Goal: Task Accomplishment & Management: Manage account settings

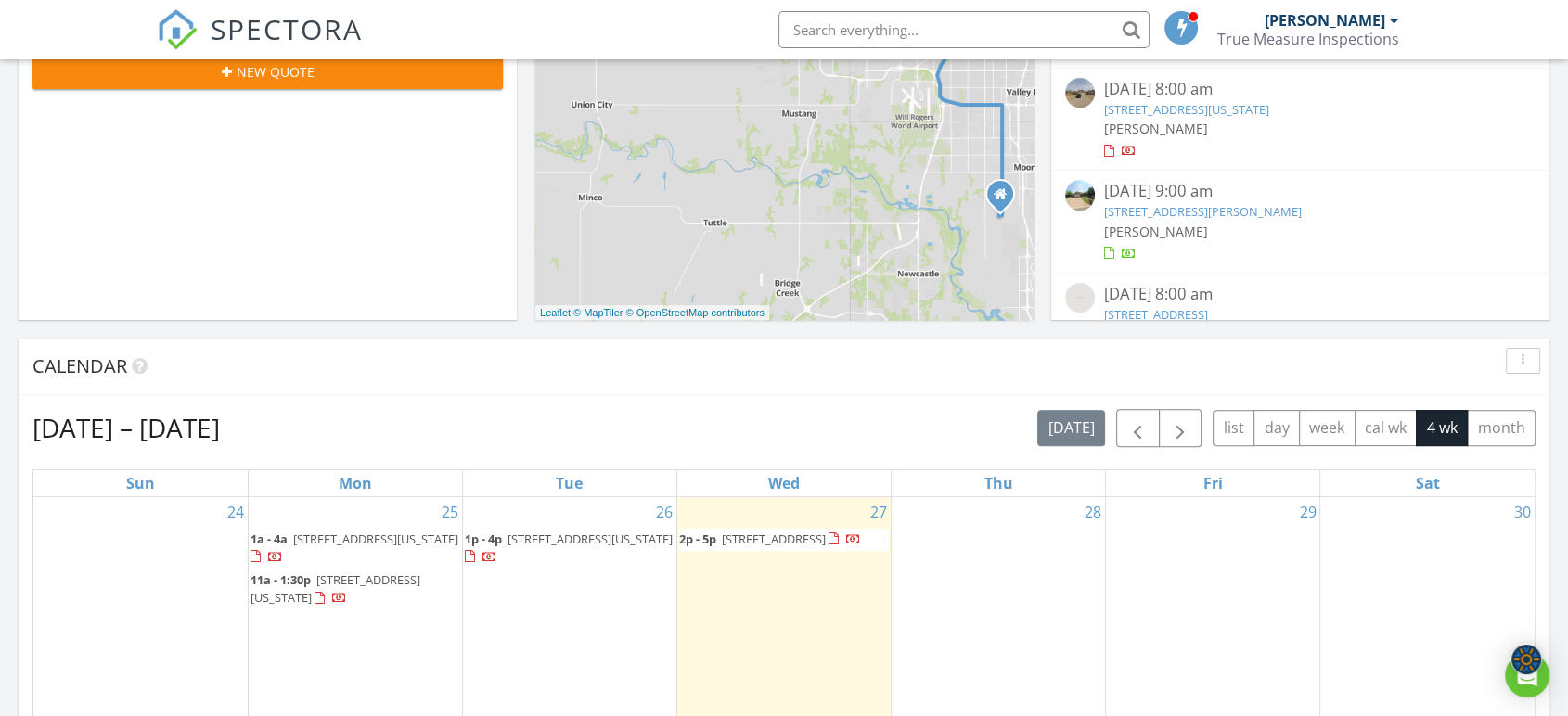
scroll to position [514, 0]
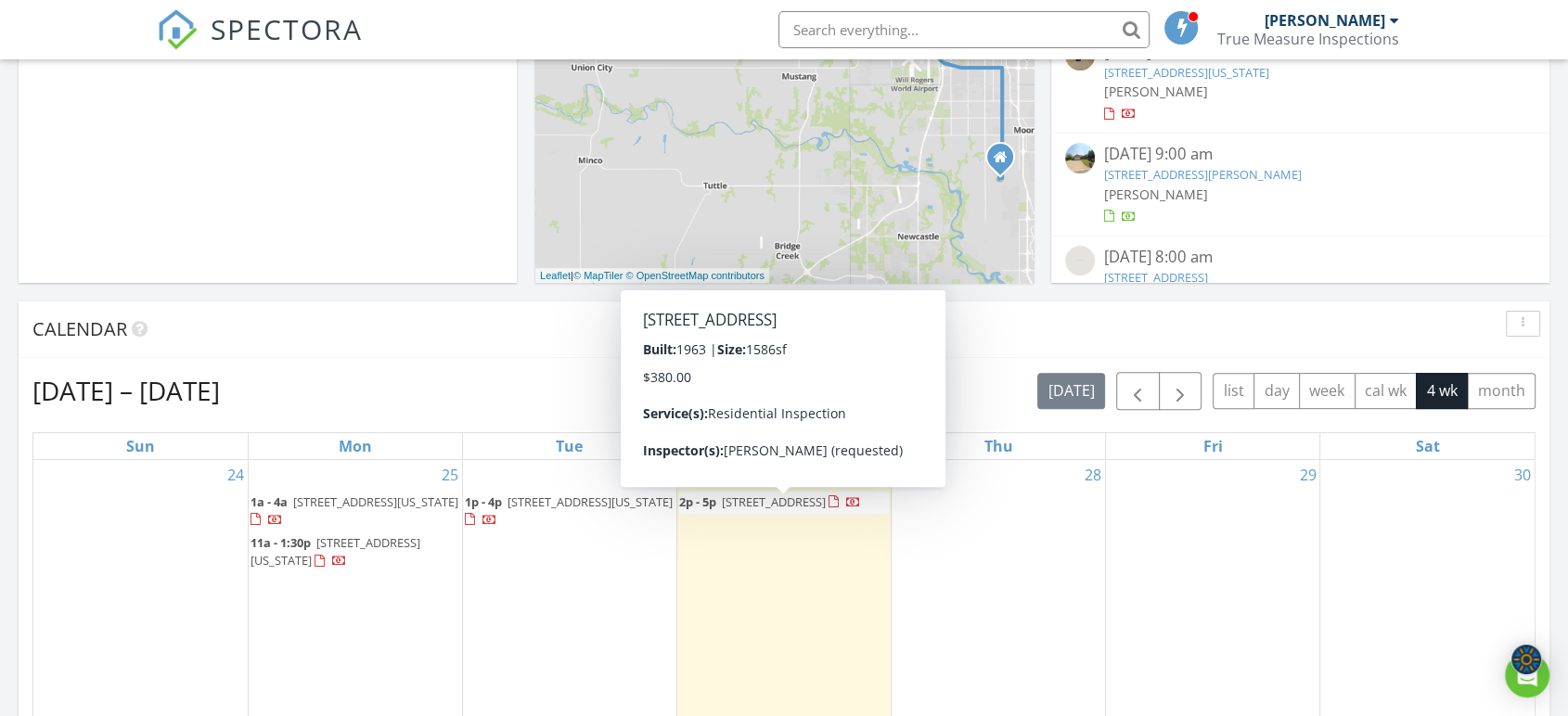
click at [786, 504] on span "1019 W London St, El Reno 73036" at bounding box center [773, 502] width 104 height 17
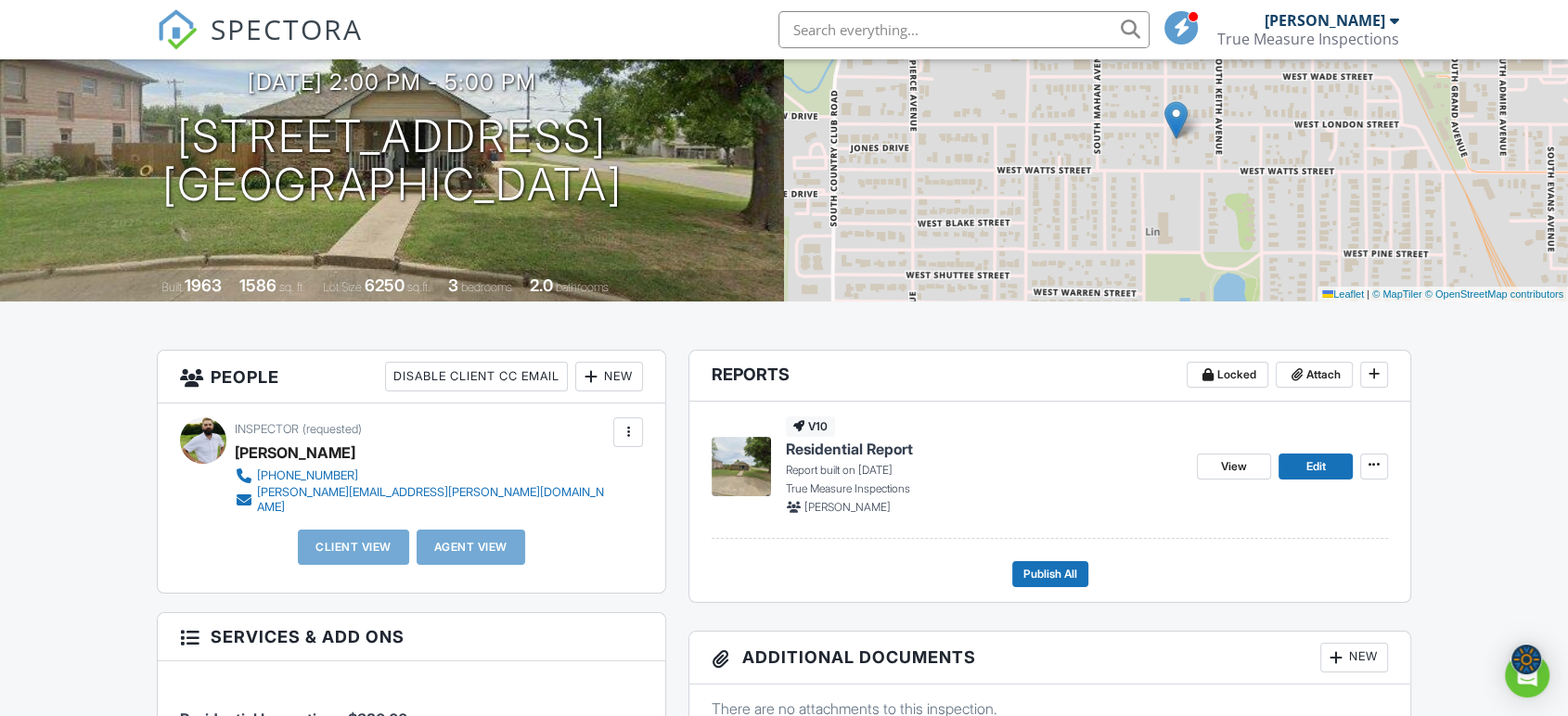
scroll to position [206, 0]
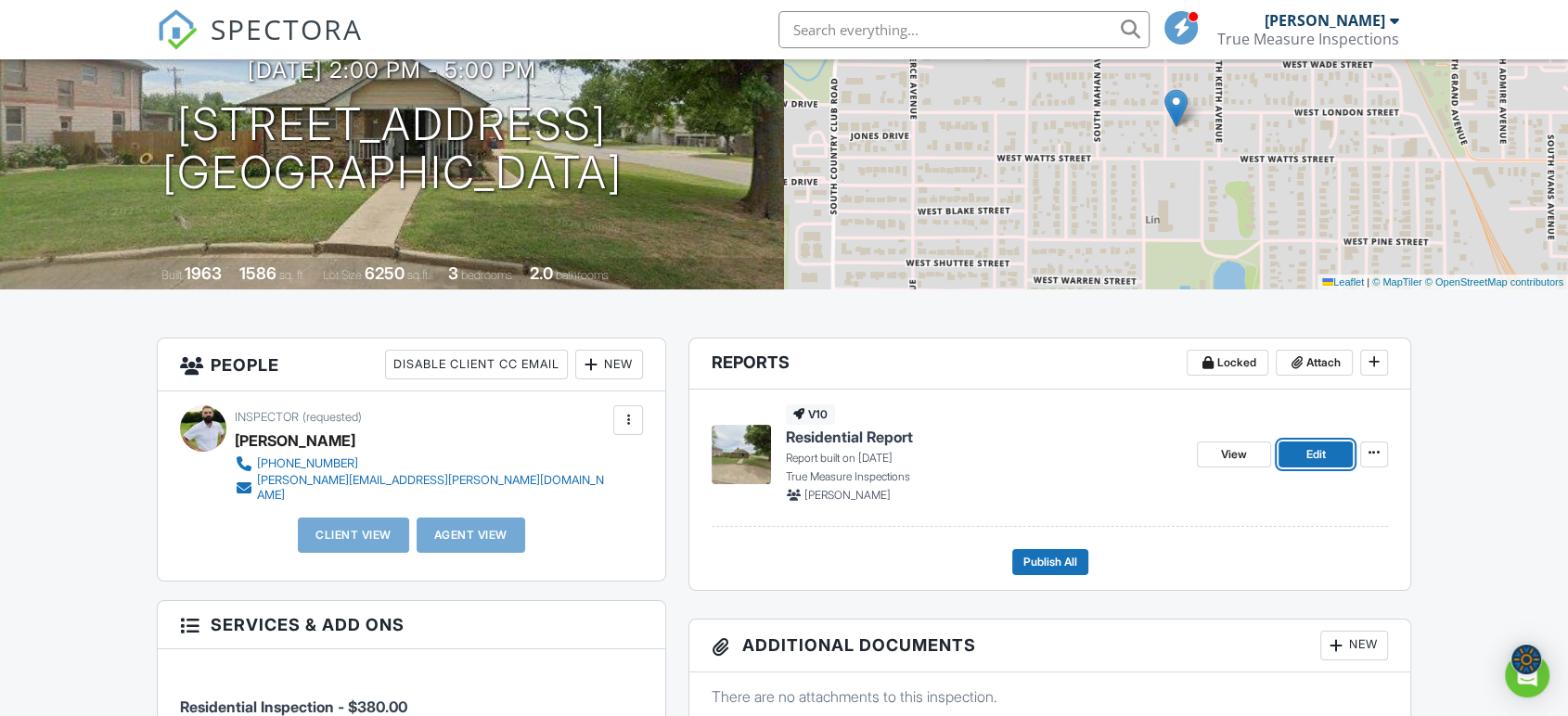
click at [1341, 455] on link "Edit" at bounding box center [1315, 454] width 74 height 26
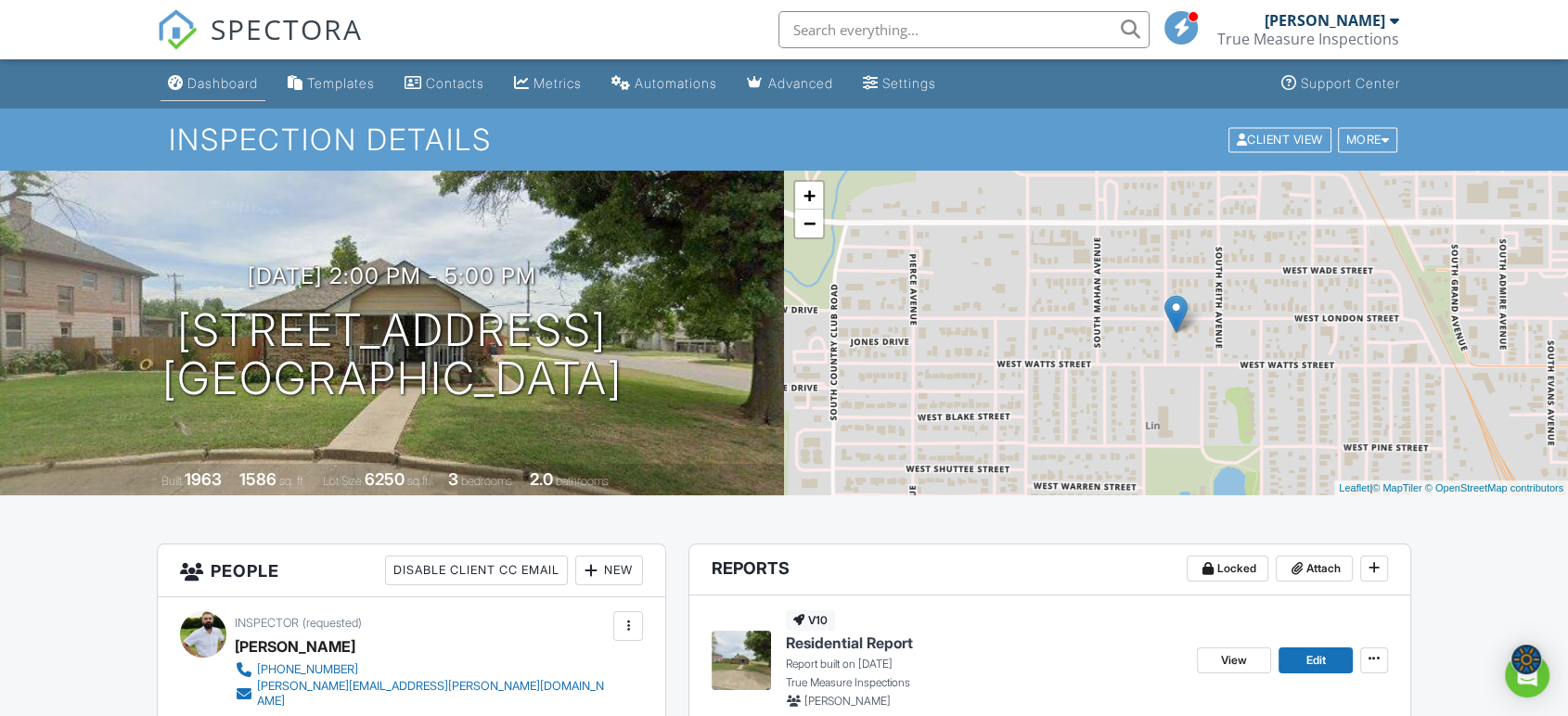
click at [230, 90] on div "Dashboard" at bounding box center [223, 83] width 70 height 16
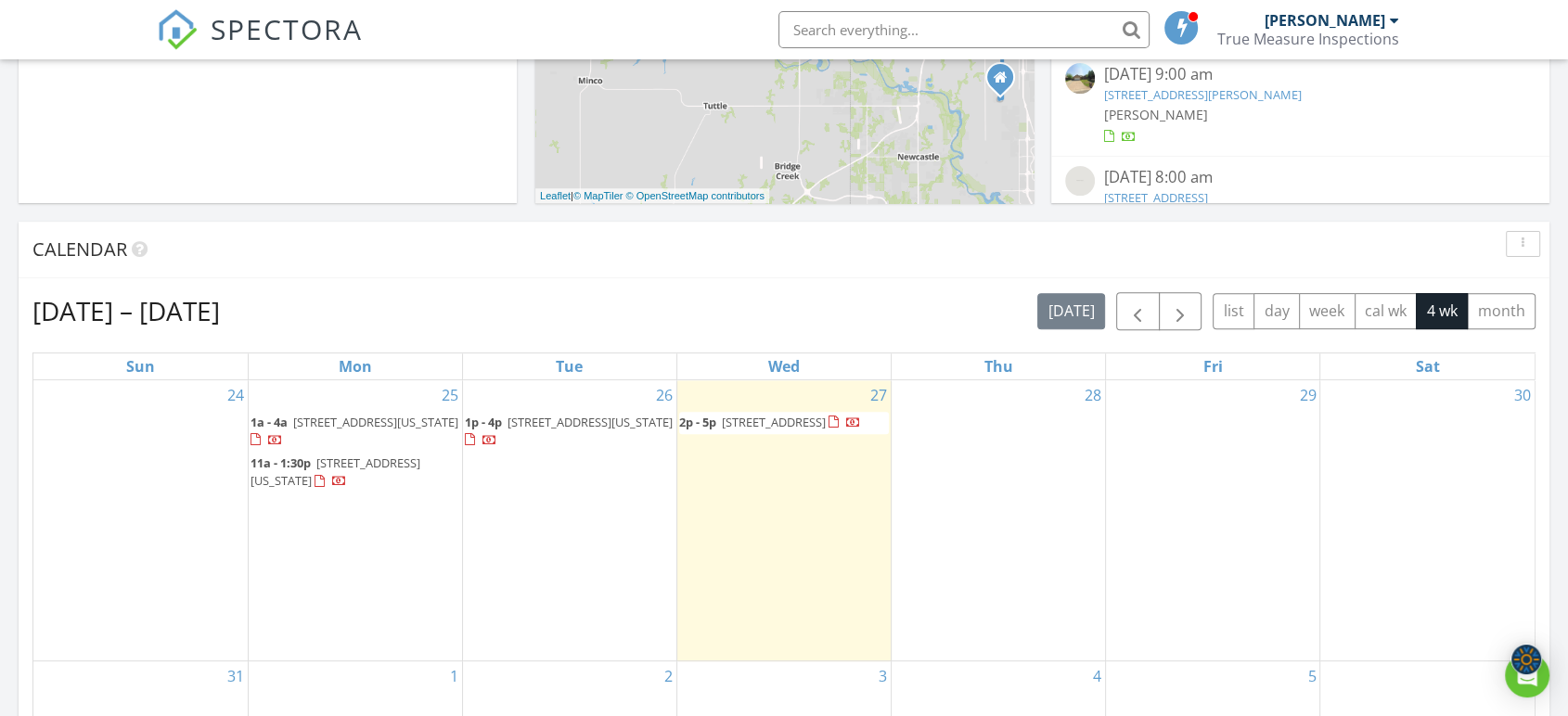
scroll to position [721, 0]
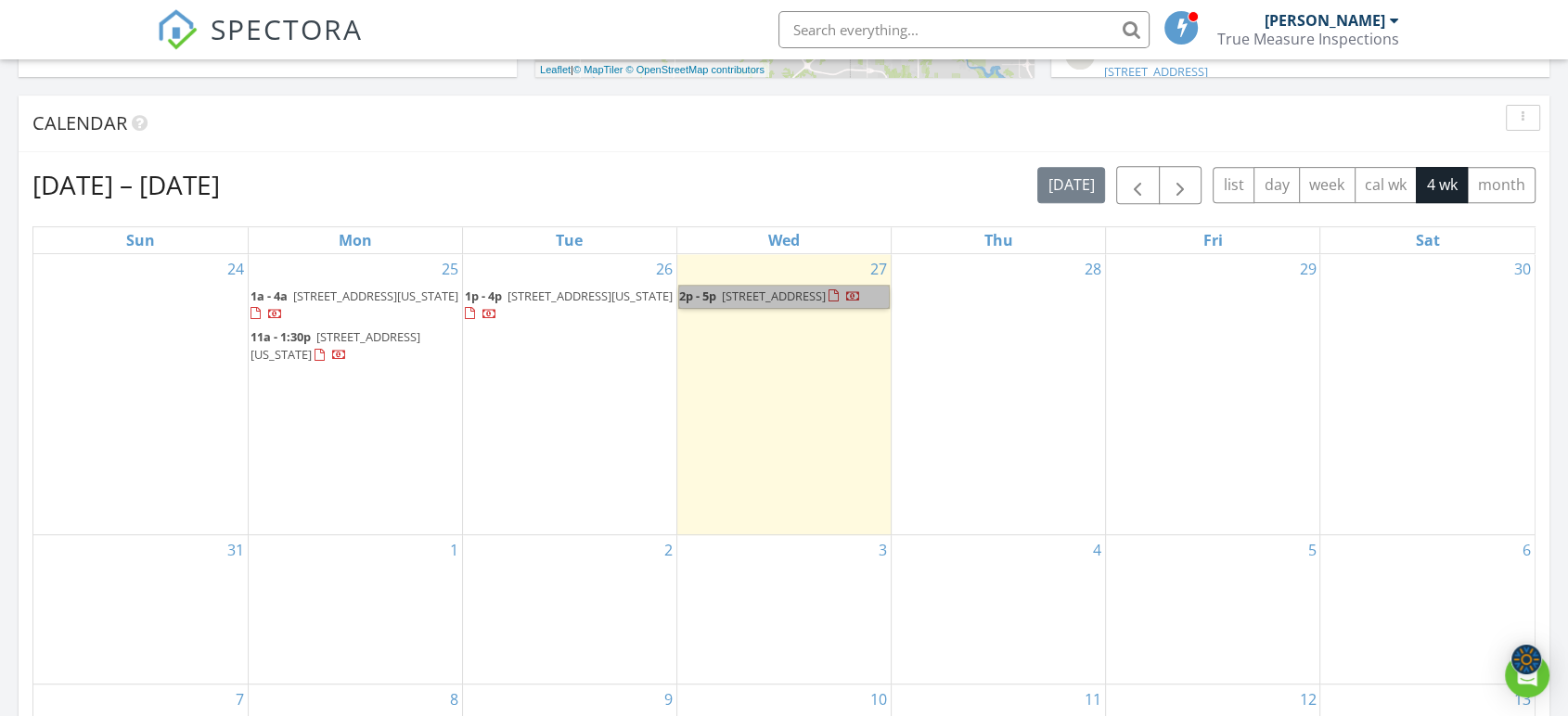
click at [1025, 344] on div "28" at bounding box center [998, 395] width 213 height 281
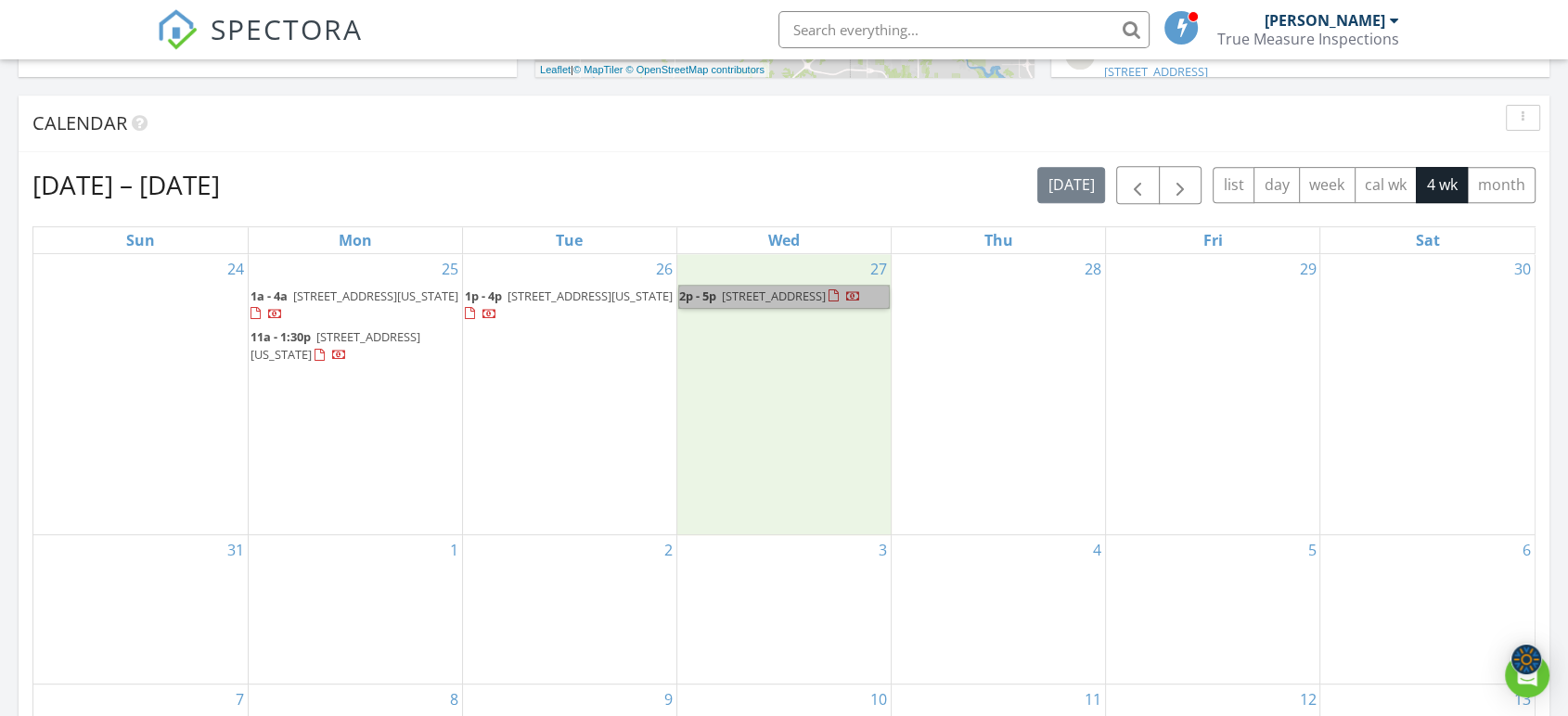
click at [837, 369] on div "27 2p - 5p 1019 W London St, El Reno 73036" at bounding box center [784, 395] width 213 height 281
click at [808, 296] on link "2p - 5p 1019 W London St, El Reno 73036" at bounding box center [784, 296] width 209 height 22
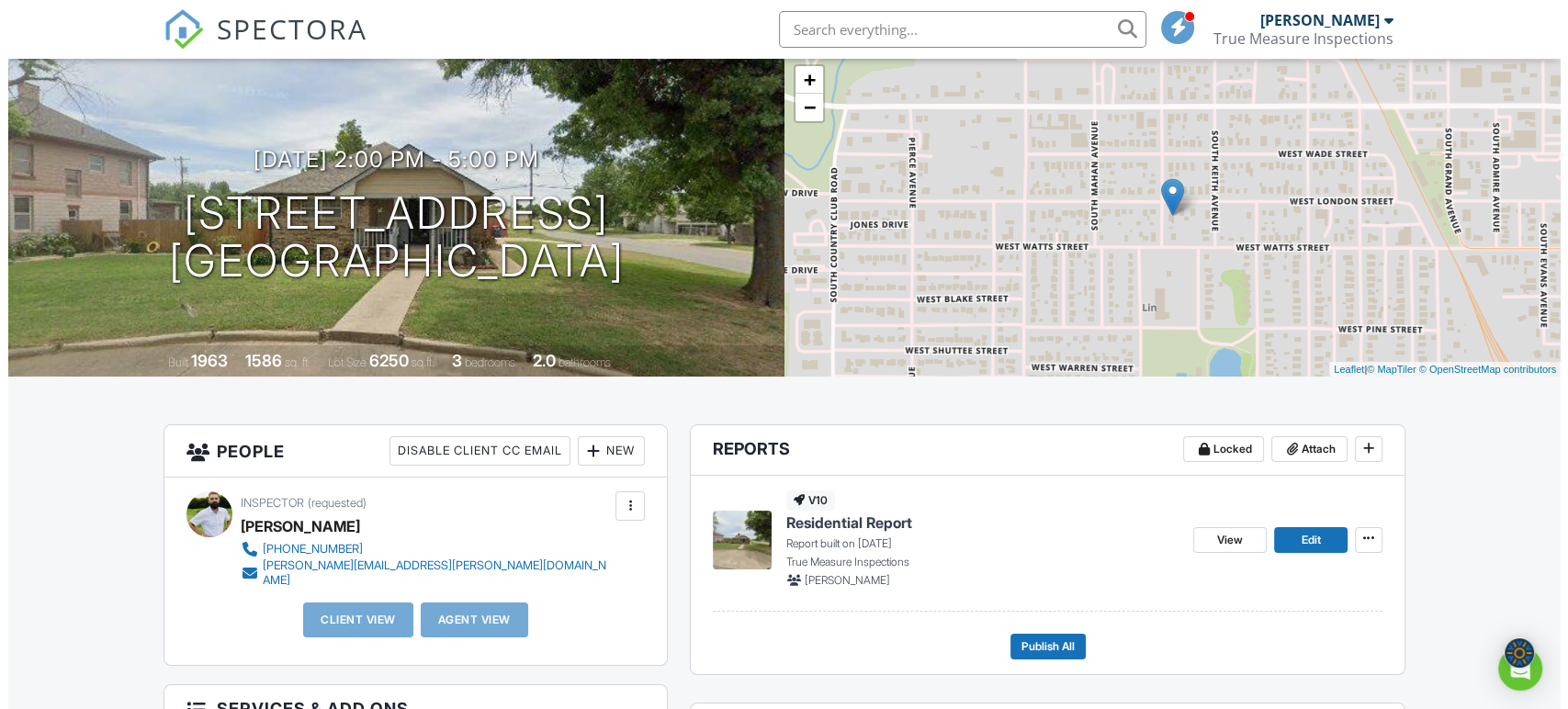
scroll to position [12, 0]
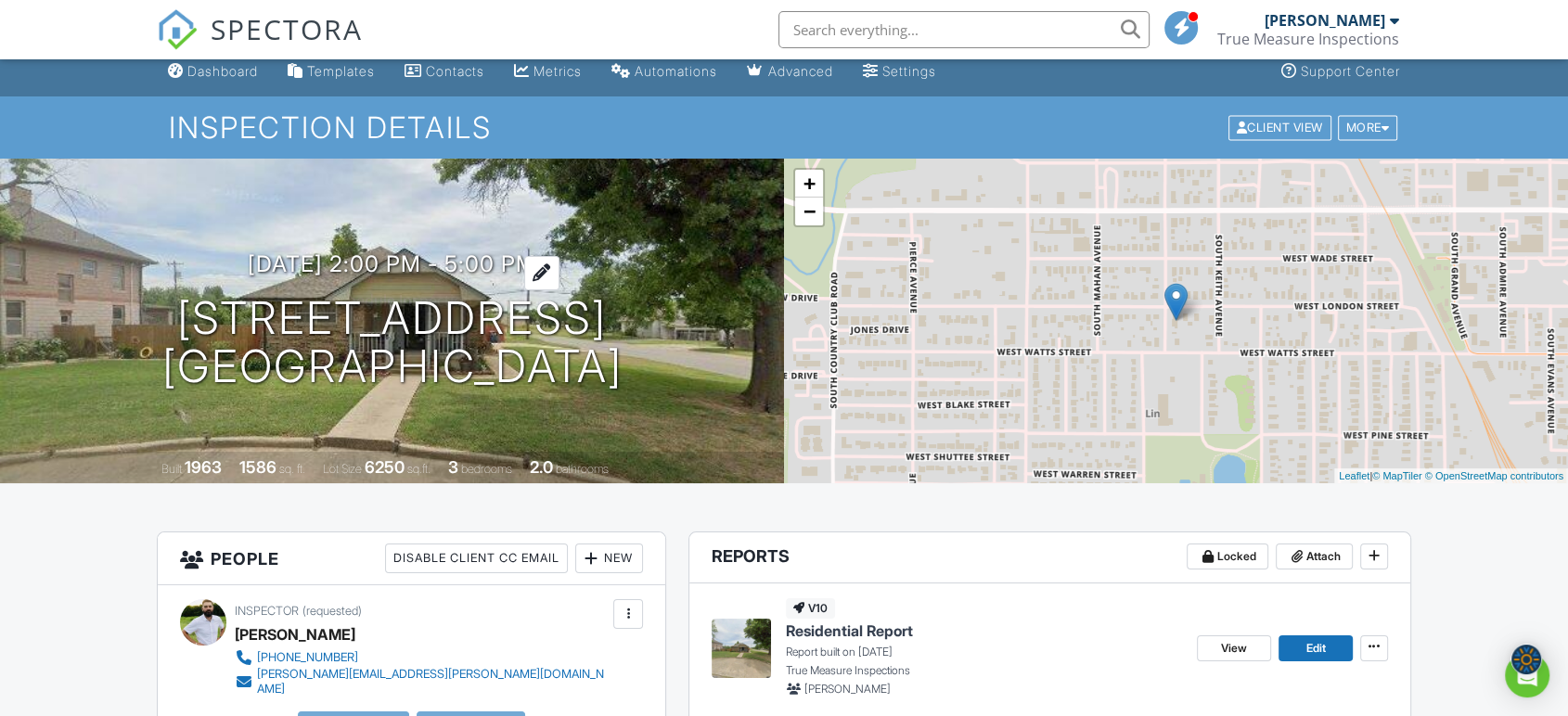
click at [559, 272] on div at bounding box center [541, 273] width 35 height 34
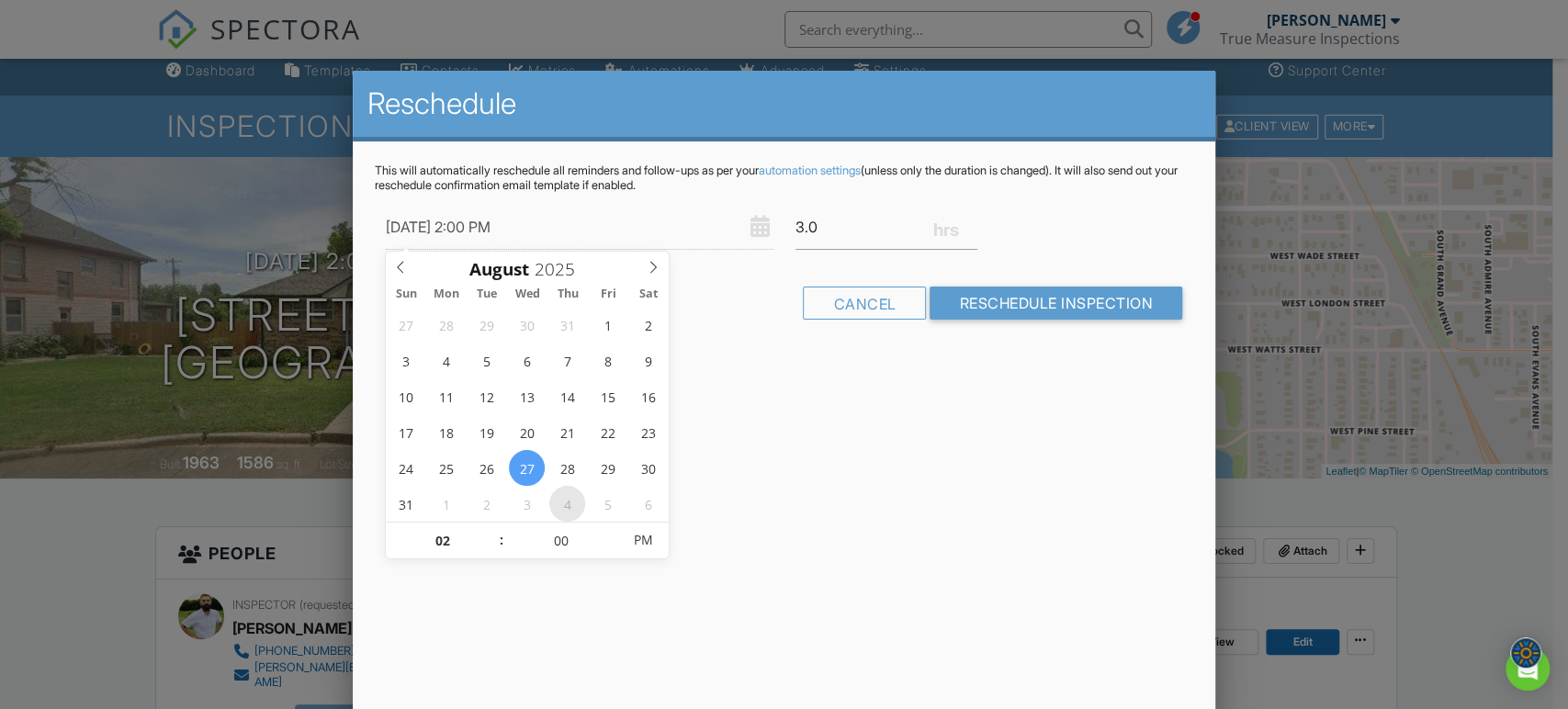
type input "09/04/2025 2:00 PM"
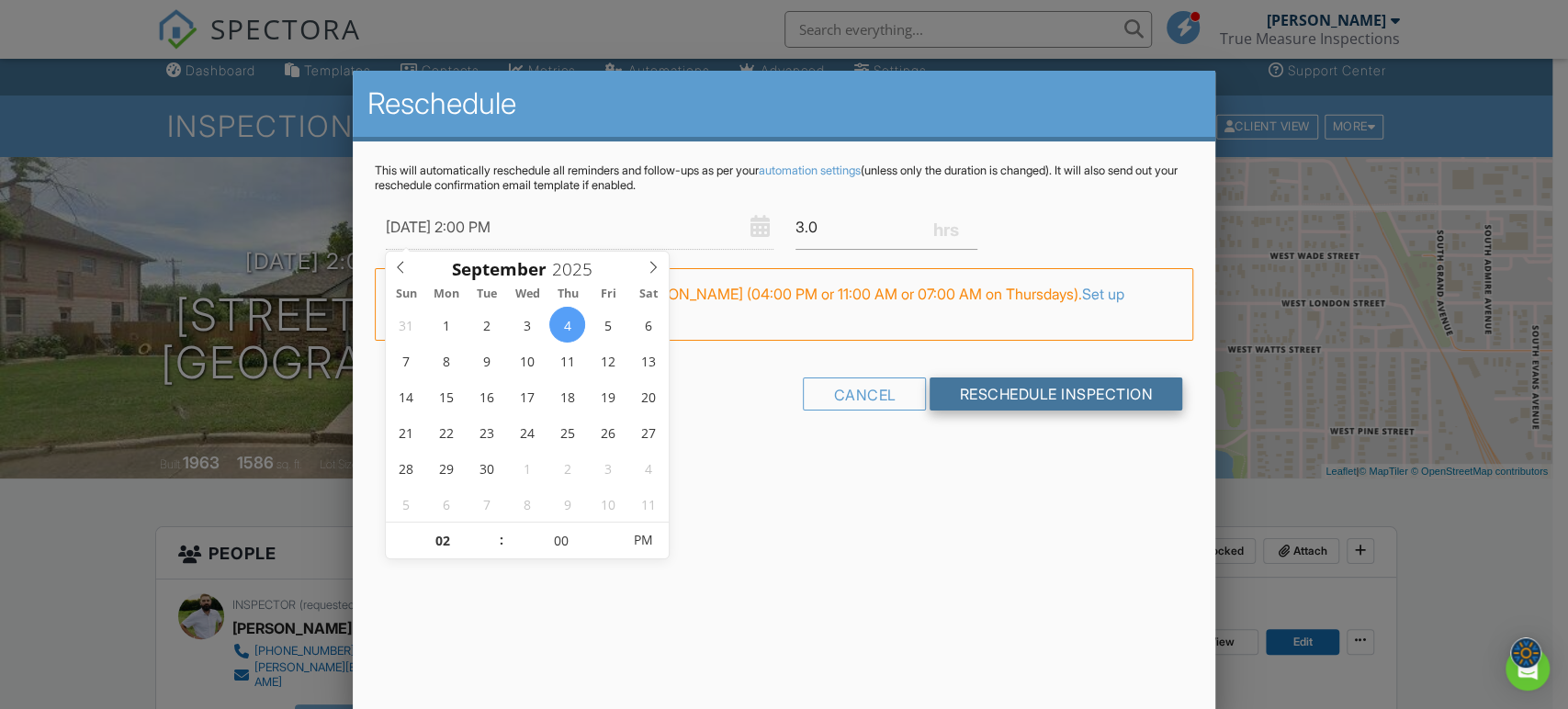
click at [961, 396] on input "Reschedule Inspection" at bounding box center [1056, 394] width 252 height 33
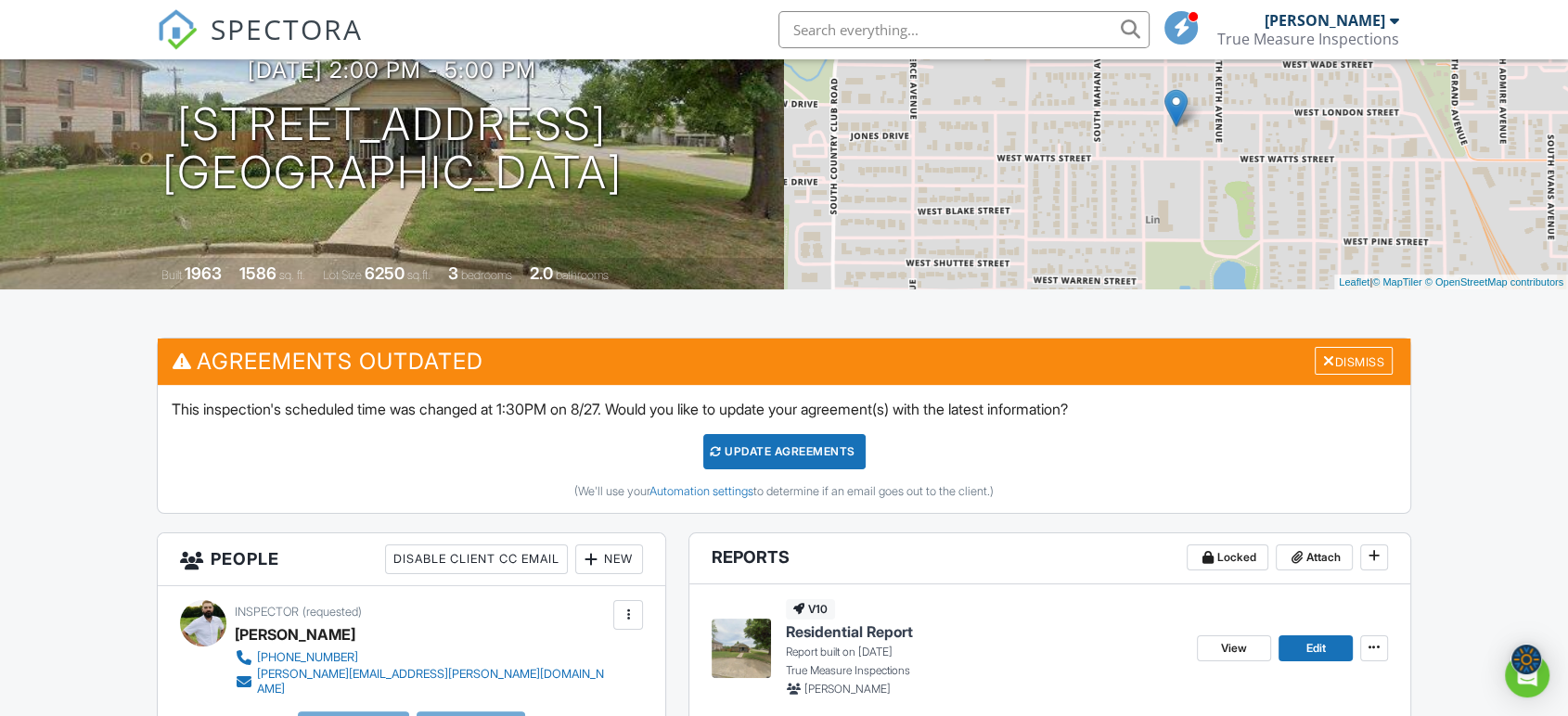
click at [805, 448] on div "Update Agreements" at bounding box center [784, 452] width 163 height 35
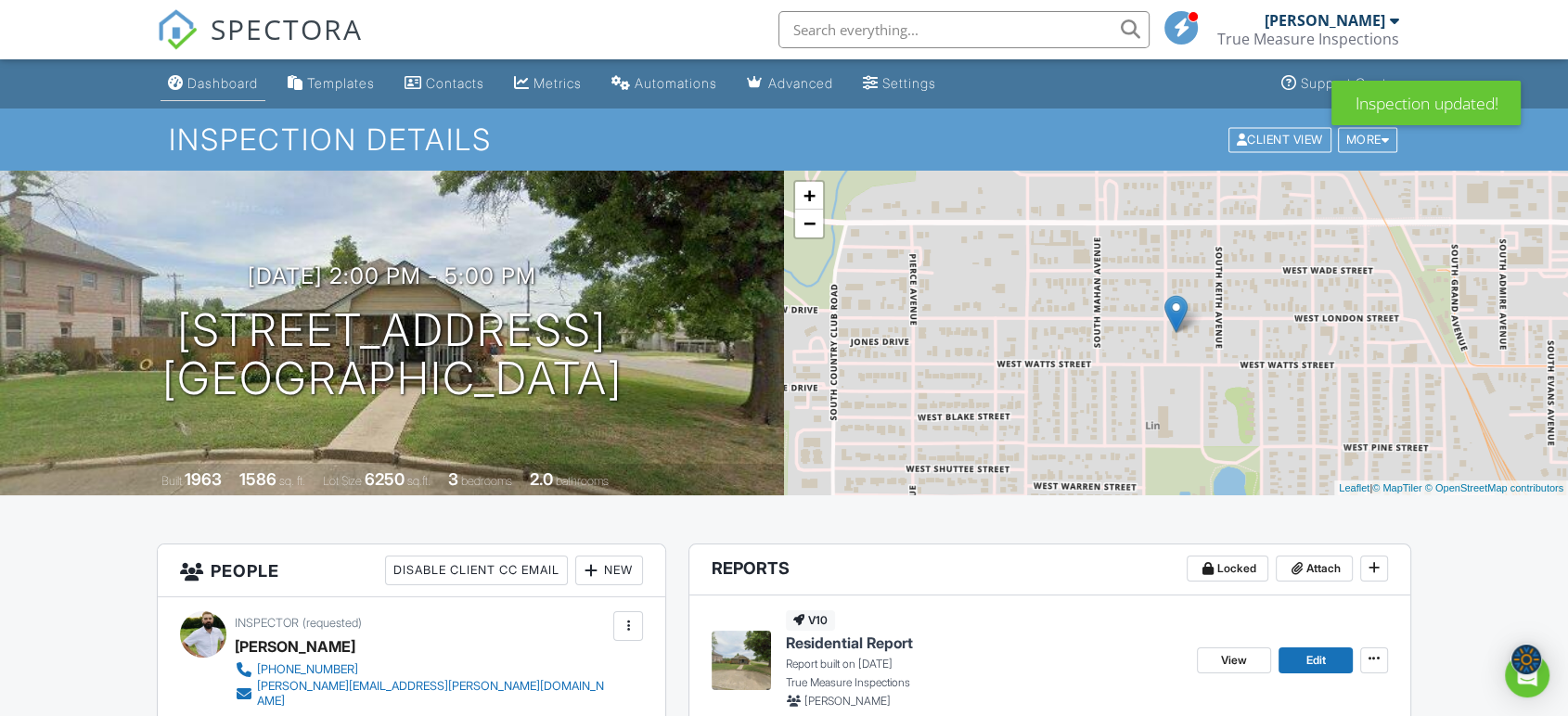
click at [246, 89] on div "Dashboard" at bounding box center [223, 83] width 70 height 16
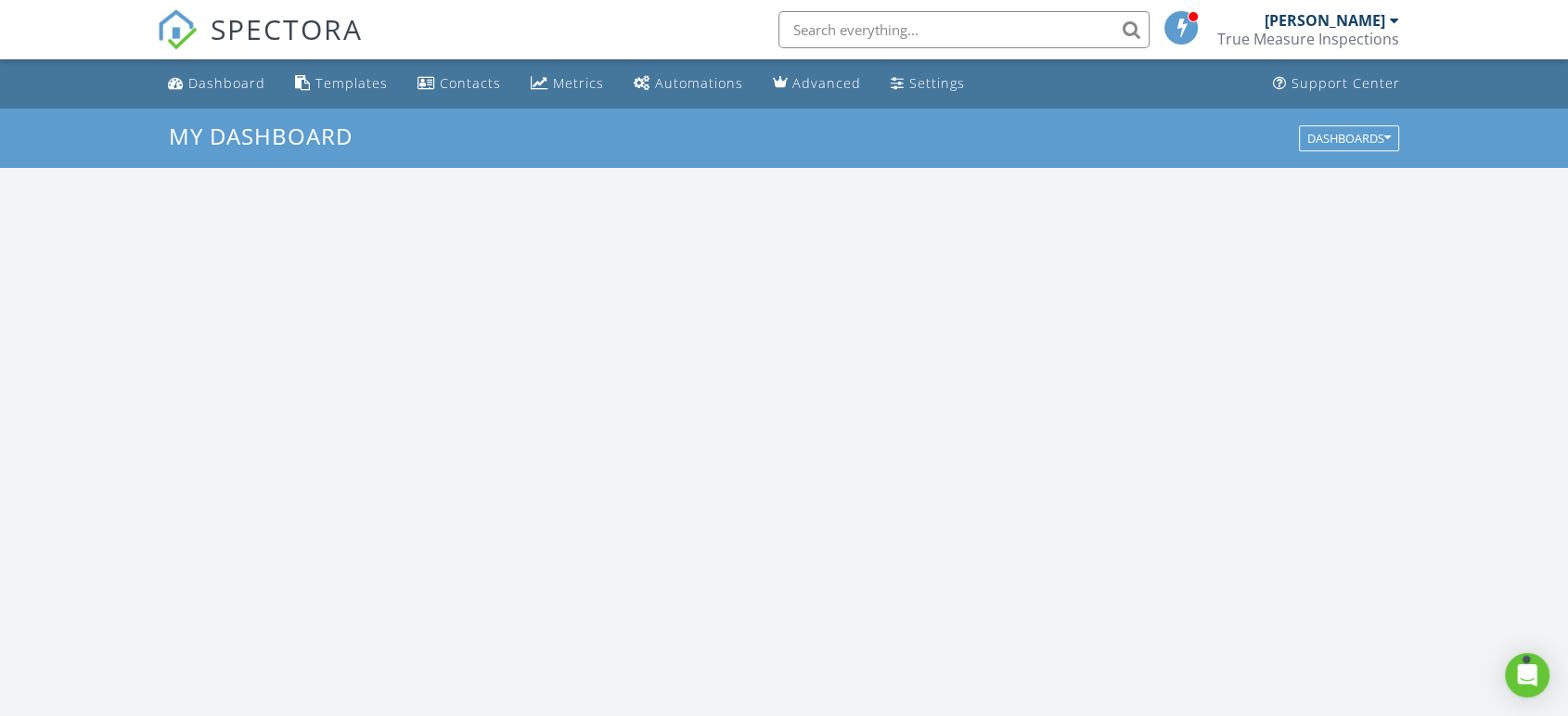
scroll to position [1721, 1600]
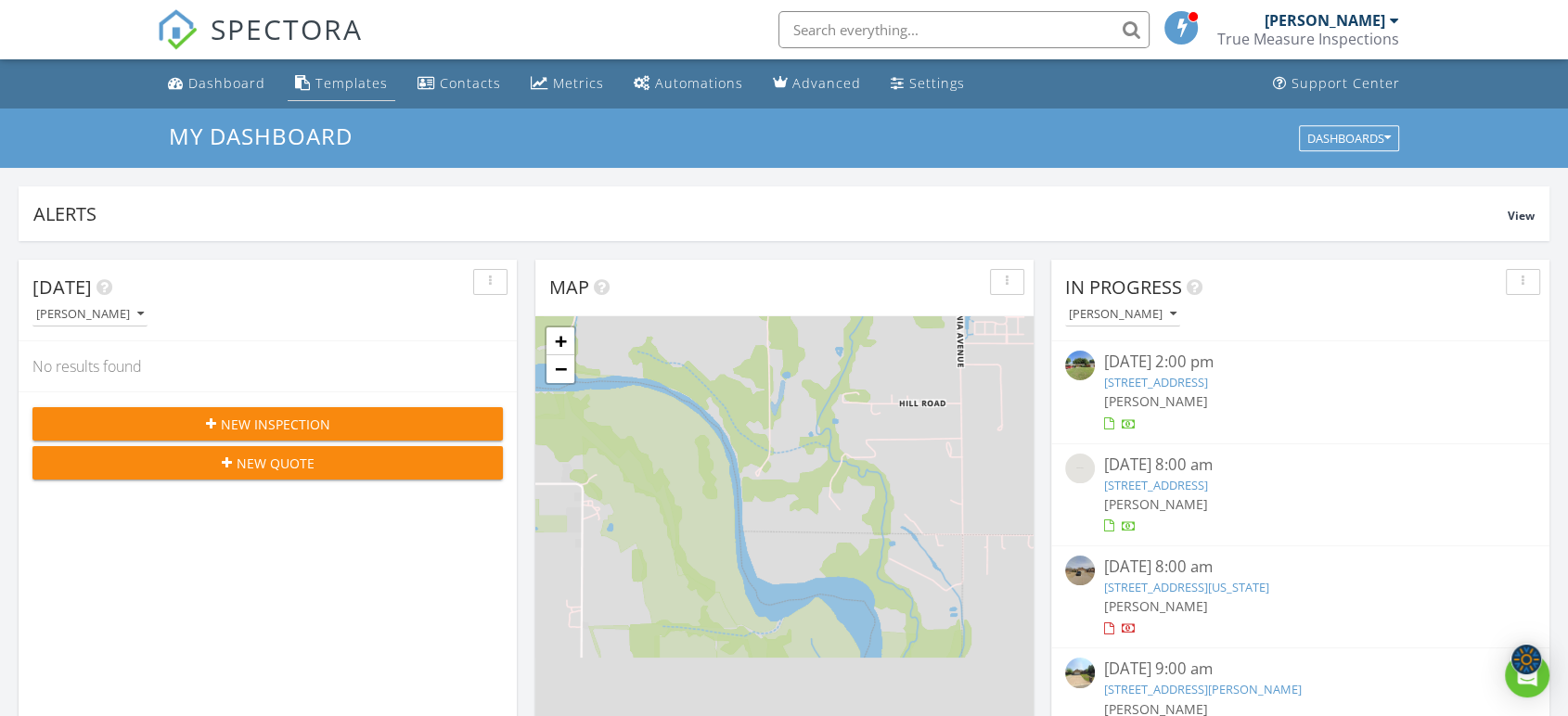
click at [341, 80] on div "Templates" at bounding box center [352, 83] width 72 height 18
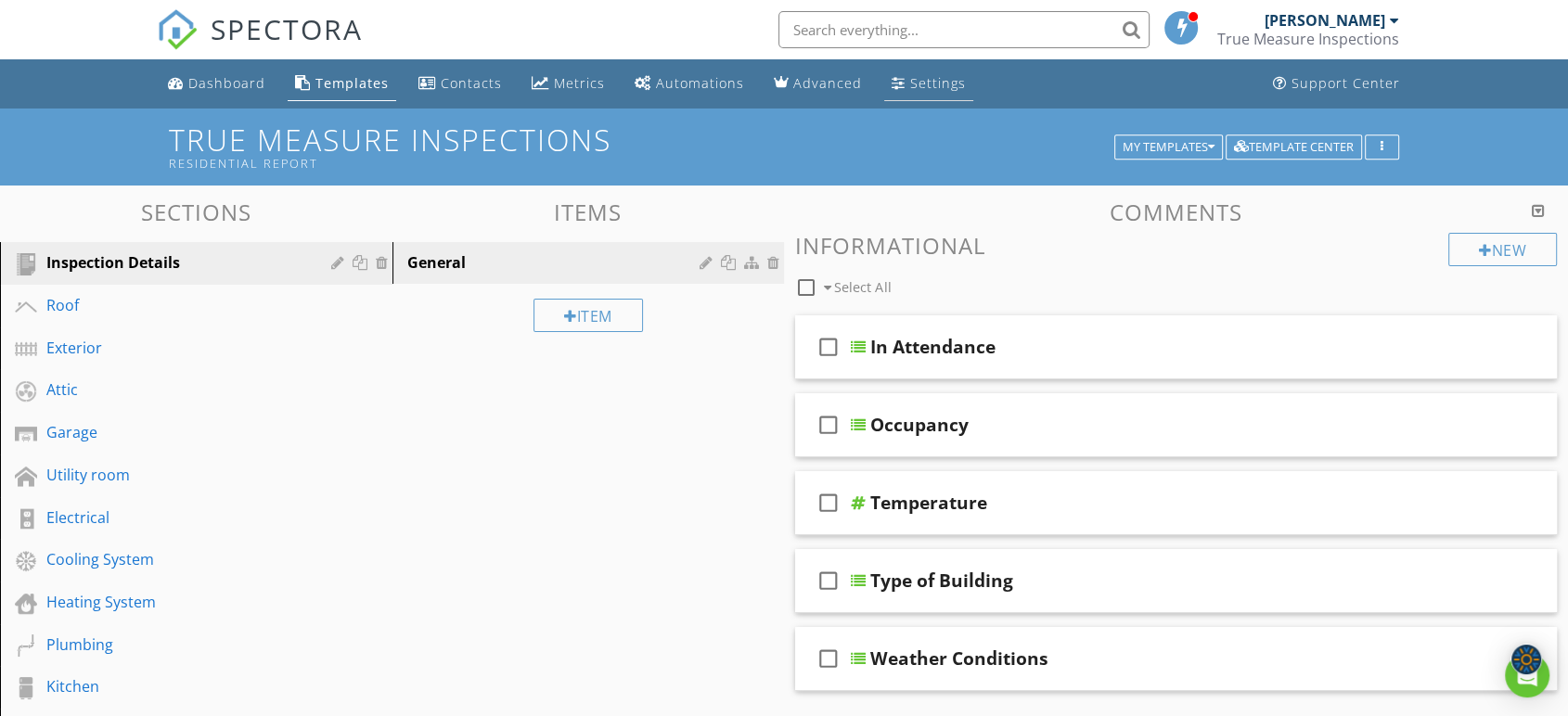
click at [937, 82] on div "Settings" at bounding box center [938, 83] width 56 height 18
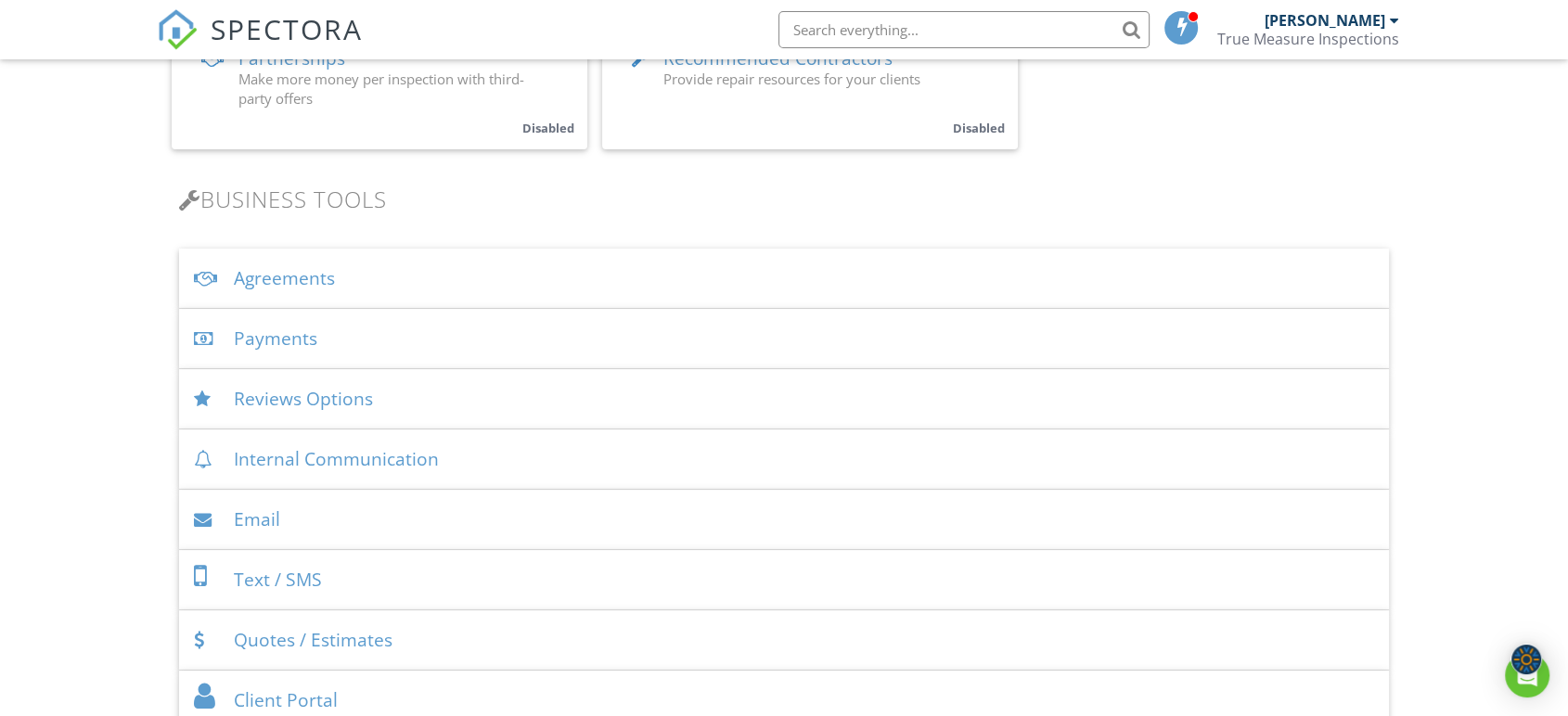
scroll to position [514, 0]
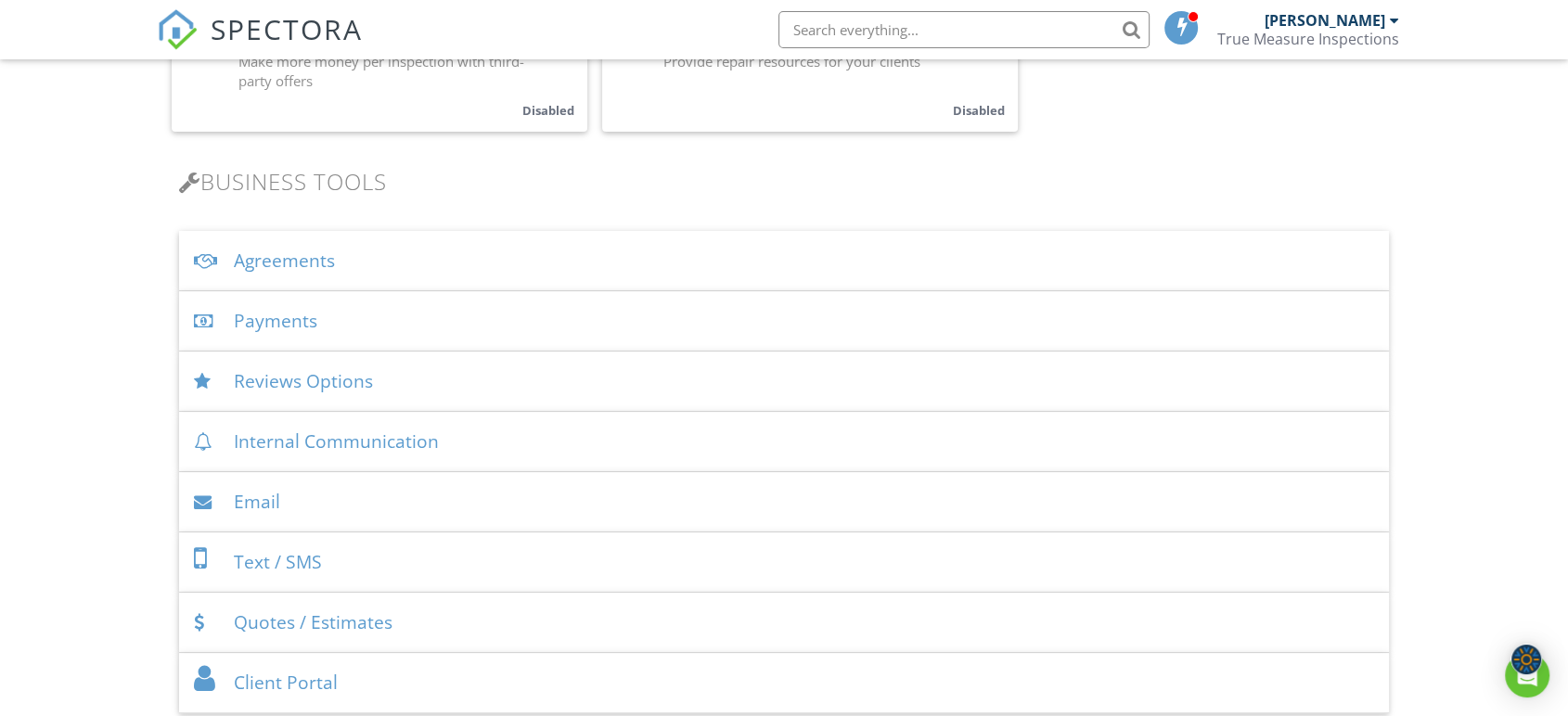
click at [397, 242] on div "Agreements" at bounding box center [784, 261] width 1210 height 60
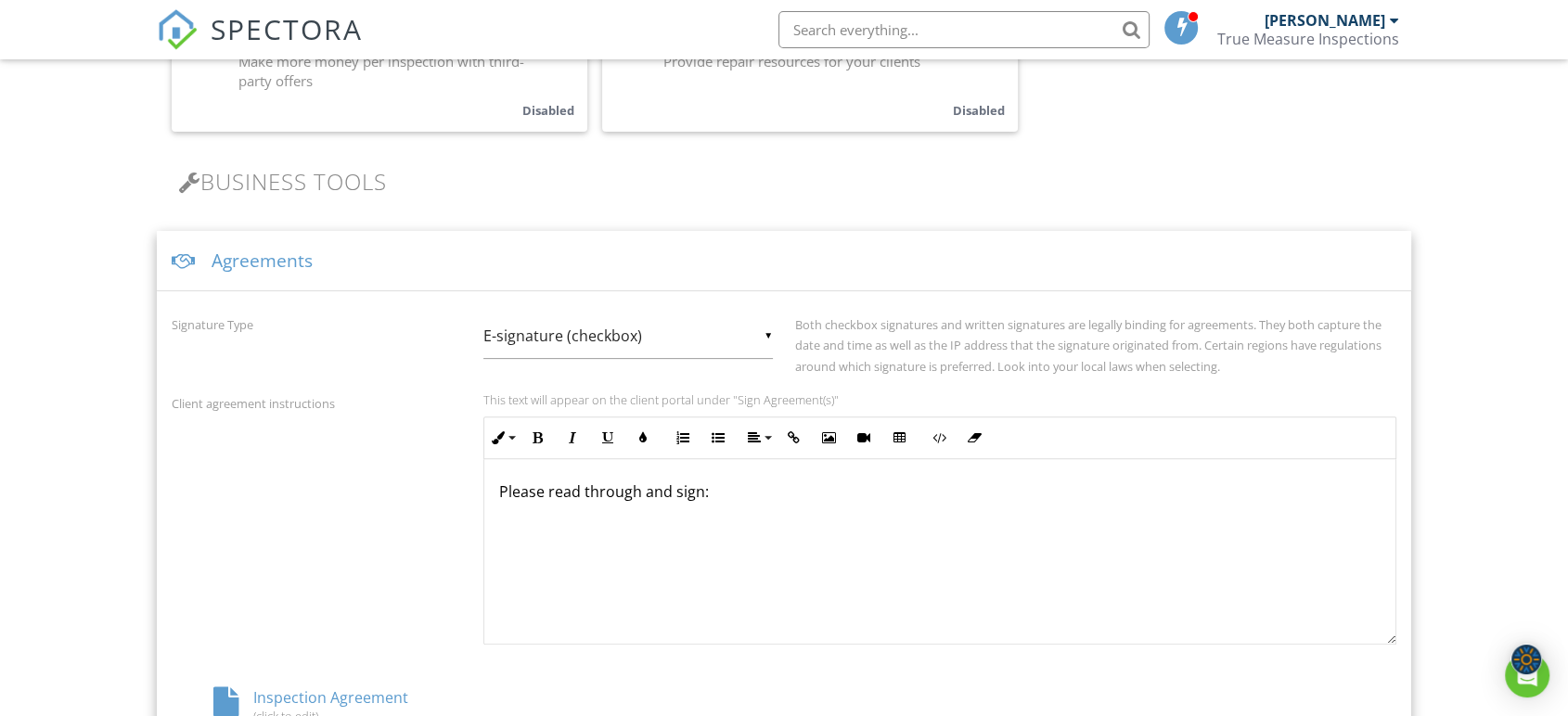
scroll to position [618, 0]
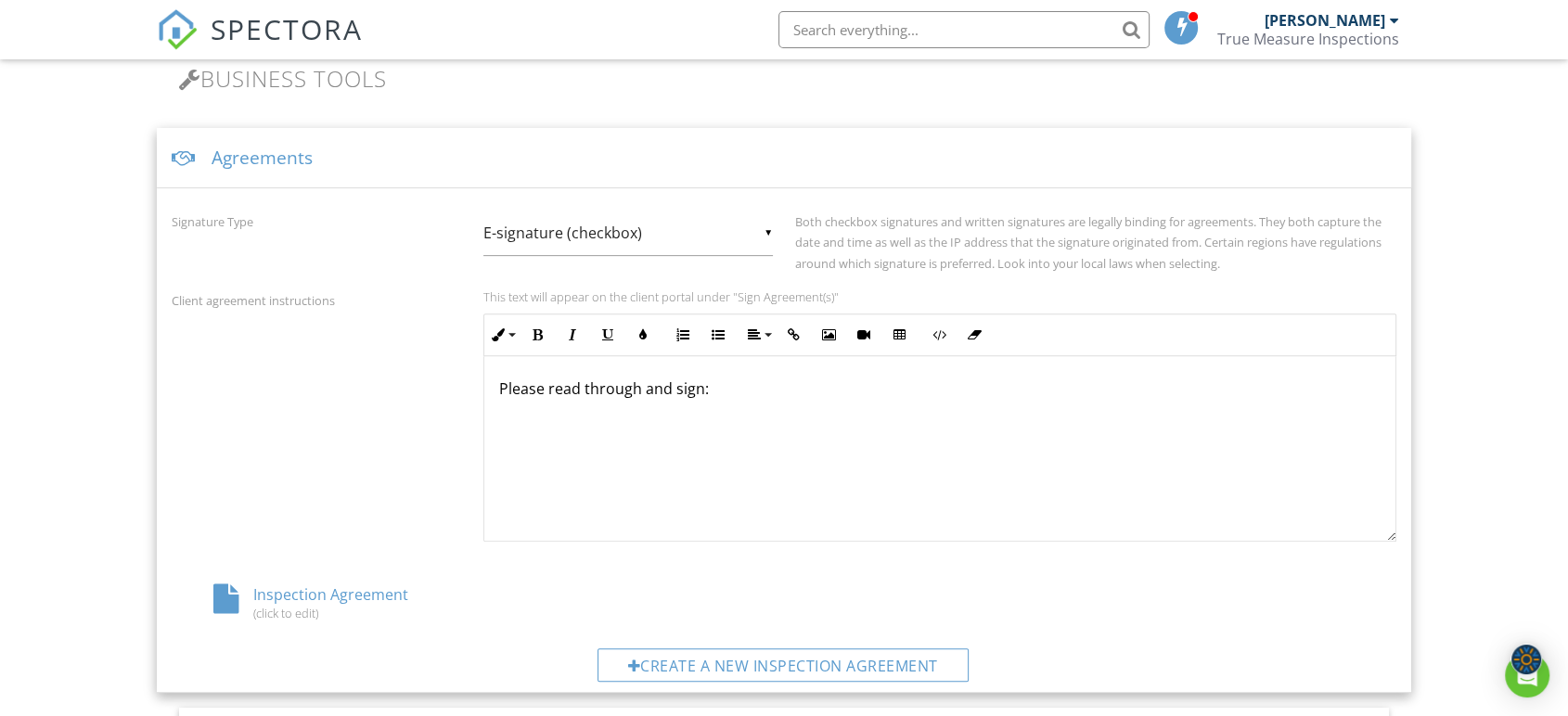
click at [778, 239] on div "▼ E-signature (checkbox) E-signature (checkbox) Written Signature E-signature (…" at bounding box center [629, 242] width 312 height 64
click at [771, 234] on div "▼ E-signature (checkbox) E-signature (checkbox) Written Signature E-signature (…" at bounding box center [628, 233] width 289 height 46
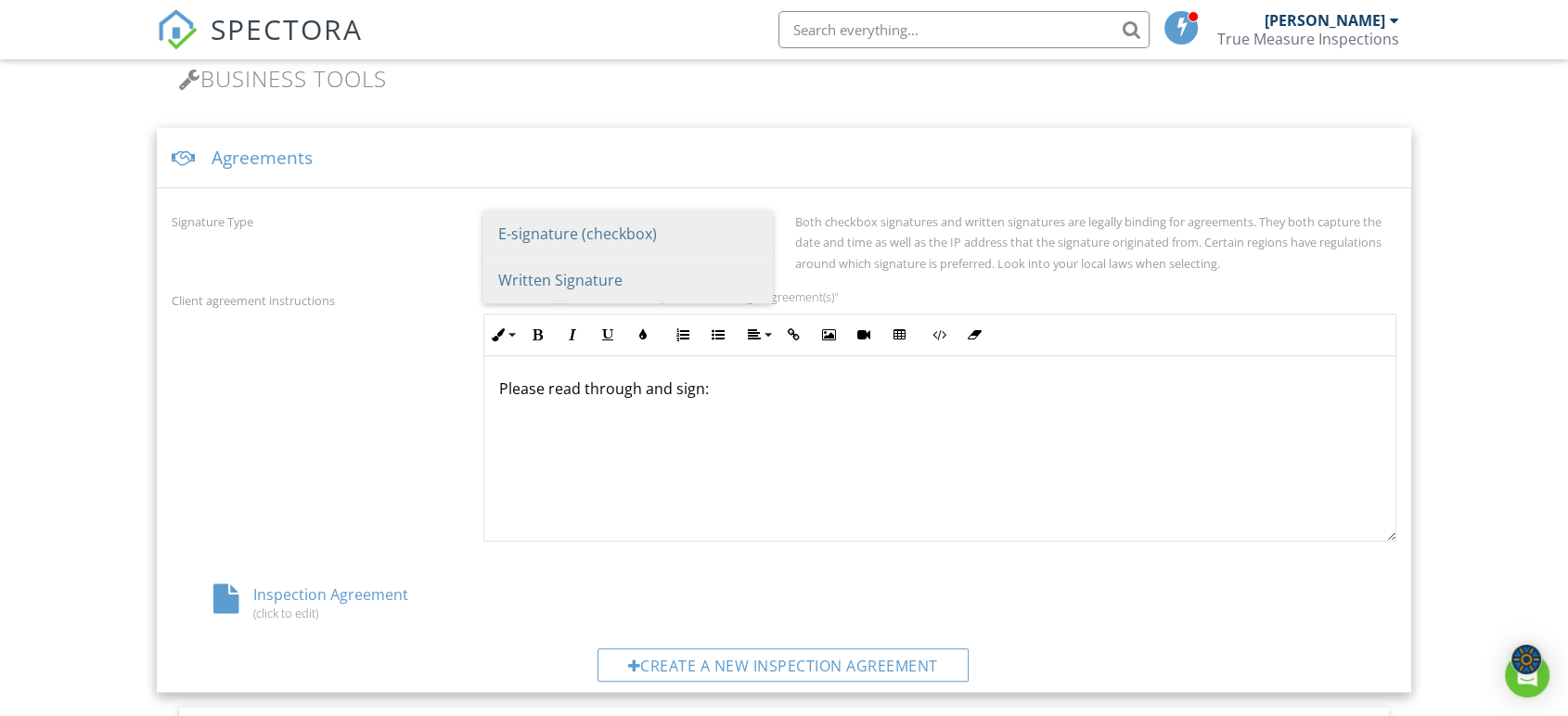
click at [732, 287] on span "Written Signature" at bounding box center [628, 280] width 289 height 47
type input "Written Signature"
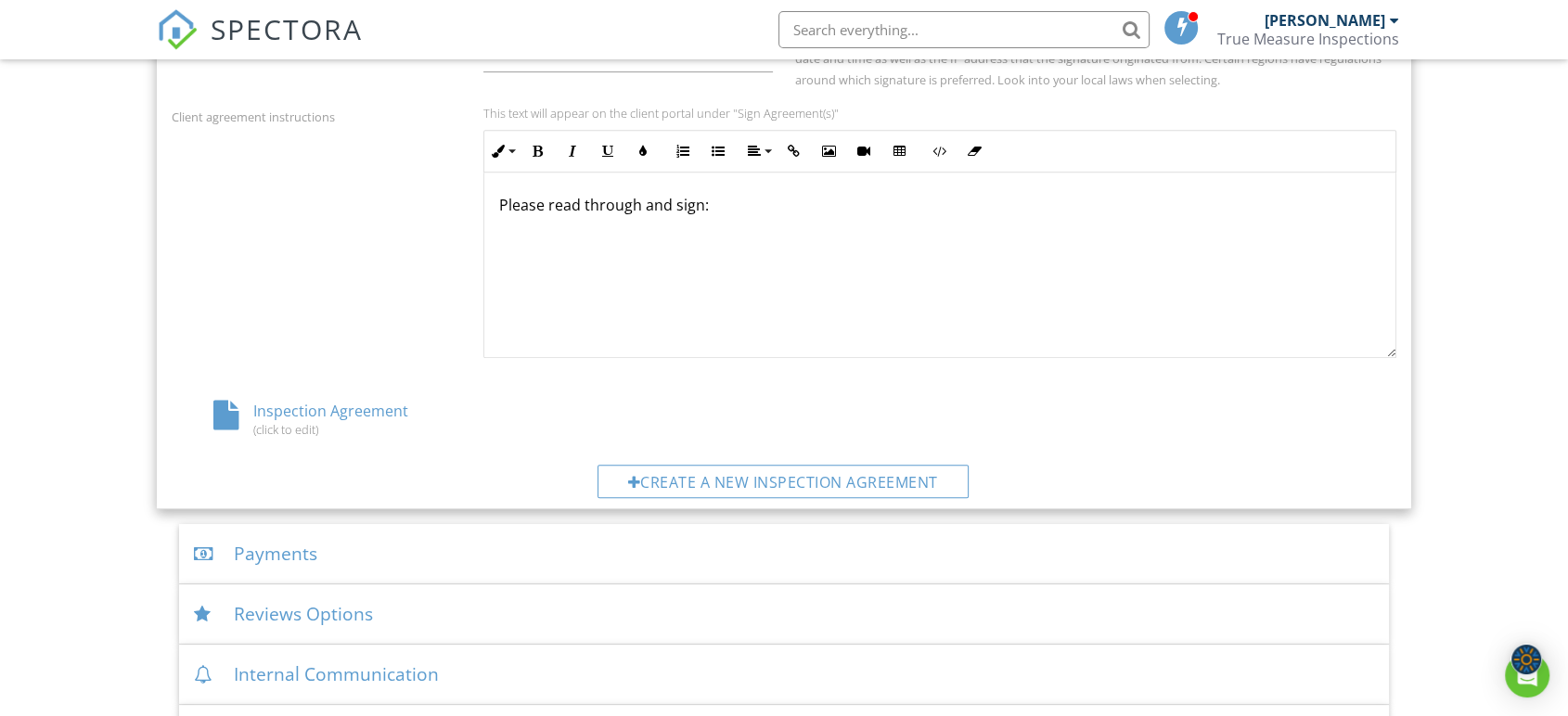
scroll to position [928, 0]
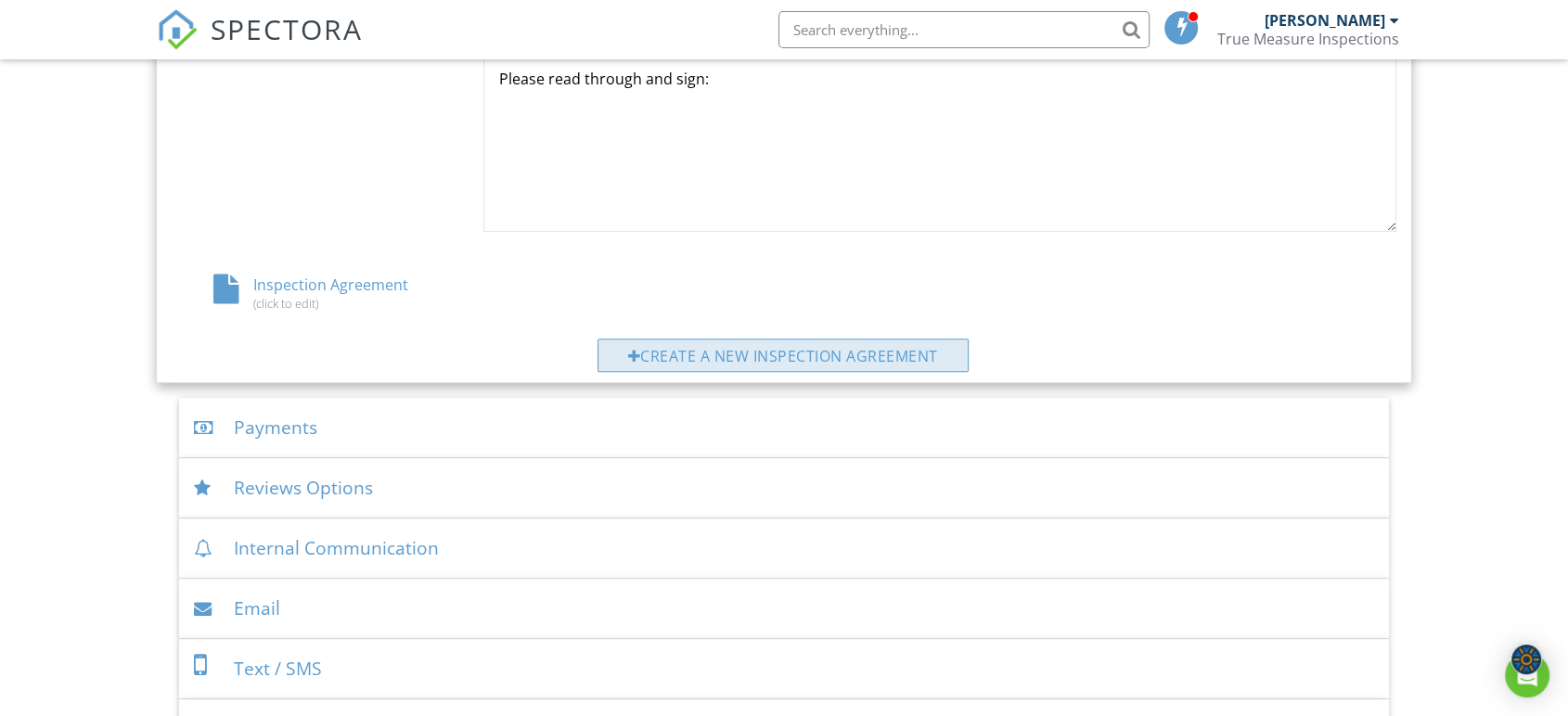
click at [765, 360] on div "Create a new inspection agreement" at bounding box center [783, 355] width 371 height 33
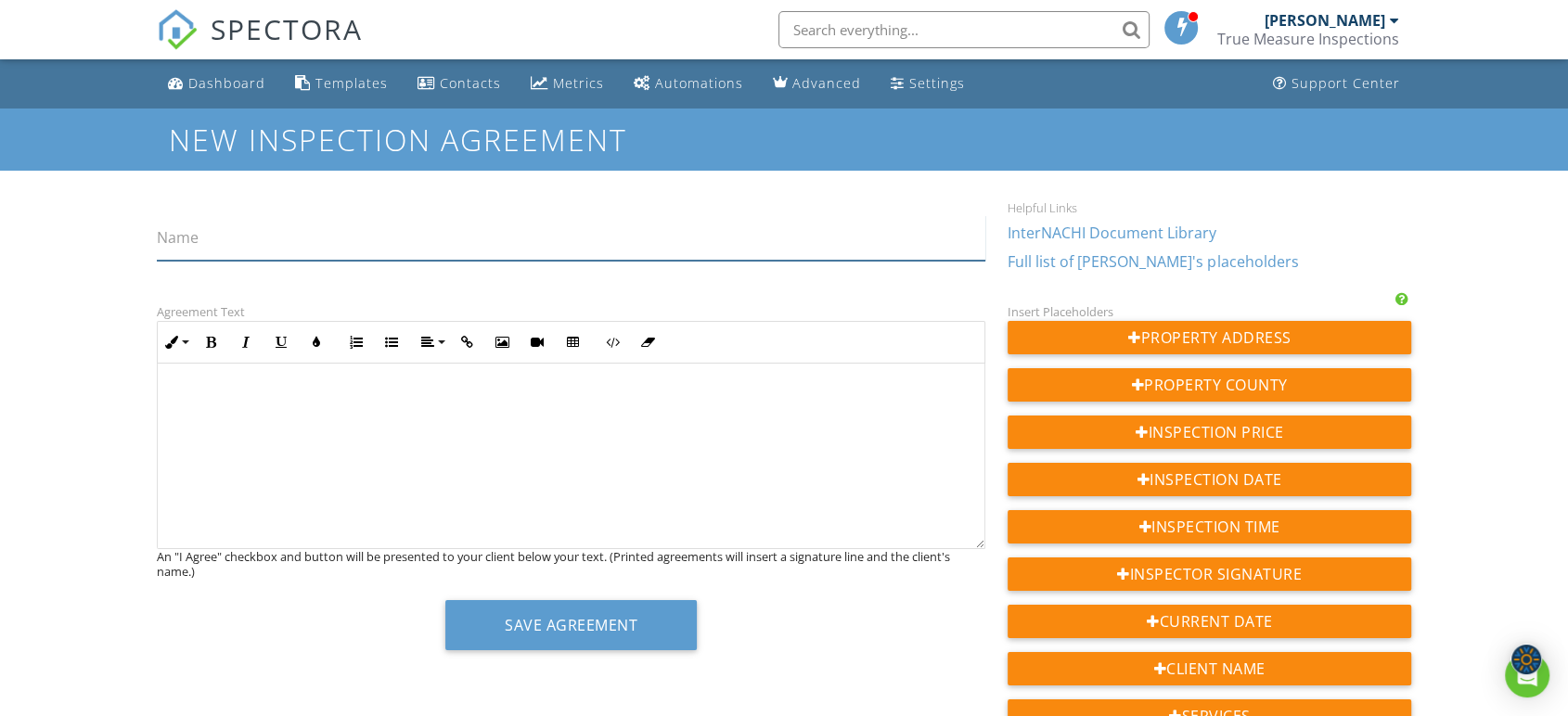
click at [453, 230] on input "Name" at bounding box center [571, 238] width 828 height 46
drag, startPoint x: 621, startPoint y: 218, endPoint x: 611, endPoint y: 239, distance: 23.3
click at [621, 223] on input "Name" at bounding box center [571, 238] width 828 height 46
click at [208, 86] on div "Dashboard" at bounding box center [226, 83] width 77 height 18
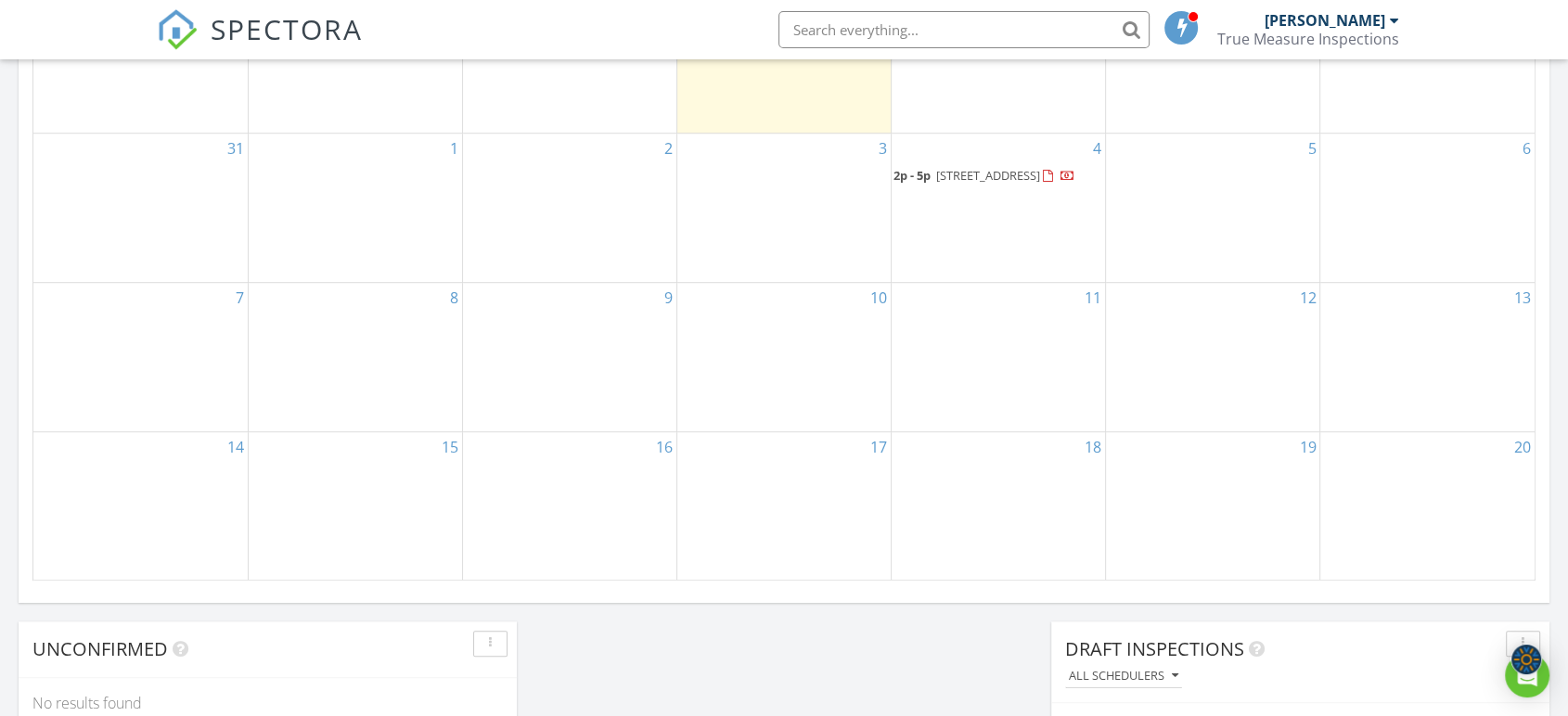
scroll to position [1133, 0]
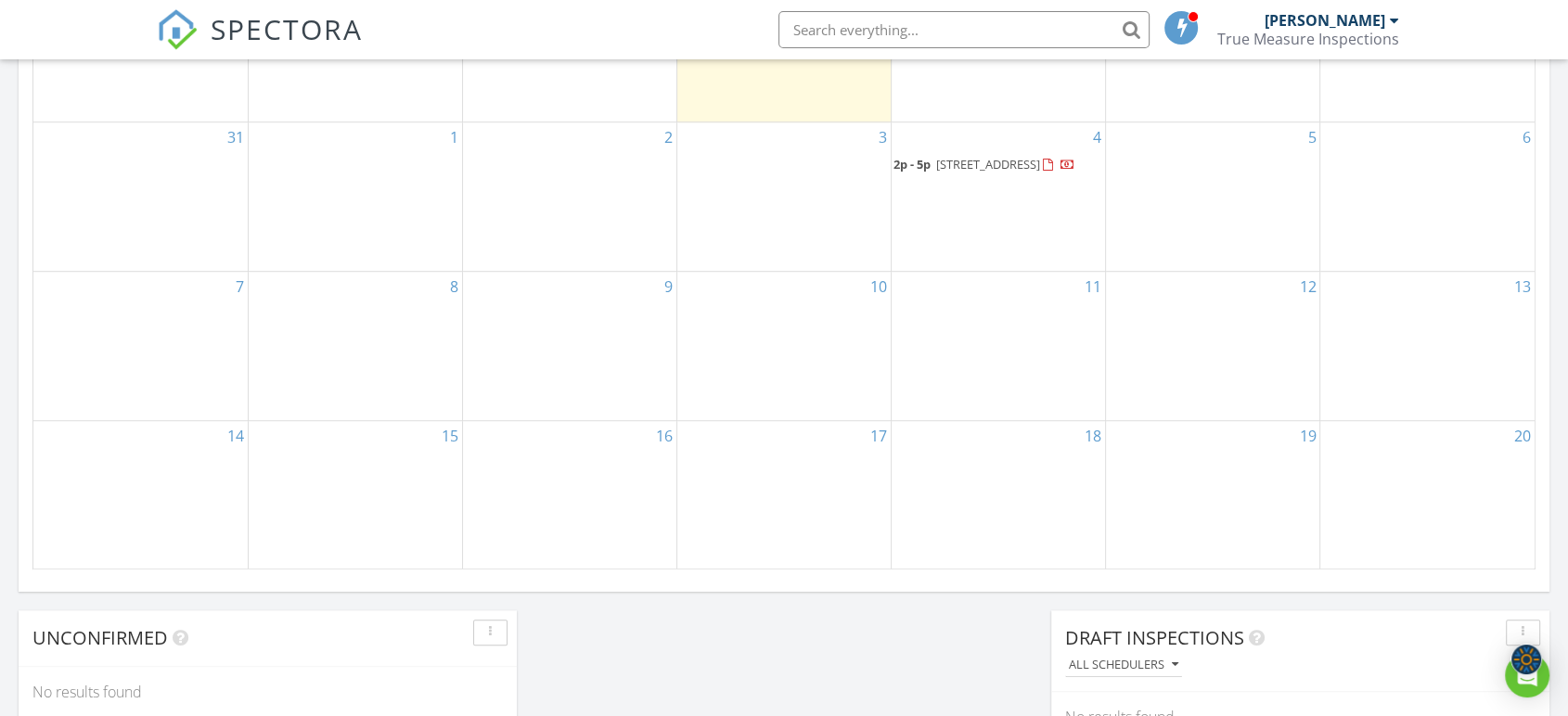
click at [1001, 162] on span "2p - 5p [STREET_ADDRESS]" at bounding box center [983, 165] width 182 height 19
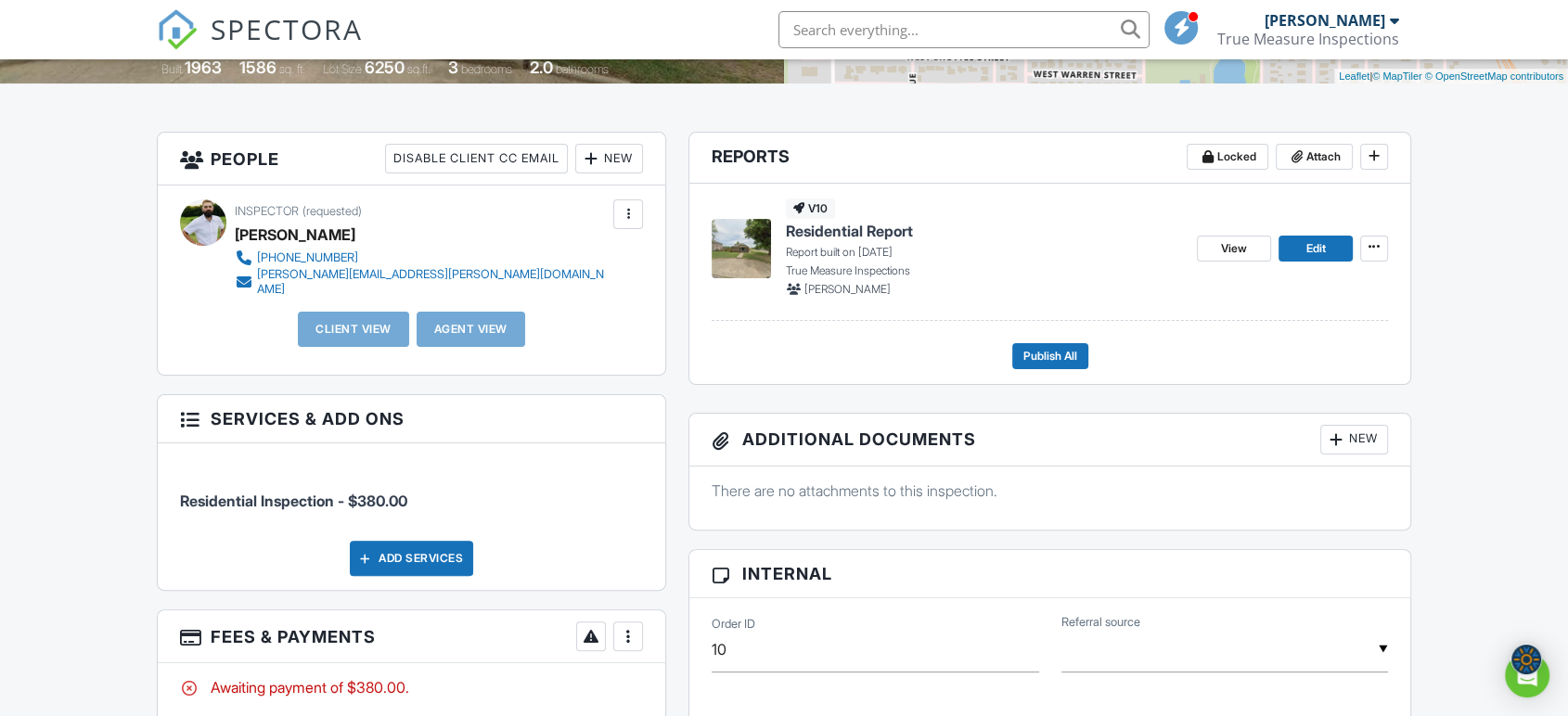
scroll to position [618, 0]
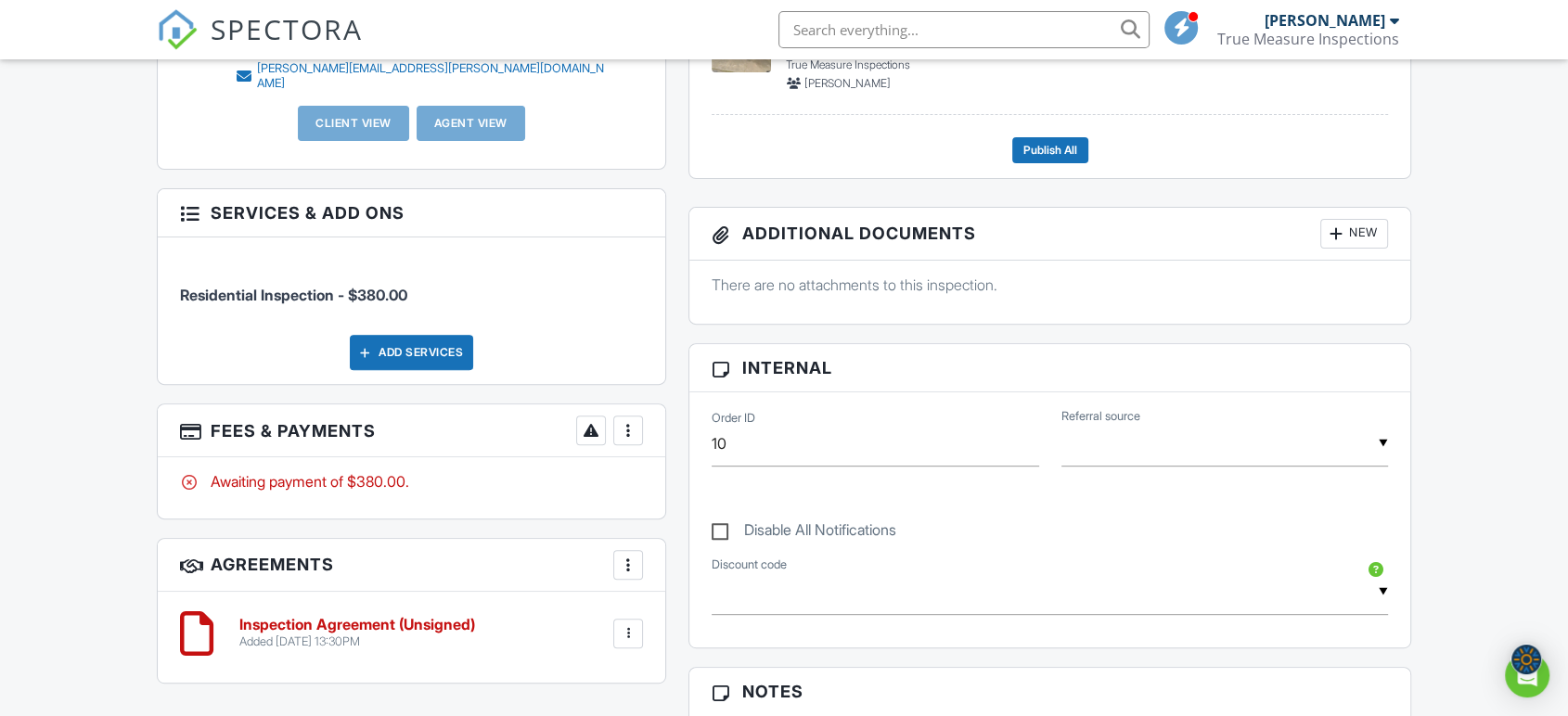
click at [624, 625] on div at bounding box center [629, 634] width 19 height 19
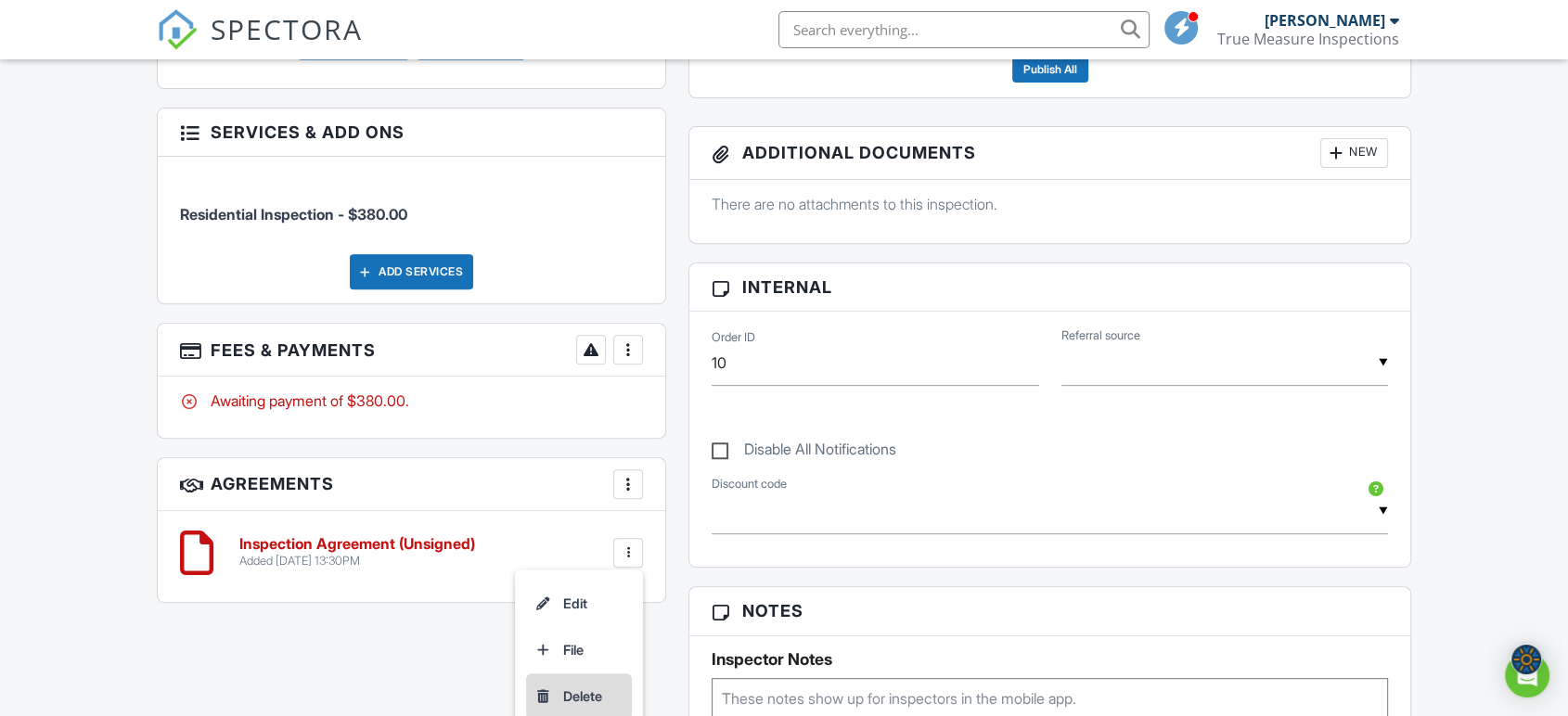
scroll to position [823, 0]
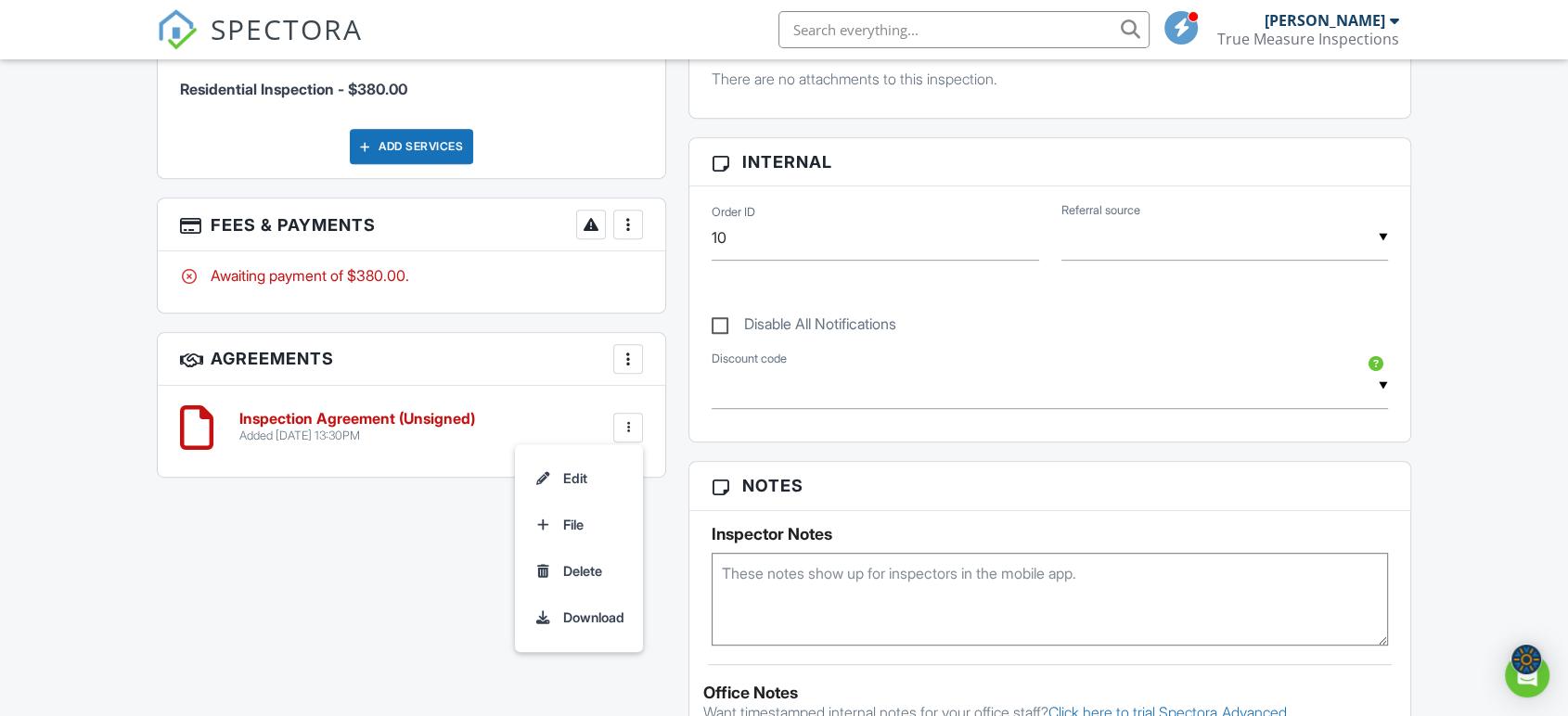
click at [406, 411] on h6 "Inspection Agreement (Unsigned)" at bounding box center [358, 419] width 236 height 17
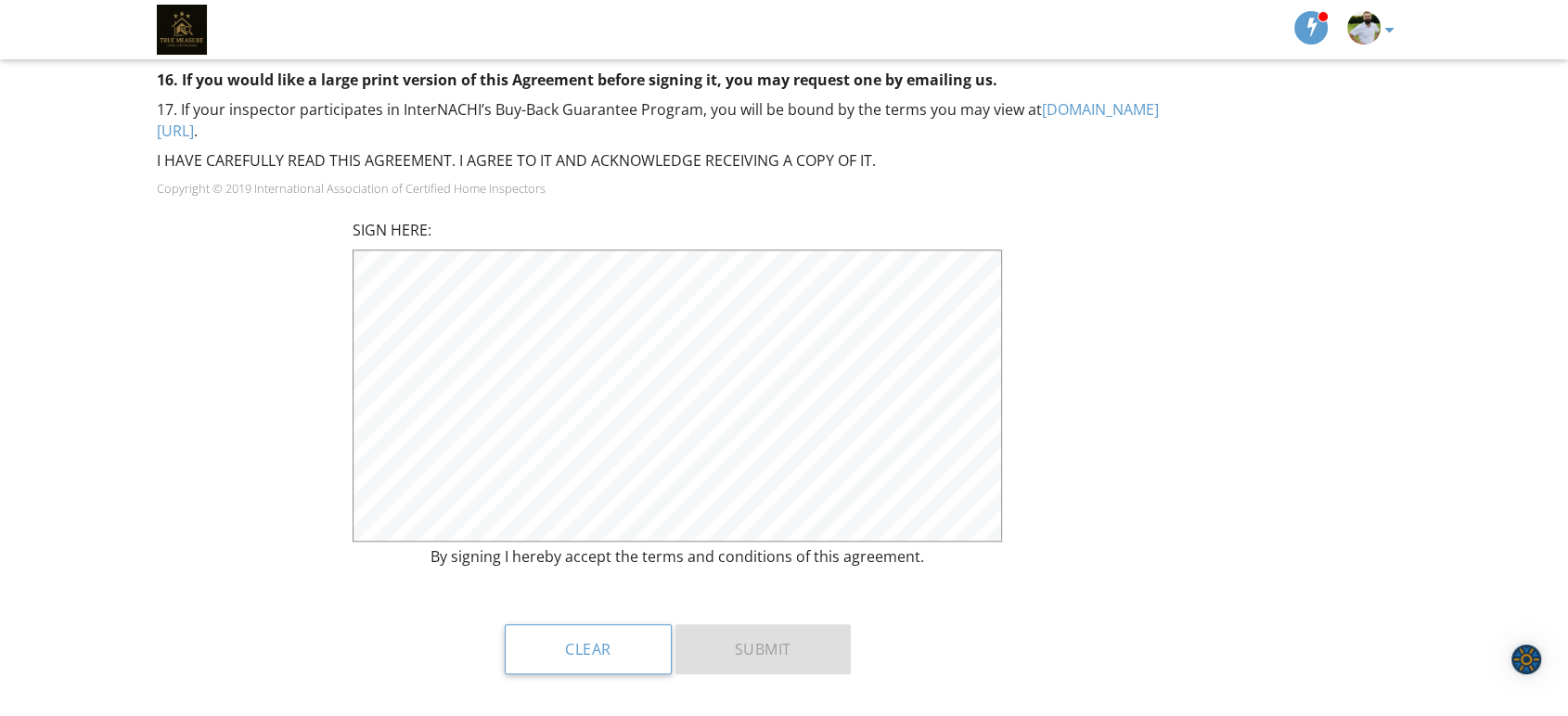
scroll to position [1545, 0]
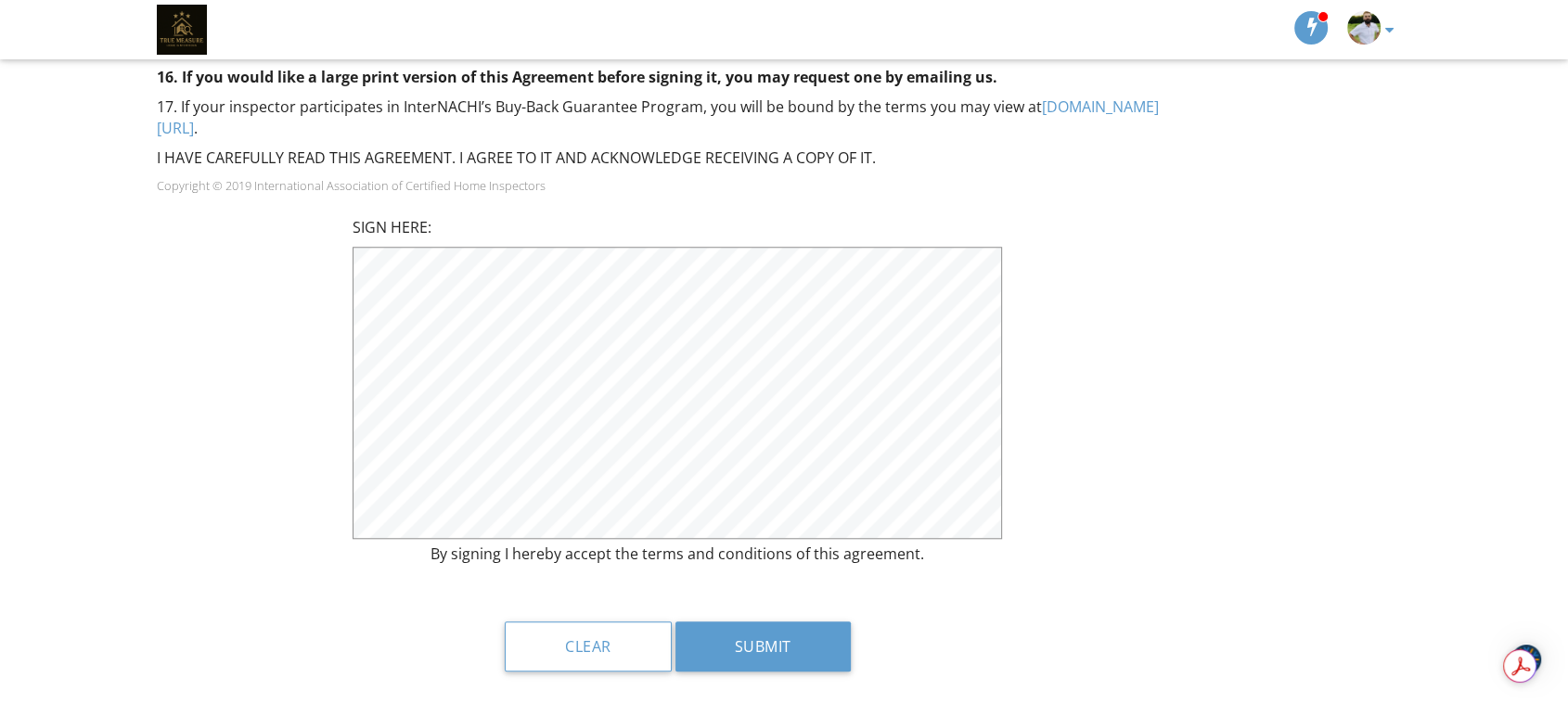
click at [1035, 403] on div "SIGN HERE: By signing I hereby accept the terms and conditions of this agreemen…" at bounding box center [677, 402] width 1064 height 371
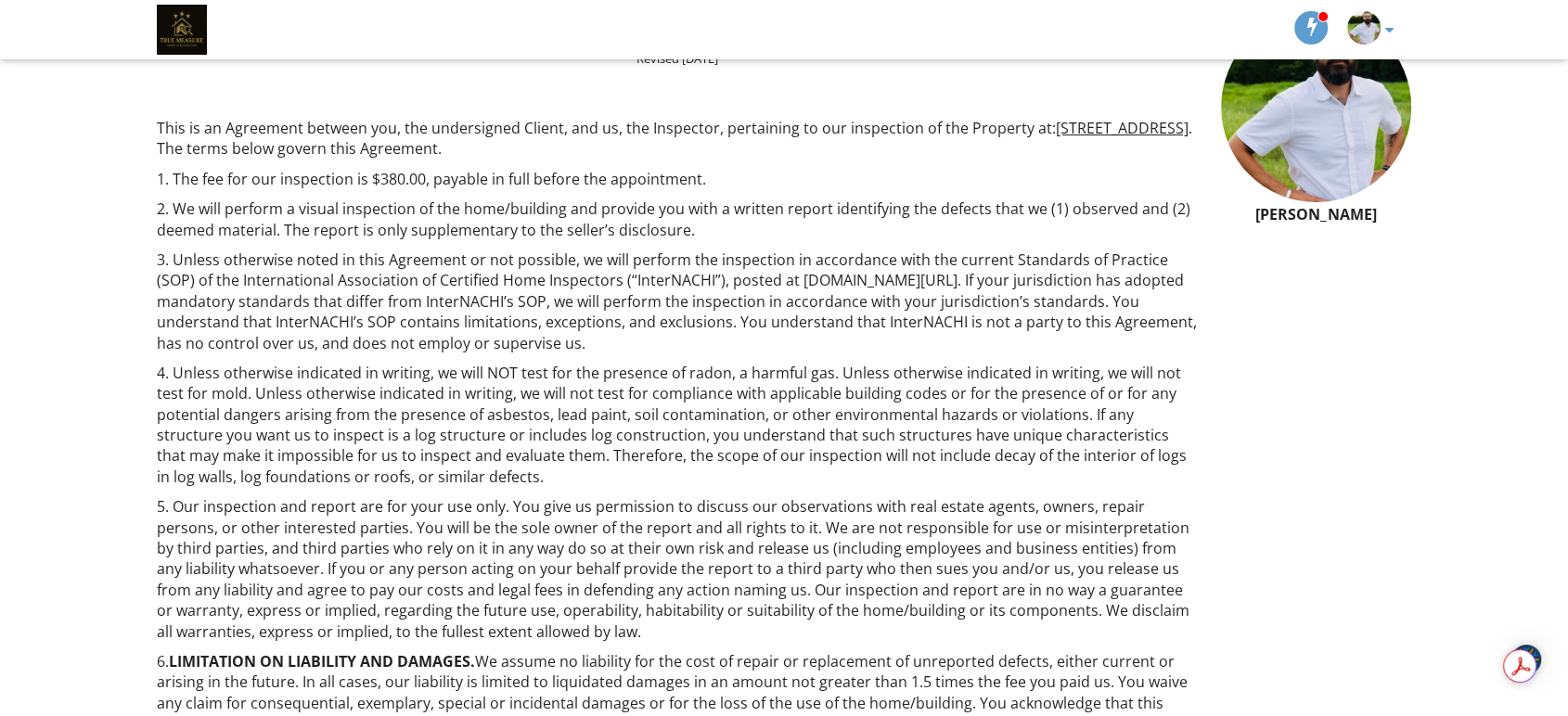
scroll to position [0, 0]
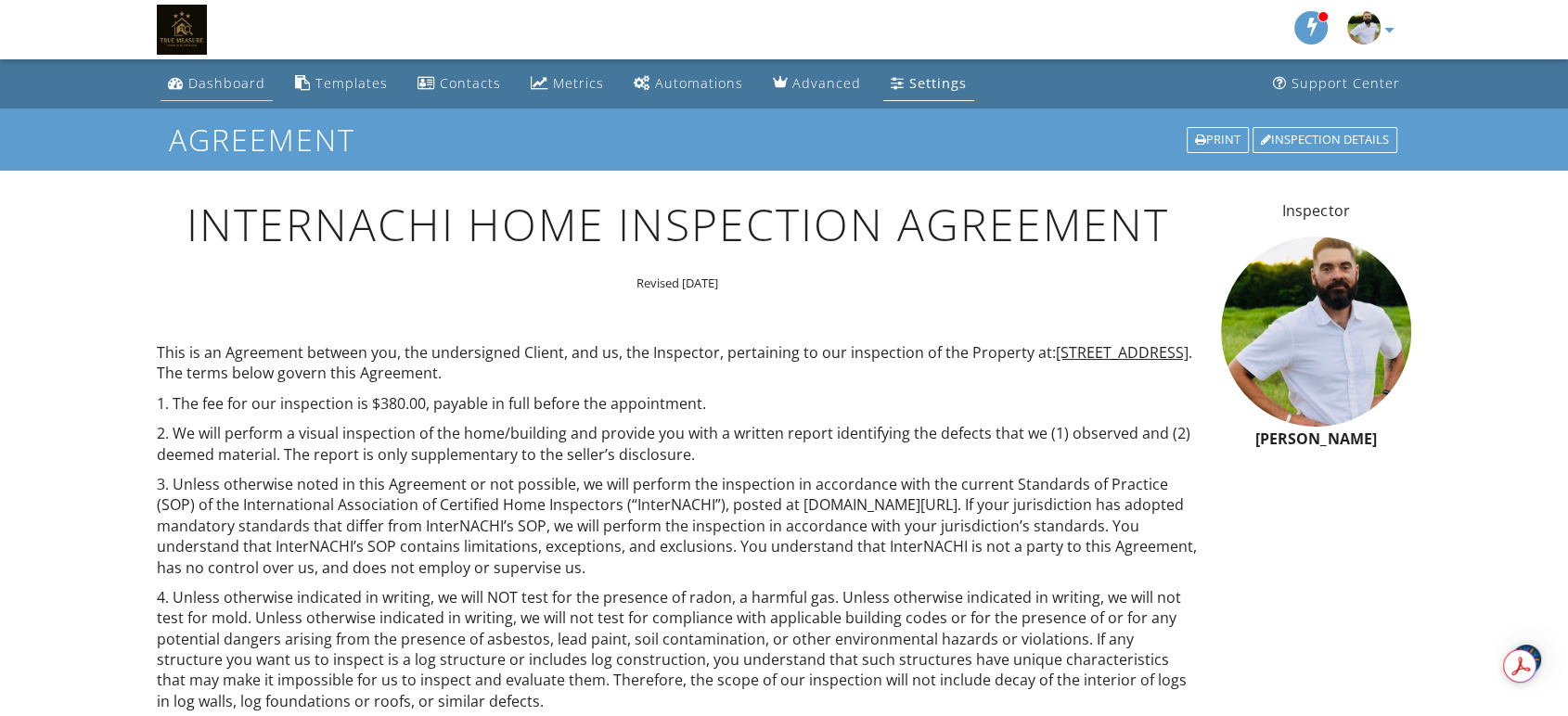
click at [229, 76] on div "Dashboard" at bounding box center [226, 83] width 77 height 18
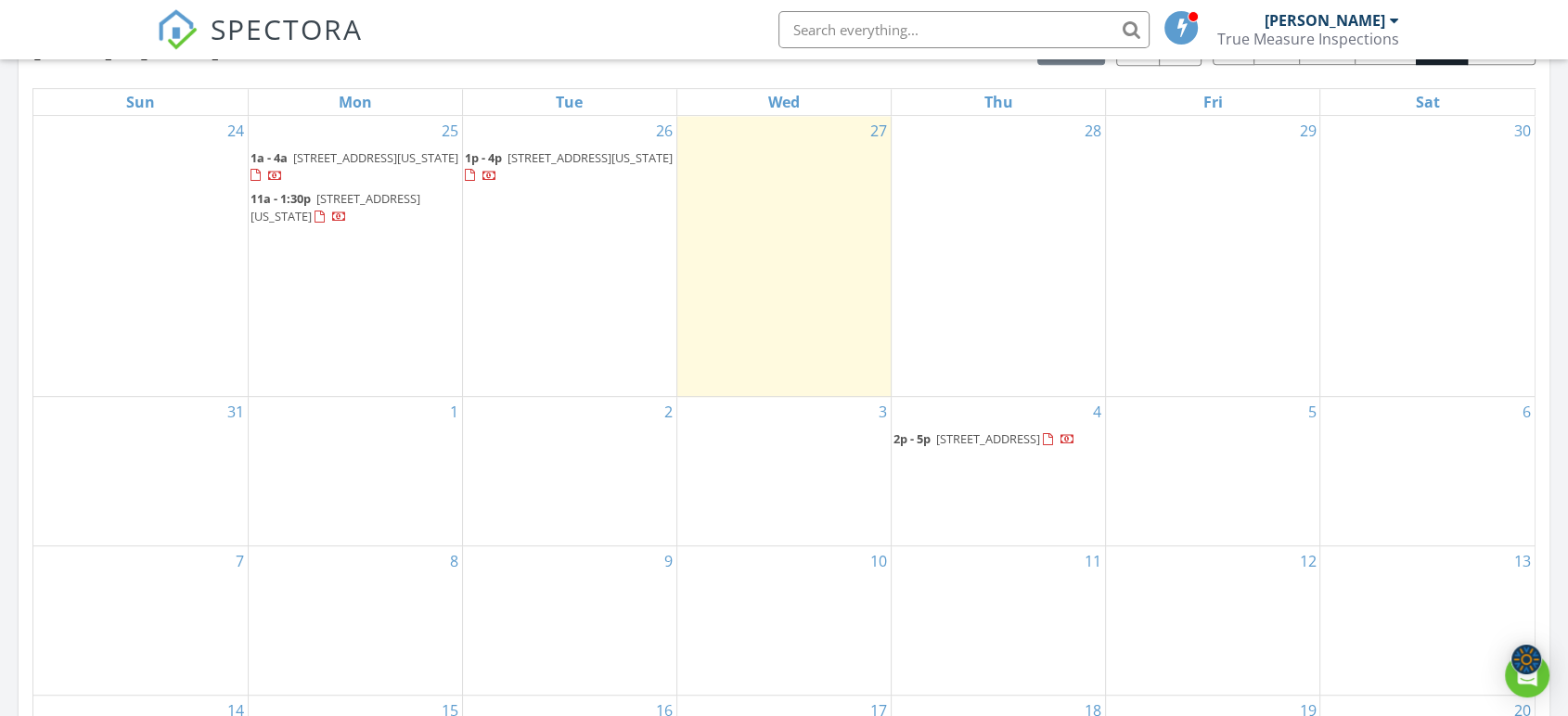
scroll to position [1031, 0]
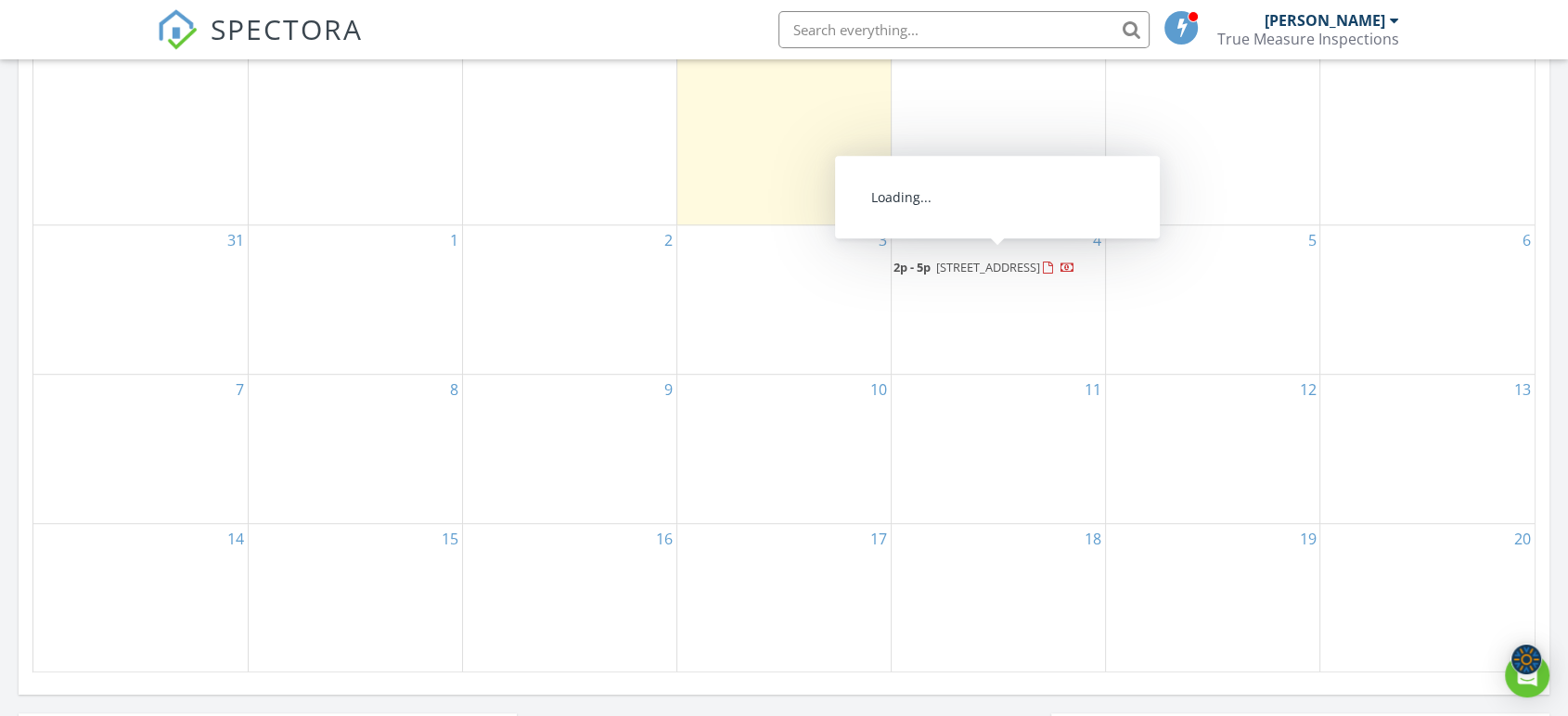
click at [1036, 261] on span "[STREET_ADDRESS]" at bounding box center [987, 267] width 104 height 17
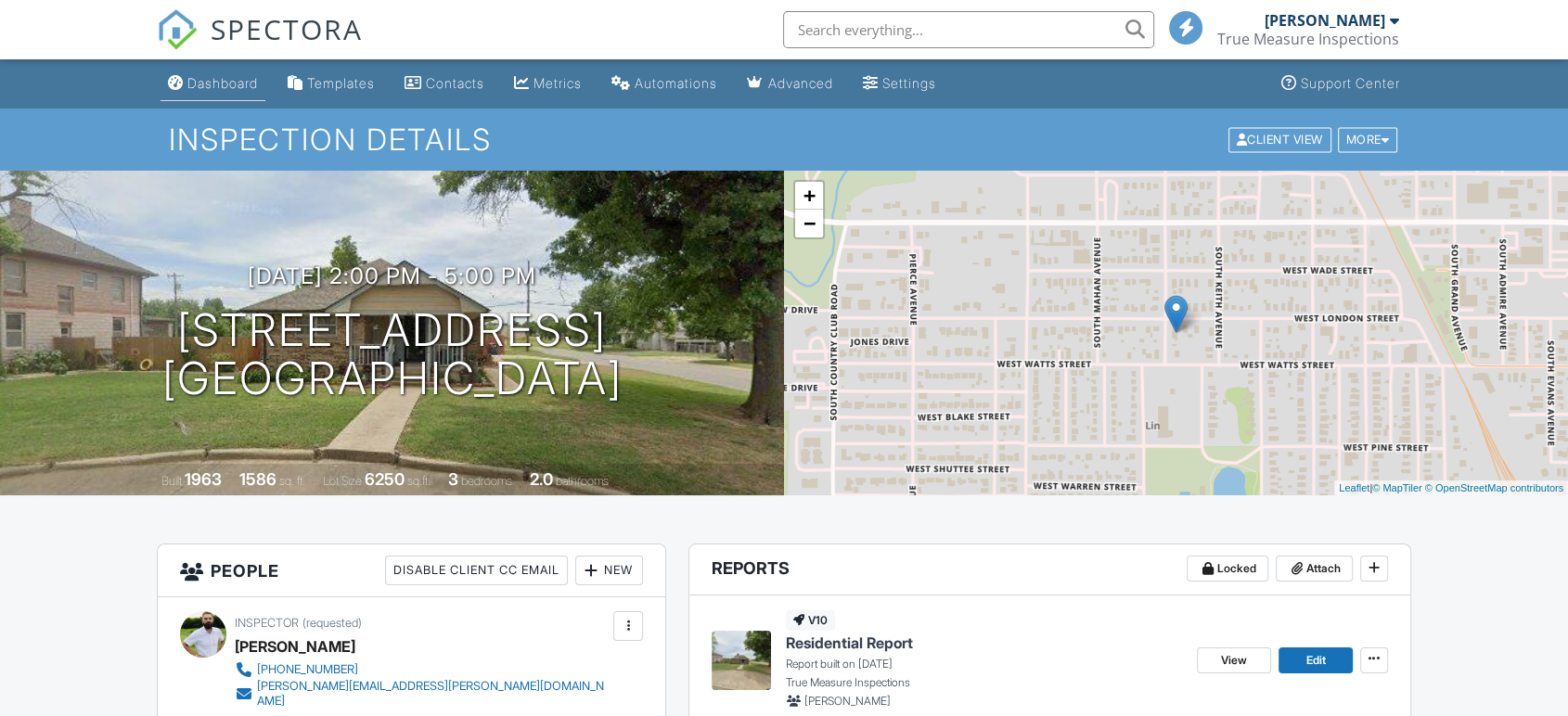
click at [228, 87] on div "Dashboard" at bounding box center [223, 83] width 70 height 16
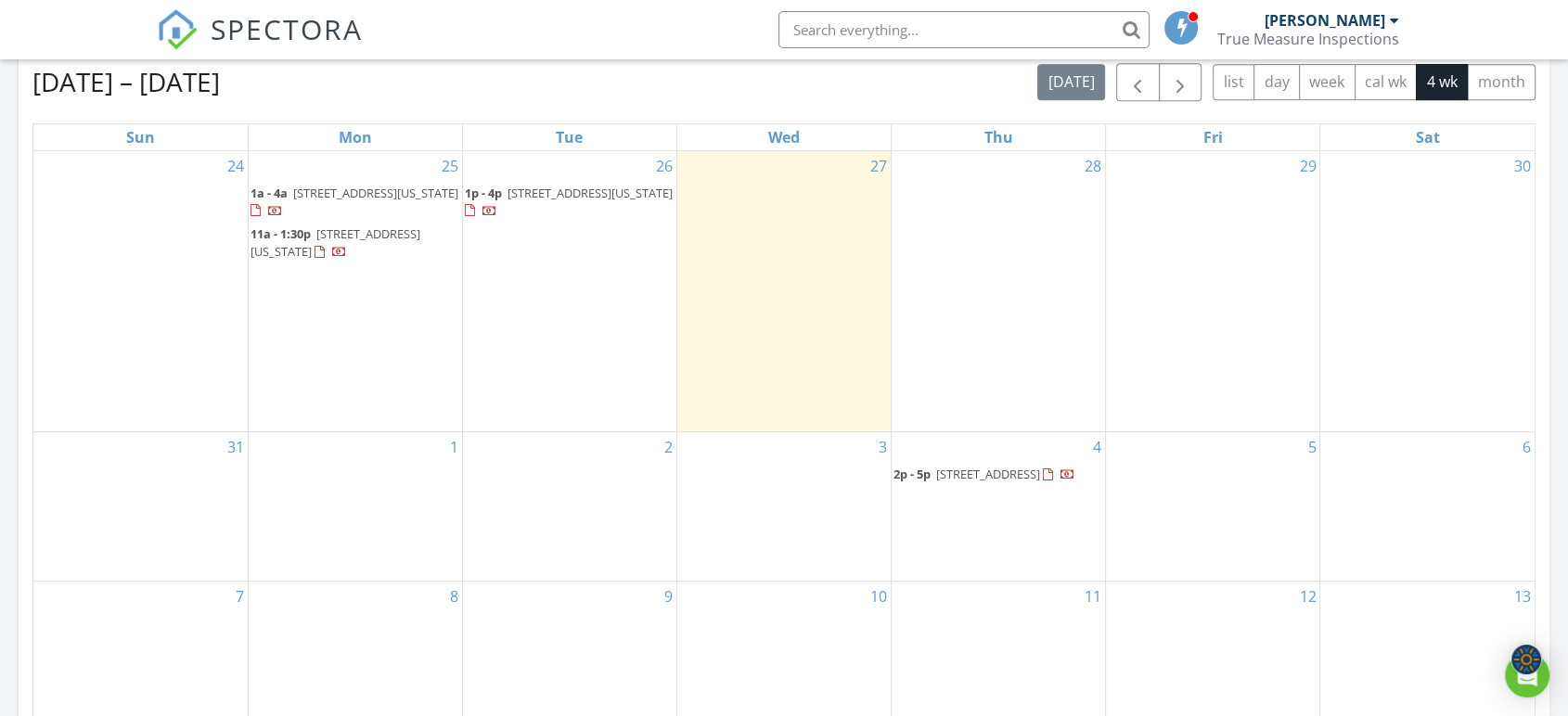
scroll to position [823, 0]
click at [958, 232] on div "28" at bounding box center [998, 292] width 213 height 281
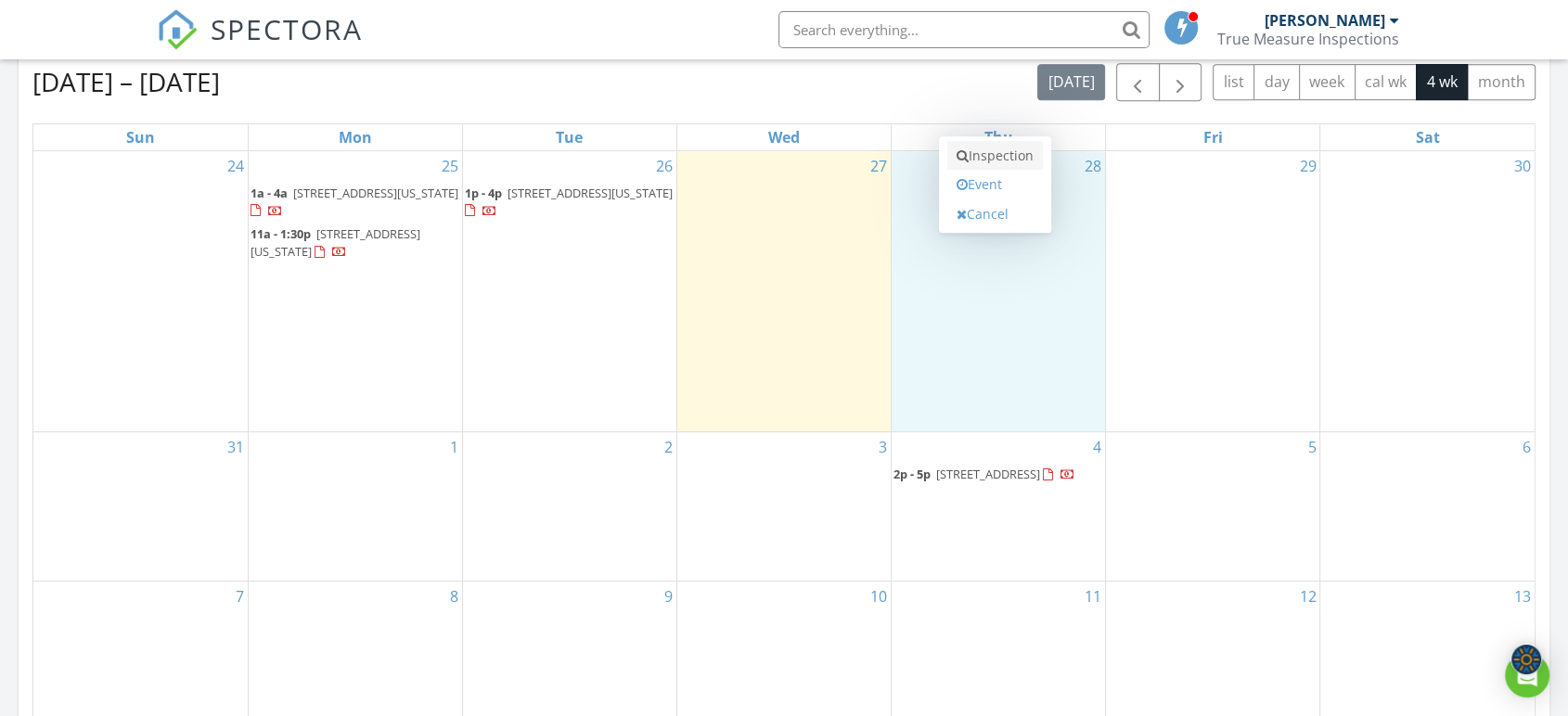
click at [977, 158] on link "Inspection" at bounding box center [995, 155] width 95 height 29
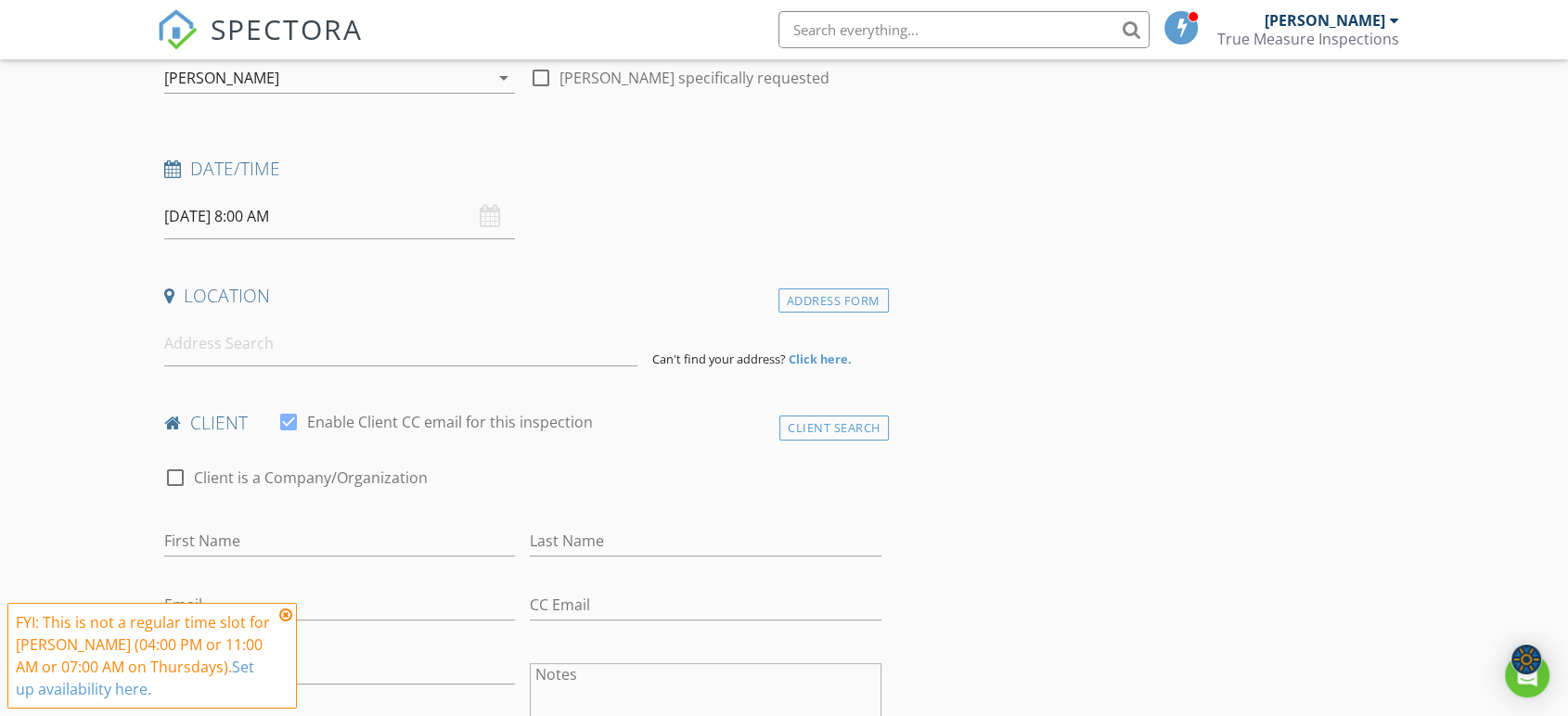
scroll to position [206, 0]
click at [490, 226] on div "08/28/2025 8:00 AM" at bounding box center [339, 216] width 351 height 46
click at [282, 222] on input "08/28/2025 8:00 AM" at bounding box center [339, 216] width 351 height 46
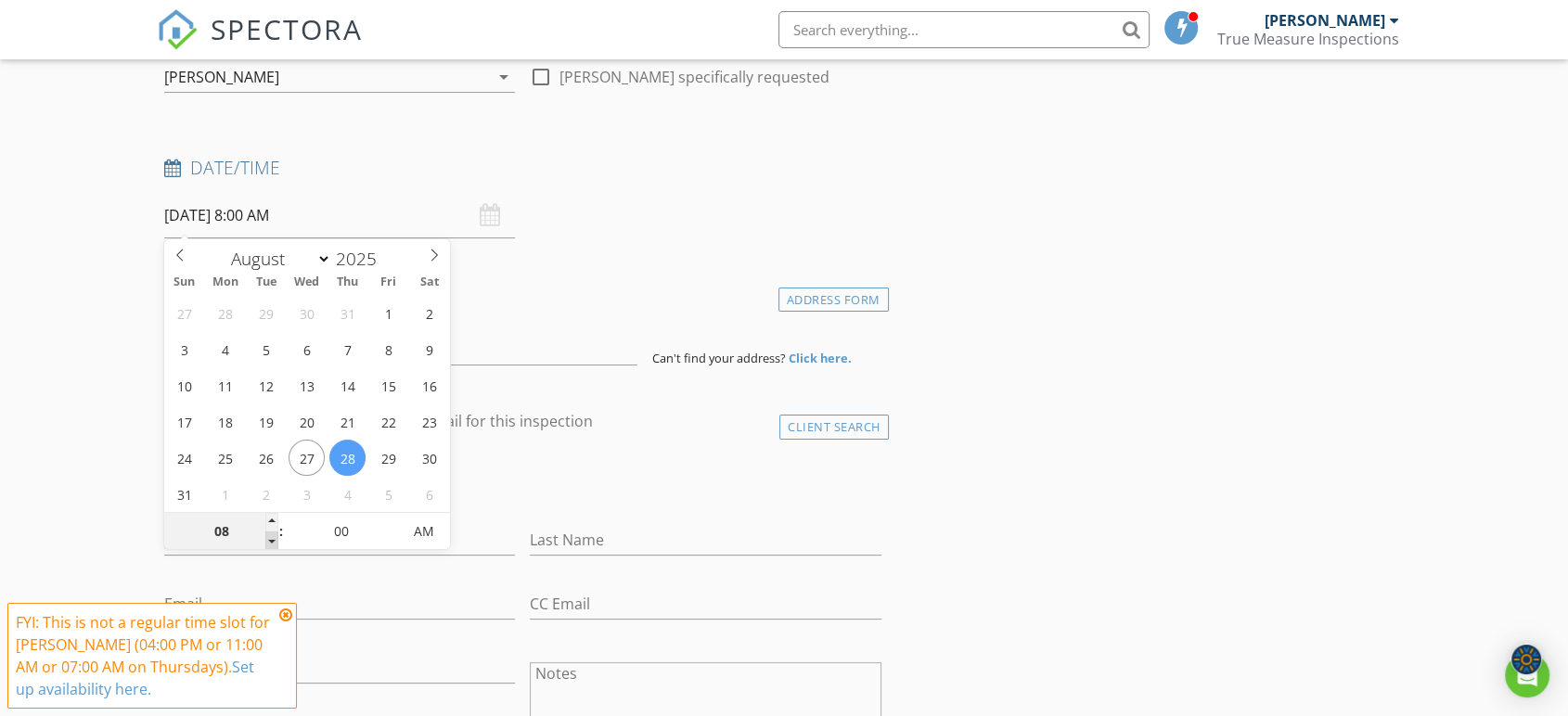
type input "07"
type input "08/28/2025 7:00 AM"
click at [267, 541] on span at bounding box center [272, 541] width 13 height 19
type input "06"
type input "08/28/2025 6:00 AM"
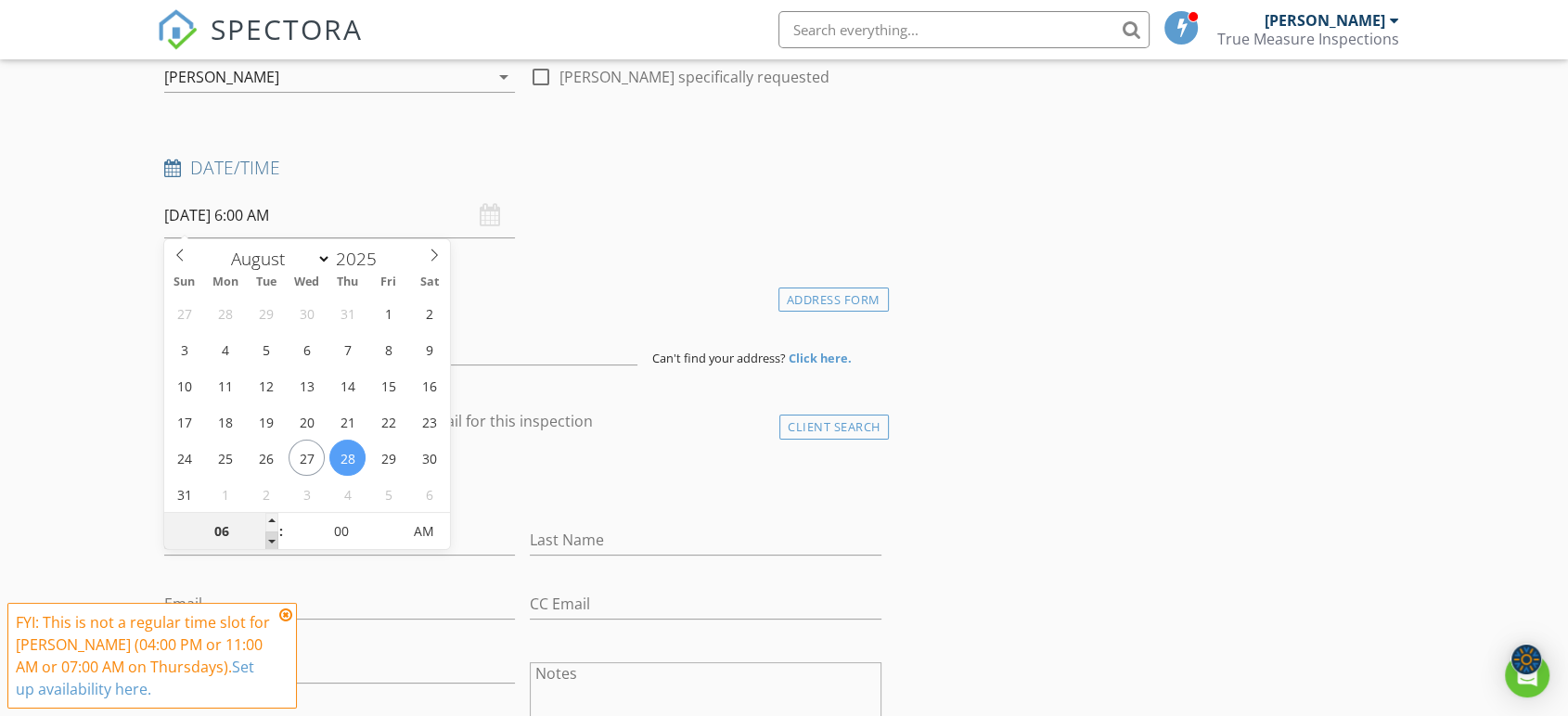
click at [270, 541] on span at bounding box center [272, 541] width 13 height 19
type input "05"
type input "08/28/2025 5:00 AM"
click at [270, 541] on span at bounding box center [272, 541] width 13 height 19
type input "06"
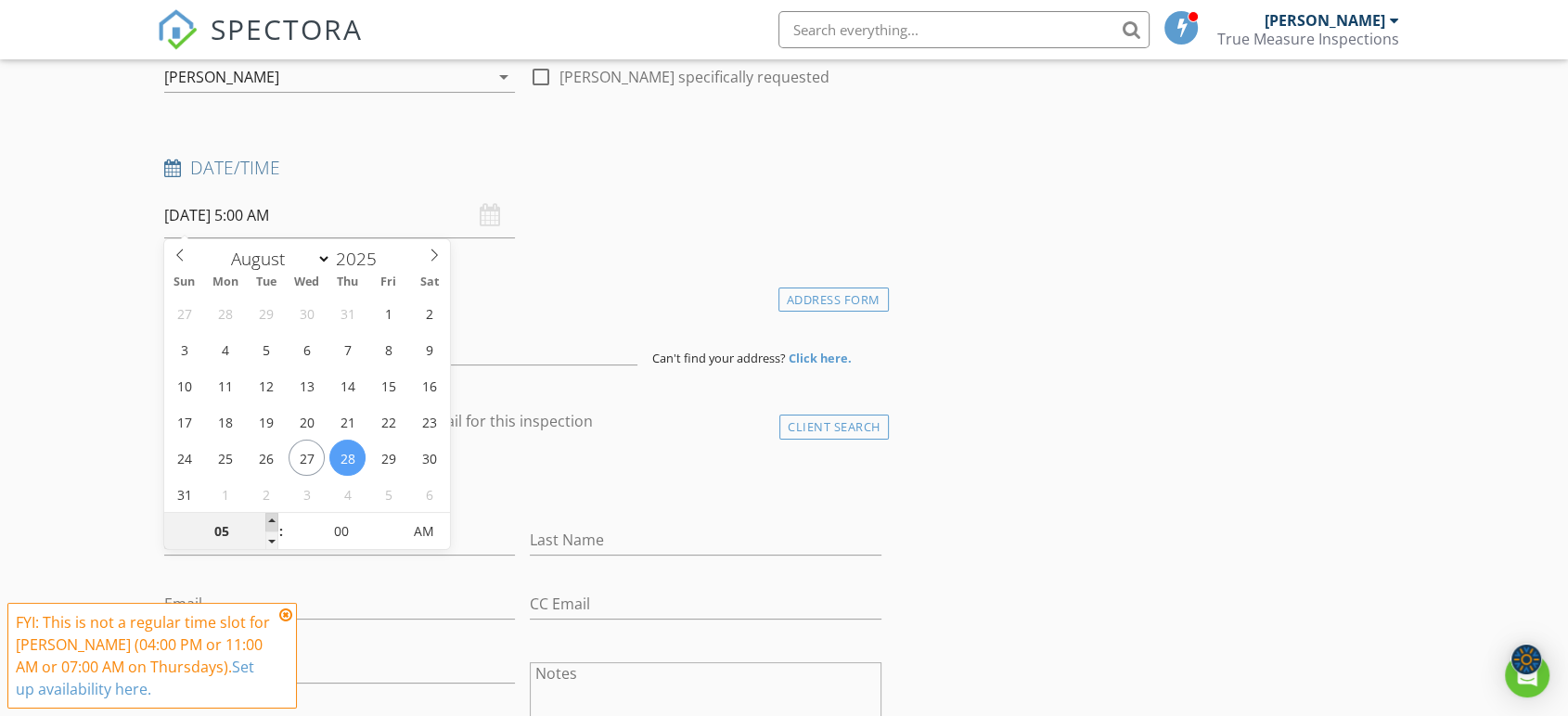
type input "08/28/2025 6:00 AM"
click at [273, 513] on span at bounding box center [272, 522] width 13 height 19
type input "07"
type input "08/28/2025 7:00 AM"
click at [273, 513] on span at bounding box center [272, 522] width 13 height 19
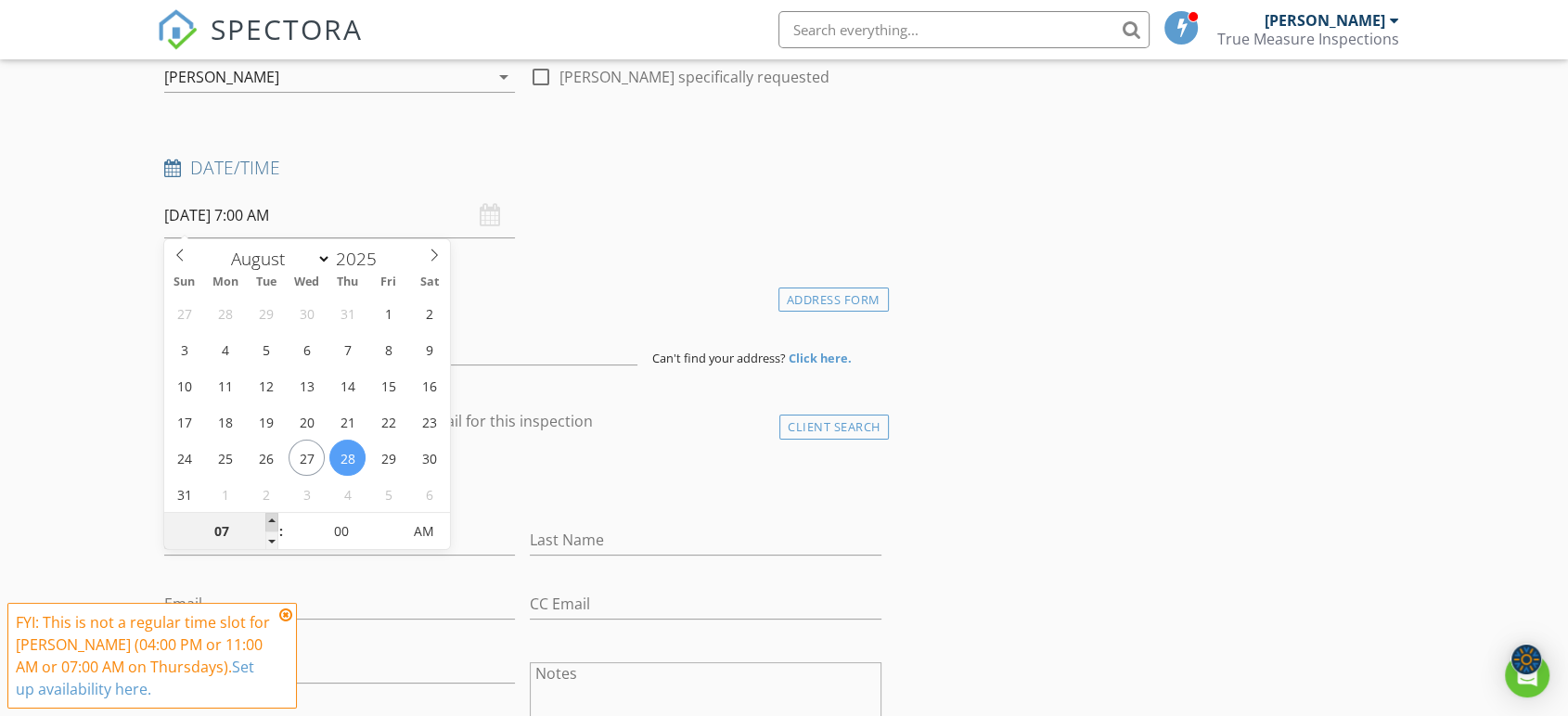
type input "08"
type input "08/28/2025 8:00 AM"
click at [273, 513] on span at bounding box center [272, 522] width 13 height 19
type input "09"
type input "08/28/2025 9:00 AM"
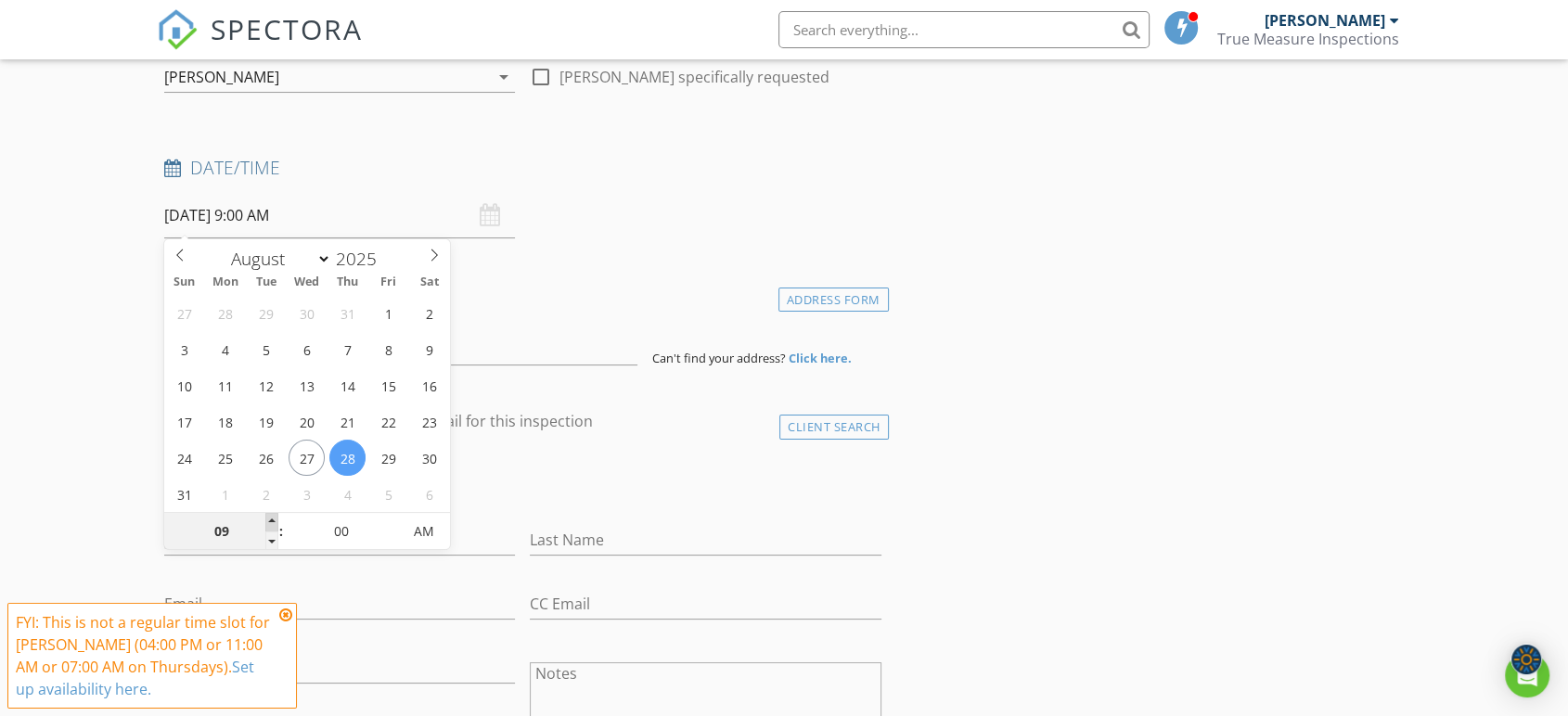
click at [273, 513] on span at bounding box center [272, 522] width 13 height 19
type input "10"
type input "08/28/2025 10:00 AM"
click at [275, 515] on span at bounding box center [272, 522] width 13 height 19
type input "11"
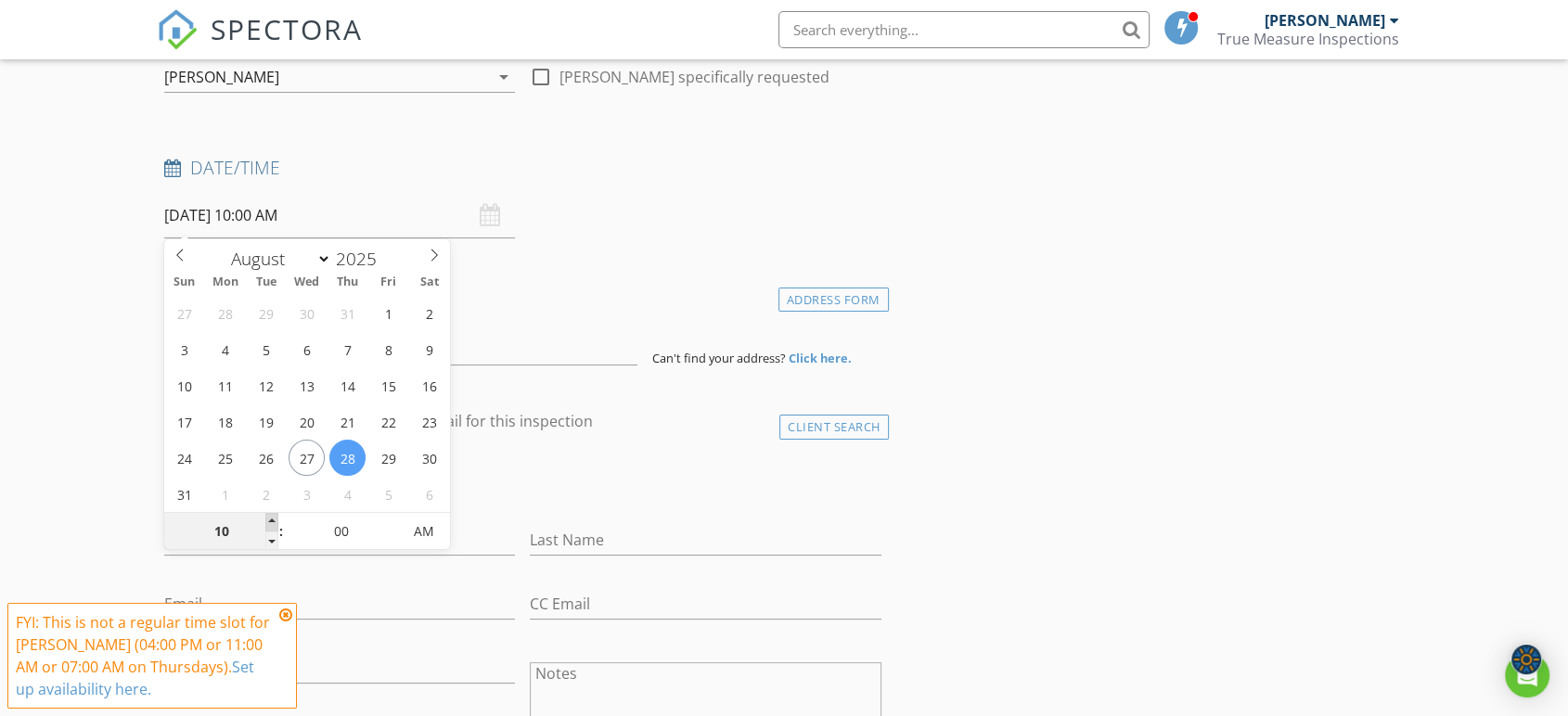
type input "08/28/2025 11:00 AM"
click at [275, 515] on span at bounding box center [272, 522] width 13 height 19
type input "12"
type input "08/28/2025 12:00 PM"
click at [275, 515] on span at bounding box center [272, 522] width 13 height 19
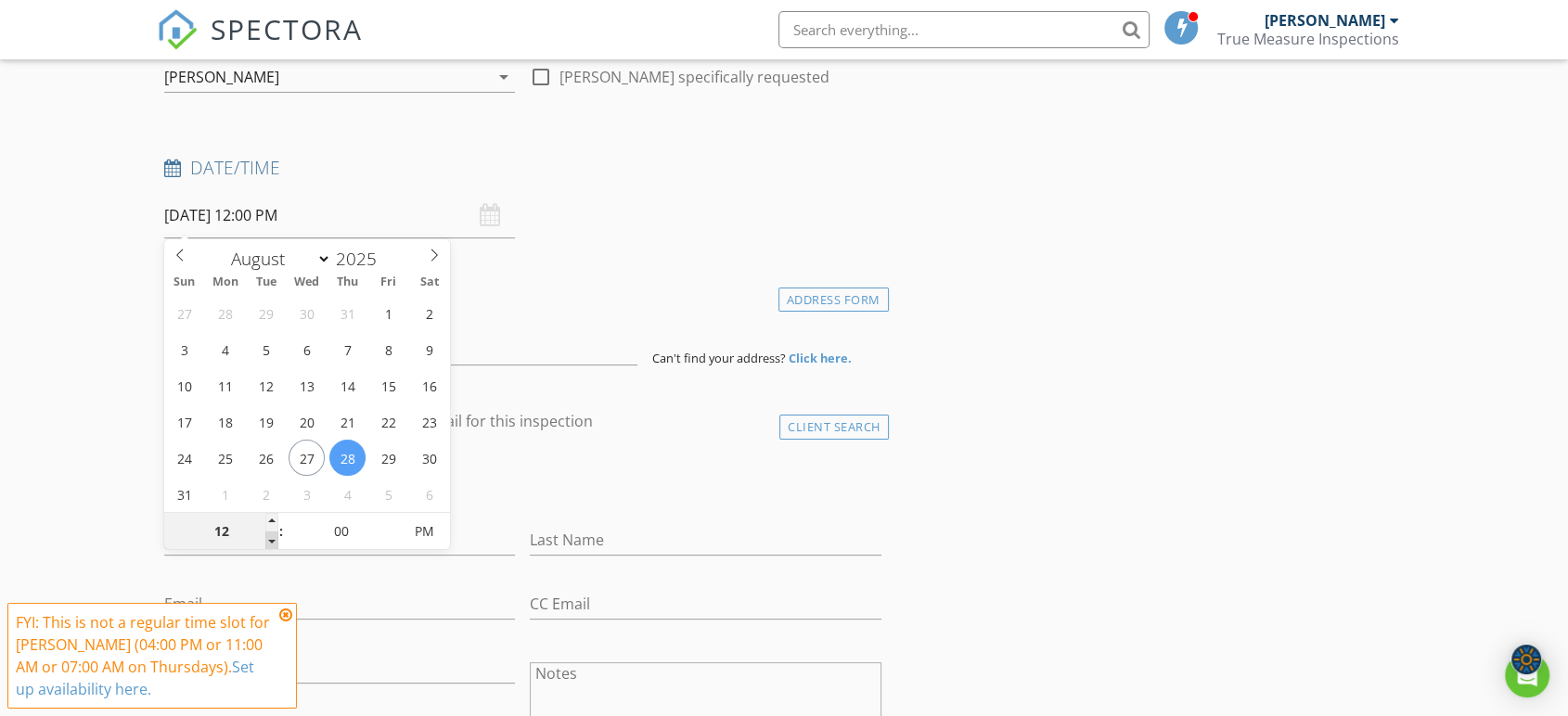
type input "11"
type input "[DATE] 11:00 AM"
click at [275, 538] on span at bounding box center [272, 541] width 13 height 19
type input "10"
type input "[DATE] 10:00 AM"
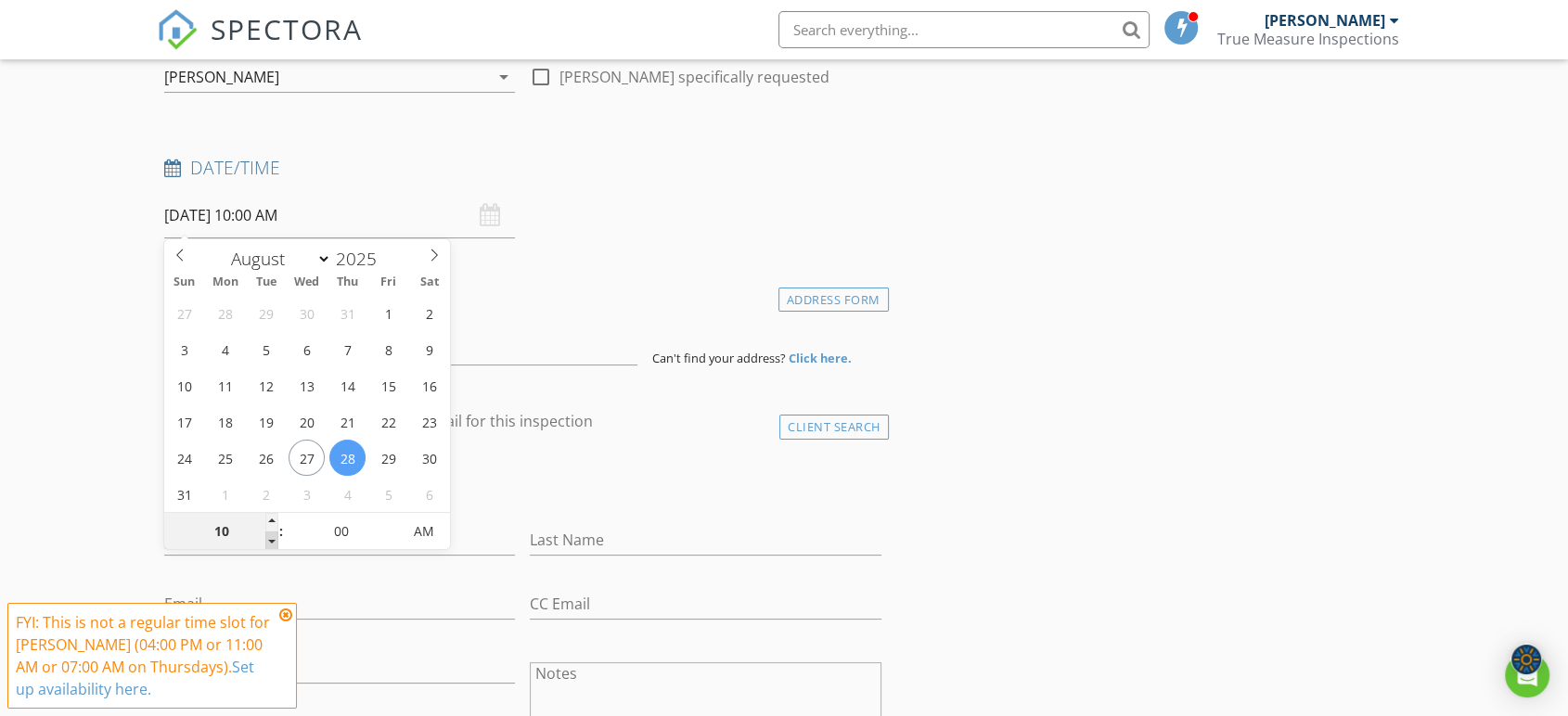
click at [275, 540] on span at bounding box center [272, 541] width 13 height 19
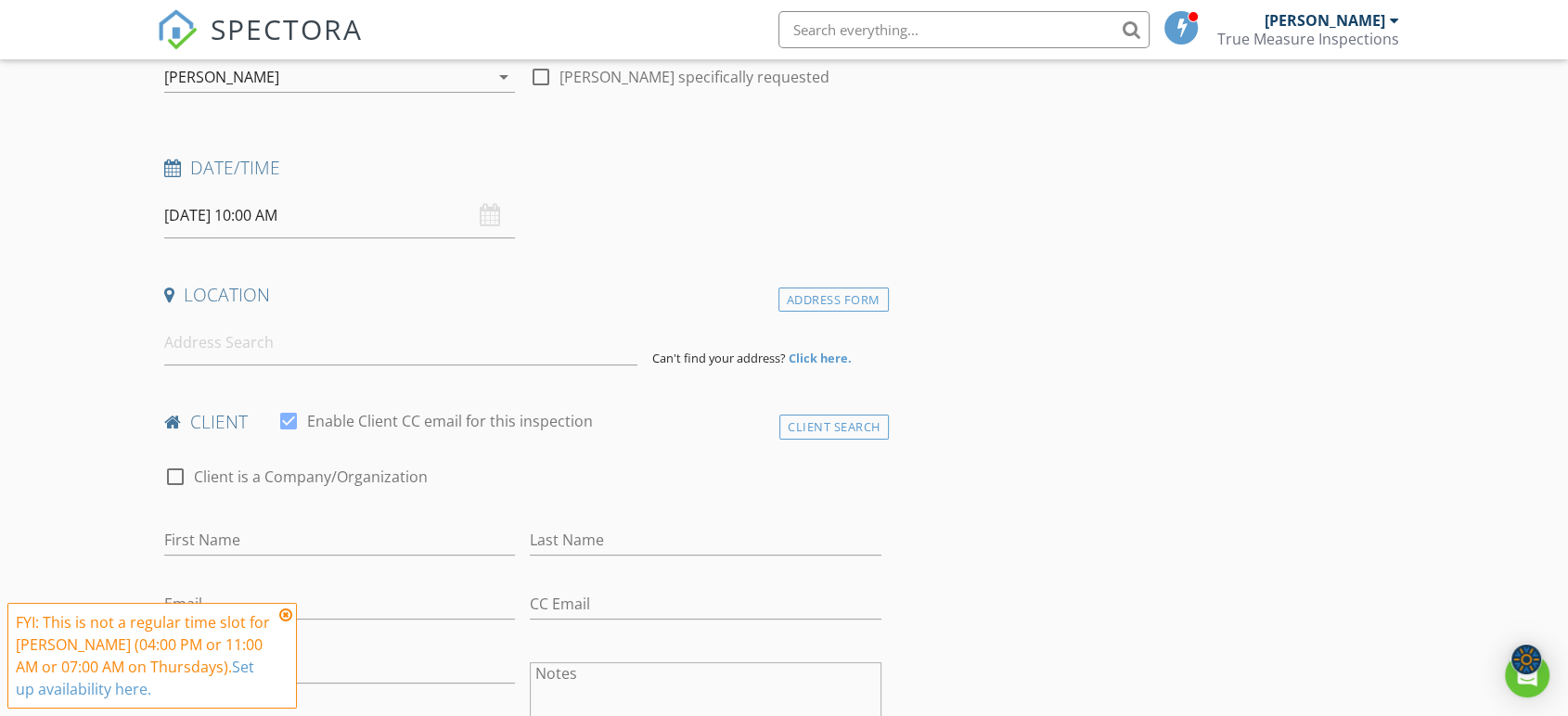
click at [480, 493] on div "check_box_outline_blank Client is a Company/Organization" at bounding box center [523, 486] width 717 height 48
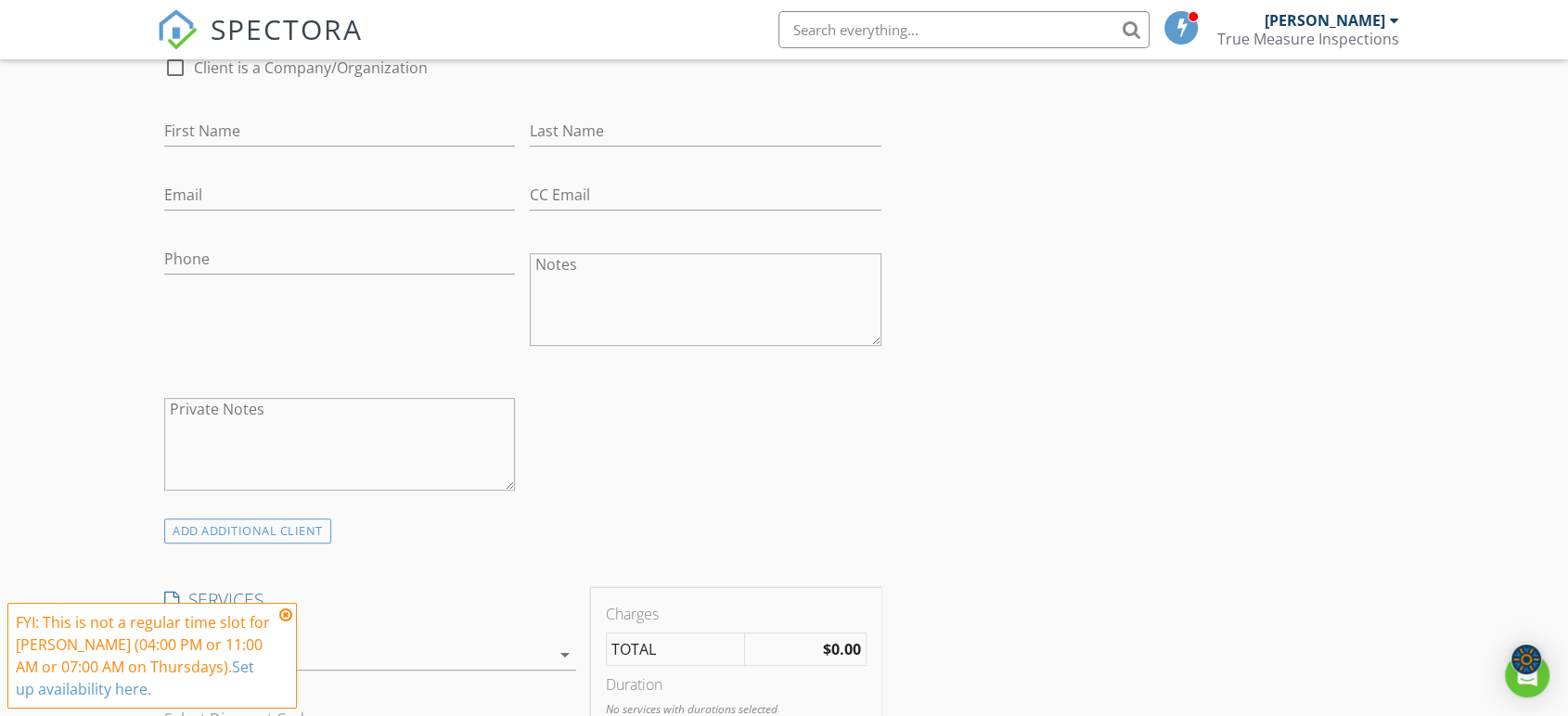
scroll to position [618, 0]
click at [284, 616] on icon at bounding box center [286, 615] width 13 height 15
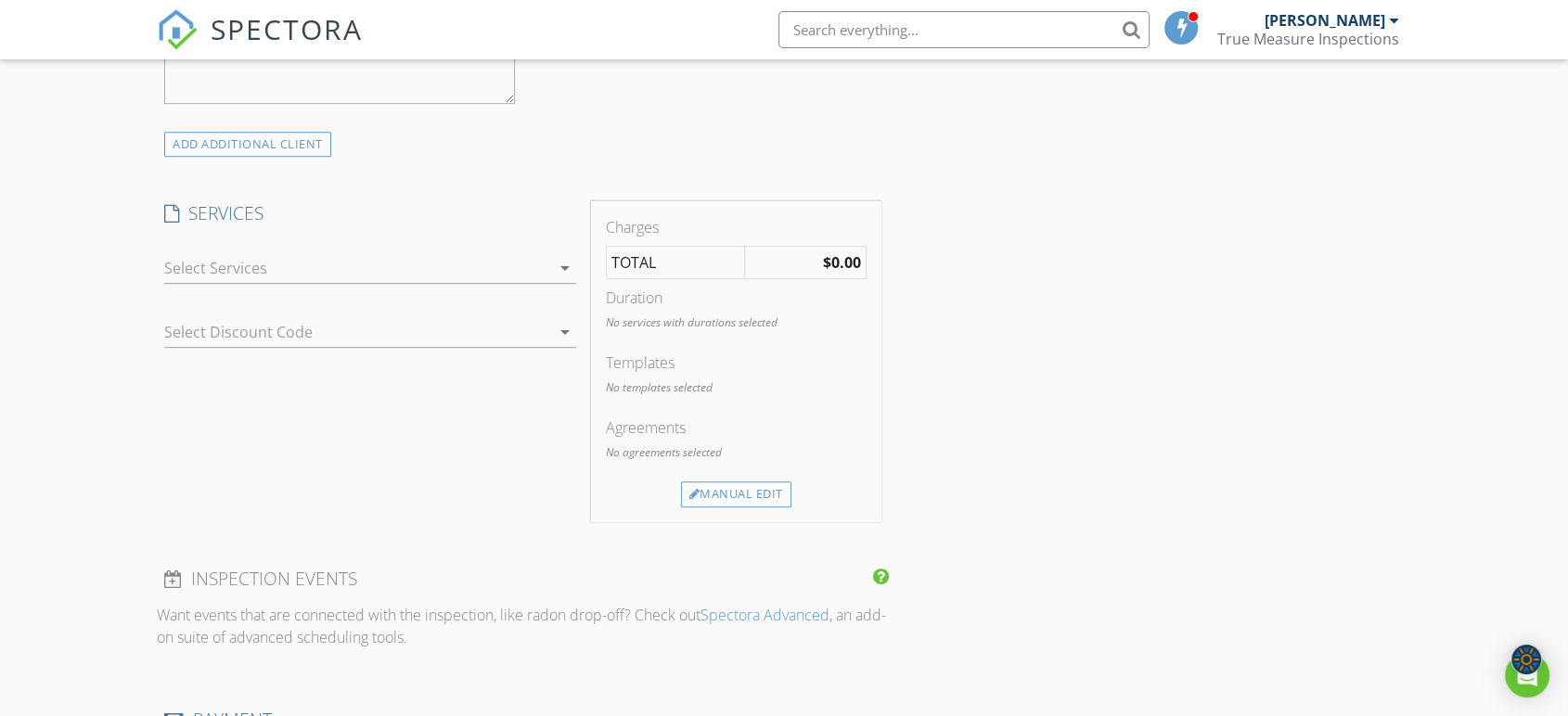
scroll to position [1031, 0]
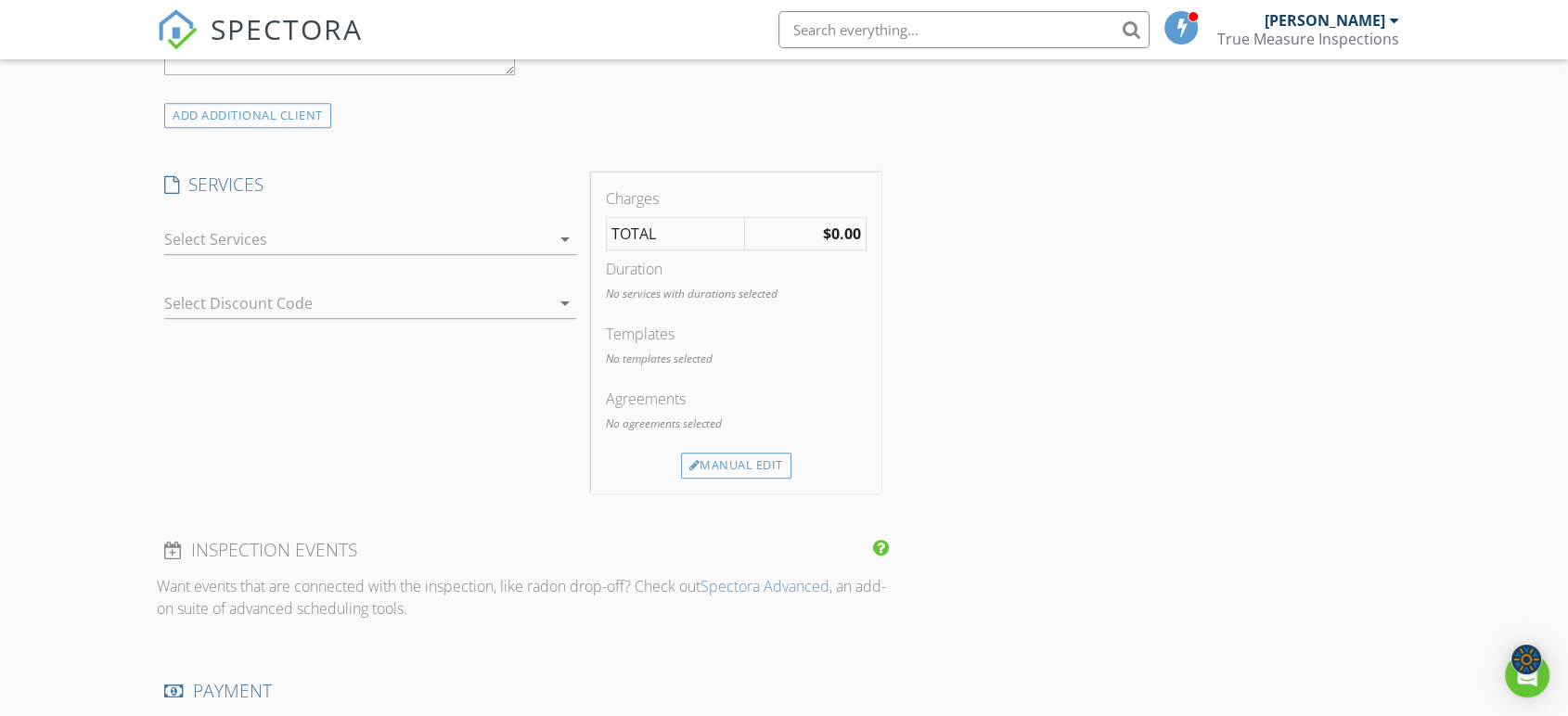
click at [534, 240] on div at bounding box center [358, 239] width 386 height 29
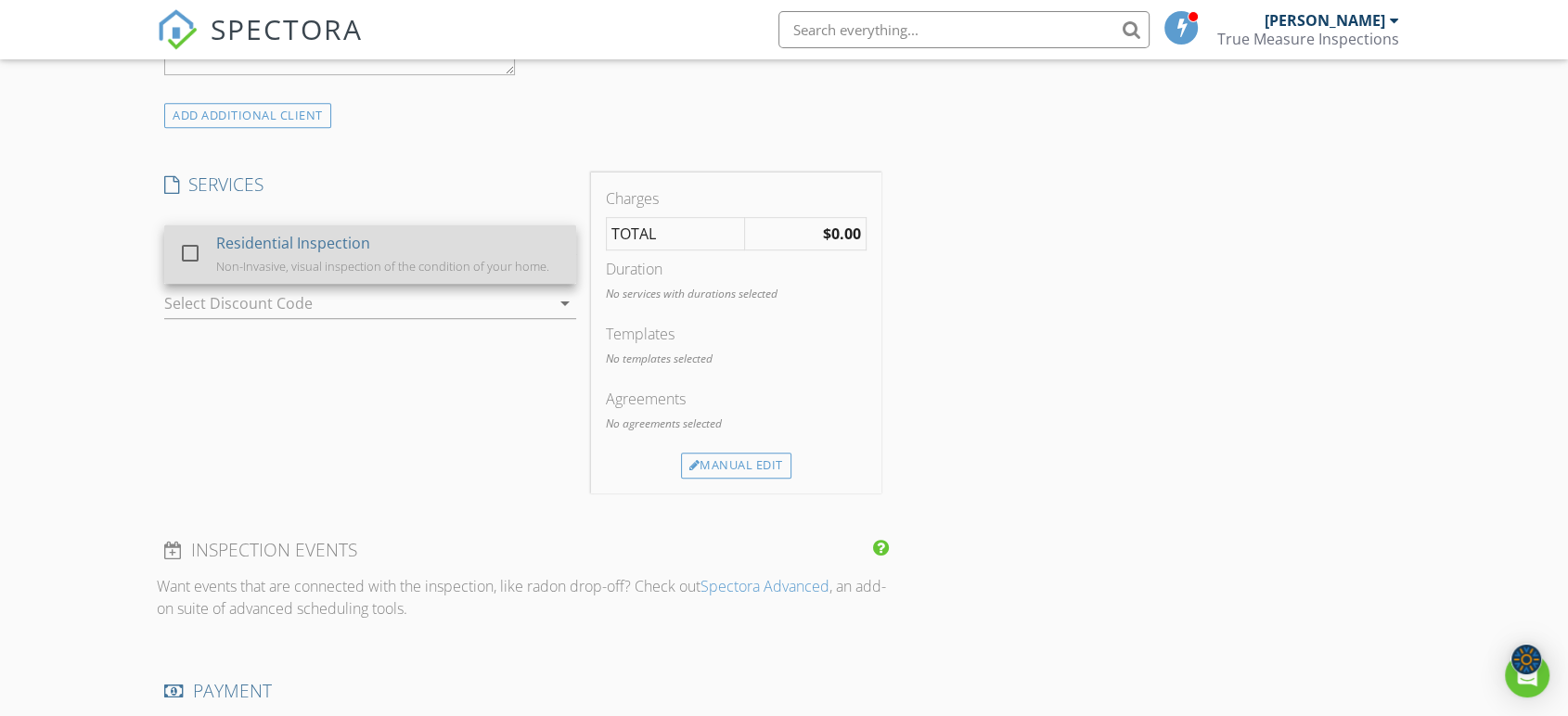
click at [391, 245] on div "Residential Inspection Non-Invasive, visual inspection of the condition of your…" at bounding box center [388, 254] width 345 height 59
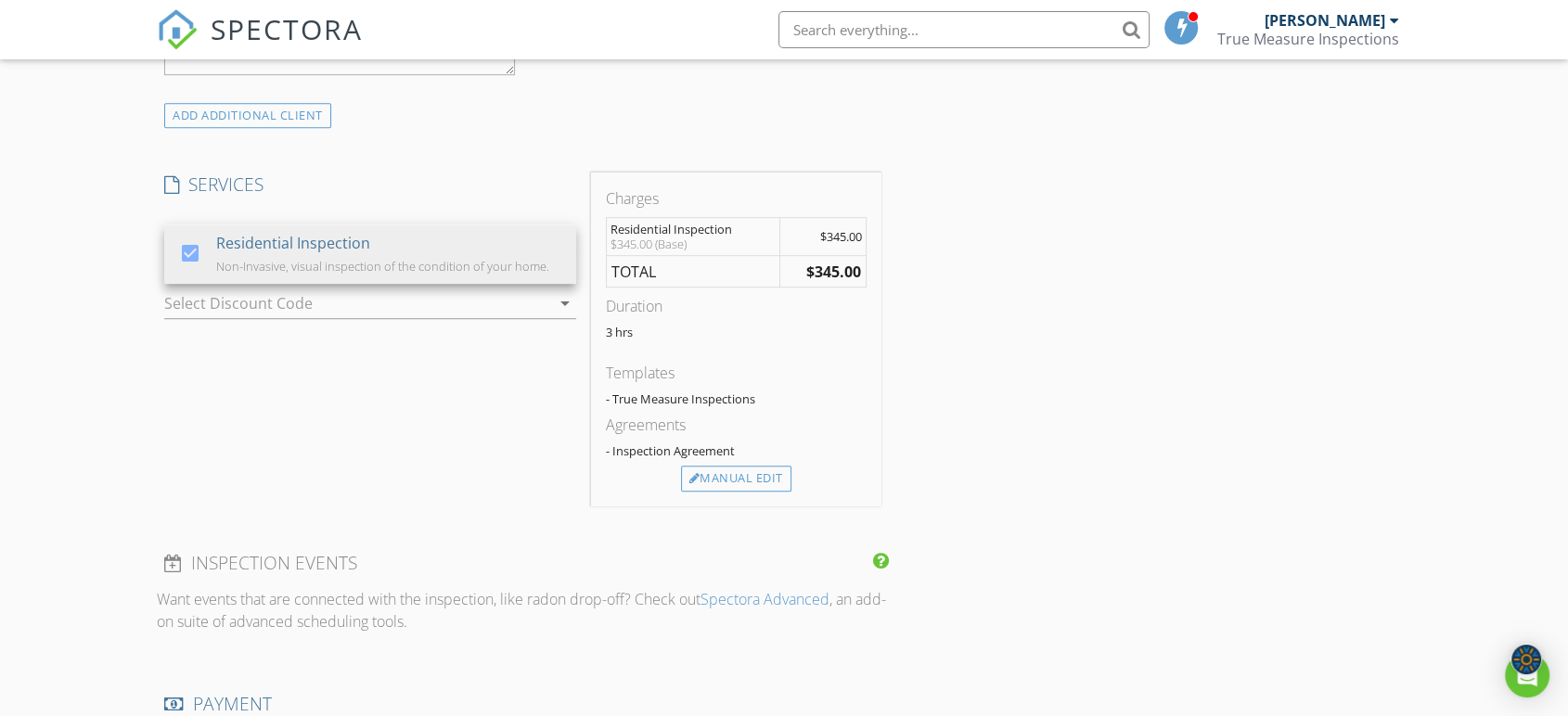
click at [450, 309] on div at bounding box center [344, 302] width 360 height 29
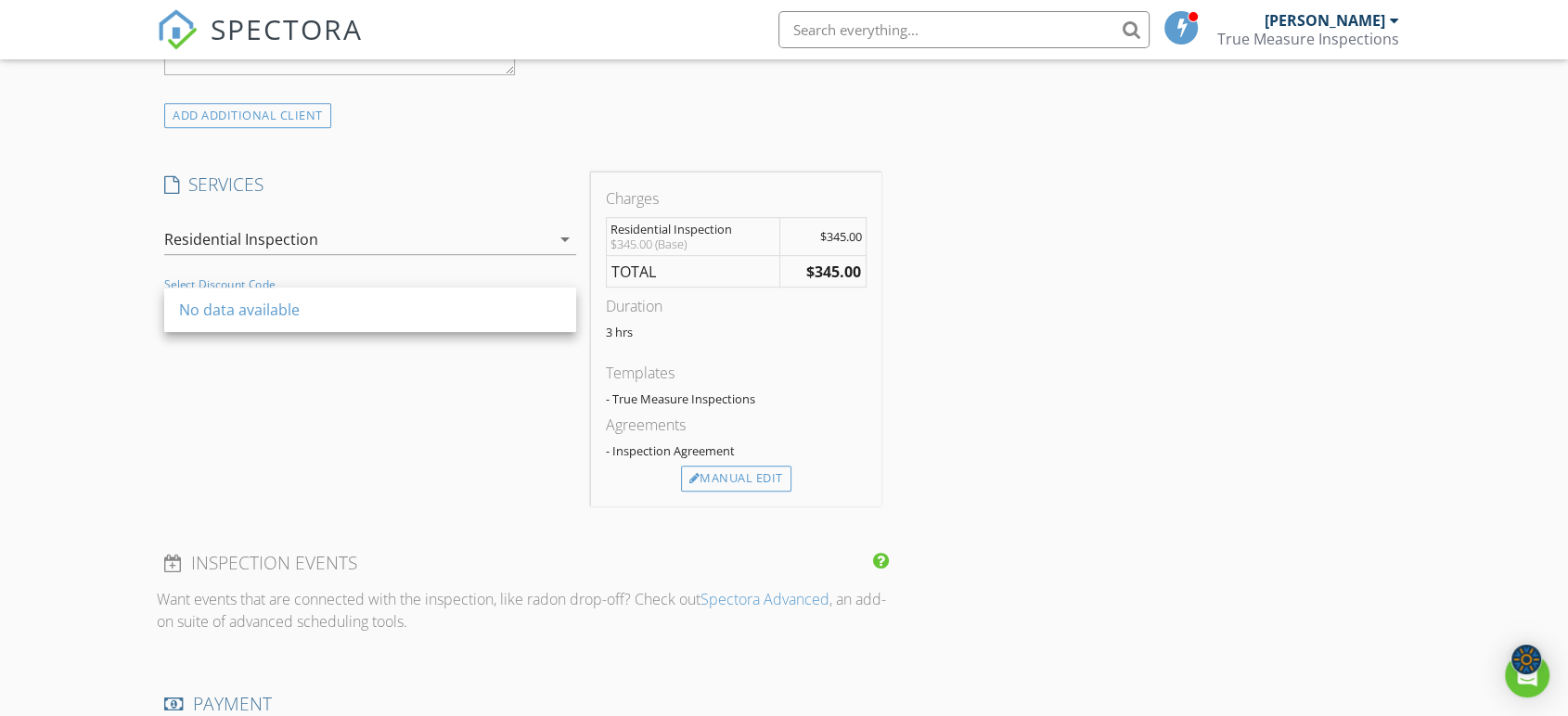
click at [396, 439] on div "SERVICES check_box Residential Inspection Non-Invasive, visual inspection of th…" at bounding box center [370, 339] width 427 height 334
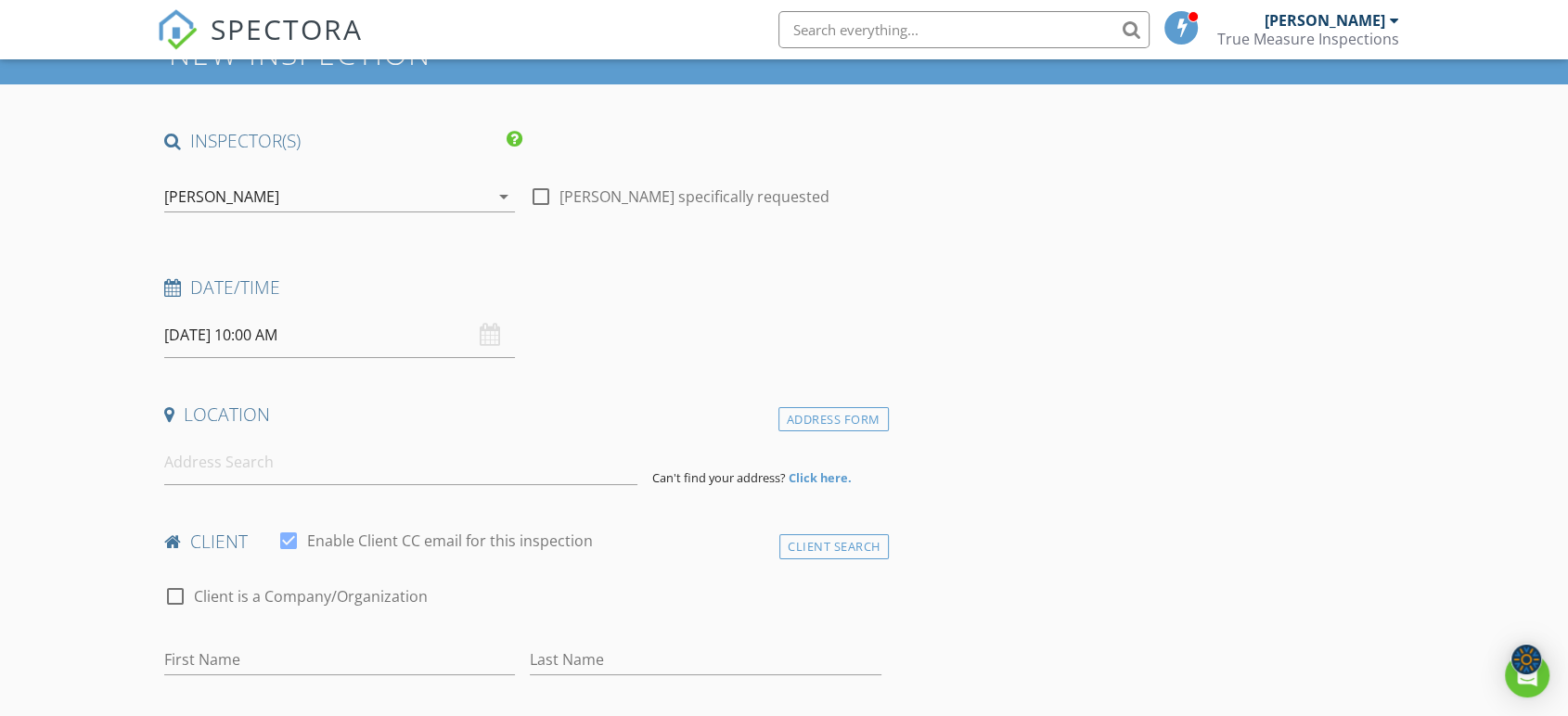
scroll to position [51, 0]
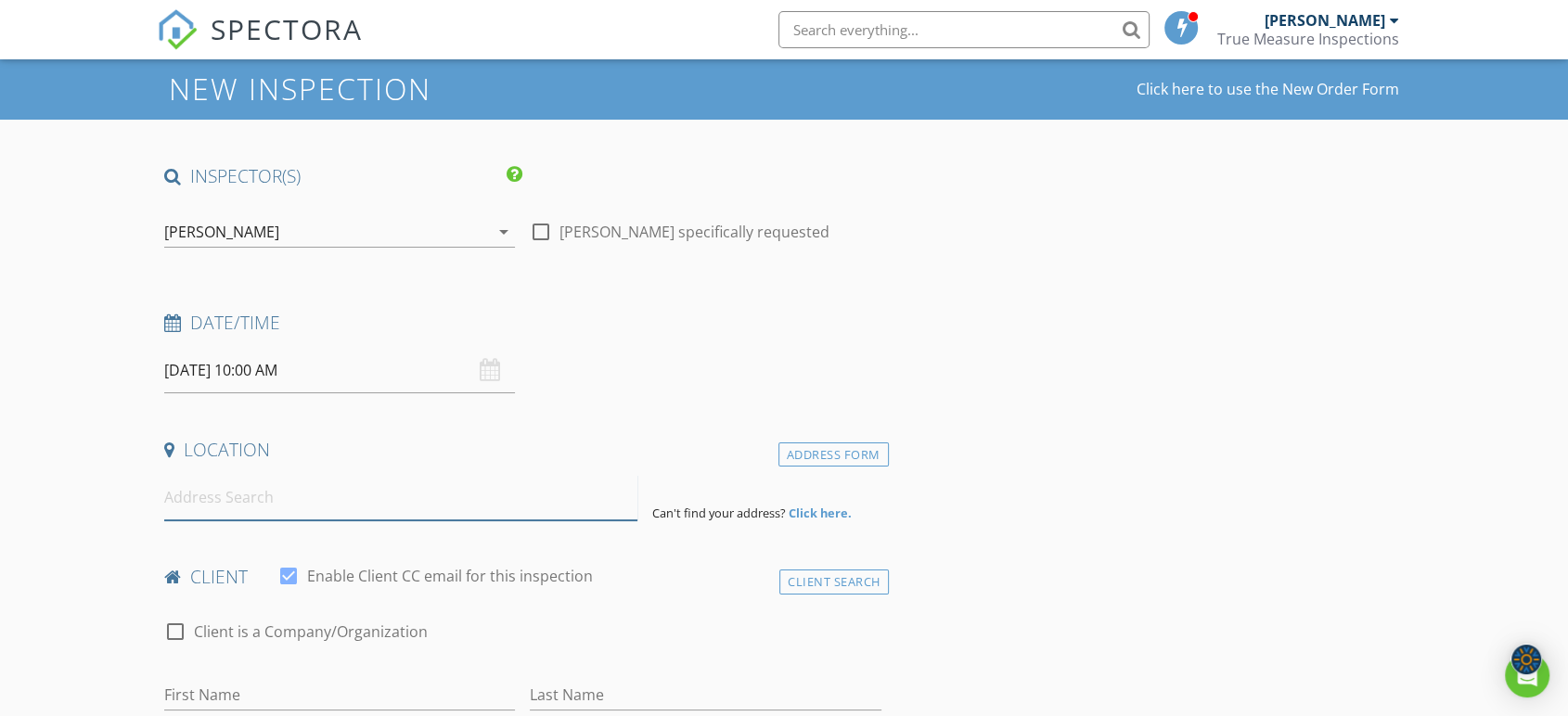
click at [417, 478] on input at bounding box center [401, 497] width 474 height 46
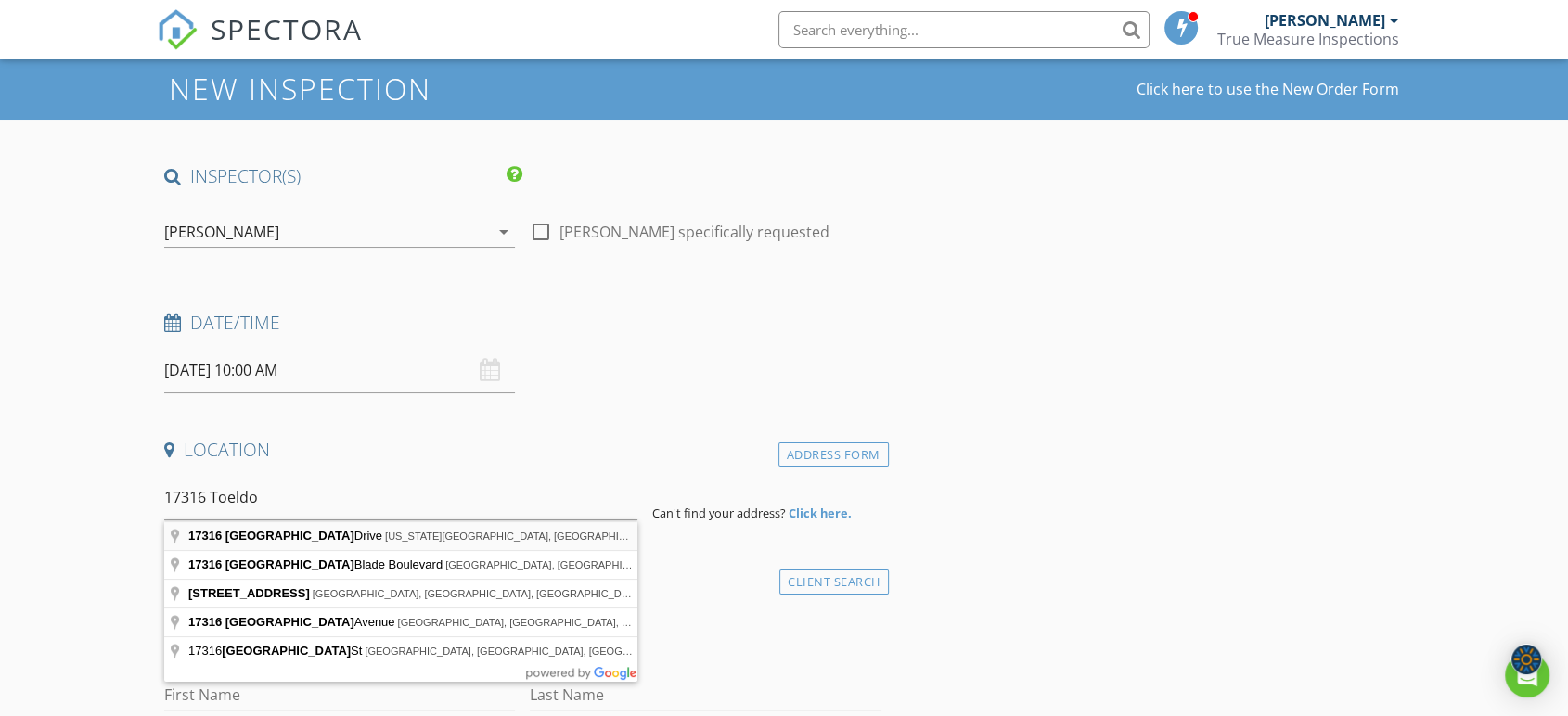
type input "17316 Toledo Drive, Oklahoma City, OK, USA"
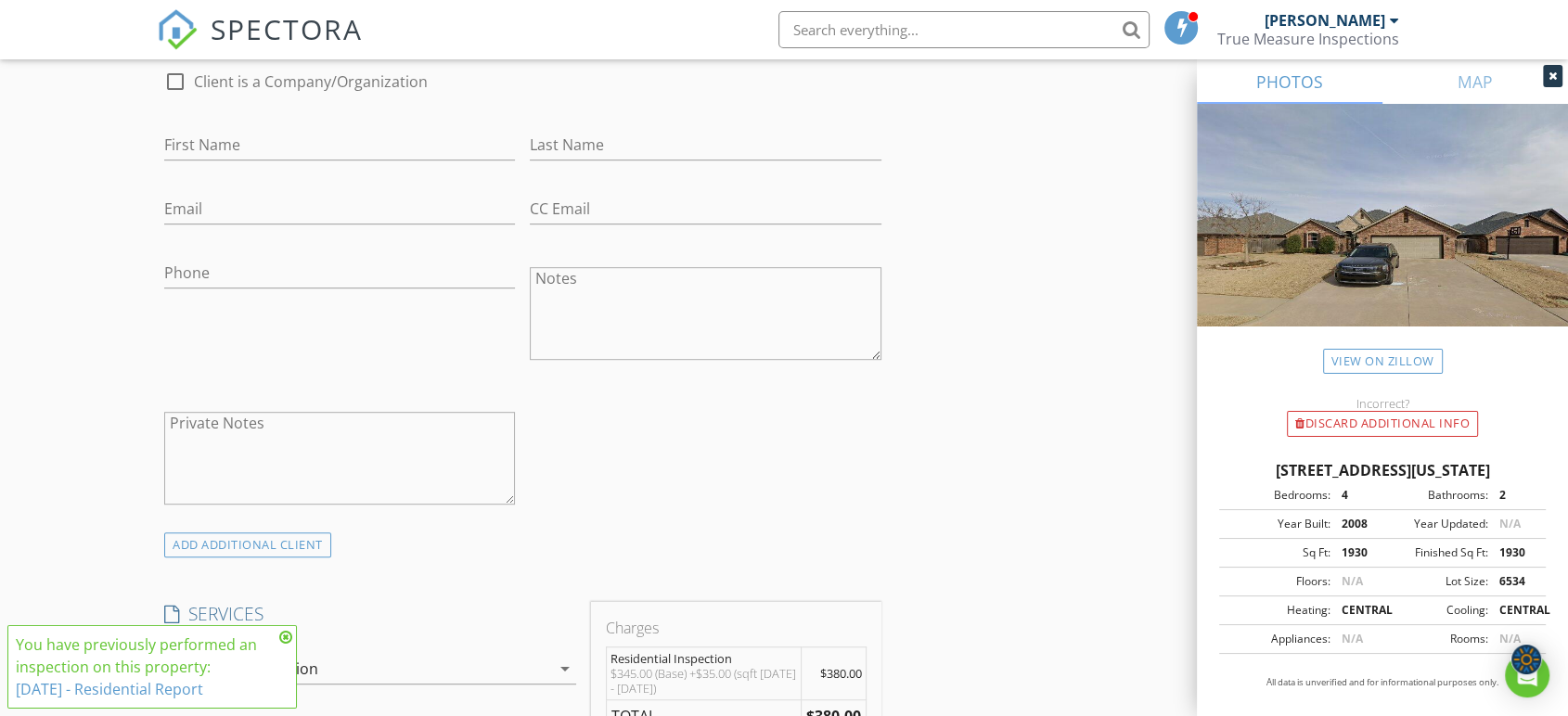
scroll to position [876, 0]
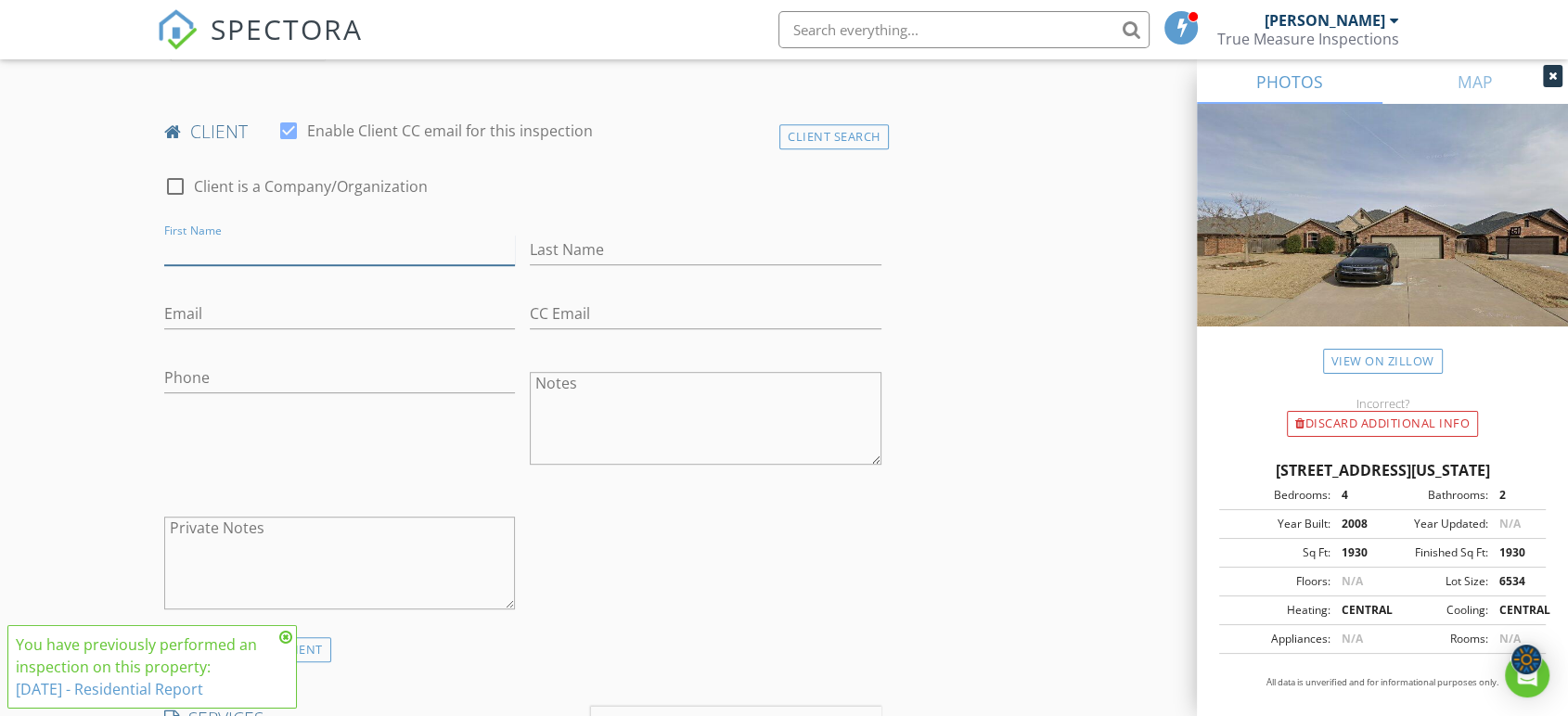
click at [324, 258] on input "First Name" at bounding box center [339, 250] width 351 height 30
type input "g"
type input "[PERSON_NAME]"
type input "Lum"
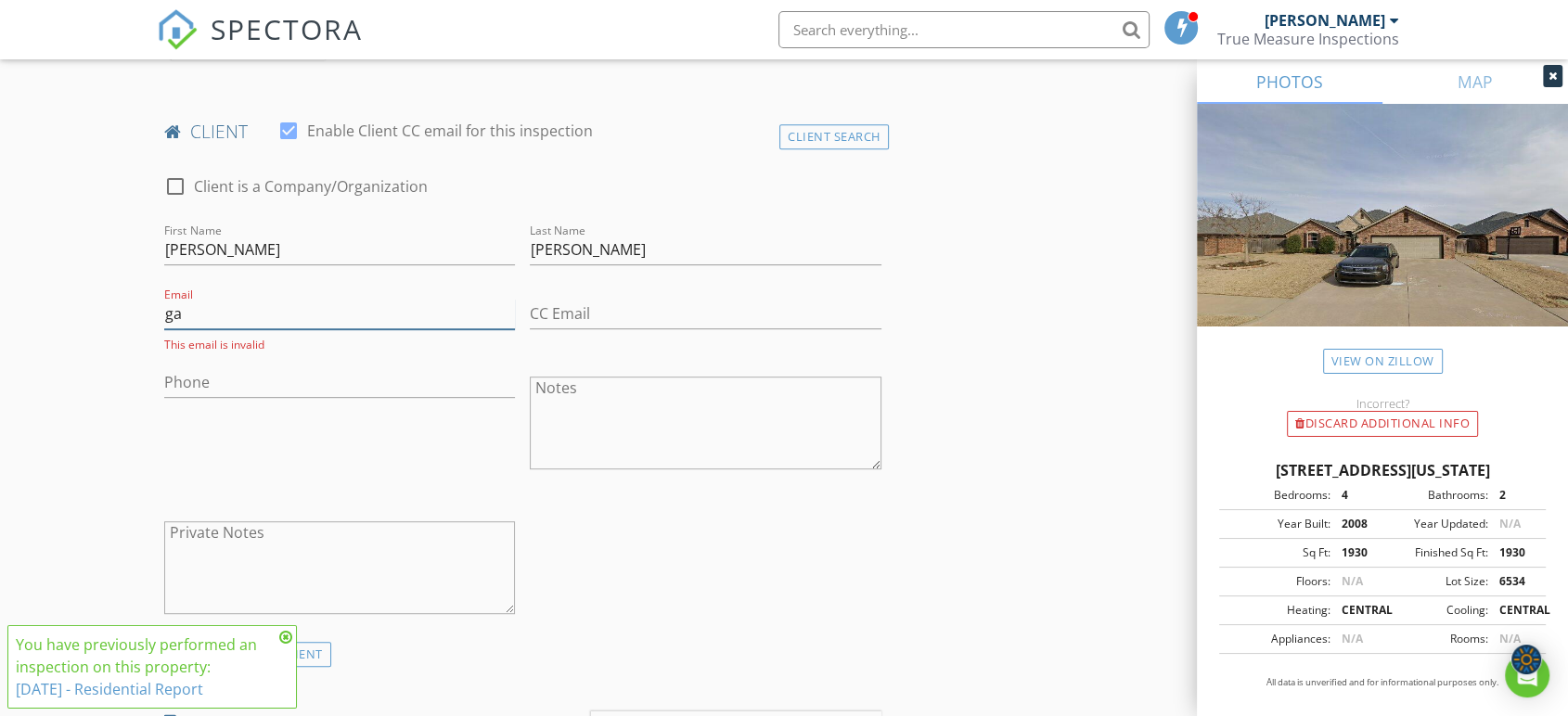
type input "g"
type input "sean.s.lum@gmail.com"
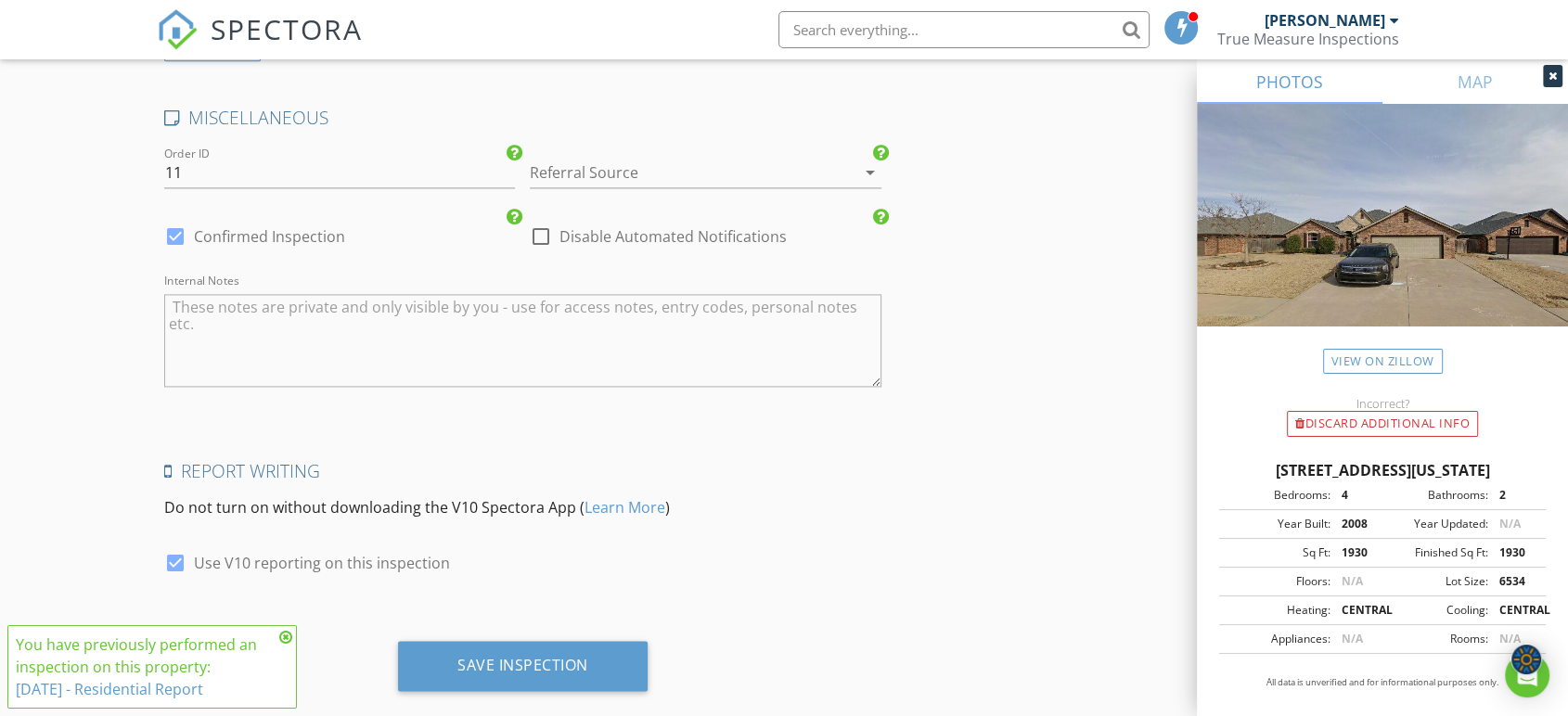
scroll to position [2609, 0]
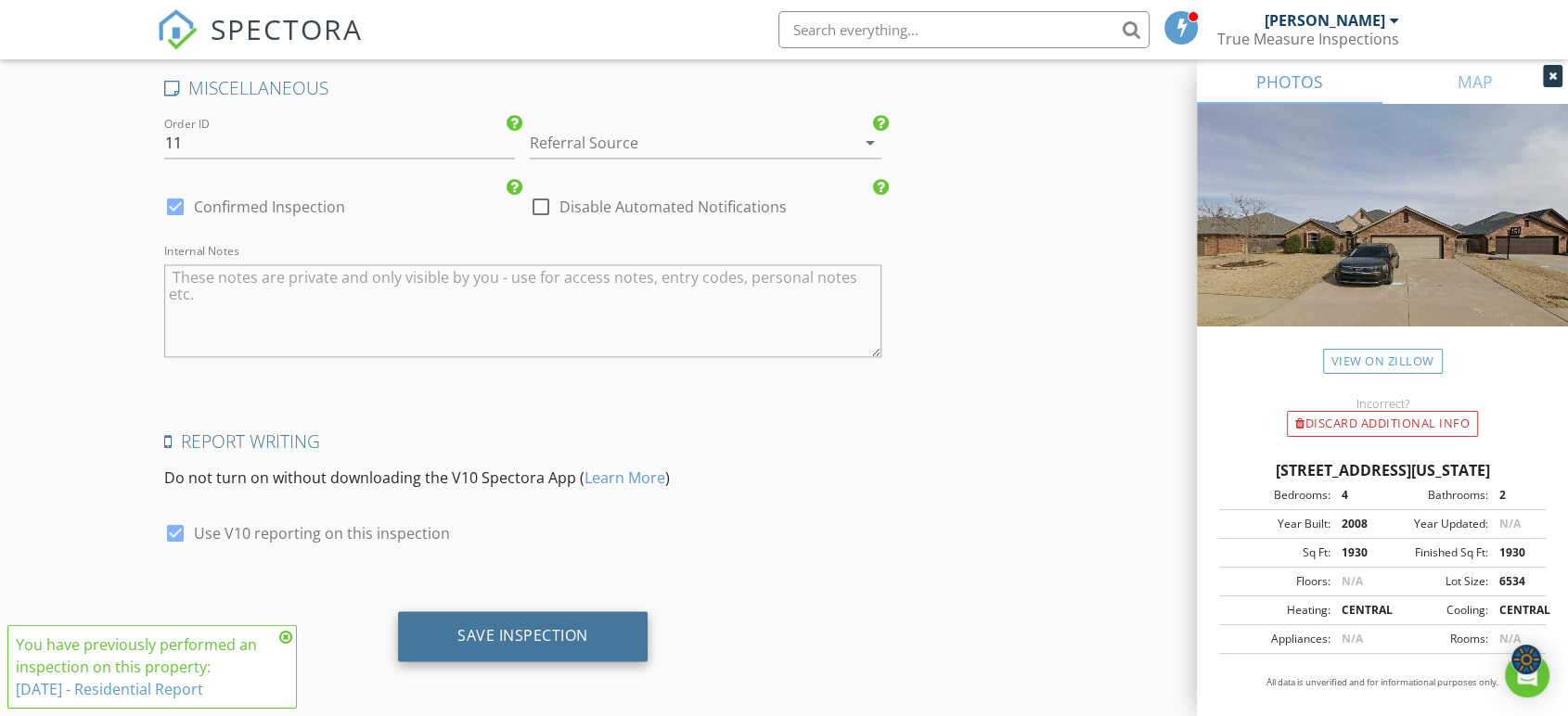
type input "910-308-5310"
click at [484, 635] on div "Save Inspection" at bounding box center [523, 635] width 131 height 19
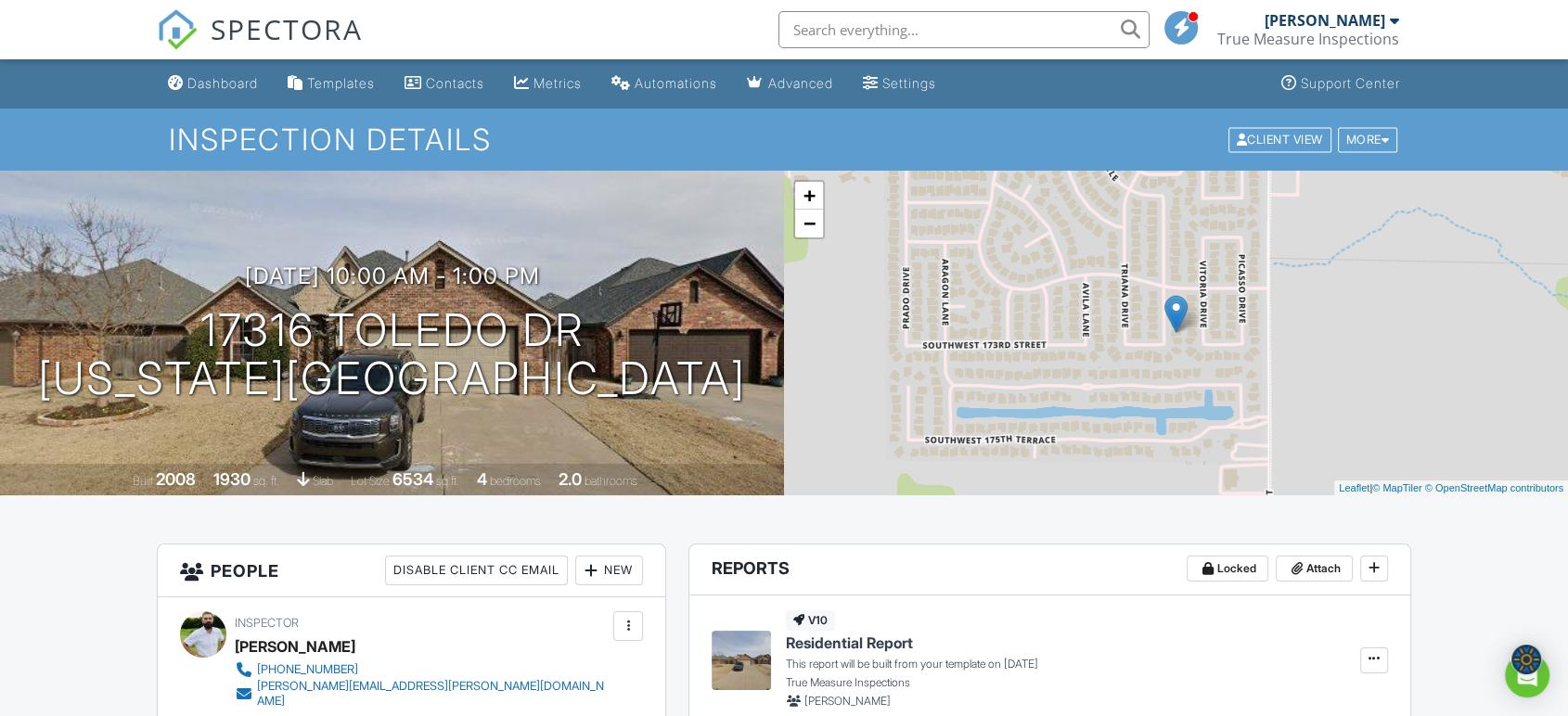
click at [915, 83] on div "Settings" at bounding box center [909, 83] width 54 height 16
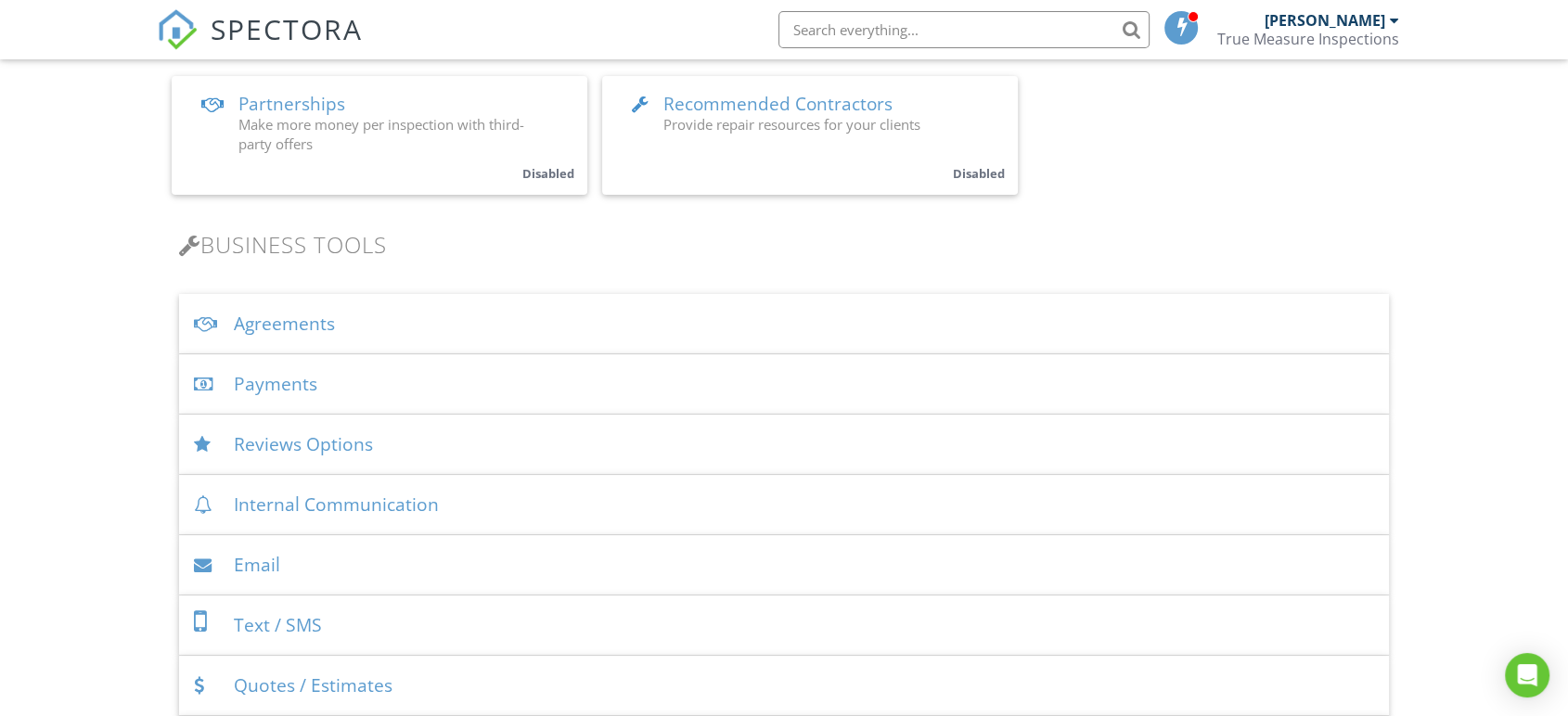
scroll to position [514, 0]
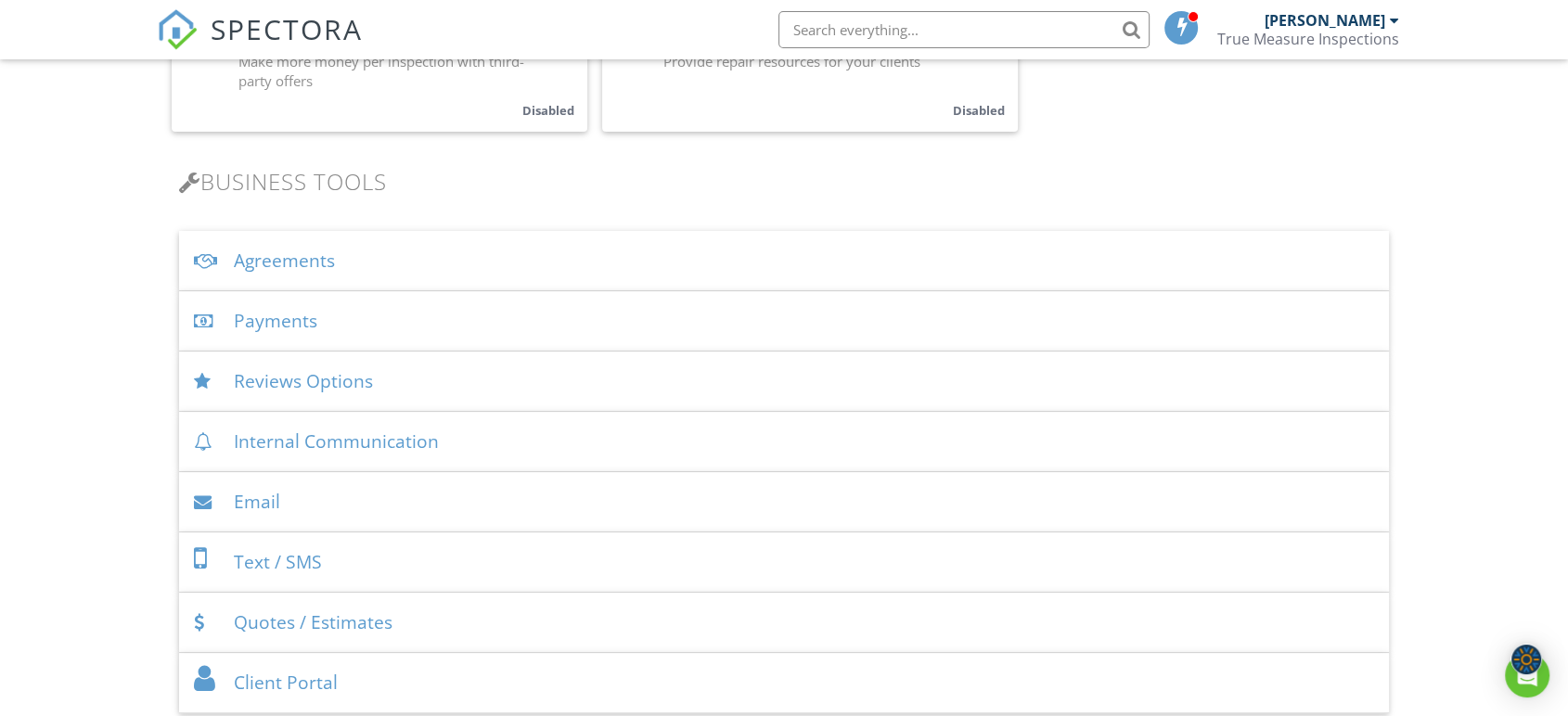
click at [408, 264] on div "Agreements" at bounding box center [784, 261] width 1210 height 60
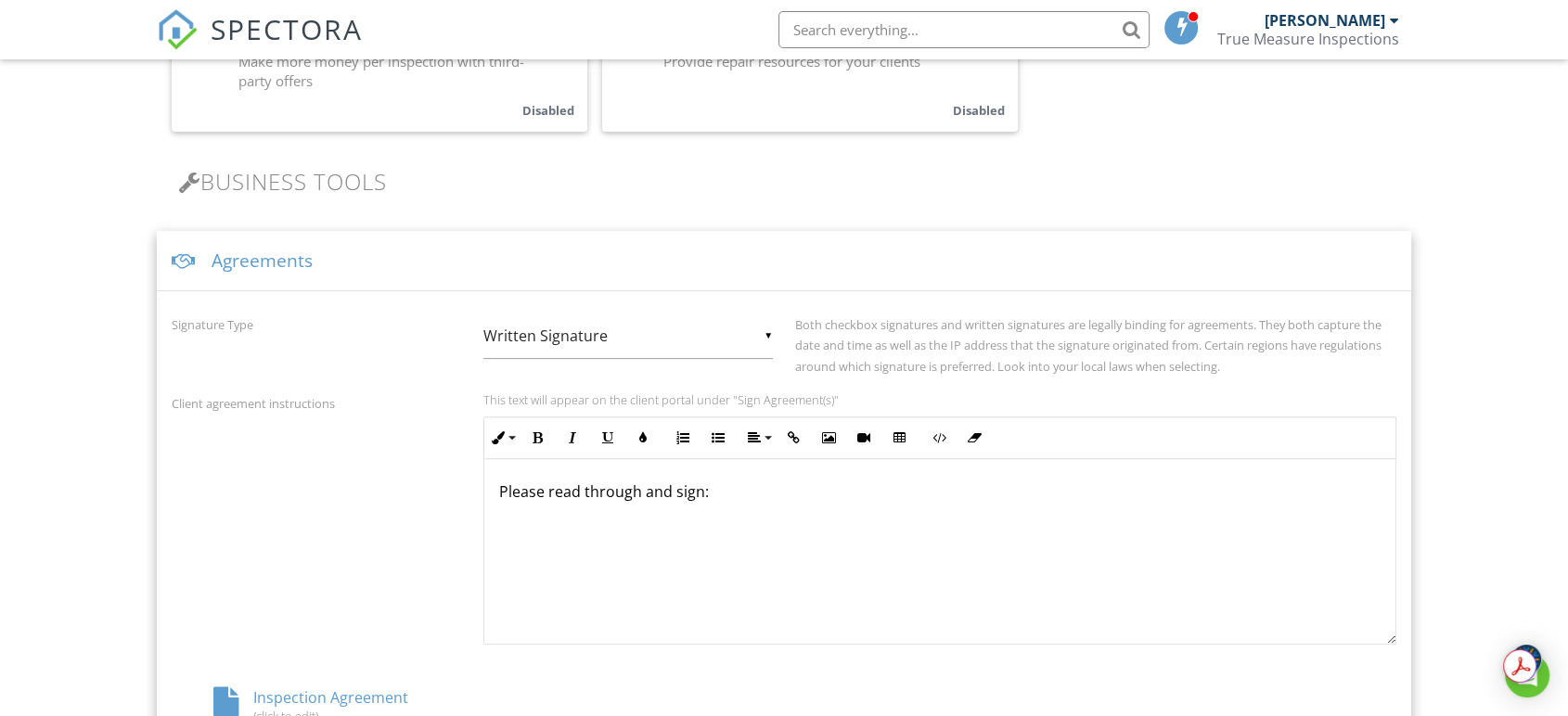
click at [670, 330] on div "▼ Written Signature E-signature (checkbox) Written Signature E-signature (check…" at bounding box center [628, 337] width 289 height 46
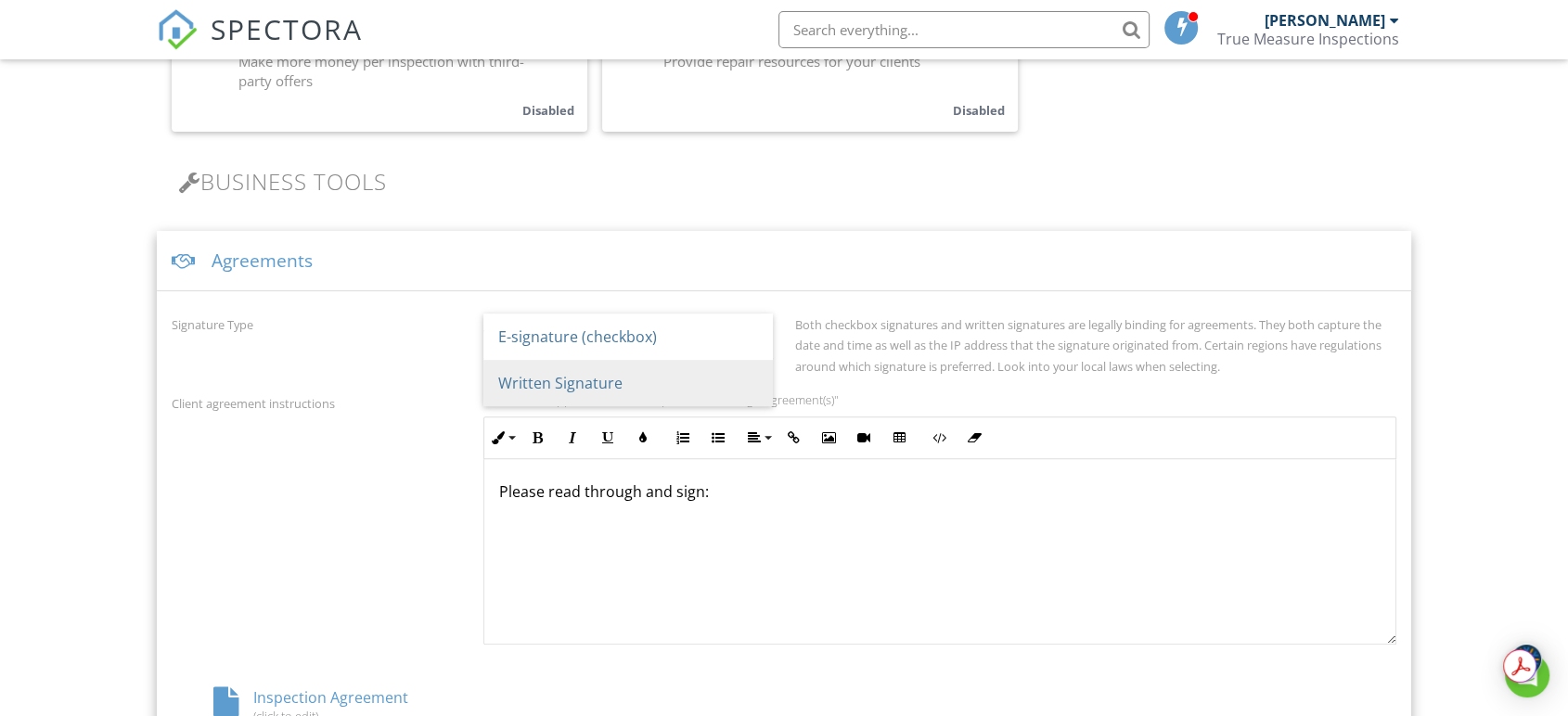
click at [694, 374] on span "Written Signature" at bounding box center [628, 383] width 289 height 47
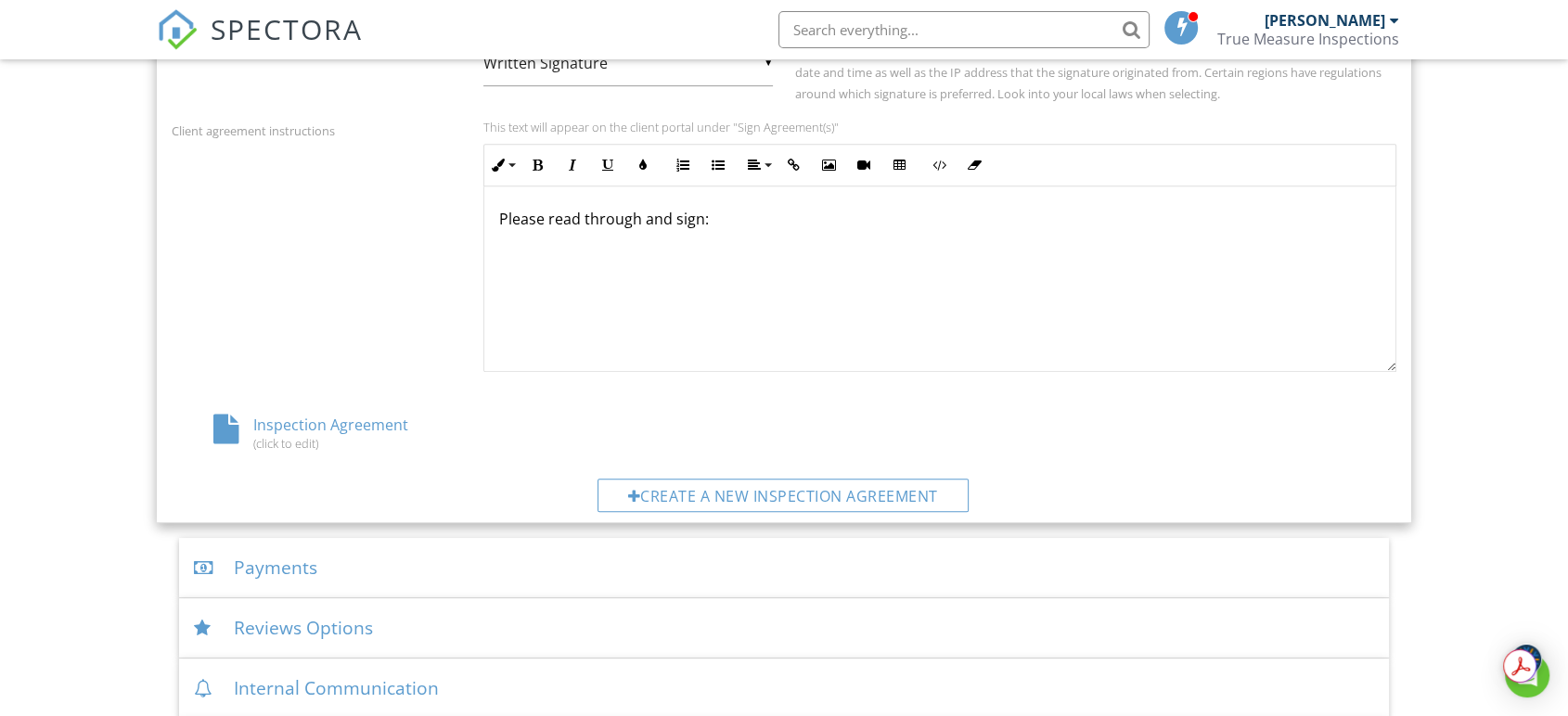
scroll to position [823, 0]
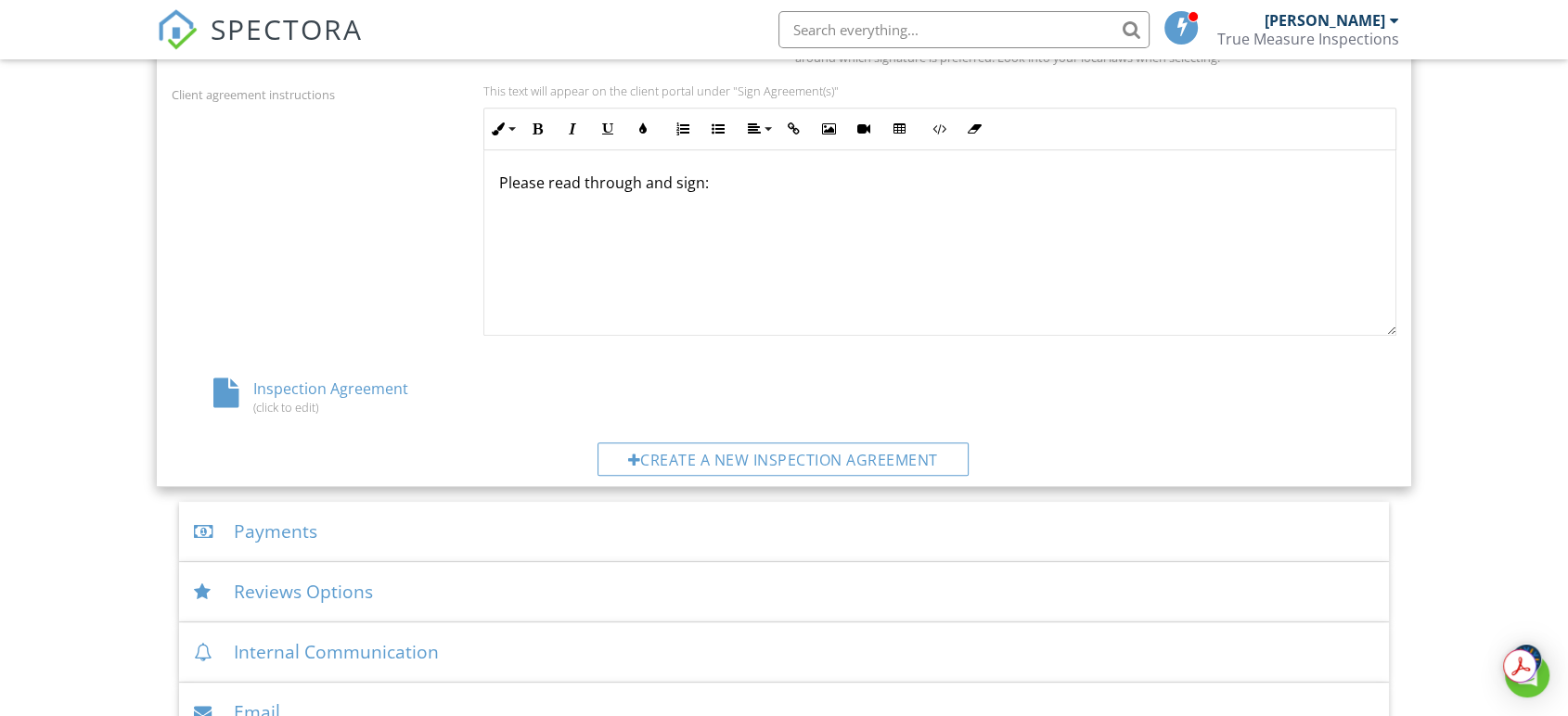
click at [304, 402] on div "(click to edit)" at bounding box center [375, 407] width 324 height 15
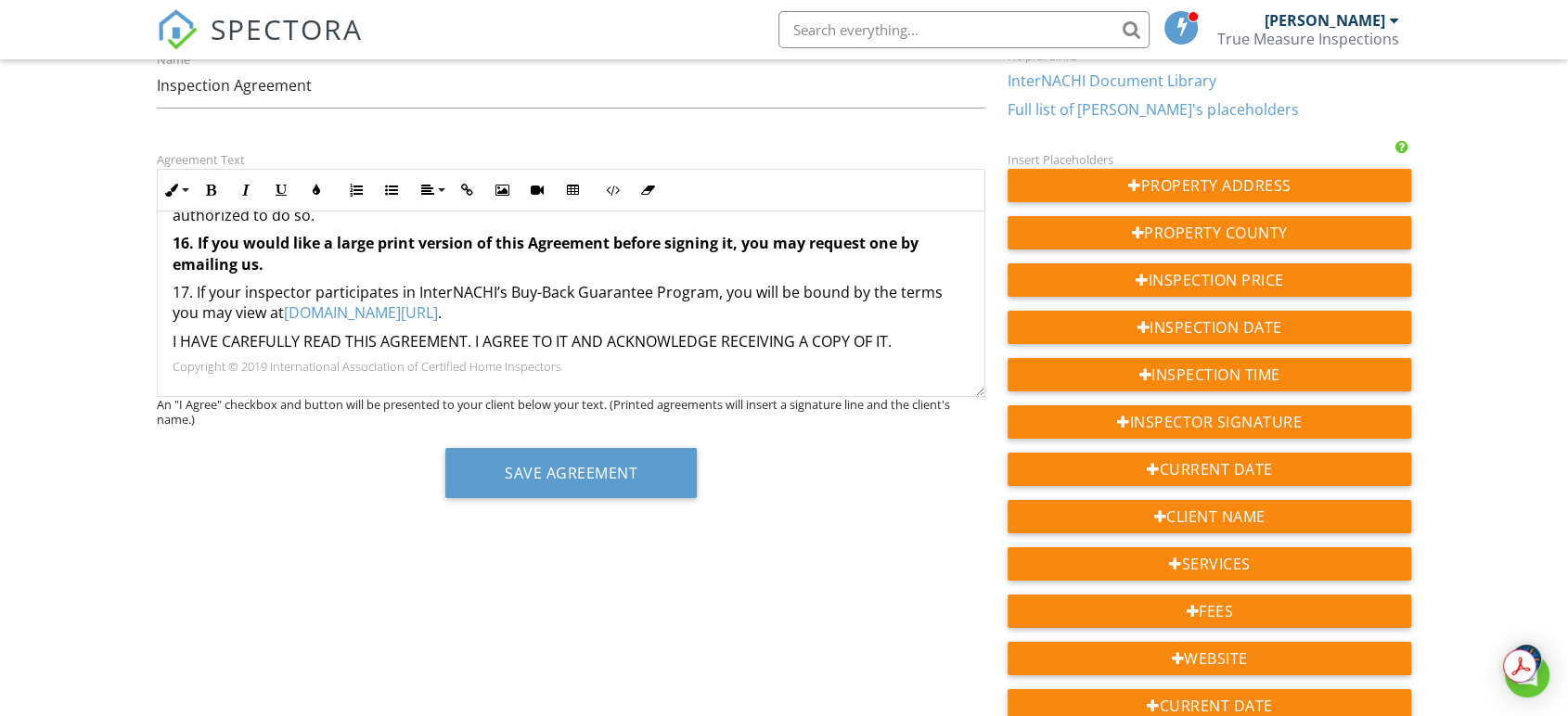
scroll to position [206, 0]
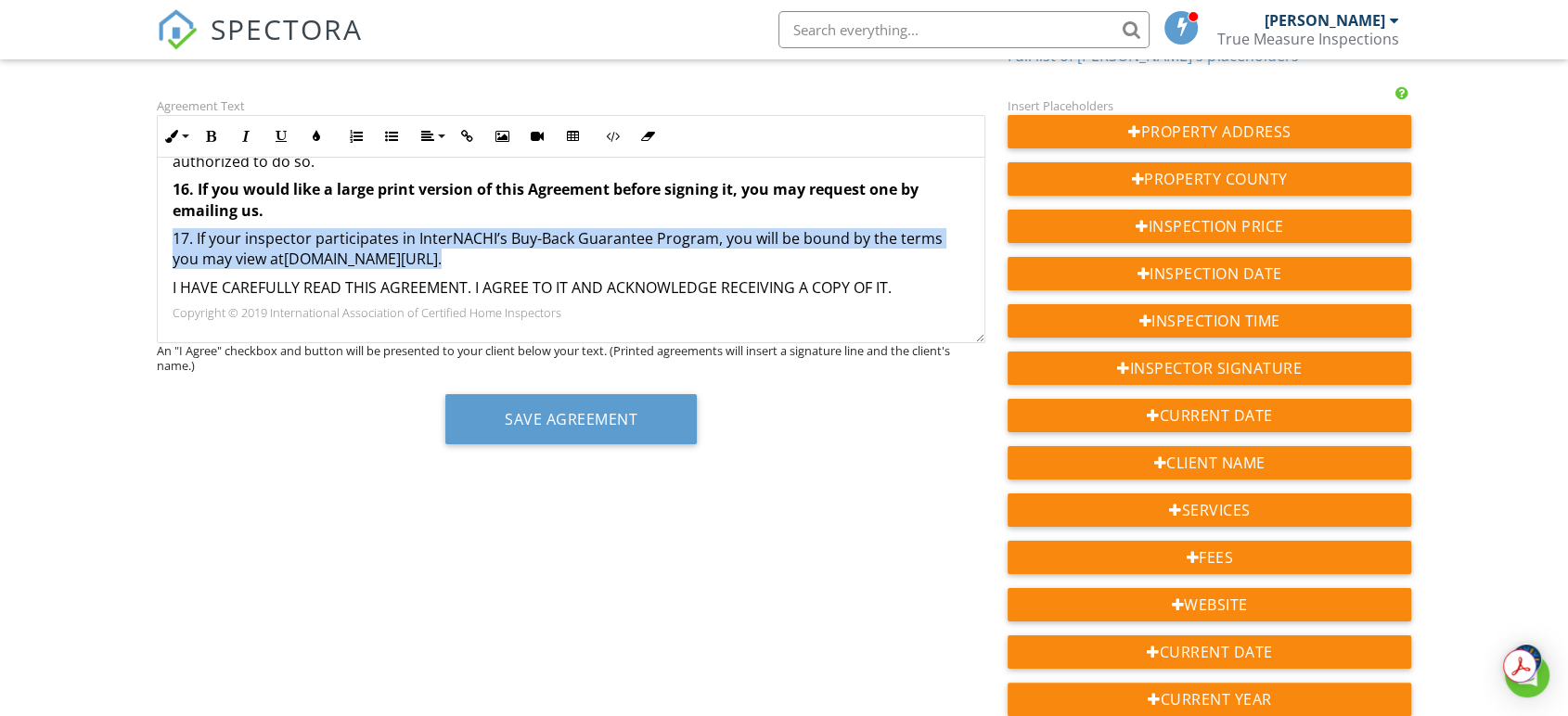
drag, startPoint x: 435, startPoint y: 258, endPoint x: 170, endPoint y: 240, distance: 265.6
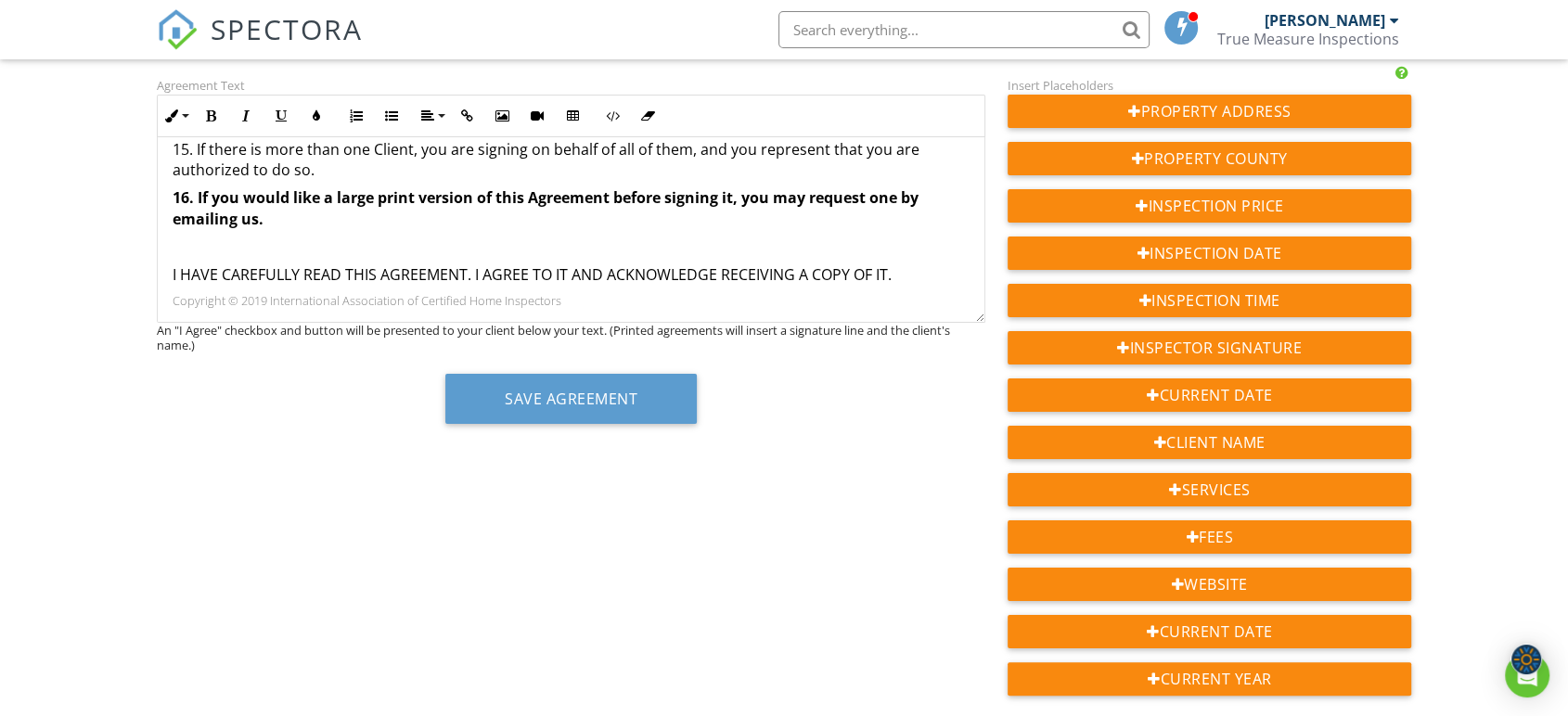
scroll to position [1628, 0]
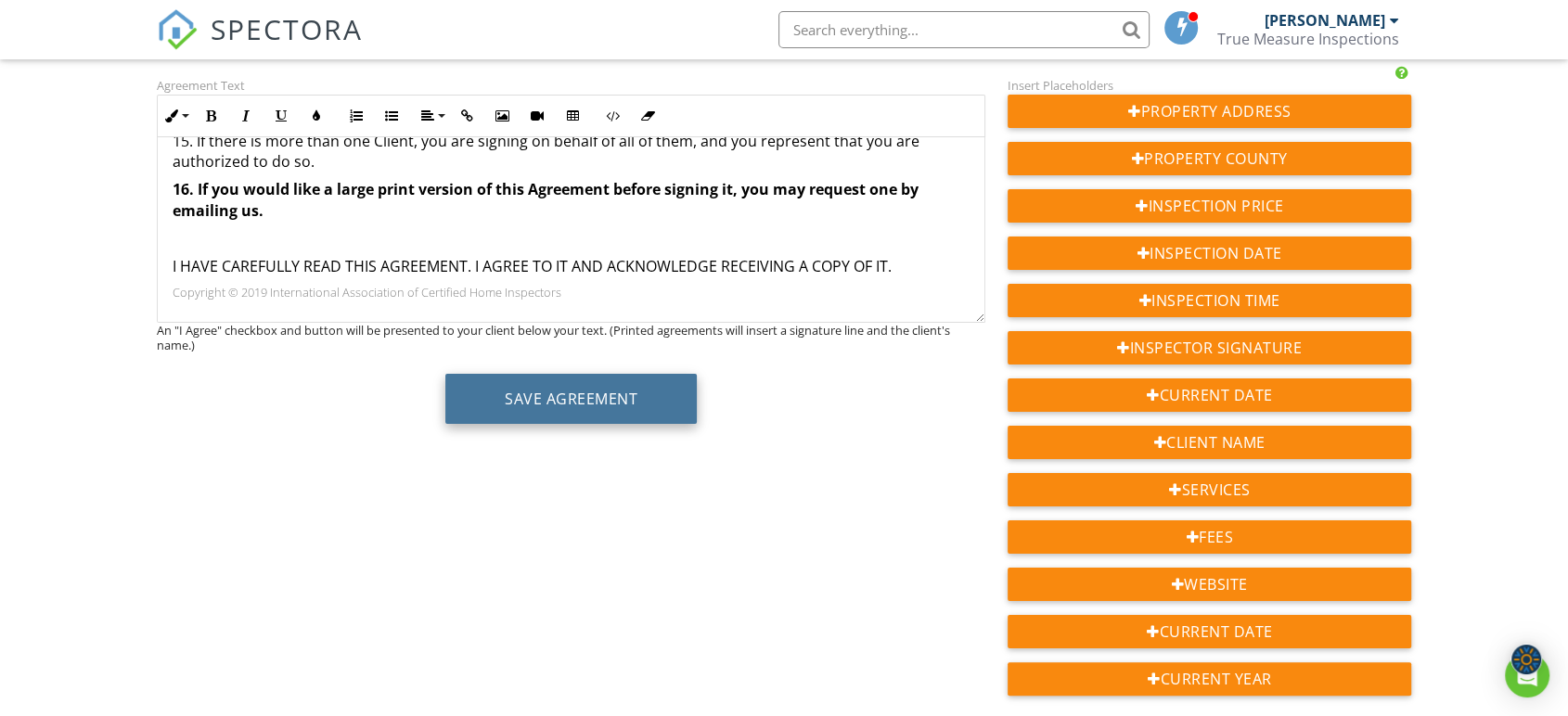
click at [504, 394] on button "Save Agreement" at bounding box center [571, 398] width 251 height 50
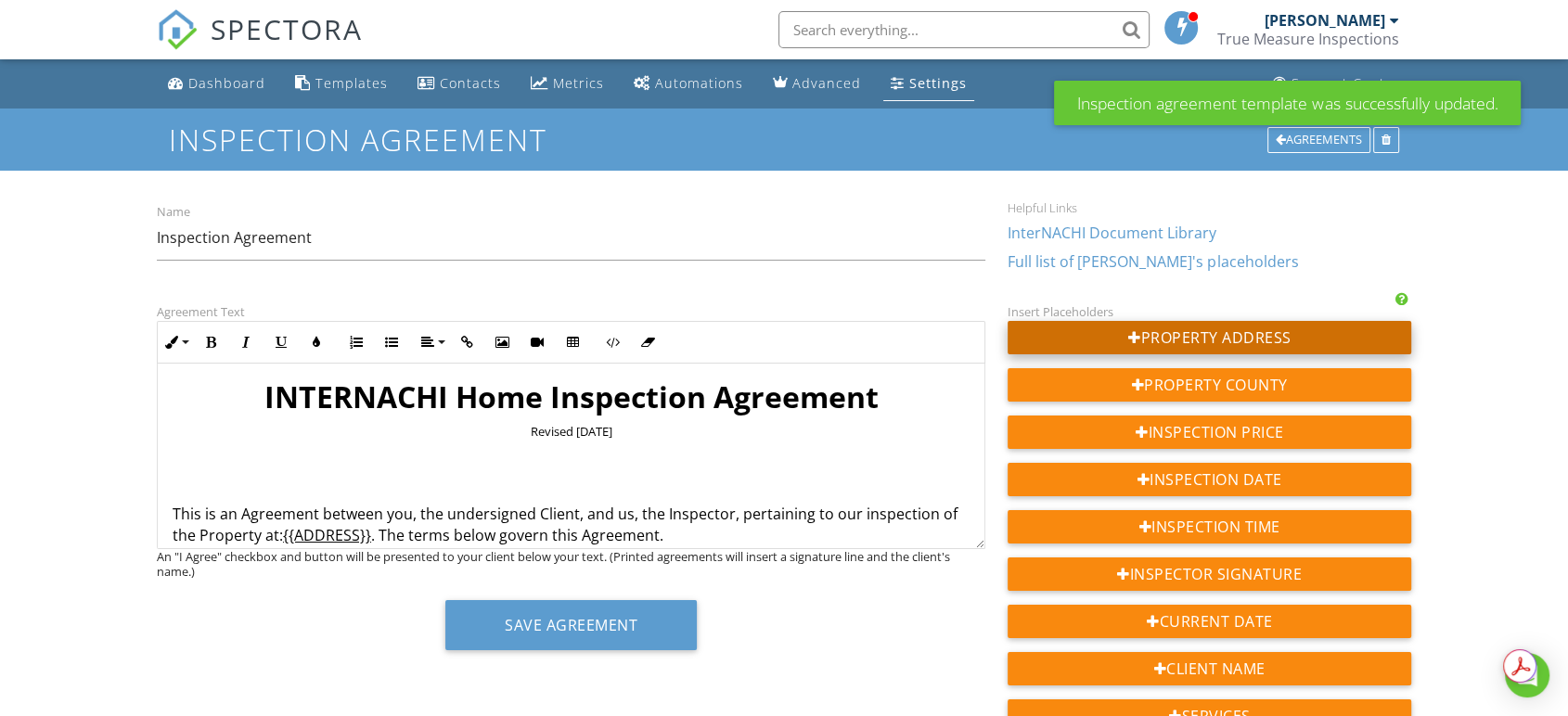
click at [1151, 334] on div "Property Address" at bounding box center [1209, 338] width 403 height 33
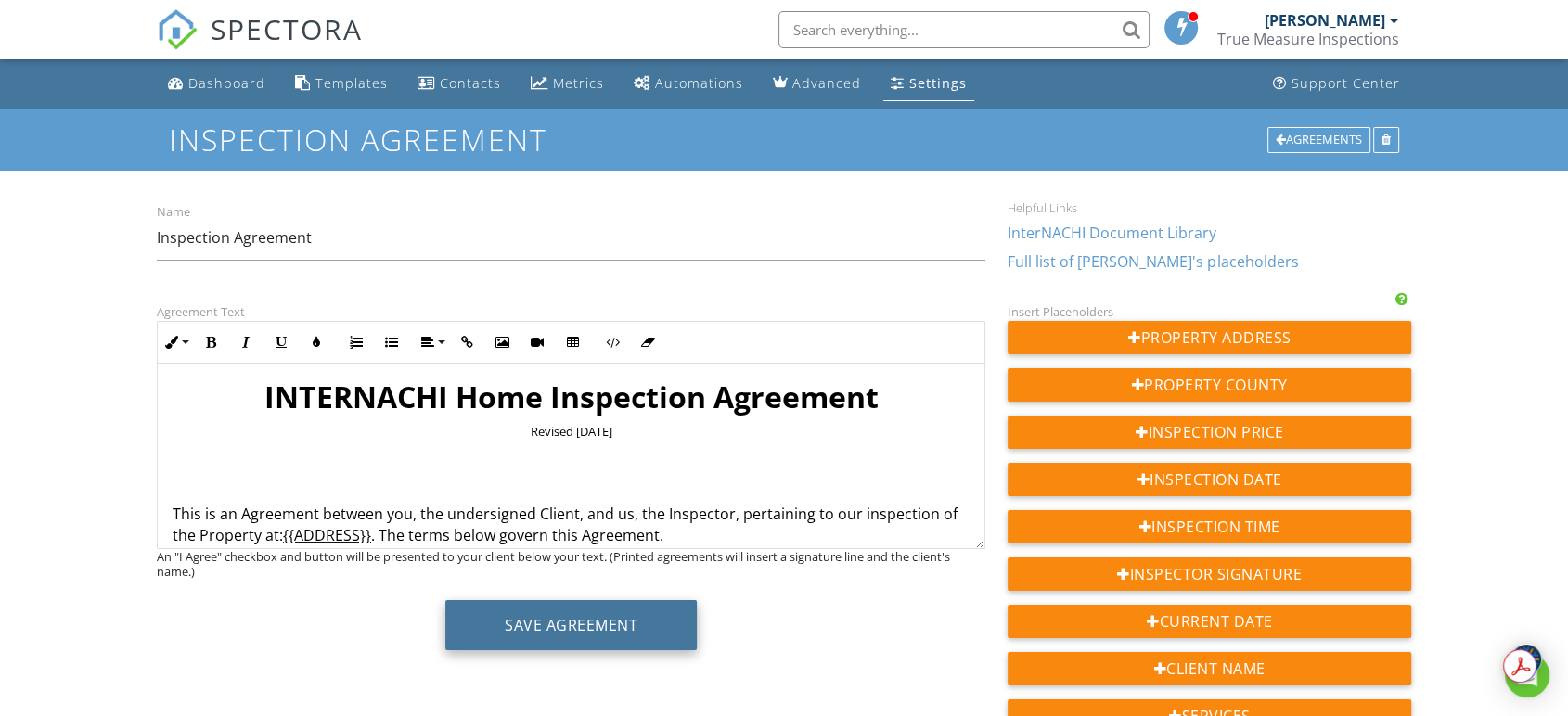
click at [575, 646] on button "Save Agreement" at bounding box center [571, 625] width 251 height 50
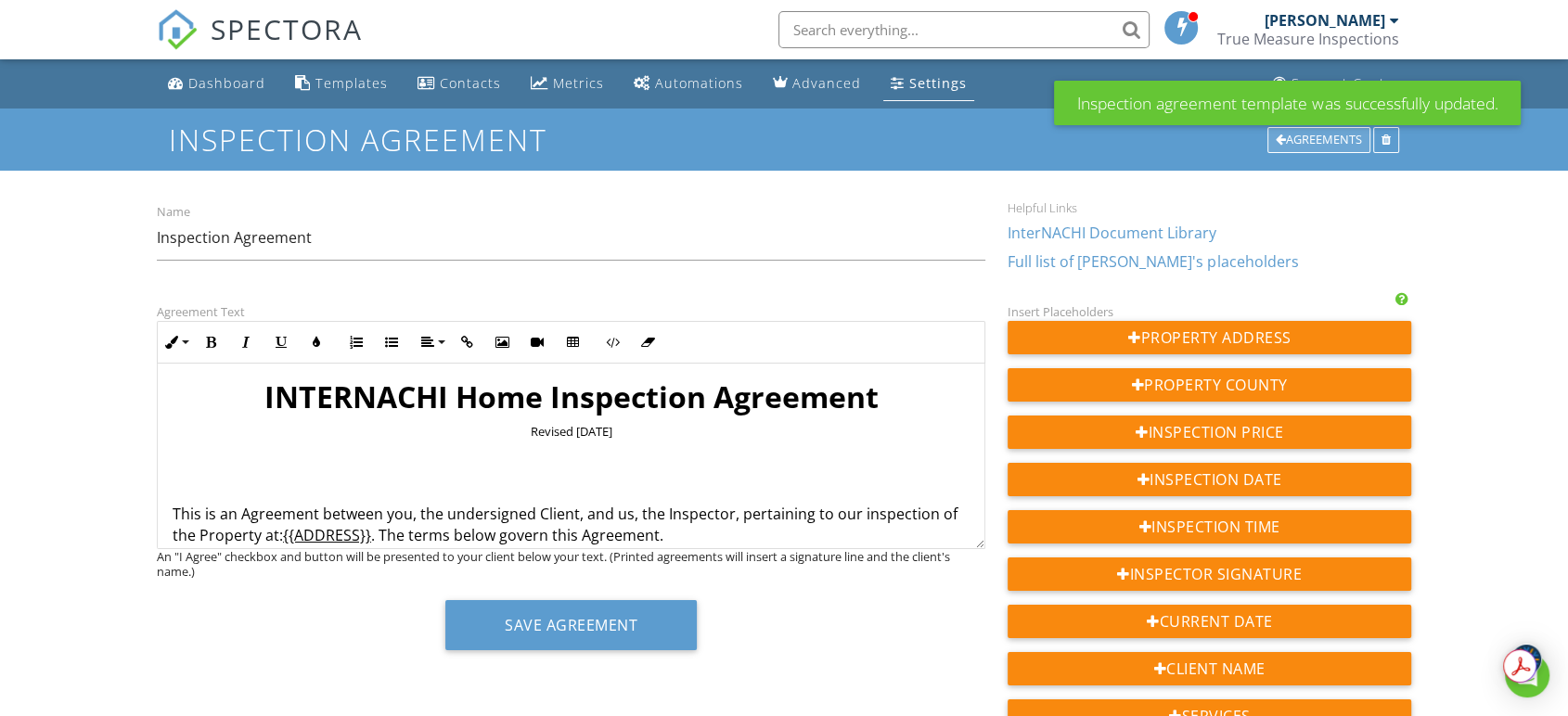
click at [1322, 138] on div "Agreements" at bounding box center [1319, 140] width 103 height 26
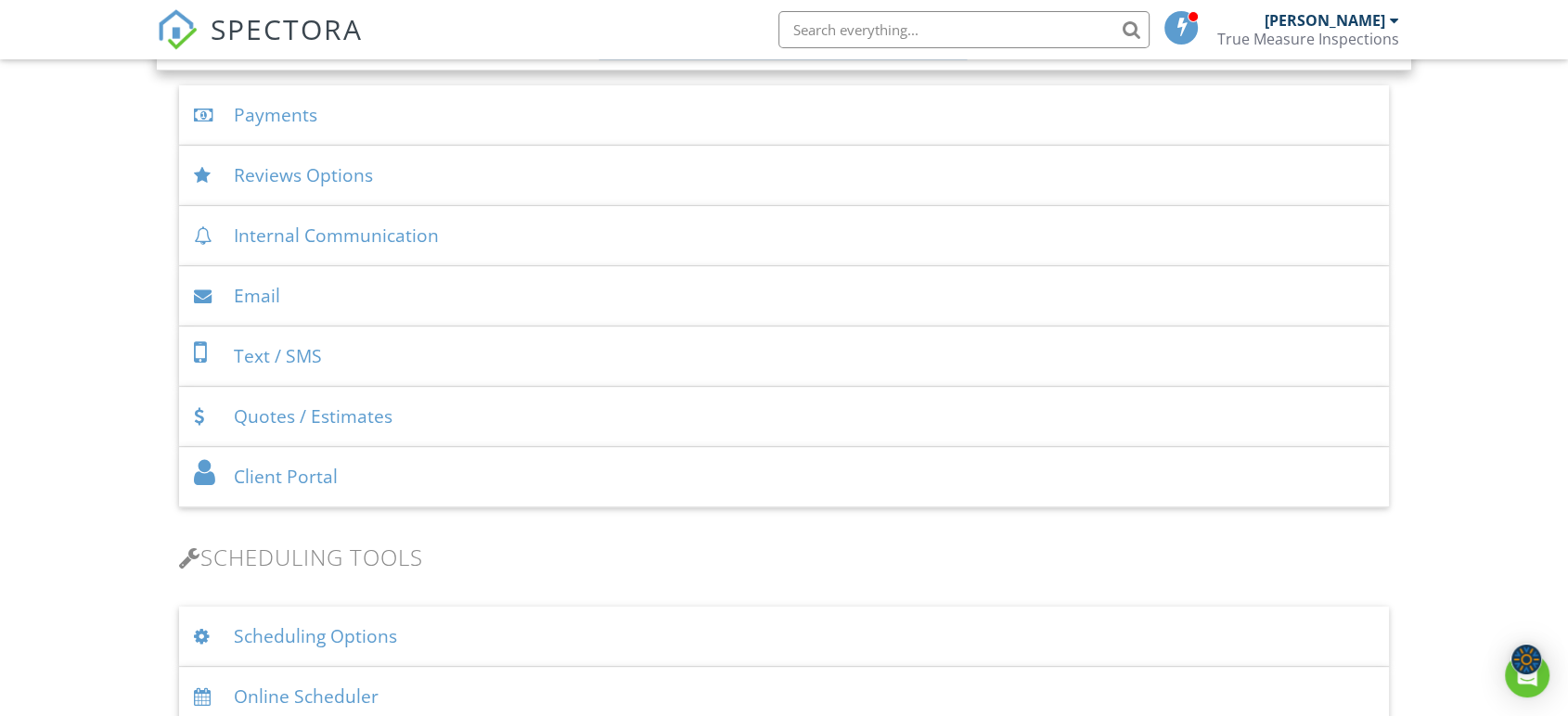
scroll to position [1205, 0]
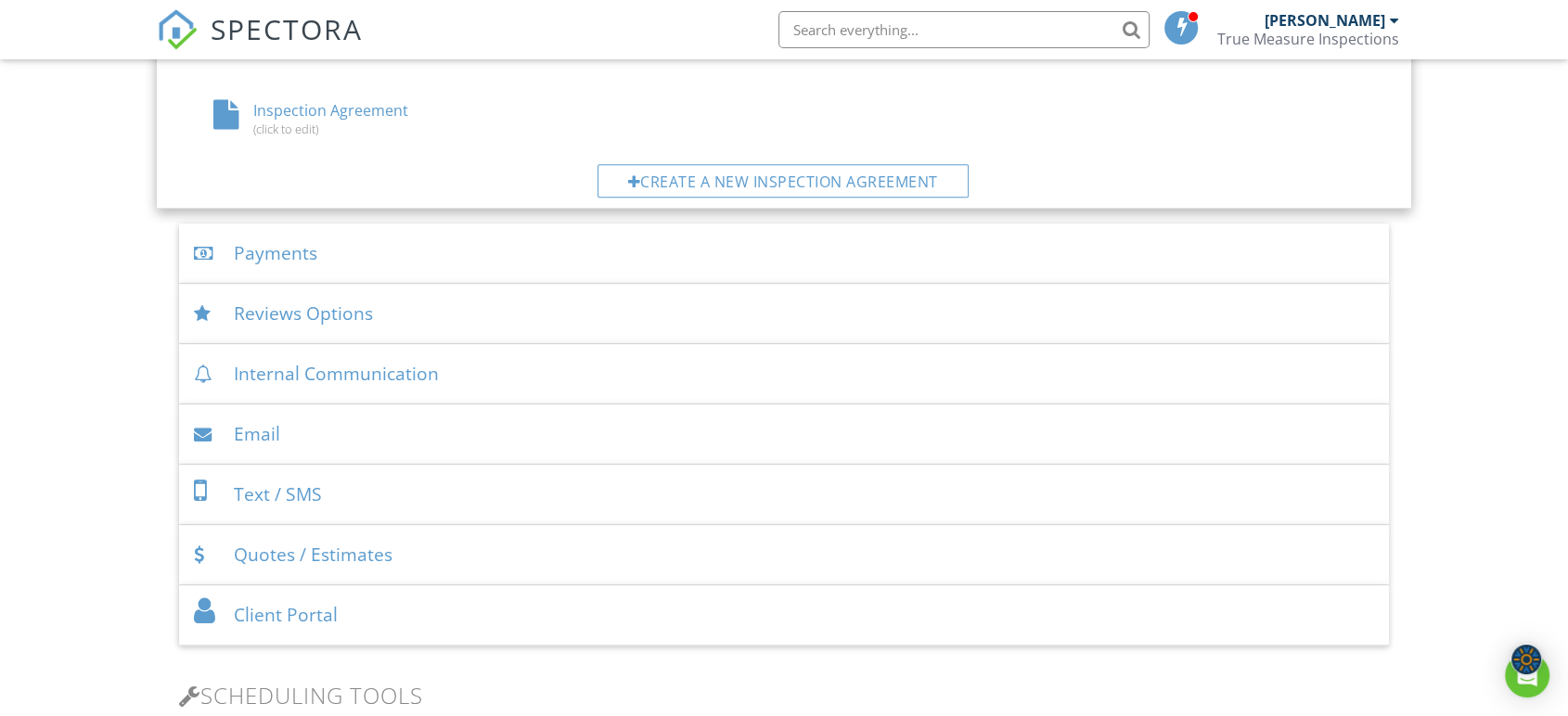
click at [377, 232] on div "Payments" at bounding box center [784, 253] width 1210 height 60
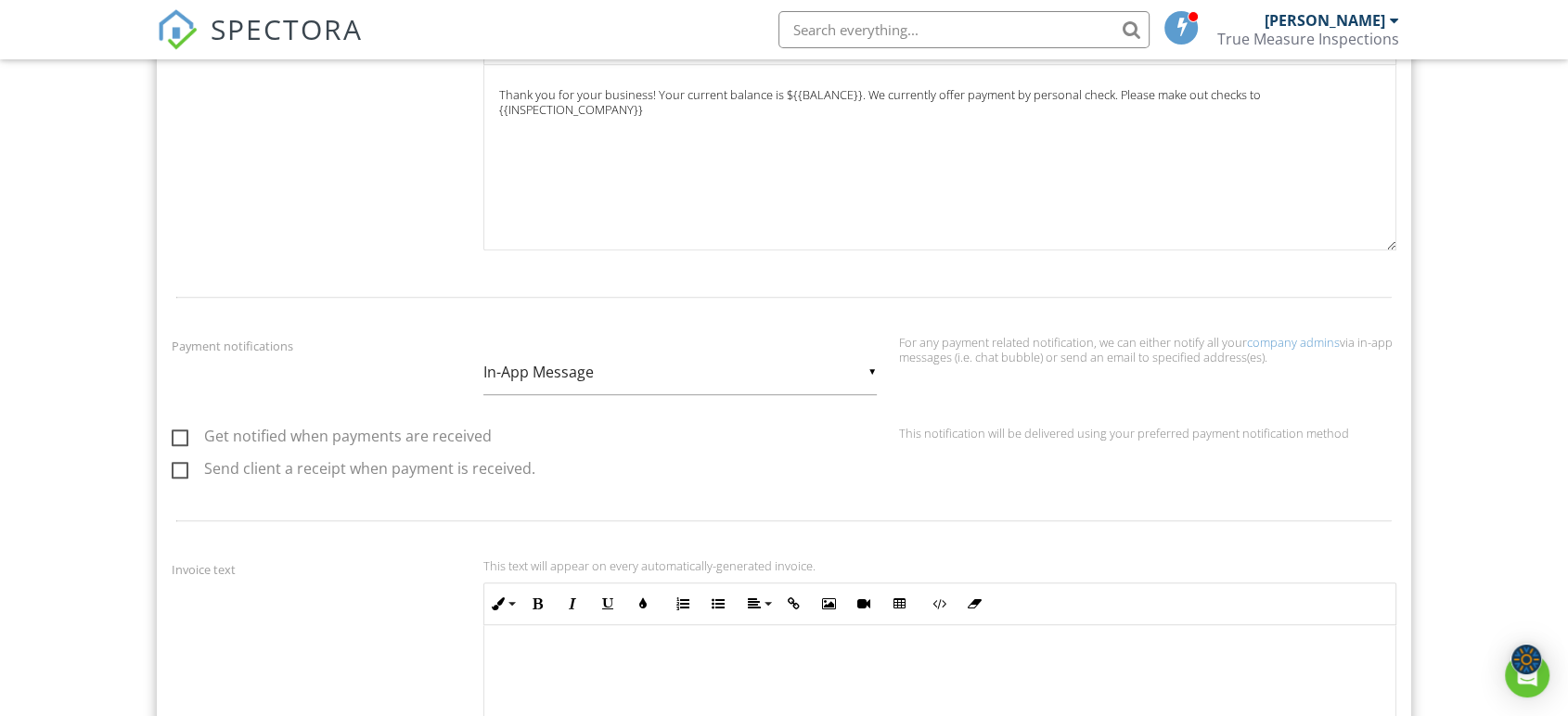
scroll to position [1183, 0]
click at [185, 432] on label "Get notified when payments are received" at bounding box center [331, 433] width 320 height 23
click at [184, 432] on input "Get notified when payments are received" at bounding box center [177, 433] width 12 height 12
checkbox input "true"
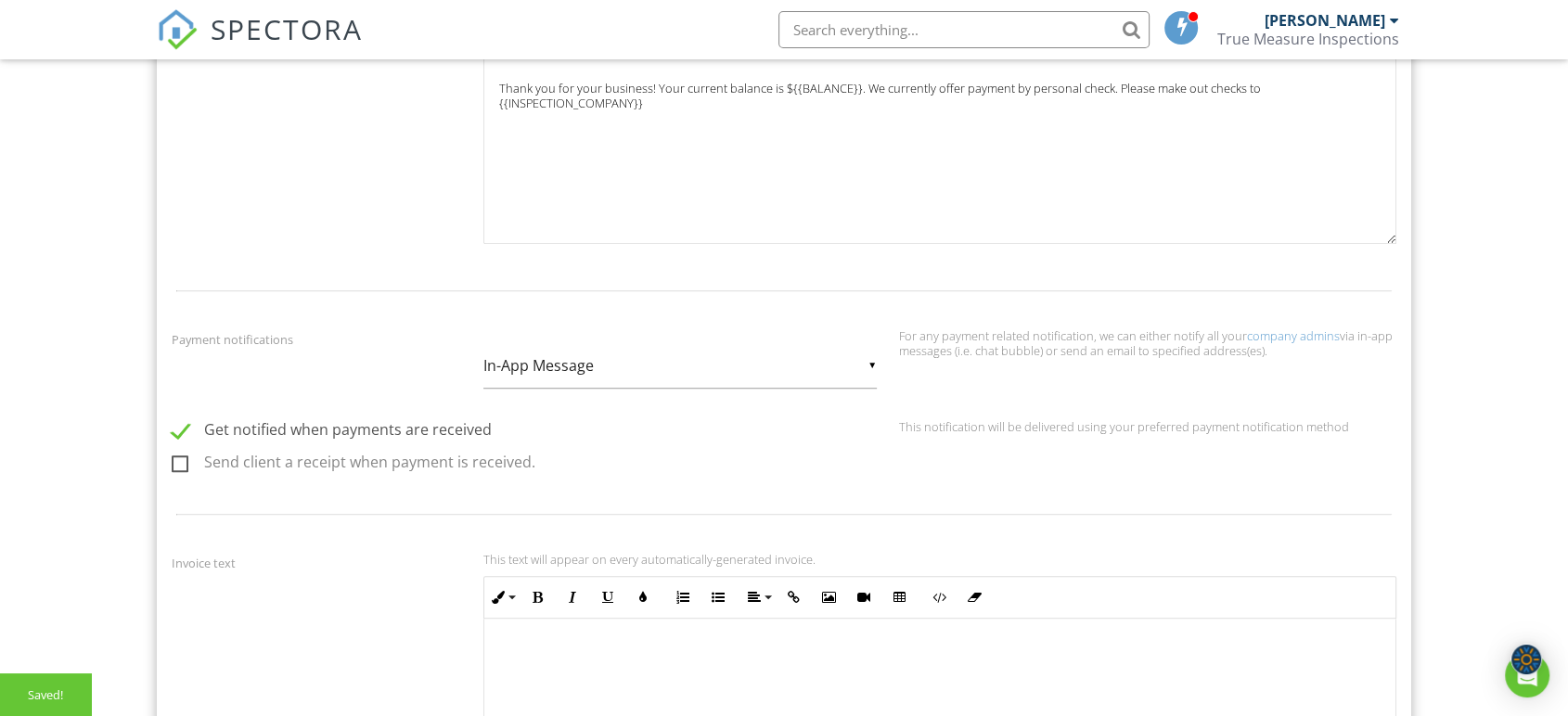
click at [174, 466] on label "Send client a receipt when payment is received." at bounding box center [353, 465] width 363 height 23
click at [174, 466] on input "Send client a receipt when payment is received." at bounding box center [177, 465] width 12 height 12
checkbox input "true"
click at [633, 361] on div "▼ In-App Message In-App Message Email In-App Message Email" at bounding box center [680, 366] width 394 height 46
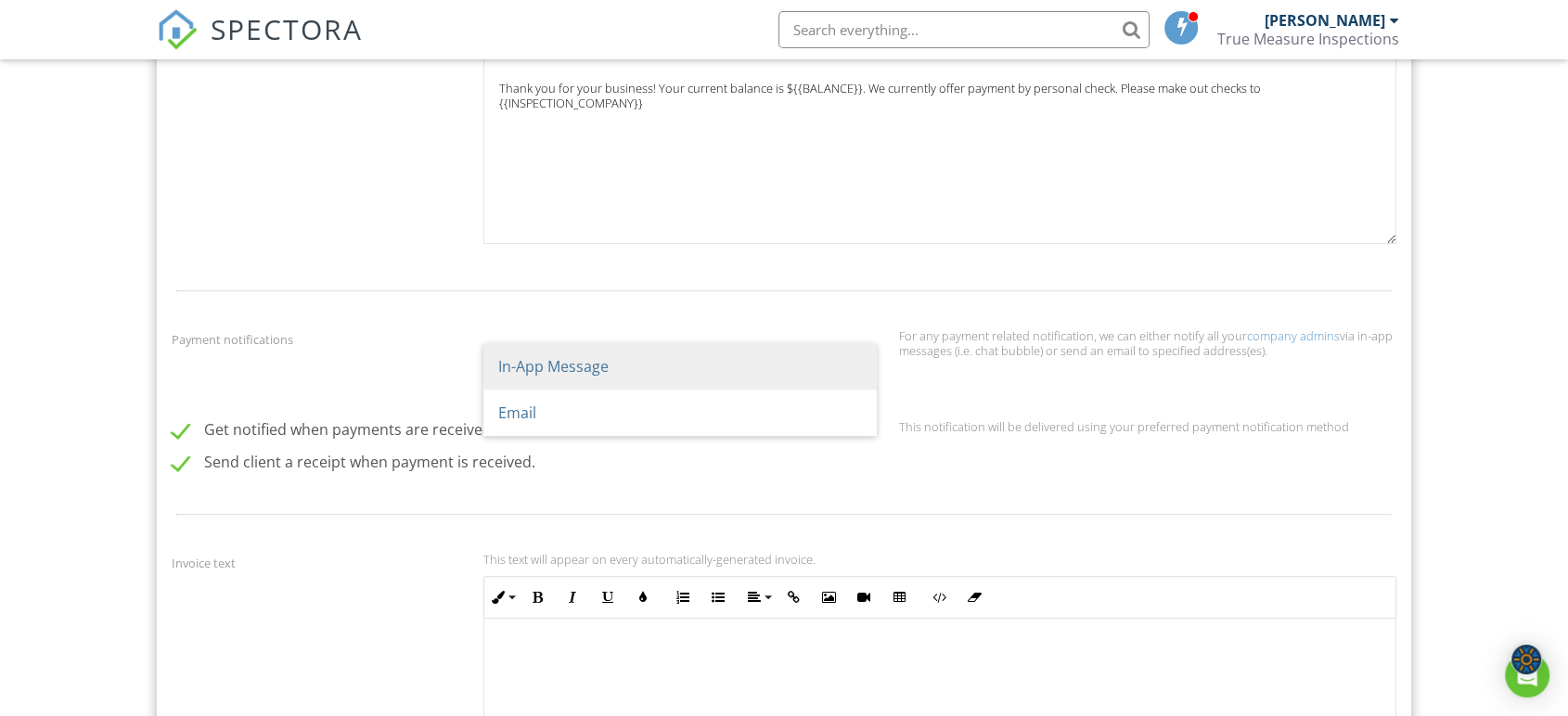
click at [668, 358] on span "In-App Message" at bounding box center [680, 366] width 394 height 47
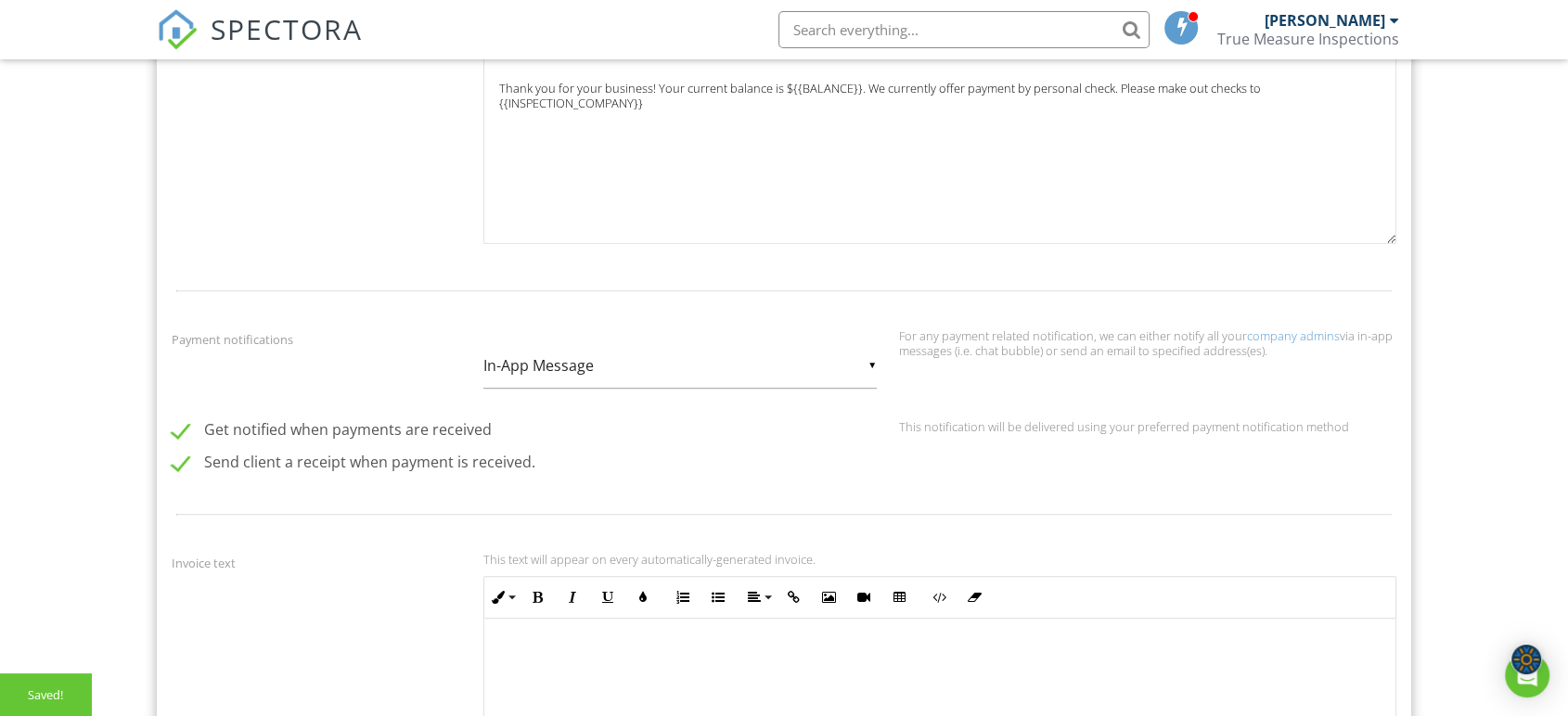
click at [607, 372] on input "In-App Message" at bounding box center [680, 366] width 394 height 46
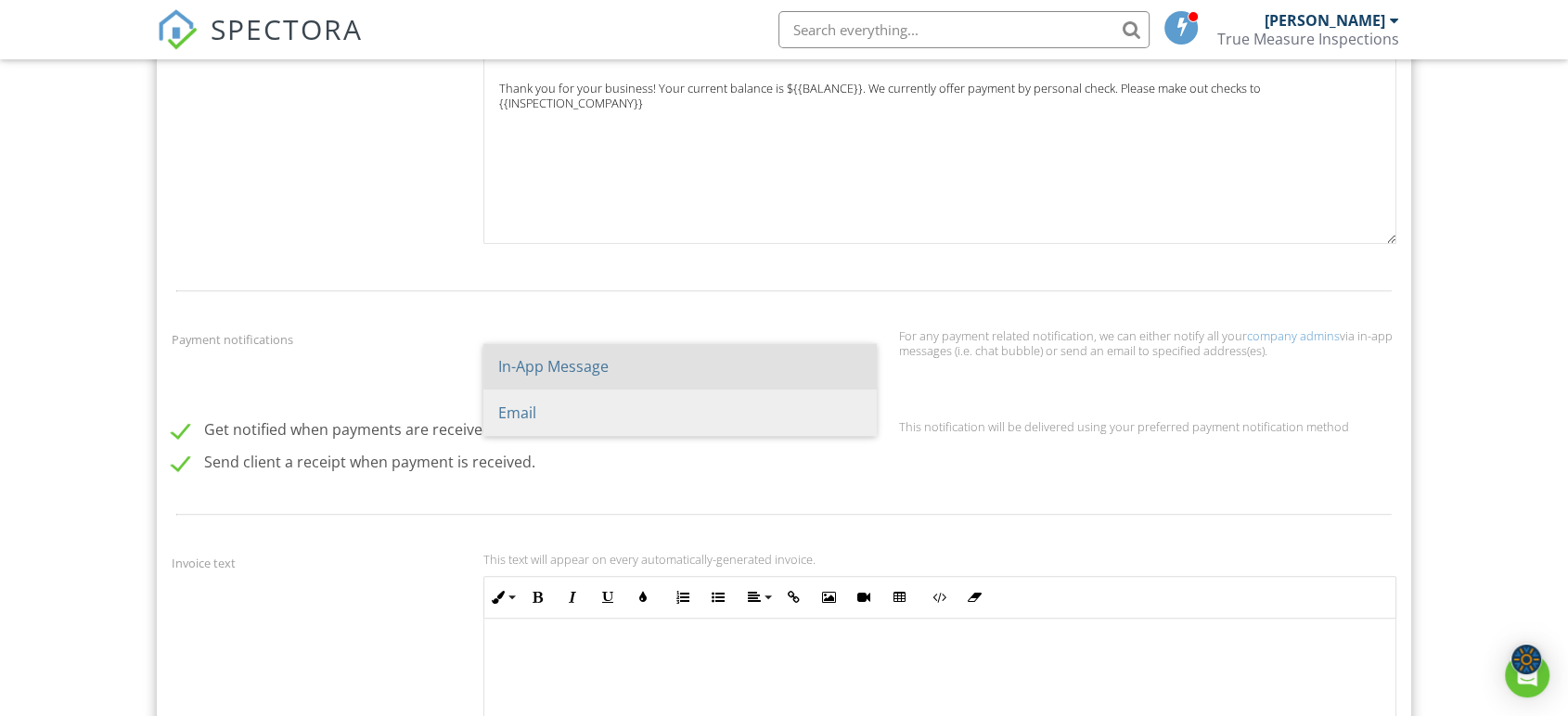
click at [610, 403] on span "Email" at bounding box center [680, 413] width 394 height 47
type input "Email"
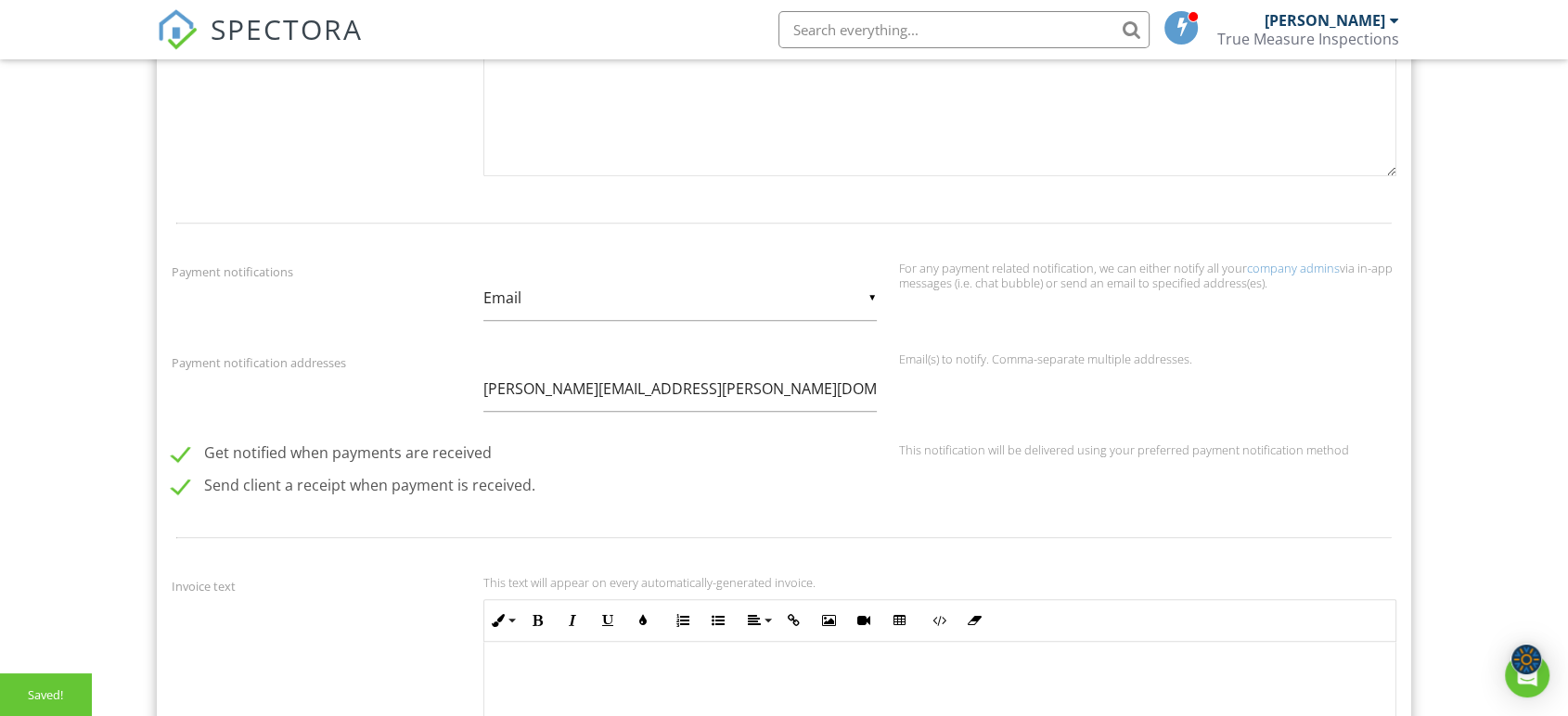
scroll to position [1286, 0]
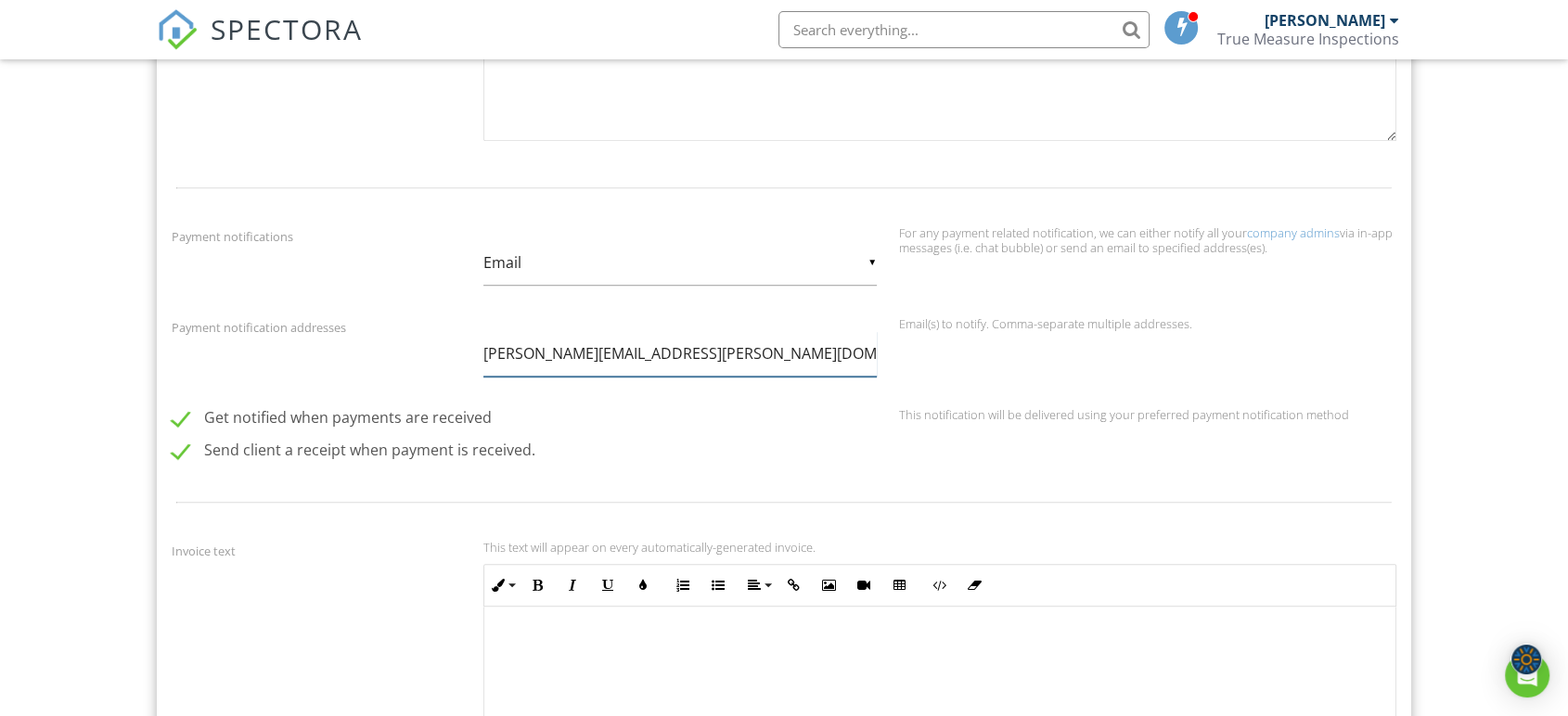
drag, startPoint x: 648, startPoint y: 351, endPoint x: 431, endPoint y: 347, distance: 217.0
click at [431, 347] on div "Payment notification addresses sean.s.lum@gmail.com Email(s) to notify. Comma-s…" at bounding box center [784, 358] width 1247 height 84
type input "truemeasureins@gmail.com"
click at [724, 461] on div "Send client a receipt when payment is received." at bounding box center [576, 452] width 831 height 25
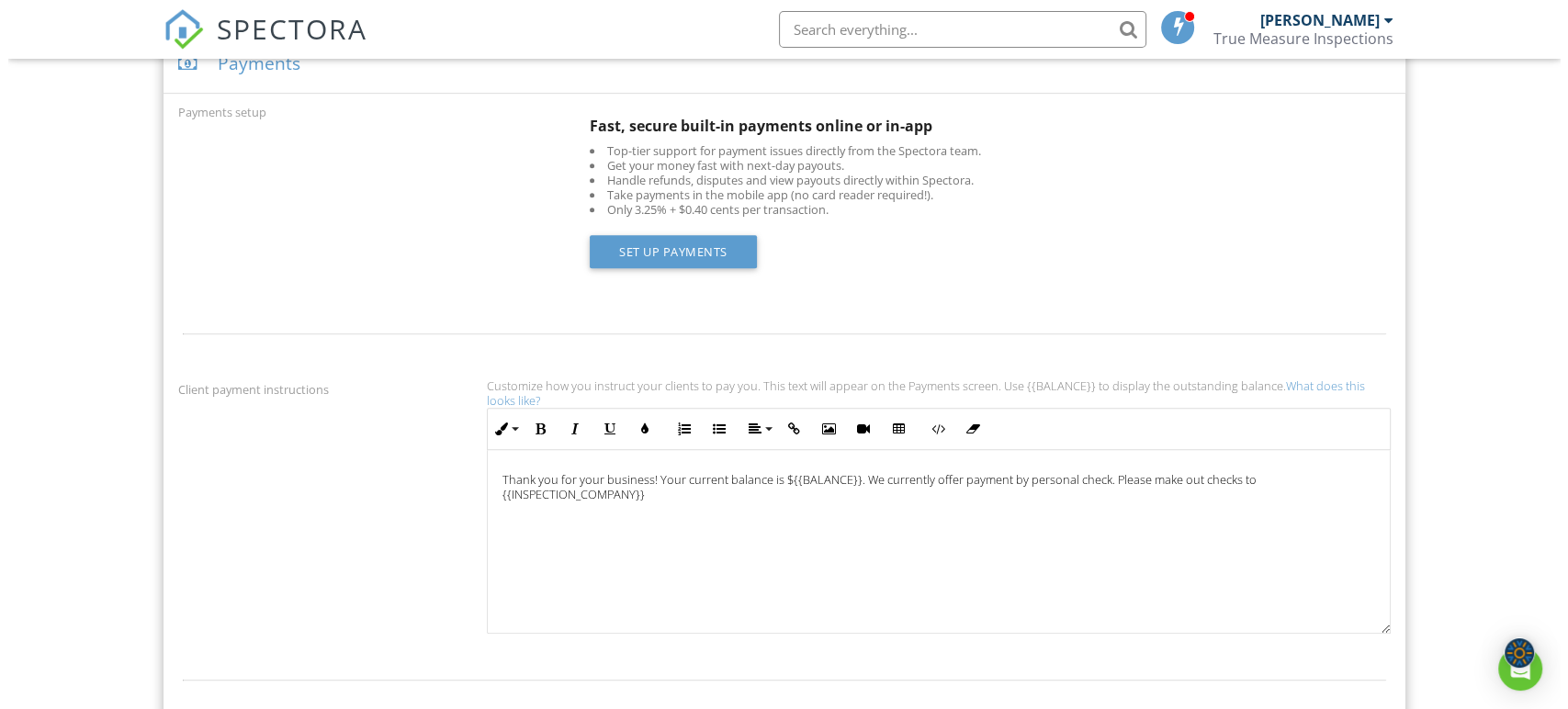
scroll to position [661, 0]
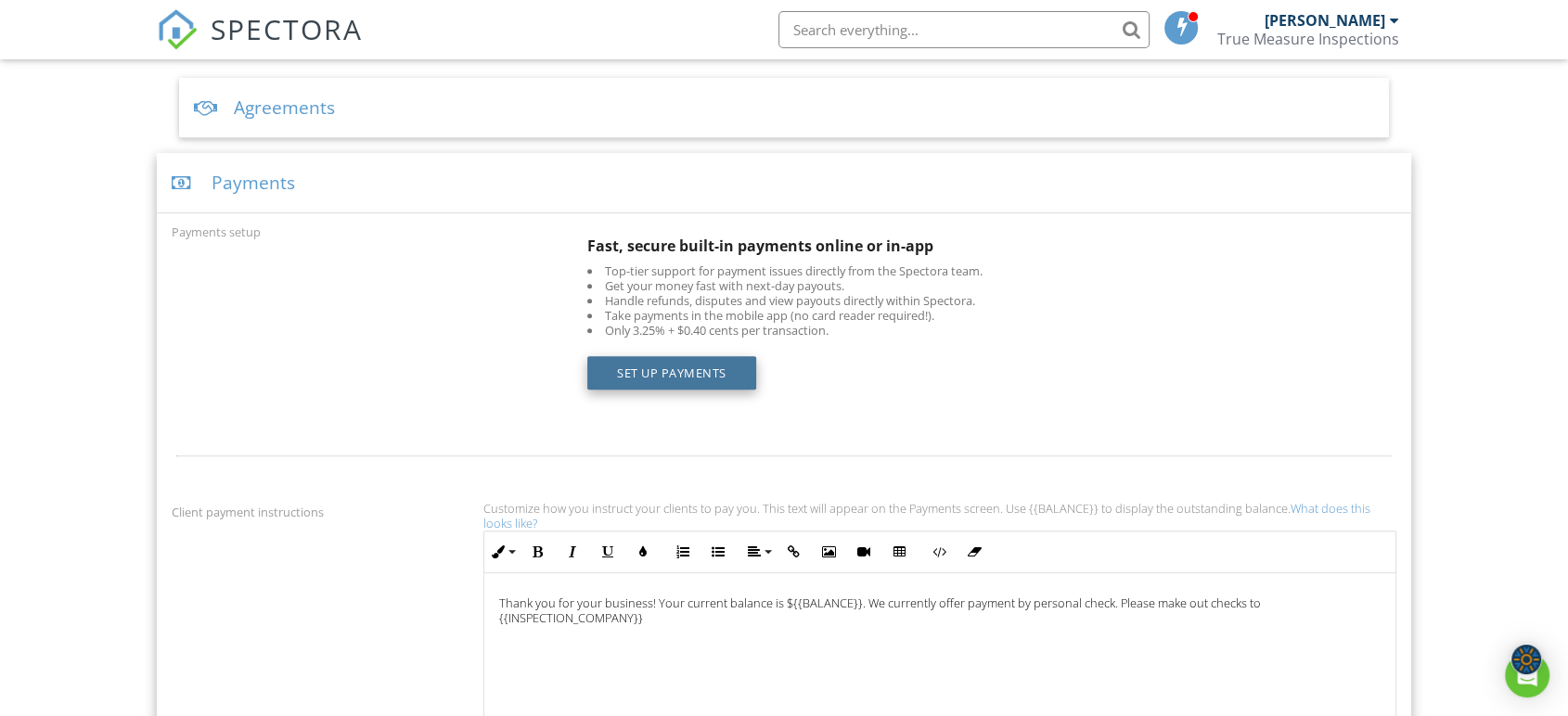
click at [678, 375] on link "Set up Payments" at bounding box center [672, 373] width 169 height 33
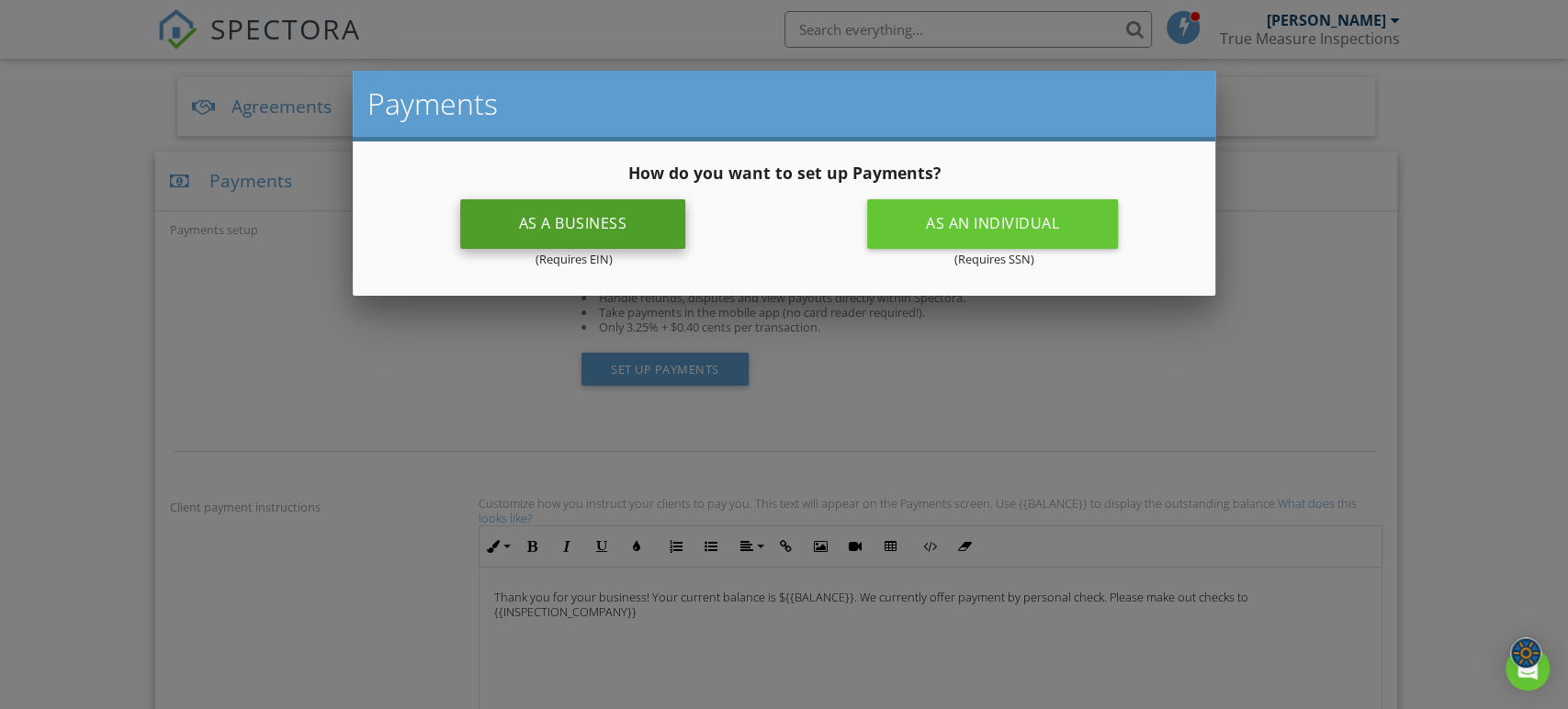
click at [588, 225] on div "As a business" at bounding box center [574, 224] width 226 height 50
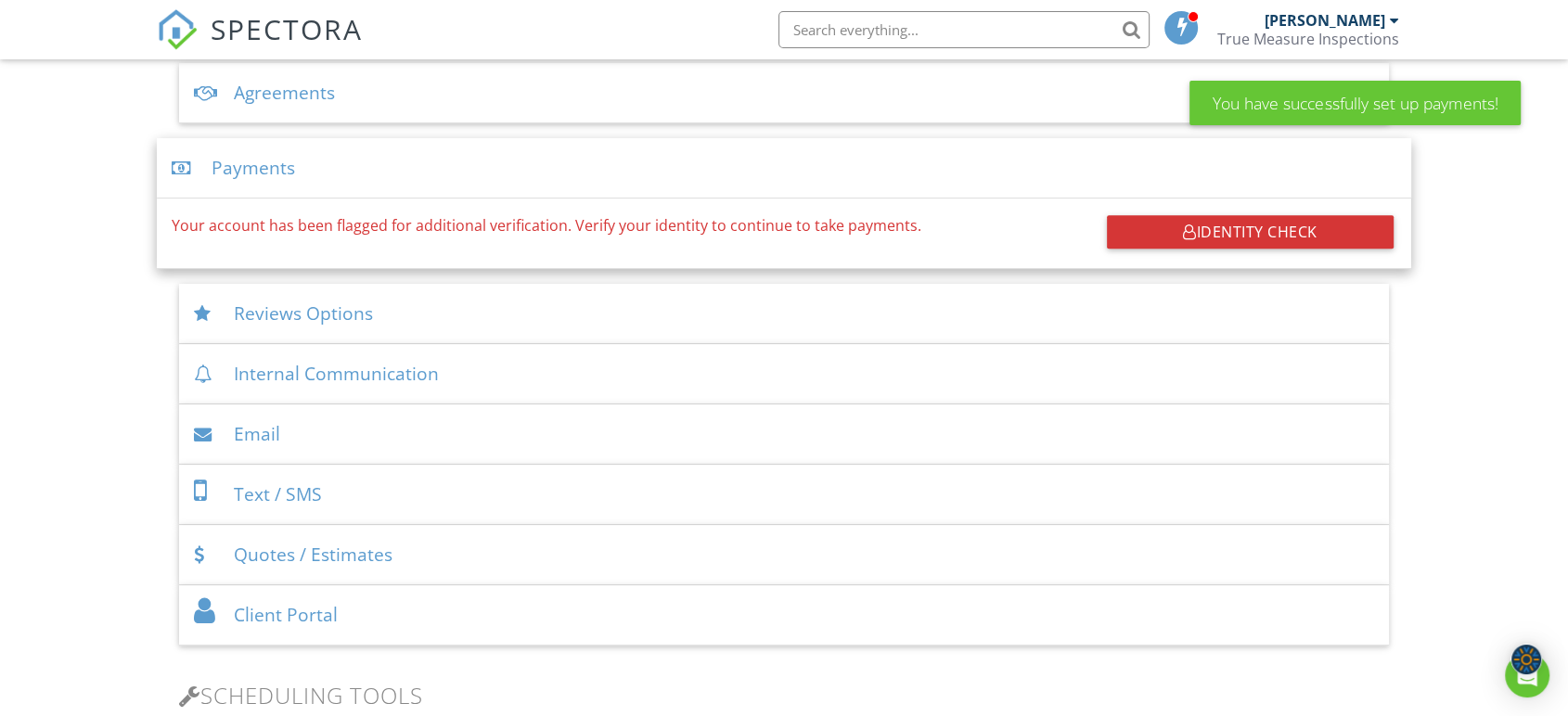
scroll to position [647, 0]
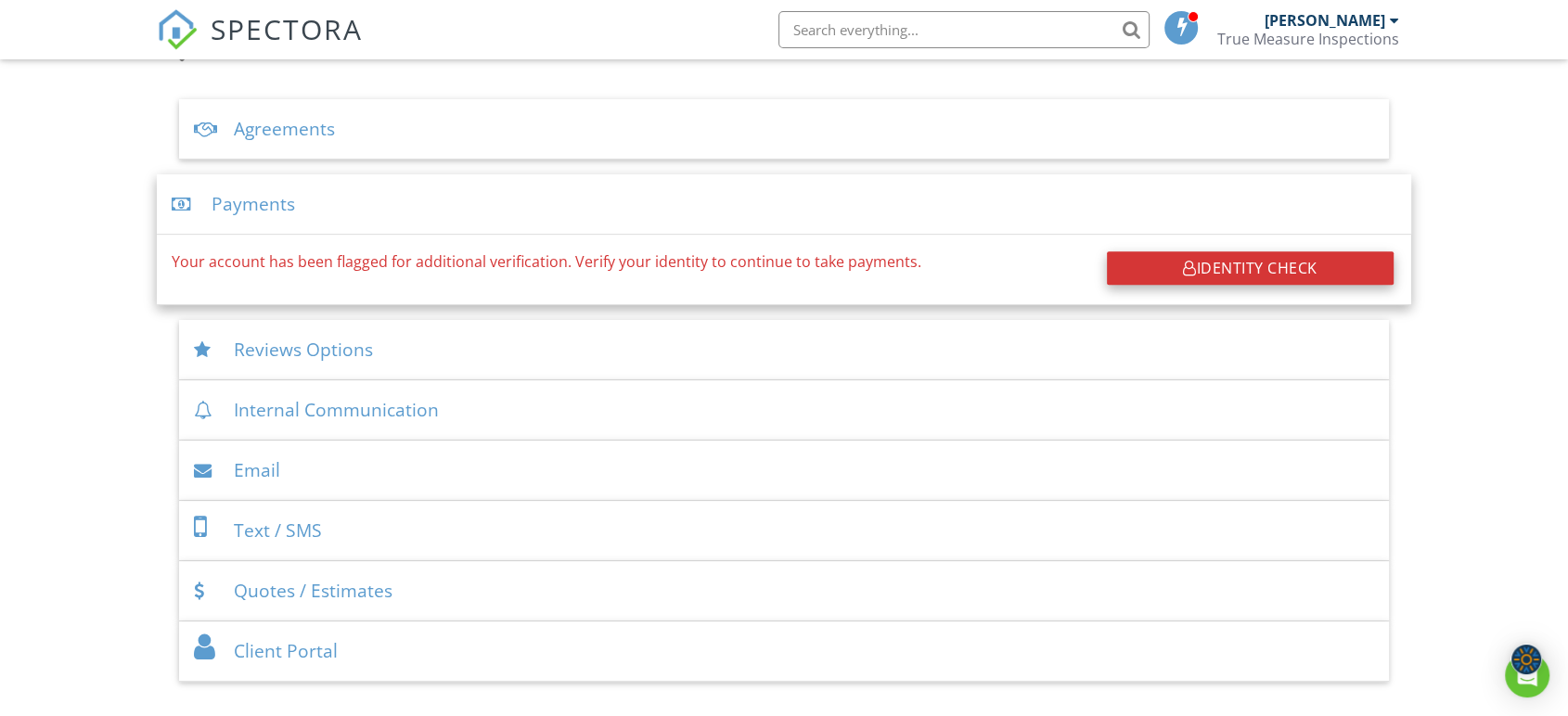
click at [1158, 272] on div "Identity Check" at bounding box center [1249, 267] width 286 height 33
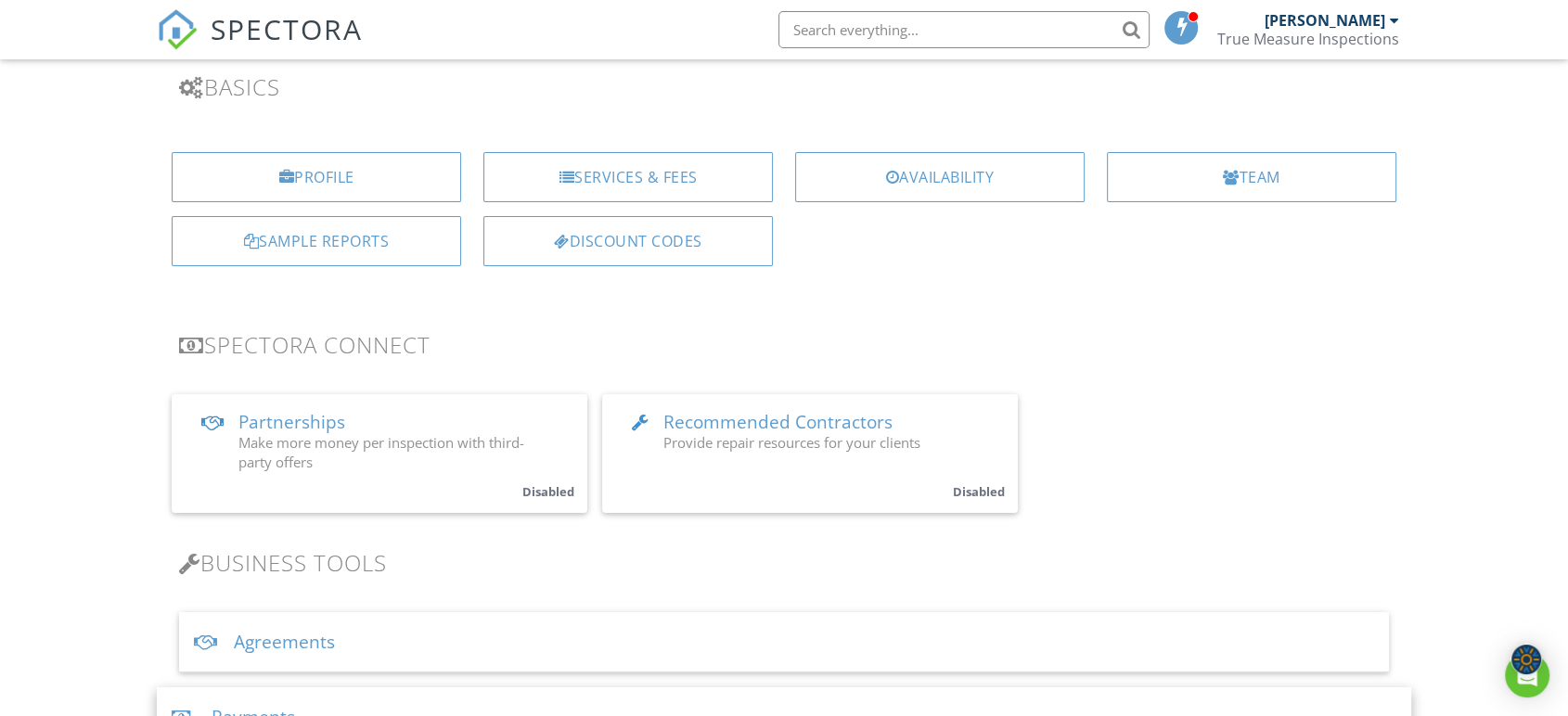
scroll to position [29, 0]
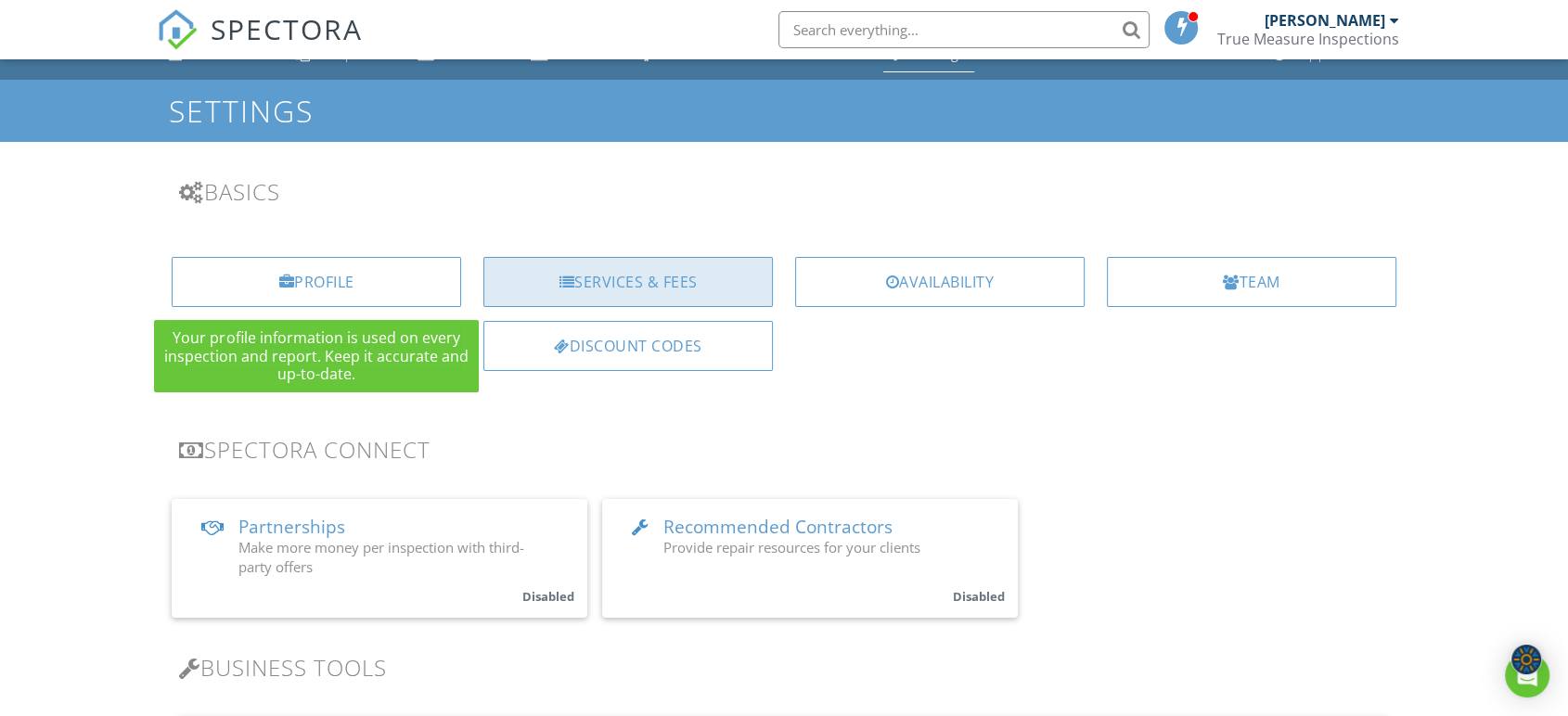
click at [622, 302] on div "Services & Fees" at bounding box center [628, 281] width 289 height 50
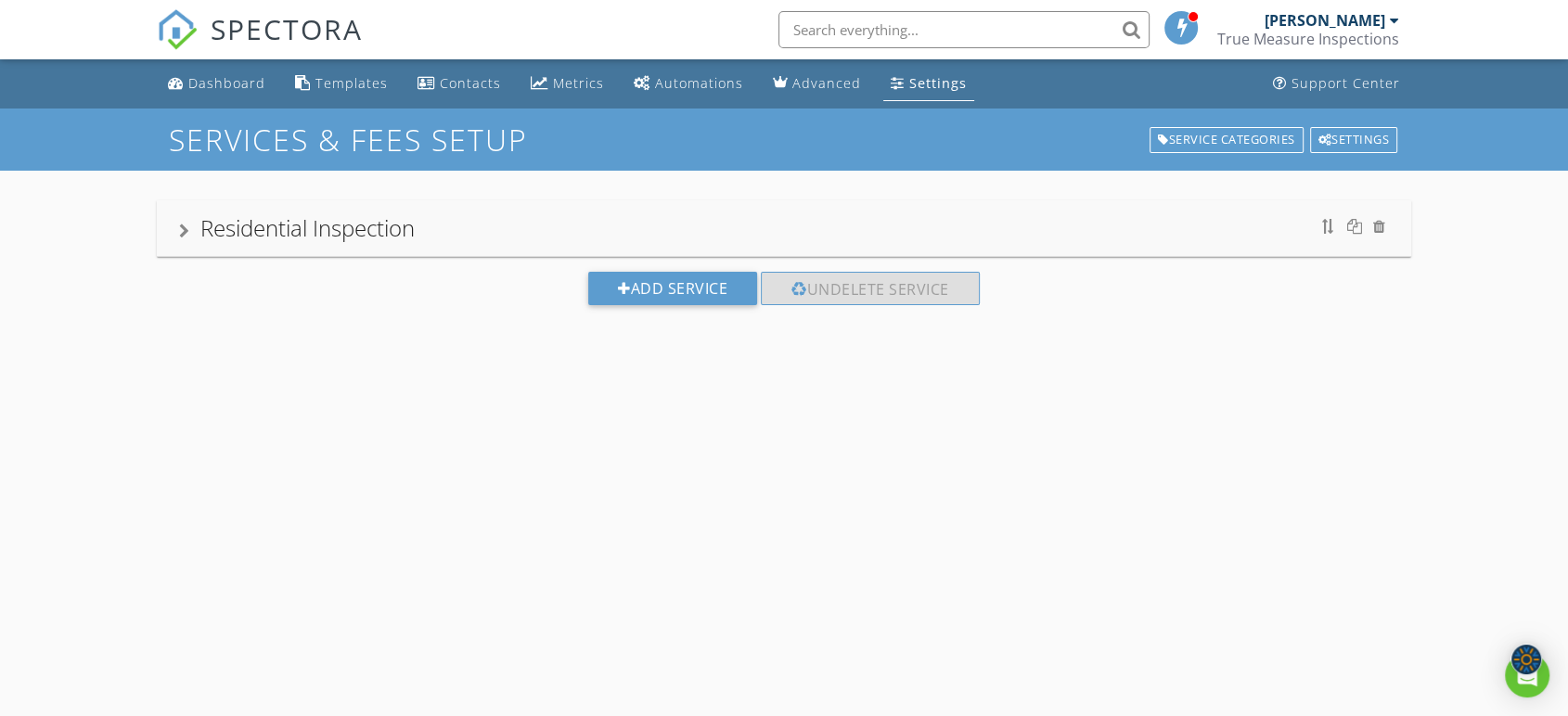
click at [484, 252] on div "Residential Inspection" at bounding box center [784, 228] width 1254 height 56
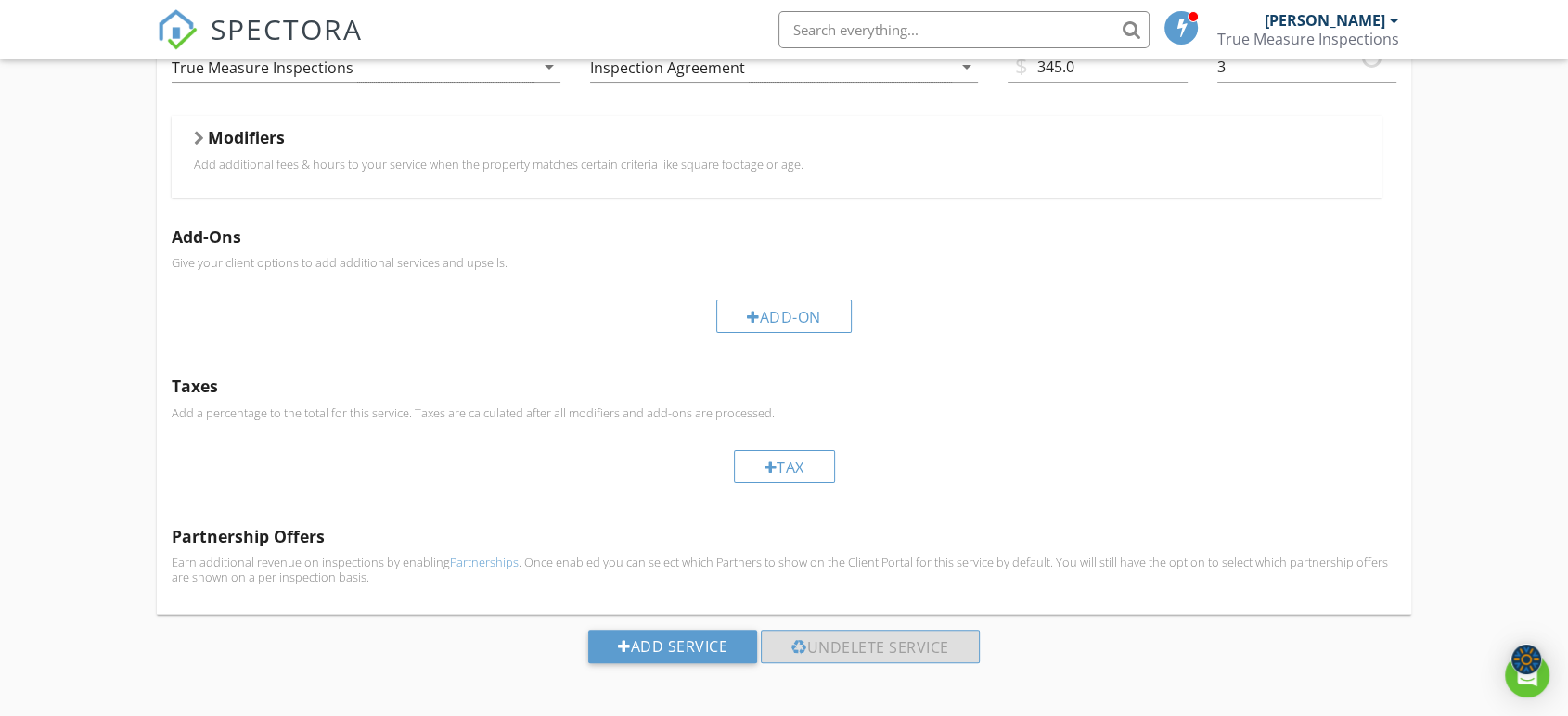
scroll to position [334, 0]
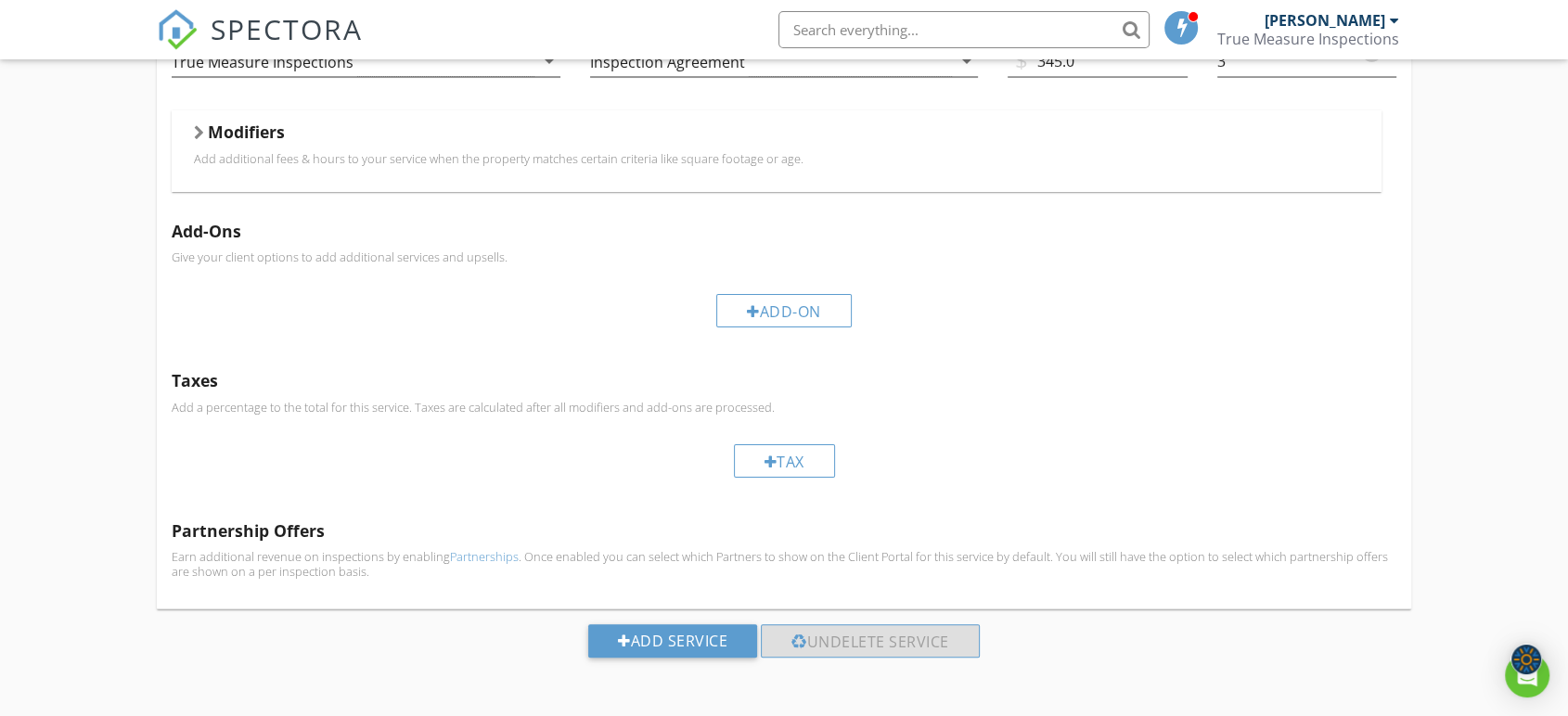
drag, startPoint x: 665, startPoint y: 135, endPoint x: 677, endPoint y: 149, distance: 18.4
click at [666, 135] on div "Modifiers" at bounding box center [776, 136] width 1165 height 29
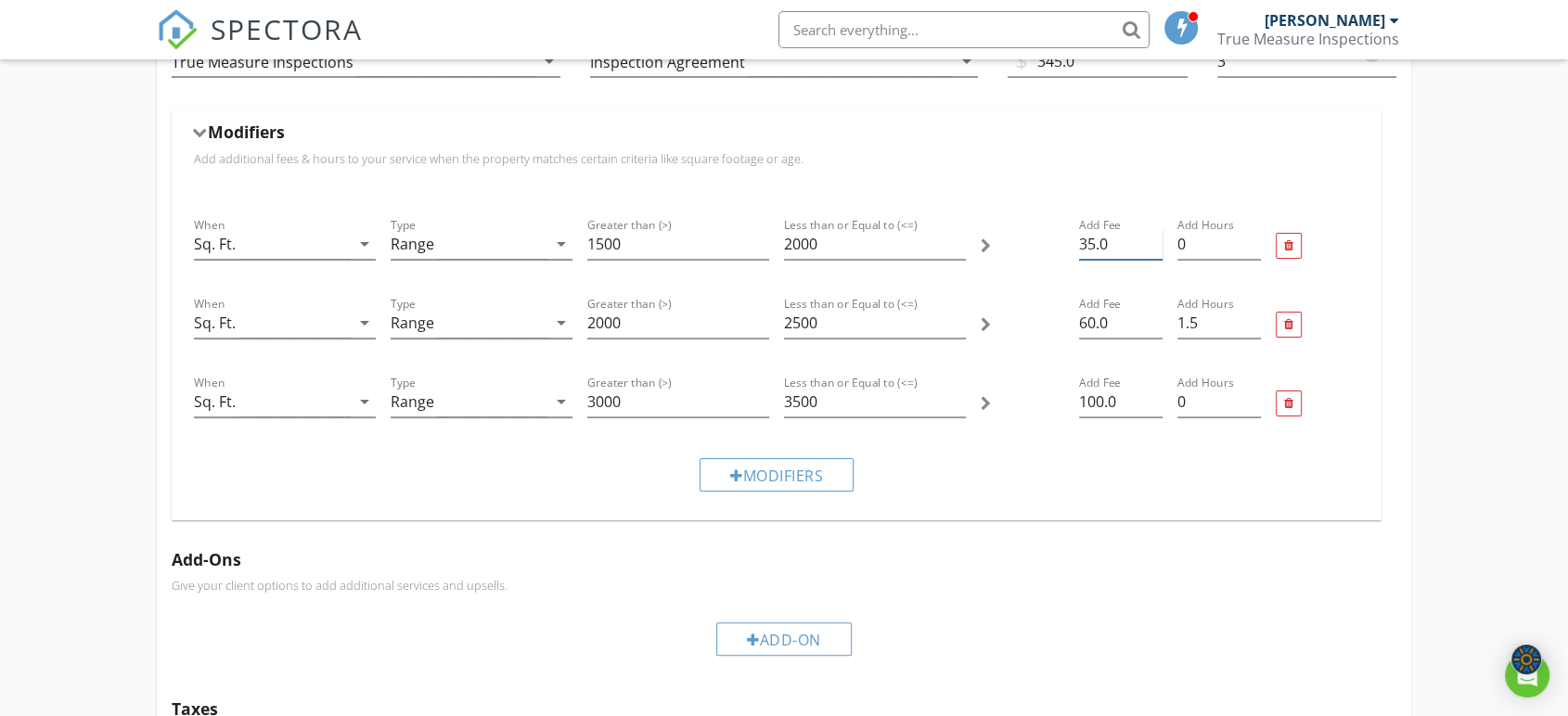
click at [1084, 246] on input "35.0" at bounding box center [1121, 244] width 84 height 30
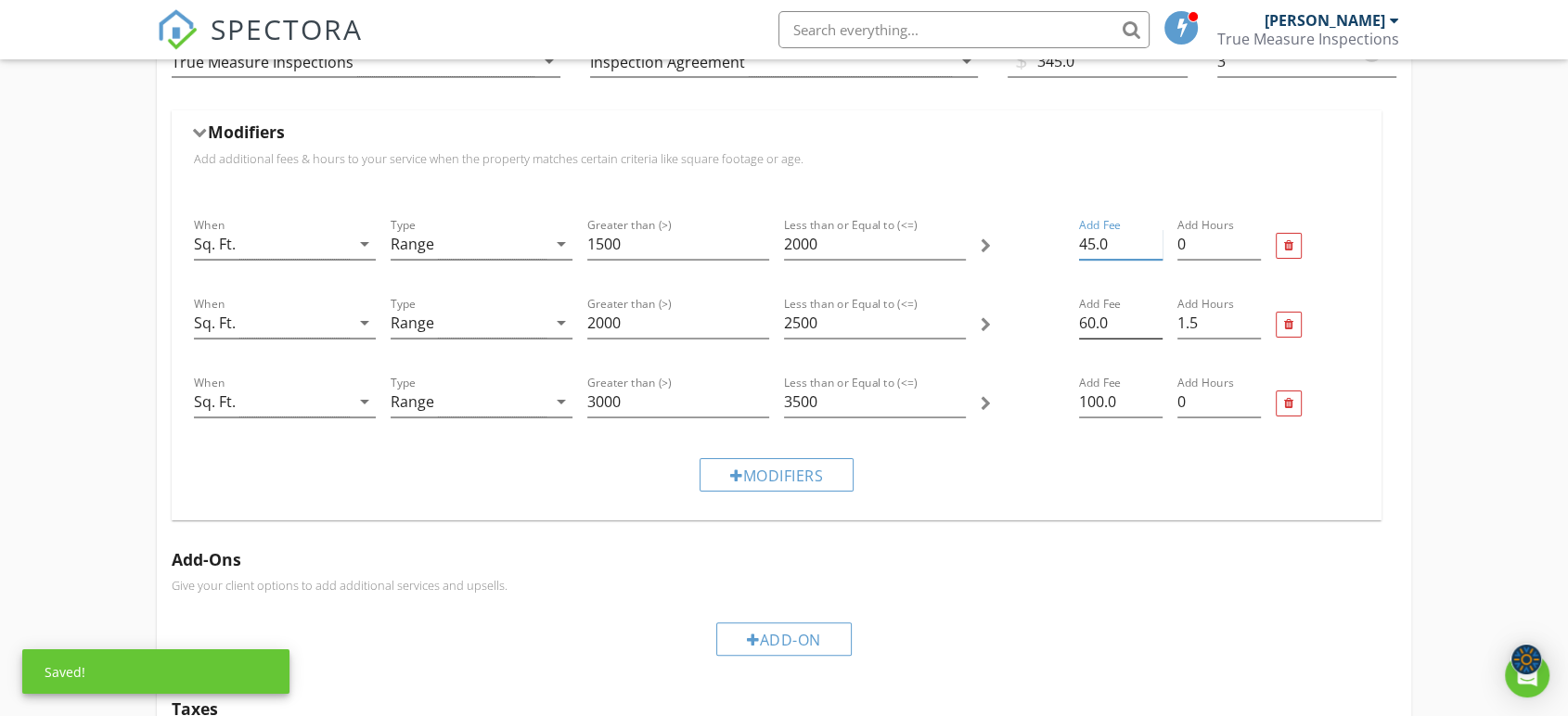
type input "45.0"
click at [1085, 322] on input "60.0" at bounding box center [1121, 323] width 84 height 30
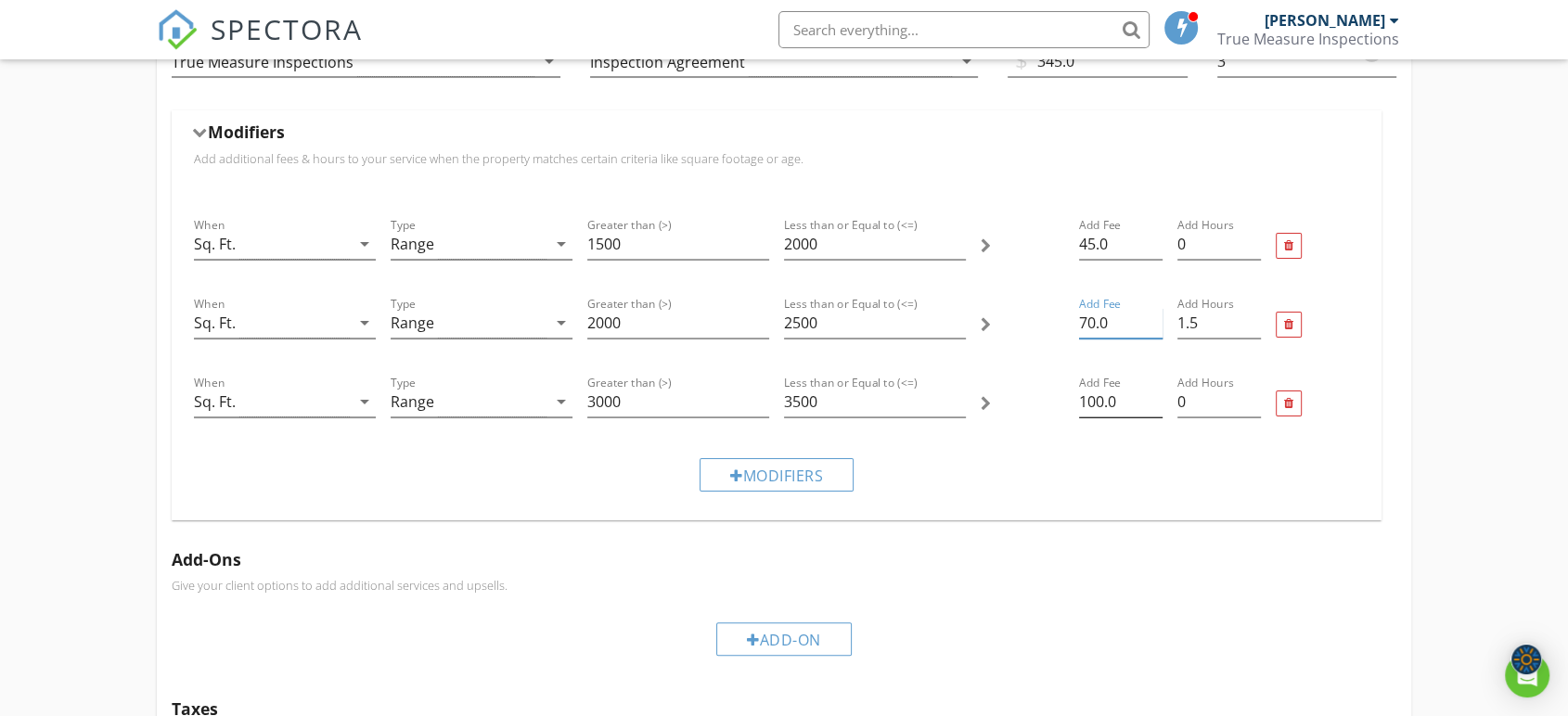
type input "70.0"
click at [1091, 405] on input "100.0" at bounding box center [1121, 402] width 84 height 30
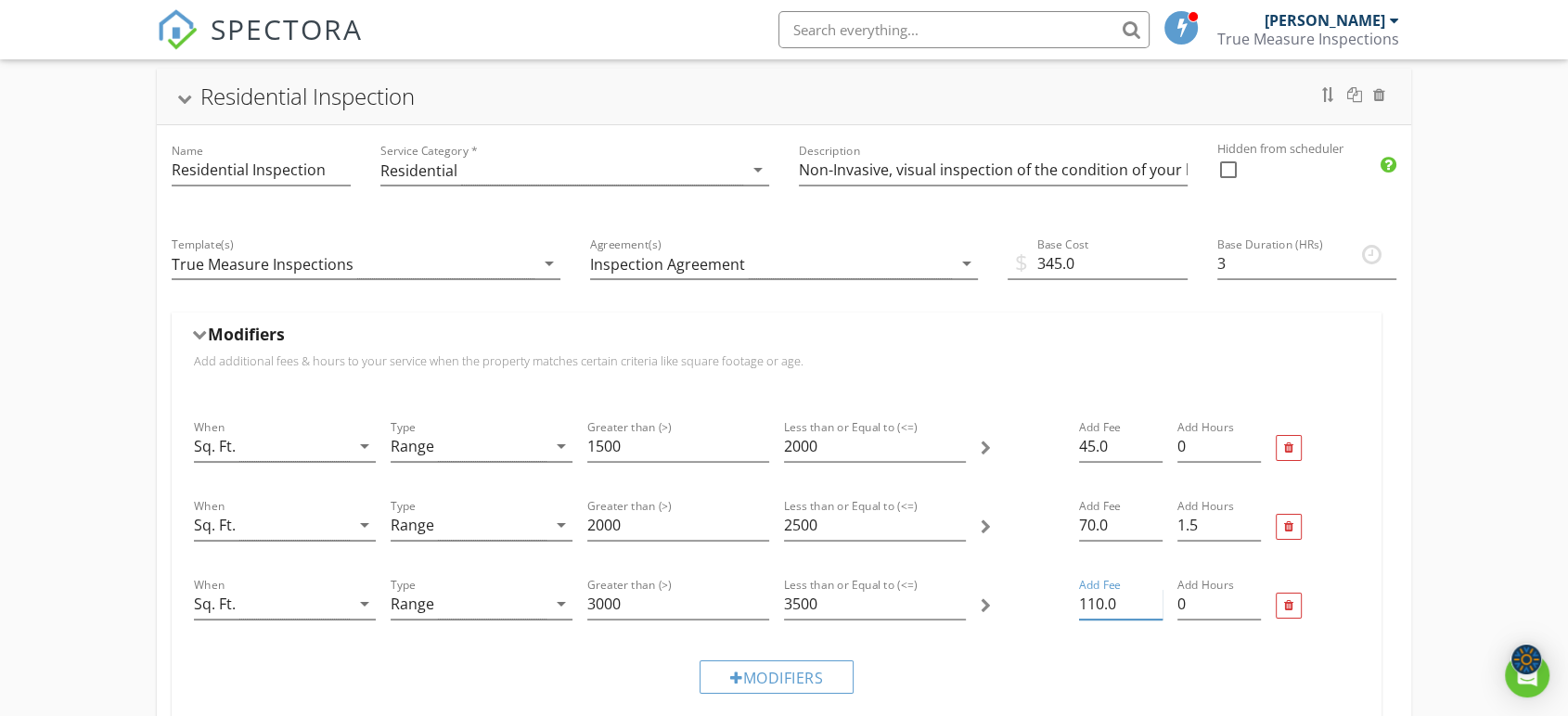
scroll to position [0, 0]
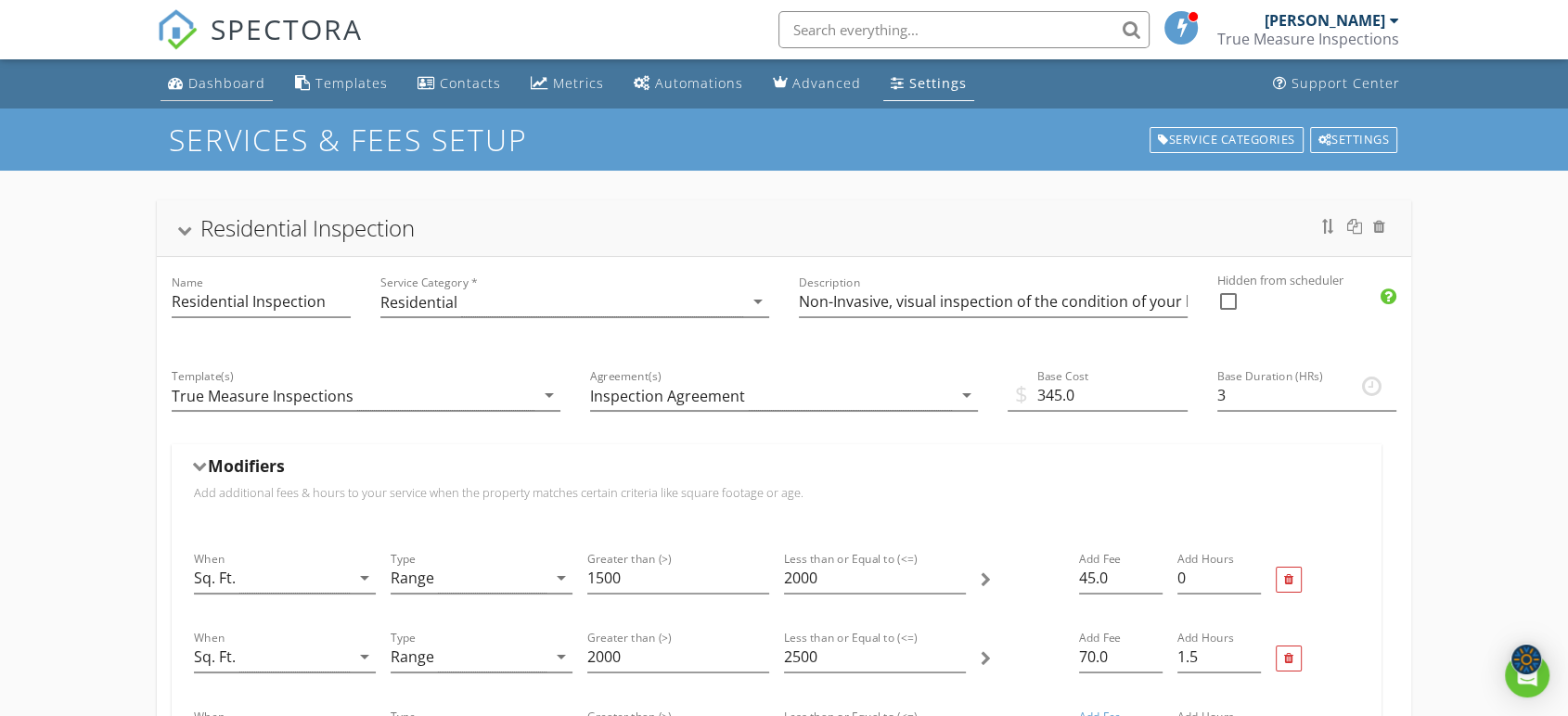
type input "110.0"
click at [214, 89] on div "Dashboard" at bounding box center [226, 83] width 77 height 18
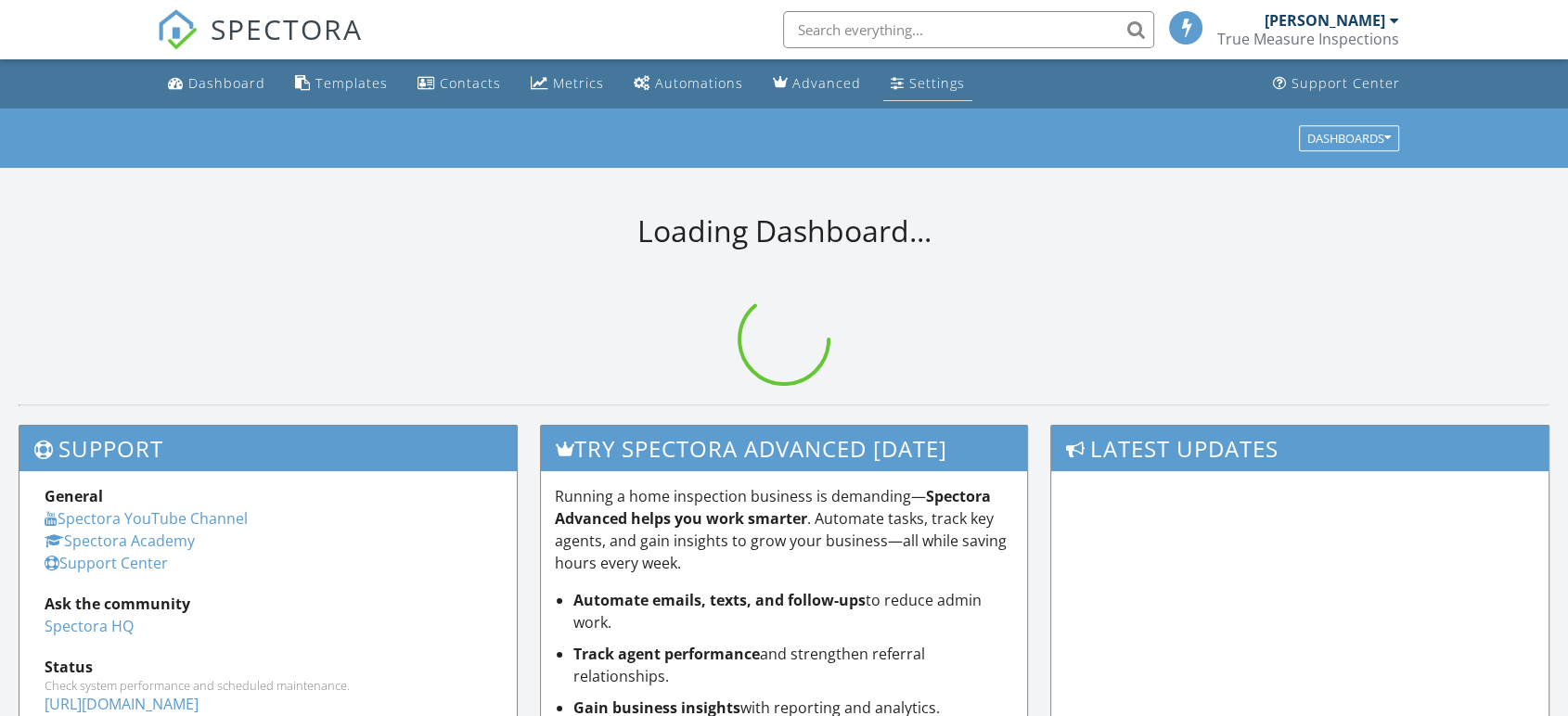
click at [891, 80] on div "Settings" at bounding box center [898, 83] width 14 height 15
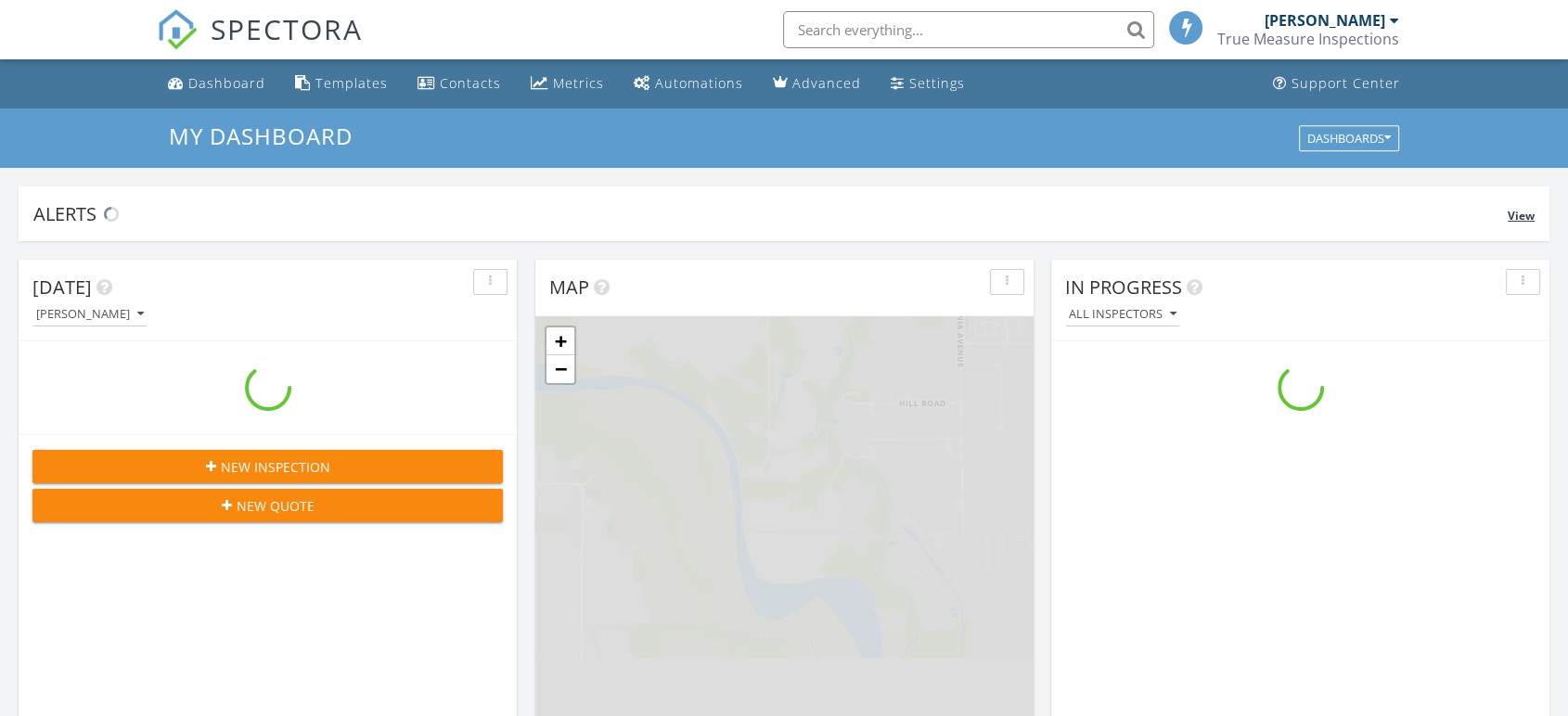
scroll to position [1721, 1600]
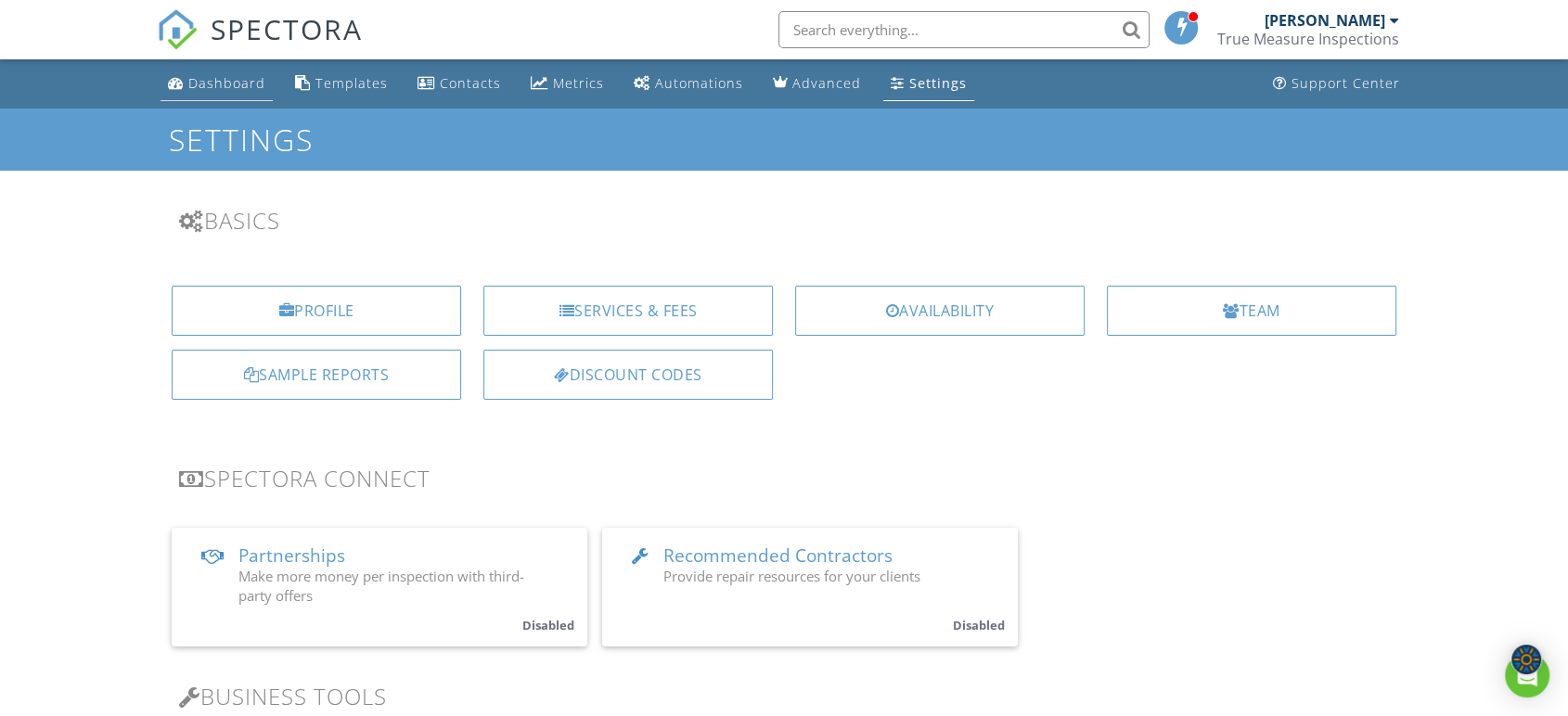
click at [230, 82] on div "Dashboard" at bounding box center [226, 83] width 77 height 18
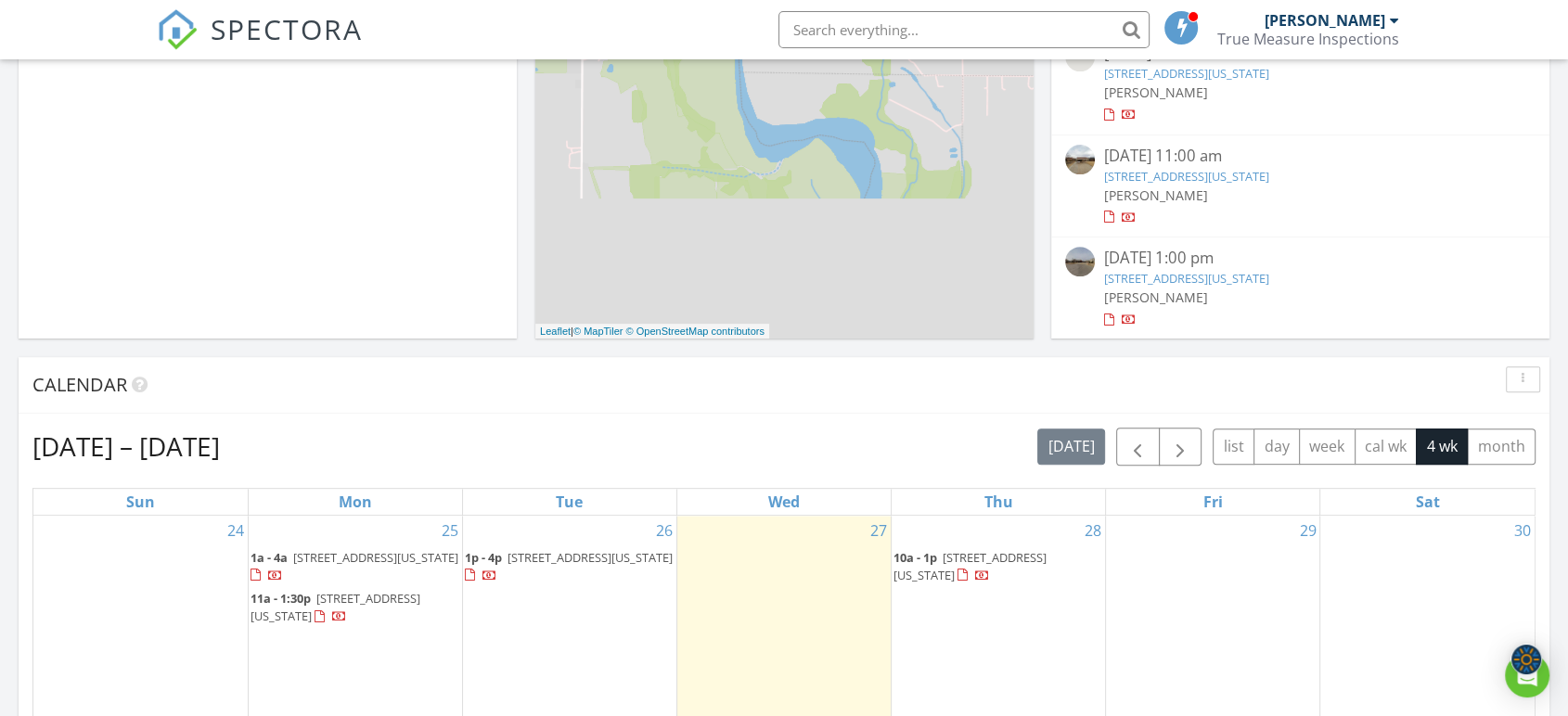
scroll to position [1031, 0]
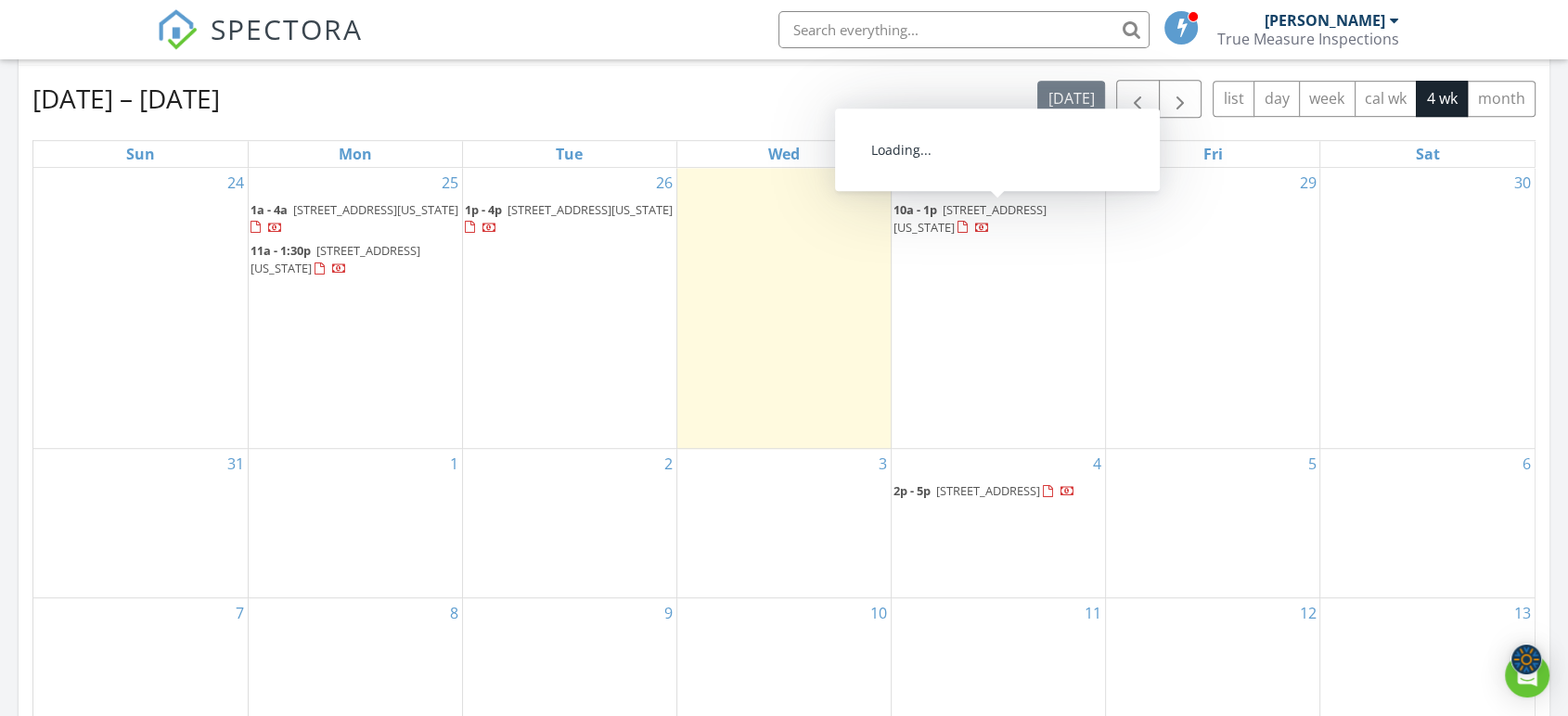
click at [1013, 206] on span "17316 Toledo Dr, Oklahoma City 73170" at bounding box center [969, 219] width 153 height 34
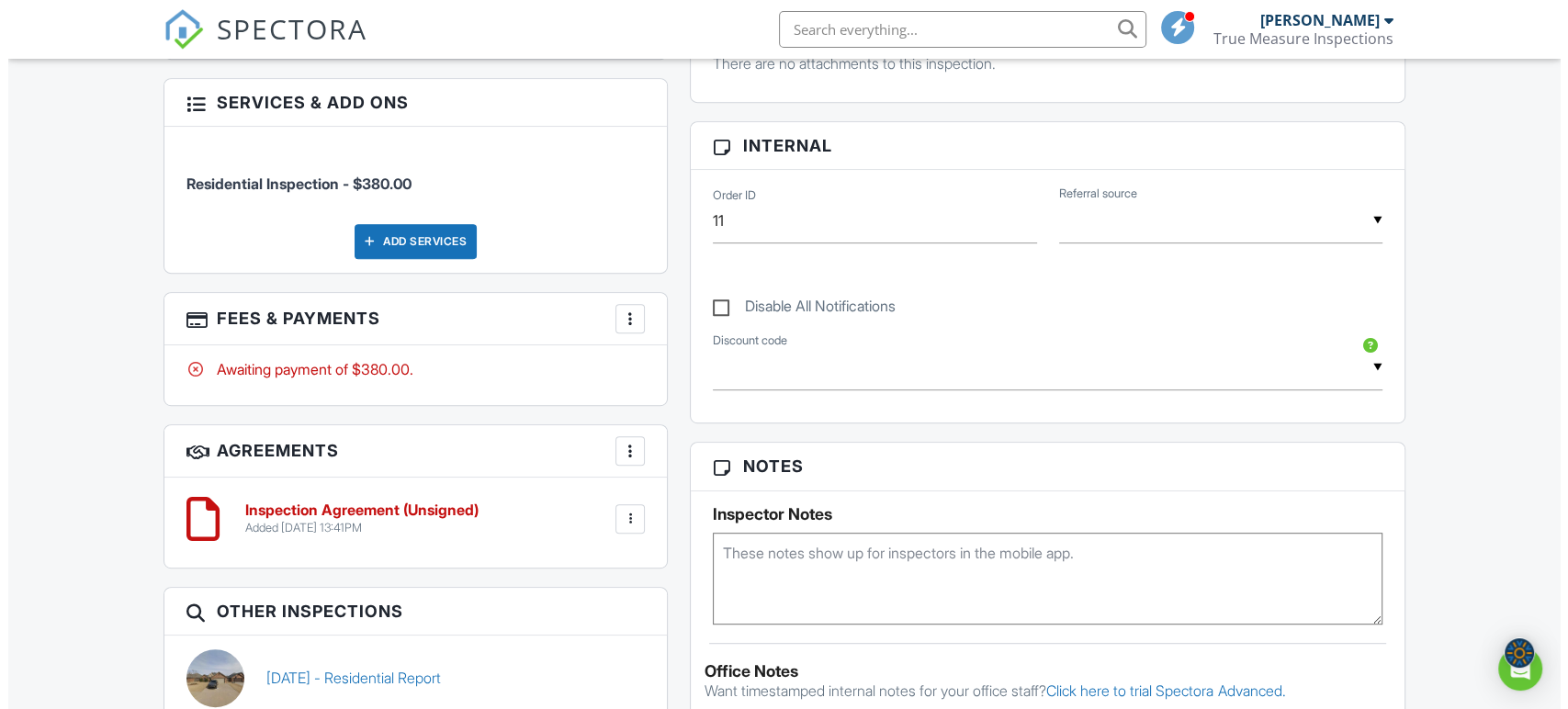
scroll to position [919, 0]
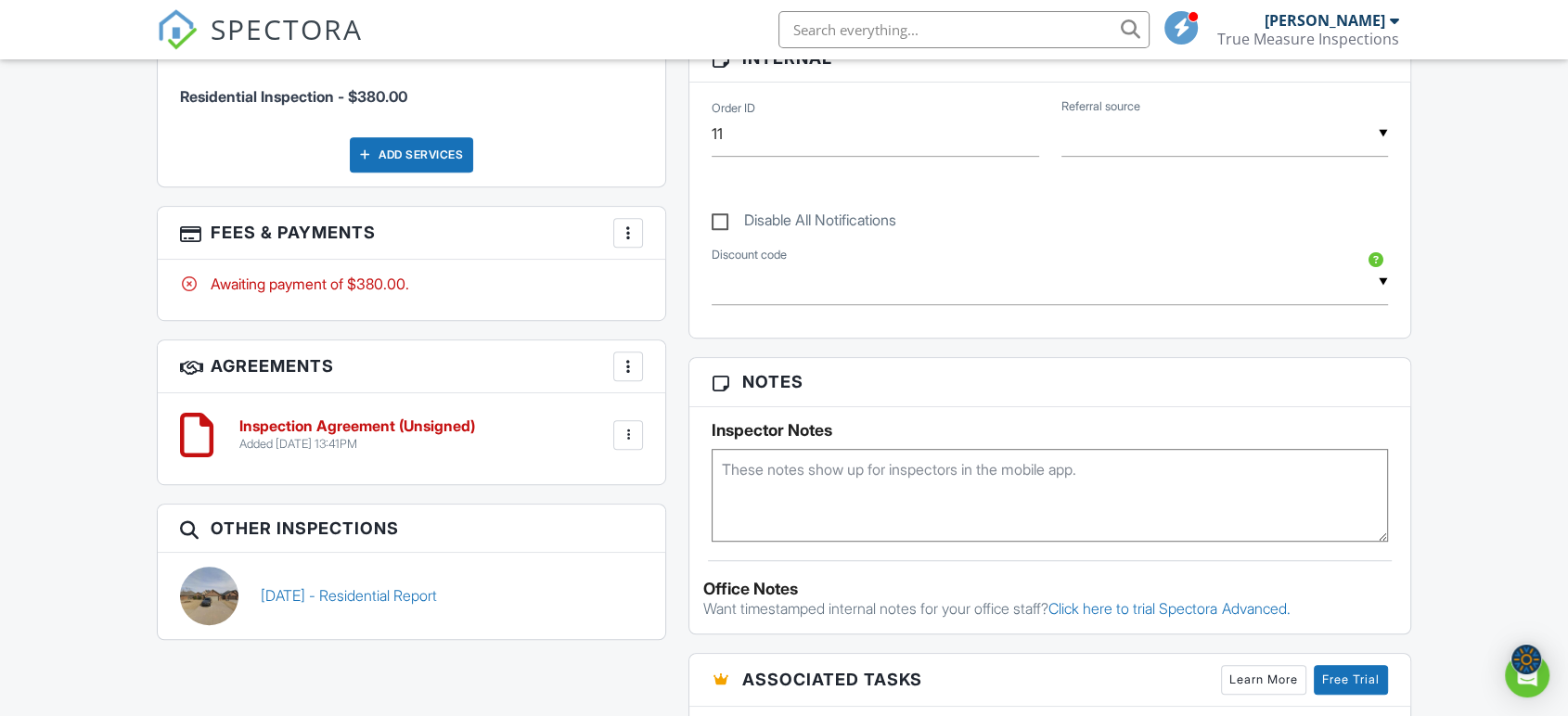
click at [624, 426] on div at bounding box center [629, 435] width 19 height 19
click at [638, 352] on div "More" at bounding box center [628, 366] width 29 height 29
click at [663, 405] on li "Add Agreement" at bounding box center [739, 422] width 228 height 47
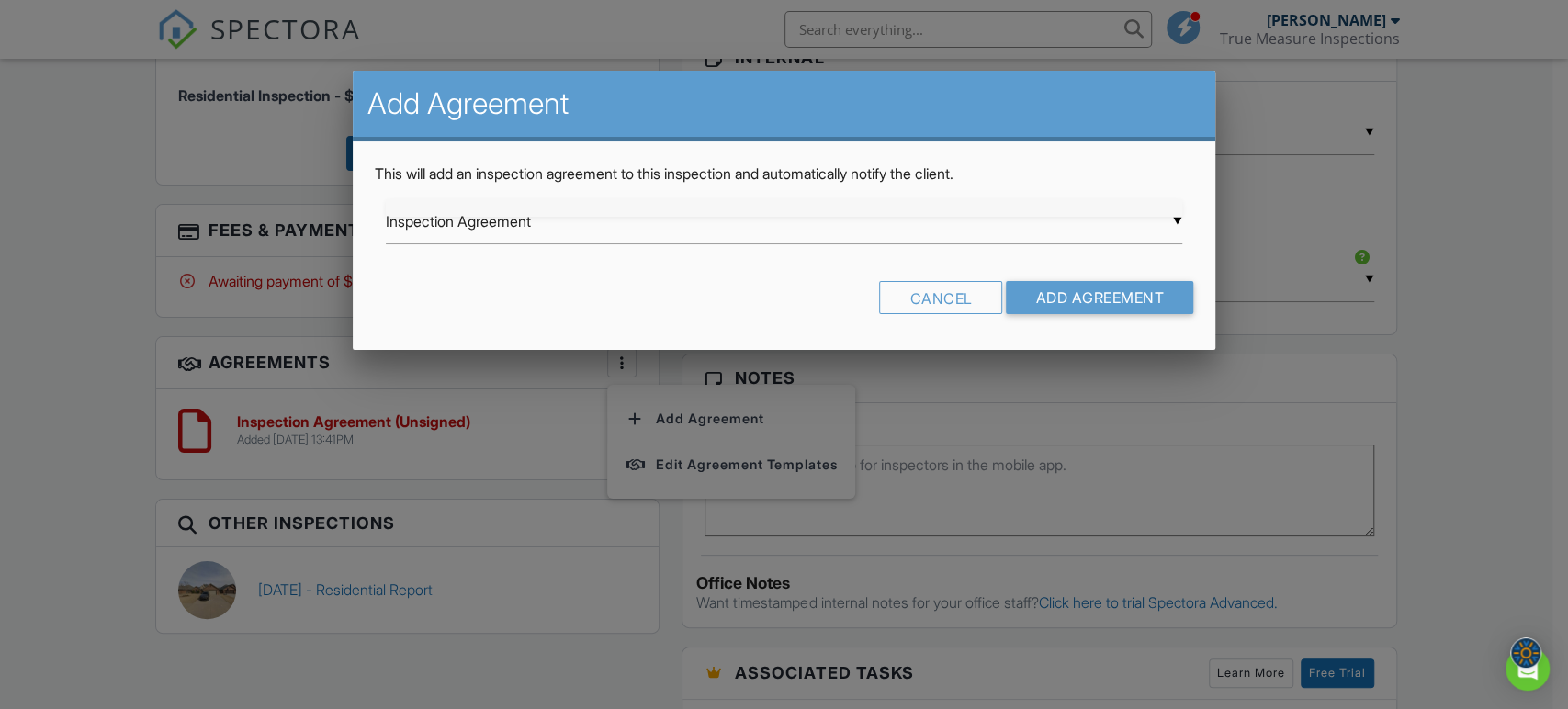
click at [813, 226] on input "Inspection Agreement" at bounding box center [784, 222] width 797 height 45
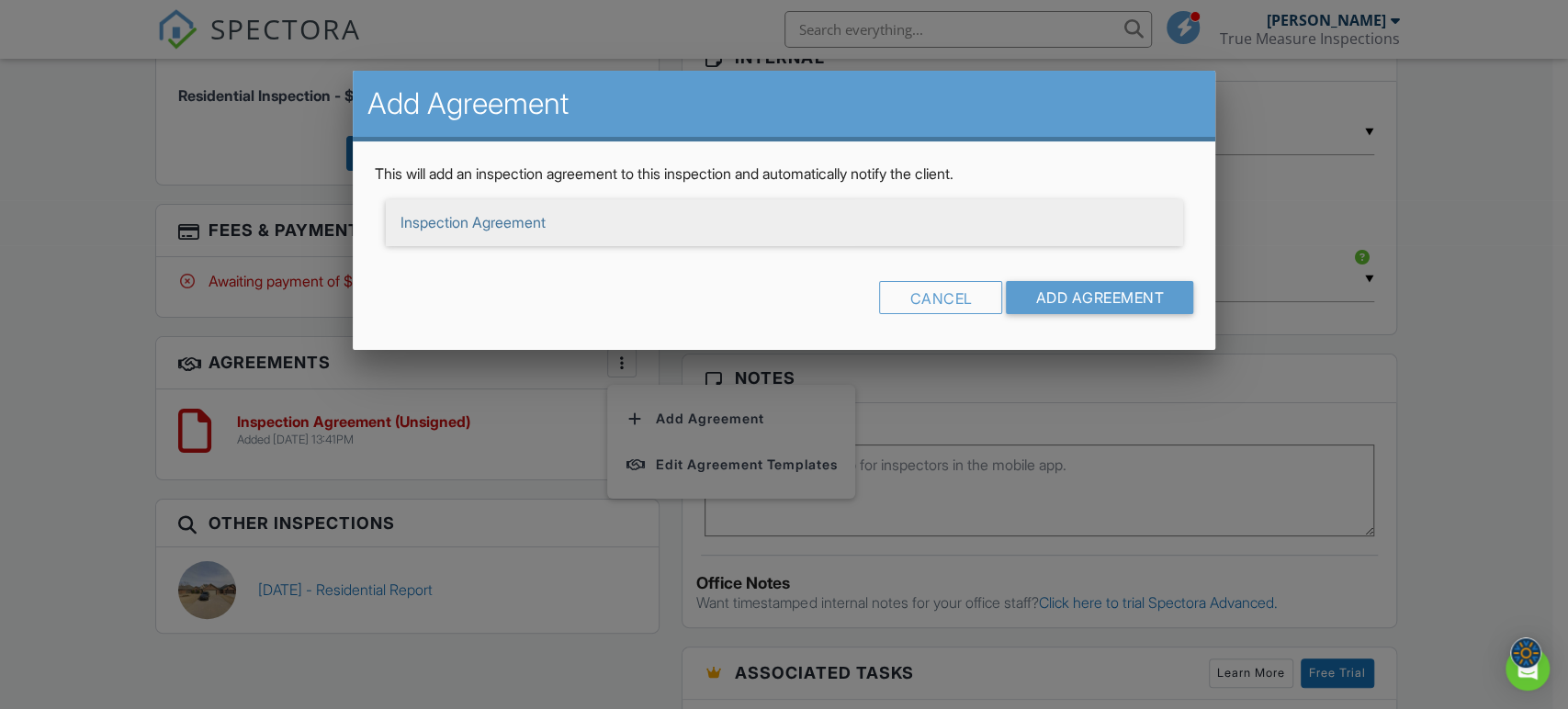
click at [811, 232] on span "Inspection Agreement" at bounding box center [784, 222] width 797 height 46
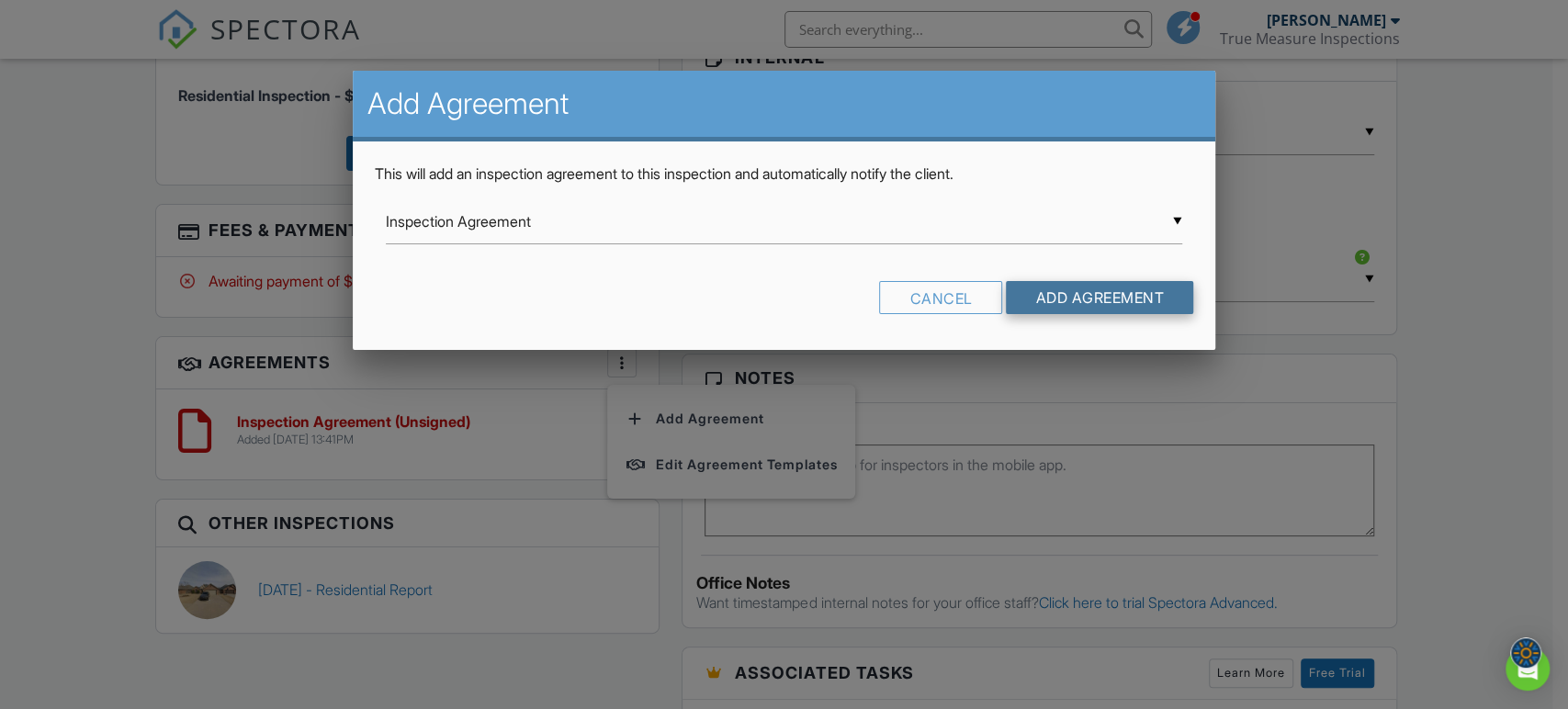
click at [1060, 295] on input "Add Agreement" at bounding box center [1099, 298] width 187 height 33
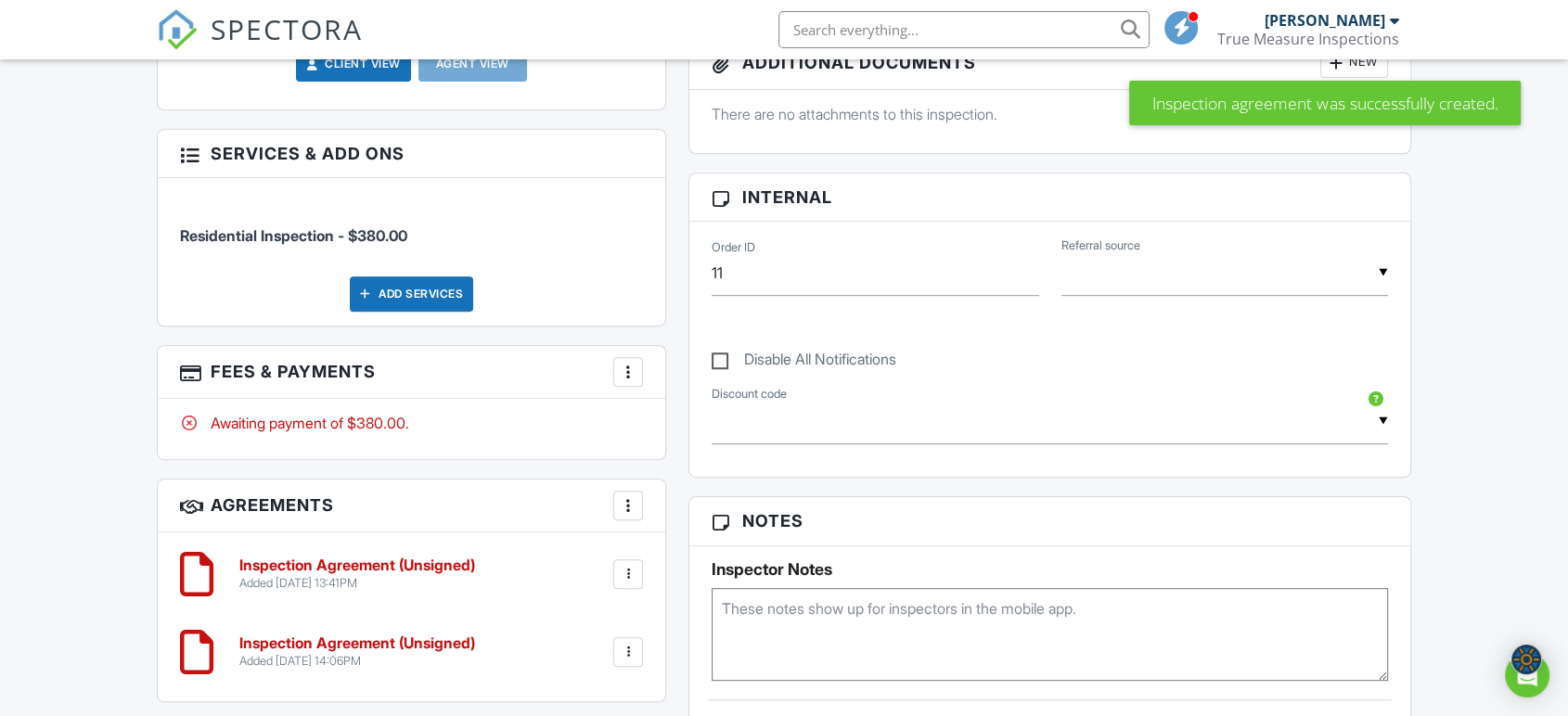
scroll to position [823, 0]
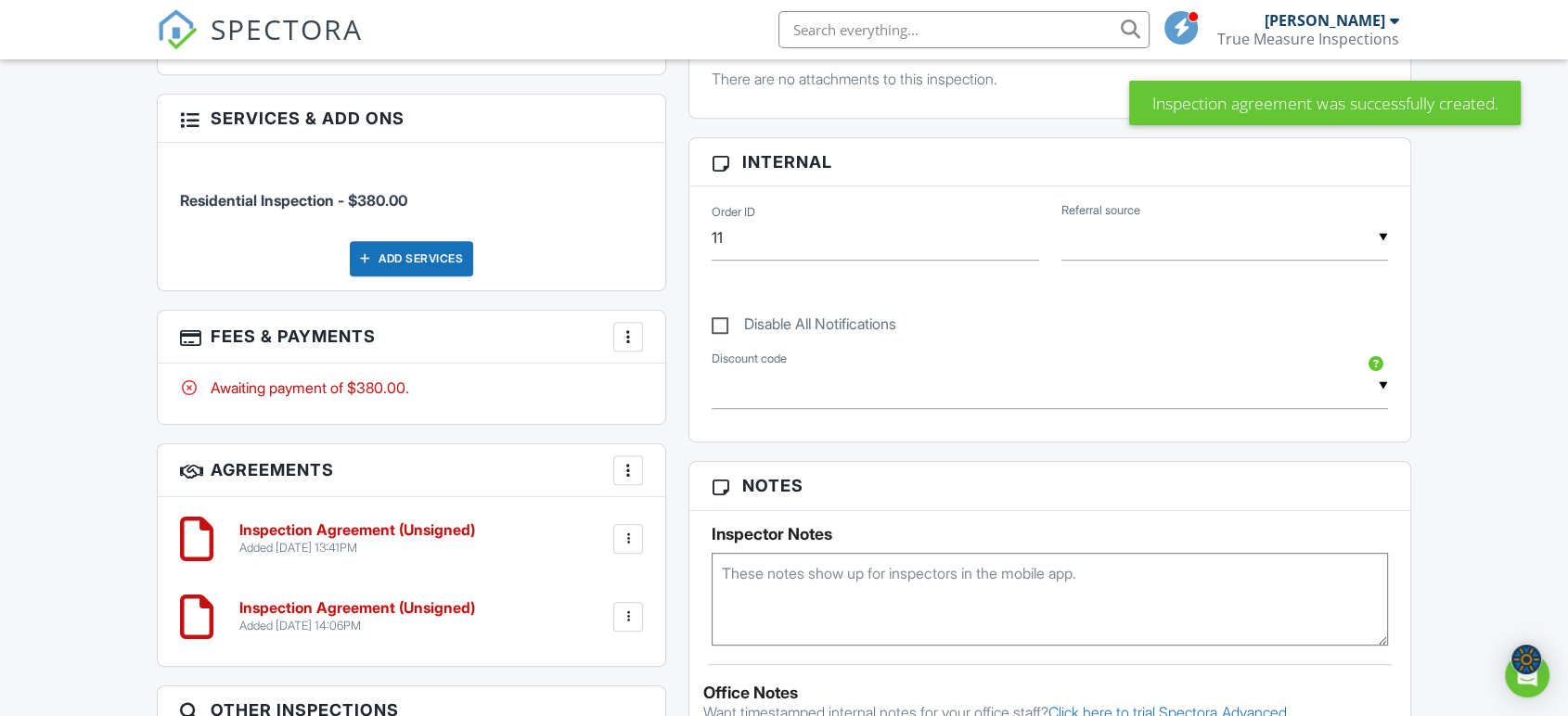
click at [630, 530] on div at bounding box center [629, 539] width 19 height 19
click at [579, 666] on li "Delete" at bounding box center [578, 683] width 106 height 47
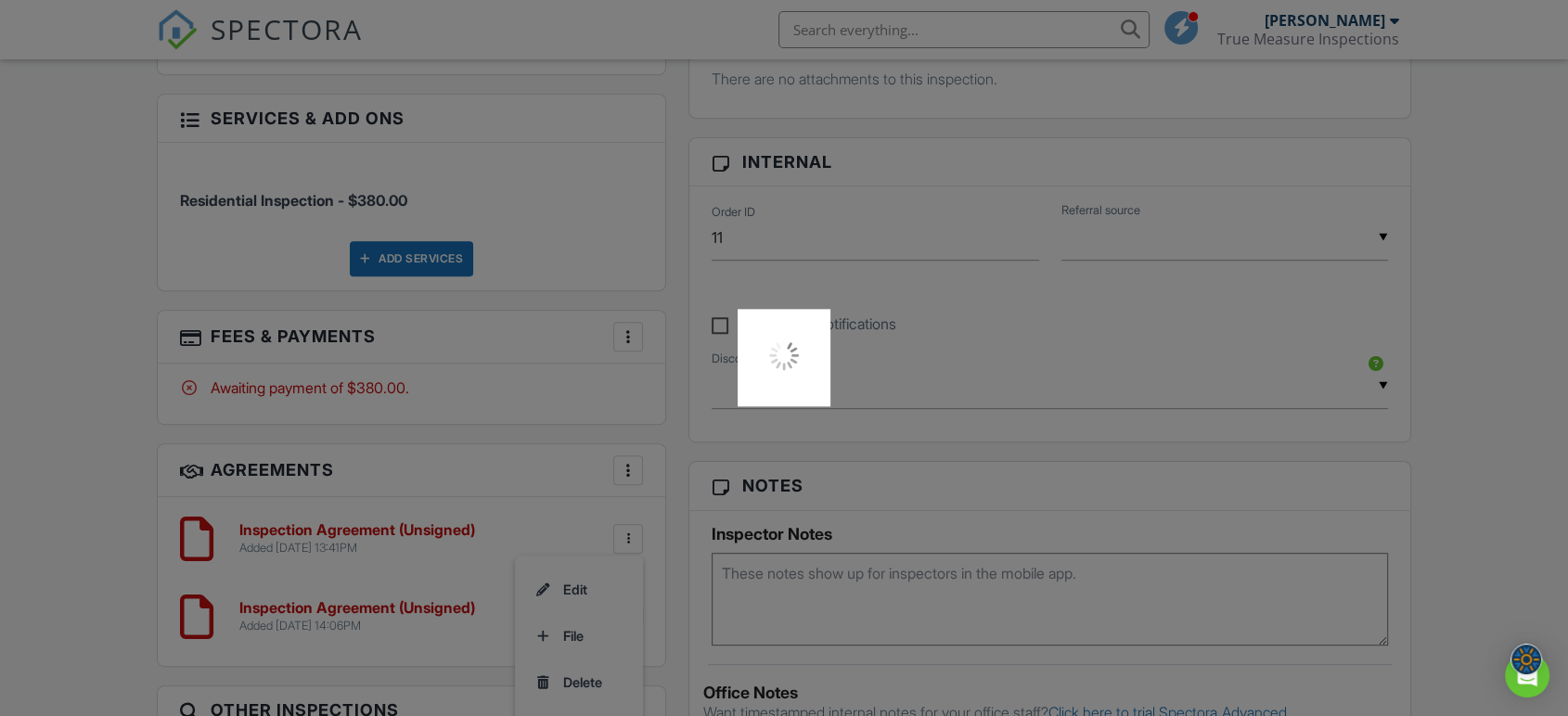
click at [681, 57] on div at bounding box center [784, 358] width 1568 height 716
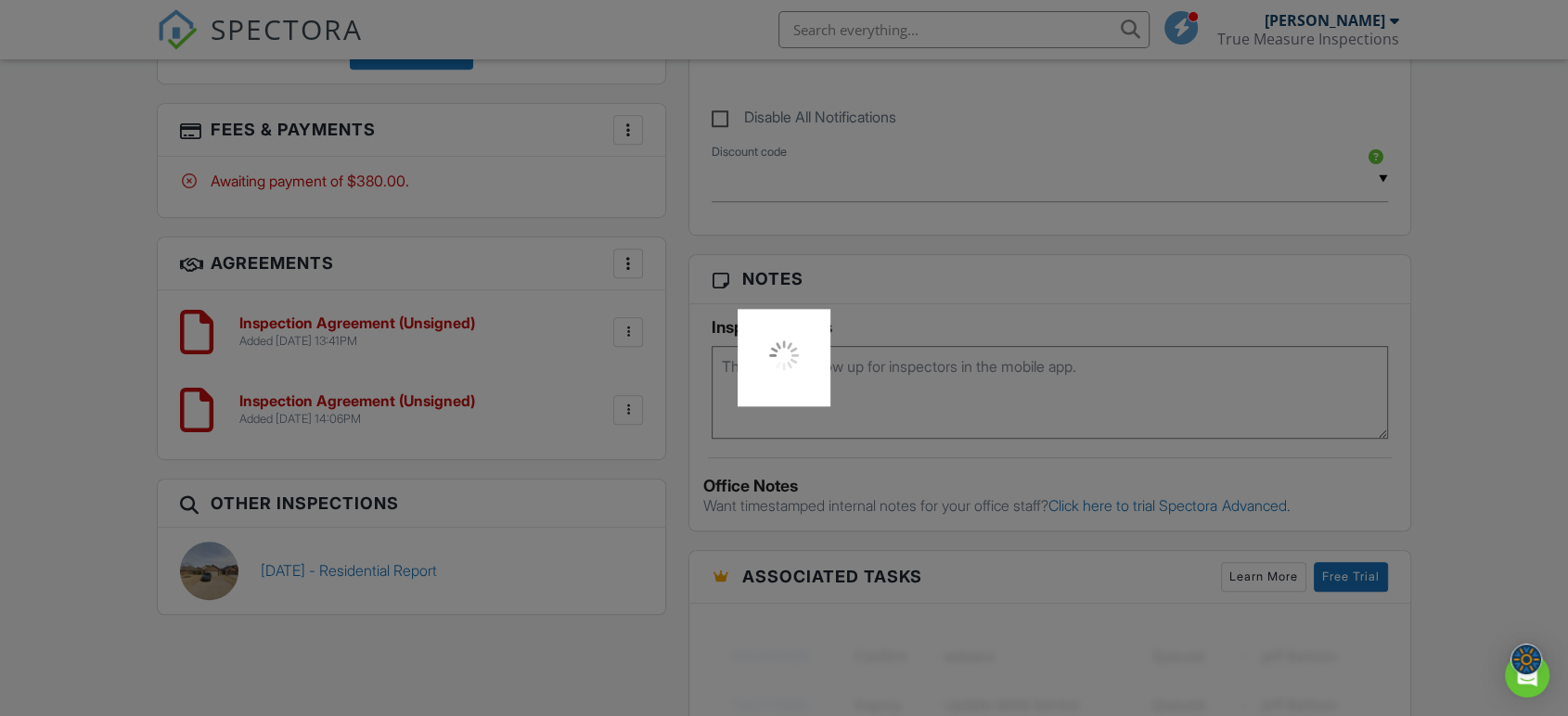
click at [630, 300] on div at bounding box center [784, 358] width 1568 height 716
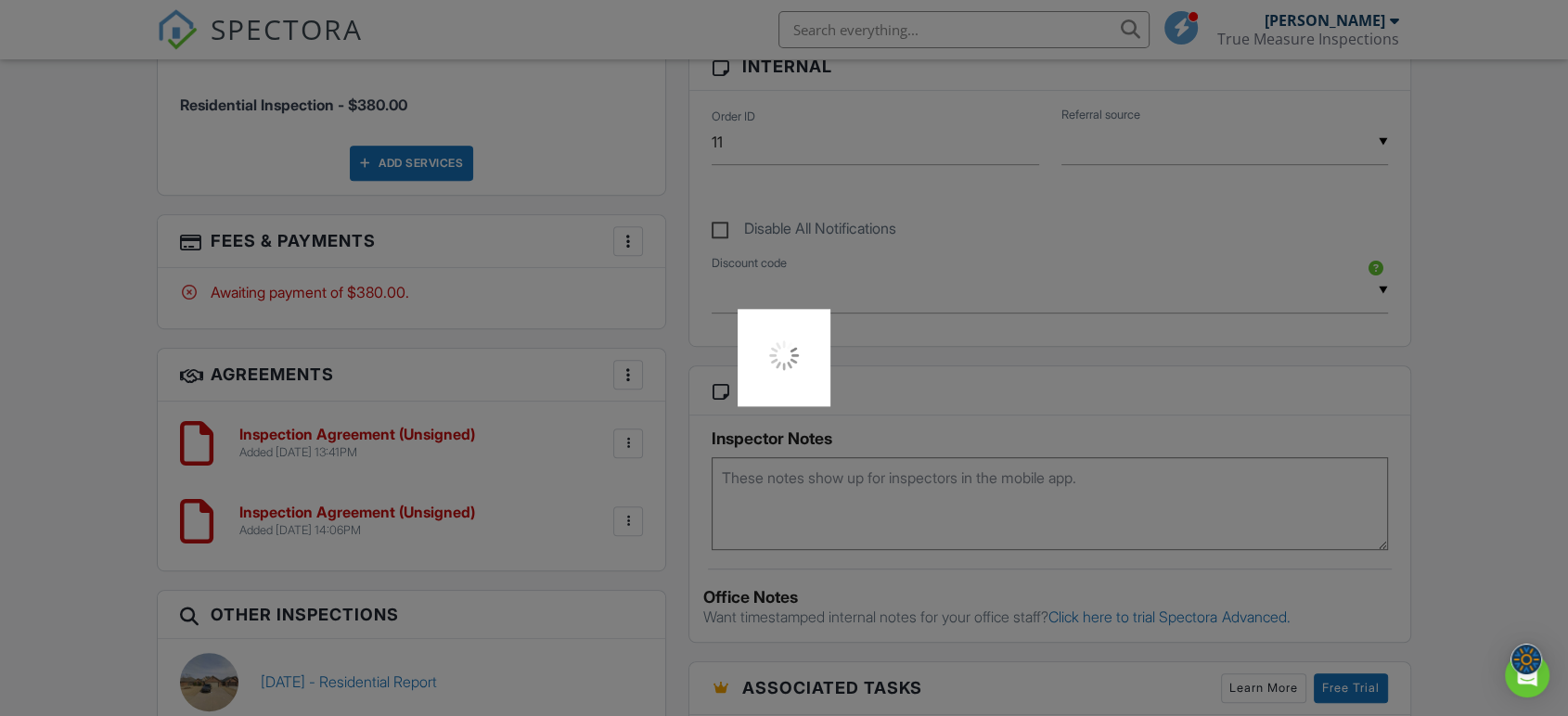
scroll to position [928, 0]
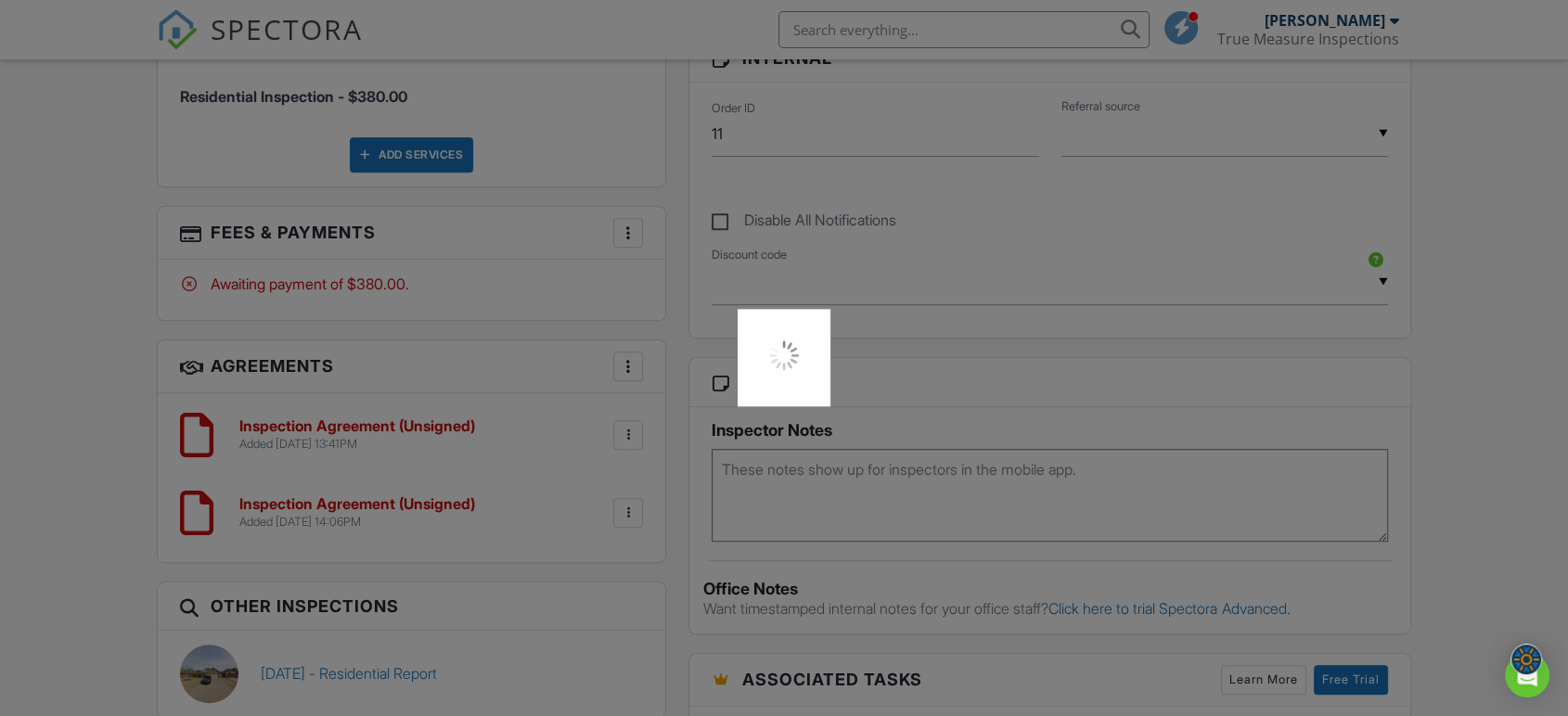
click at [749, 356] on div at bounding box center [784, 358] width 93 height 97
click at [811, 345] on div at bounding box center [784, 358] width 93 height 97
click at [802, 353] on div at bounding box center [784, 358] width 93 height 97
click at [790, 357] on img at bounding box center [784, 355] width 37 height 37
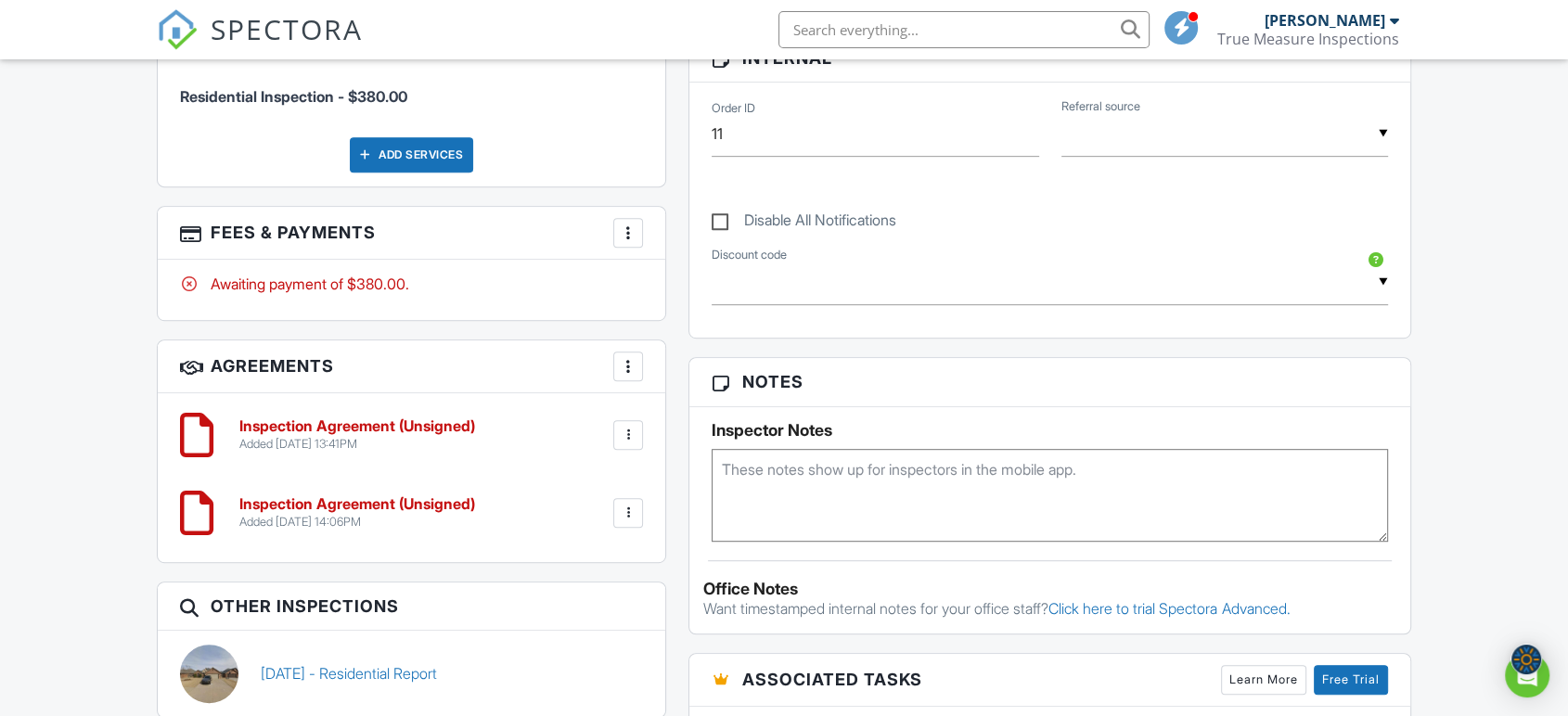
click at [624, 426] on div at bounding box center [629, 435] width 19 height 19
drag, startPoint x: 579, startPoint y: 557, endPoint x: 878, endPoint y: 95, distance: 550.3
click at [579, 557] on li "Delete" at bounding box center [578, 578] width 106 height 47
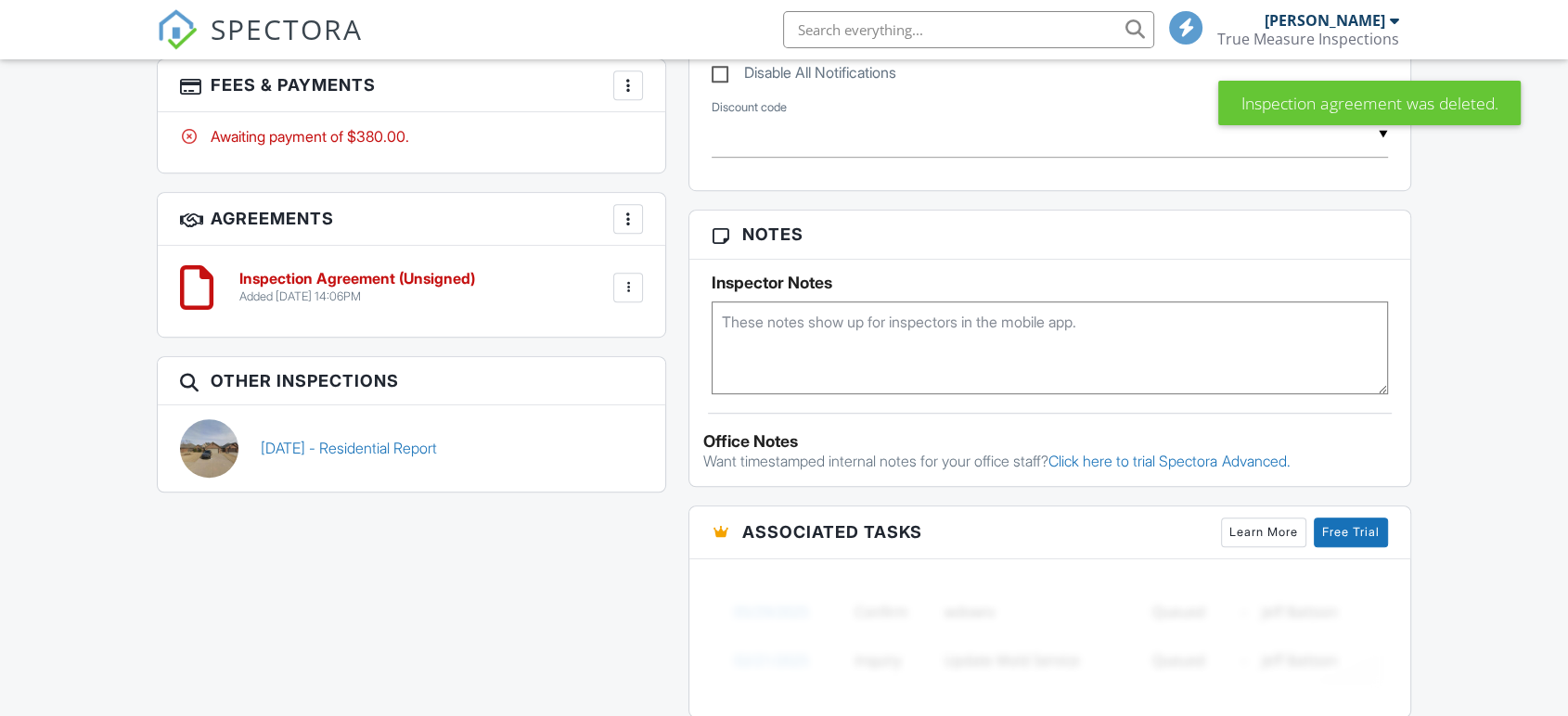
click at [631, 279] on div at bounding box center [629, 288] width 19 height 19
click at [609, 455] on li "Download" at bounding box center [578, 477] width 106 height 47
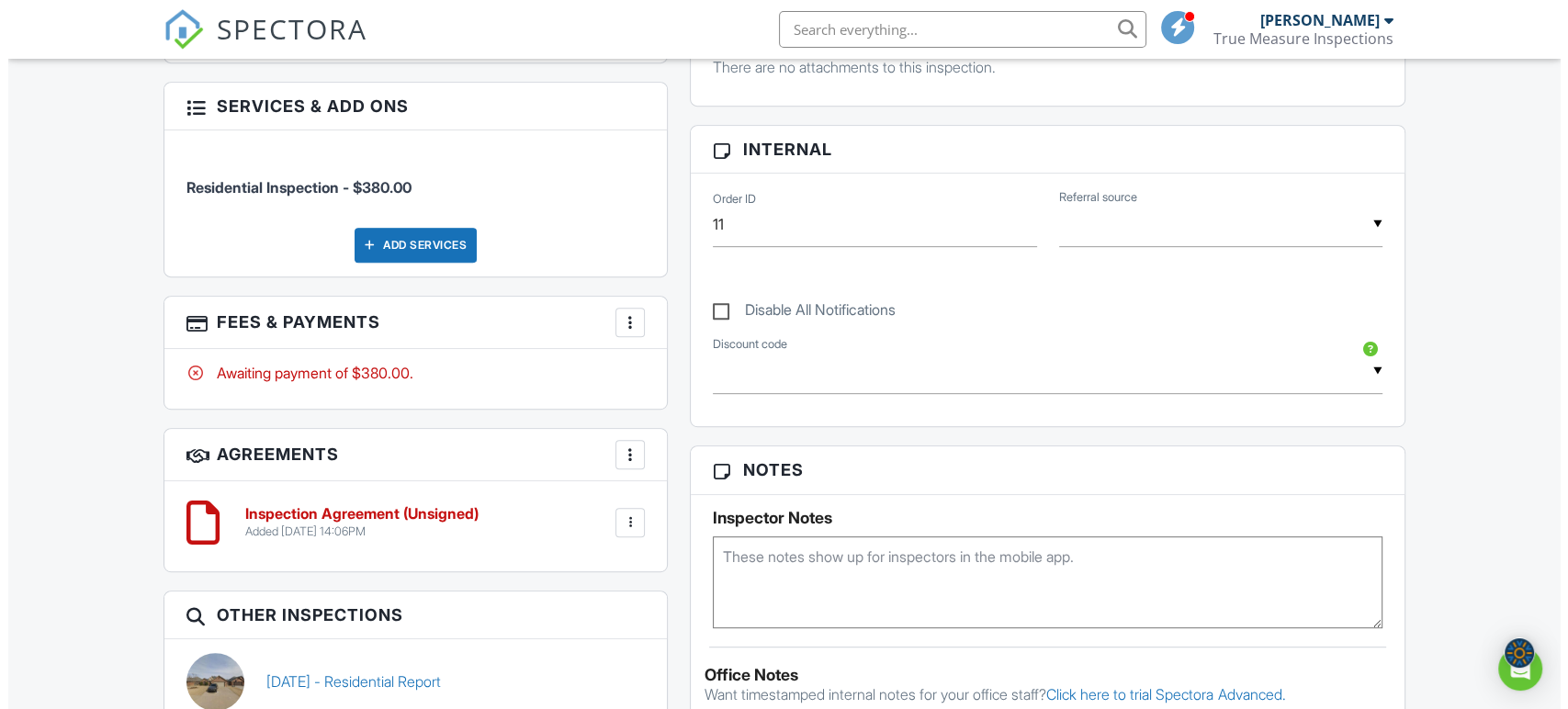
scroll to position [860, 0]
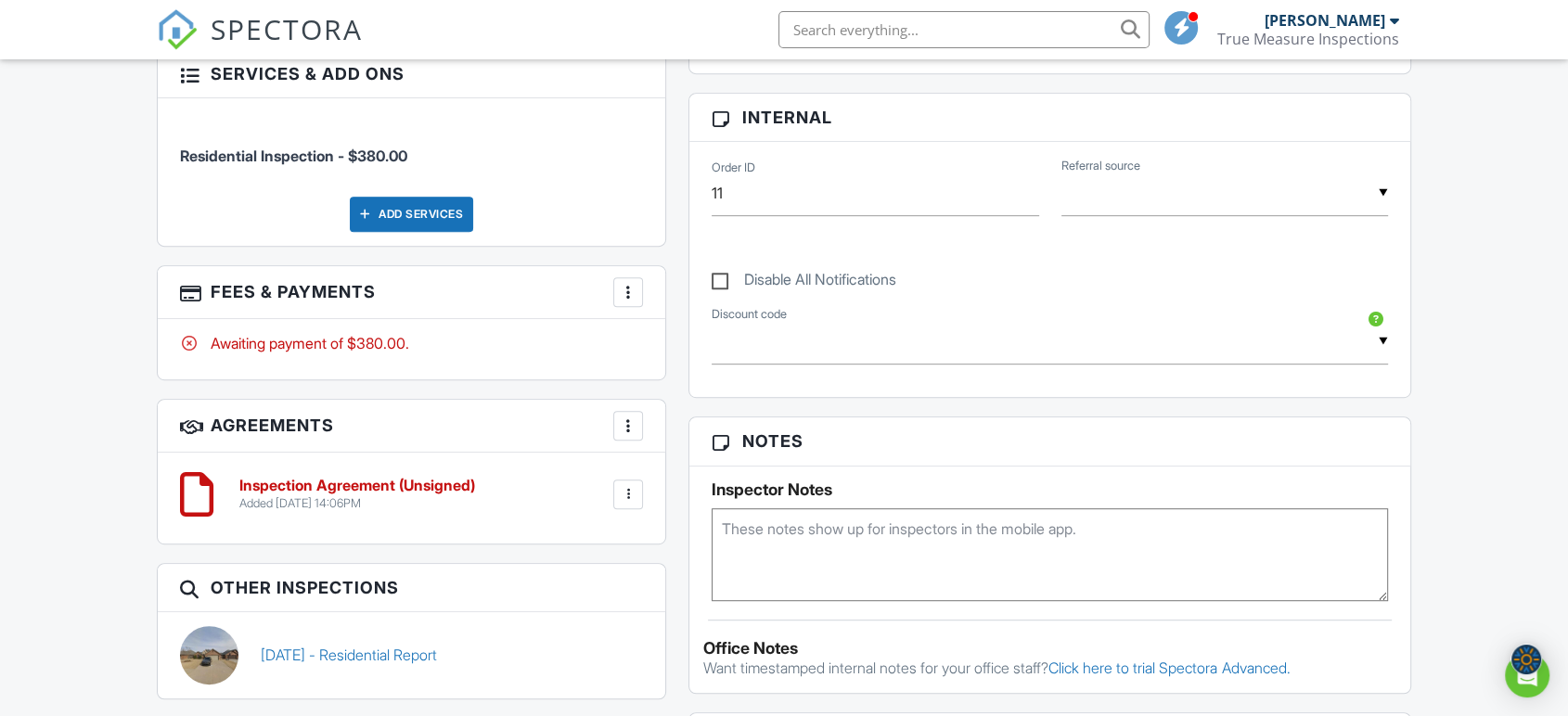
click at [637, 283] on div at bounding box center [629, 293] width 19 height 19
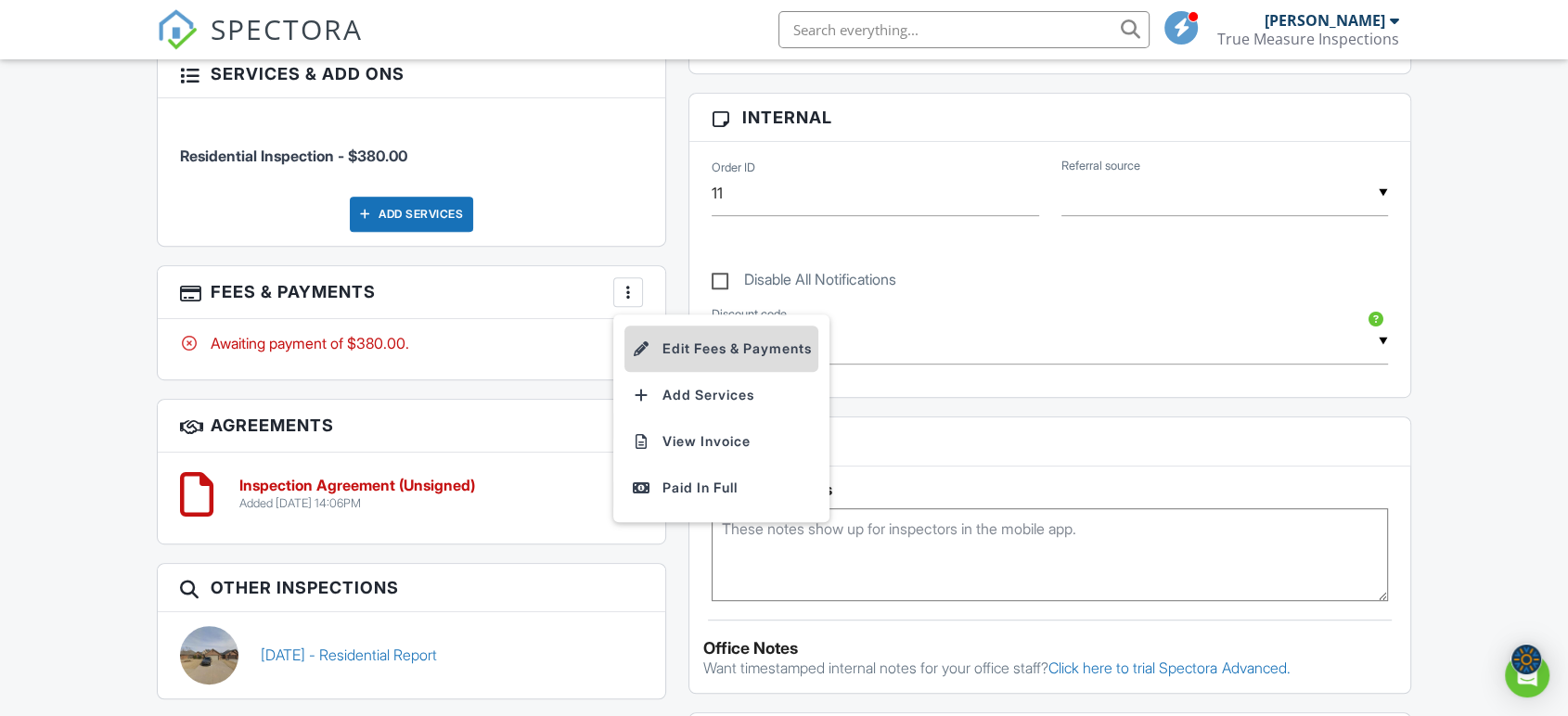
click at [677, 325] on li "Edit Fees & Payments" at bounding box center [722, 348] width 194 height 47
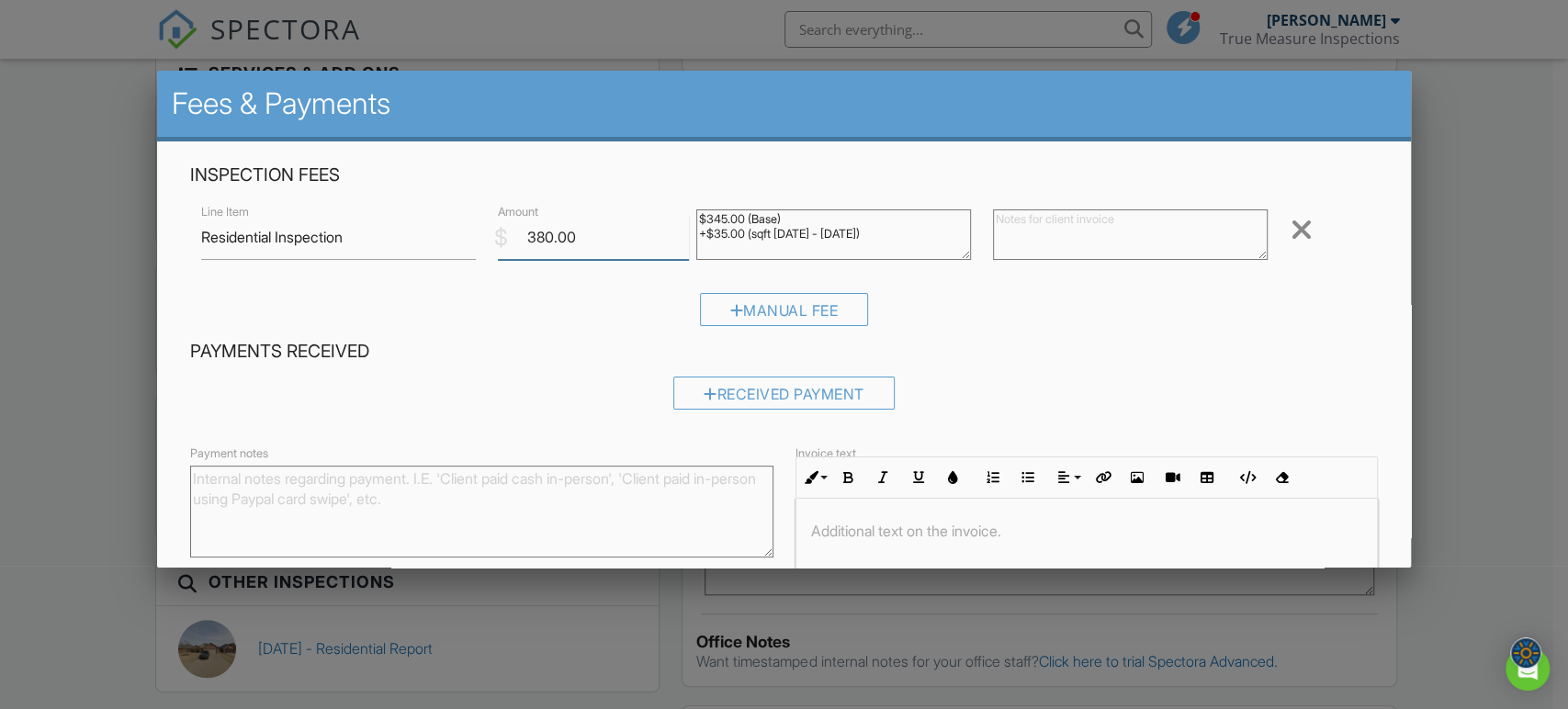
click at [539, 237] on input "380.00" at bounding box center [593, 237] width 191 height 45
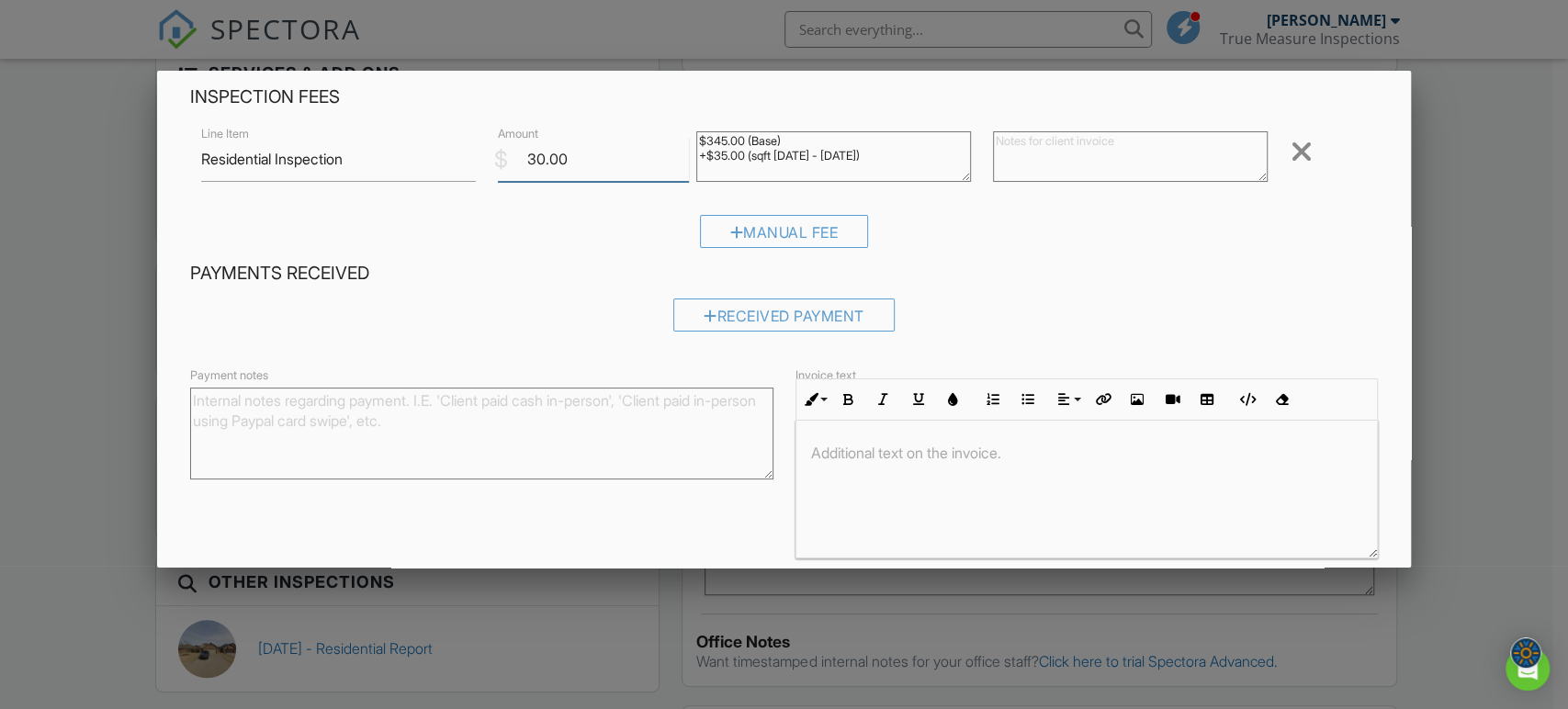
scroll to position [155, 0]
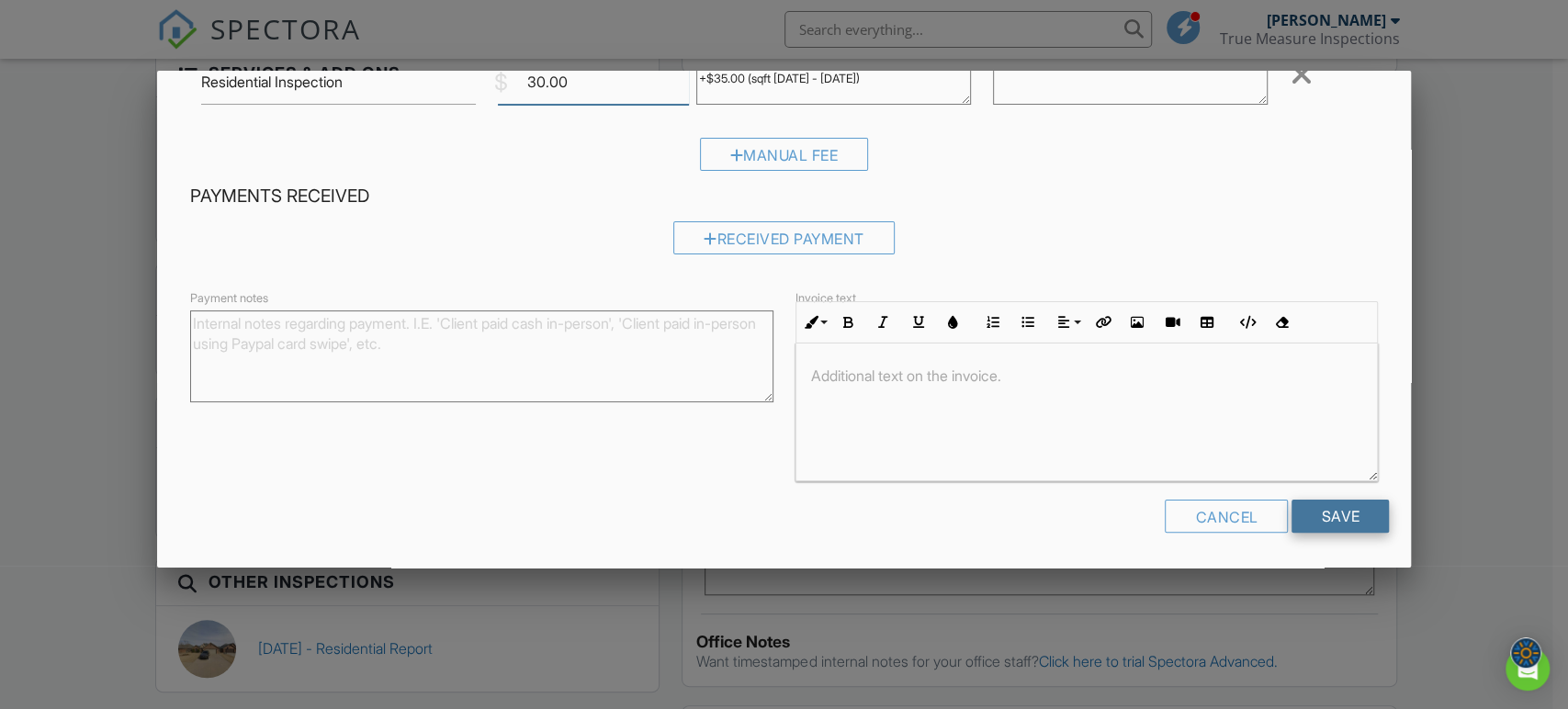
type input "30.00"
click at [1346, 520] on input "Save" at bounding box center [1340, 516] width 97 height 33
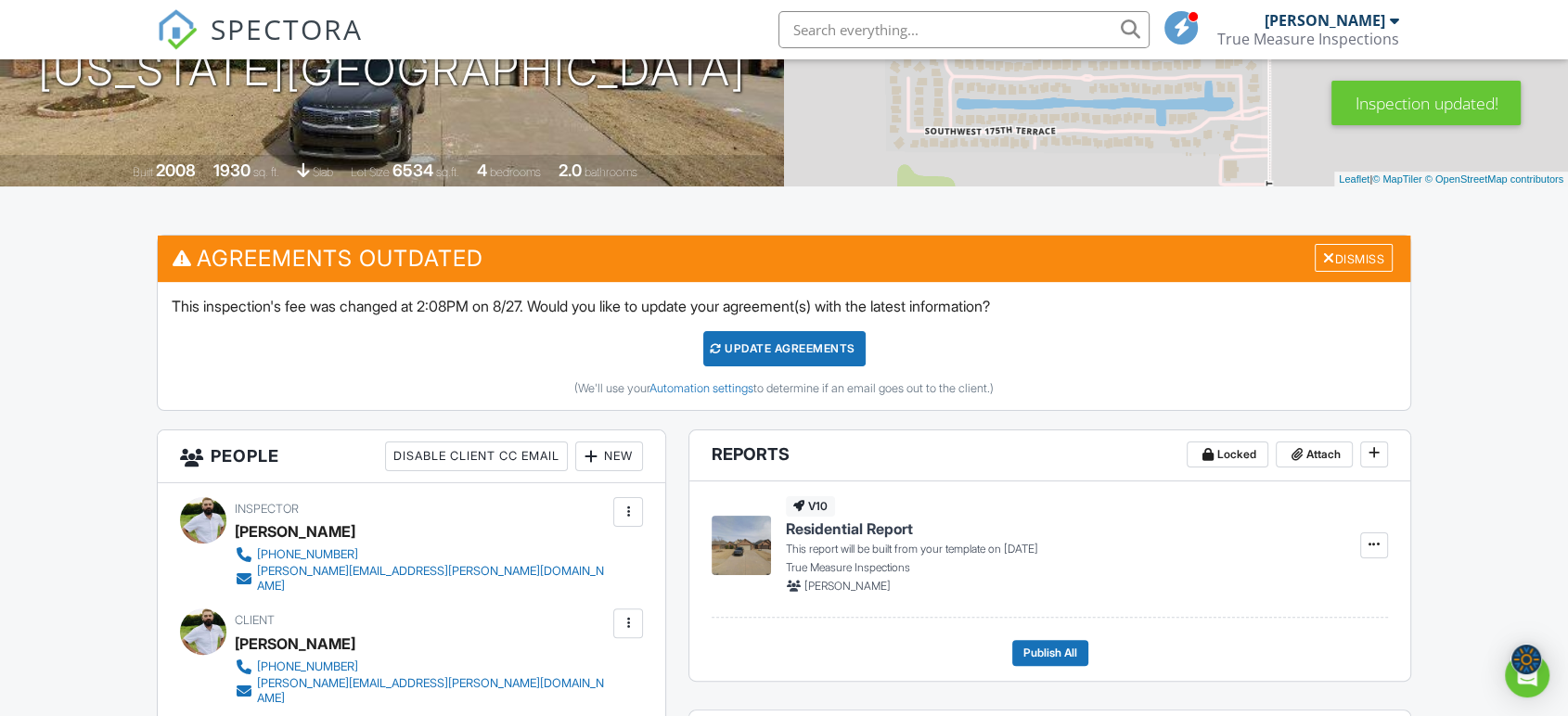
click at [784, 350] on div "Update Agreements" at bounding box center [784, 348] width 163 height 35
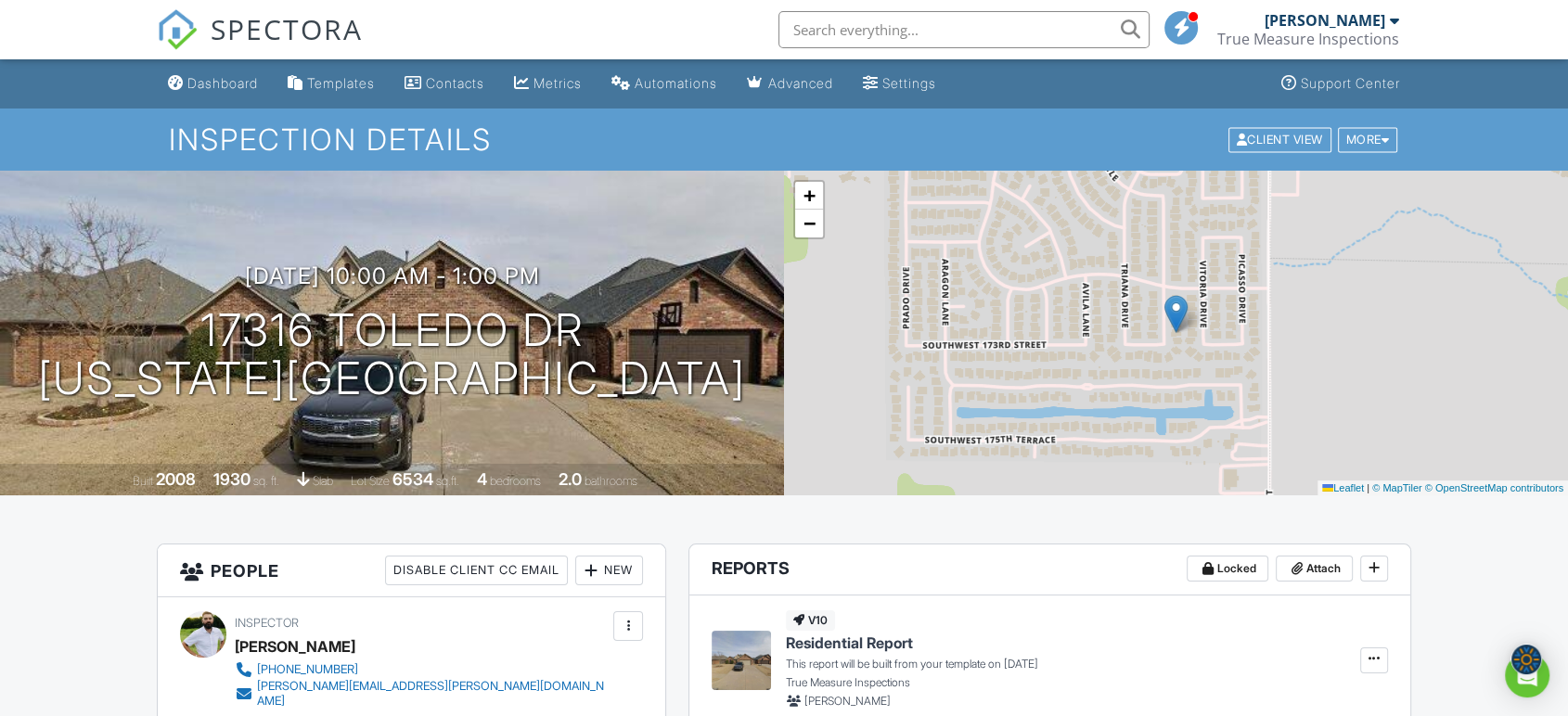
click at [163, 79] on link "Dashboard" at bounding box center [213, 84] width 105 height 34
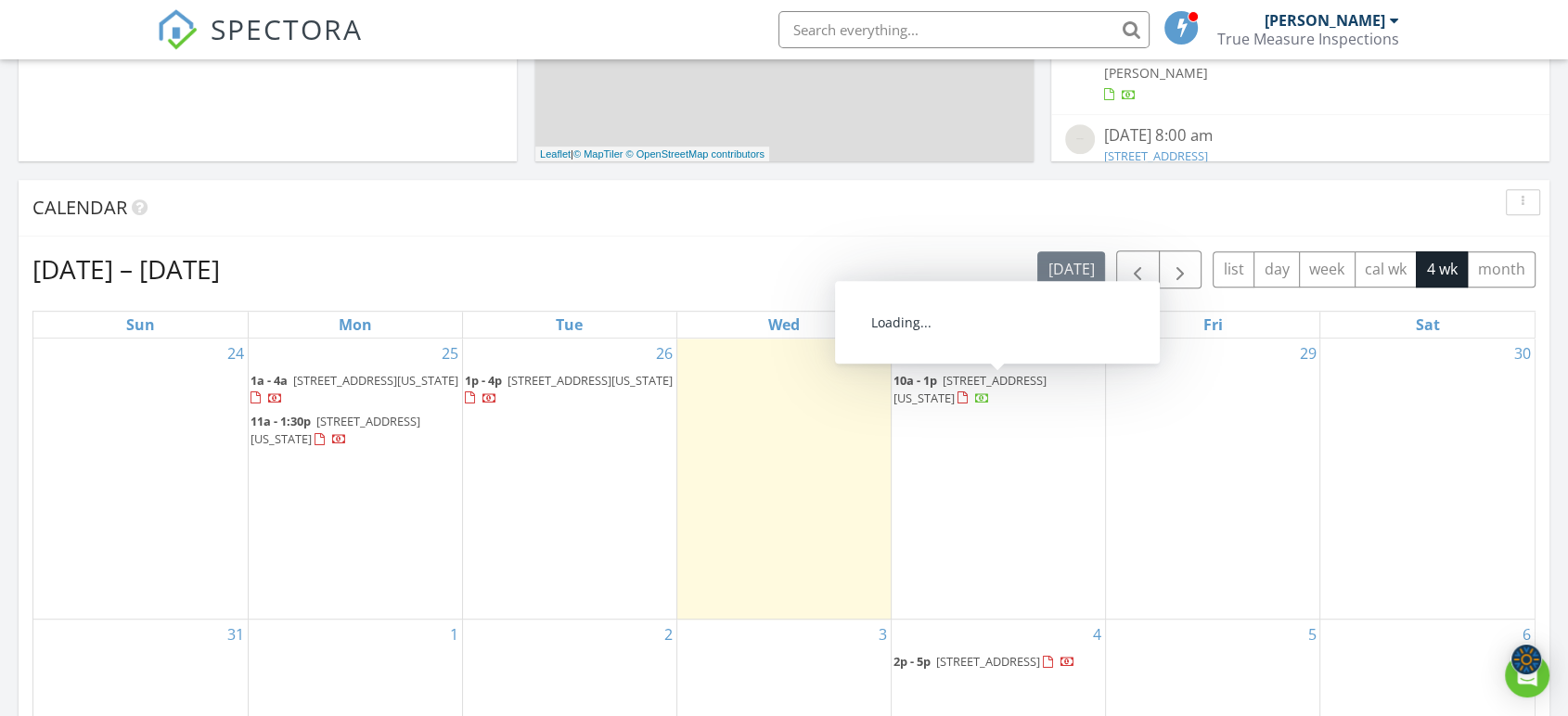
scroll to position [786, 0]
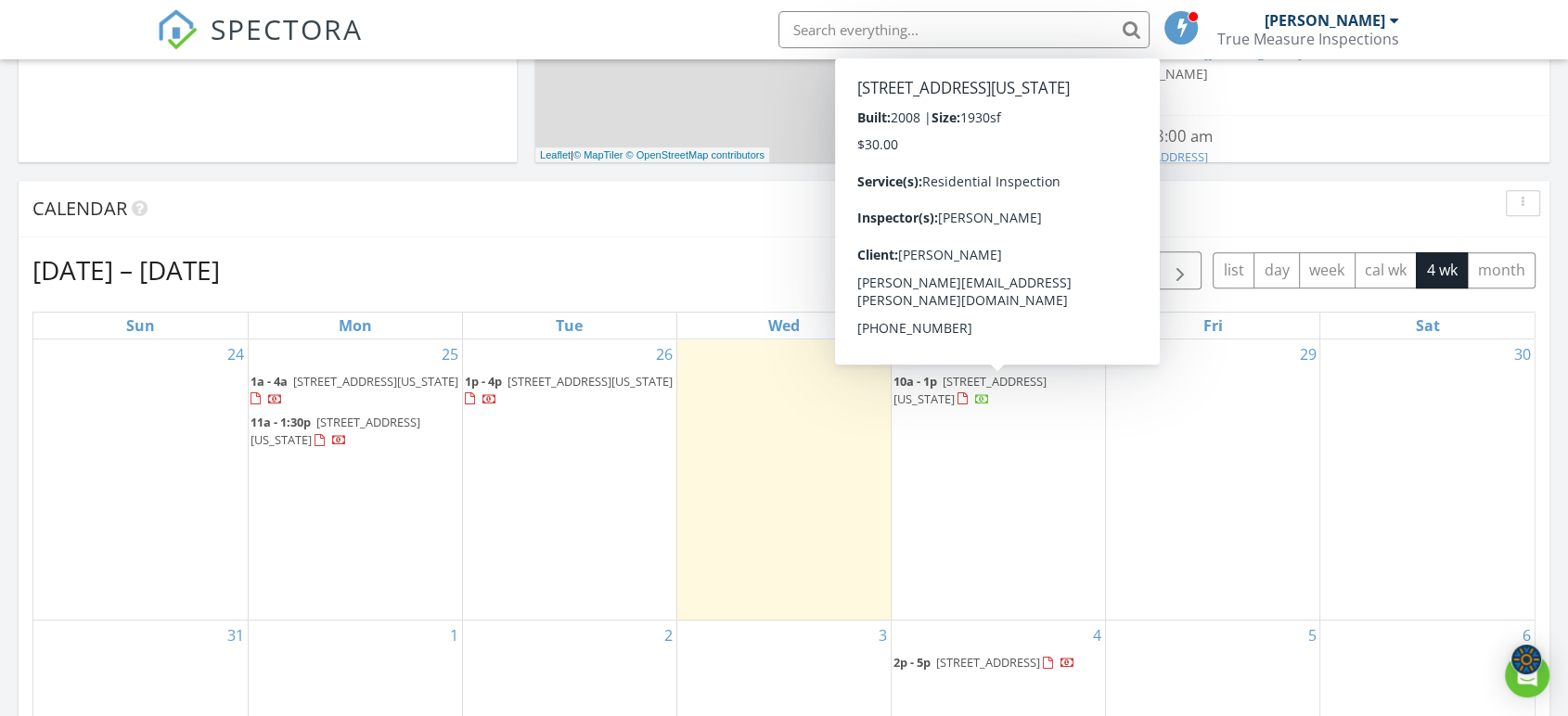
click at [1009, 384] on span "17316 Toledo Dr, Oklahoma City 73170" at bounding box center [969, 390] width 153 height 34
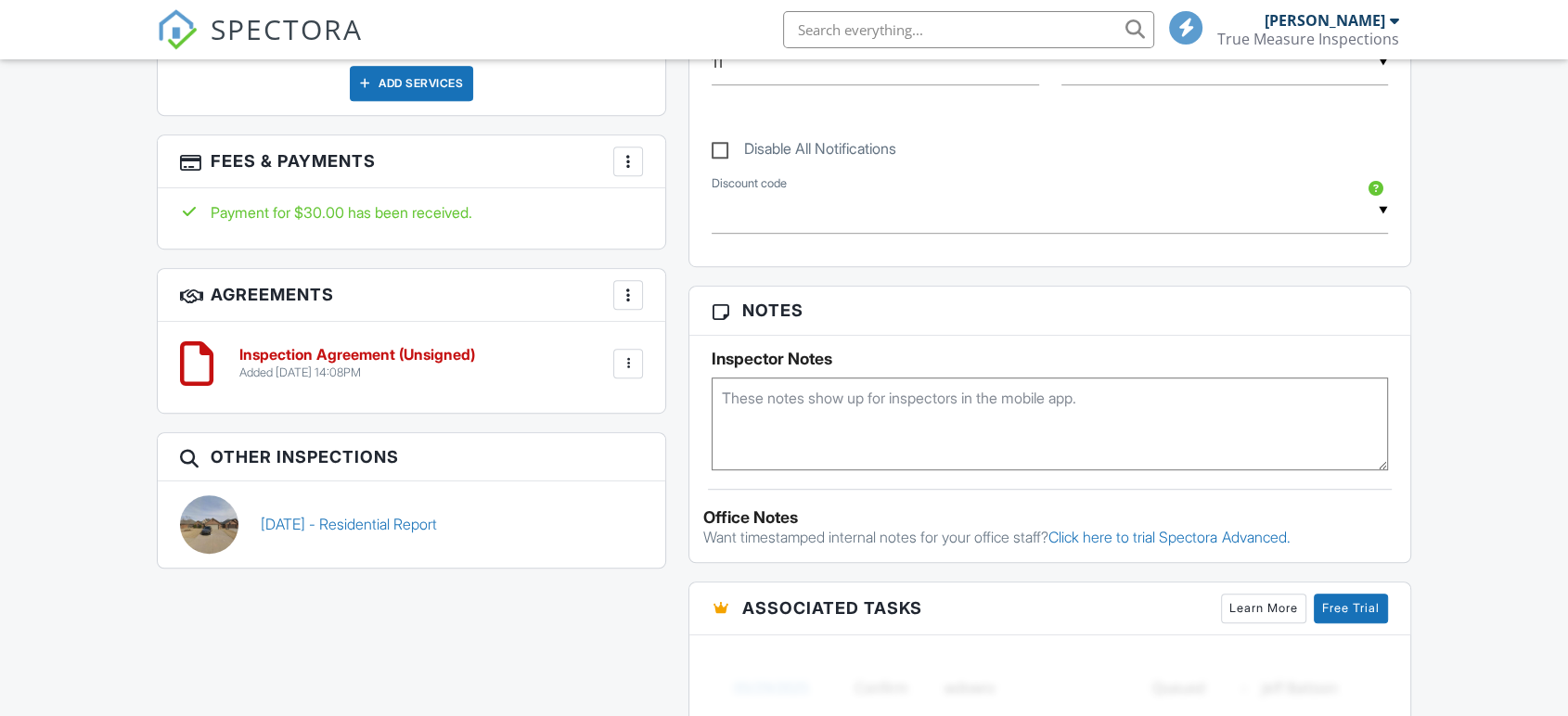
scroll to position [1075, 0]
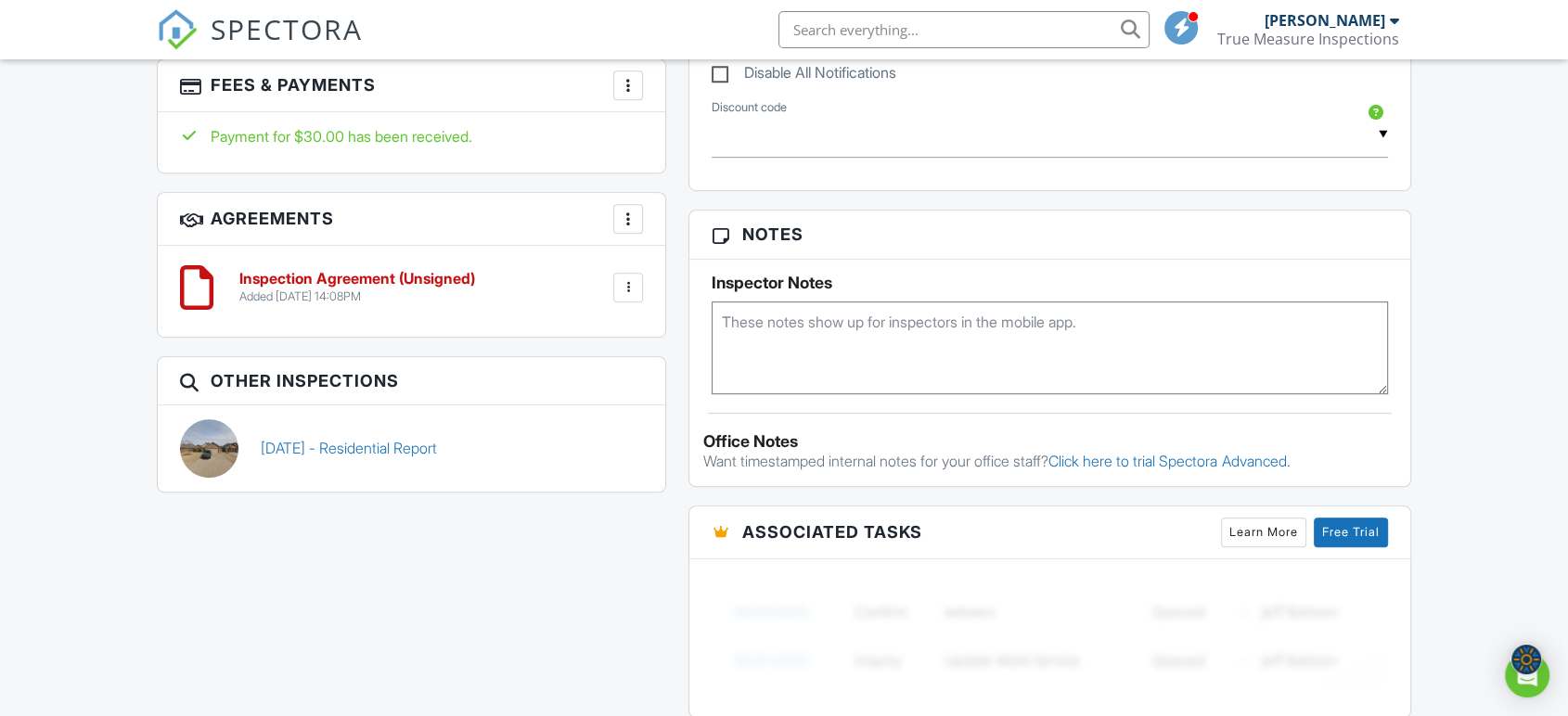
click at [627, 209] on div at bounding box center [629, 219] width 19 height 19
click at [633, 262] on li "Add Agreement" at bounding box center [739, 275] width 228 height 47
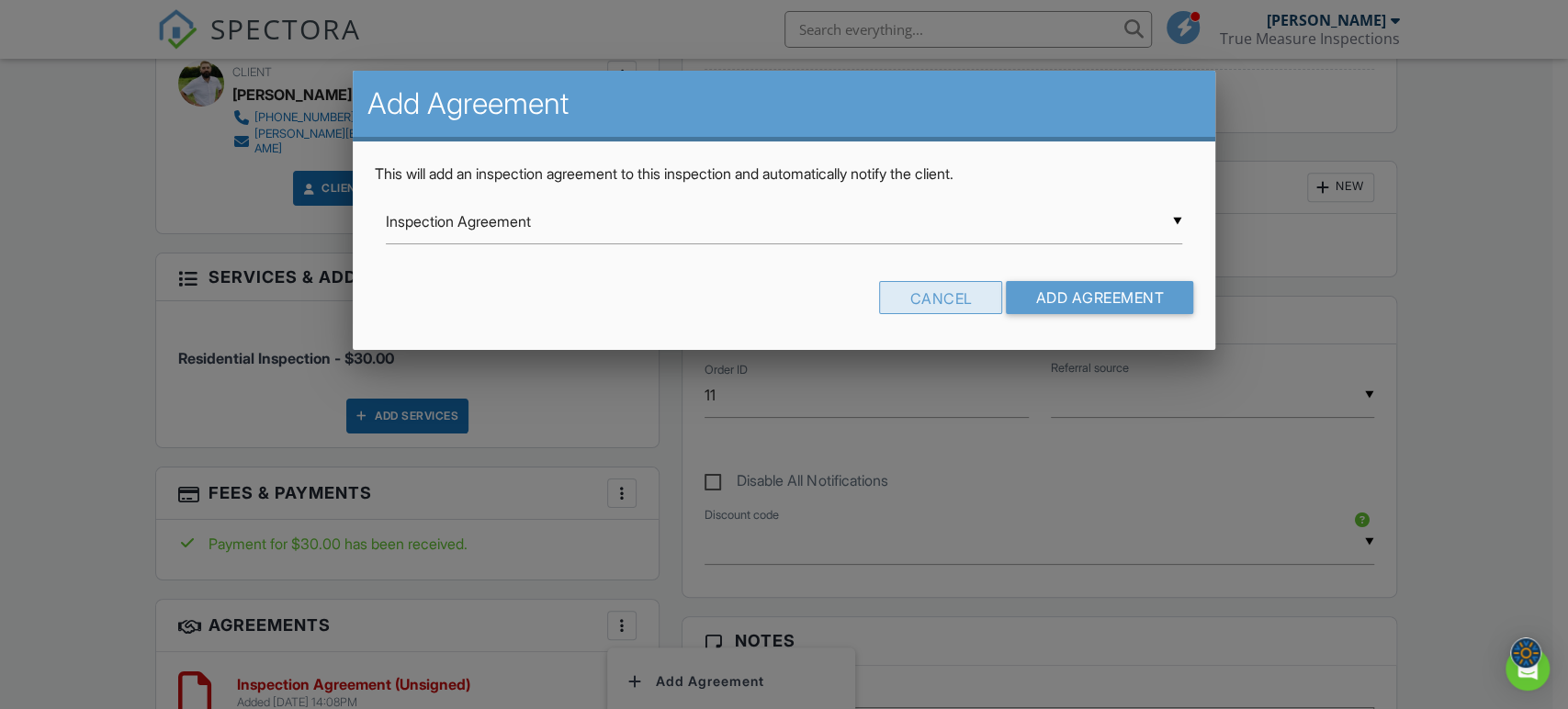
click at [962, 297] on div "Cancel" at bounding box center [941, 298] width 123 height 33
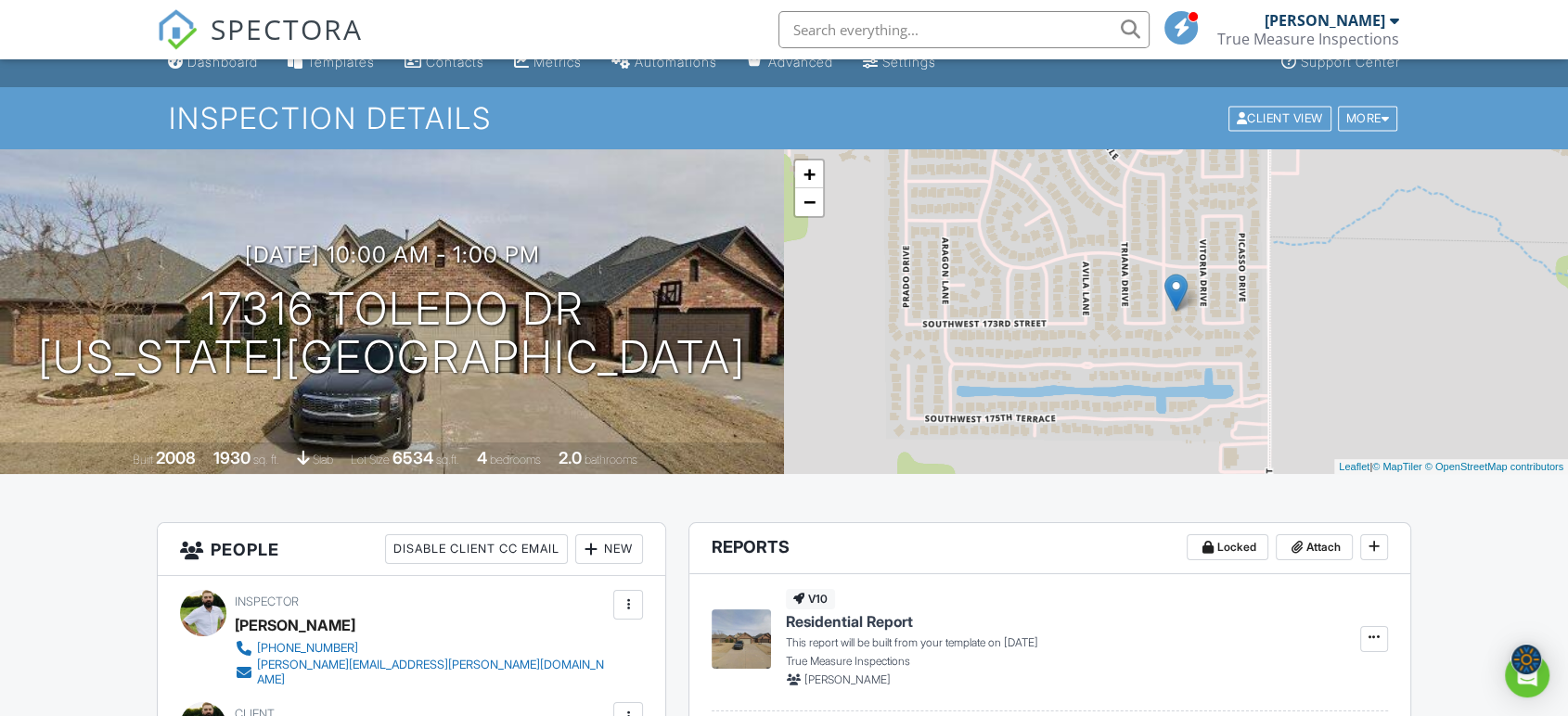
scroll to position [0, 0]
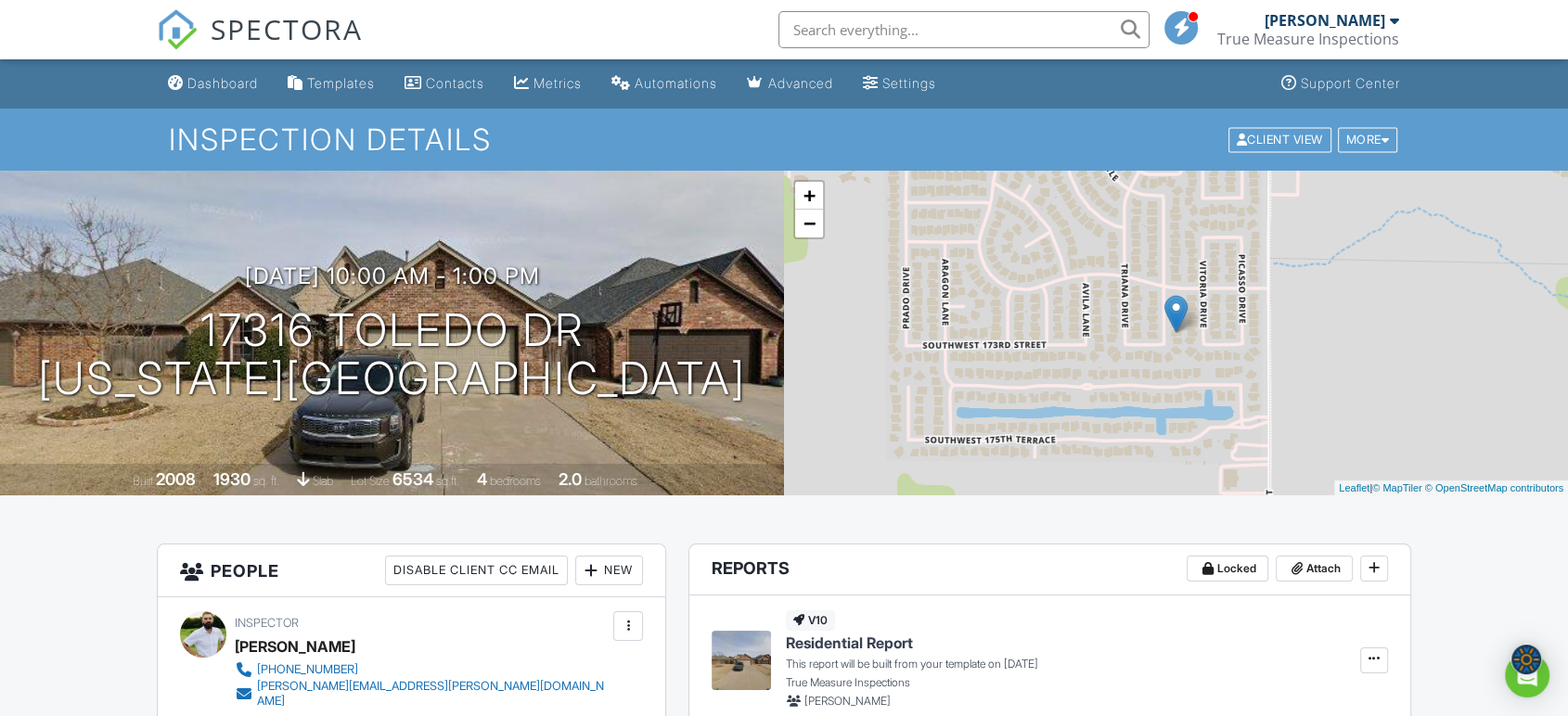
click at [913, 80] on div "Settings" at bounding box center [909, 83] width 54 height 16
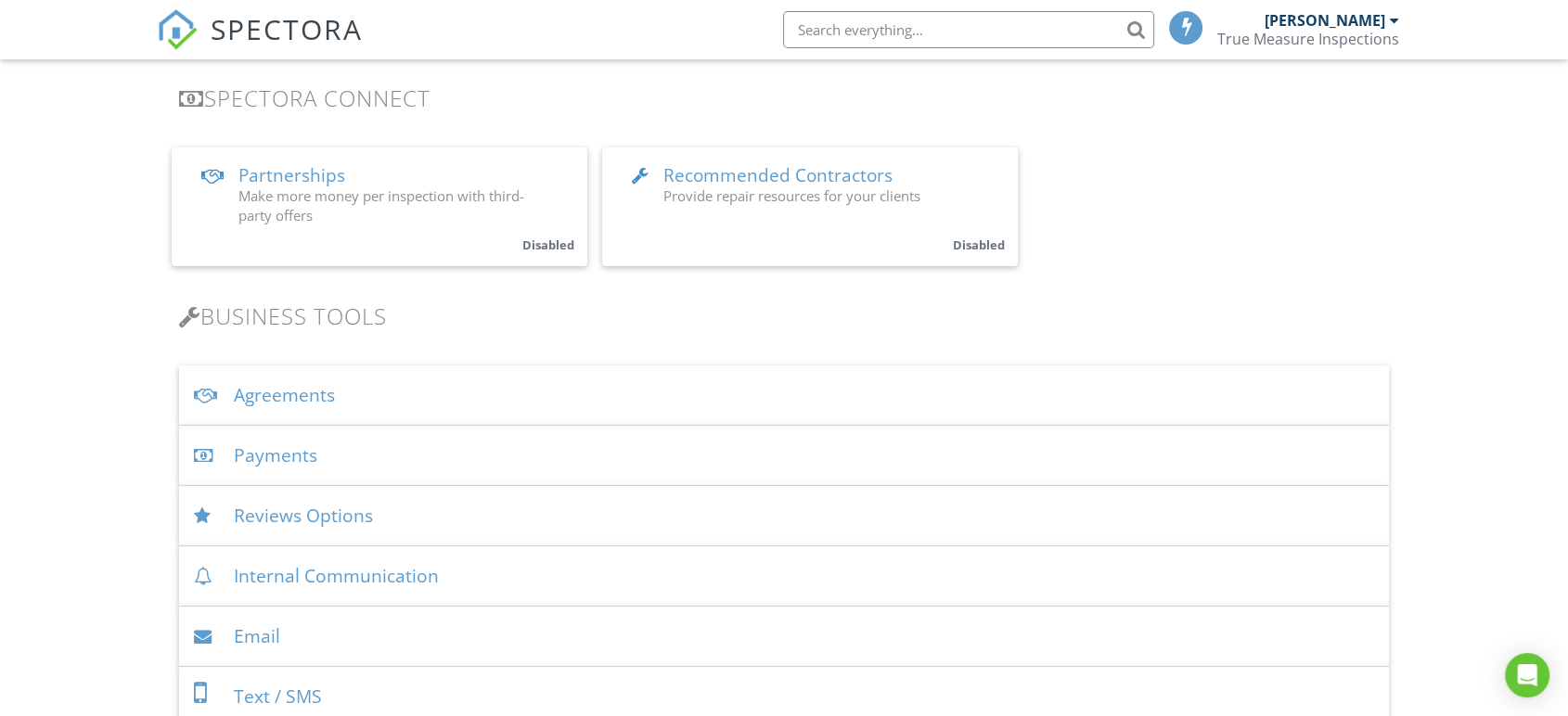
scroll to position [412, 0]
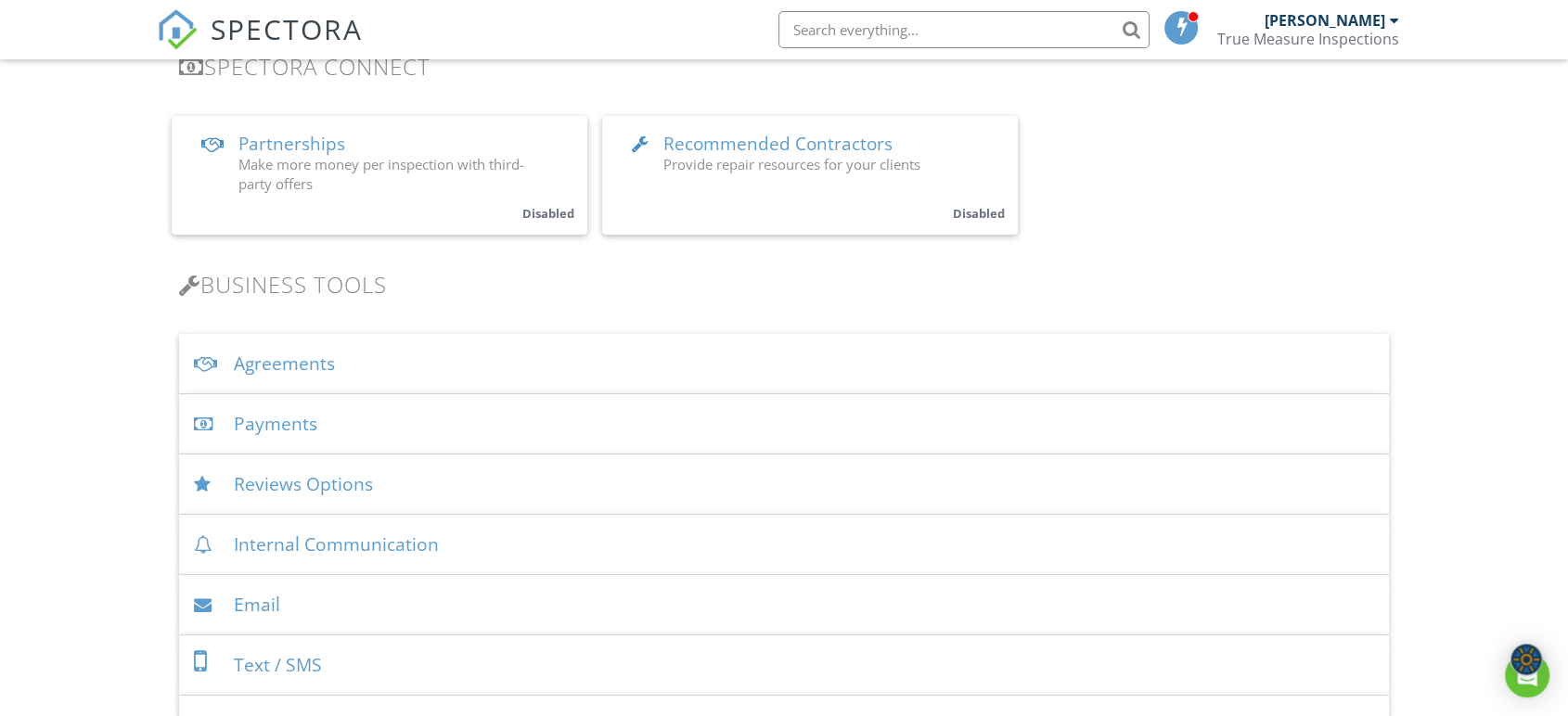
click at [415, 370] on div "Agreements" at bounding box center [784, 363] width 1210 height 60
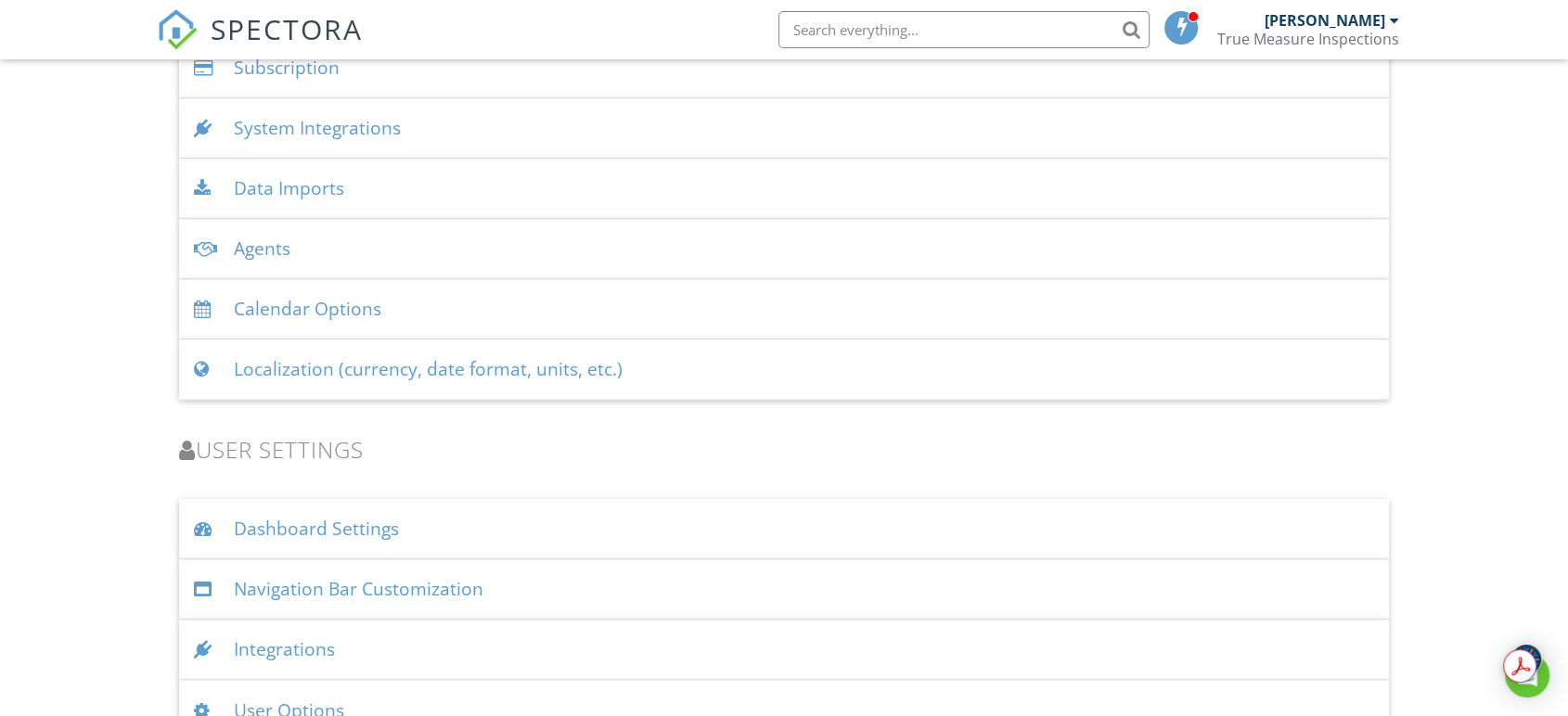
scroll to position [2891, 0]
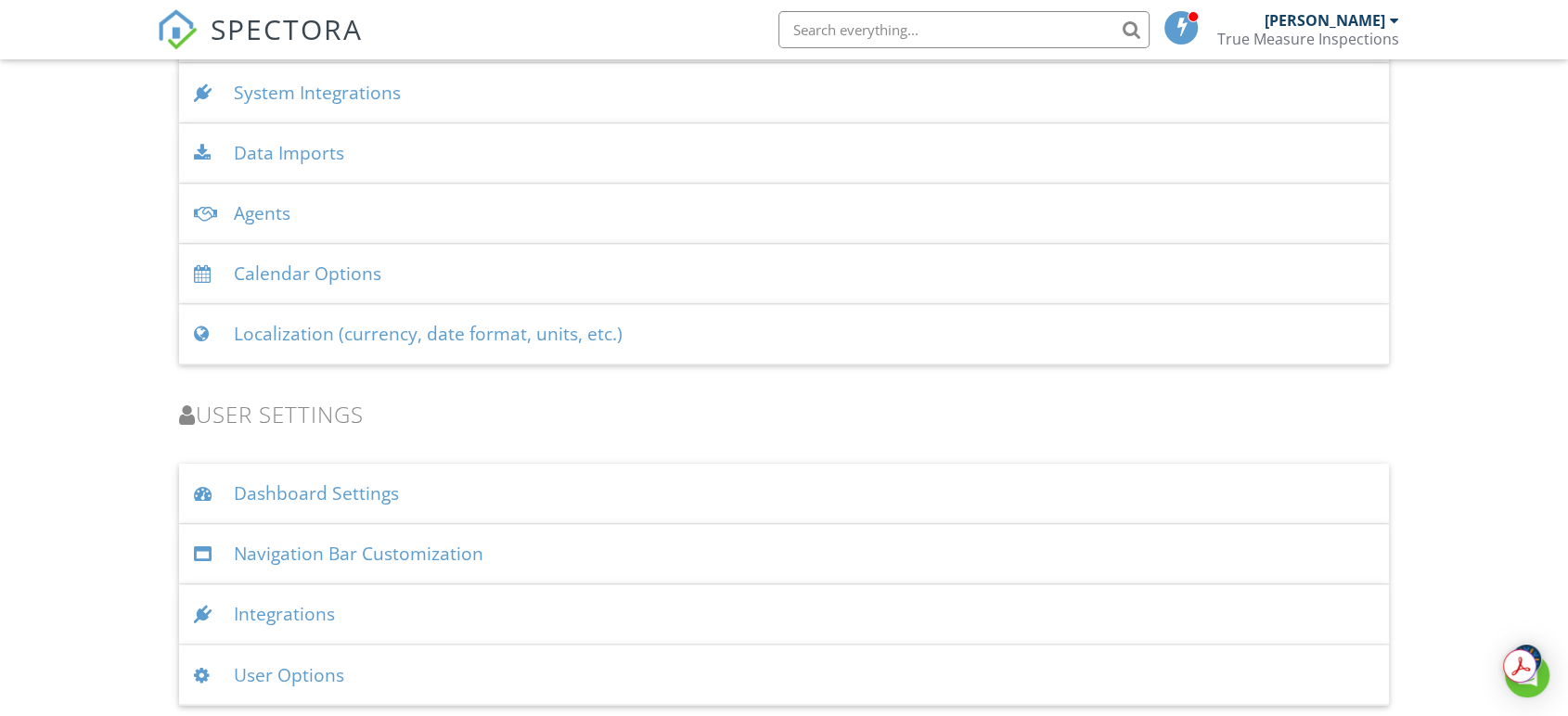
click at [413, 663] on div "User Options" at bounding box center [784, 674] width 1210 height 60
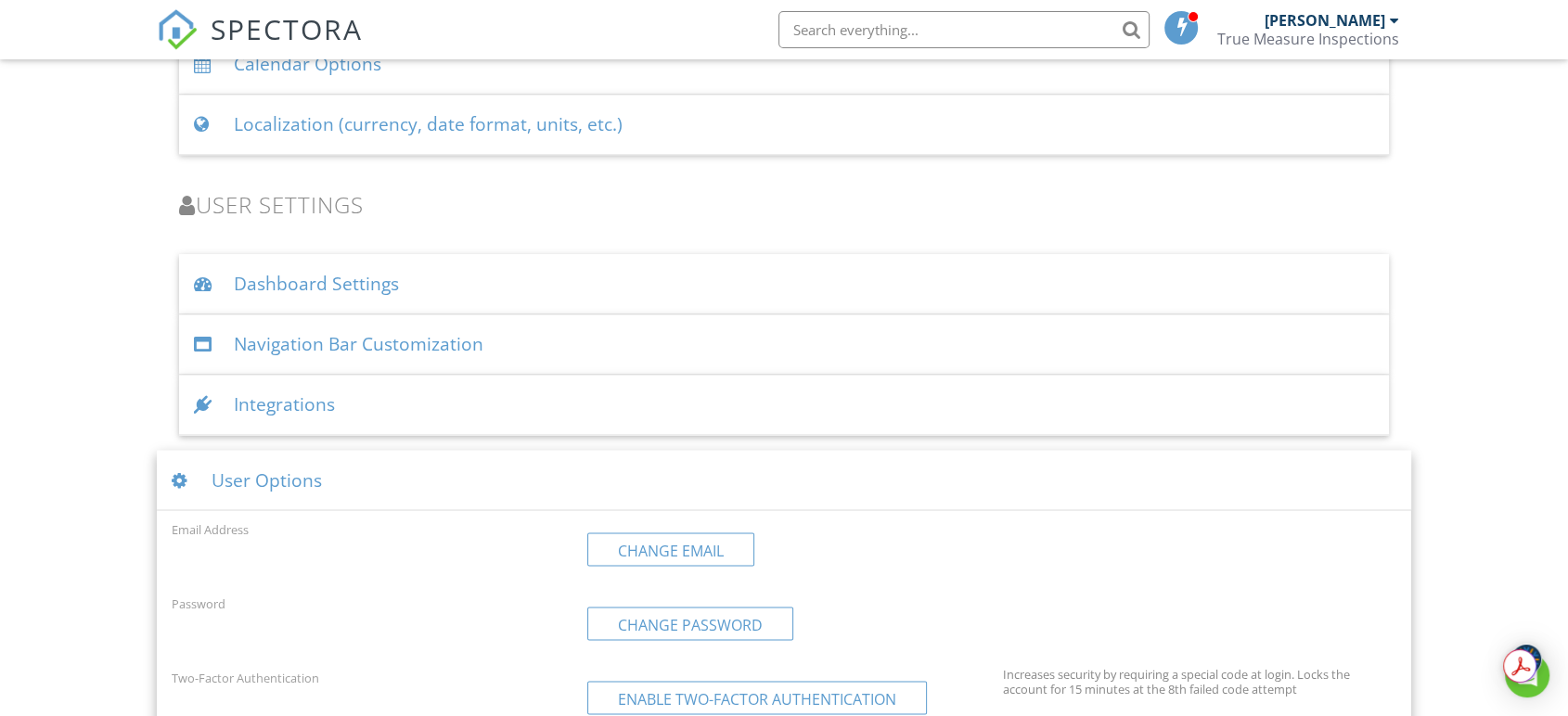
scroll to position [3086, 0]
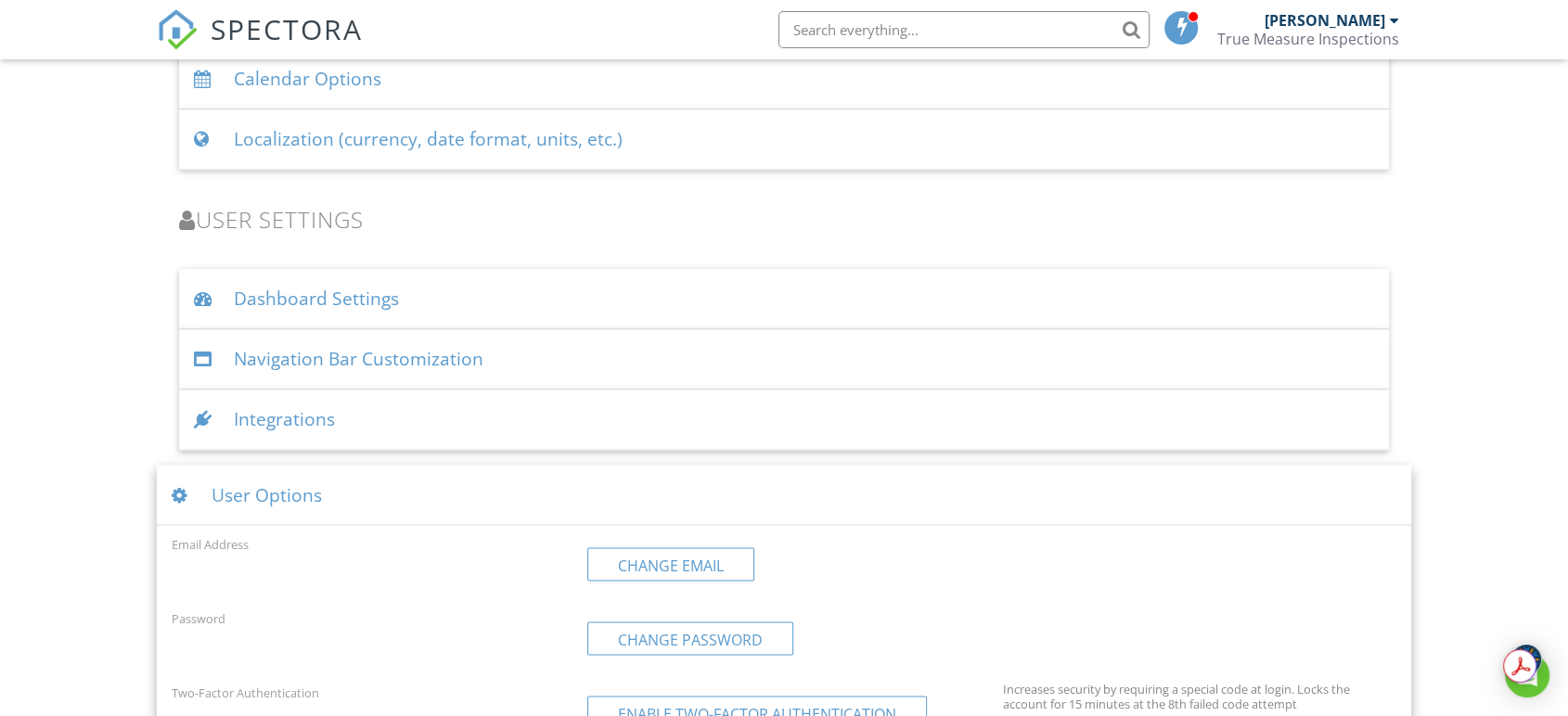
click at [465, 414] on div "Integrations" at bounding box center [784, 419] width 1210 height 60
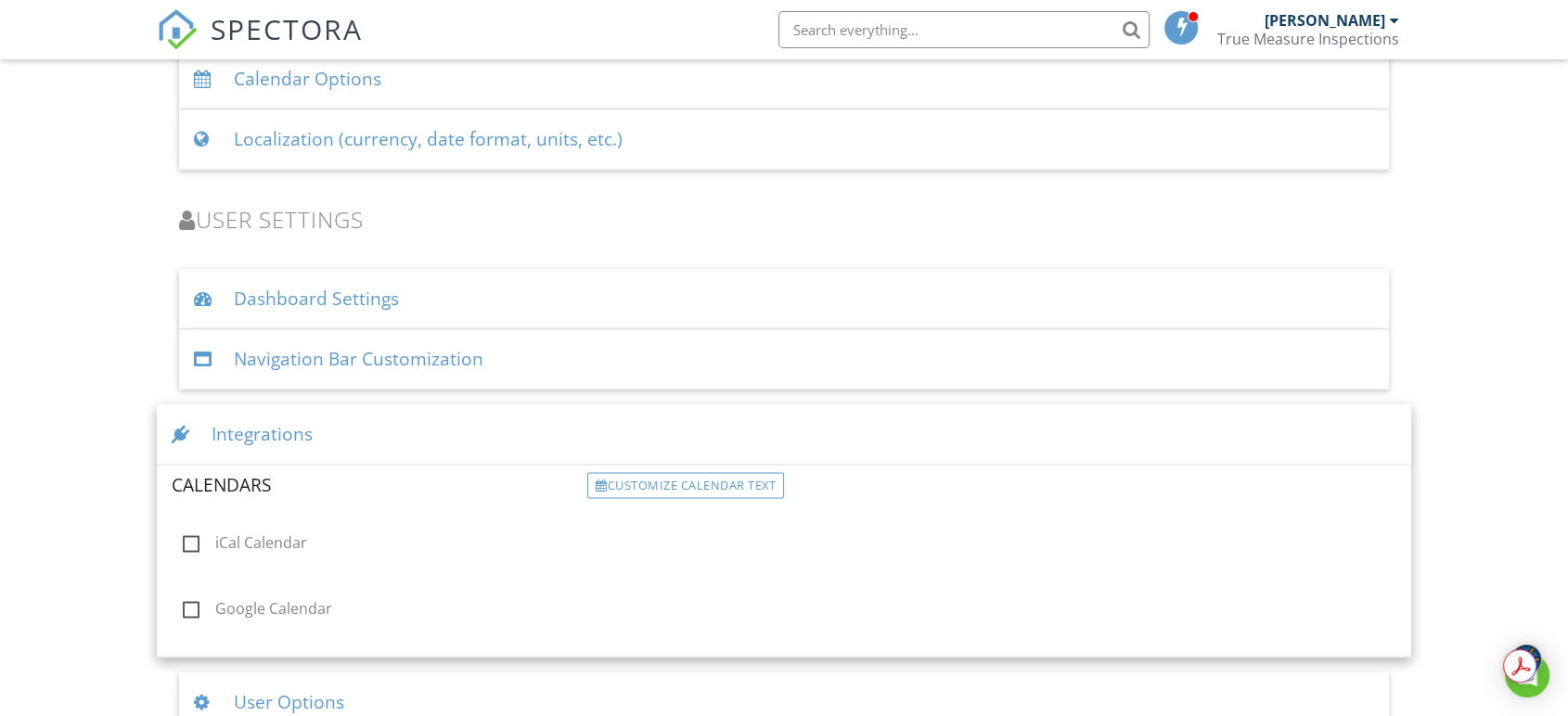
click at [601, 364] on div "Navigation Bar Customization" at bounding box center [784, 358] width 1210 height 60
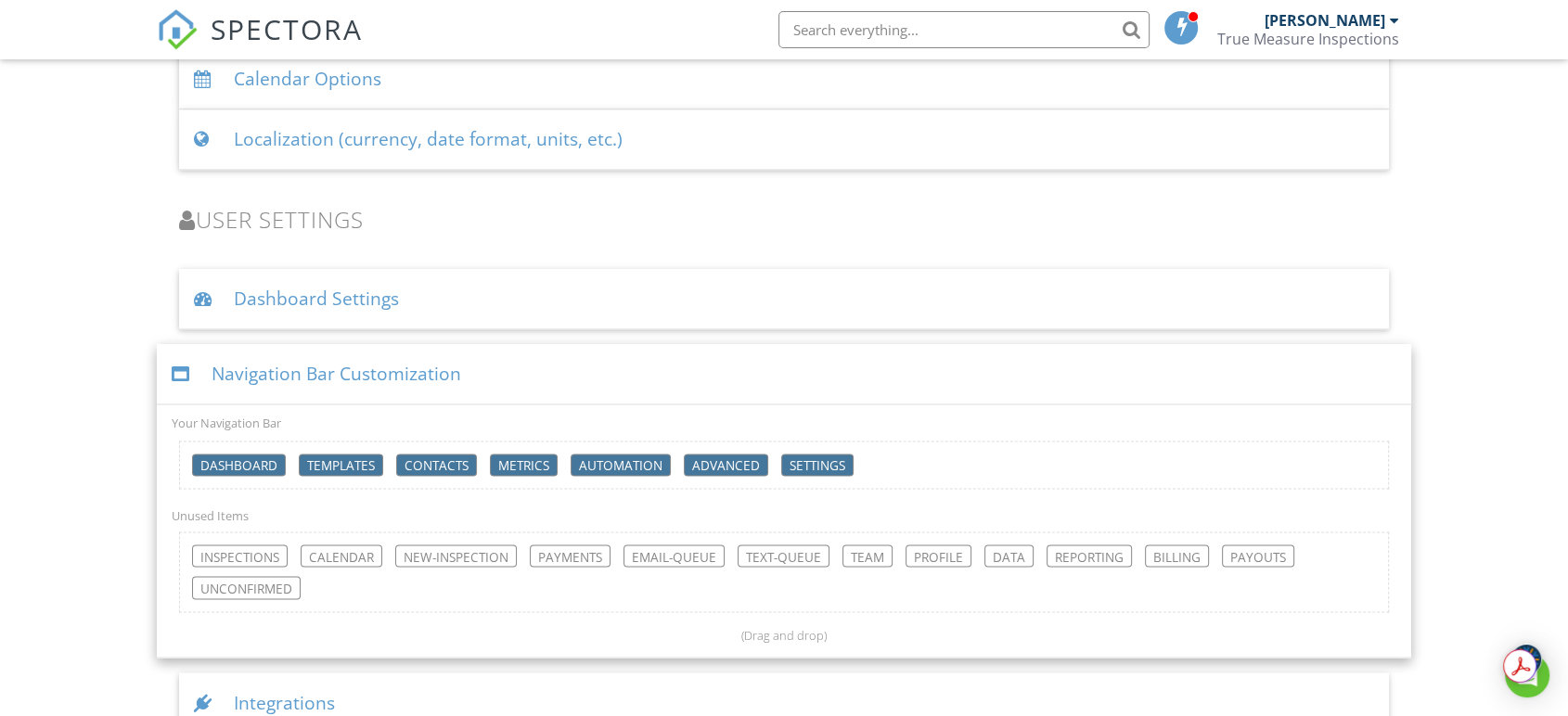
click at [497, 298] on div "Dashboard Settings" at bounding box center [784, 299] width 1210 height 60
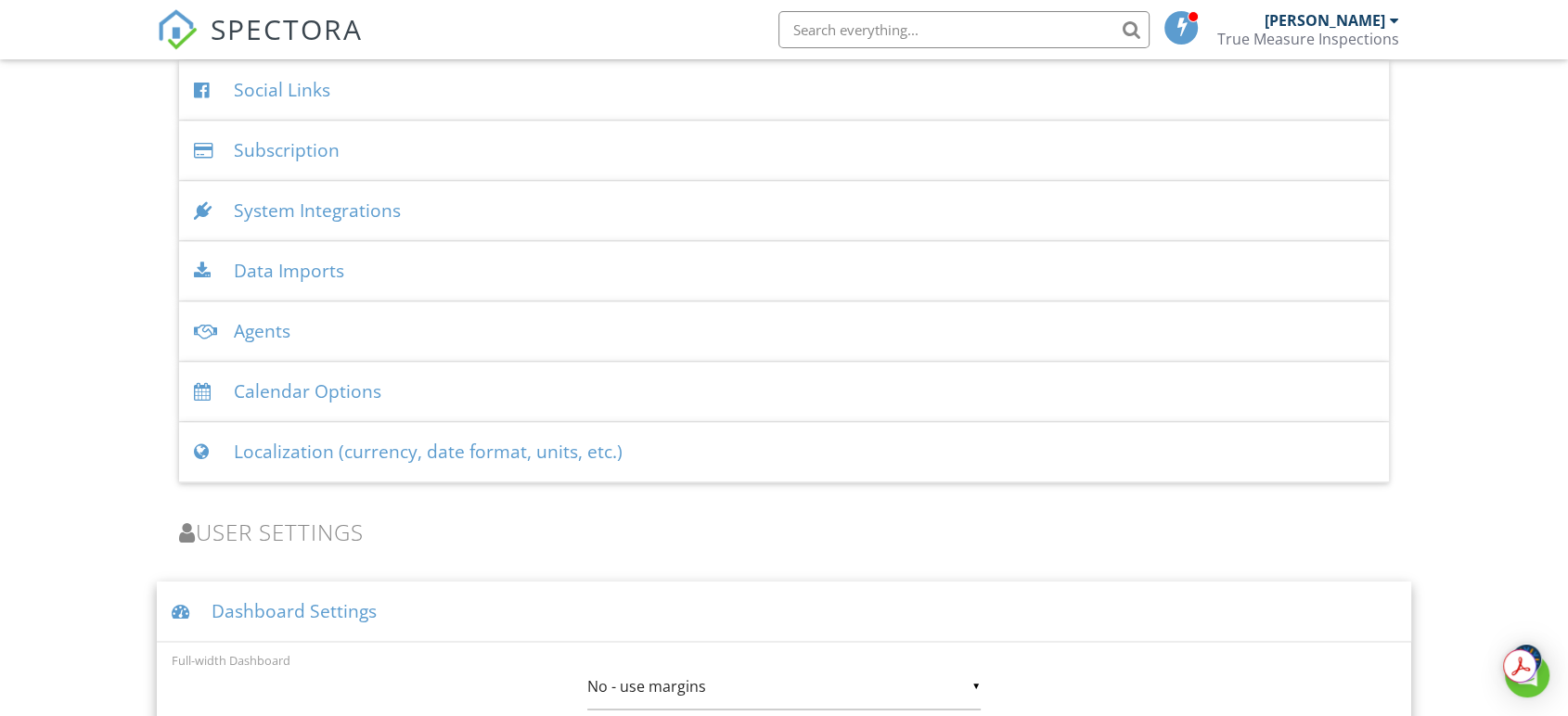
scroll to position [2668, 0]
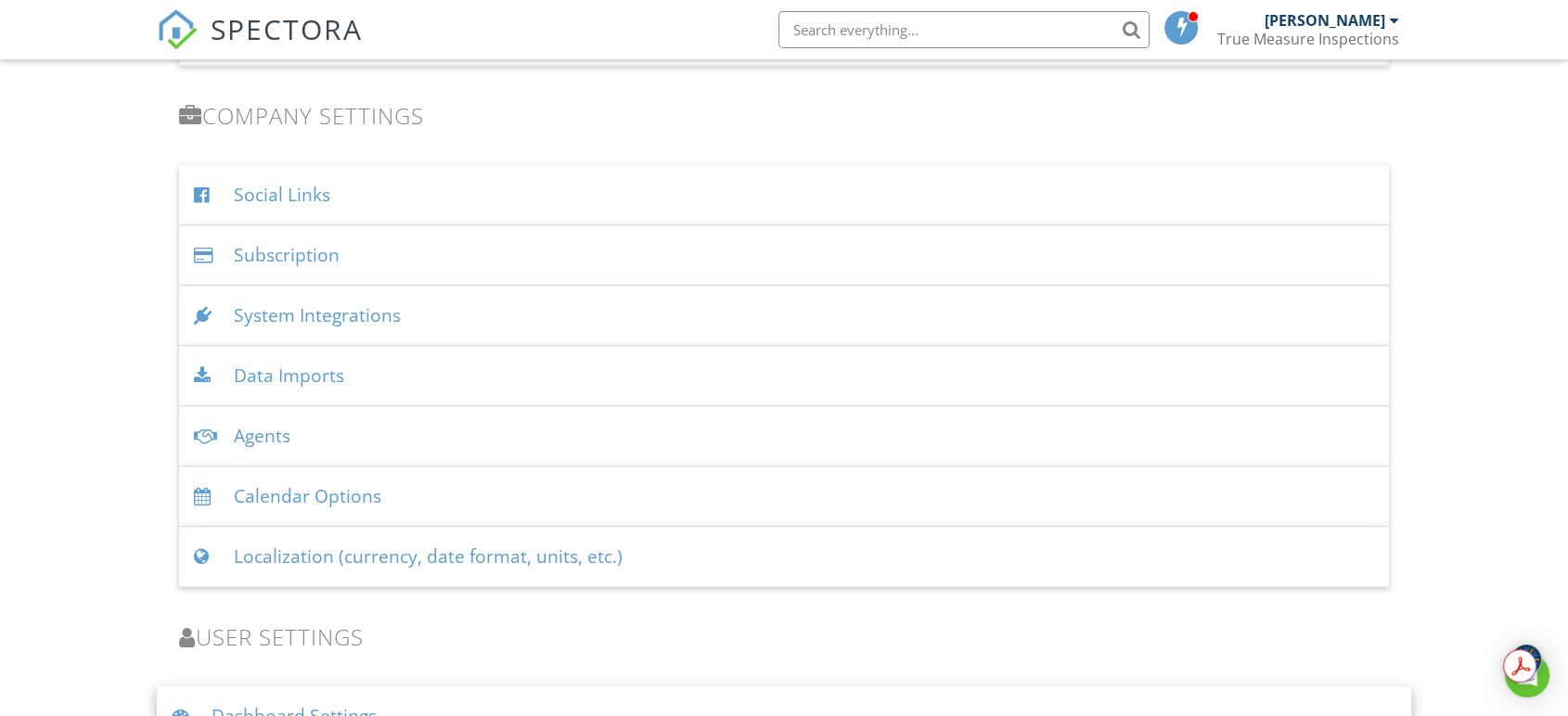
click at [460, 497] on div "Calendar Options" at bounding box center [784, 496] width 1210 height 60
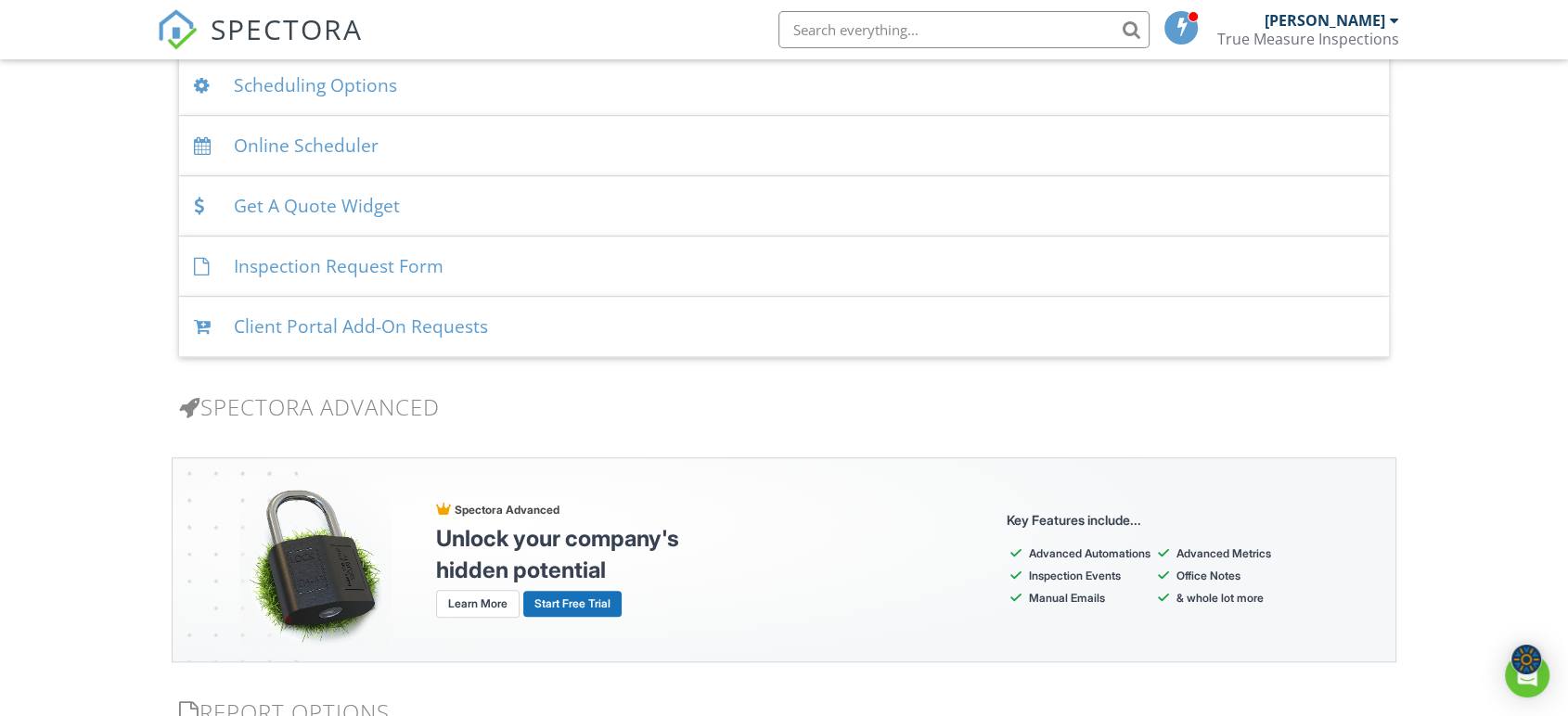
scroll to position [1740, 0]
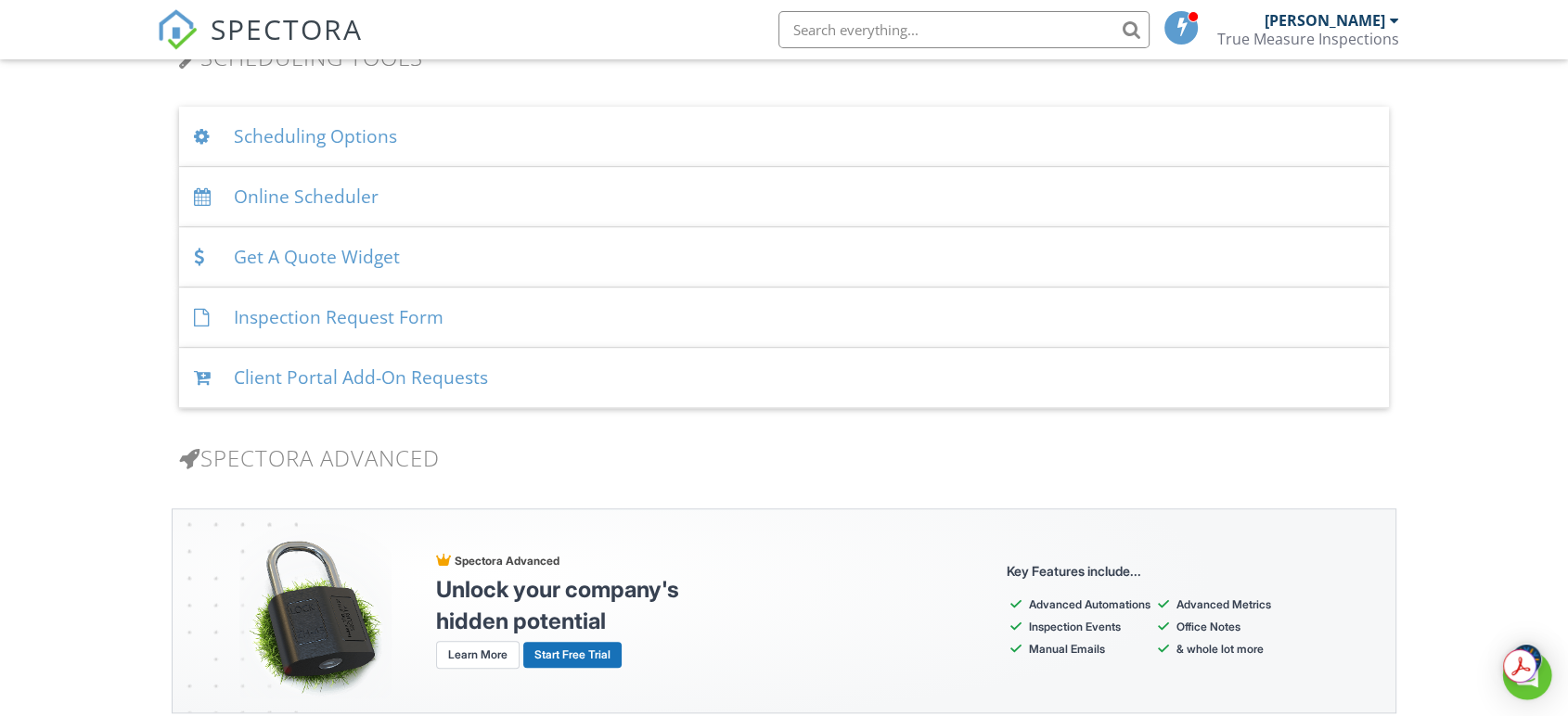
click at [1530, 688] on div "Open Intercom Messenger" at bounding box center [1527, 676] width 49 height 49
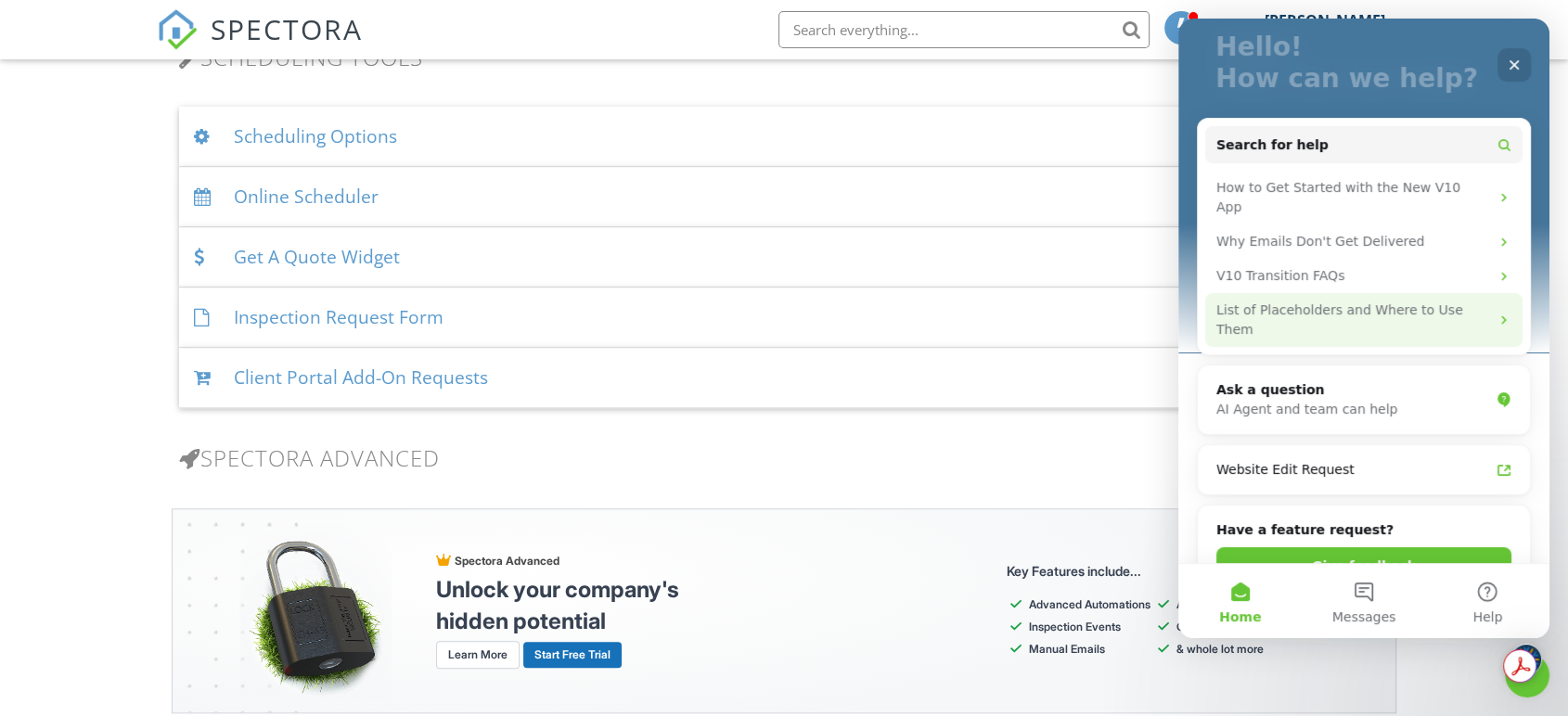
scroll to position [0, 0]
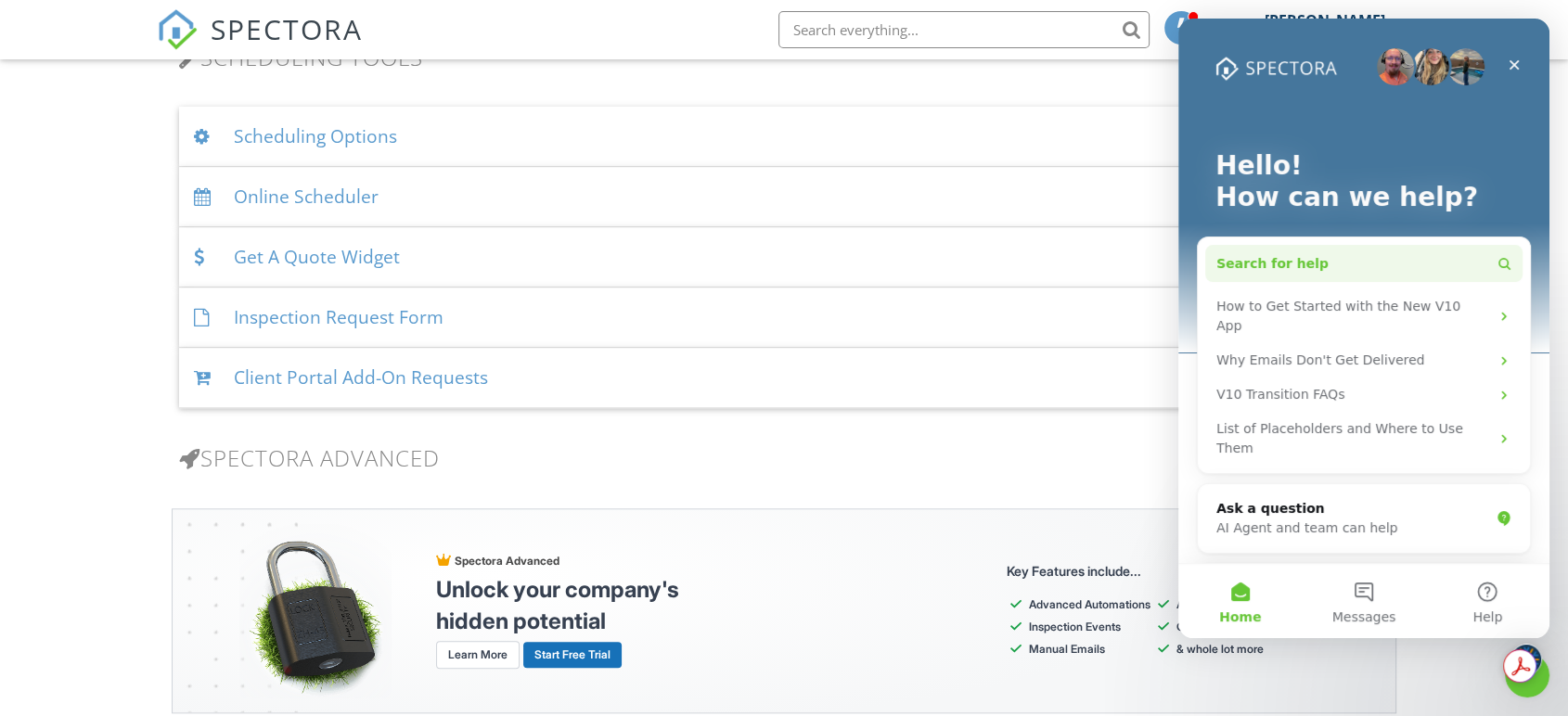
click at [1345, 270] on button "Search for help" at bounding box center [1364, 263] width 318 height 37
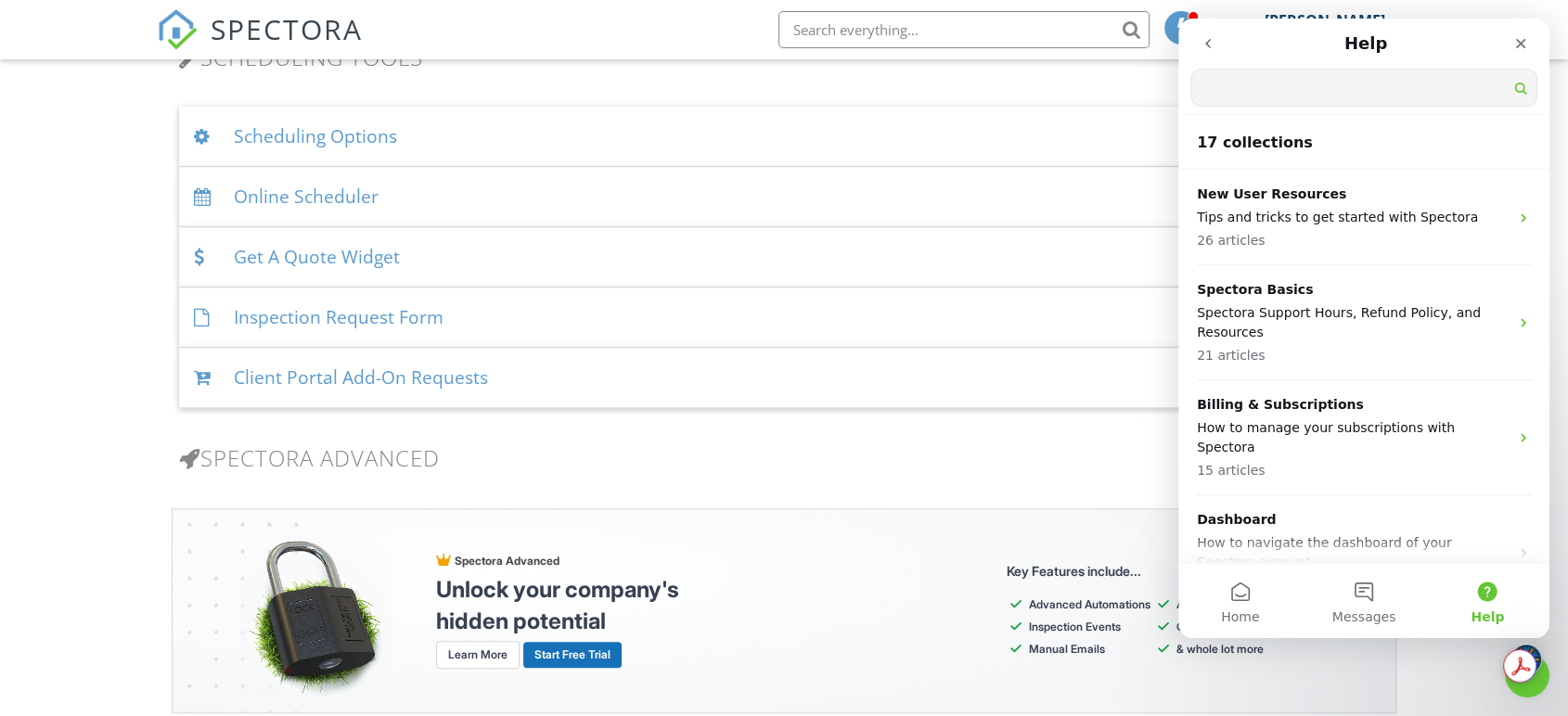
click at [1272, 95] on input "Search for help" at bounding box center [1364, 87] width 345 height 36
type input "S"
type input "cant sign the agreement online"
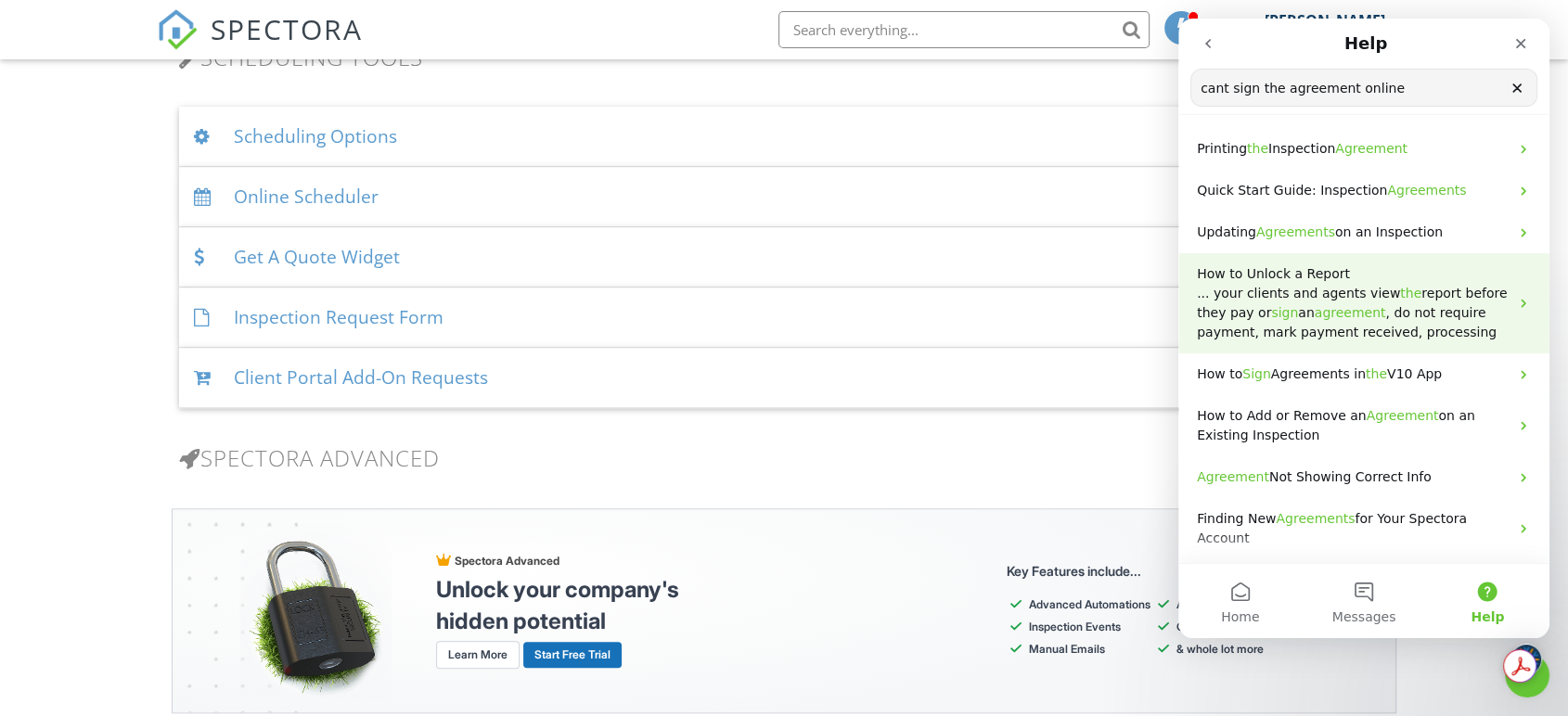
scroll to position [80, 0]
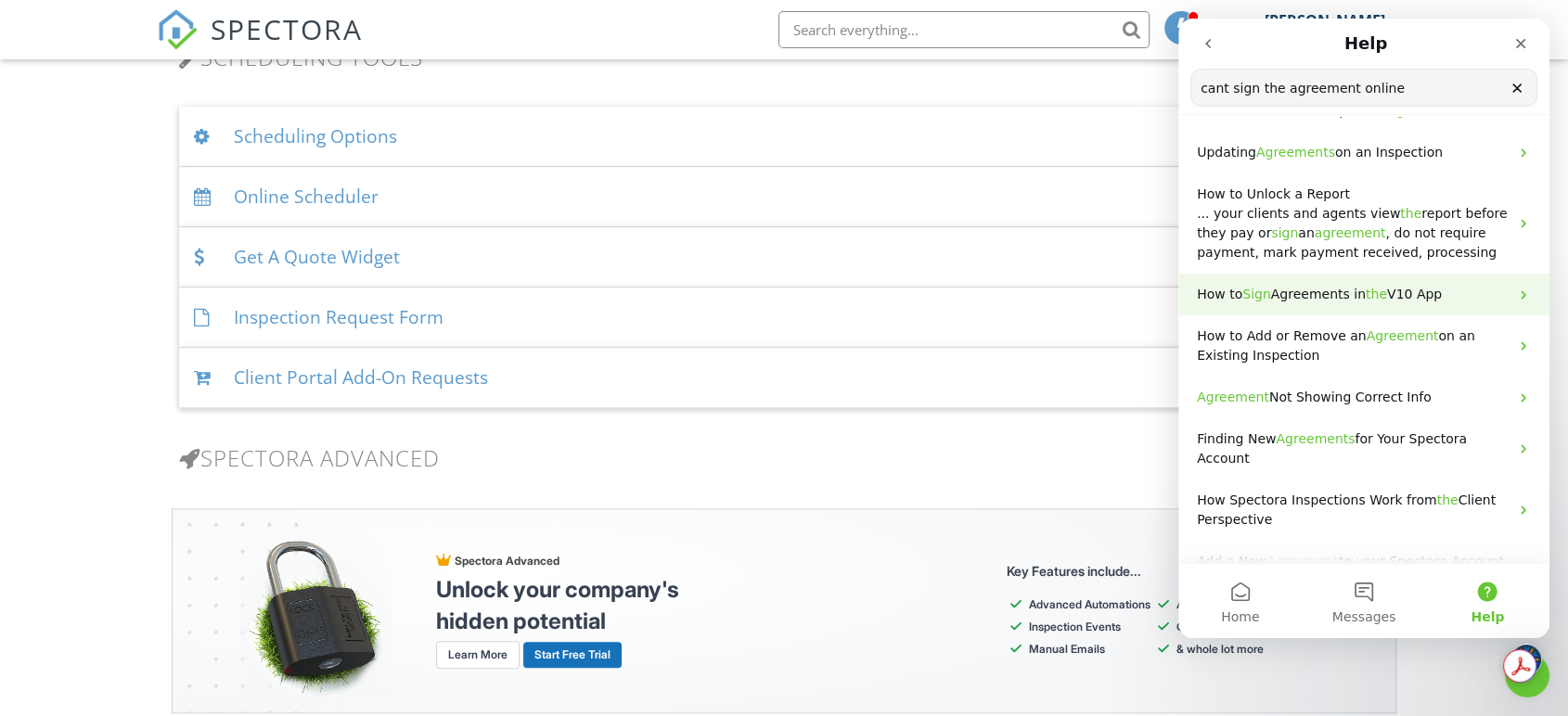
click at [1413, 300] on span "V10 App" at bounding box center [1414, 294] width 55 height 15
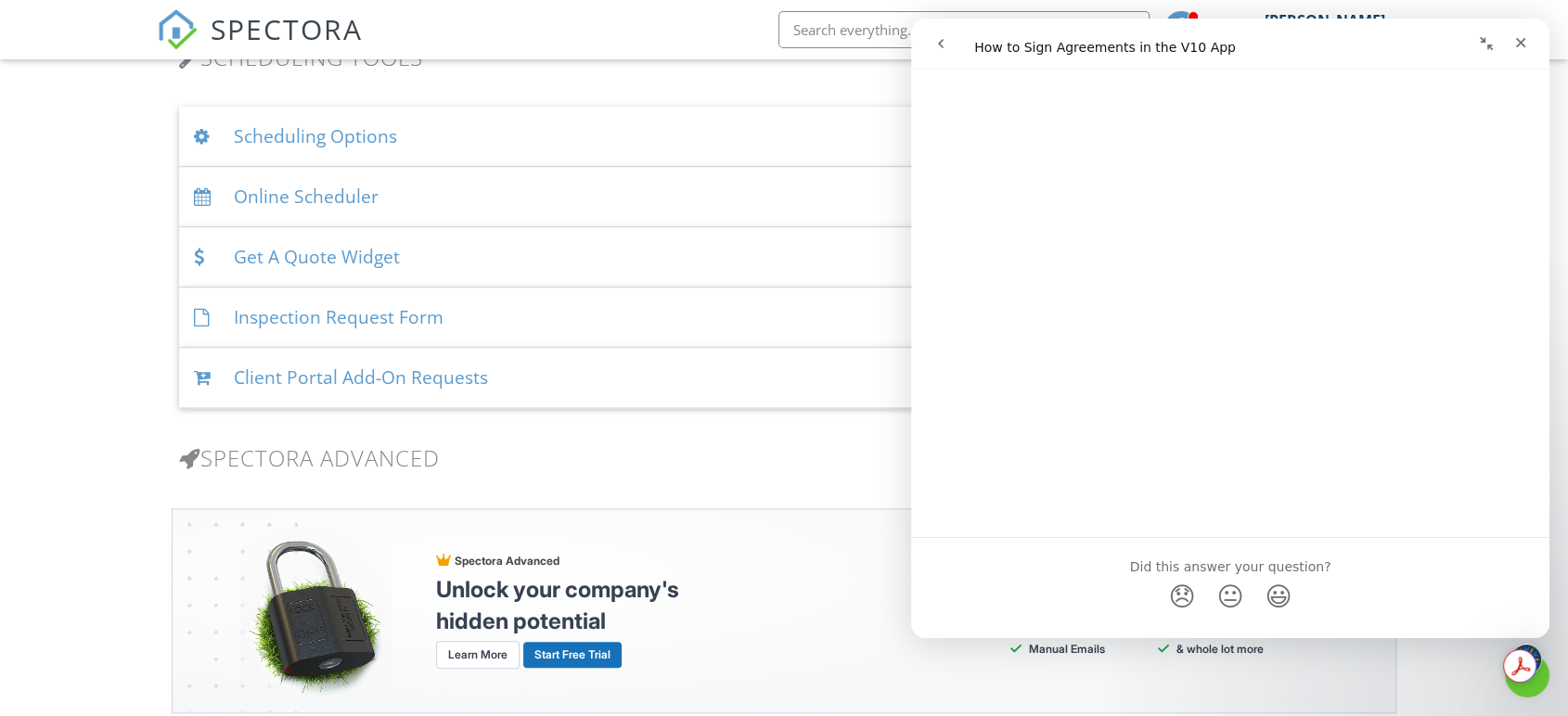
scroll to position [1347, 0]
click at [1187, 571] on span "😞" at bounding box center [1182, 595] width 36 height 49
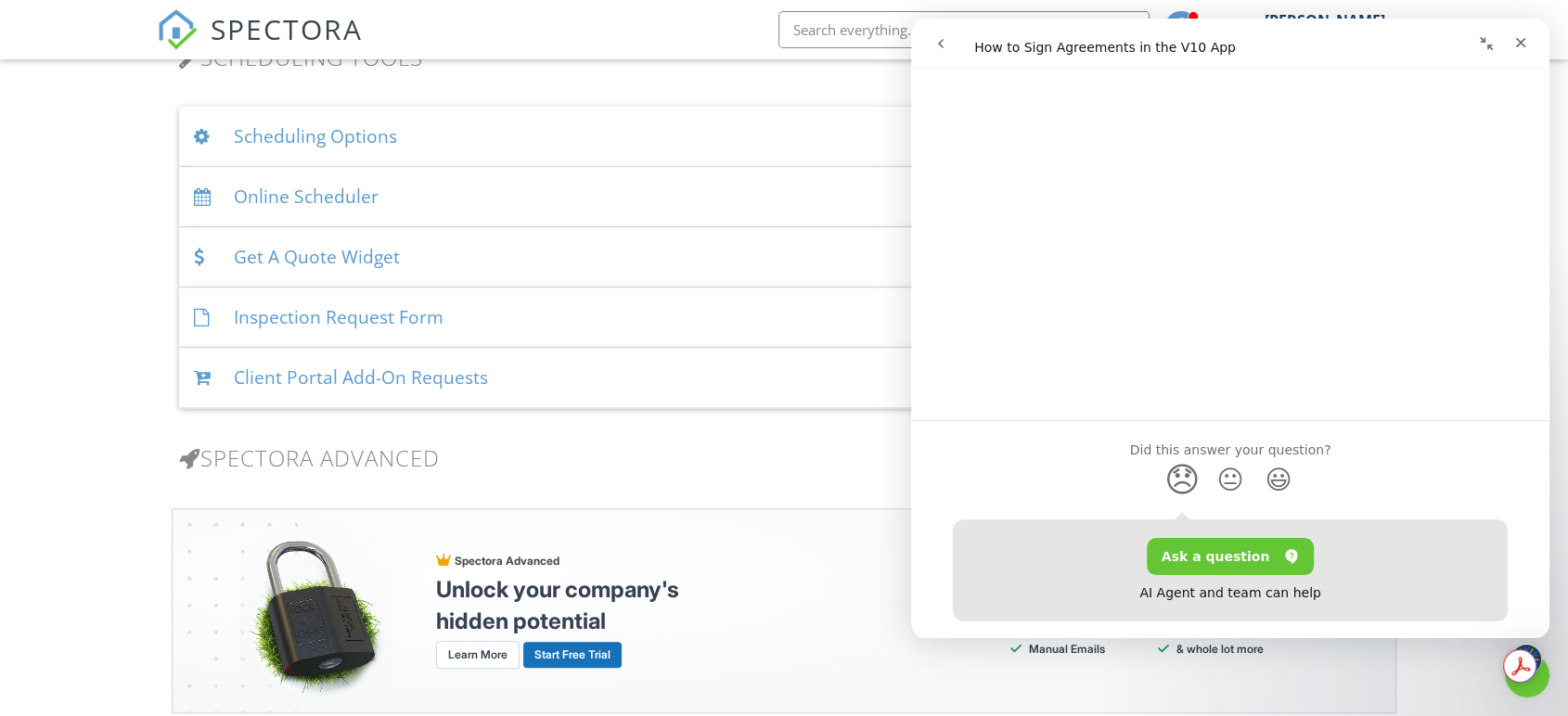
scroll to position [1477, 0]
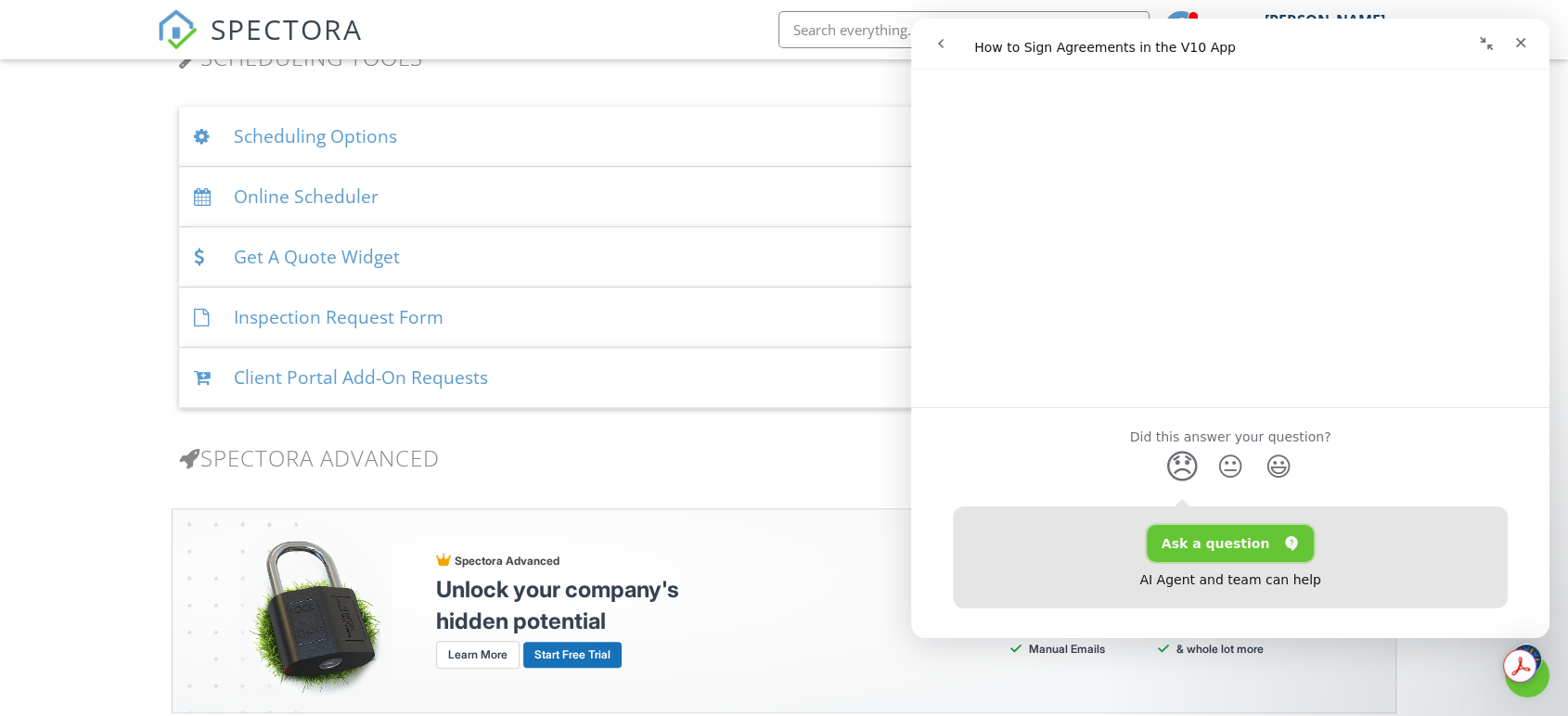
click at [1211, 525] on button "Ask a question" at bounding box center [1230, 543] width 168 height 37
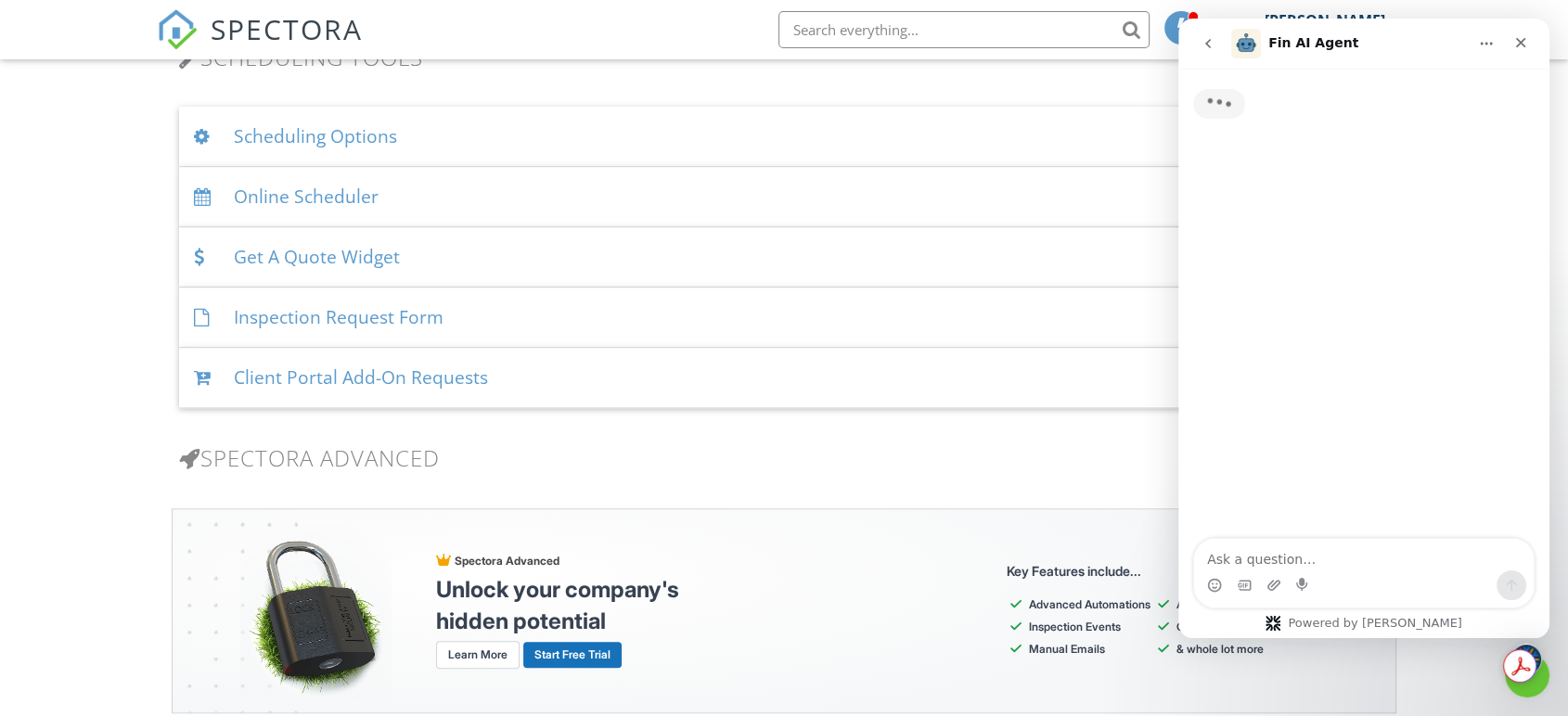
click at [1310, 568] on textarea "Ask a question…" at bounding box center [1364, 554] width 339 height 31
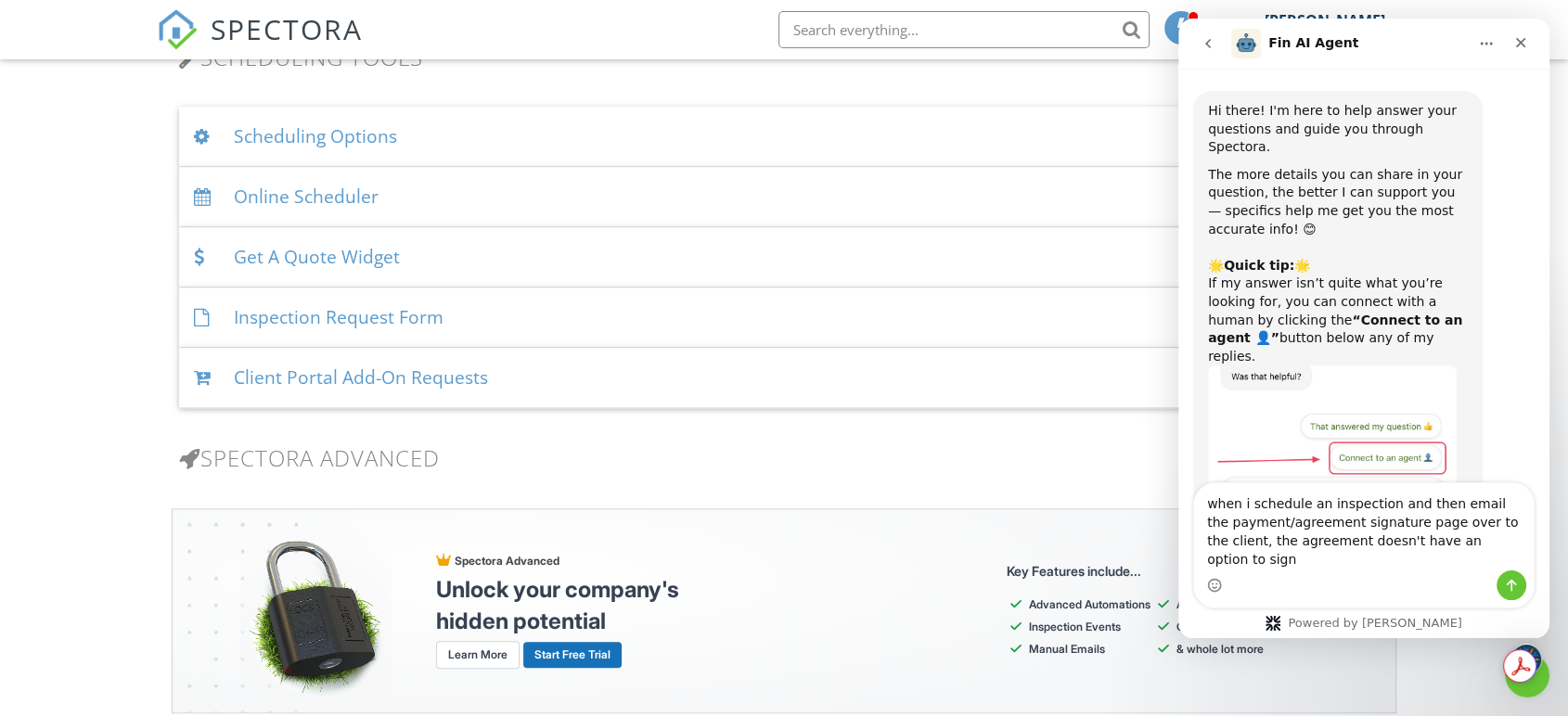
click at [1497, 561] on textarea "when i schedule an inspection and then email the payment/agreement signature pa…" at bounding box center [1364, 527] width 339 height 87
type textarea "when i schedule an inspection and then email the payment/agreement signature pa…"
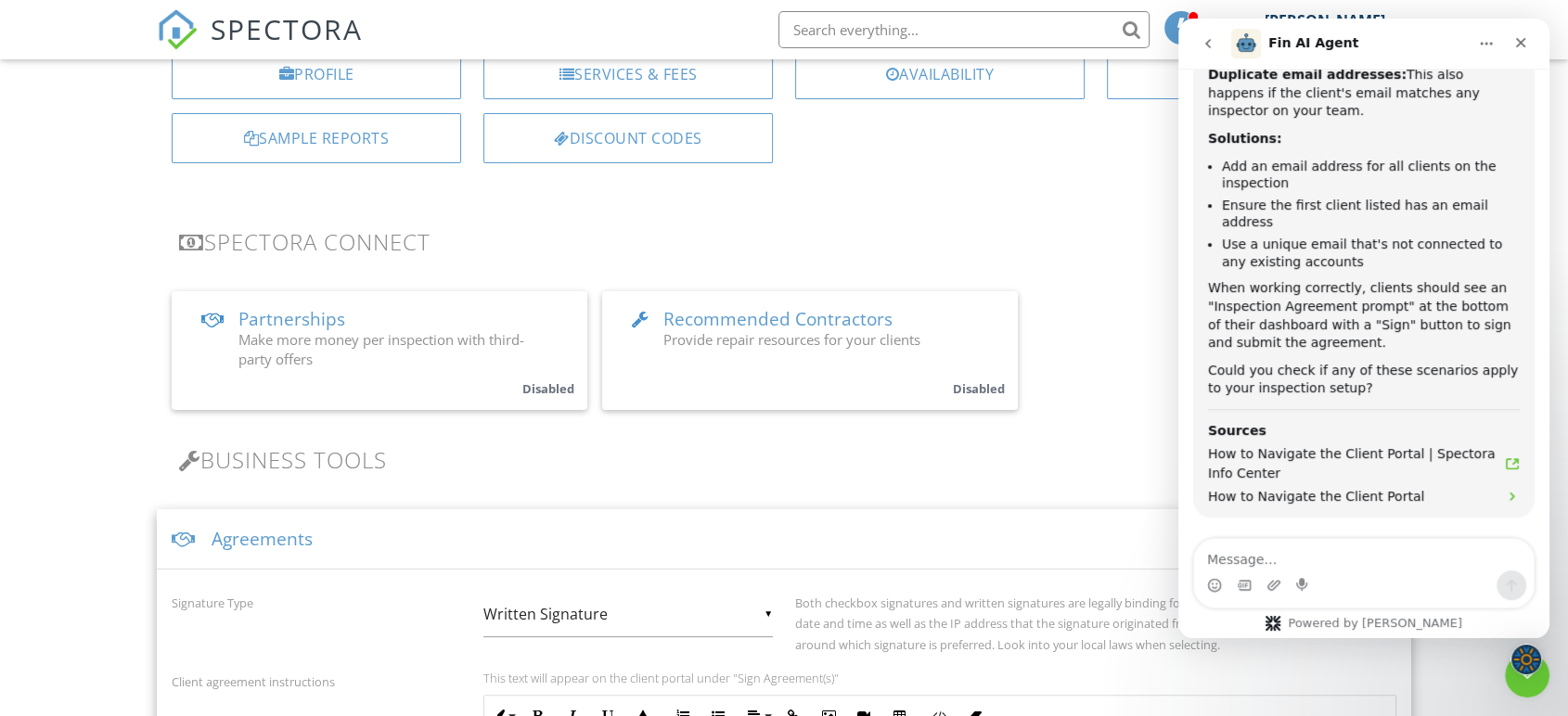
scroll to position [0, 0]
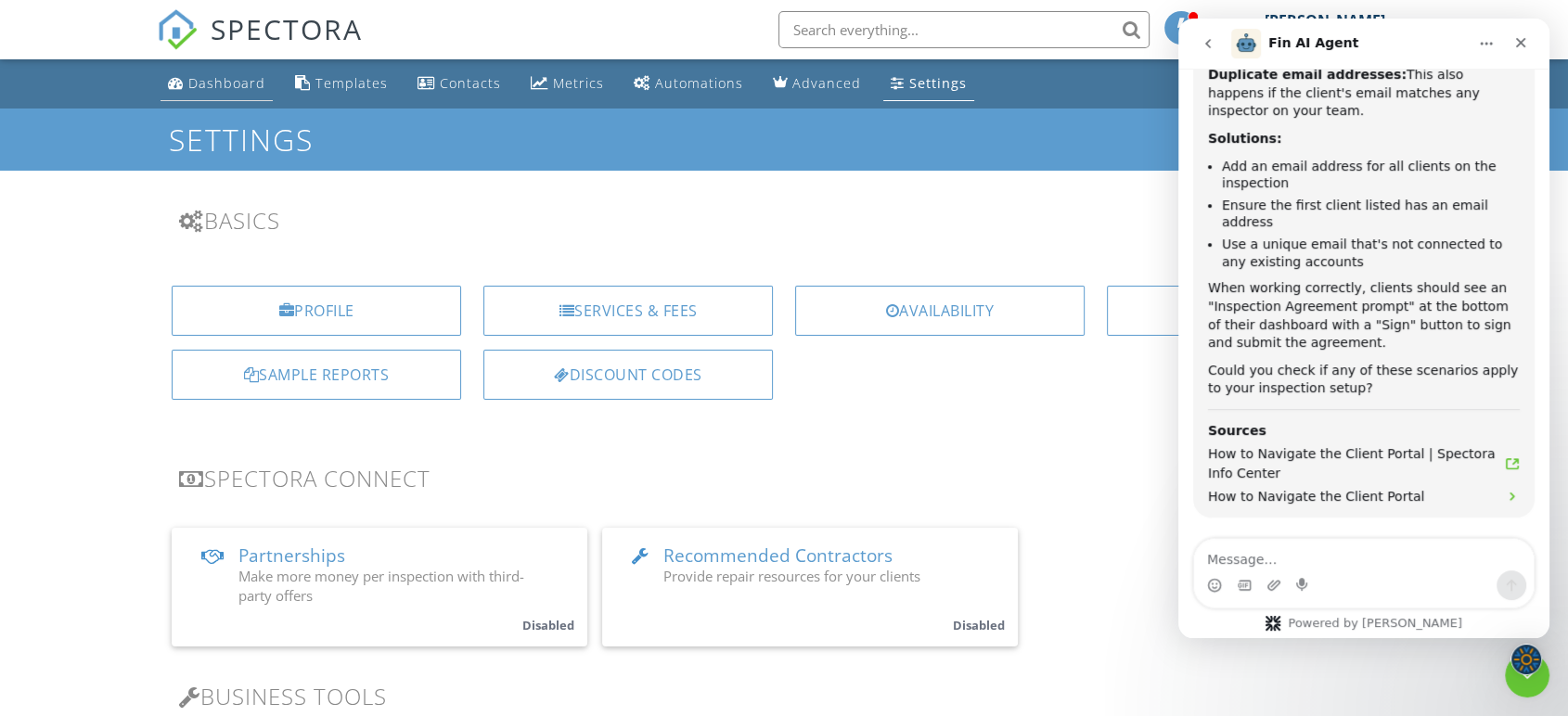
click at [191, 69] on link "Dashboard" at bounding box center [217, 84] width 112 height 34
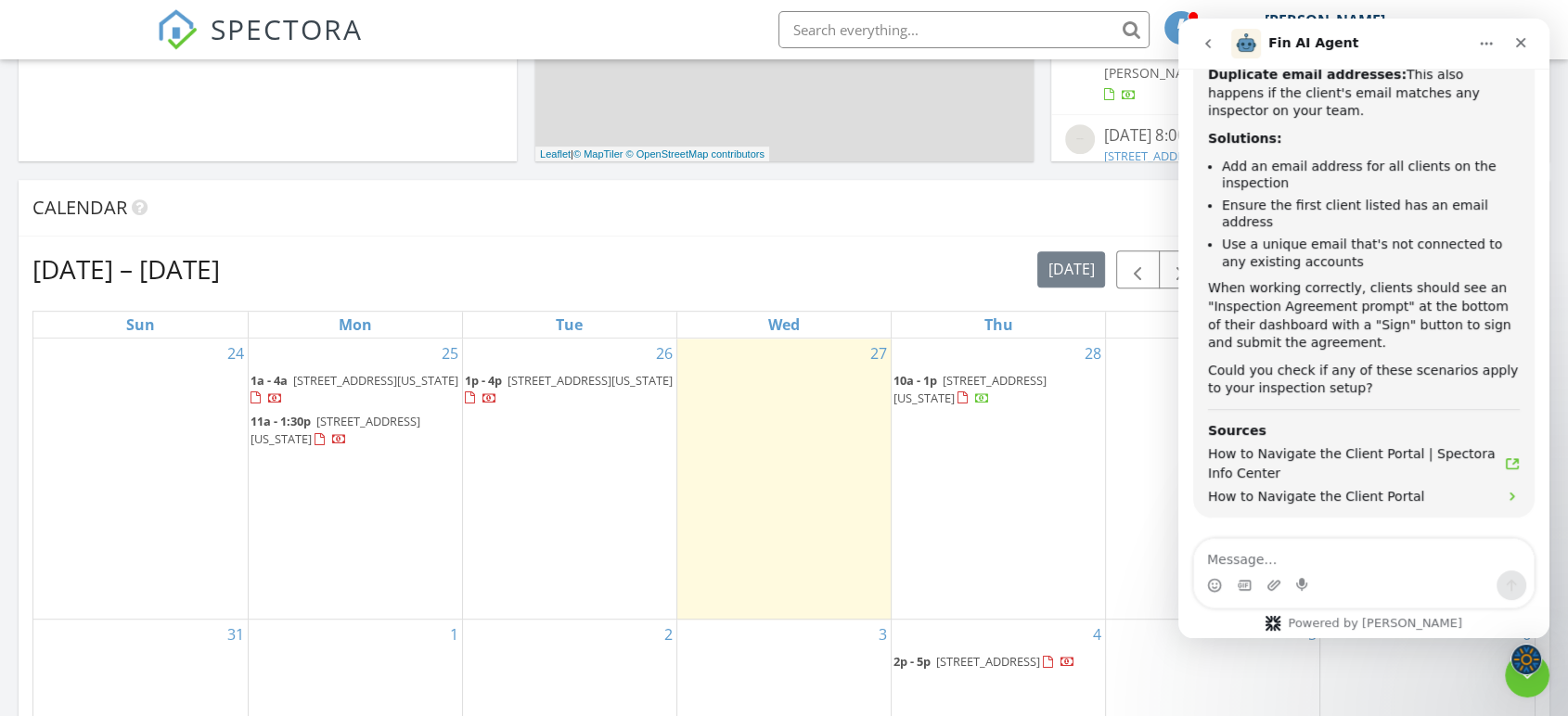
scroll to position [786, 0]
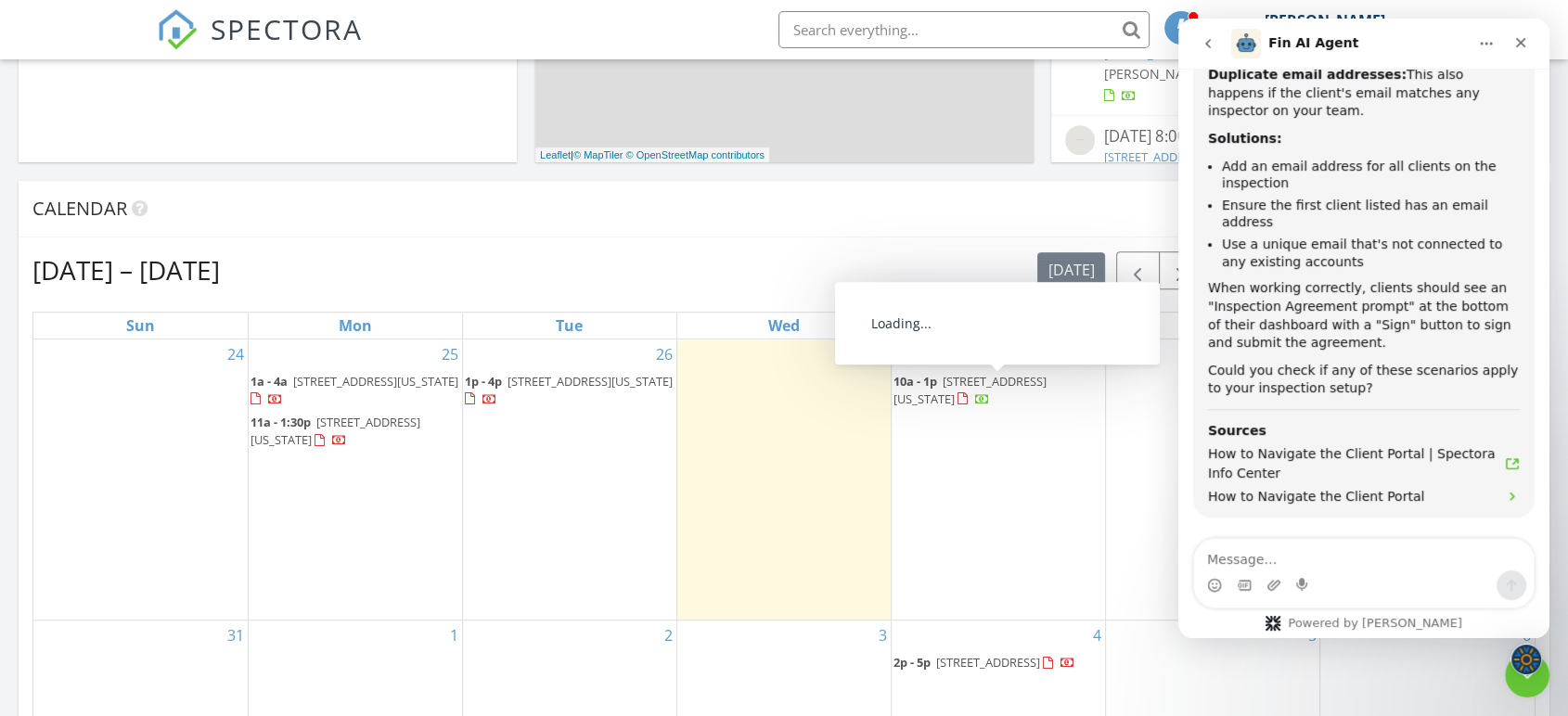
click at [1009, 378] on span "17316 Toledo Dr, Oklahoma City 73170" at bounding box center [969, 390] width 153 height 34
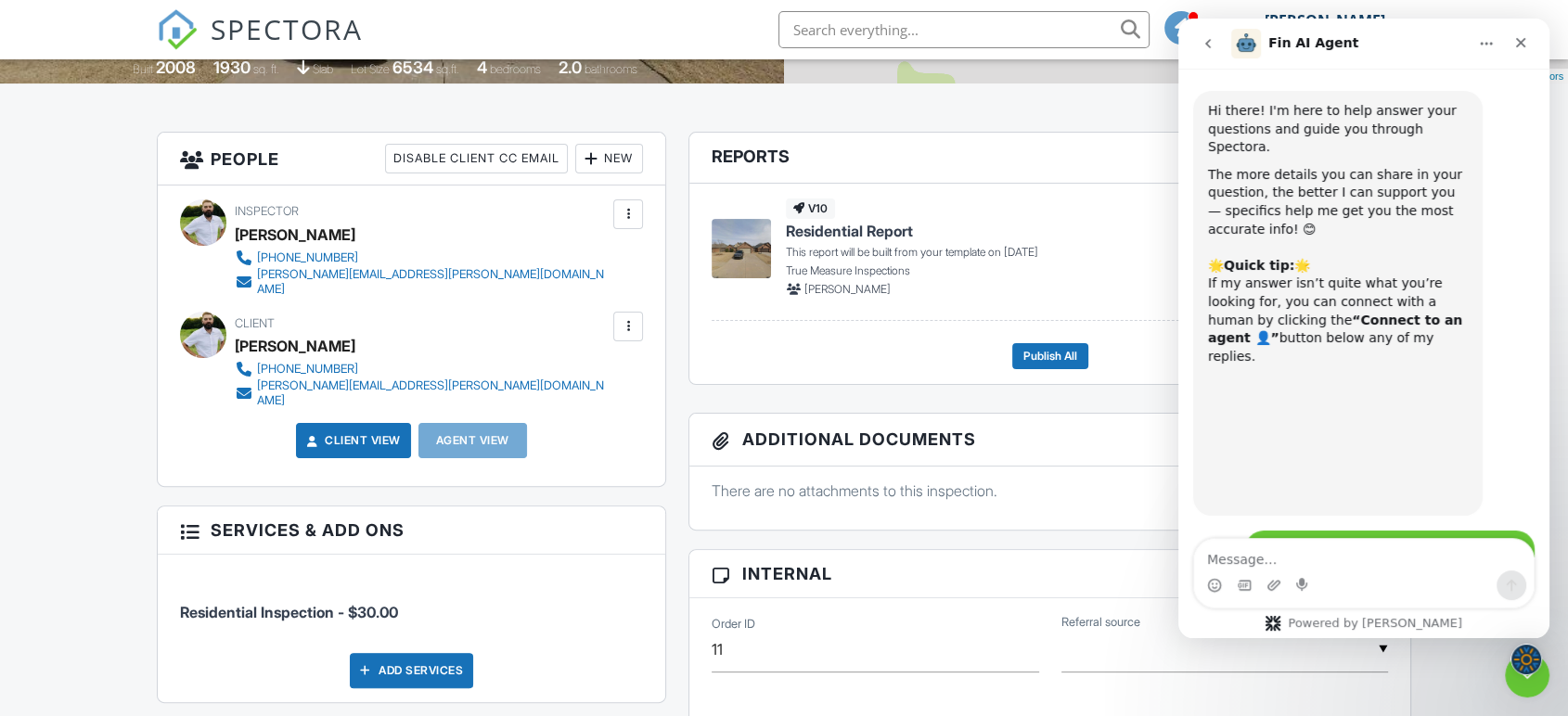
scroll to position [752, 0]
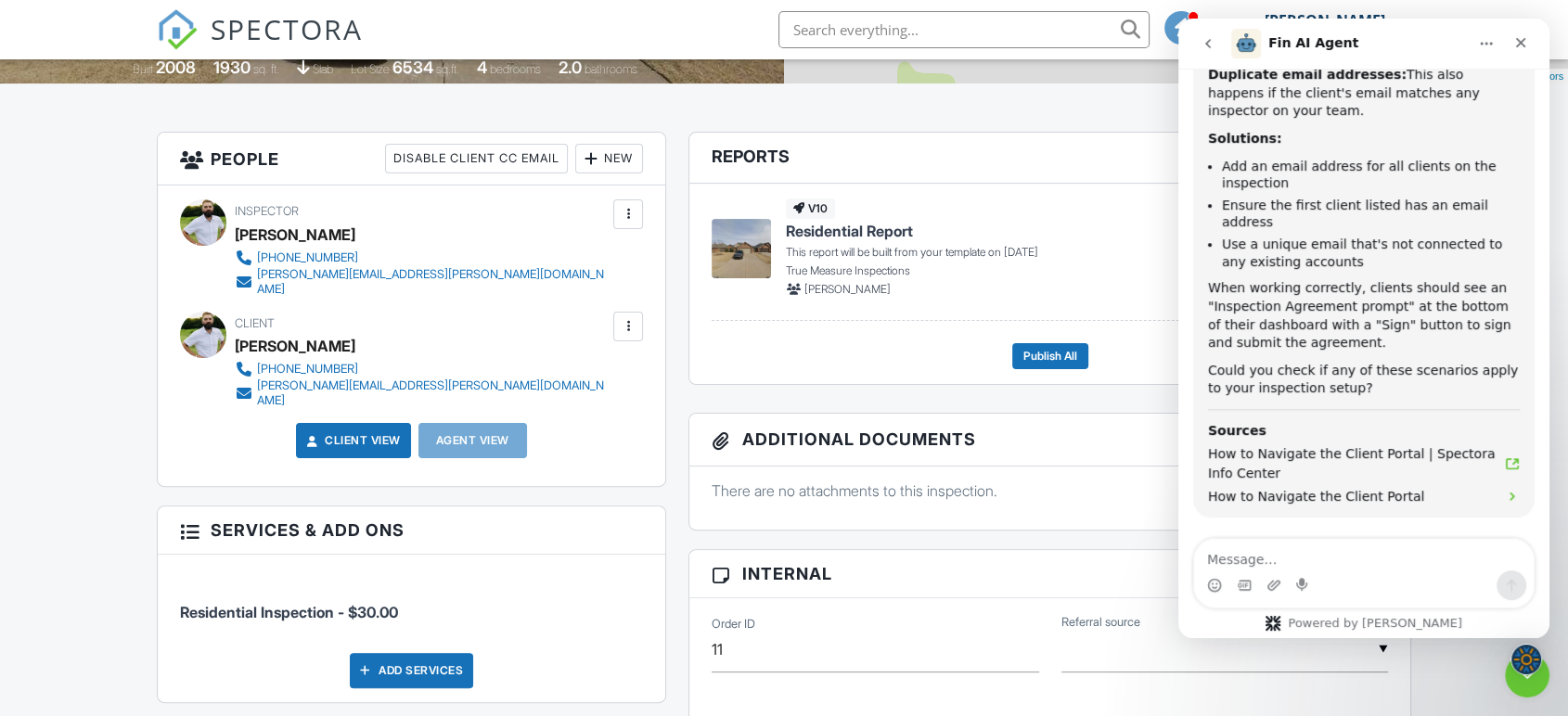
click at [622, 318] on div at bounding box center [629, 327] width 19 height 19
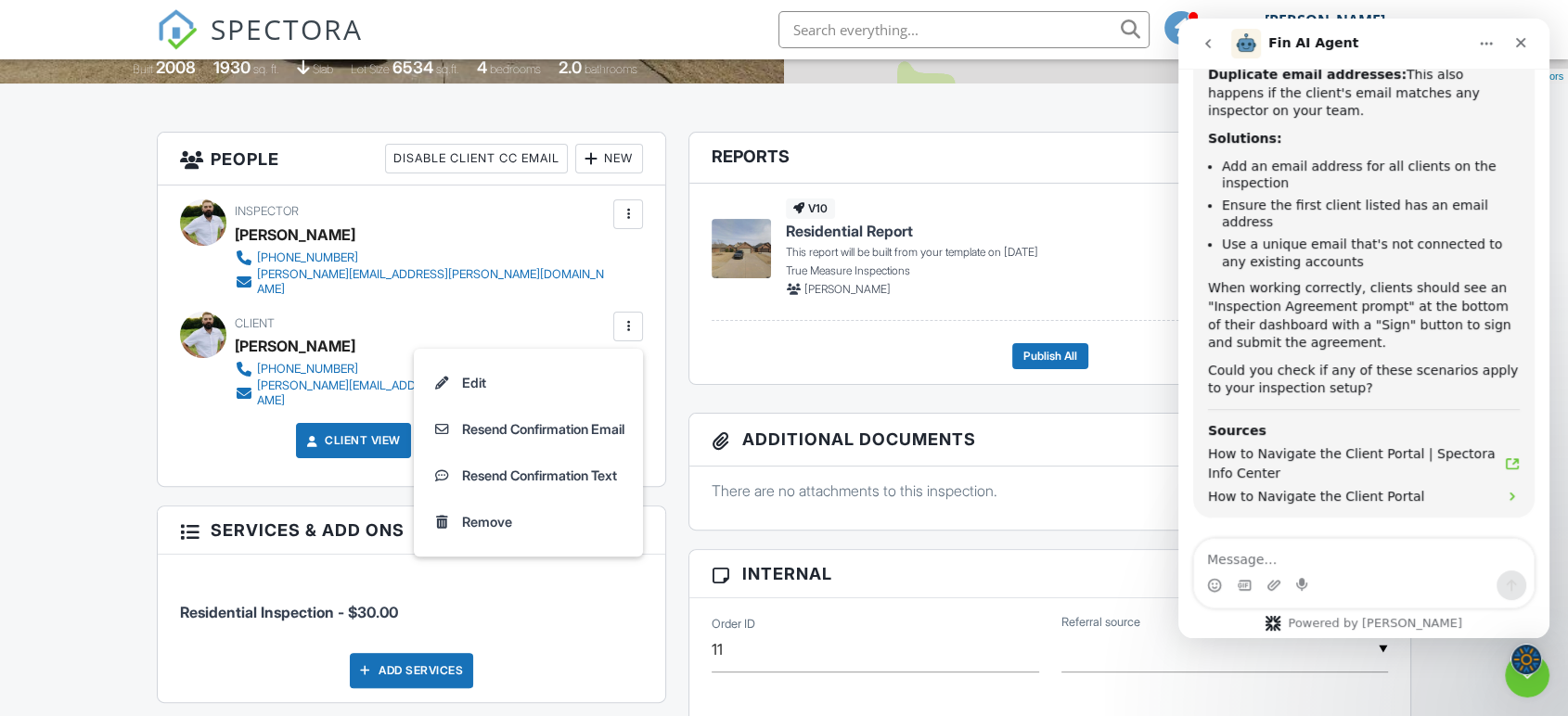
click at [533, 375] on li "Edit" at bounding box center [529, 383] width 207 height 47
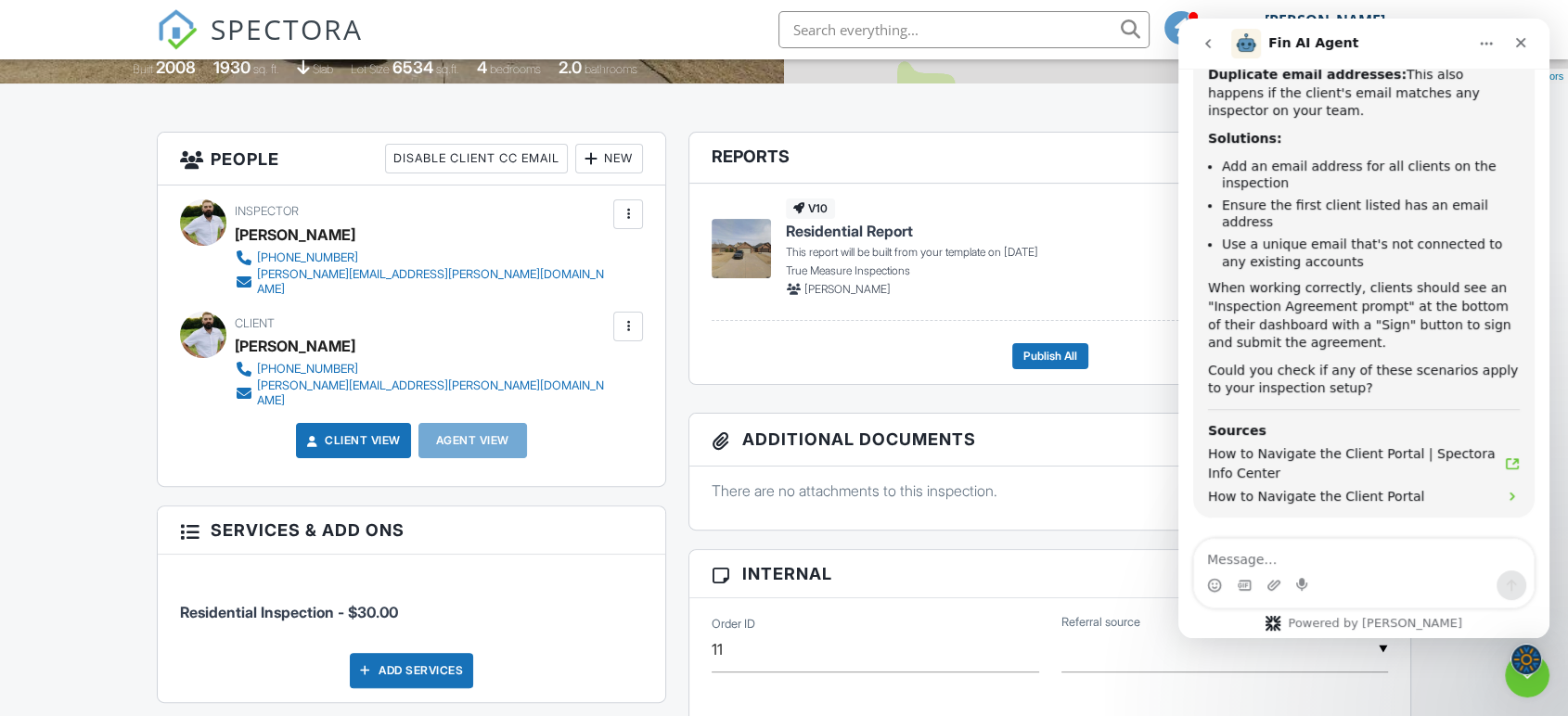
click at [630, 318] on div at bounding box center [629, 327] width 19 height 19
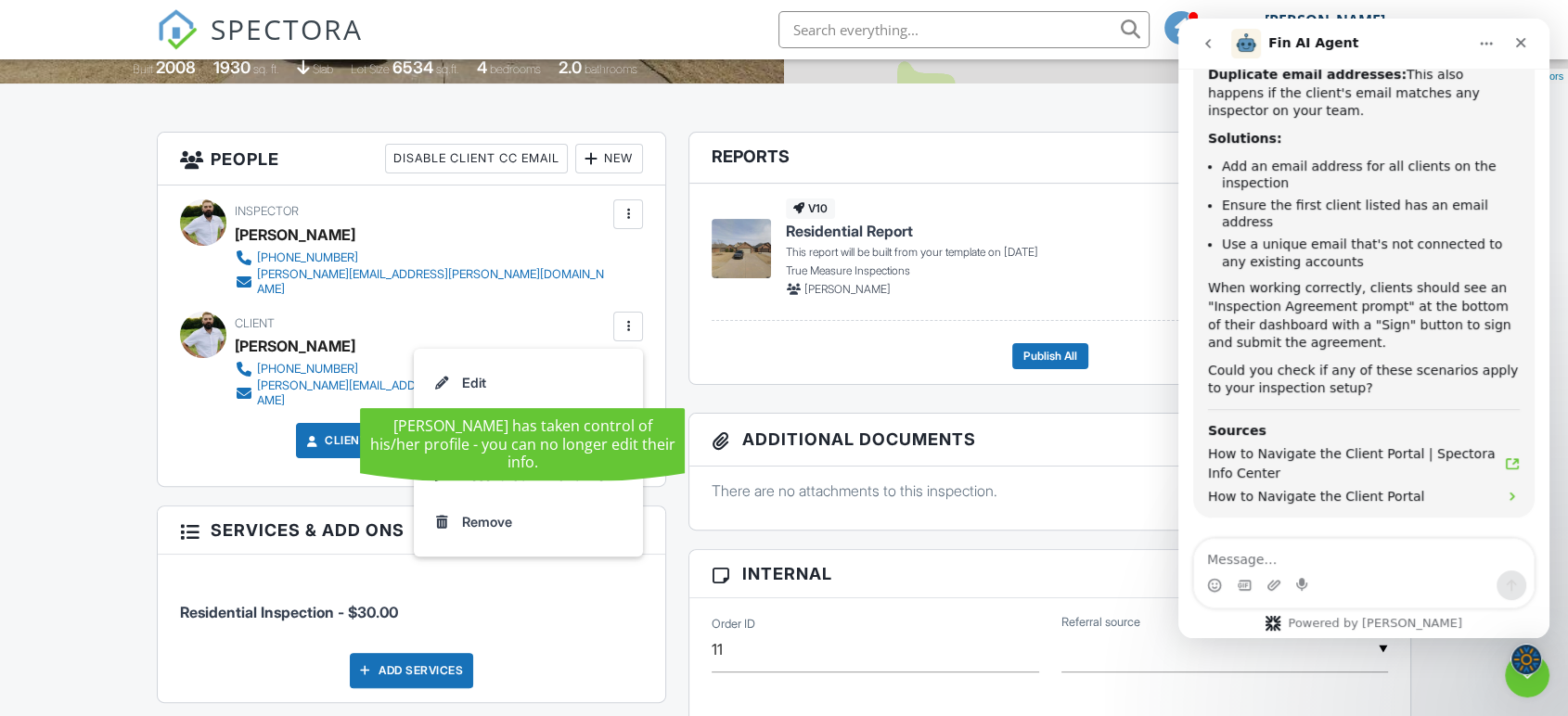
click at [440, 371] on li "Edit" at bounding box center [529, 383] width 207 height 47
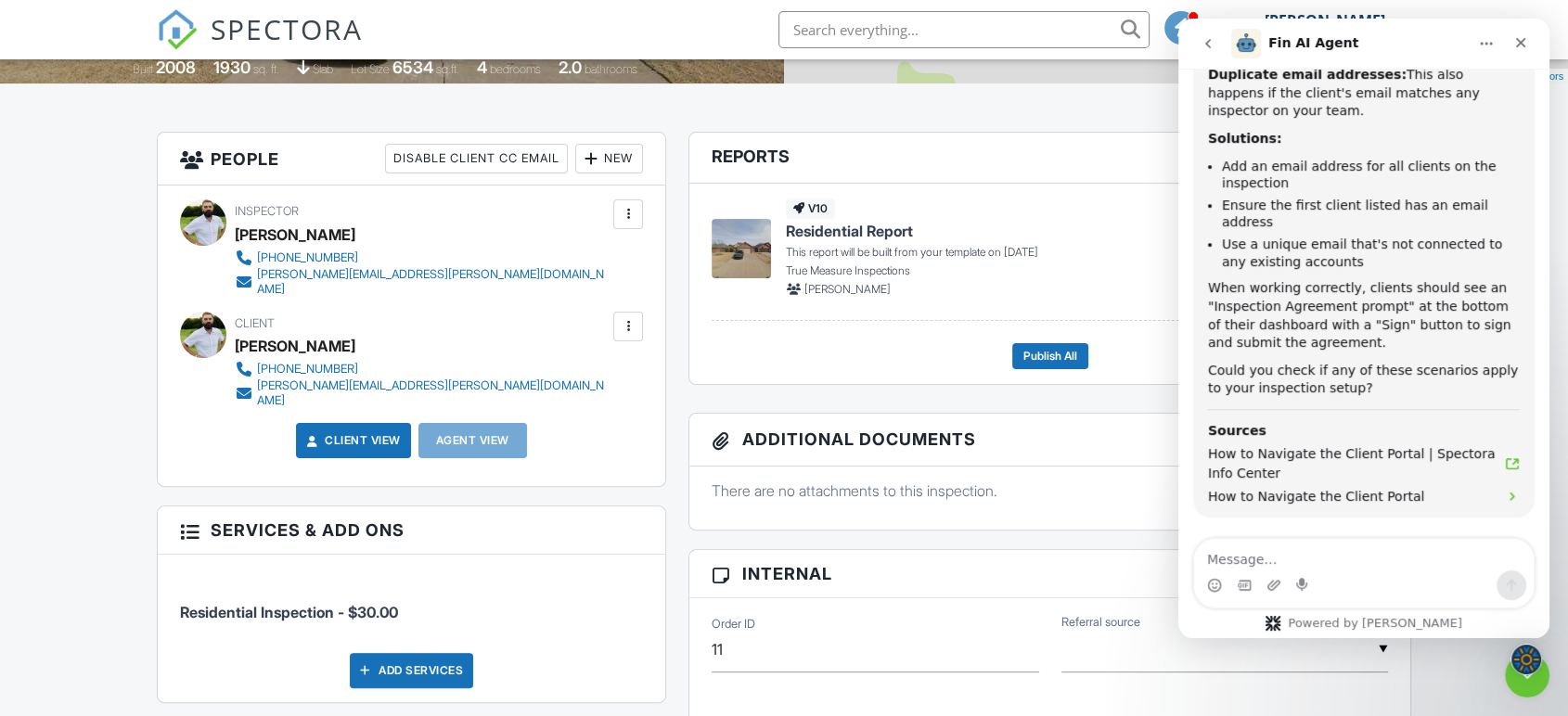
click at [613, 312] on div at bounding box center [628, 326] width 29 height 29
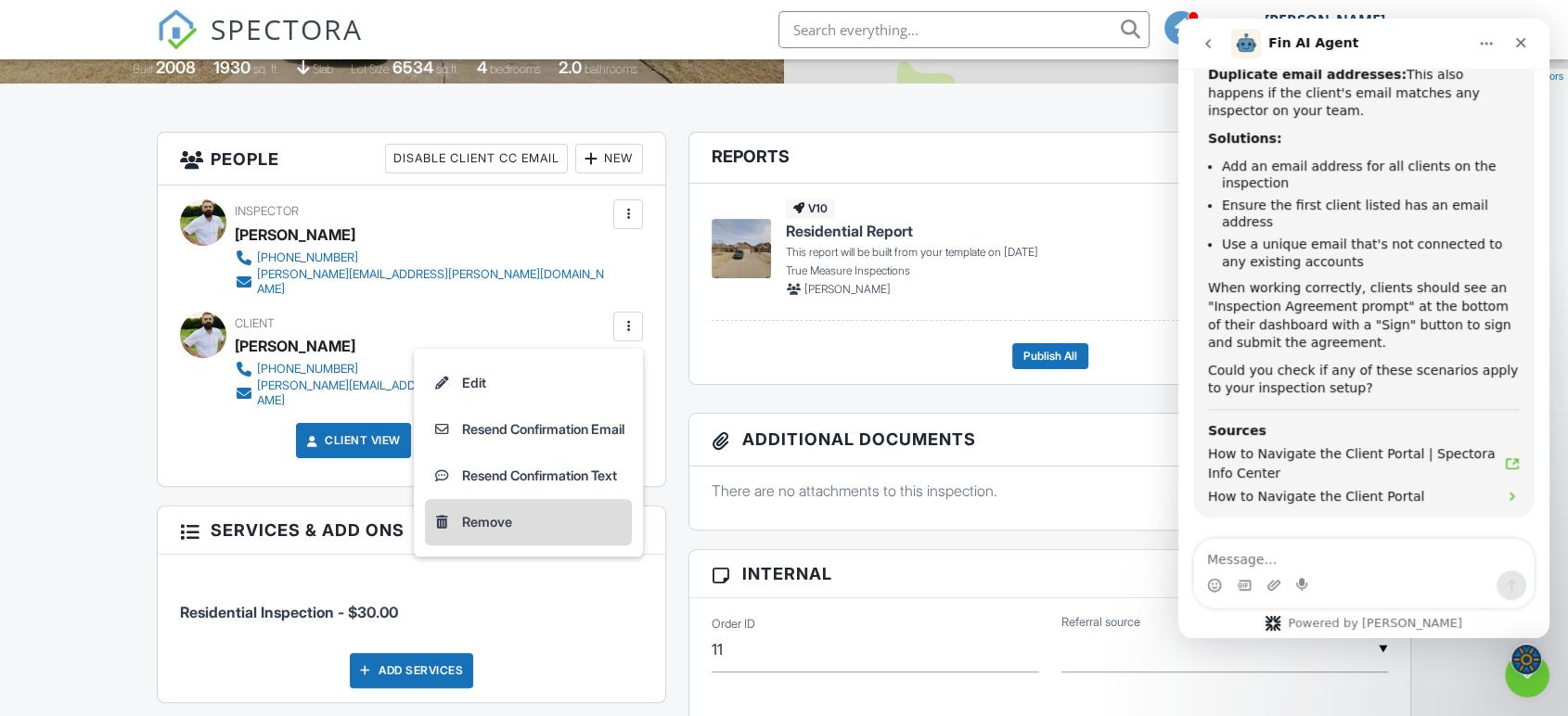
click at [486, 512] on div "Remove" at bounding box center [487, 522] width 50 height 22
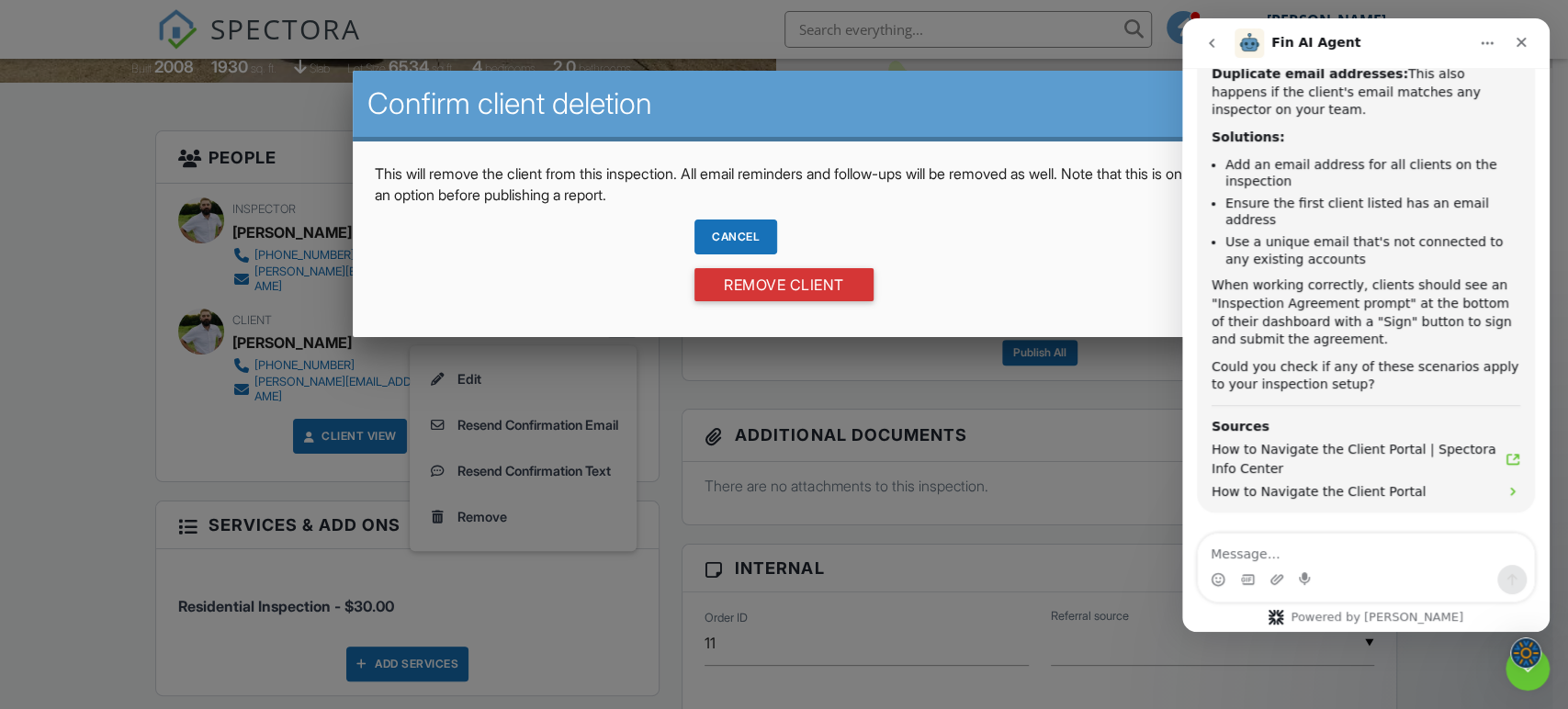
click at [755, 237] on div "Cancel" at bounding box center [736, 236] width 83 height 35
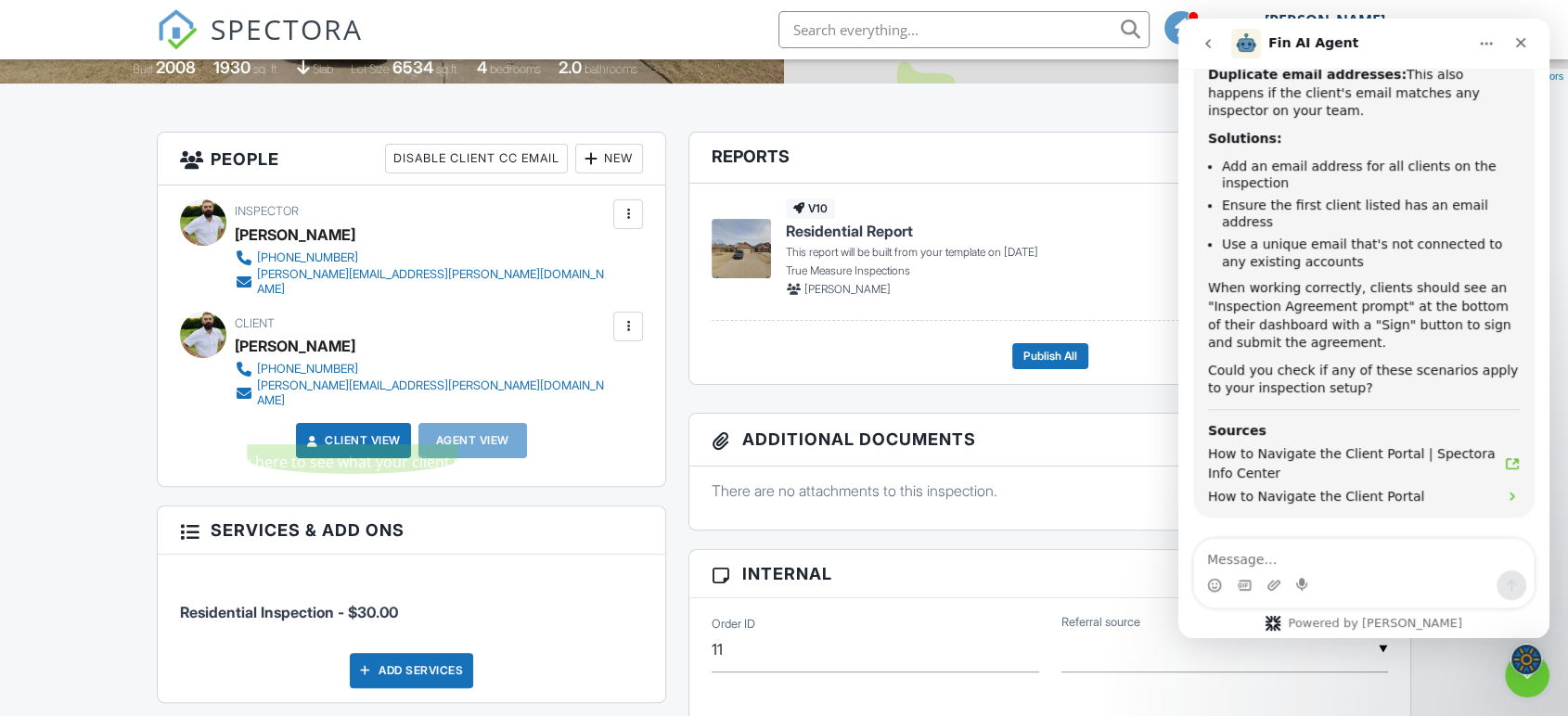
click at [377, 432] on link "Client View" at bounding box center [351, 441] width 98 height 19
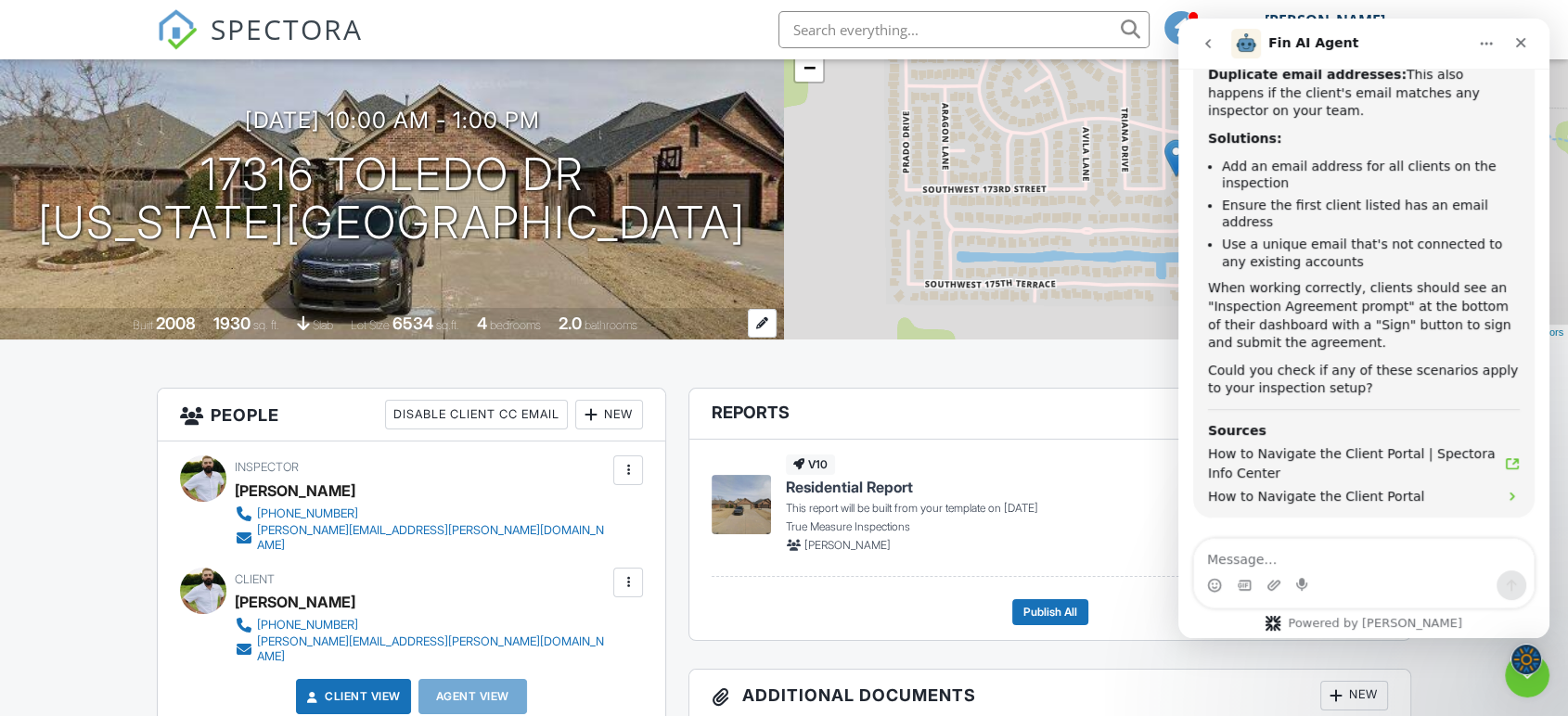
scroll to position [103, 0]
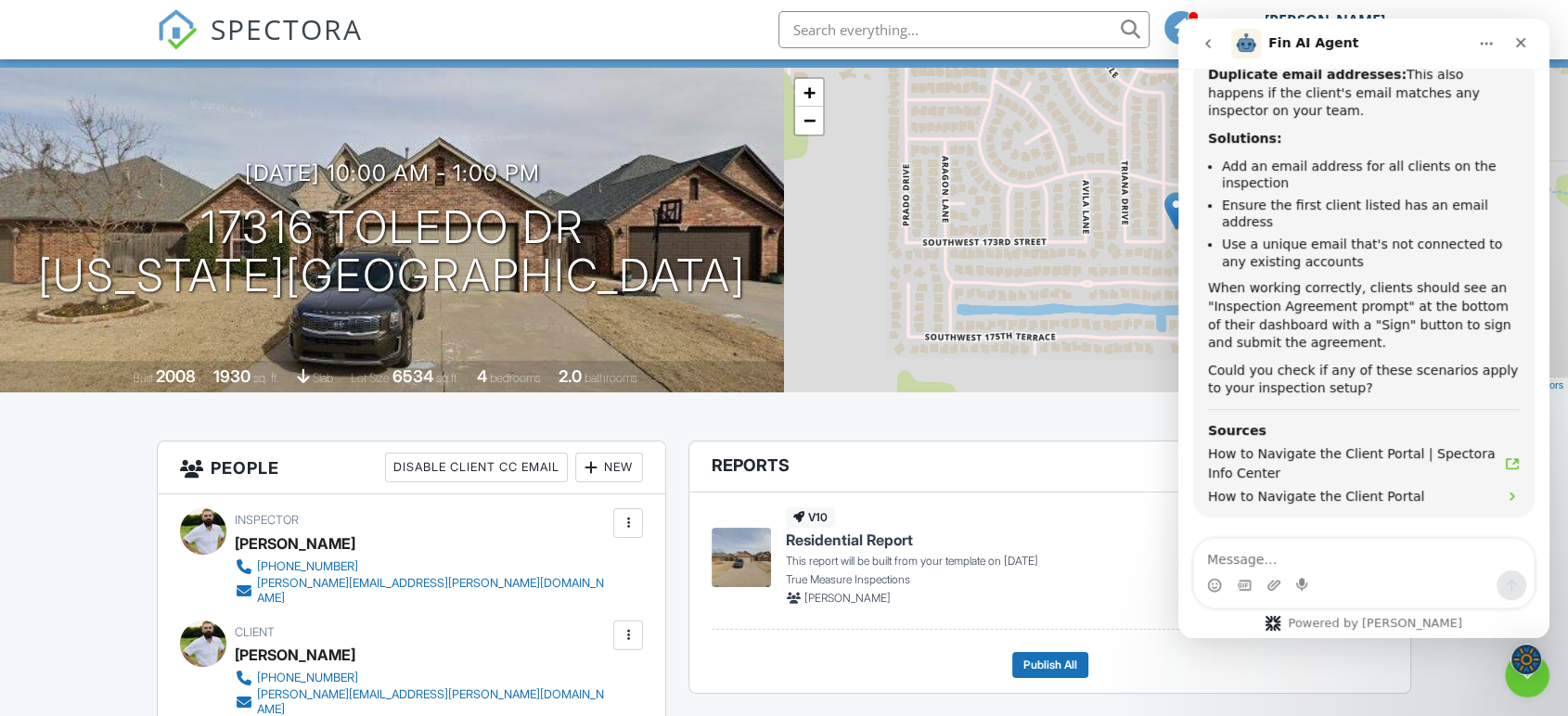
click at [1481, 45] on icon "Home" at bounding box center [1486, 44] width 15 height 15
click at [1518, 42] on icon "Close" at bounding box center [1520, 43] width 15 height 15
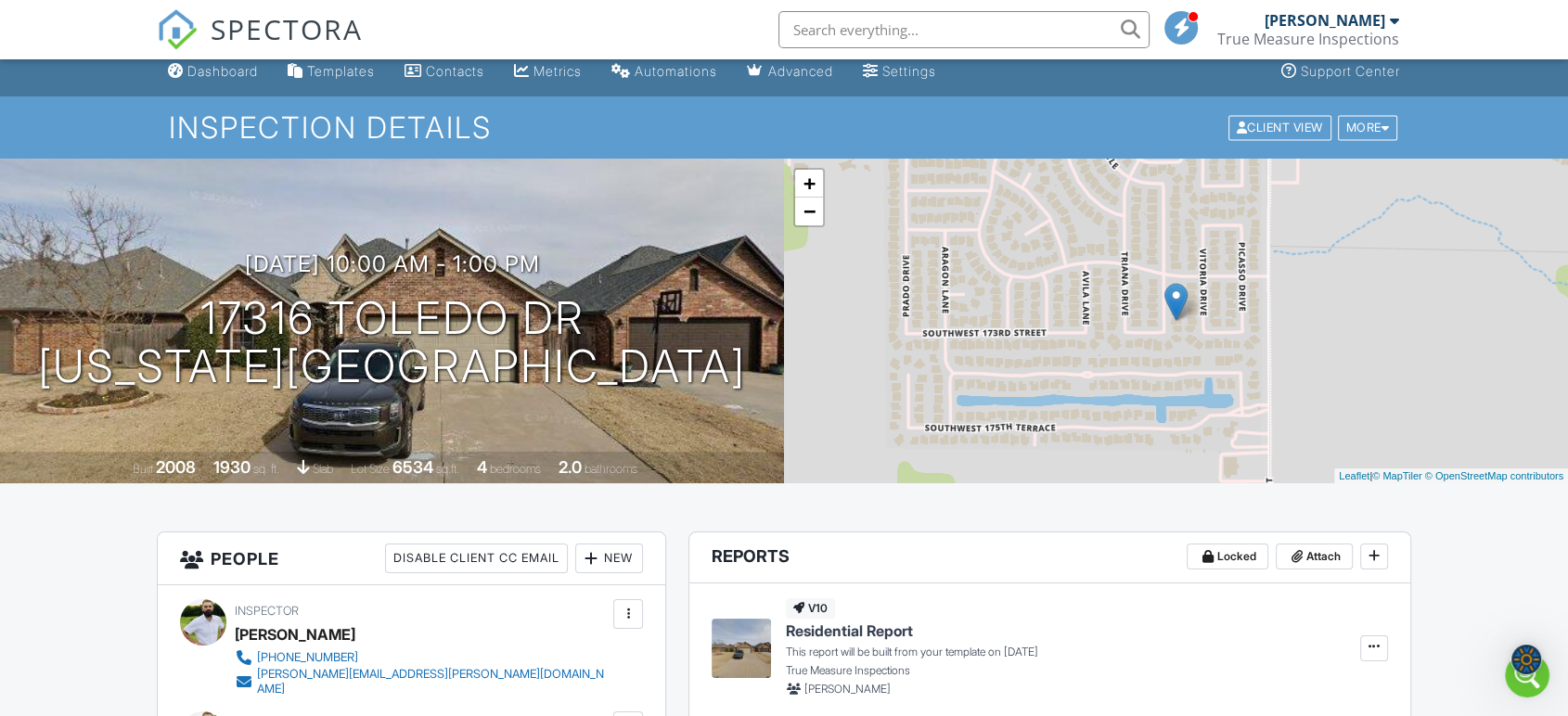
scroll to position [0, 0]
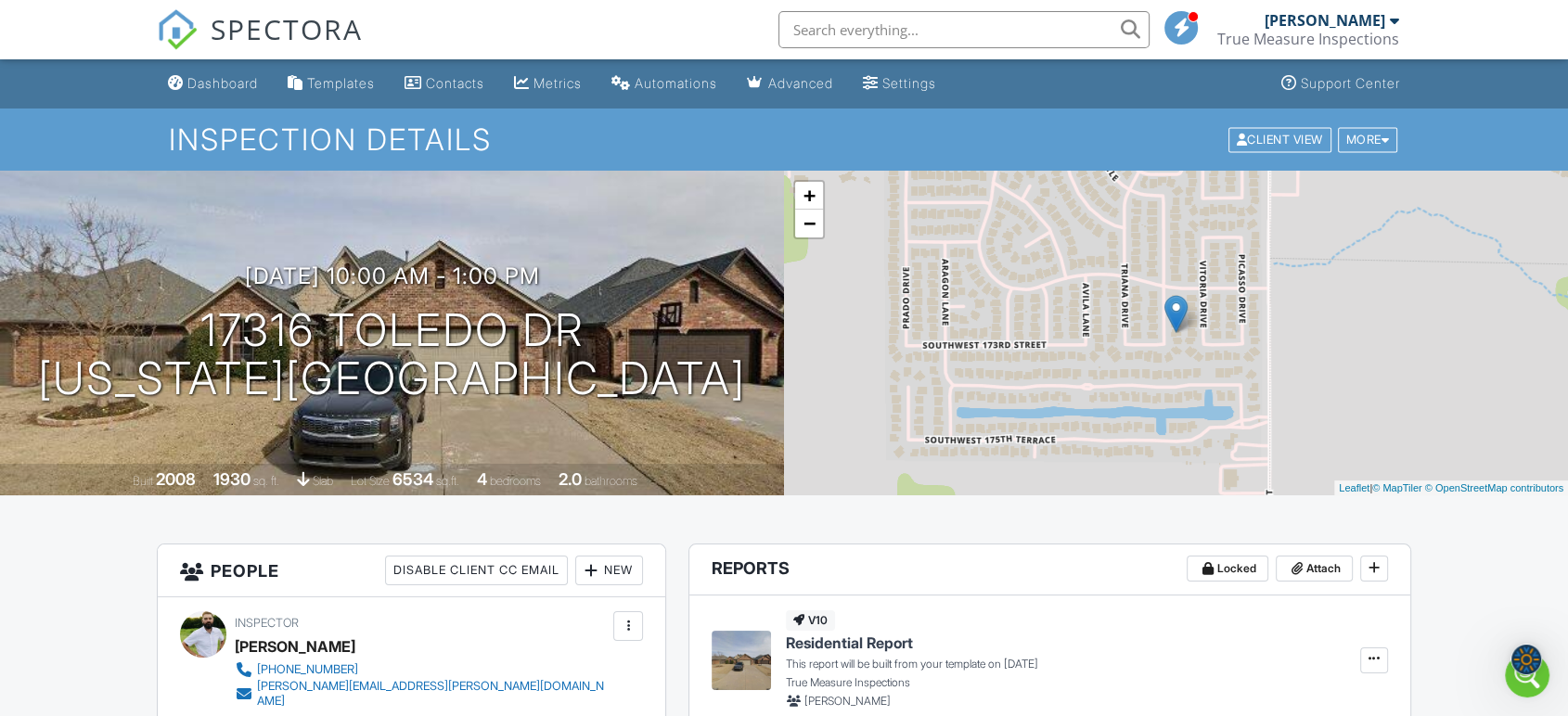
click at [879, 84] on div "Settings" at bounding box center [870, 83] width 16 height 15
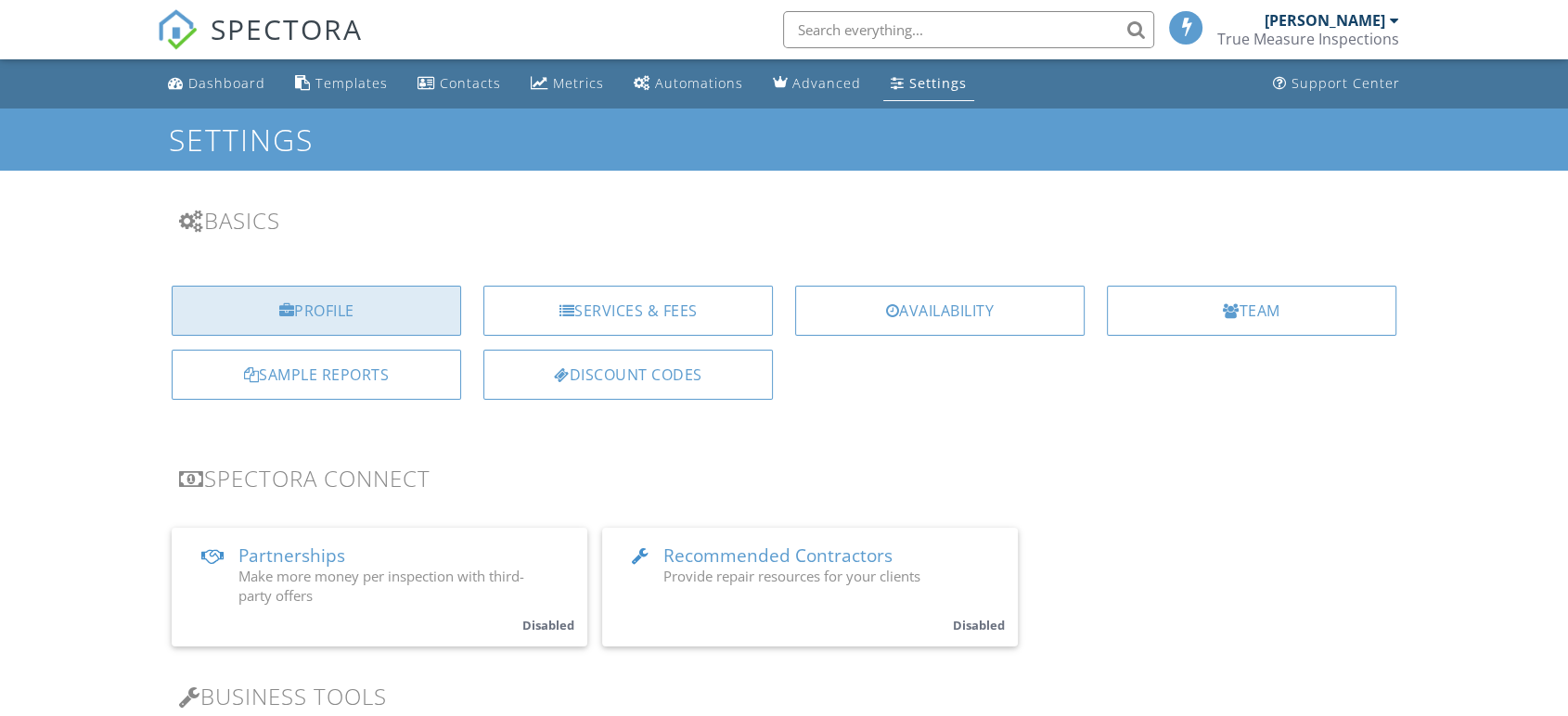
click at [357, 323] on div "Profile" at bounding box center [316, 310] width 289 height 50
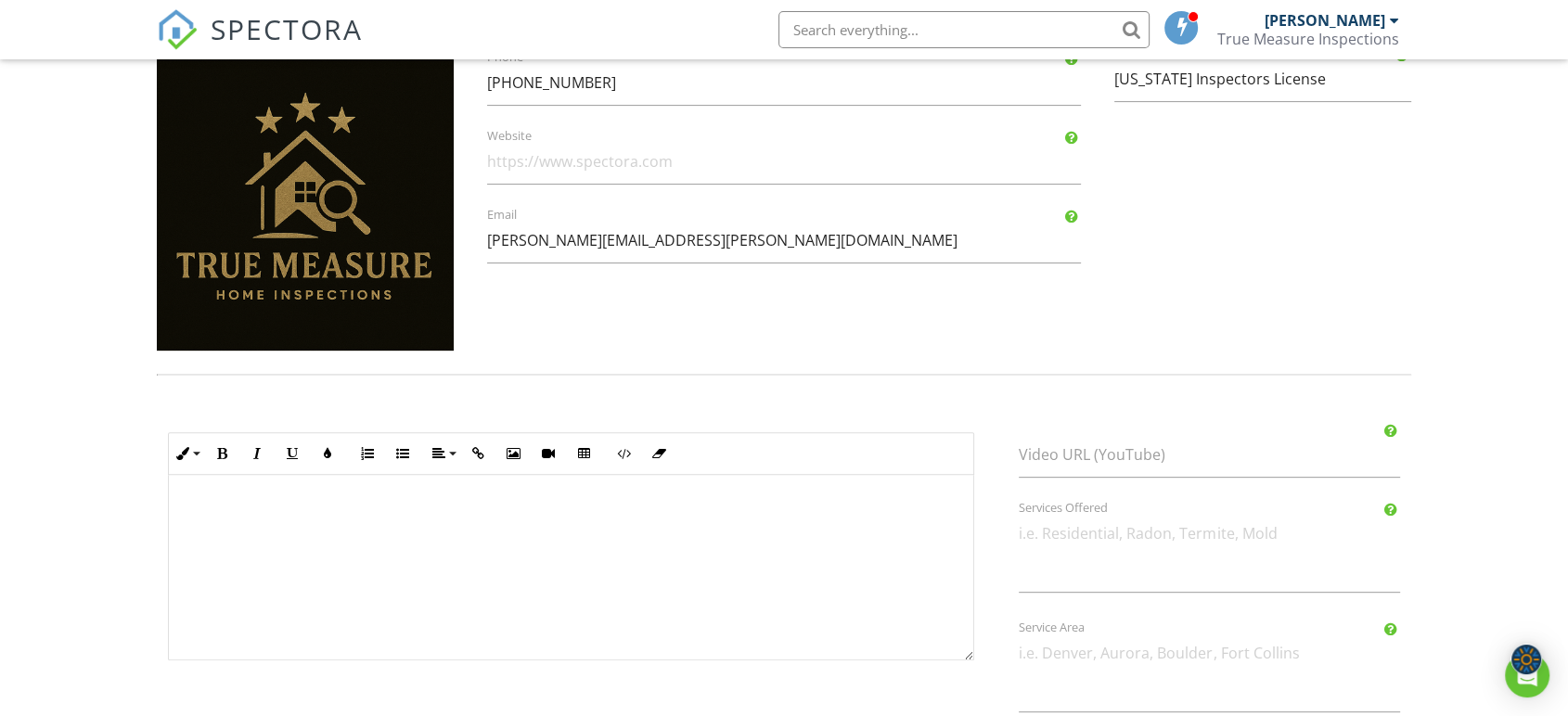
scroll to position [618, 0]
click at [674, 244] on input "sean.s.lum@gmail.com" at bounding box center [784, 240] width 593 height 46
click at [558, 243] on input "sean.s.lum@gmail.com" at bounding box center [784, 240] width 593 height 46
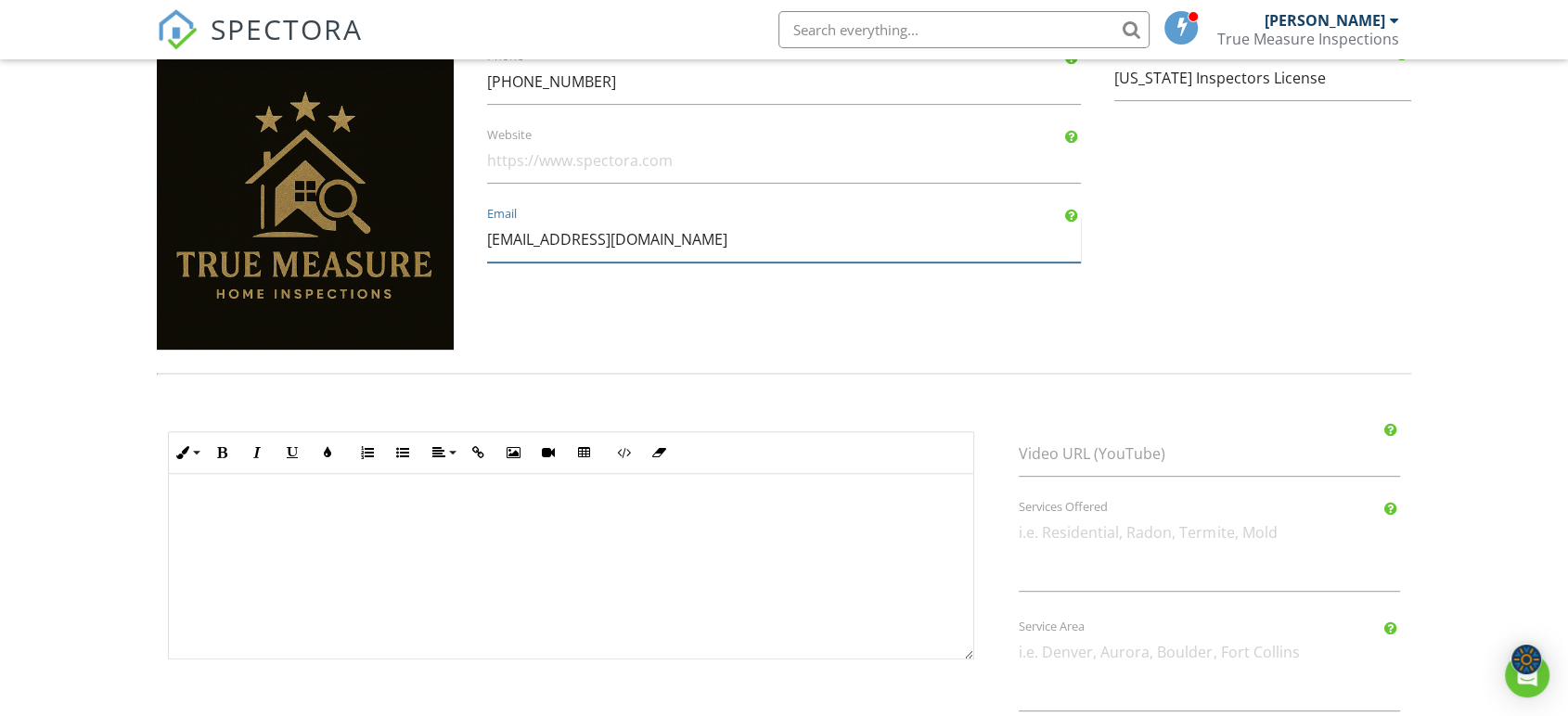
type input "[EMAIL_ADDRESS][DOMAIN_NAME]"
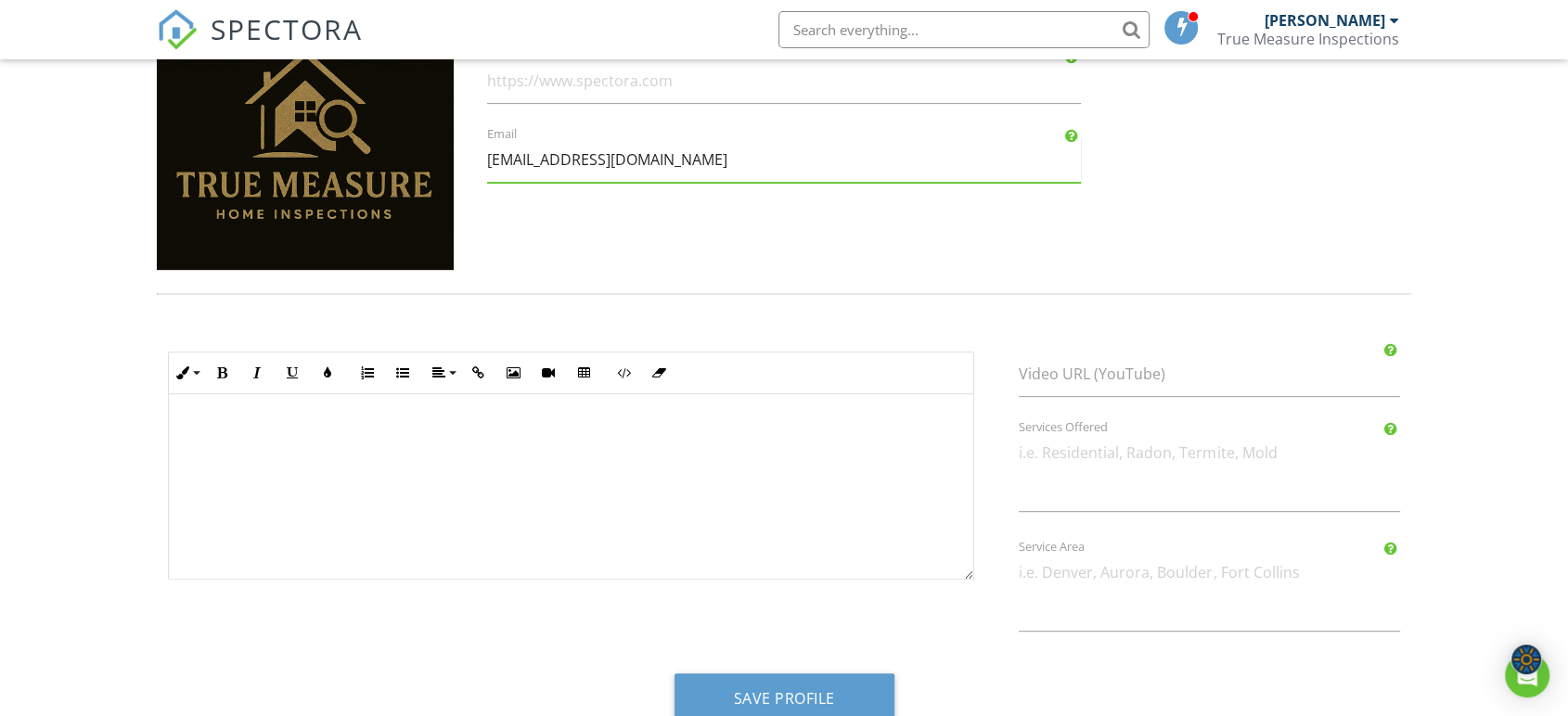
scroll to position [736, 0]
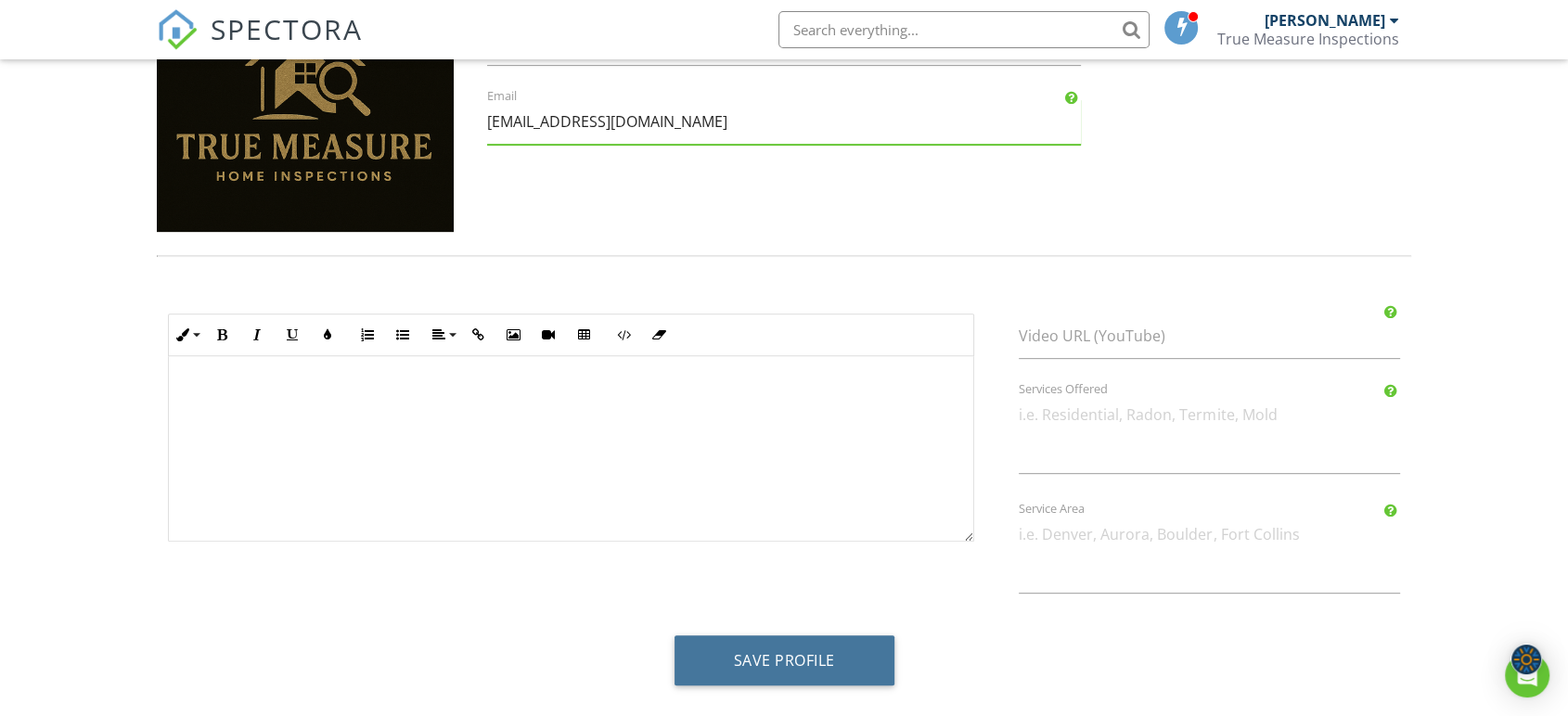
click at [807, 656] on button "Save Profile" at bounding box center [784, 660] width 220 height 50
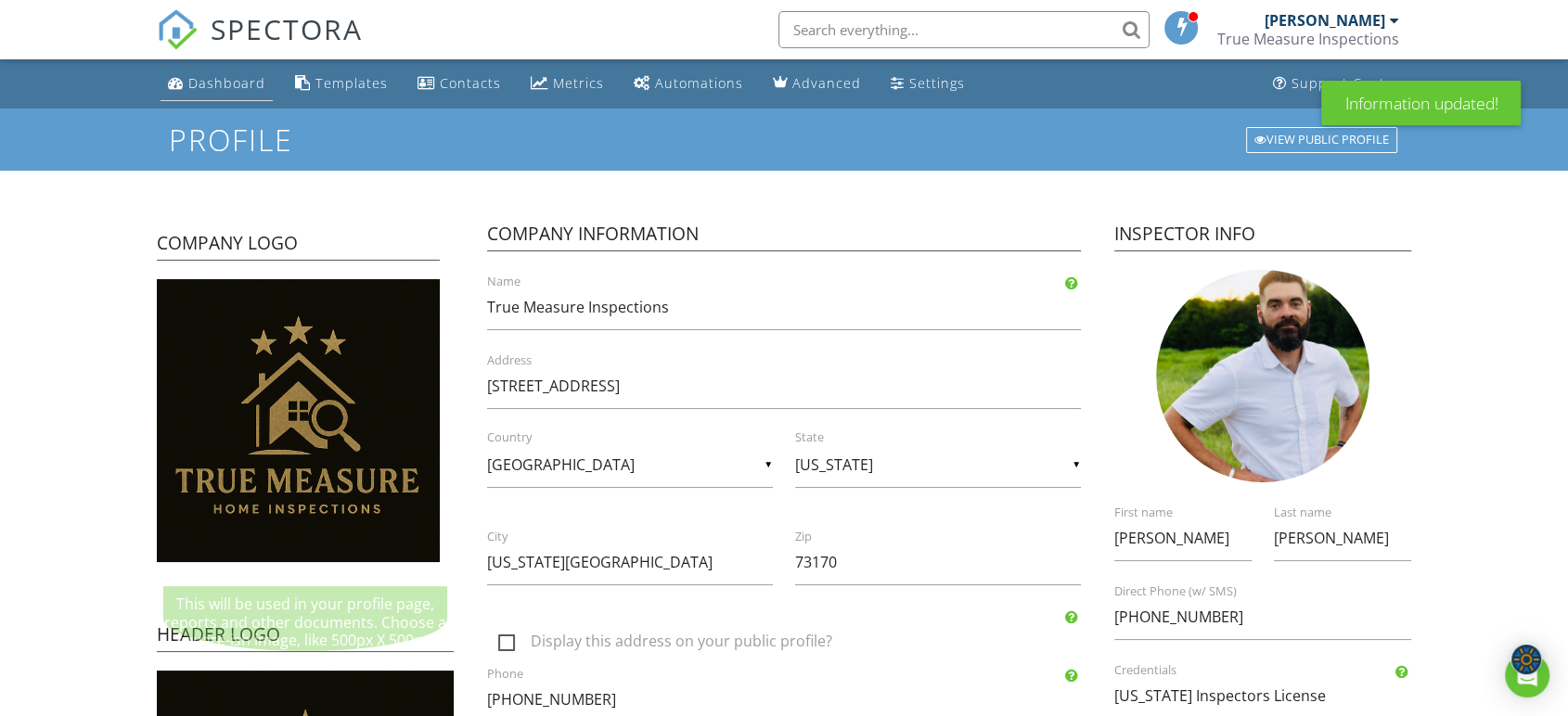
click at [216, 85] on div "Dashboard" at bounding box center [226, 83] width 77 height 18
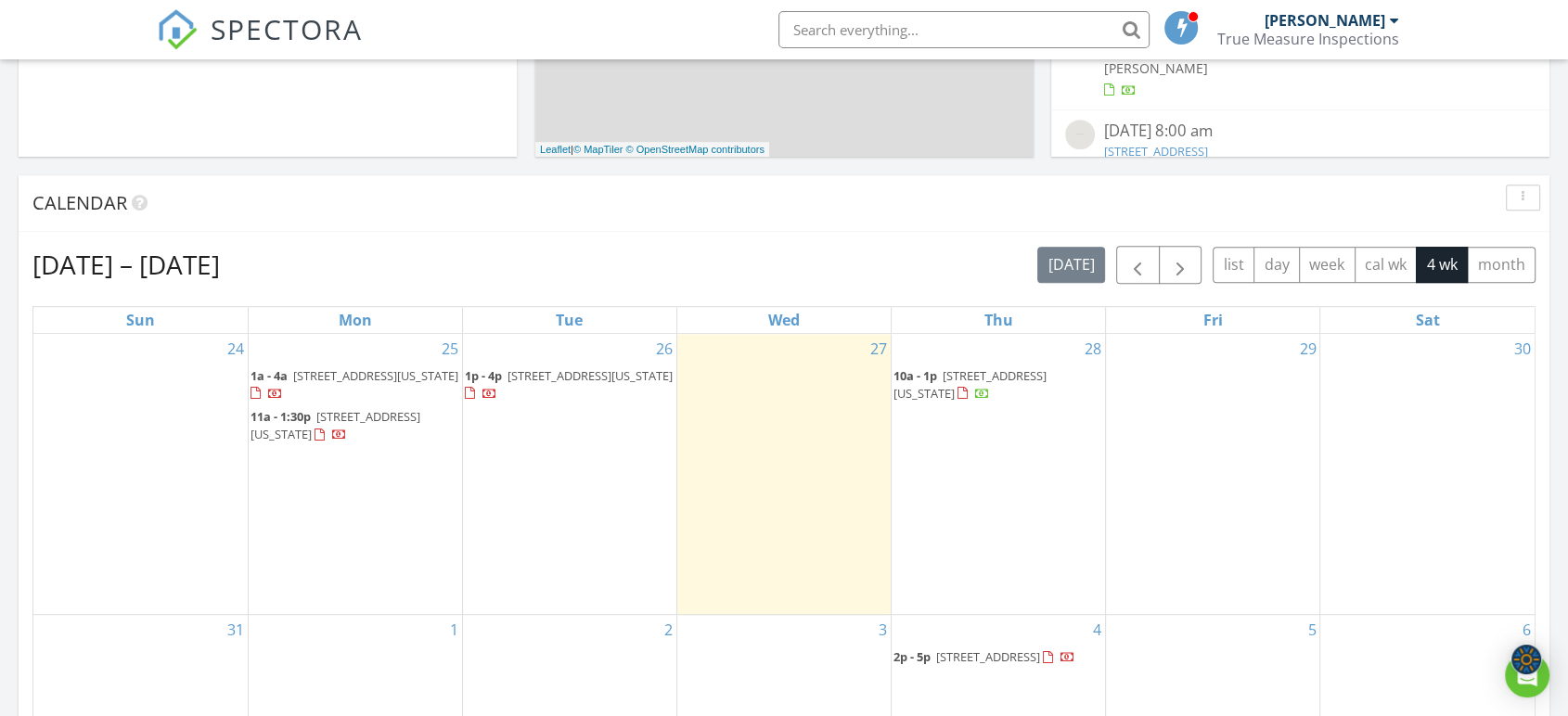
scroll to position [792, 0]
click at [990, 374] on span "17316 Toledo Dr, Oklahoma City 73170" at bounding box center [969, 384] width 153 height 34
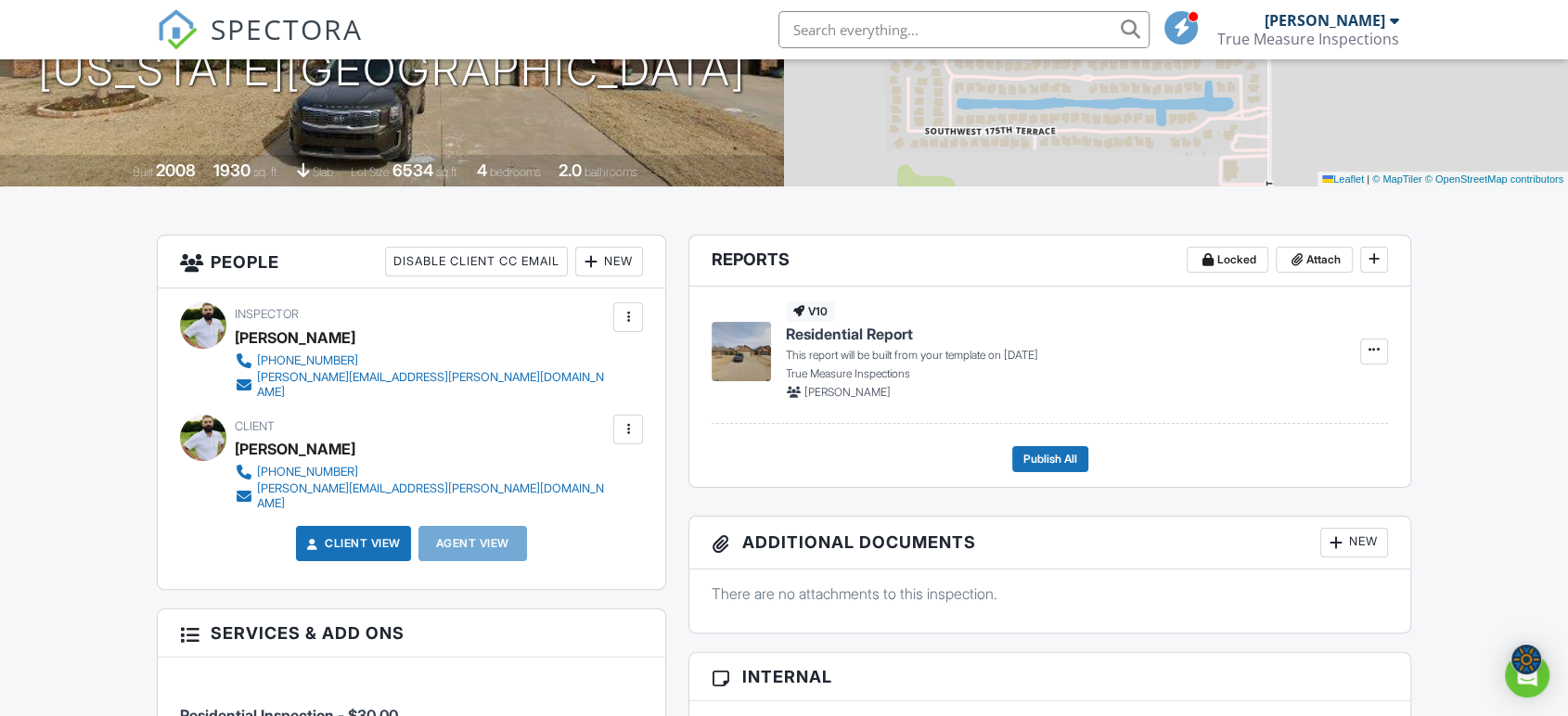
click at [616, 315] on div at bounding box center [628, 317] width 29 height 29
click at [532, 467] on li "Remove" at bounding box center [551, 466] width 164 height 47
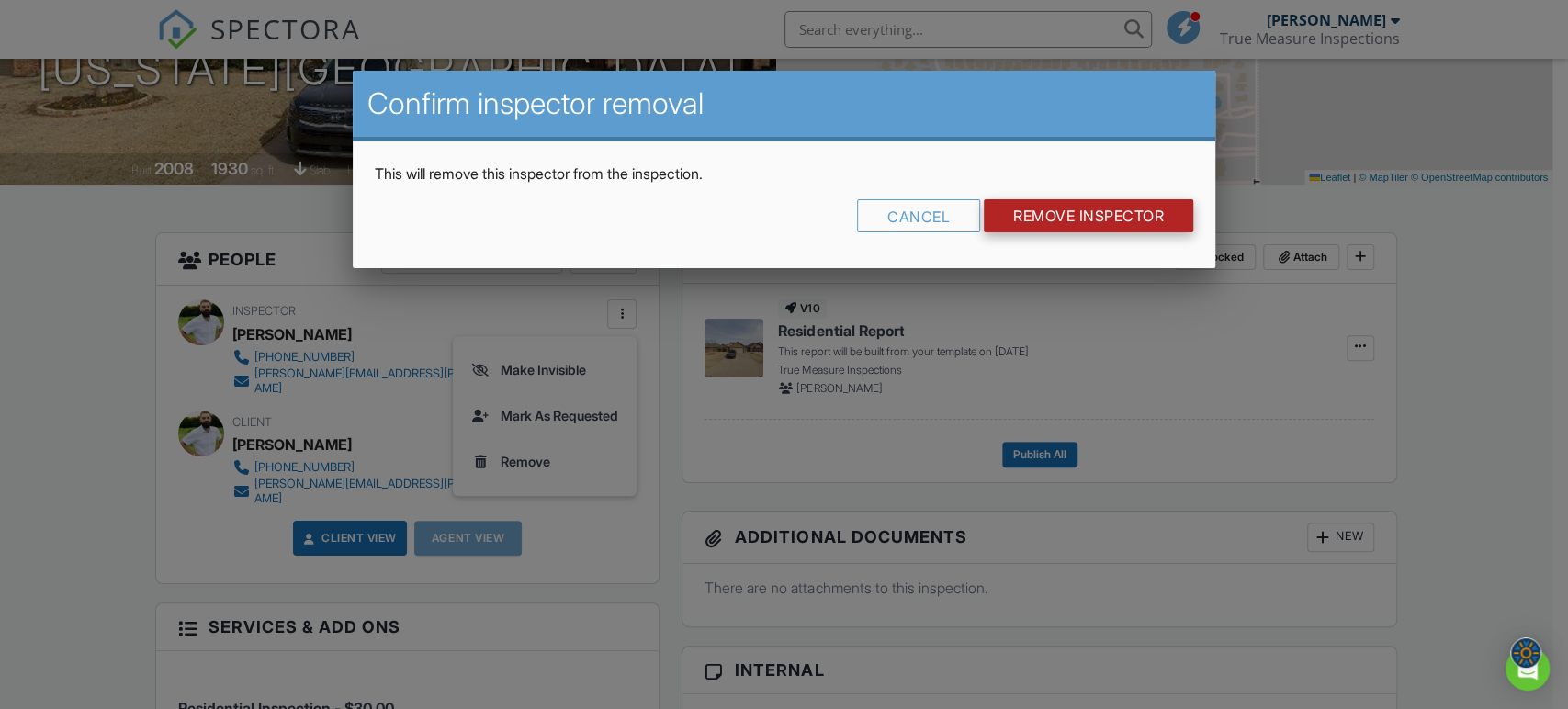
click at [1039, 221] on input "Remove Inspector" at bounding box center [1089, 216] width 209 height 33
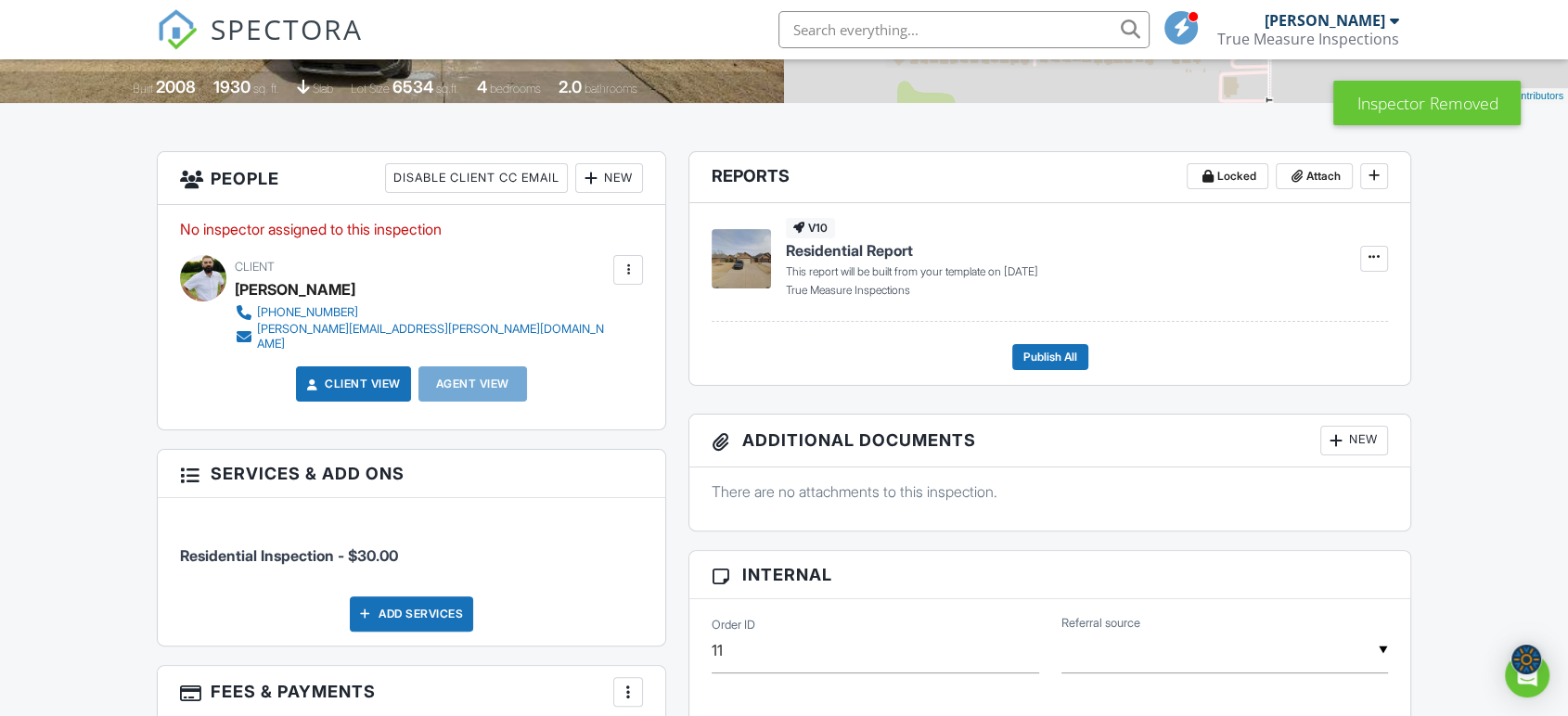
scroll to position [514, 0]
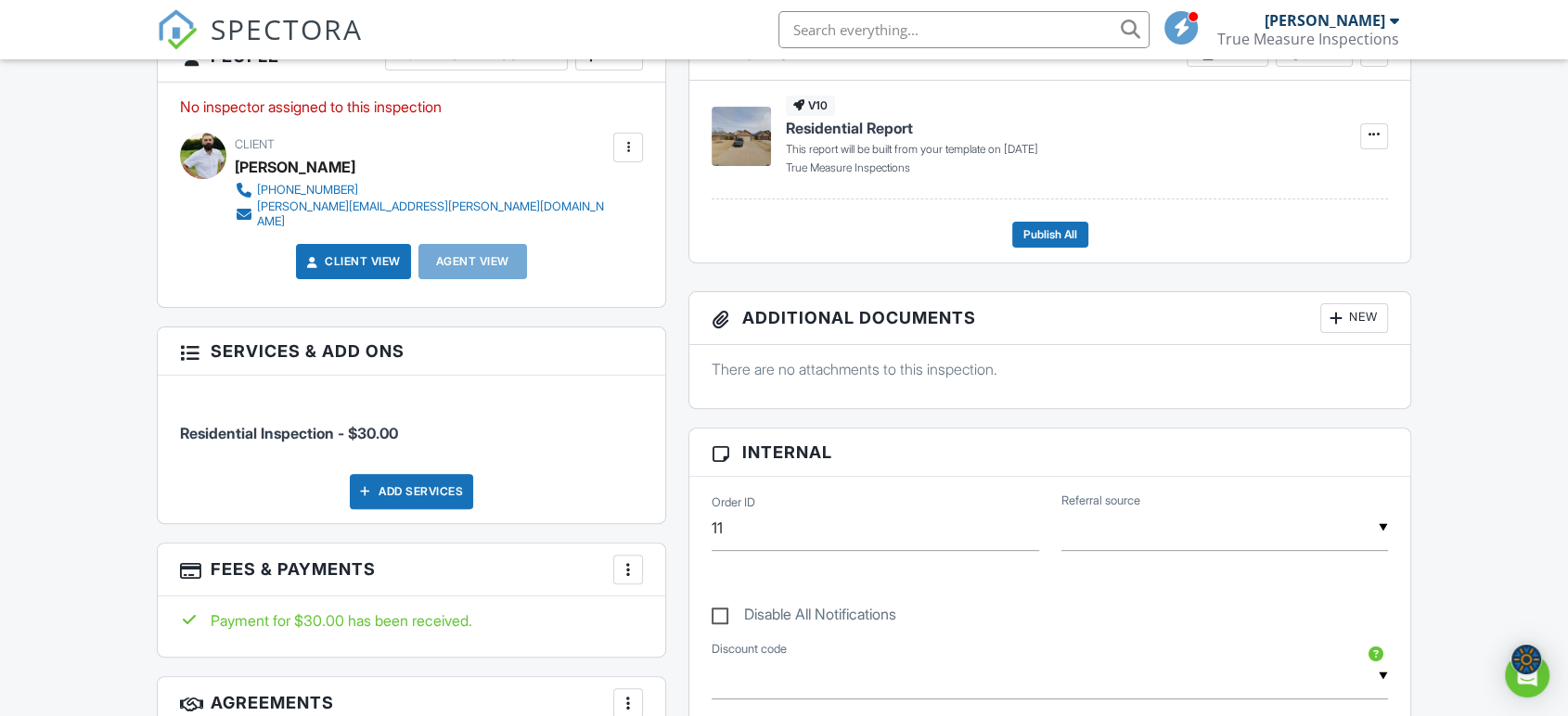
click at [622, 145] on div at bounding box center [629, 147] width 19 height 19
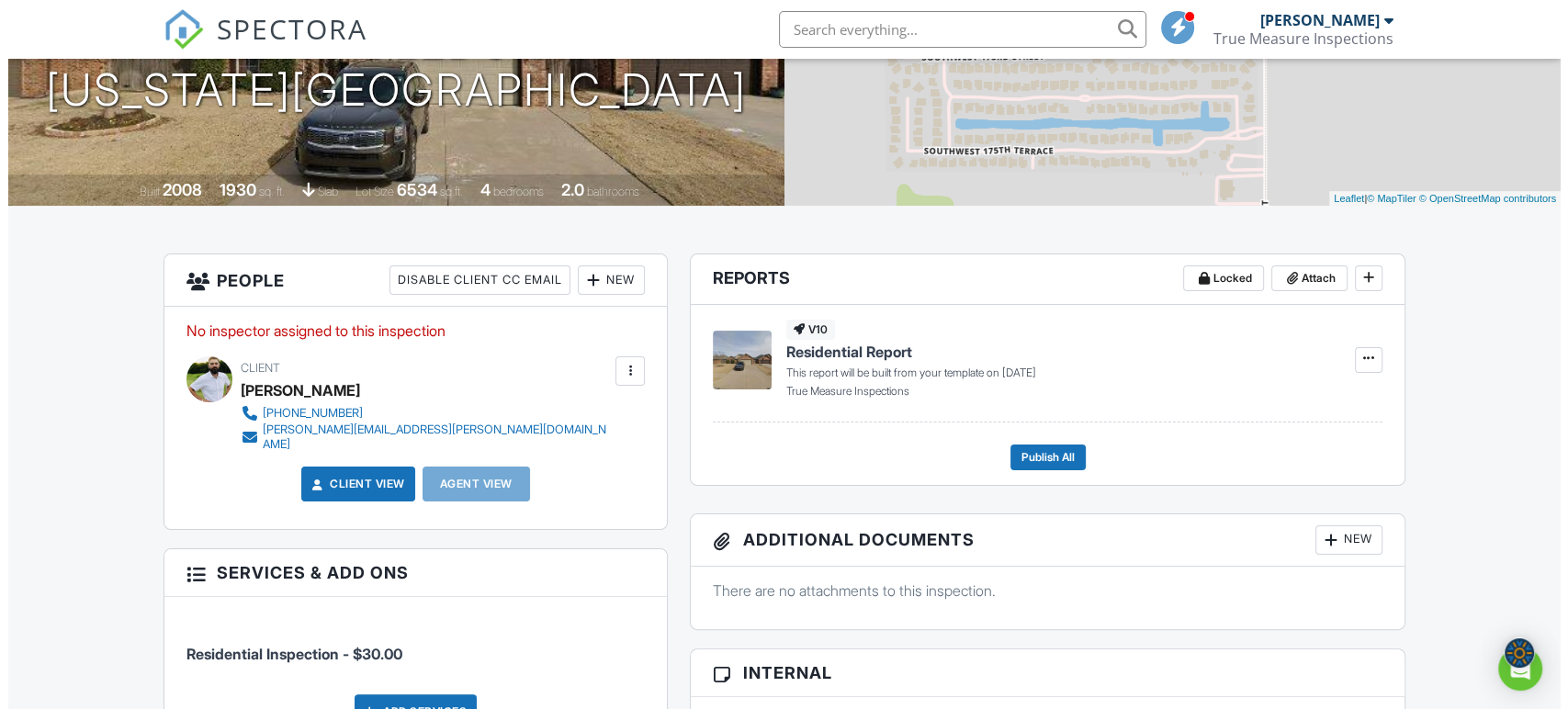
scroll to position [306, 0]
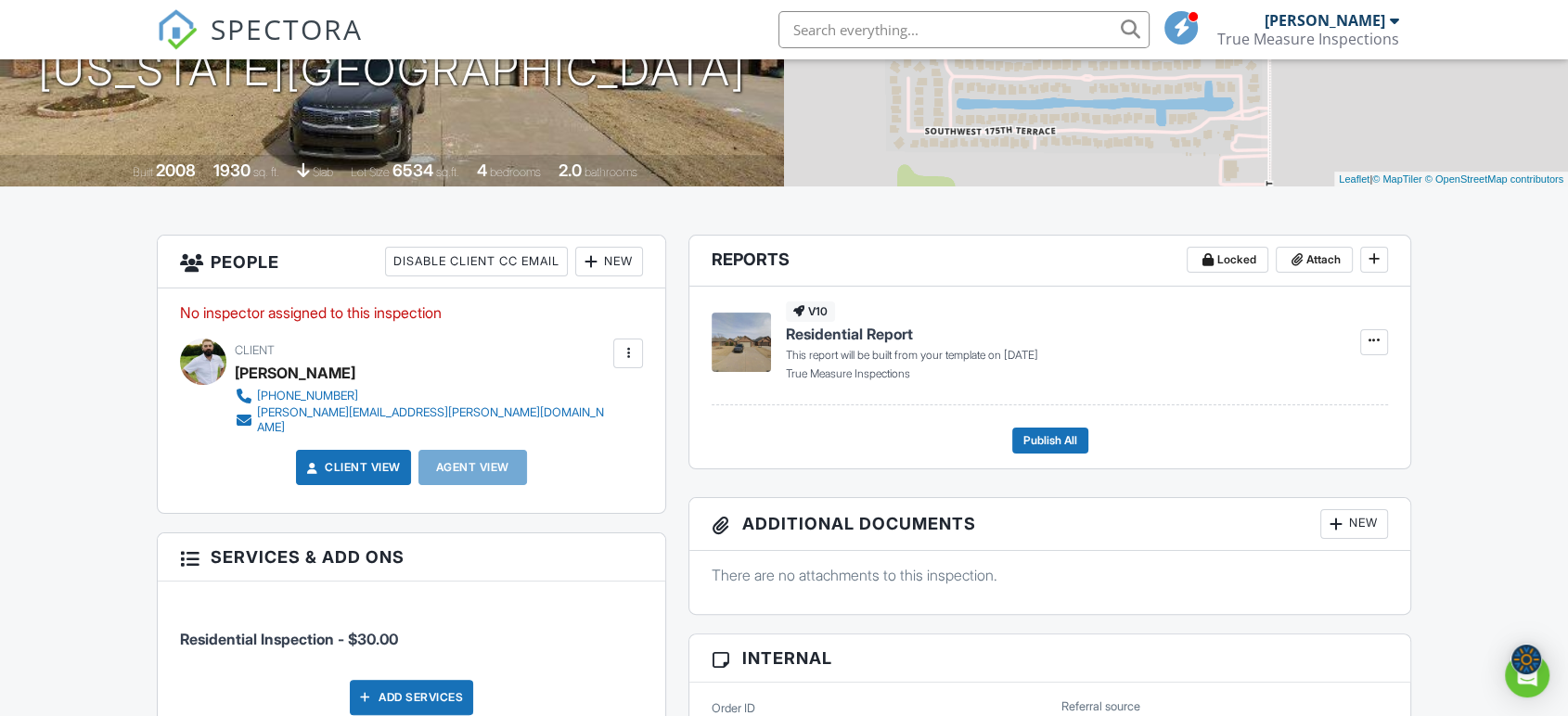
click at [620, 267] on div "New" at bounding box center [609, 261] width 68 height 29
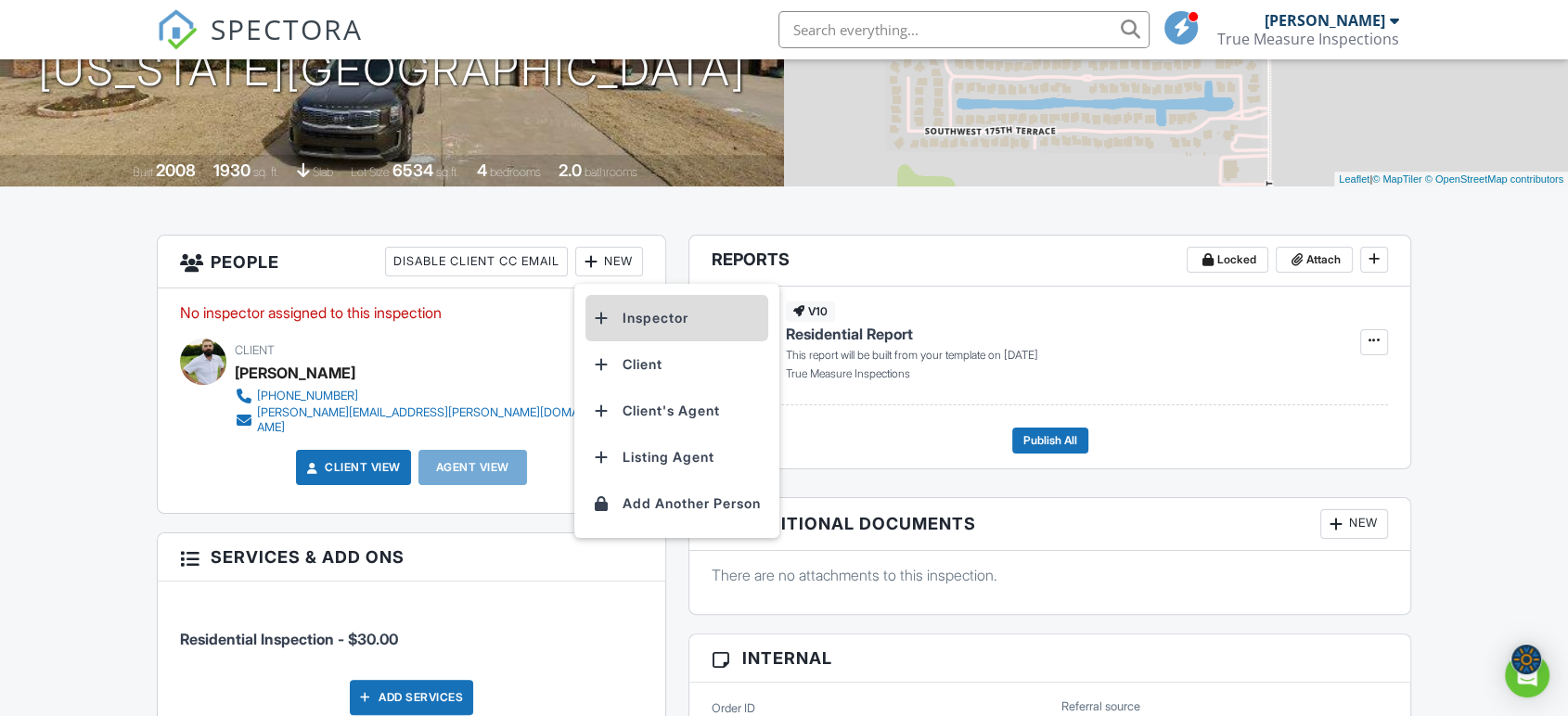
click at [653, 310] on li "Inspector" at bounding box center [677, 318] width 183 height 47
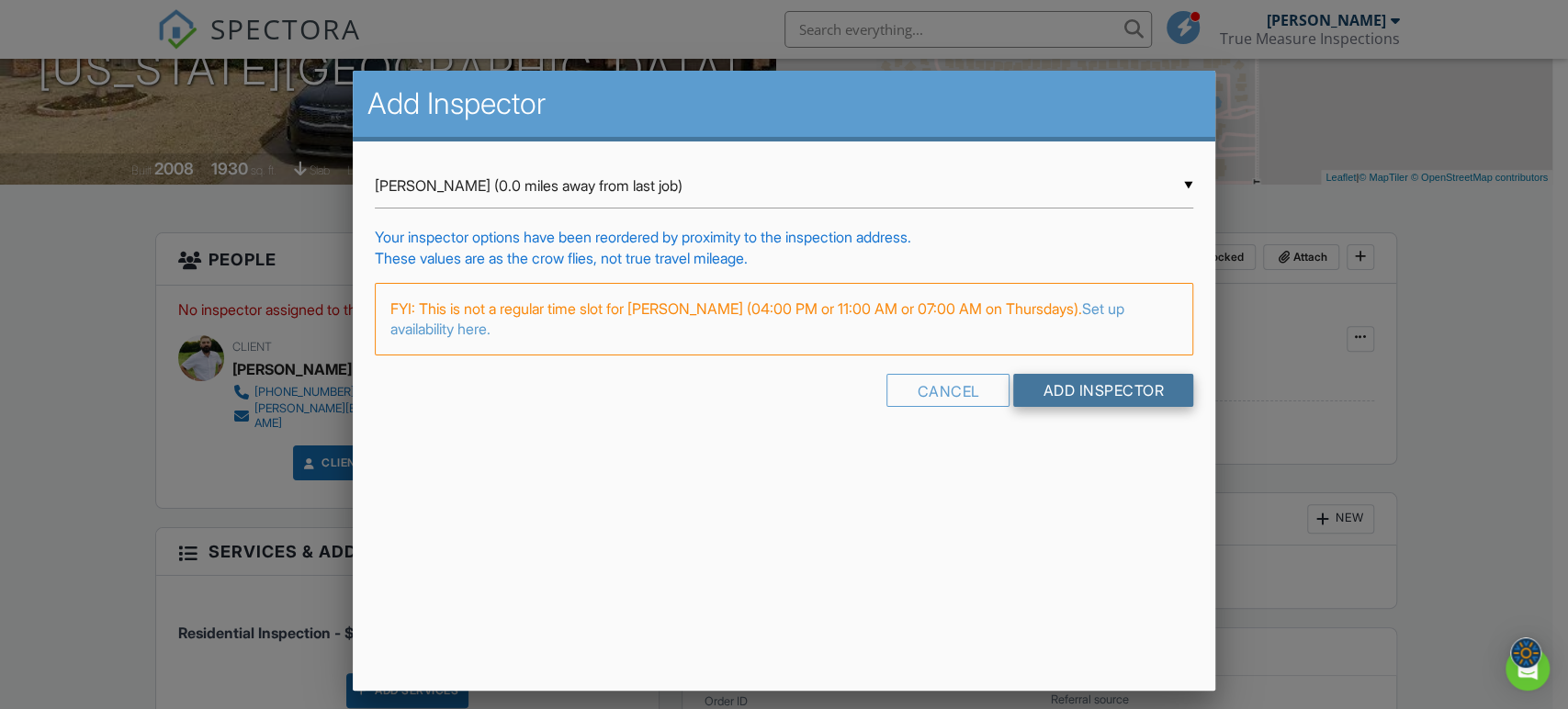
click at [1075, 391] on input "Add Inspector" at bounding box center [1103, 390] width 180 height 33
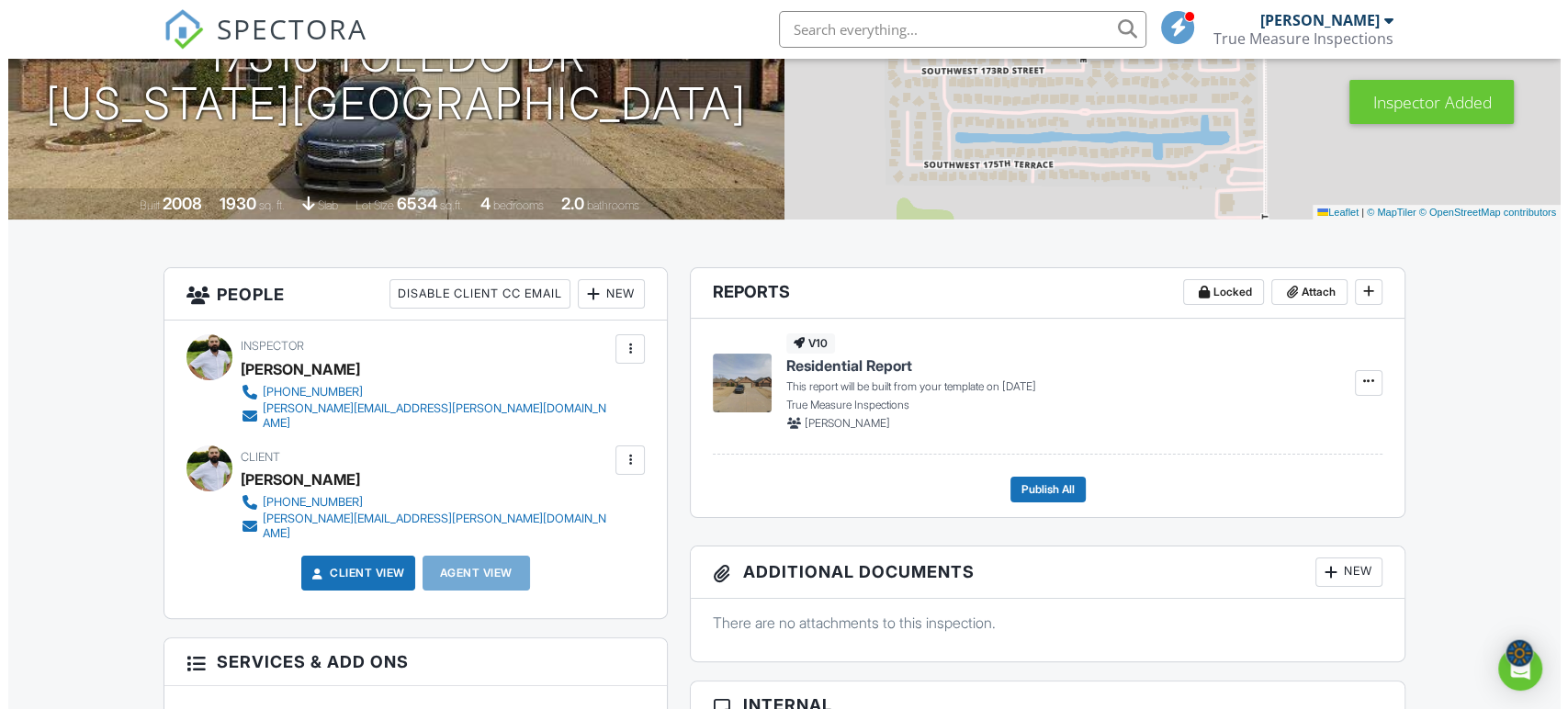
scroll to position [306, 0]
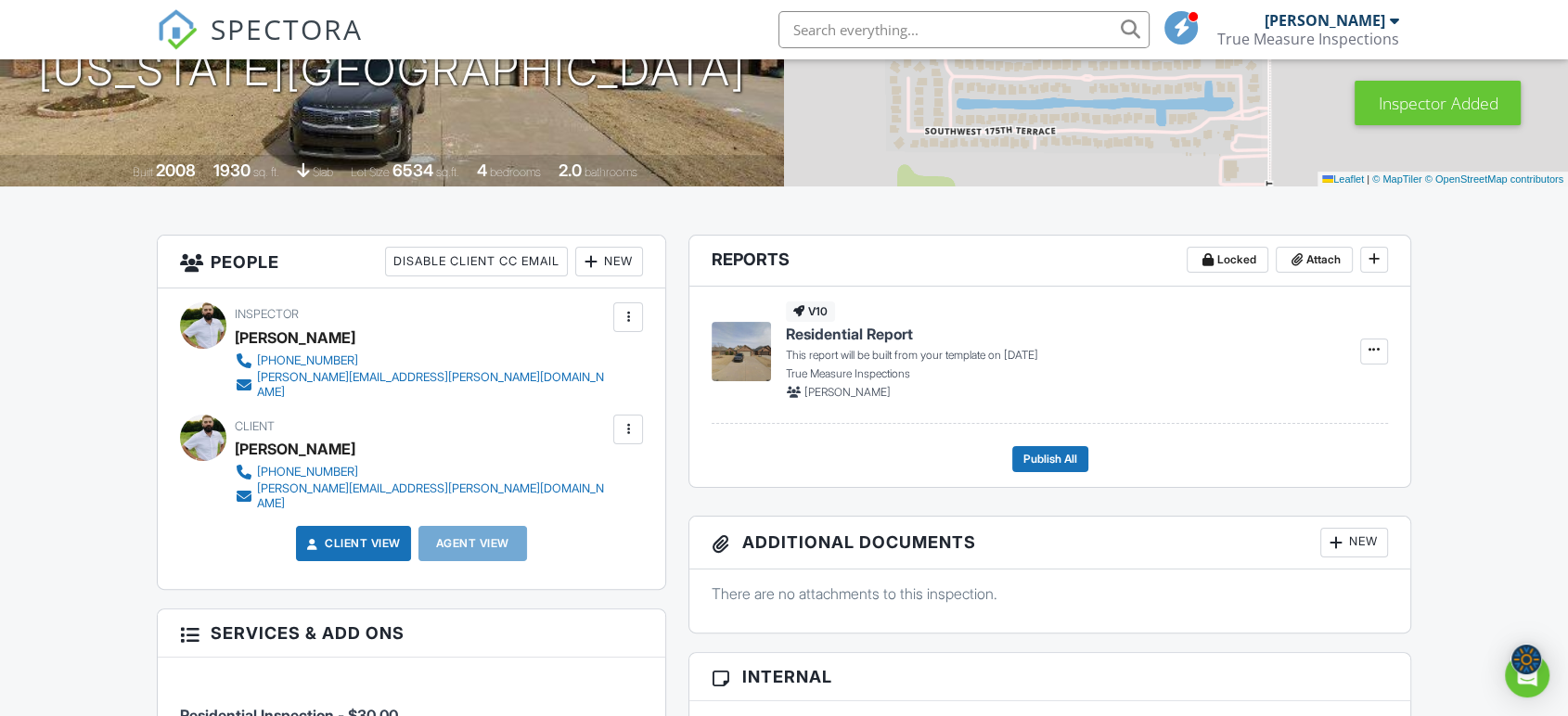
click at [641, 420] on div at bounding box center [628, 429] width 29 height 29
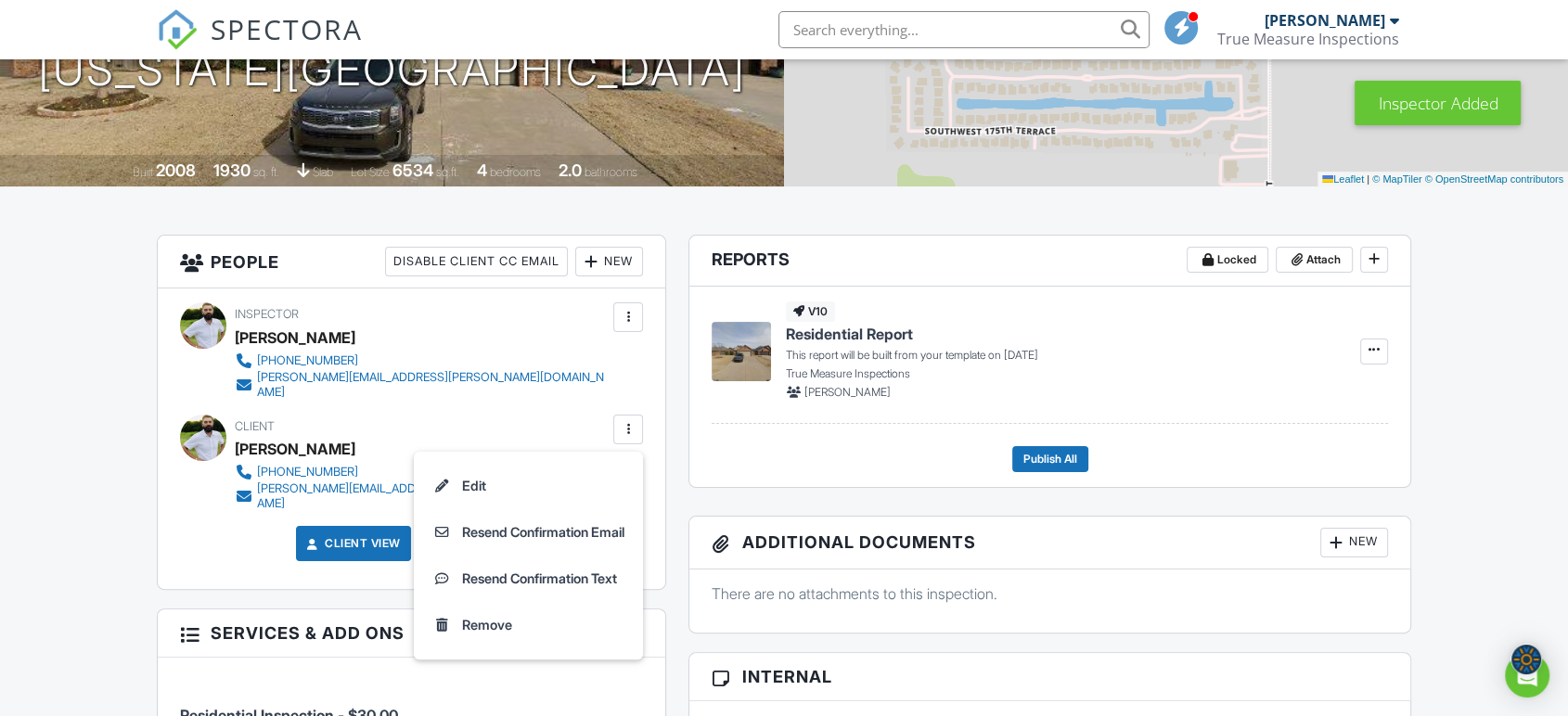
click at [587, 526] on li "Resend Confirmation Email" at bounding box center [529, 532] width 207 height 47
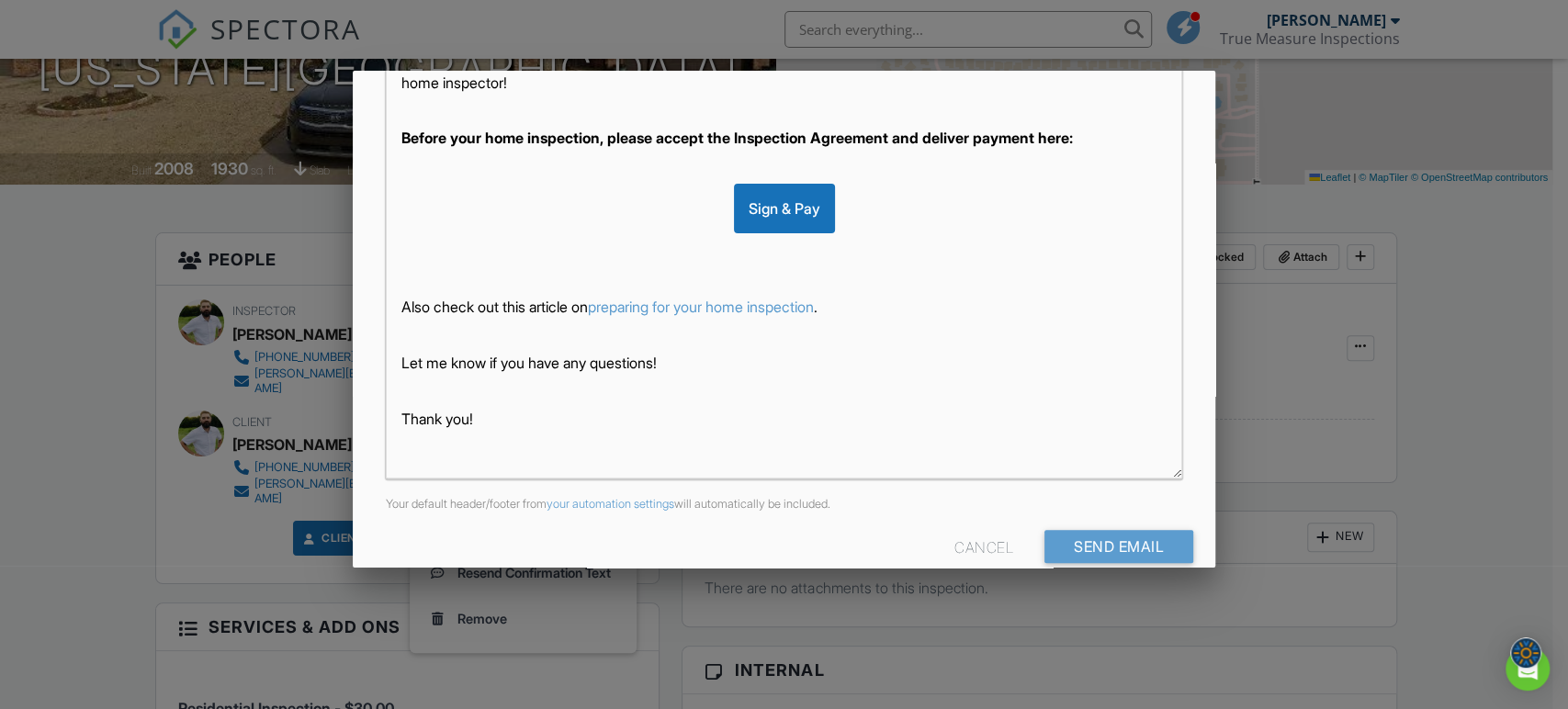
scroll to position [405, 0]
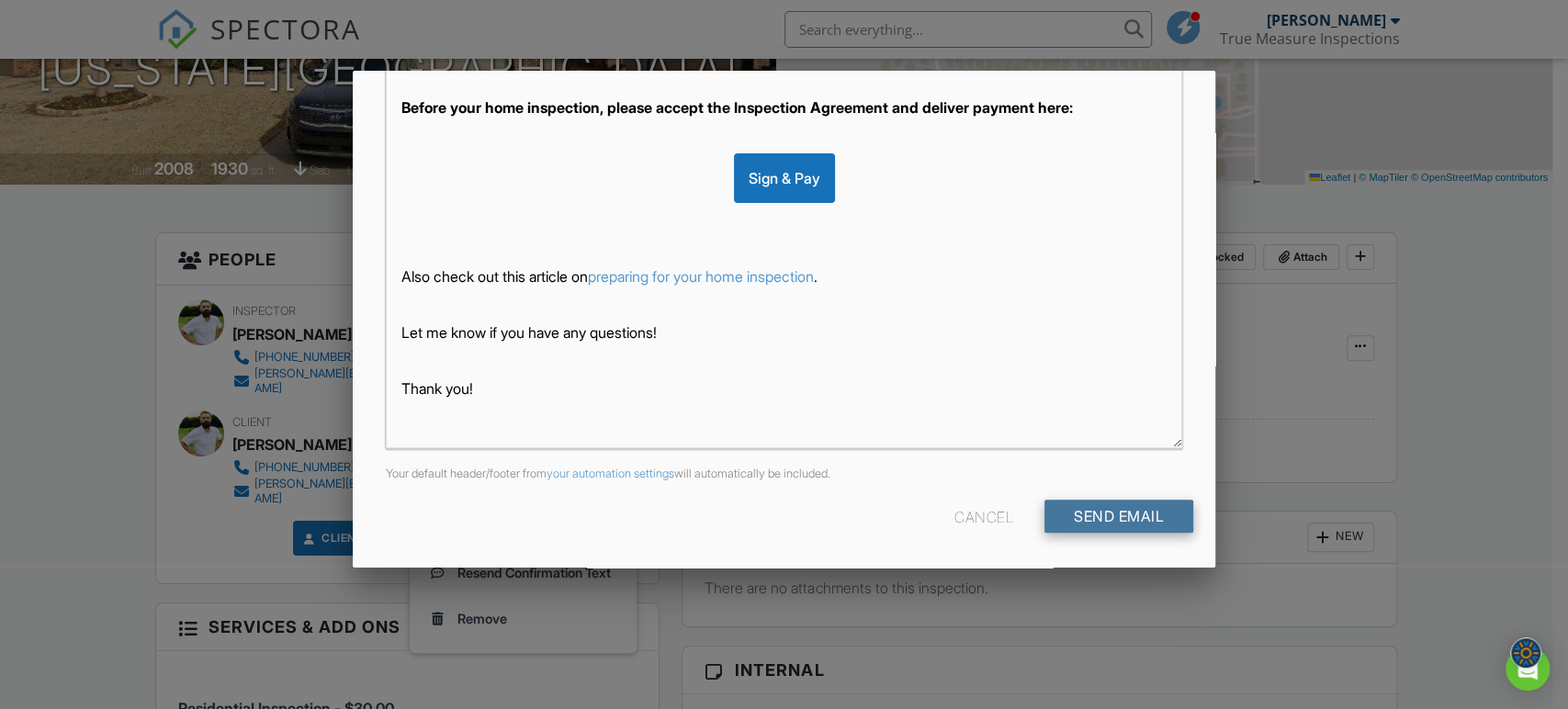
click at [1109, 515] on input "Send Email" at bounding box center [1119, 516] width 149 height 33
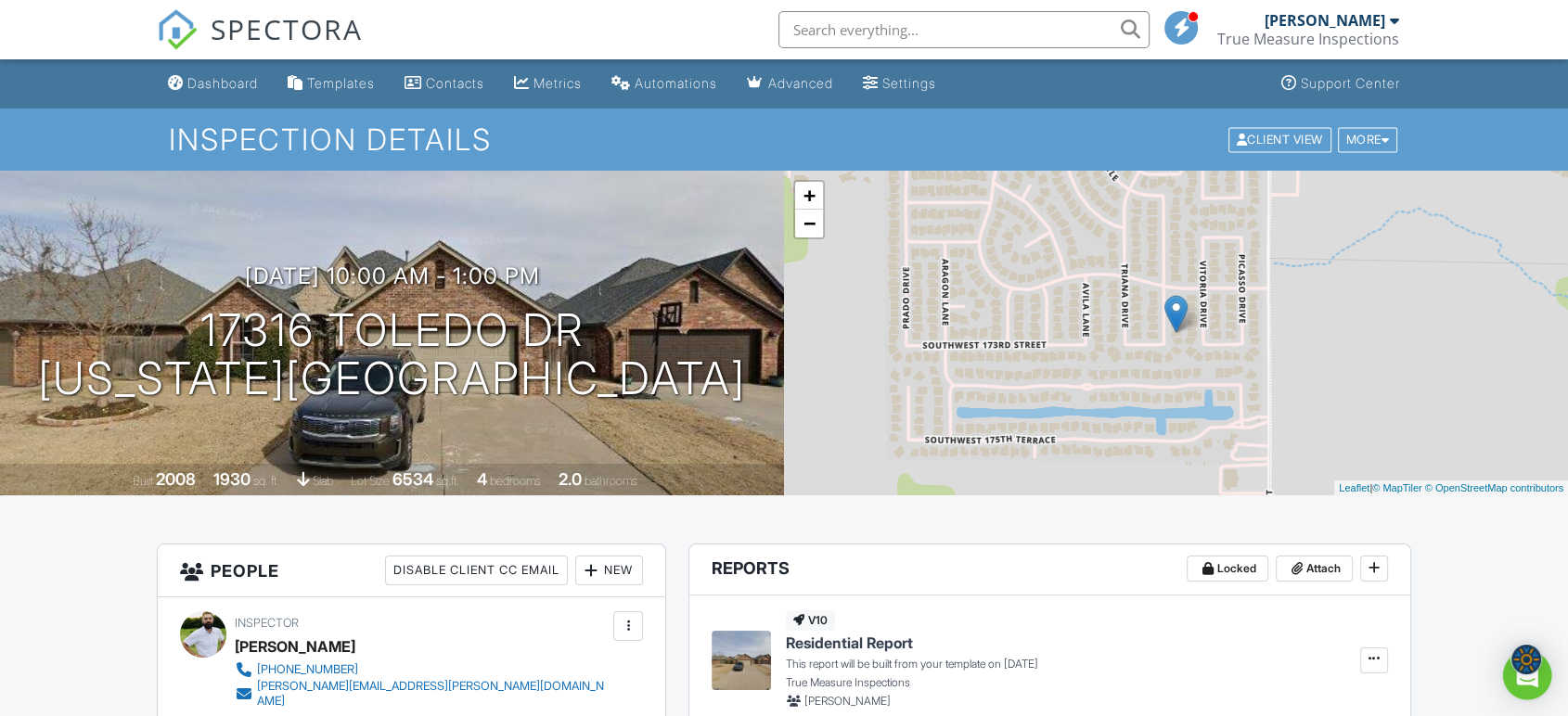
click at [1527, 675] on icon "Open Intercom Messenger" at bounding box center [1526, 675] width 21 height 24
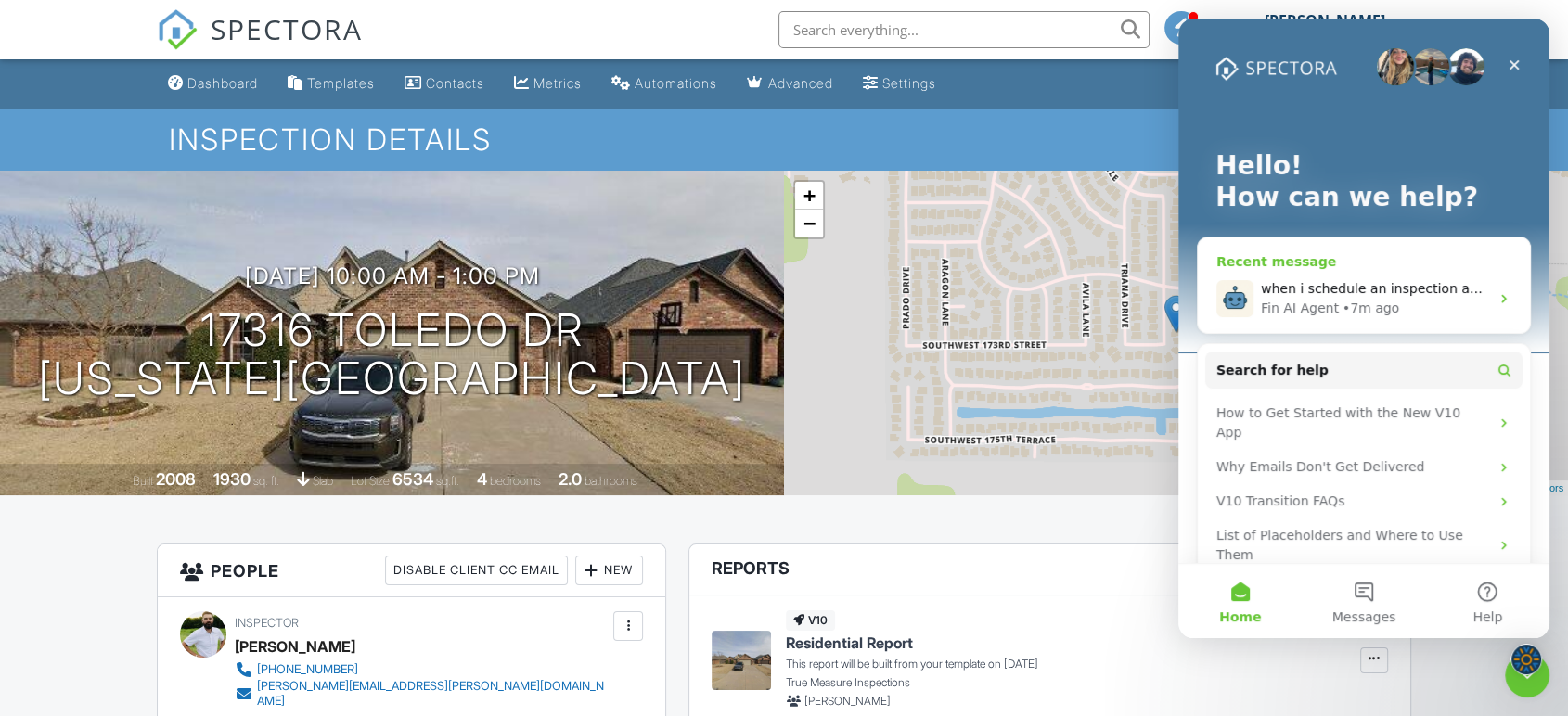
click at [1332, 297] on div "when i schedule an inspection and then email the payment/agreement signature pa…" at bounding box center [1375, 289] width 228 height 19
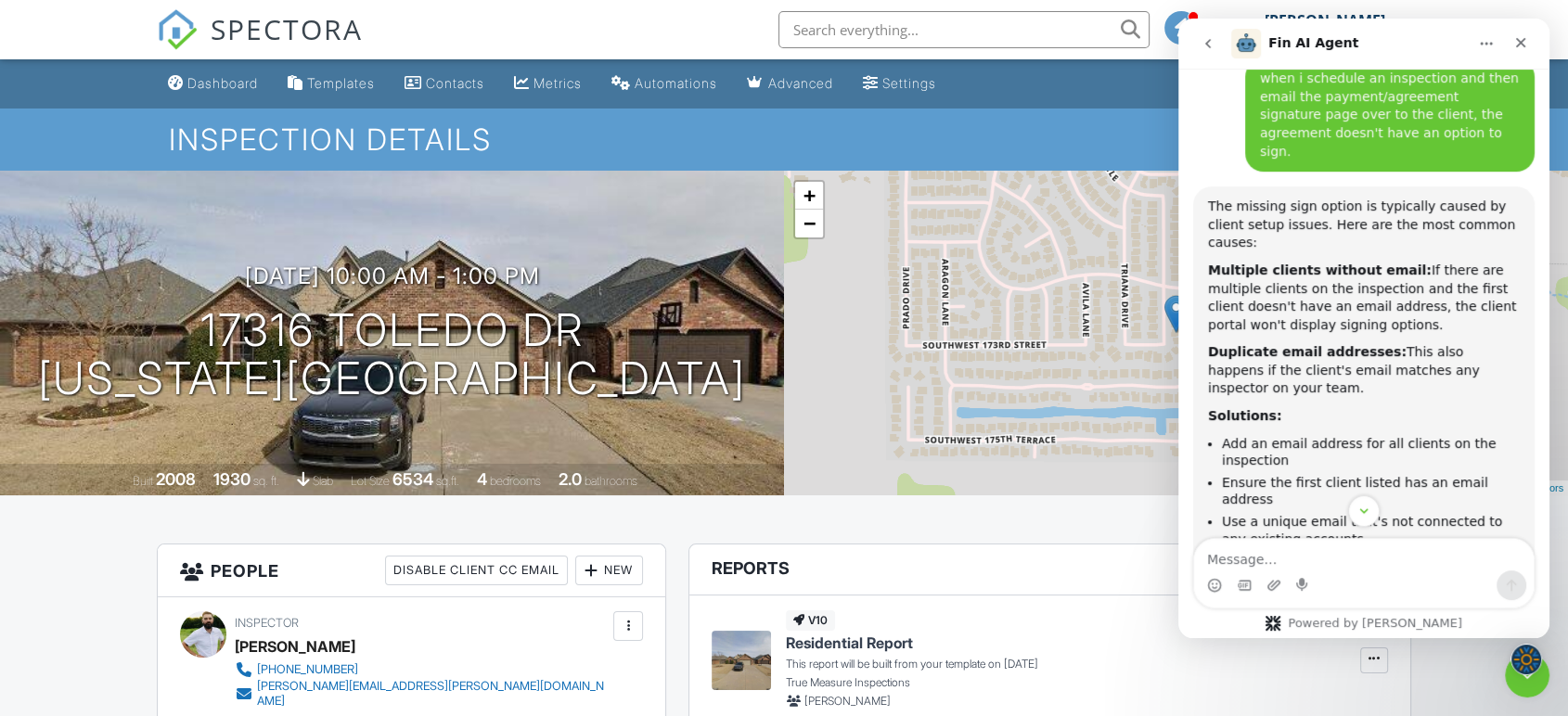
scroll to position [443, 0]
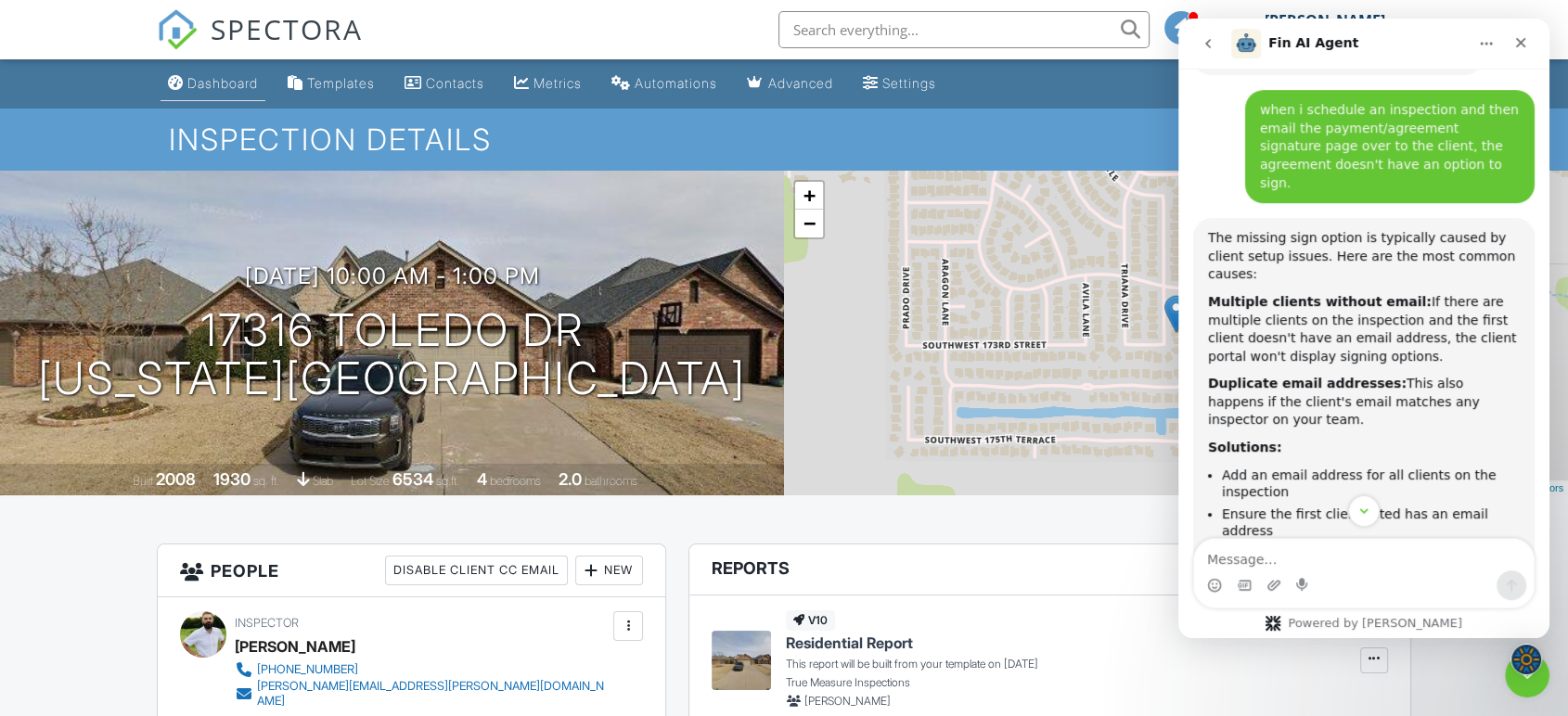
click at [185, 75] on link "Dashboard" at bounding box center [213, 84] width 105 height 34
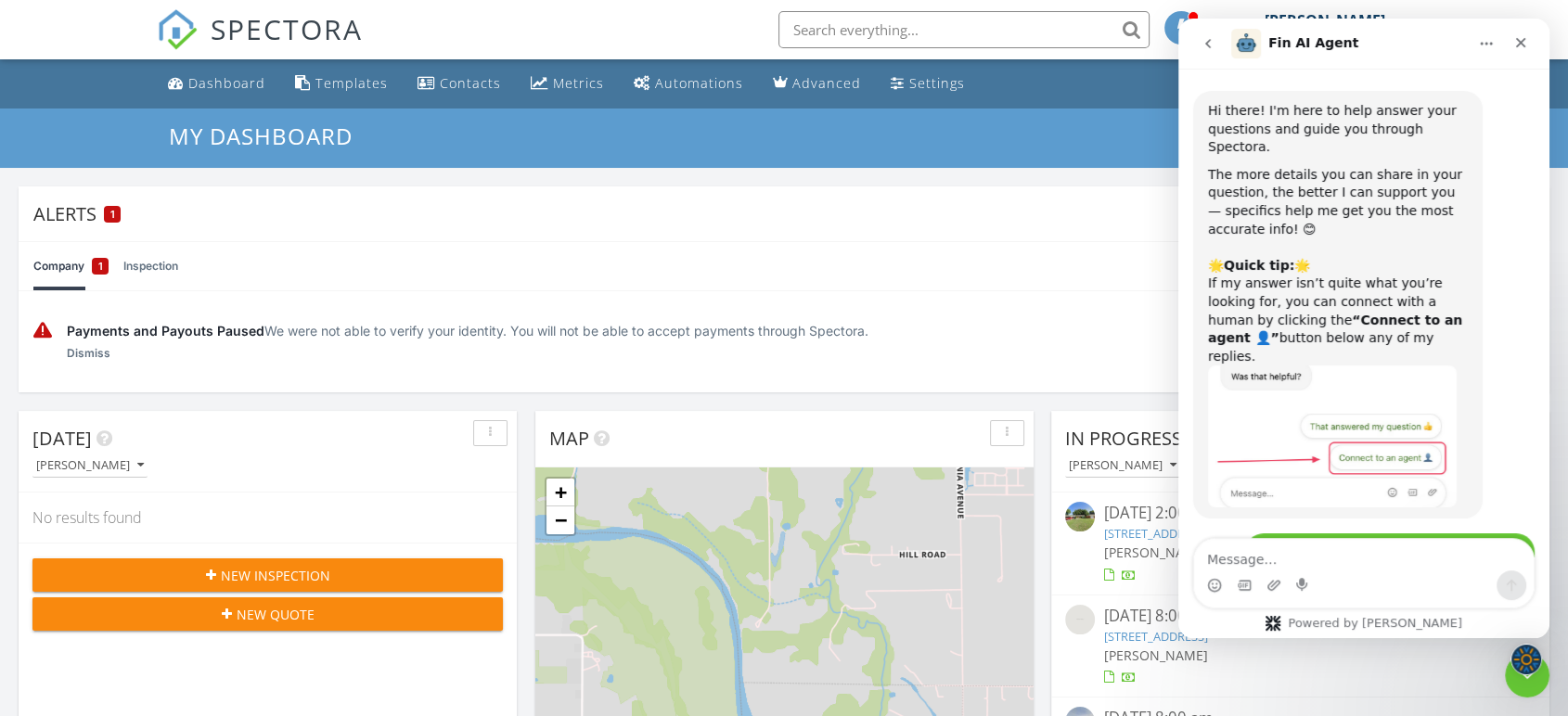
scroll to position [752, 0]
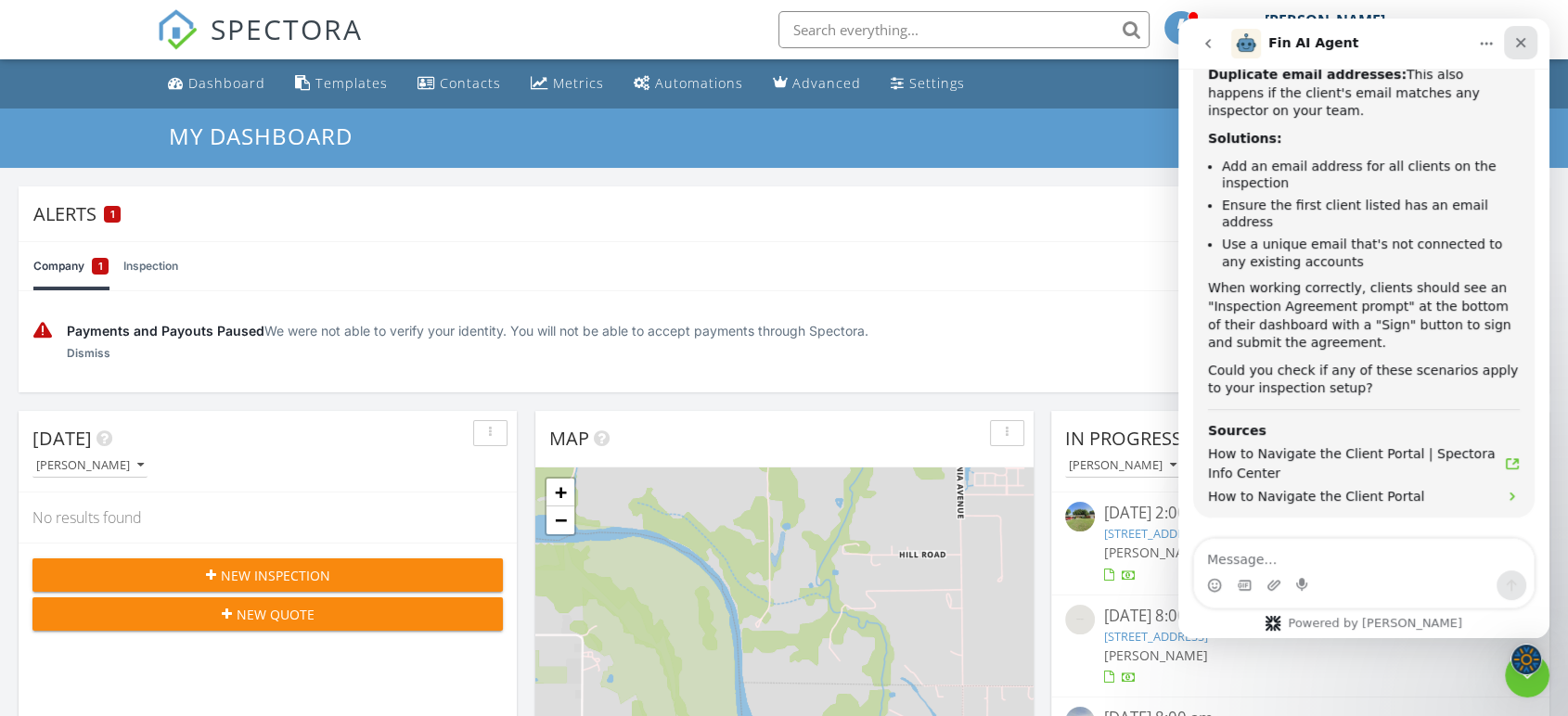
click at [1516, 36] on icon "Close" at bounding box center [1520, 43] width 15 height 15
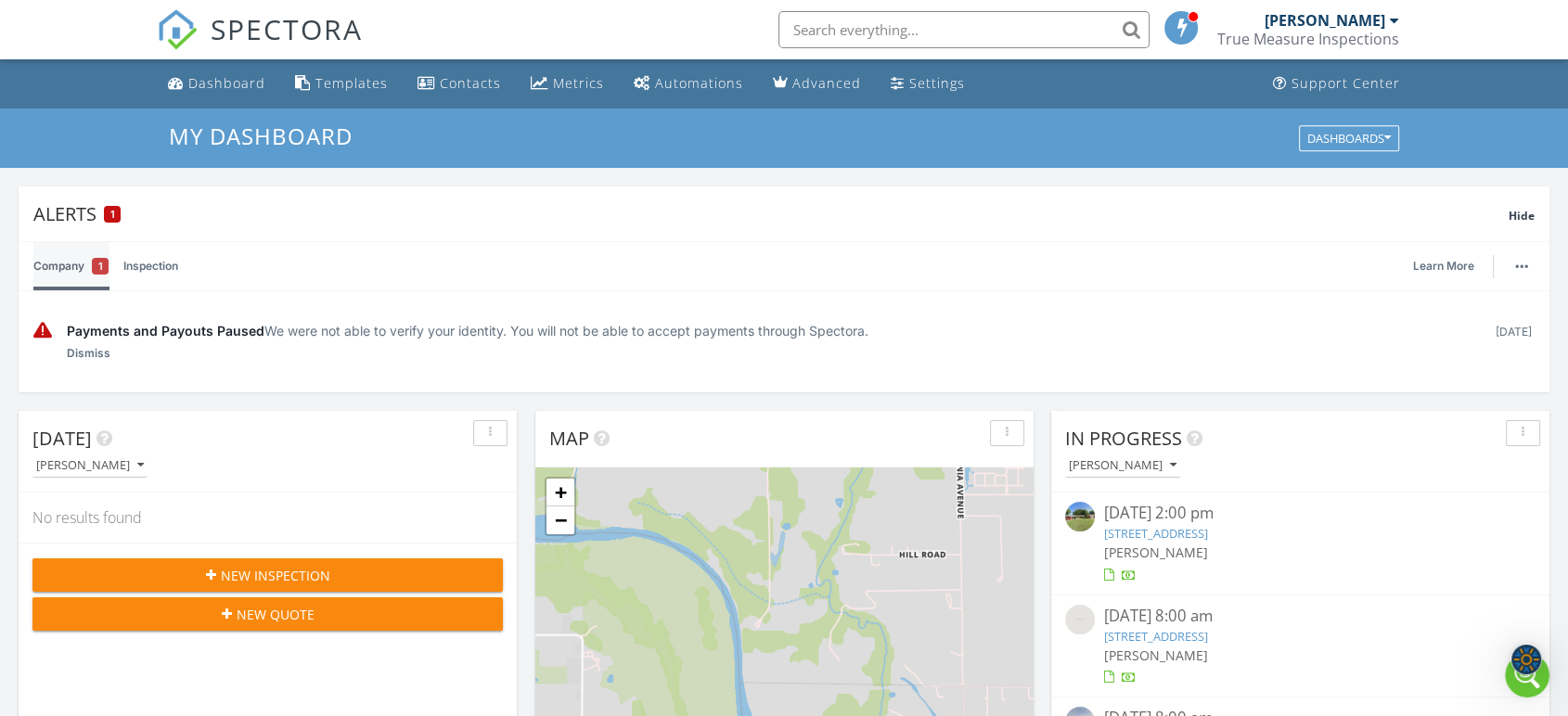
click at [69, 267] on link "Company 1" at bounding box center [70, 266] width 75 height 48
click at [171, 331] on span "Payments and Payouts Paused" at bounding box center [165, 330] width 198 height 16
click at [117, 347] on div "Payments and Payouts Paused We were not able to verify your identity. You will …" at bounding box center [772, 342] width 1411 height 42
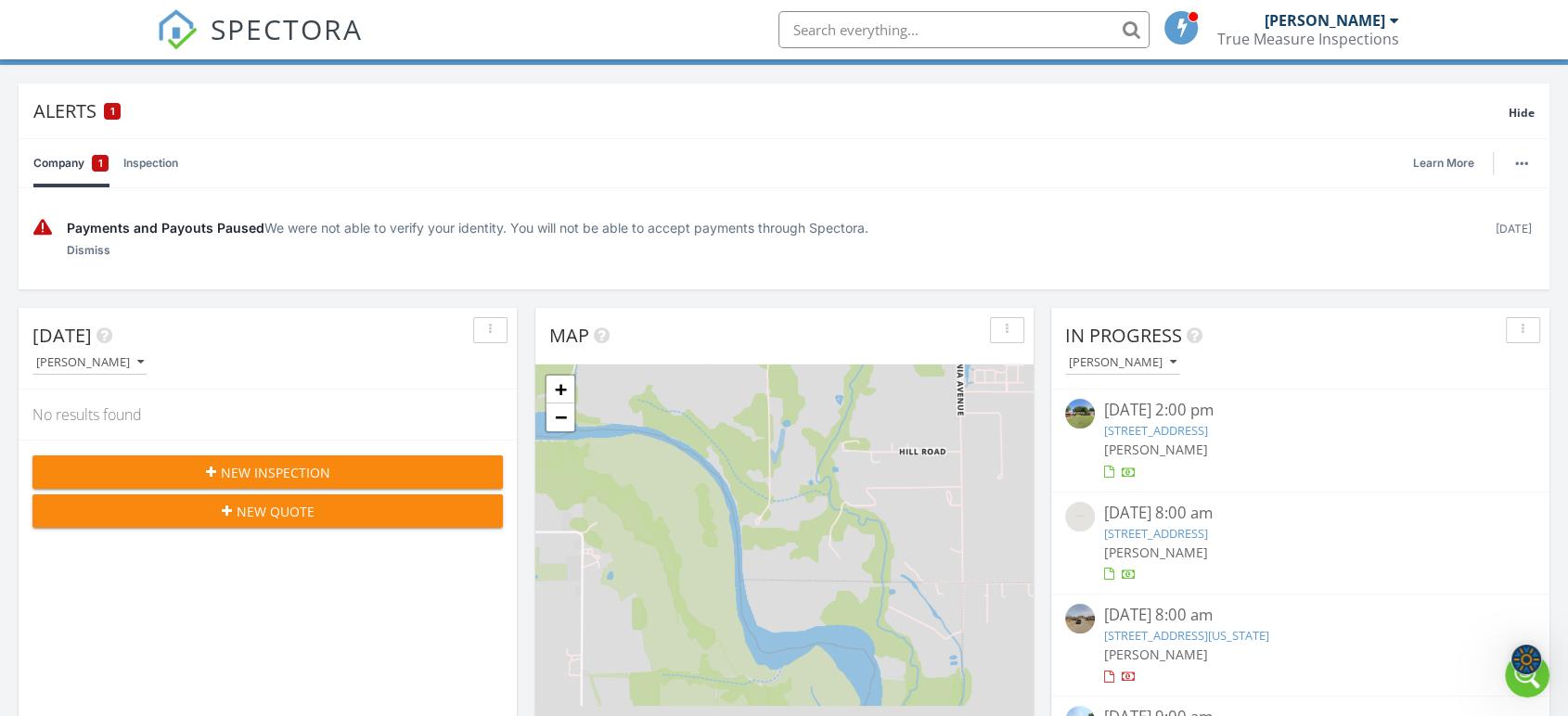
scroll to position [0, 0]
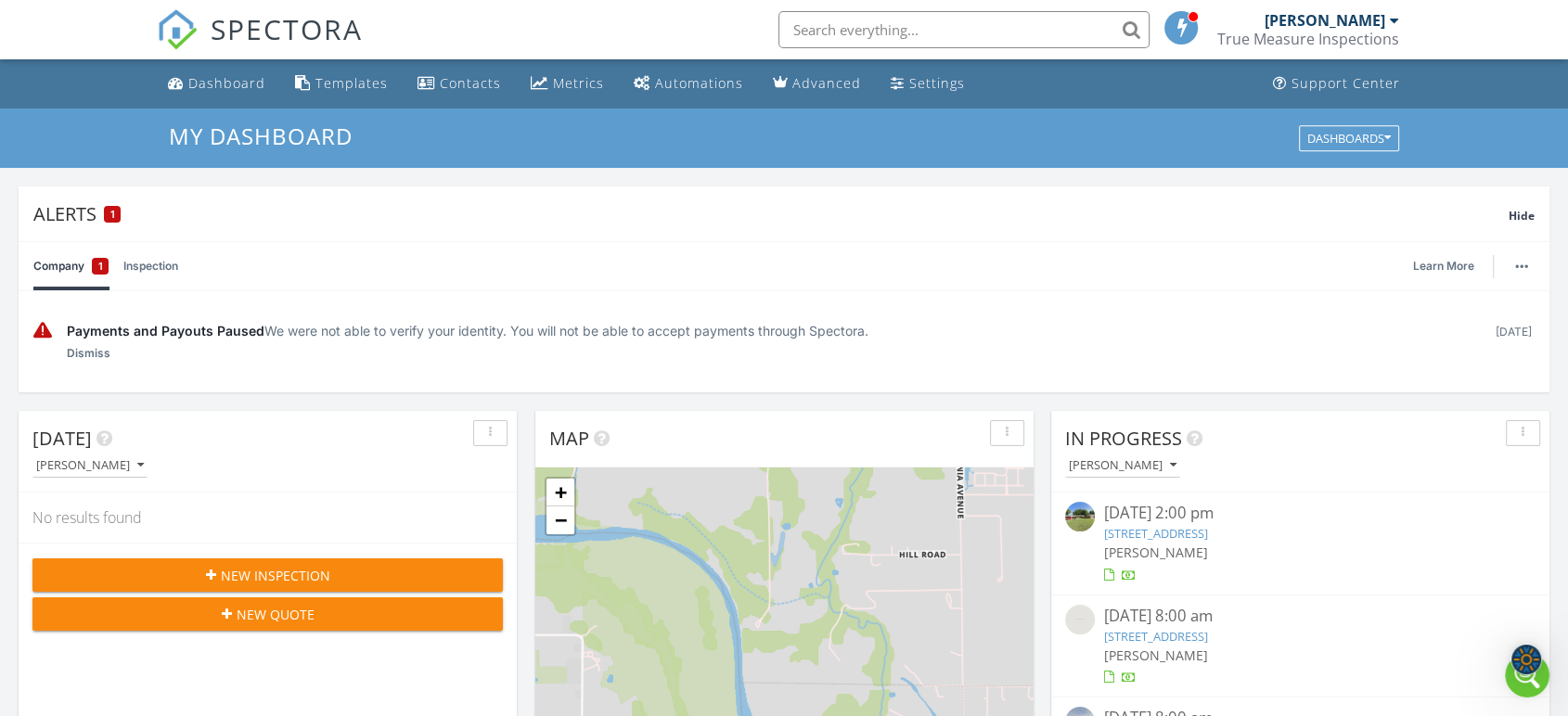
click at [122, 326] on span "Payments and Payouts Paused" at bounding box center [165, 330] width 198 height 16
click at [128, 265] on link "Inspection" at bounding box center [151, 266] width 55 height 48
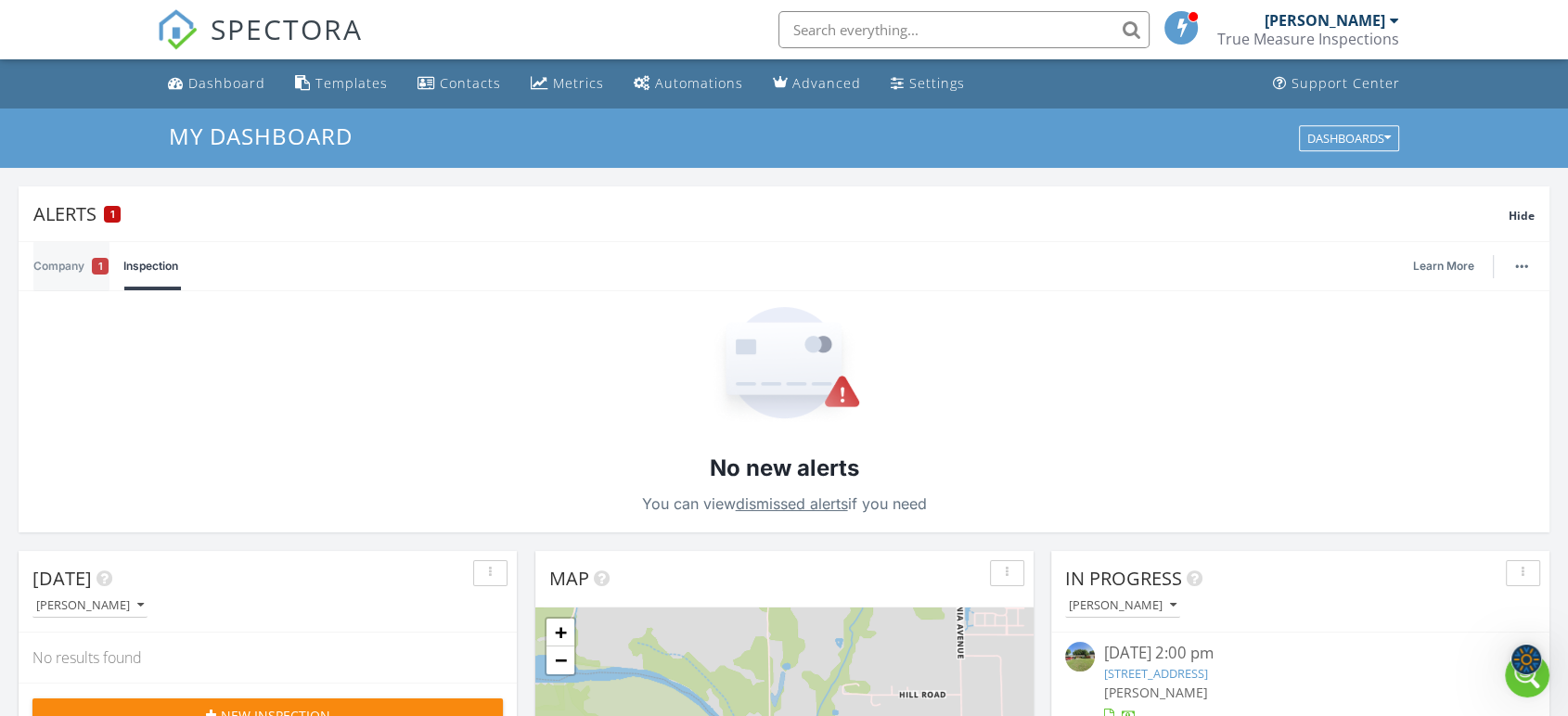
click at [53, 274] on link "Company 1" at bounding box center [70, 266] width 75 height 48
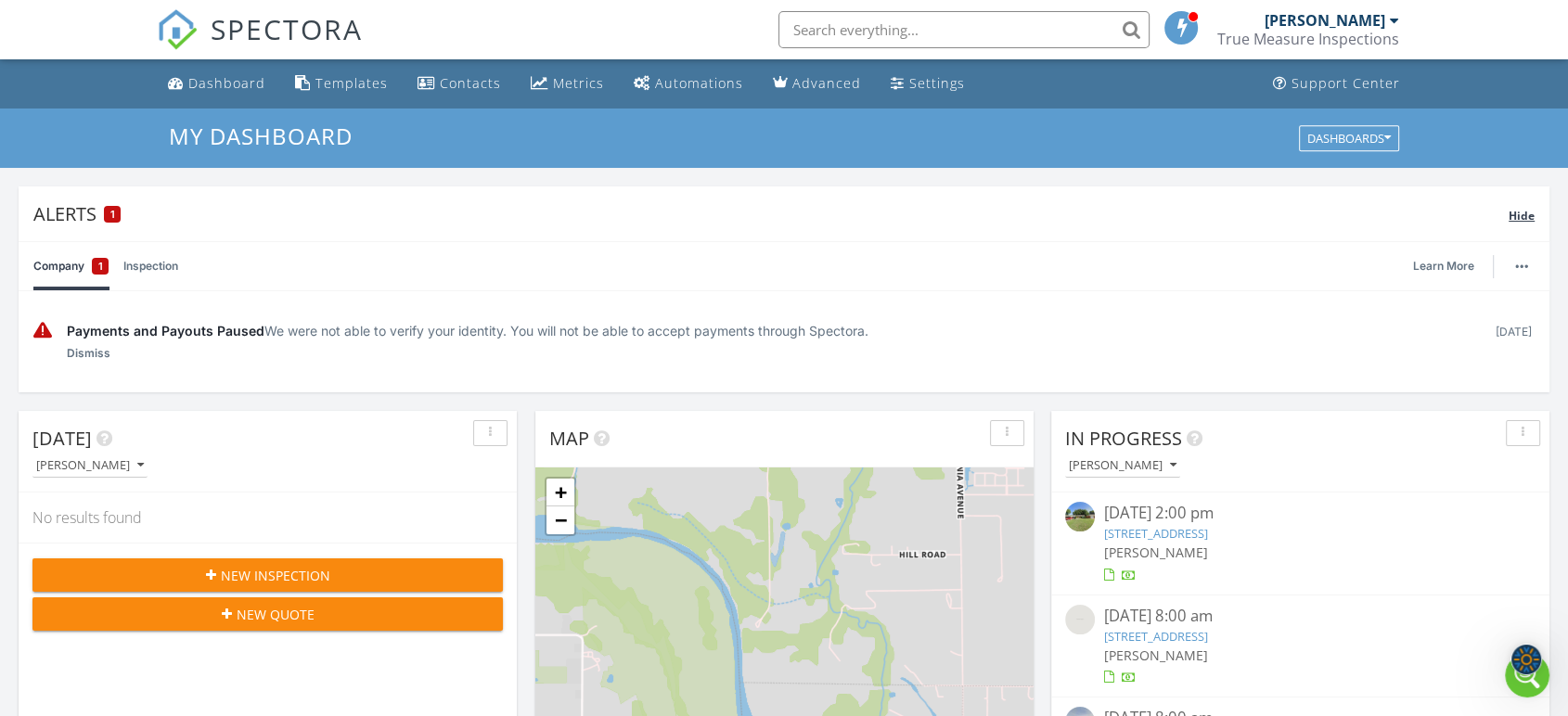
click at [81, 208] on div "Alerts 1" at bounding box center [770, 214] width 1475 height 25
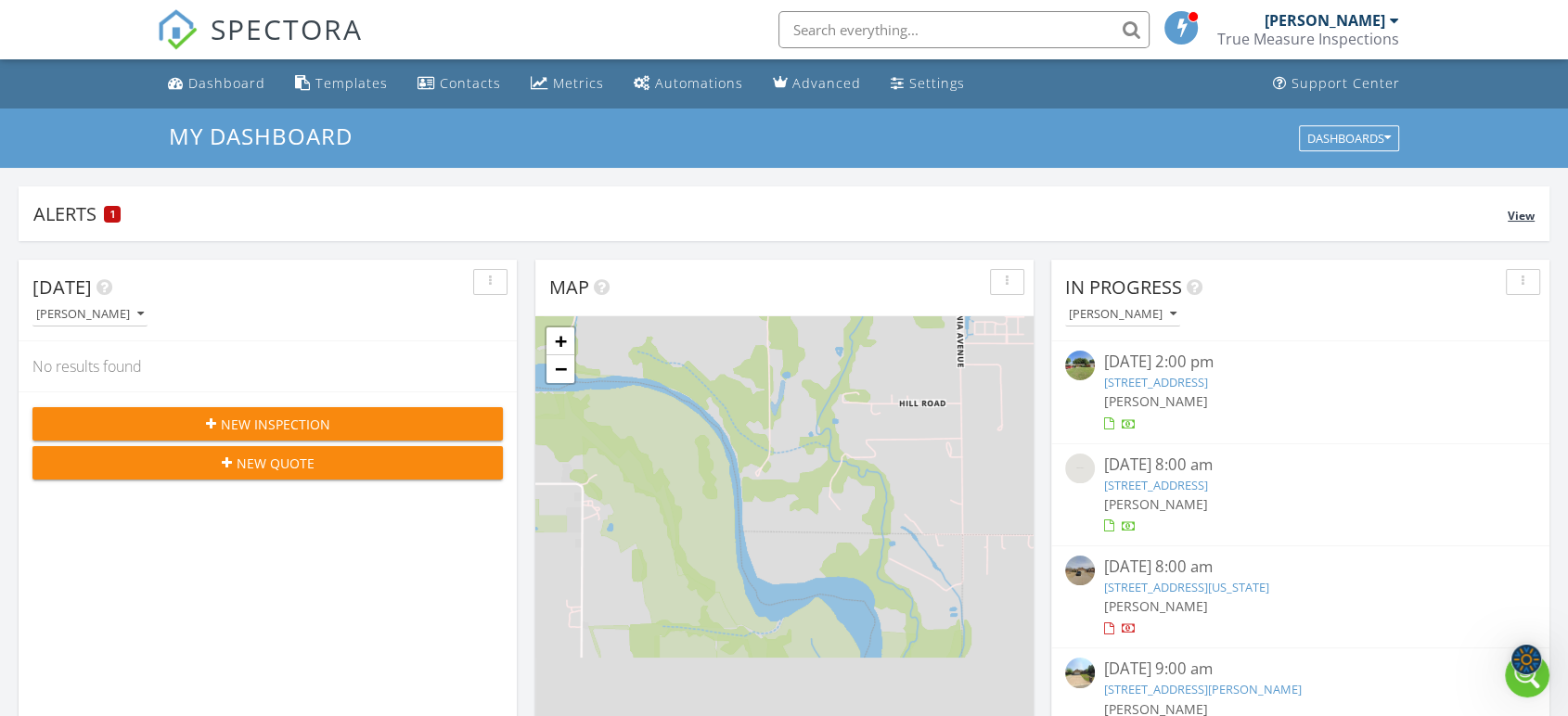
click at [76, 215] on div "Alerts 1" at bounding box center [770, 214] width 1474 height 25
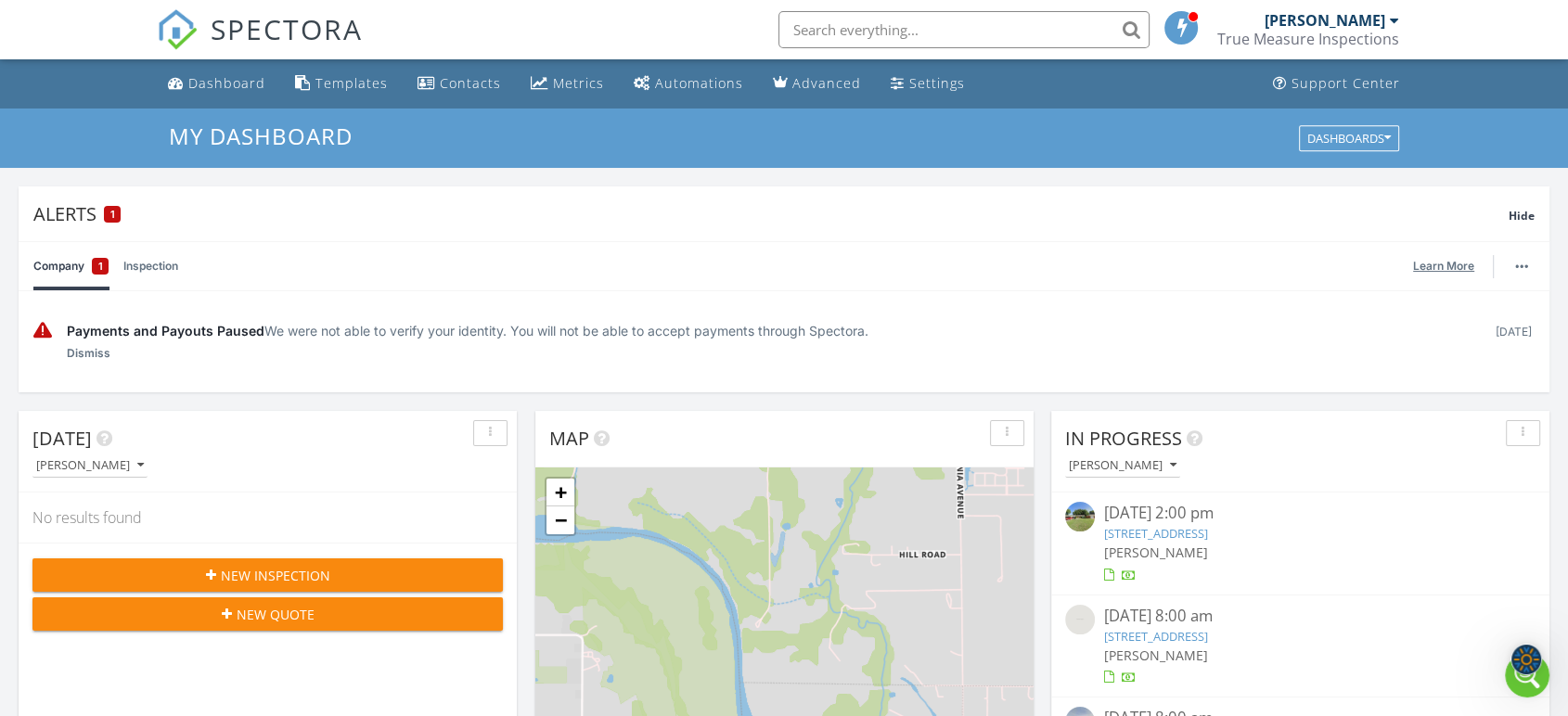
click at [1434, 264] on link "Learn More" at bounding box center [1449, 266] width 72 height 19
click at [1524, 266] on img "button" at bounding box center [1521, 266] width 13 height 4
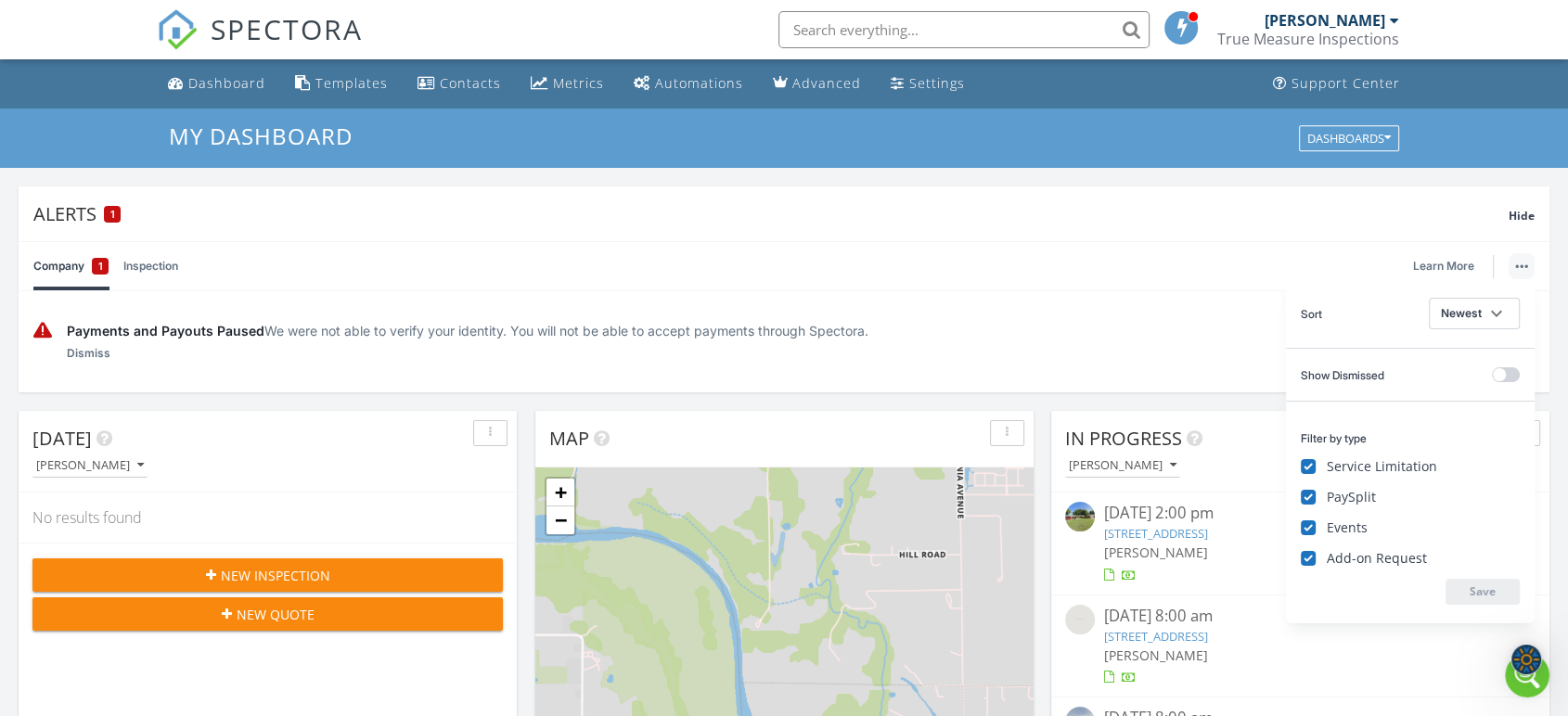
click at [105, 314] on div "Payments and Payouts Paused We were not able to verify your identity. You will …" at bounding box center [784, 341] width 1500 height 71
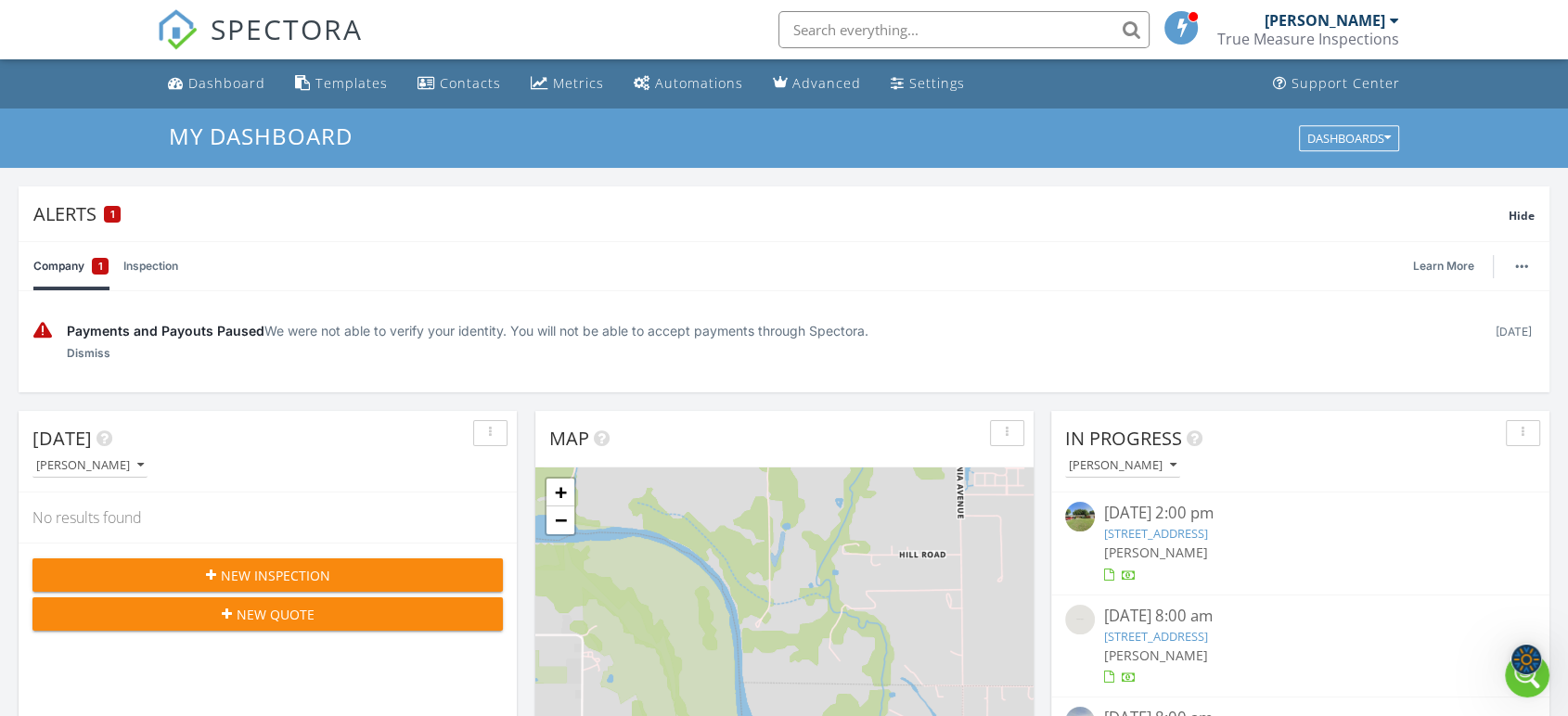
click at [94, 324] on span "Payments and Payouts Paused" at bounding box center [165, 330] width 198 height 16
click at [213, 364] on div "Payments and Payouts Paused We were not able to verify your identity. You will …" at bounding box center [784, 341] width 1500 height 71
click at [429, 364] on div "Payments and Payouts Paused We were not able to verify your identity. You will …" at bounding box center [784, 341] width 1500 height 71
drag, startPoint x: 919, startPoint y: 83, endPoint x: 936, endPoint y: 94, distance: 20.2
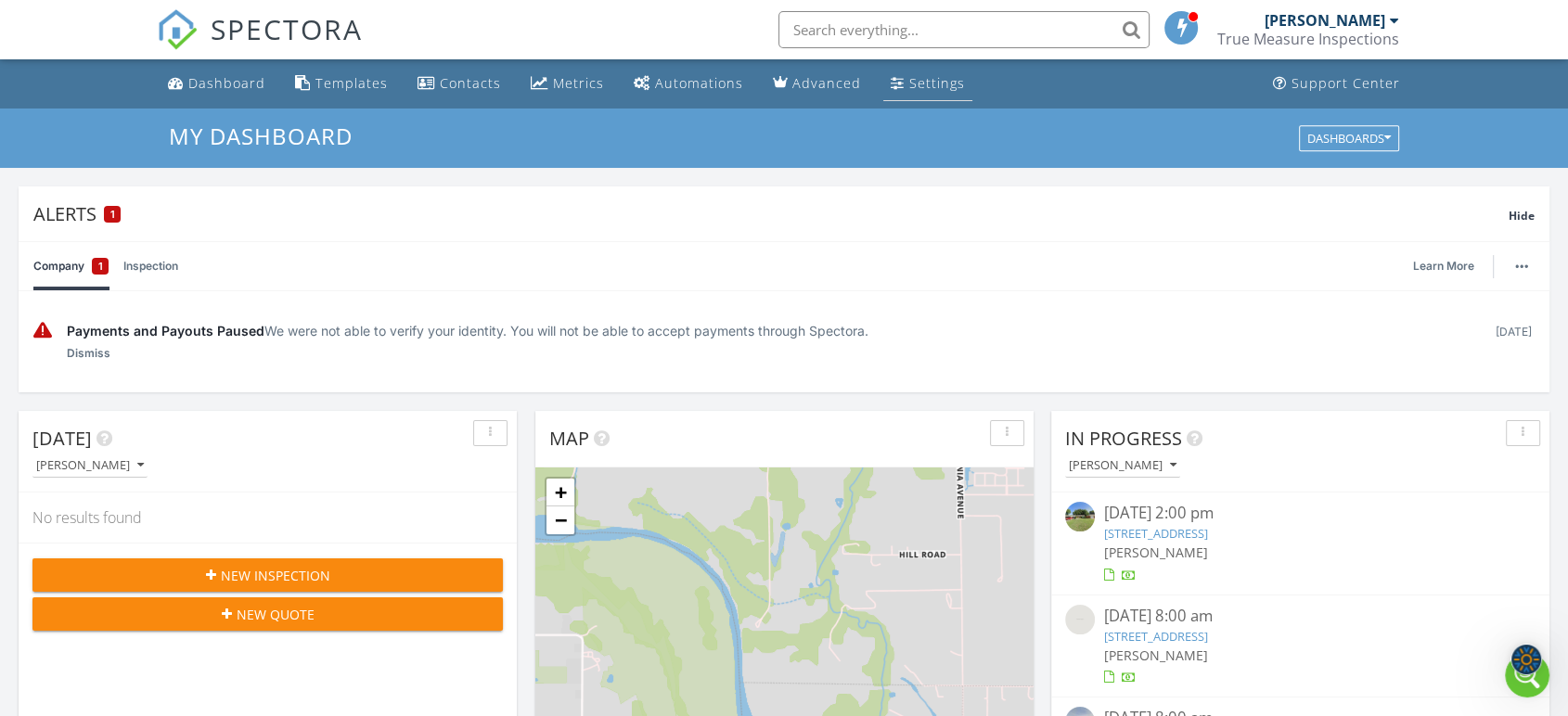
click at [919, 83] on div "Settings" at bounding box center [937, 83] width 56 height 18
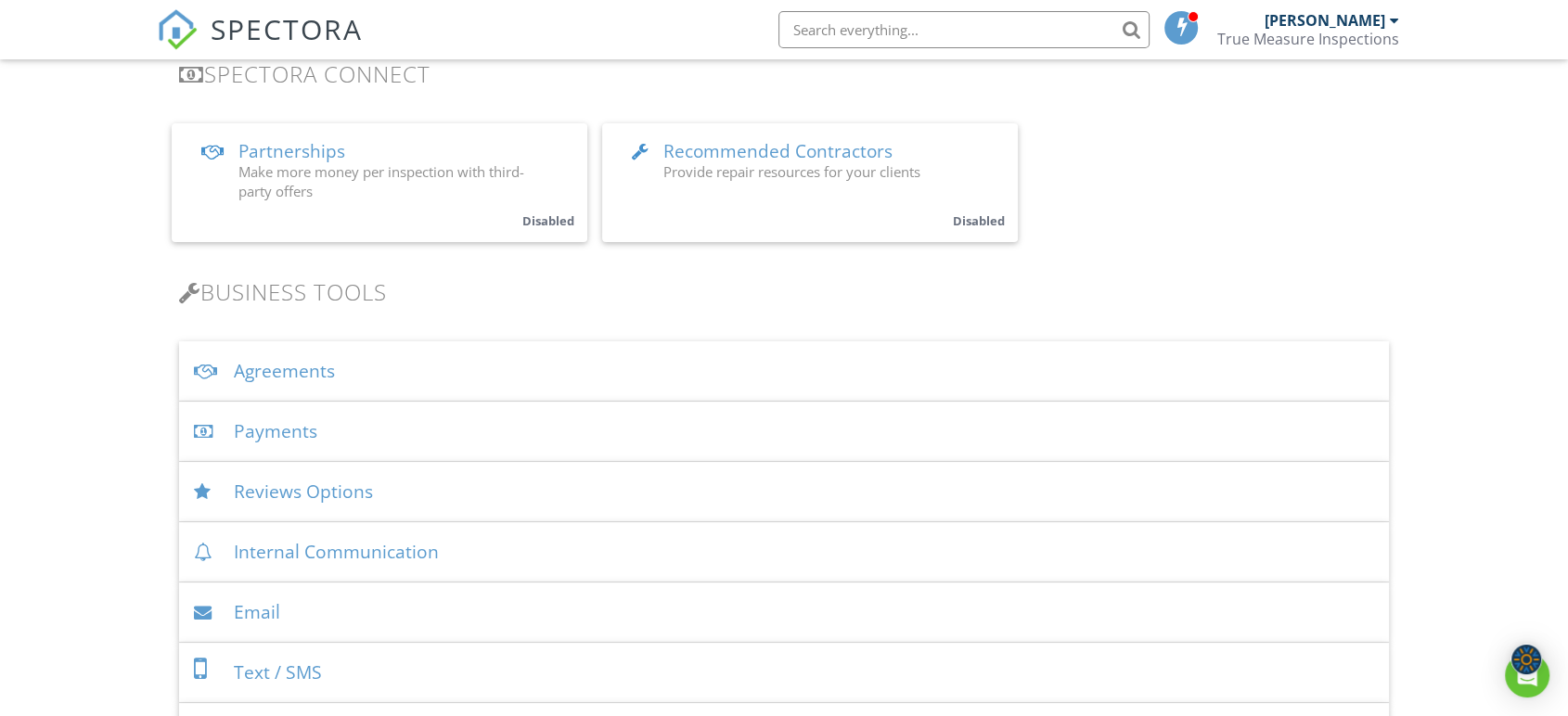
scroll to position [514, 0]
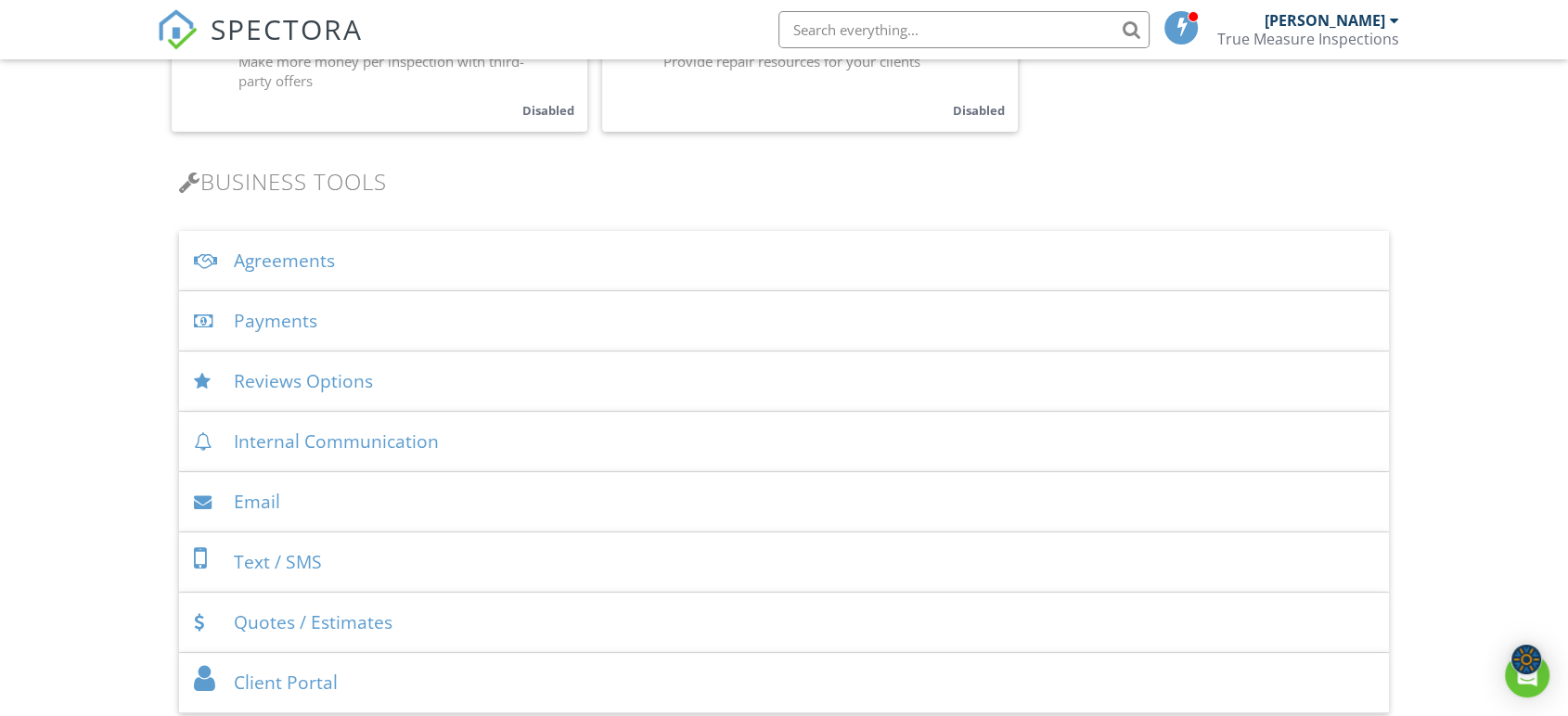
click at [317, 313] on div "Payments" at bounding box center [784, 320] width 1210 height 60
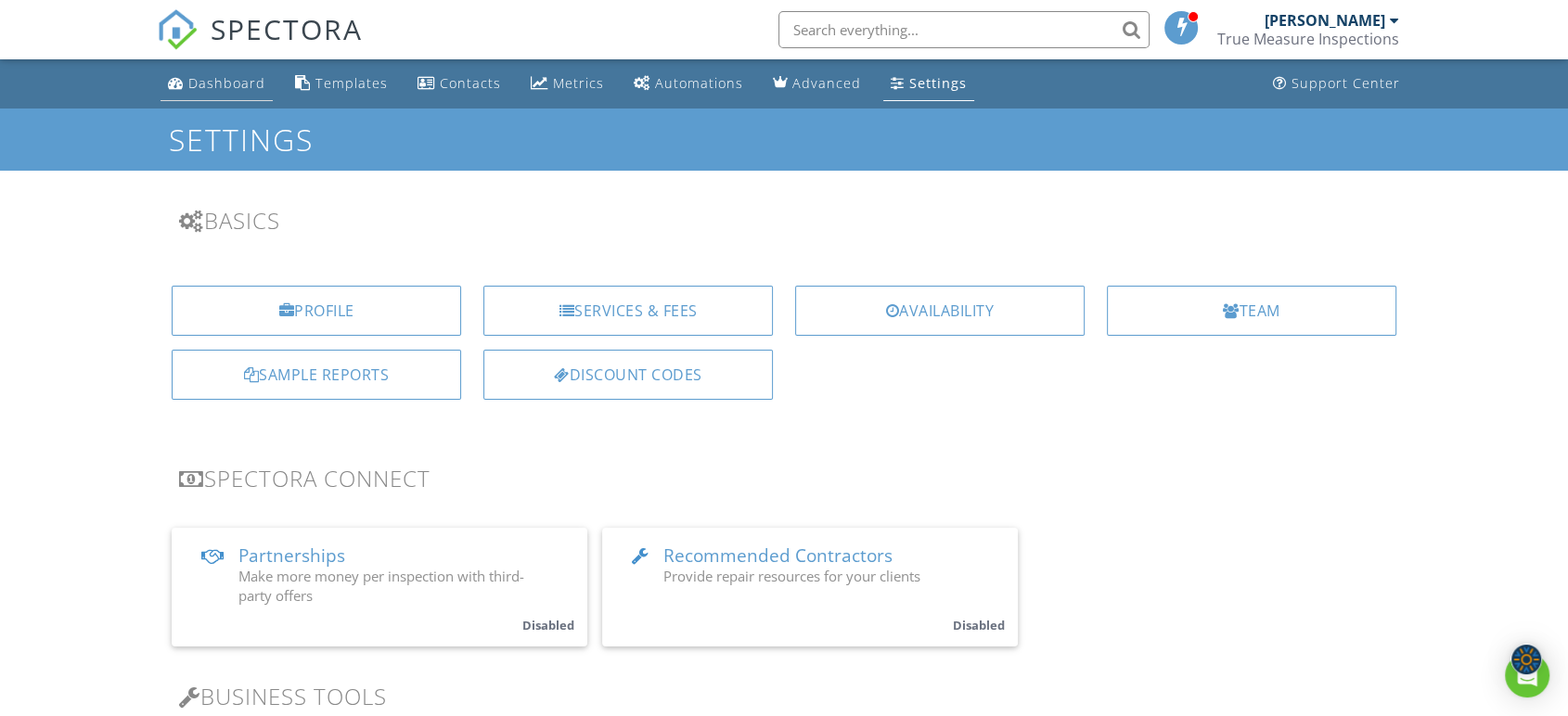
click at [237, 87] on div "Dashboard" at bounding box center [226, 83] width 77 height 18
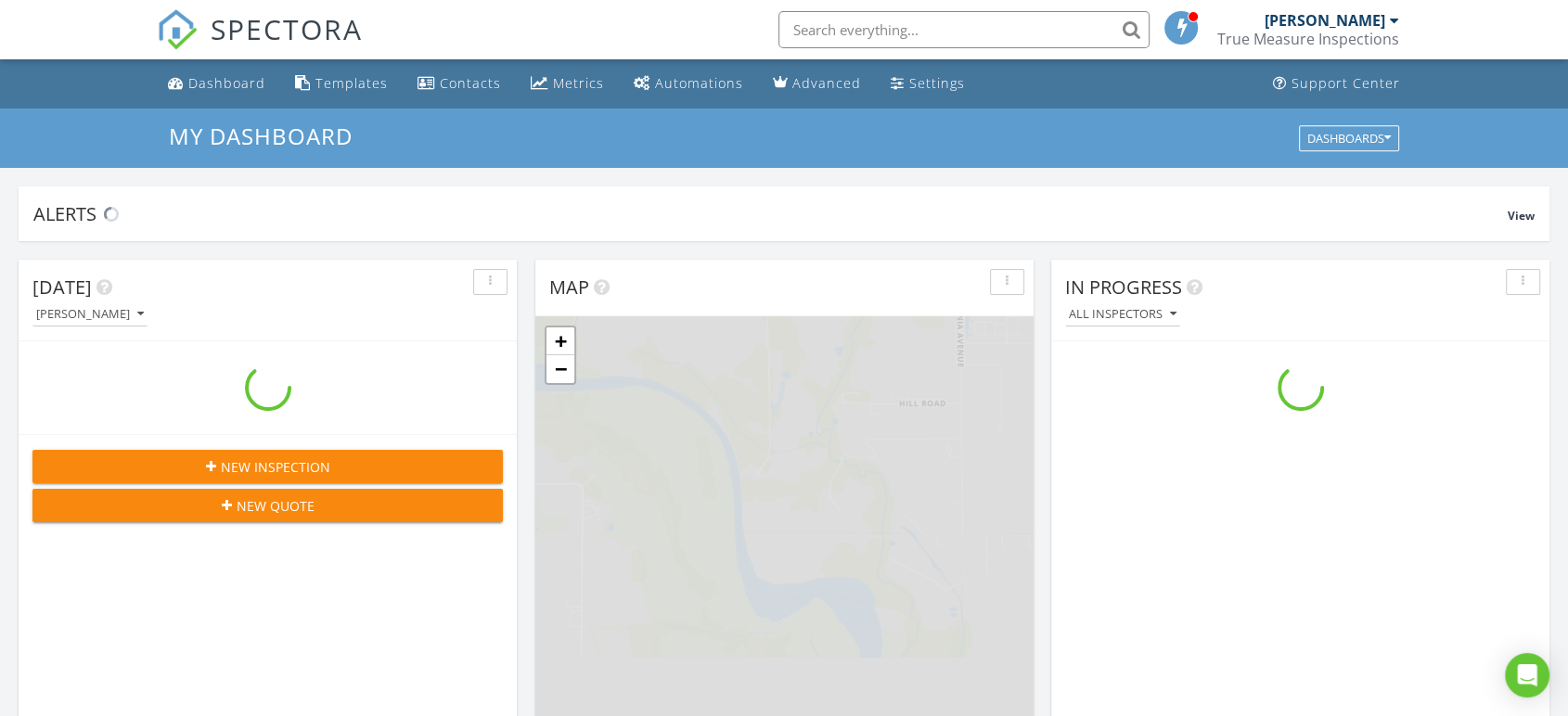
scroll to position [1721, 1600]
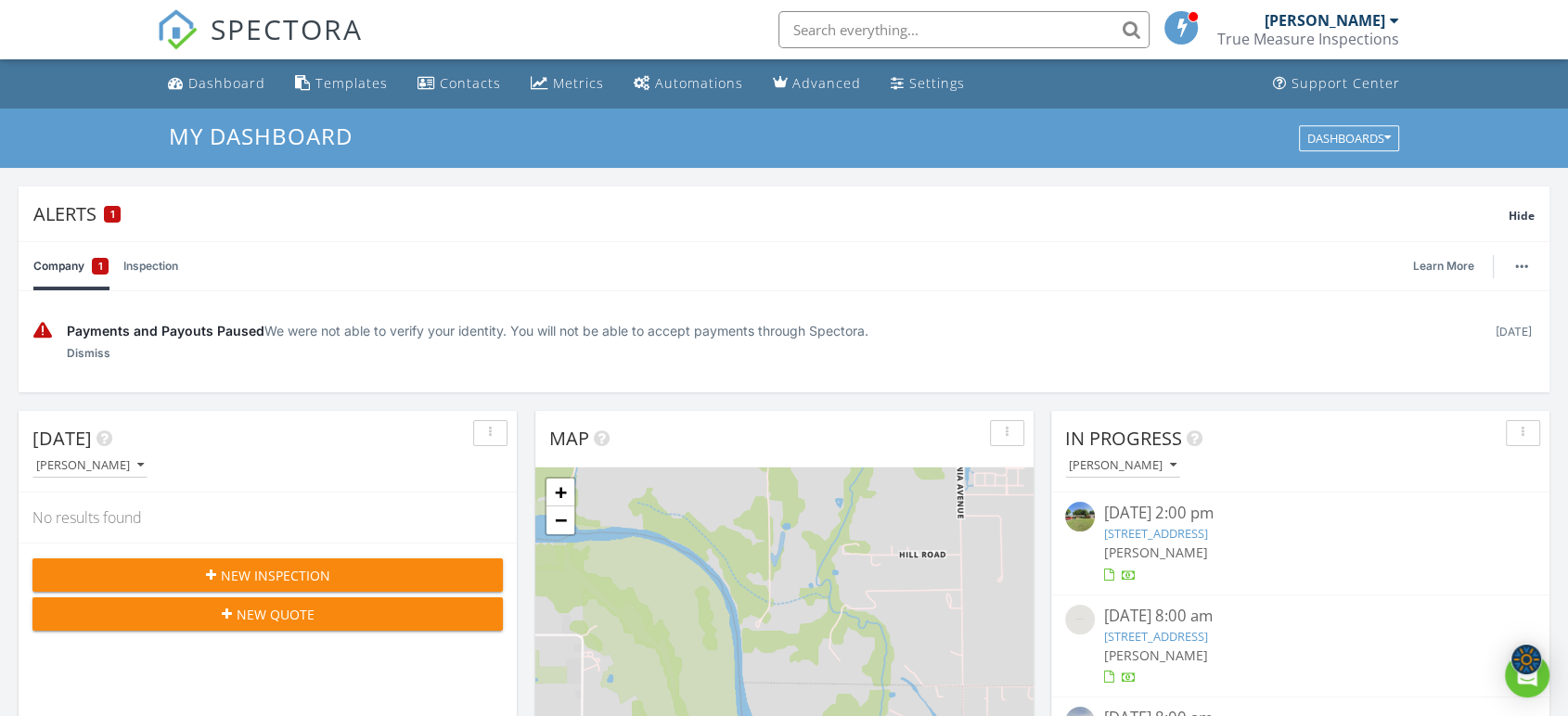
click at [104, 331] on span "Payments and Payouts Paused" at bounding box center [165, 330] width 198 height 16
click at [178, 320] on div "Payments and Payouts Paused We were not able to verify your identity. You will …" at bounding box center [784, 341] width 1500 height 71
click at [291, 339] on div "Payments and Payouts Paused We were not able to verify your identity. You will …" at bounding box center [772, 331] width 1411 height 19
click at [925, 342] on div "Payments and Payouts Paused We were not able to verify your identity. You will …" at bounding box center [772, 342] width 1411 height 42
click at [928, 79] on div "Settings" at bounding box center [937, 83] width 56 height 18
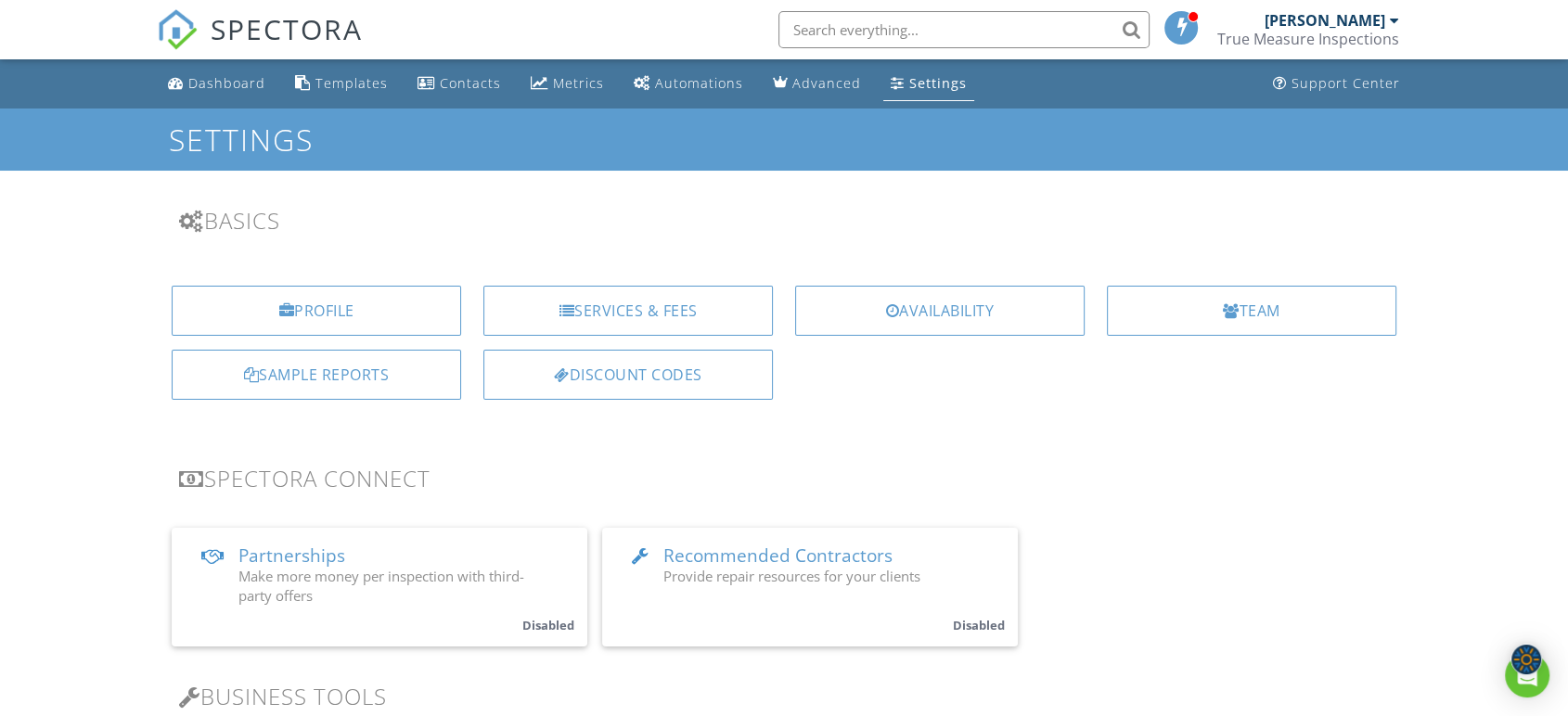
click at [928, 327] on div "Availability" at bounding box center [939, 310] width 289 height 50
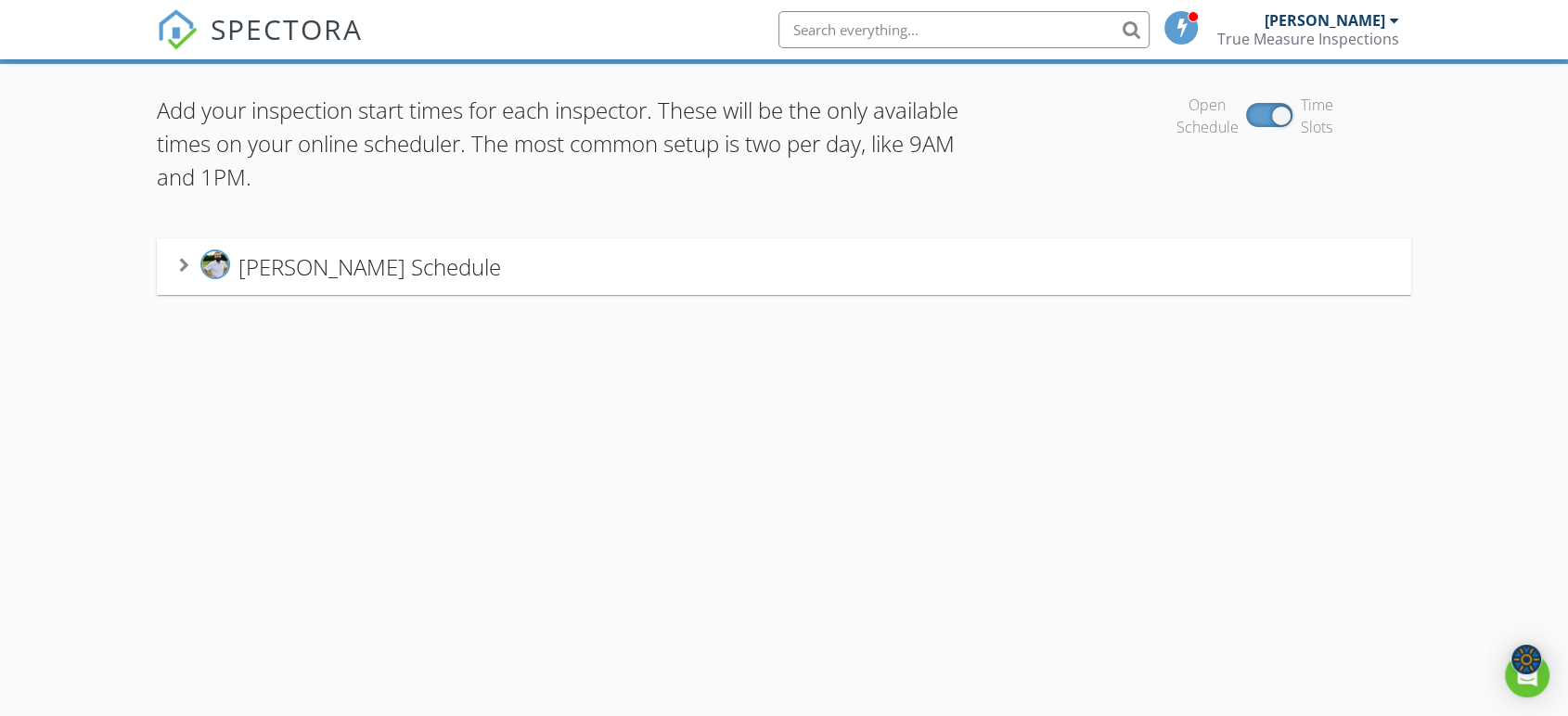
scroll to position [108, 0]
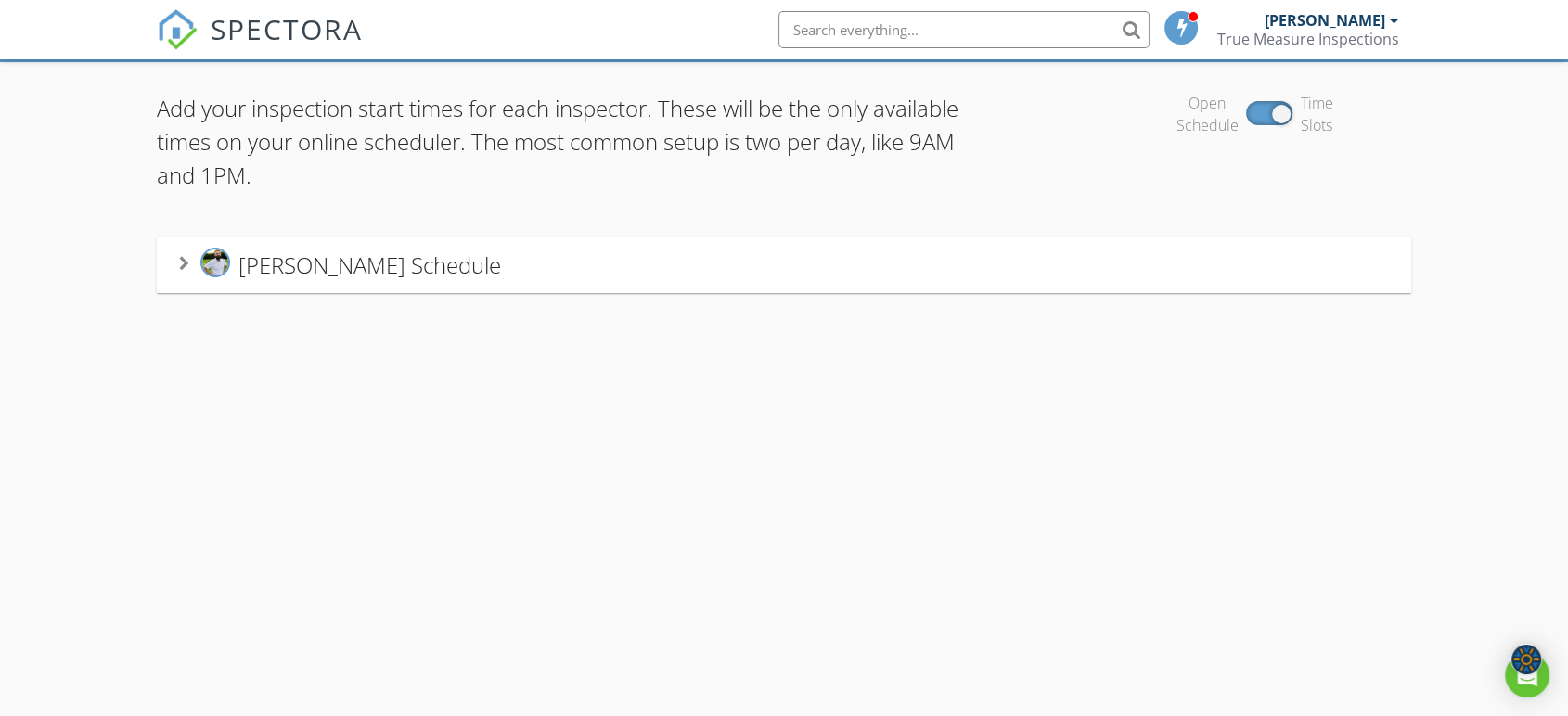
click at [883, 269] on div "[PERSON_NAME] Schedule" at bounding box center [784, 264] width 1210 height 34
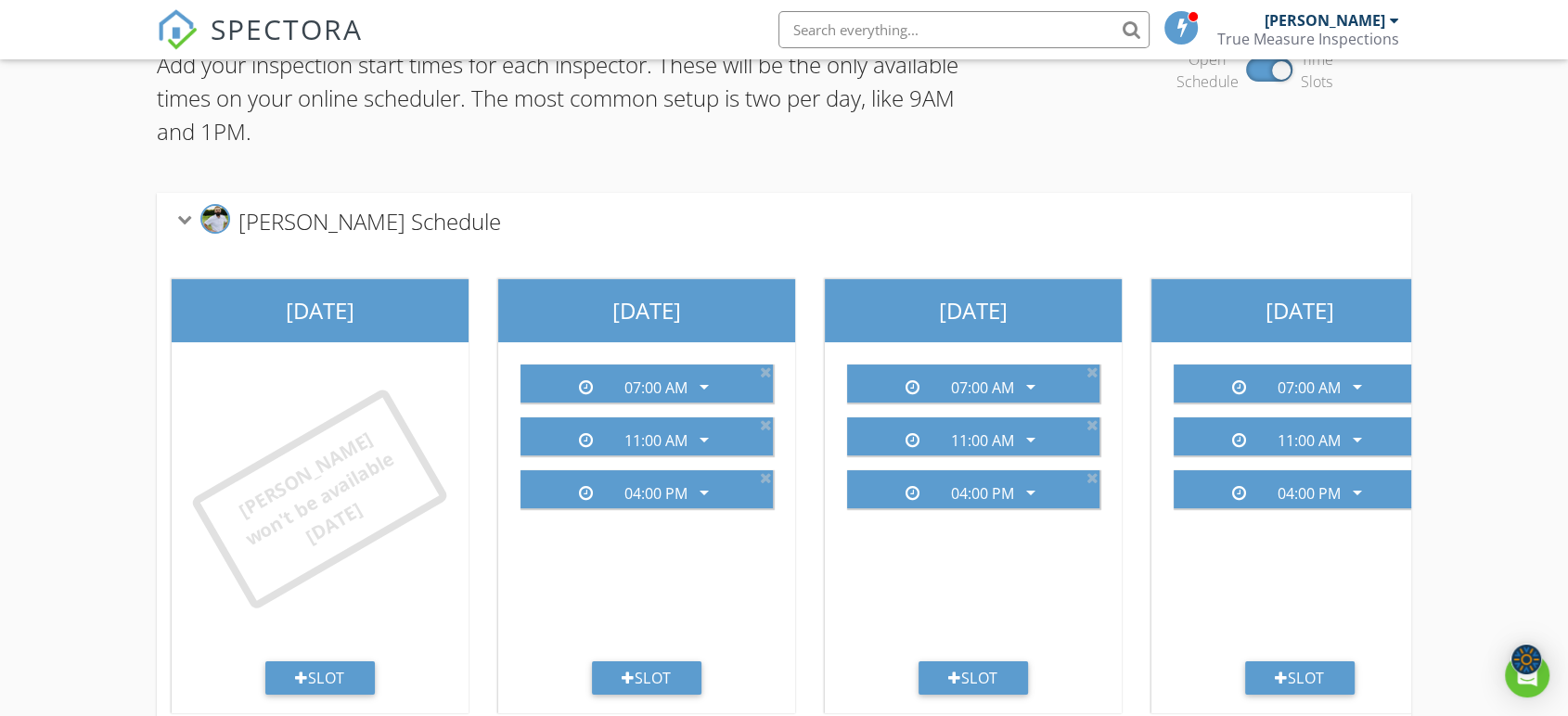
scroll to position [0, 0]
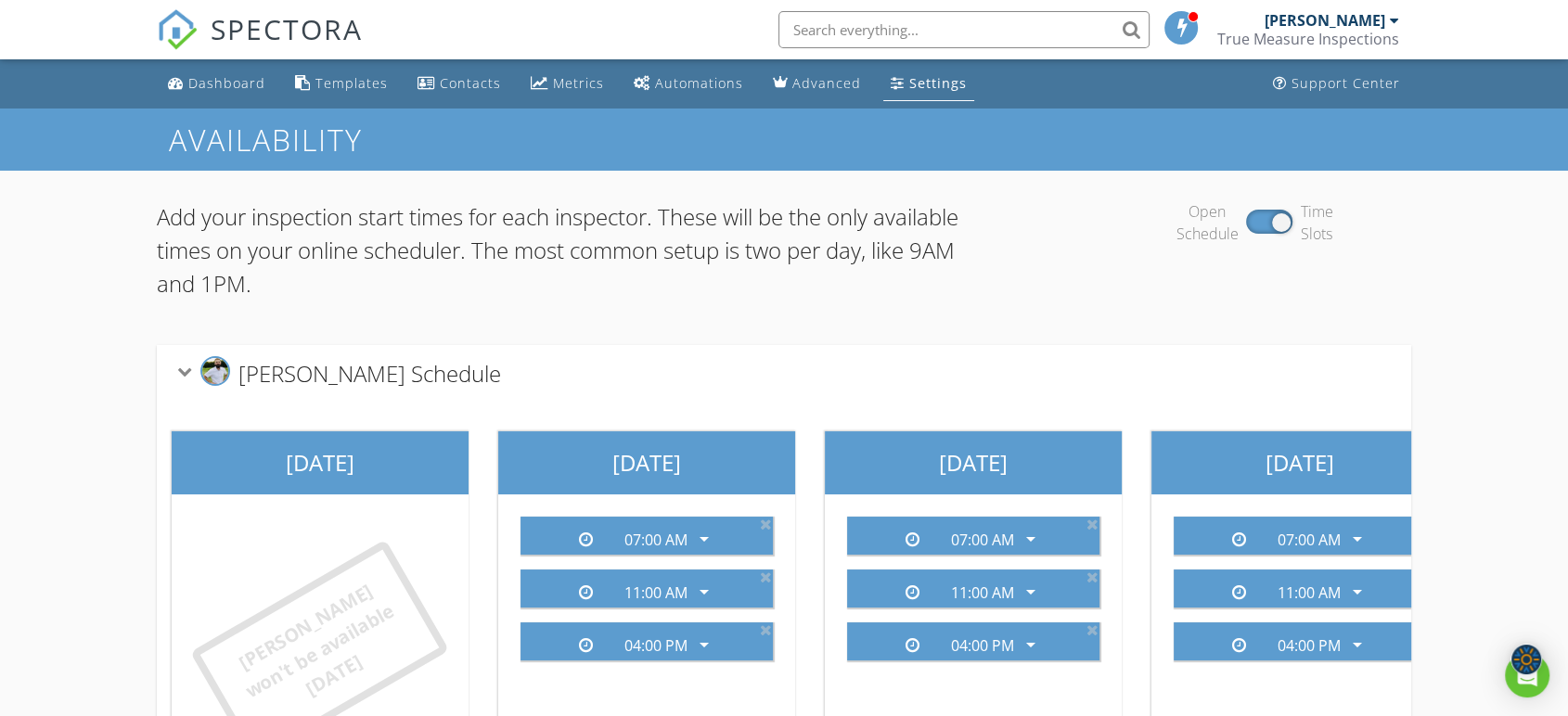
drag, startPoint x: 876, startPoint y: 76, endPoint x: 898, endPoint y: 81, distance: 22.6
click at [883, 75] on link "Settings" at bounding box center [929, 84] width 91 height 34
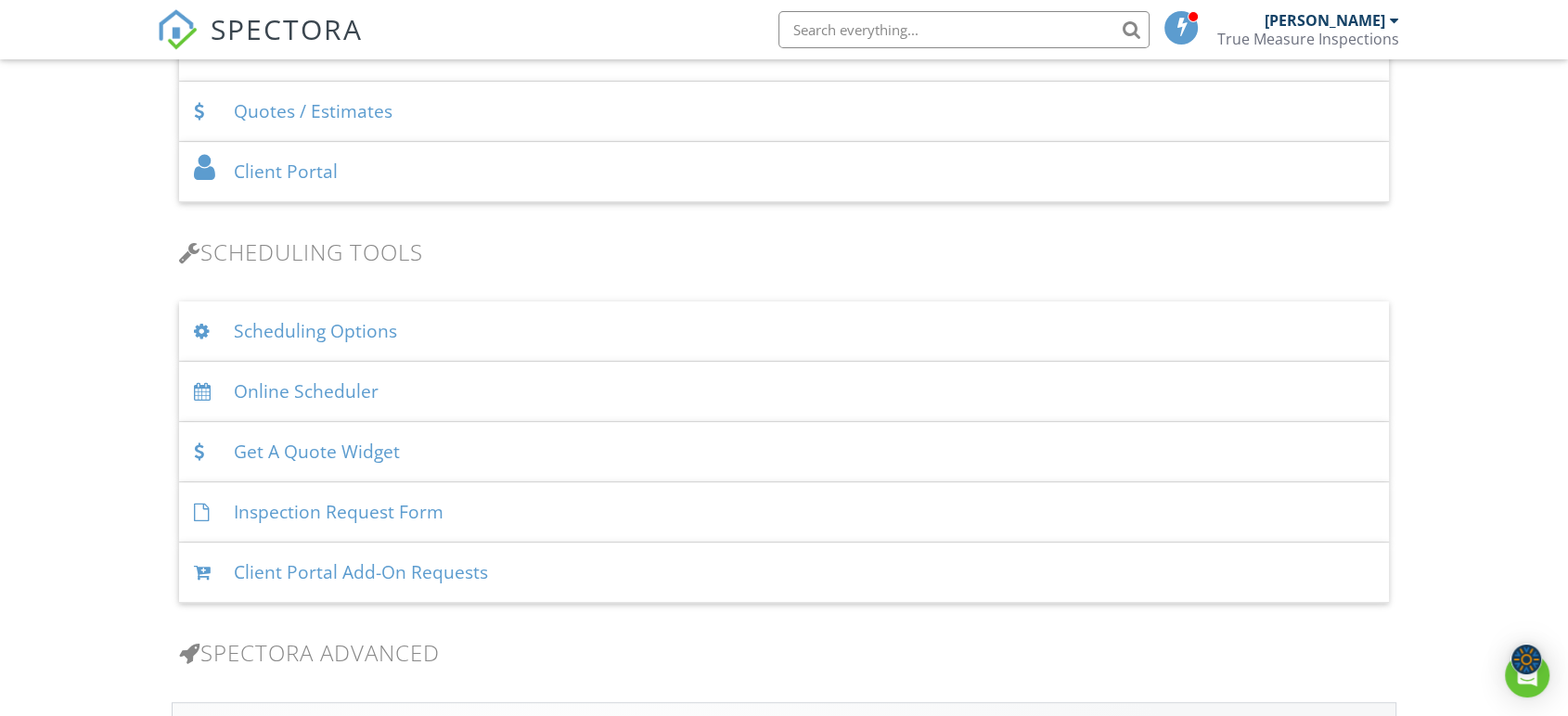
scroll to position [1031, 0]
click at [453, 392] on div "Online Scheduler" at bounding box center [784, 387] width 1210 height 60
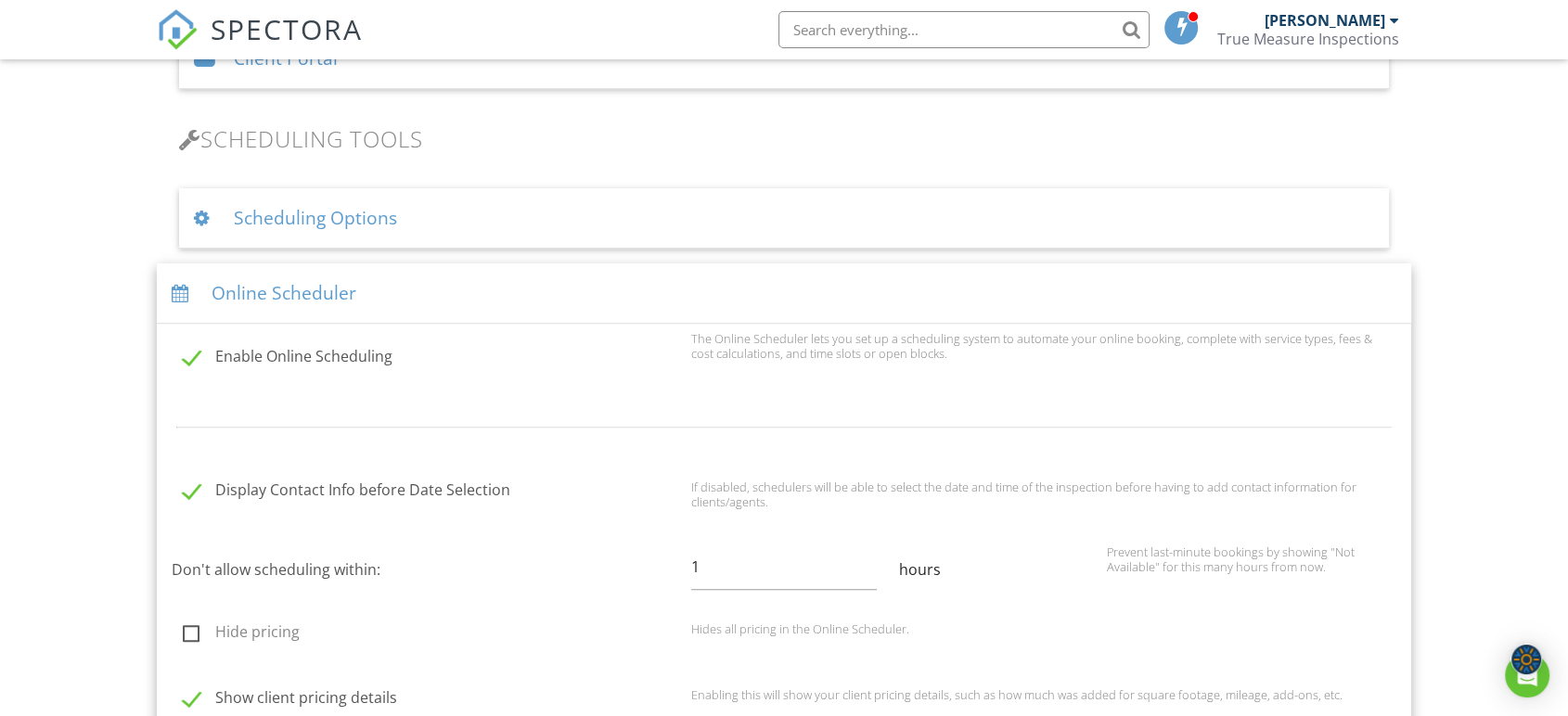
scroll to position [1340, 0]
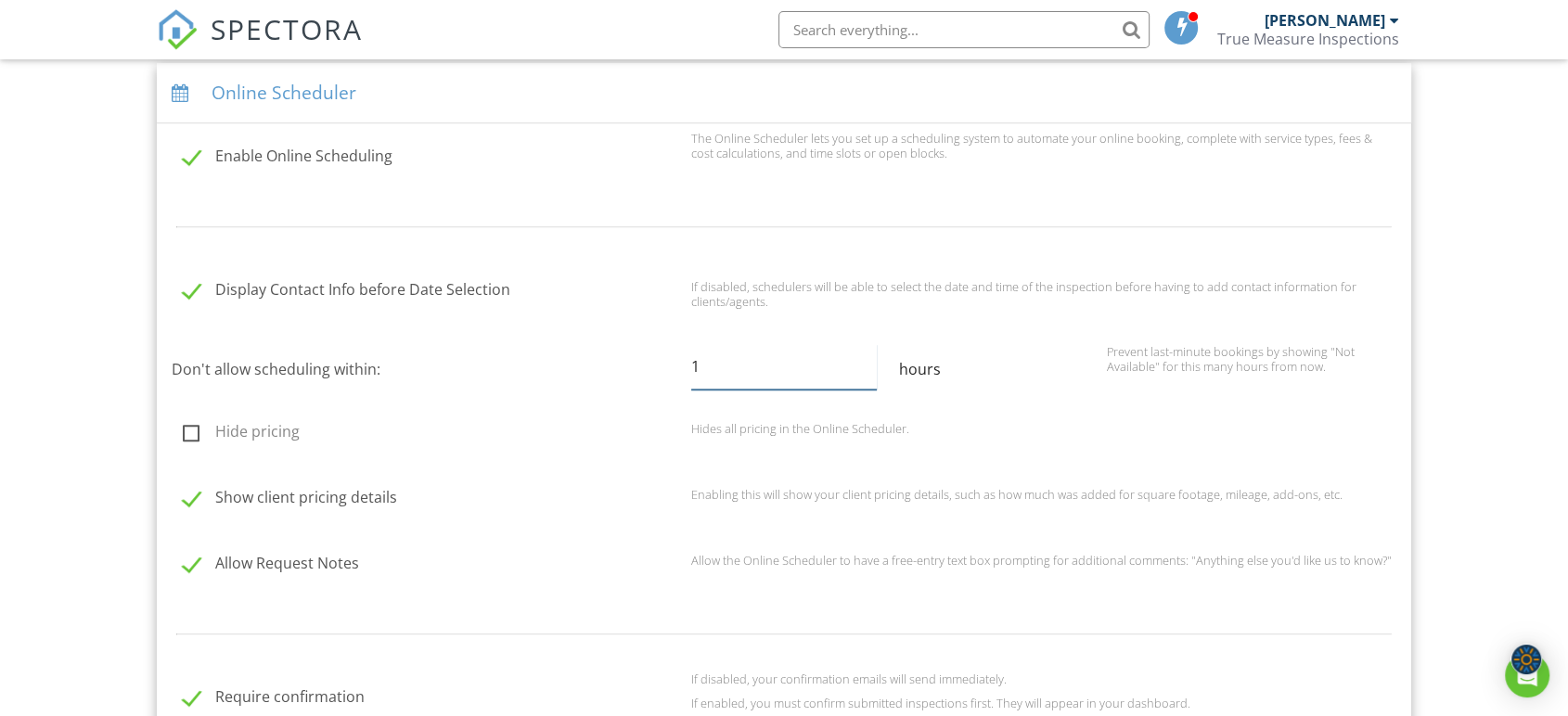
click at [701, 360] on input "1" at bounding box center [784, 367] width 185 height 46
click at [861, 360] on input "1" at bounding box center [784, 367] width 185 height 46
type input "2"
click at [871, 358] on input "2" at bounding box center [784, 367] width 185 height 46
click at [932, 442] on div "Hides all pricing in the Online Scheduler." at bounding box center [1043, 433] width 727 height 24
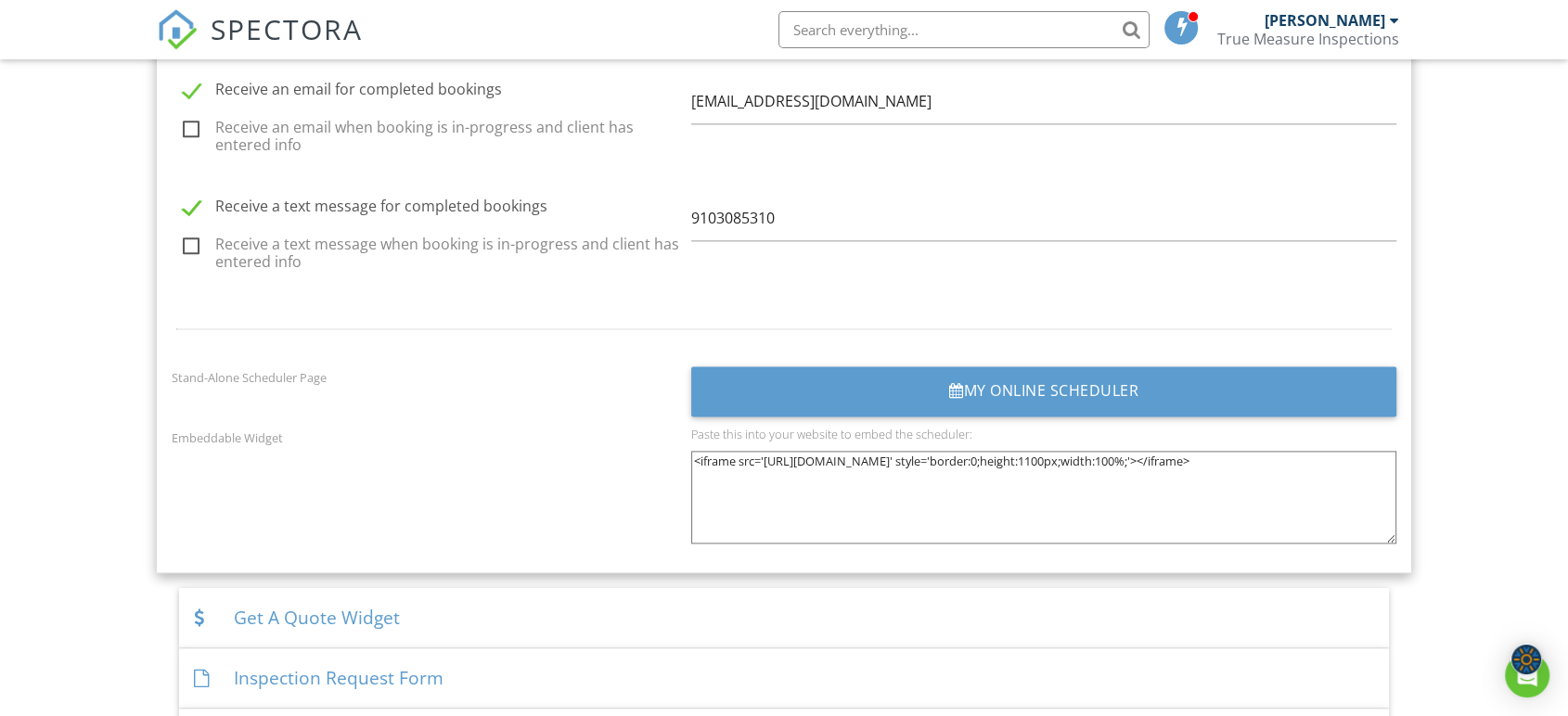
scroll to position [2371, 0]
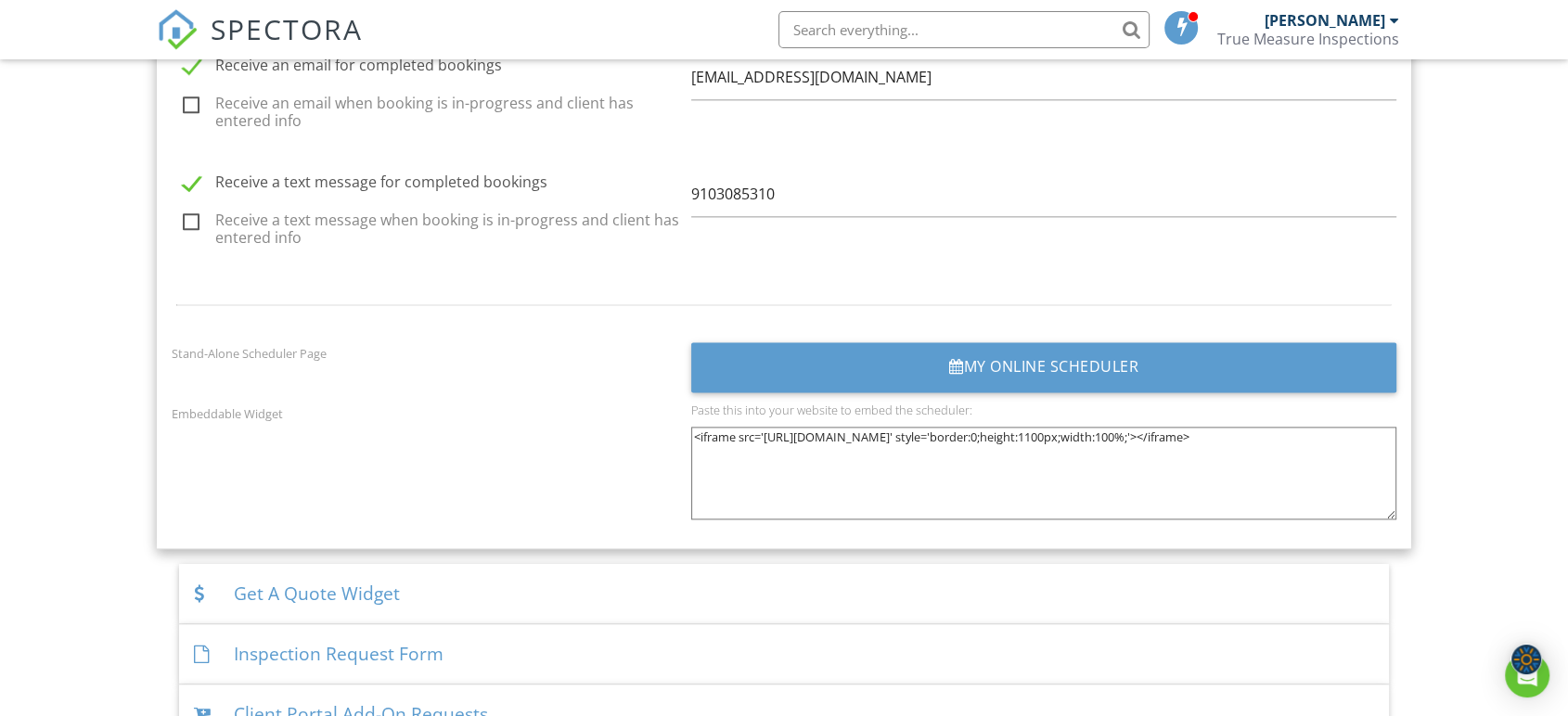
drag, startPoint x: 999, startPoint y: 450, endPoint x: 692, endPoint y: 436, distance: 307.3
click at [692, 436] on textarea "<iframe src='[URL][DOMAIN_NAME]' style='border:0;height:1100px;width:100%;'></i…" at bounding box center [1043, 474] width 705 height 93
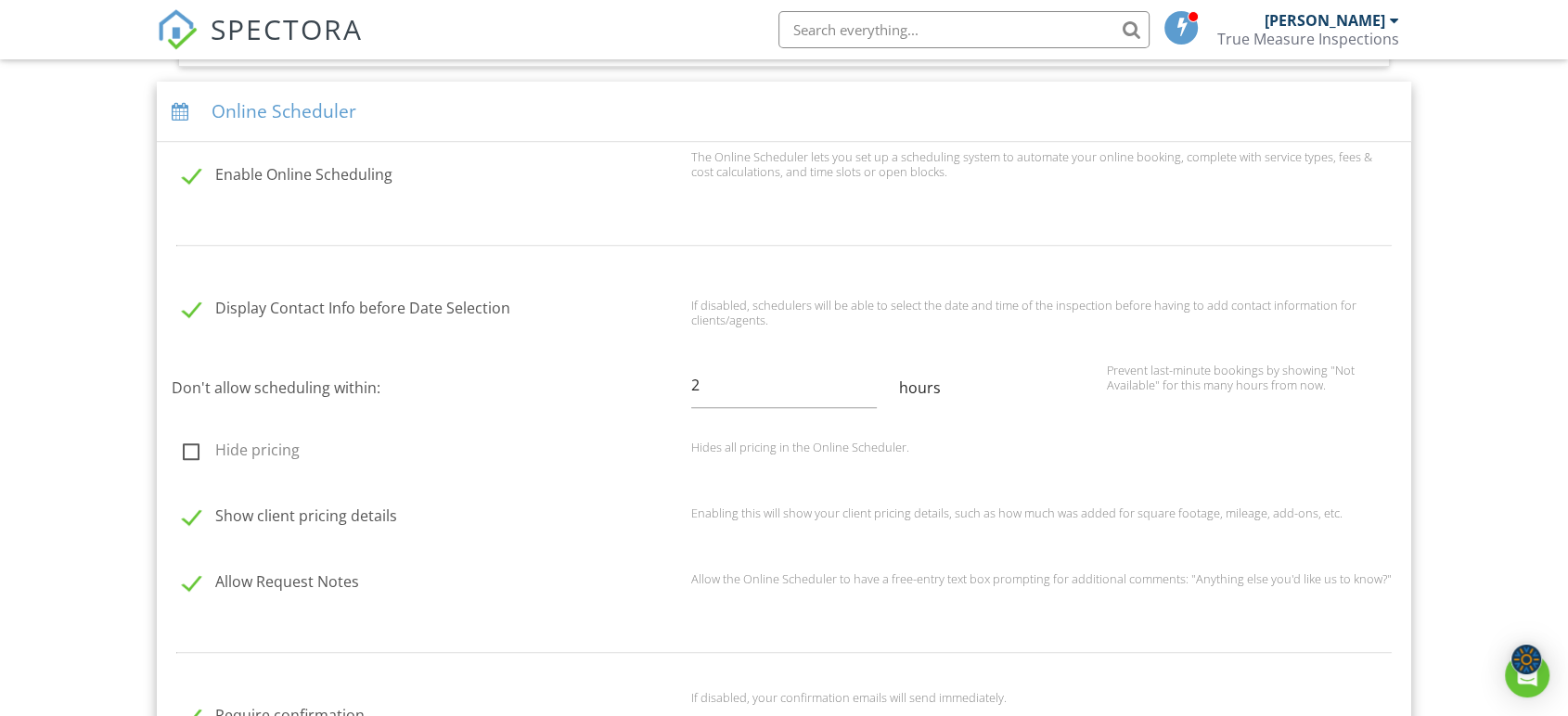
scroll to position [1340, 0]
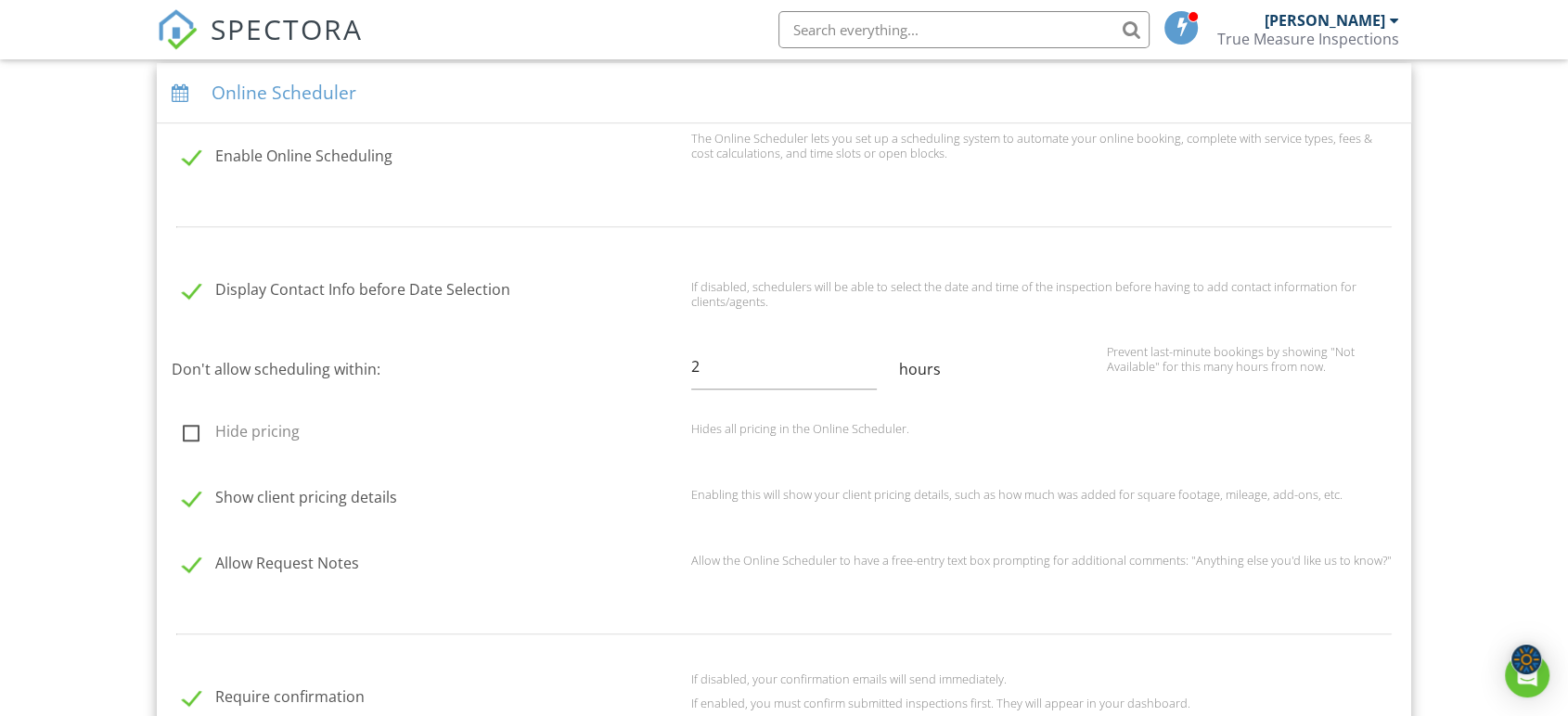
click at [494, 83] on div "Online Scheduler" at bounding box center [784, 92] width 1254 height 60
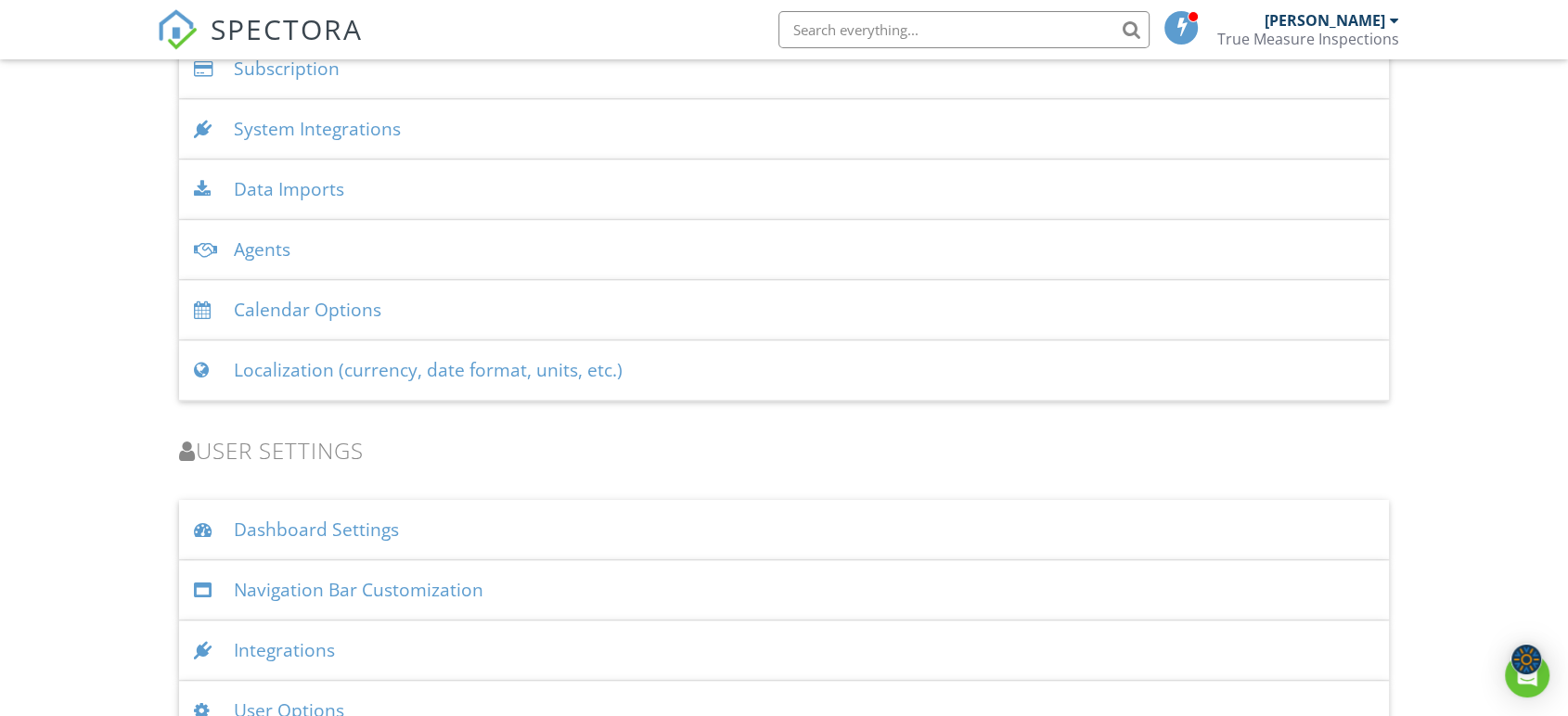
scroll to position [2371, 0]
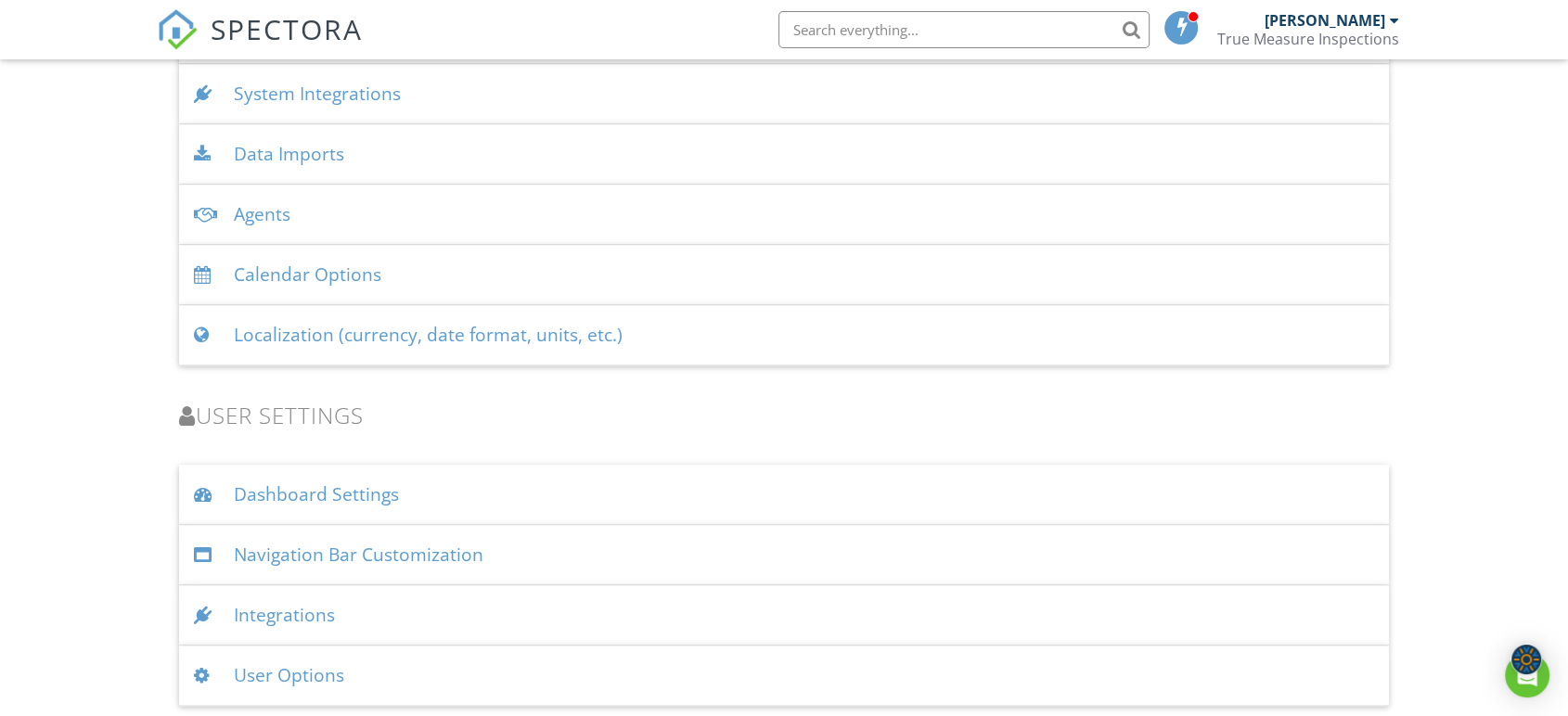
click at [422, 279] on div "Calendar Options" at bounding box center [784, 275] width 1210 height 60
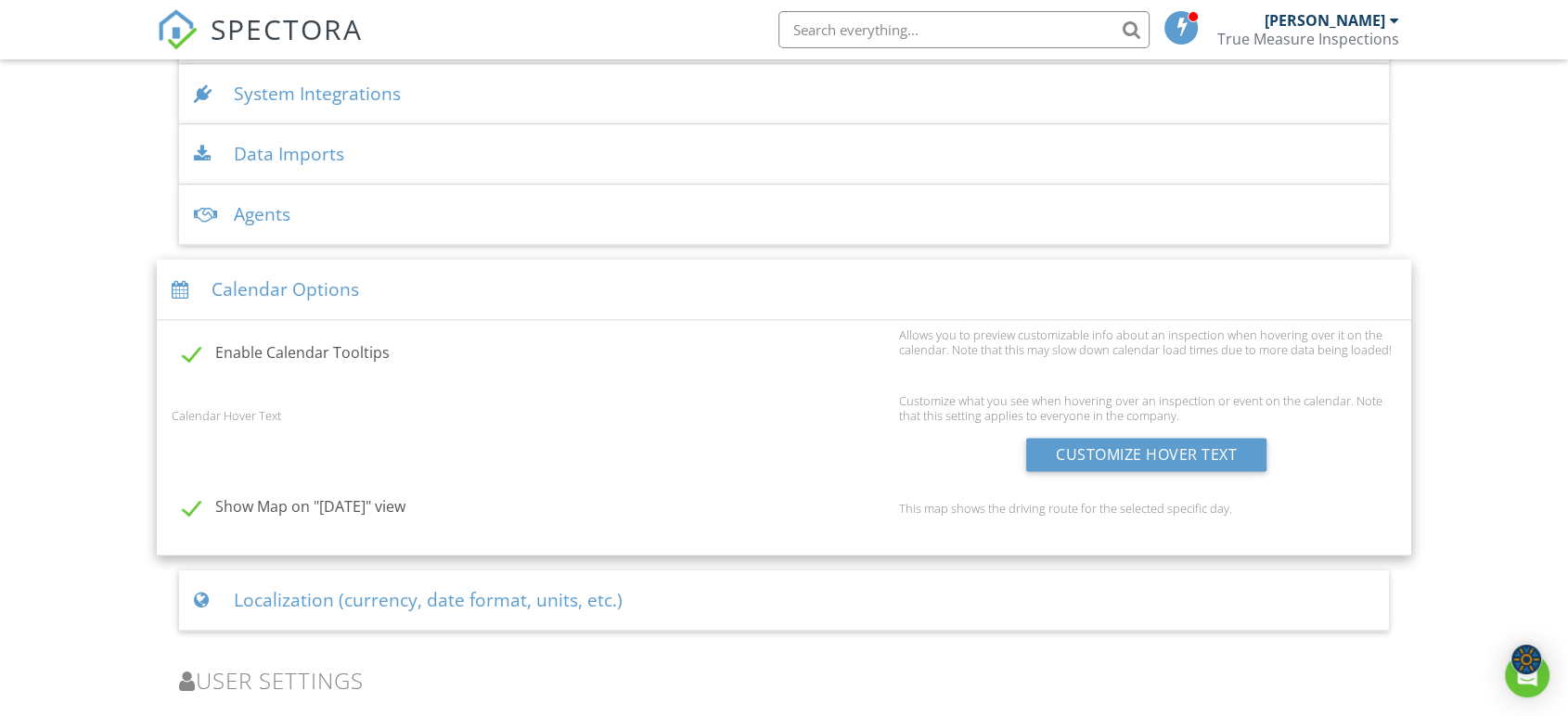
click at [319, 271] on div "Calendar Options" at bounding box center [784, 289] width 1254 height 60
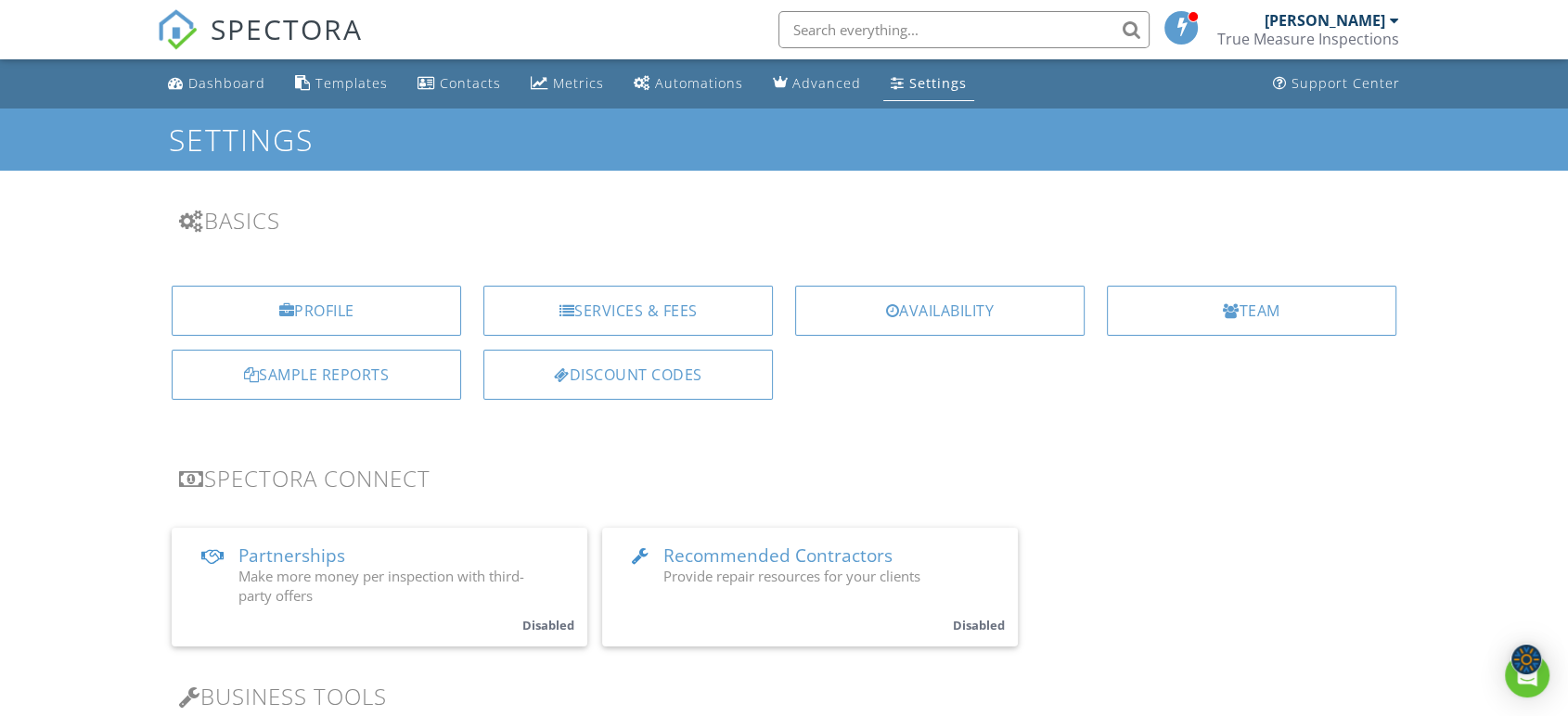
click at [1373, 25] on div "[PERSON_NAME]" at bounding box center [1325, 21] width 121 height 19
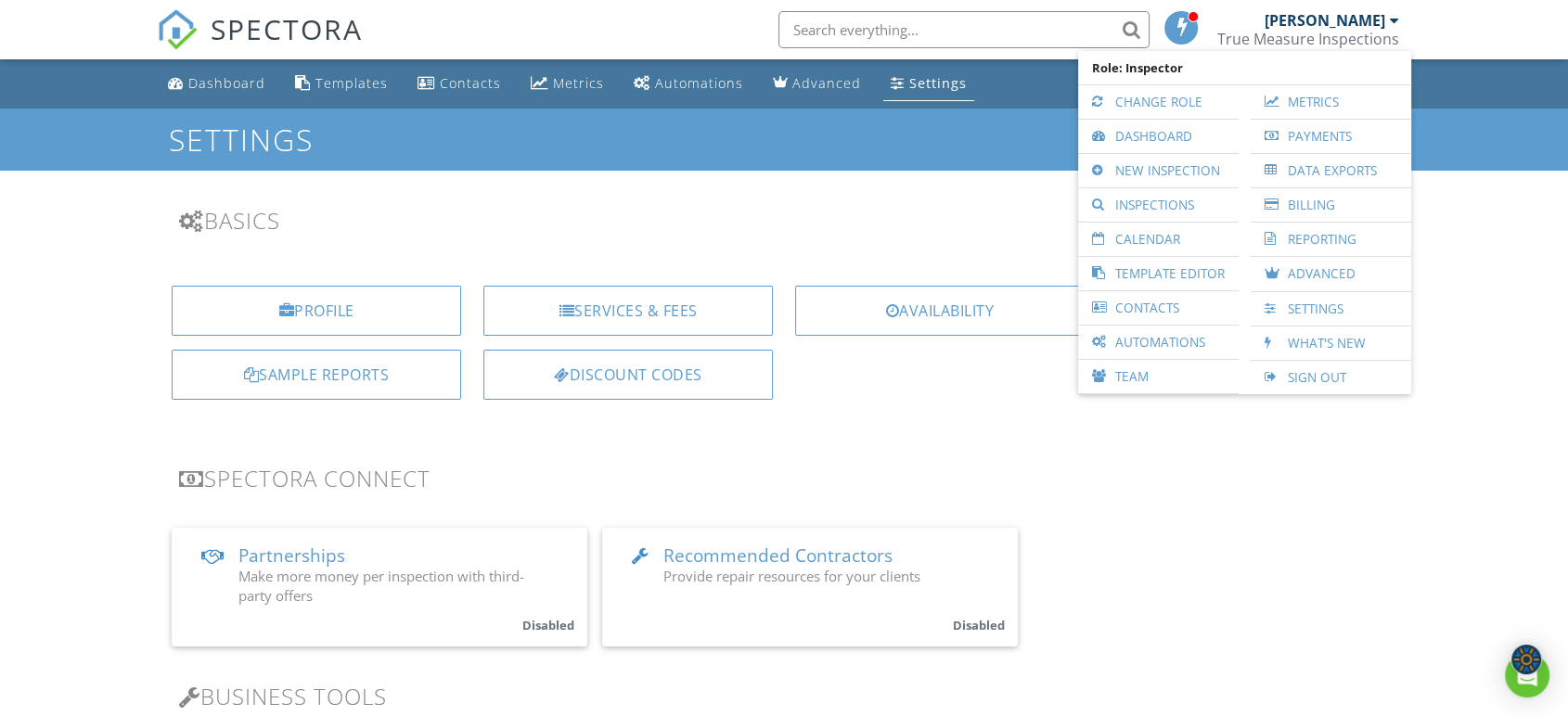
click at [1371, 33] on div "True Measure Inspections" at bounding box center [1307, 39] width 182 height 19
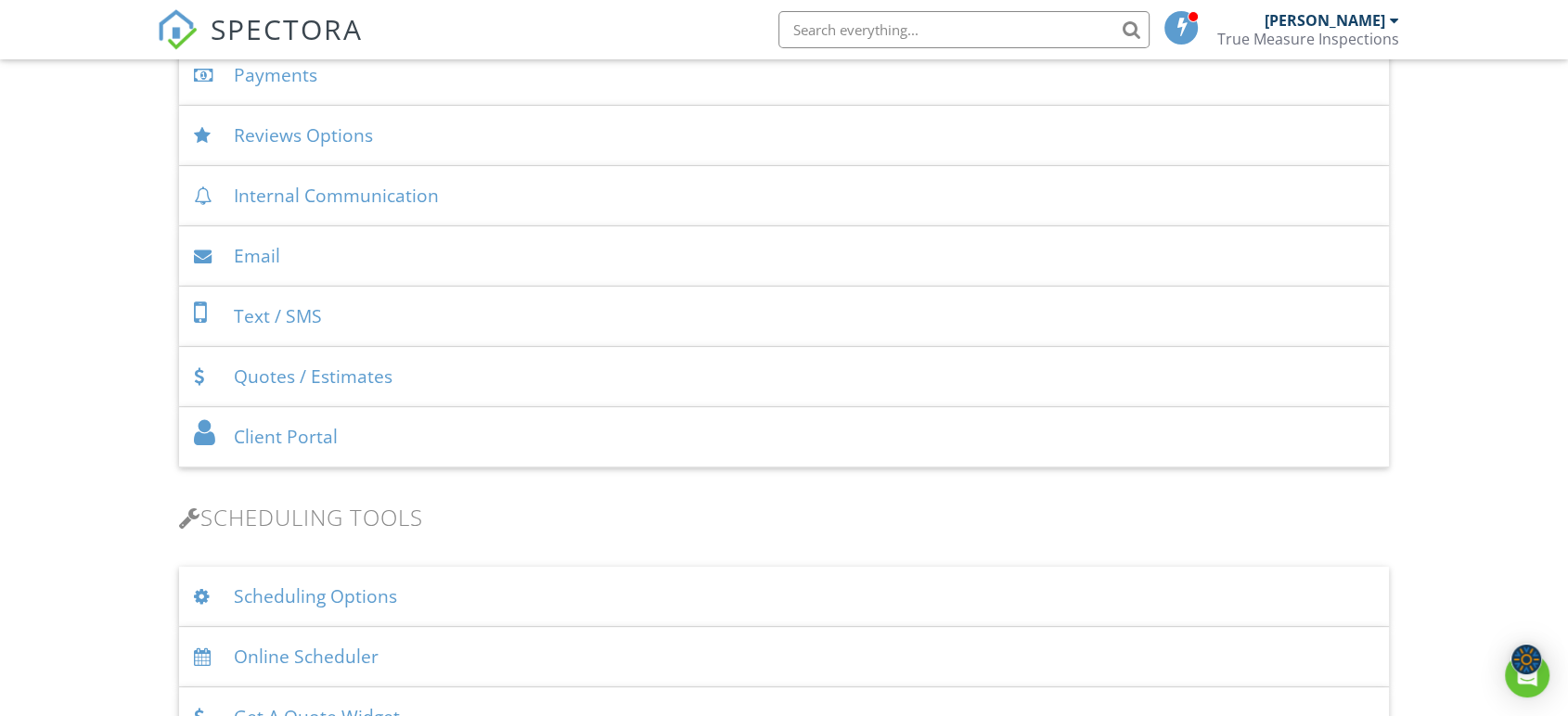
scroll to position [1031, 0]
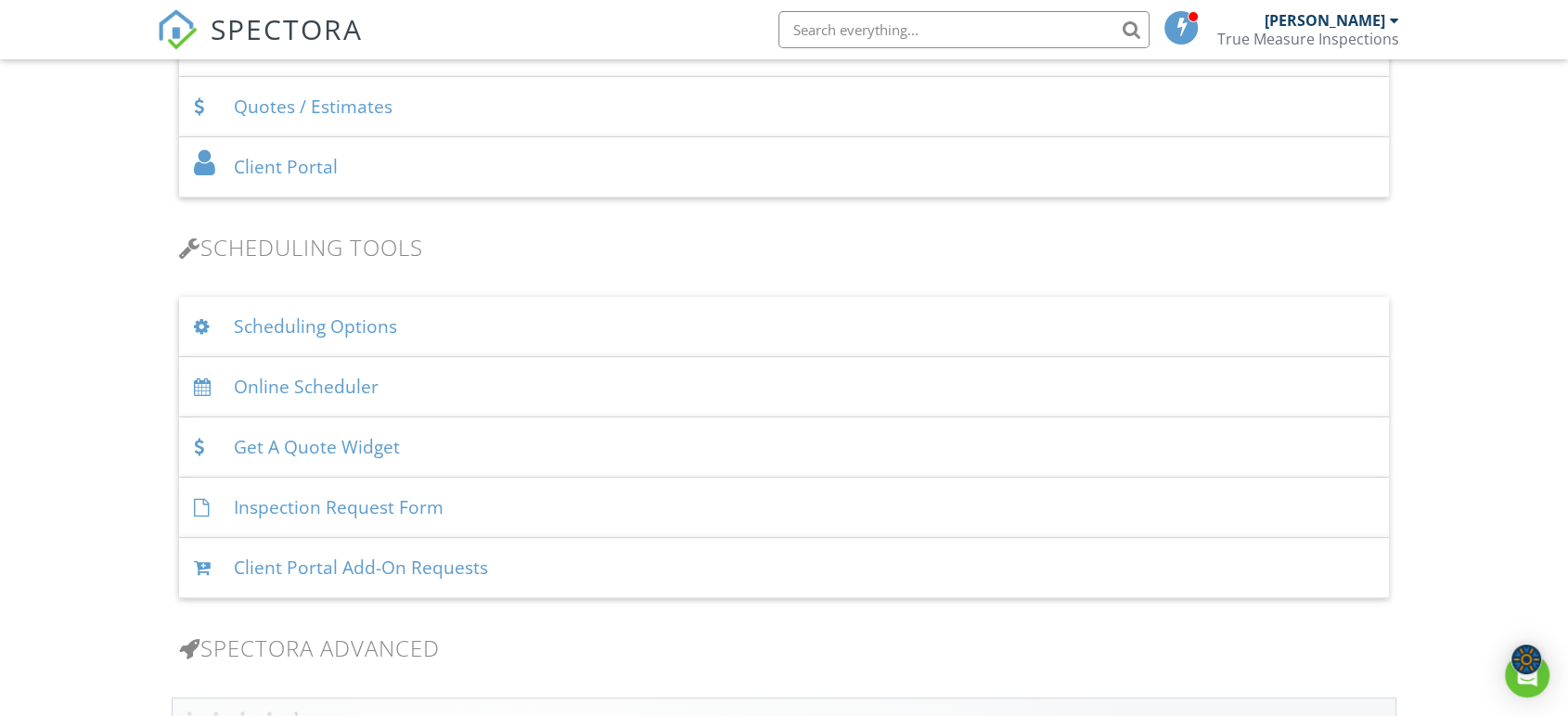
click at [393, 389] on div "Online Scheduler" at bounding box center [784, 387] width 1210 height 60
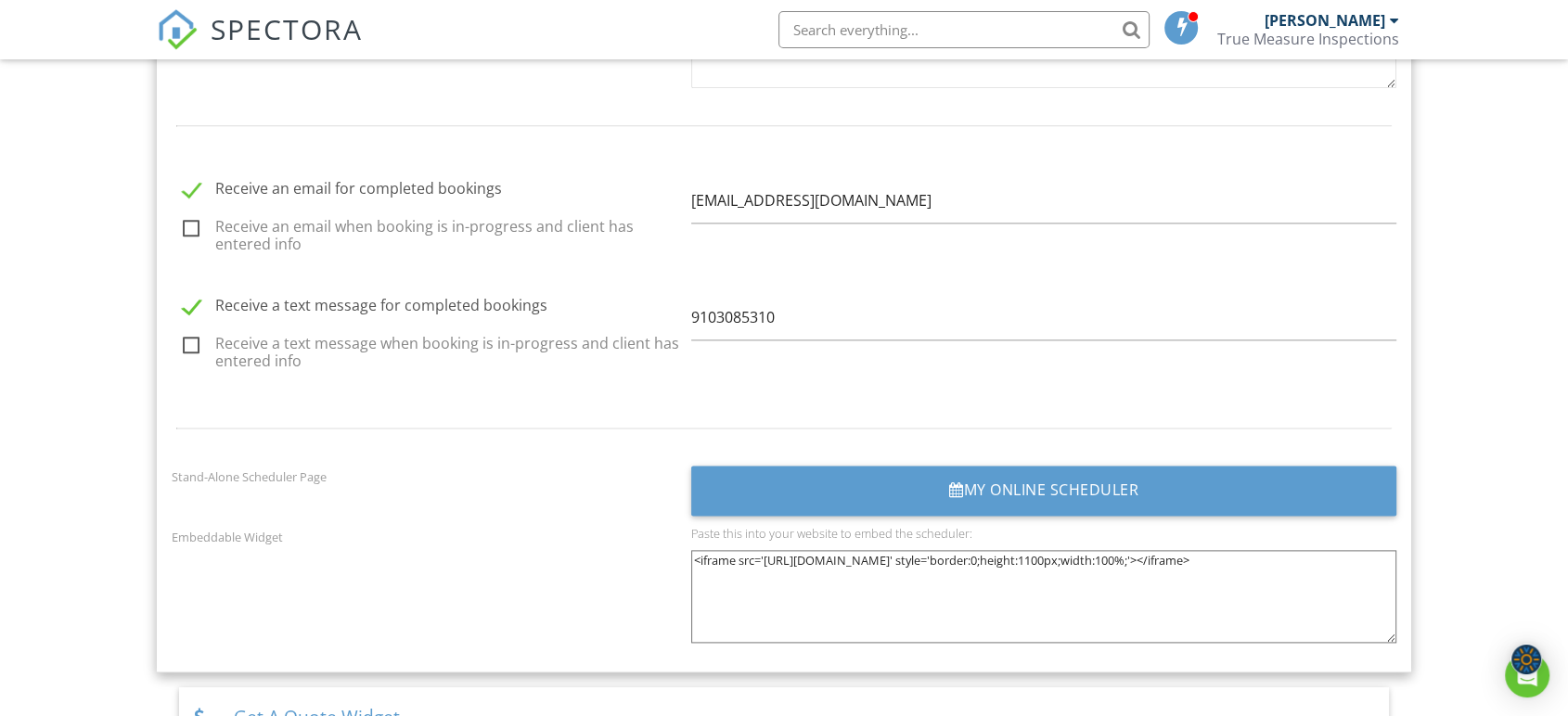
scroll to position [2267, 0]
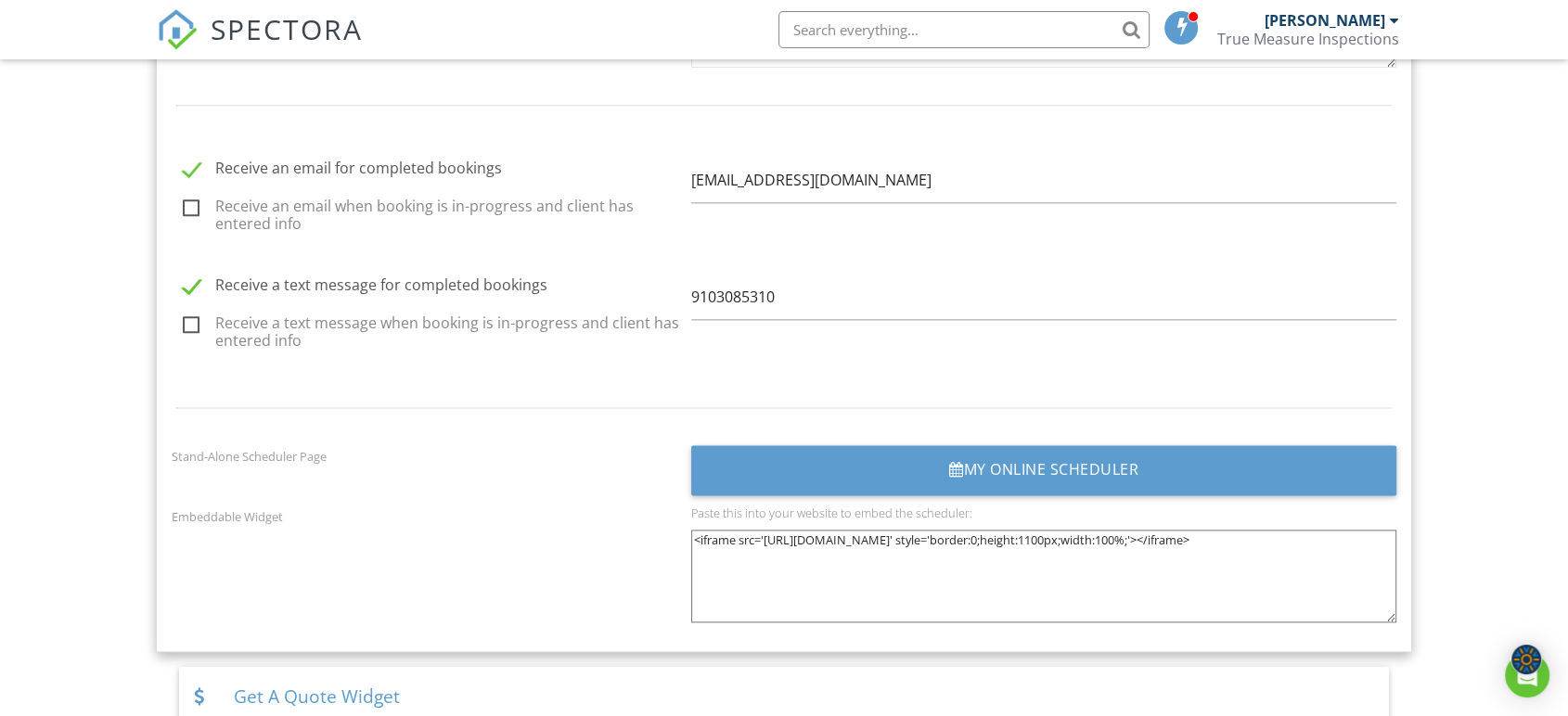
drag, startPoint x: 1007, startPoint y: 551, endPoint x: 690, endPoint y: 540, distance: 317.2
click at [691, 540] on textarea "<iframe src='https://app.spectora.com/home-inspectors/my-inspection-company-aef…" at bounding box center [1043, 576] width 705 height 93
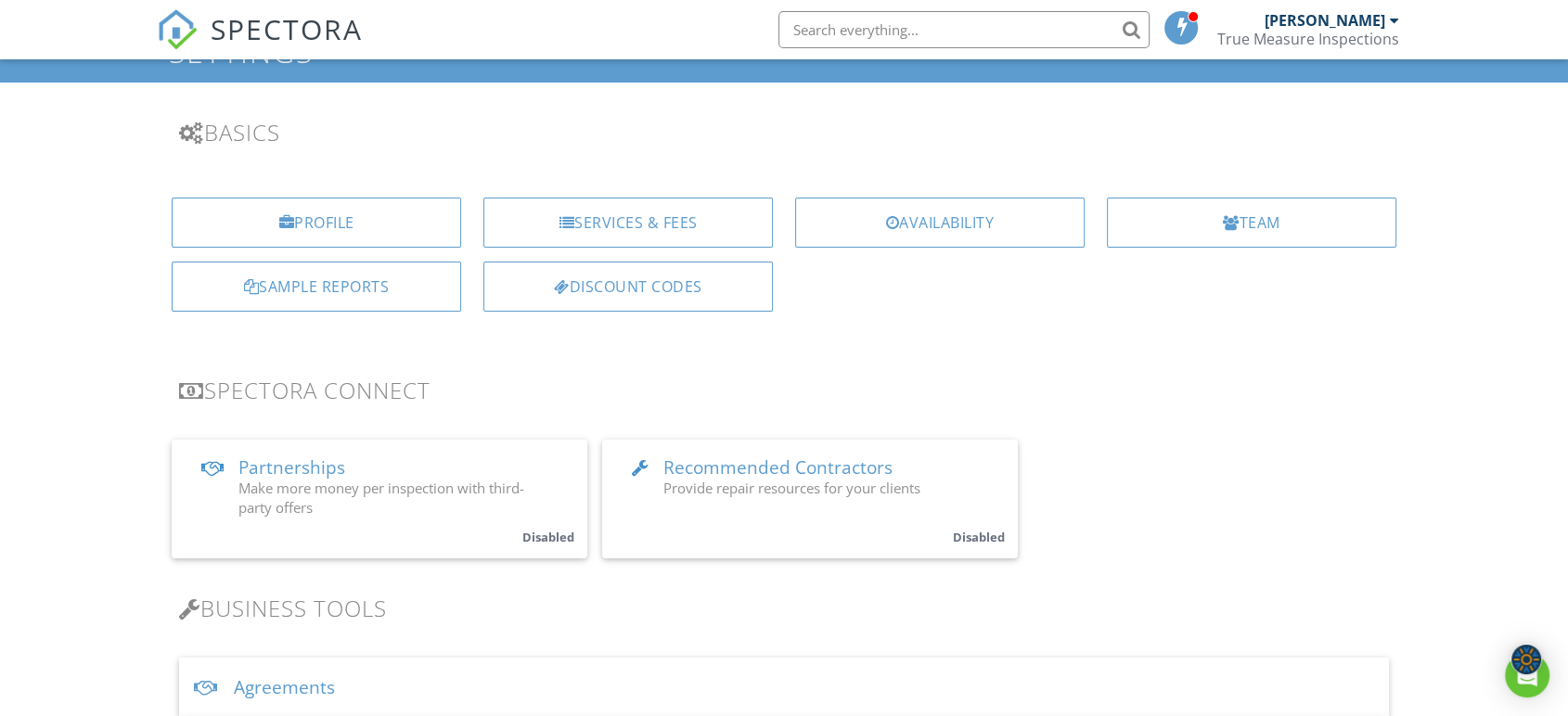
scroll to position [0, 0]
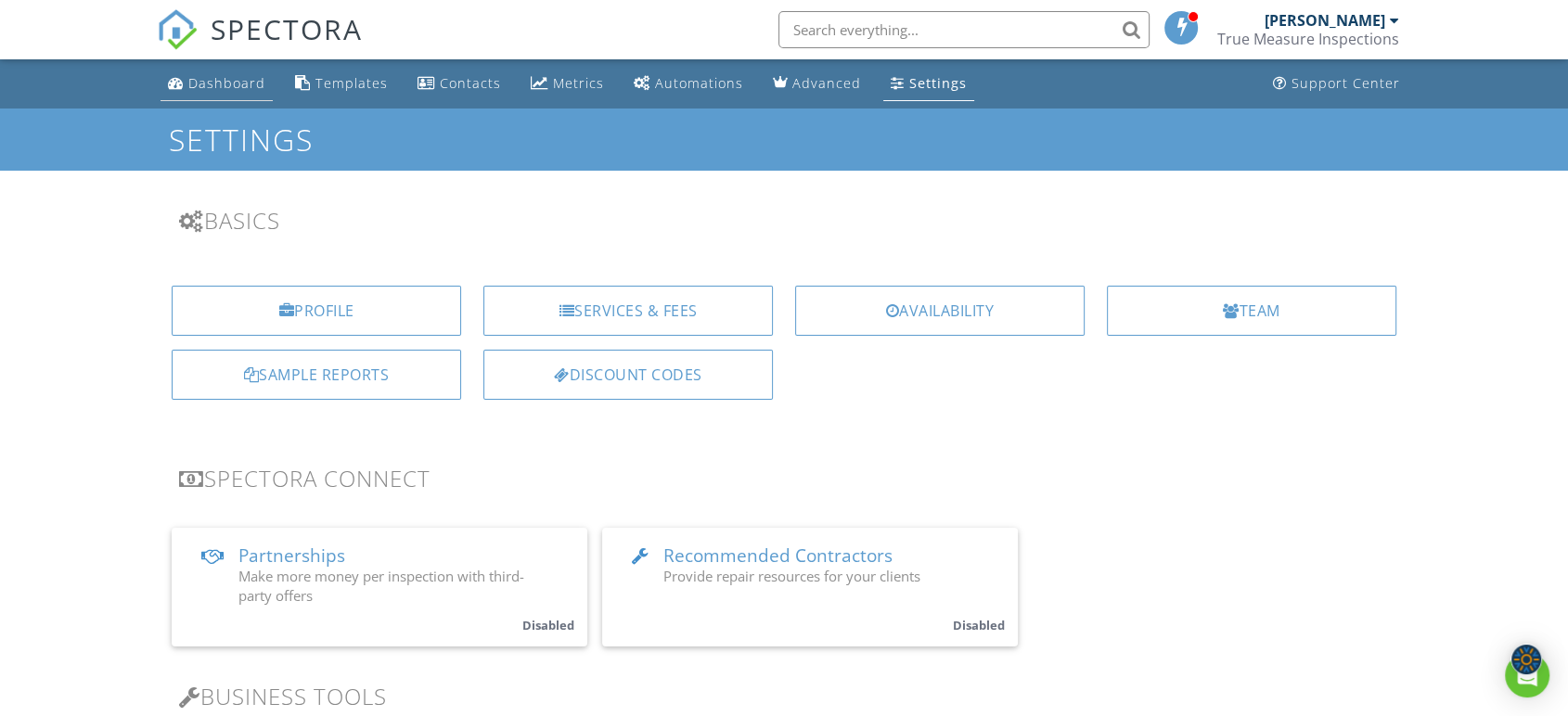
click at [226, 80] on div "Dashboard" at bounding box center [226, 83] width 77 height 18
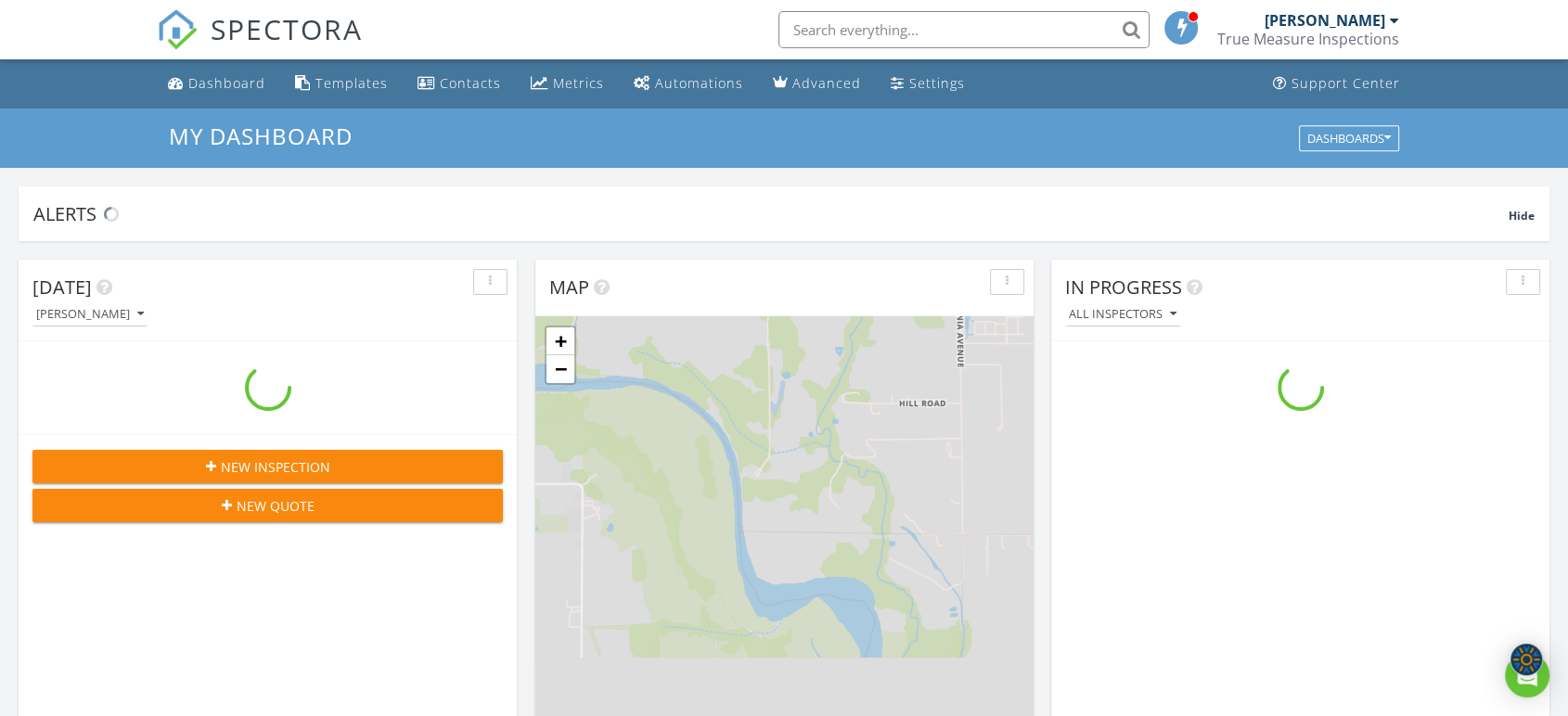
scroll to position [1721, 1600]
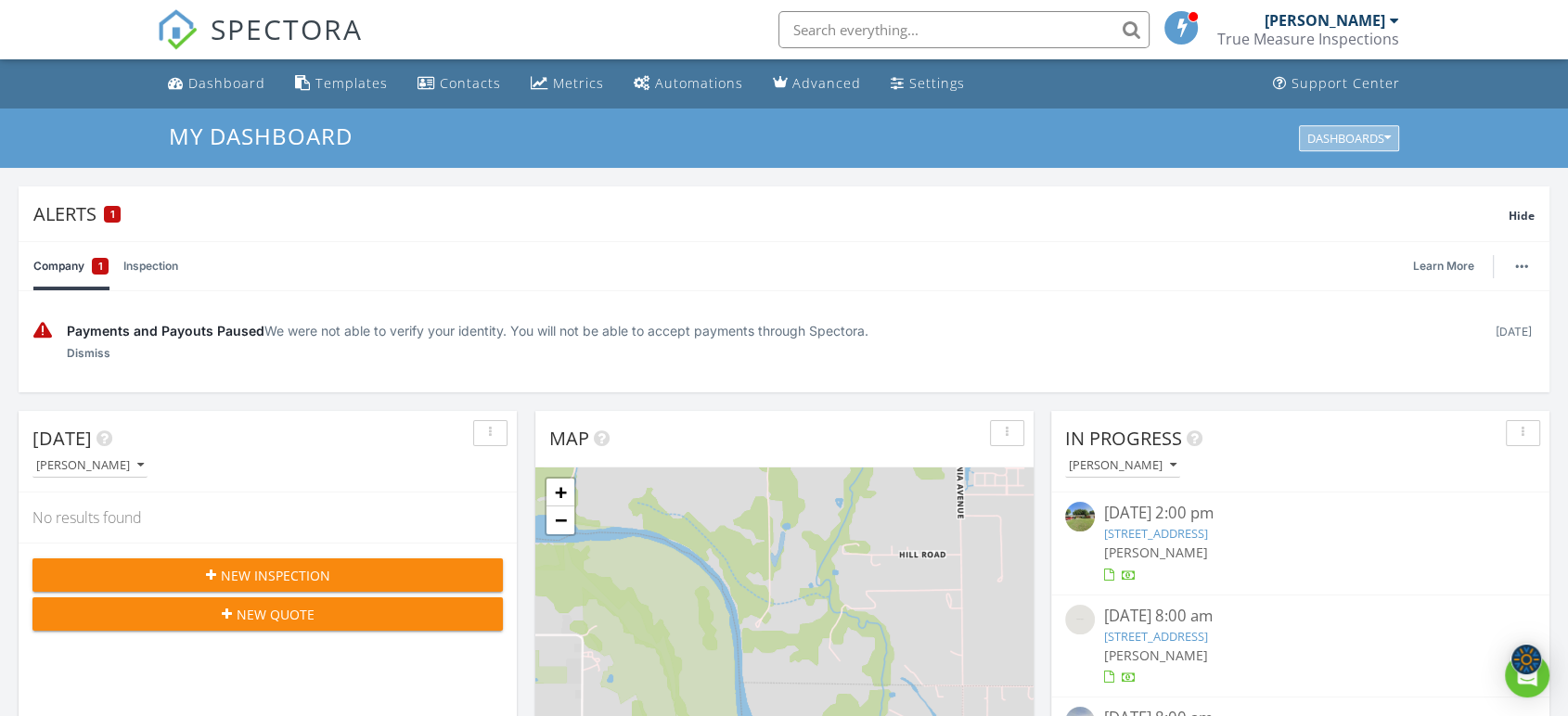
click at [1384, 135] on icon "button" at bounding box center [1387, 139] width 7 height 13
click at [1303, 39] on div "True Measure Inspections" at bounding box center [1307, 39] width 182 height 19
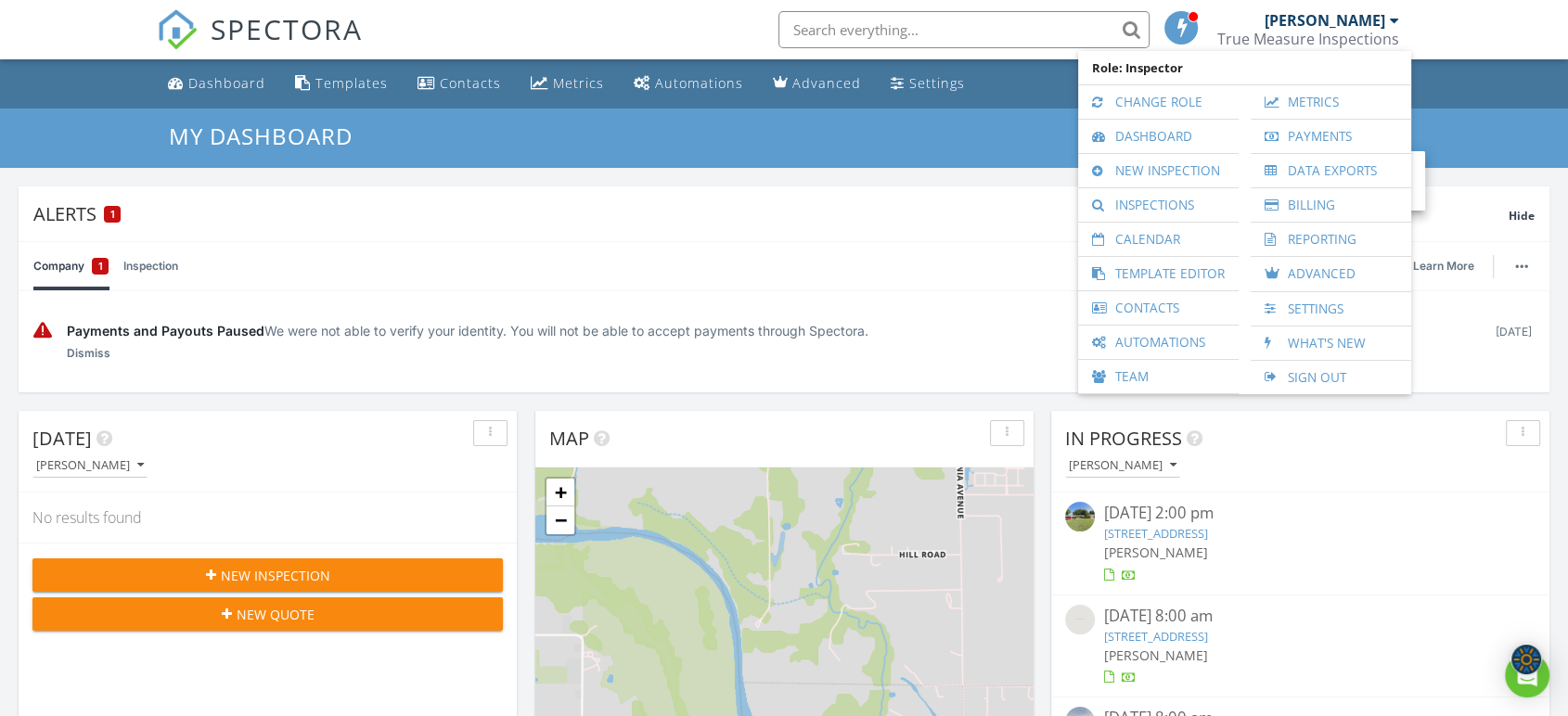
paste input "<iframe src='https://app.spectora.com/home-inspectors/my-inspection-company-aef…"
type input "<iframe src='https://app.spectora.com/home-inspectors/my-inspection-company-aef…"
click at [1076, 24] on input "<iframe src='https://app.spectora.com/home-inspectors/my-inspection-company-aef…" at bounding box center [963, 29] width 371 height 37
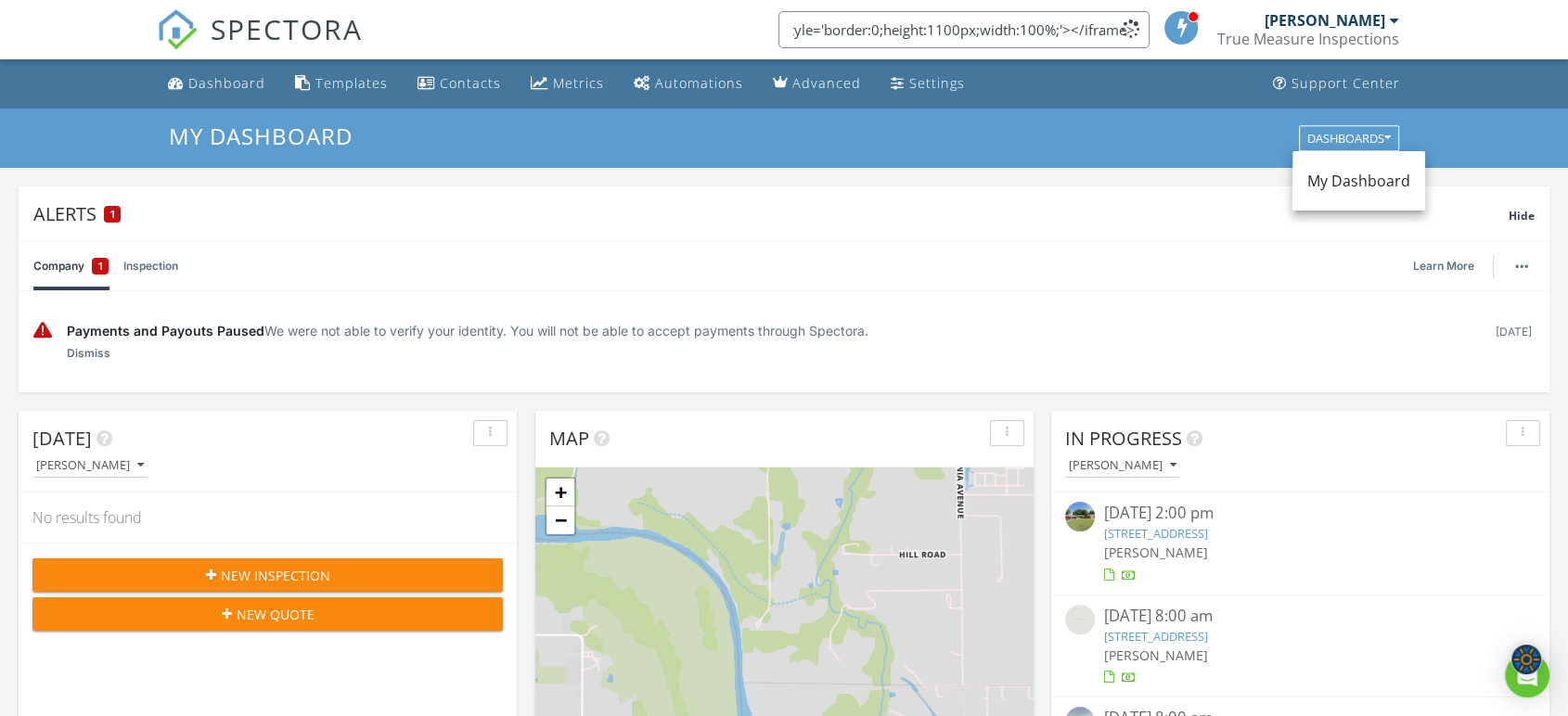
click at [1070, 24] on input "<iframe src='[URL][DOMAIN_NAME]' style='border:0;height:1100px;width:100%;'></i…" at bounding box center [963, 29] width 371 height 37
click at [1071, 22] on input "<iframe src='[URL][DOMAIN_NAME]' style='border:0;height:1100px;width:100%;'></i…" at bounding box center [963, 29] width 371 height 37
click at [1071, 26] on input "<iframe src='[URL][DOMAIN_NAME]' style='border:0;height:1100px;width:100%;'></i…" at bounding box center [963, 29] width 371 height 37
click at [1071, 26] on input "<iframe src='https://app.spectora.com/home-inspectors/my-inspection-company-aef…" at bounding box center [963, 29] width 371 height 37
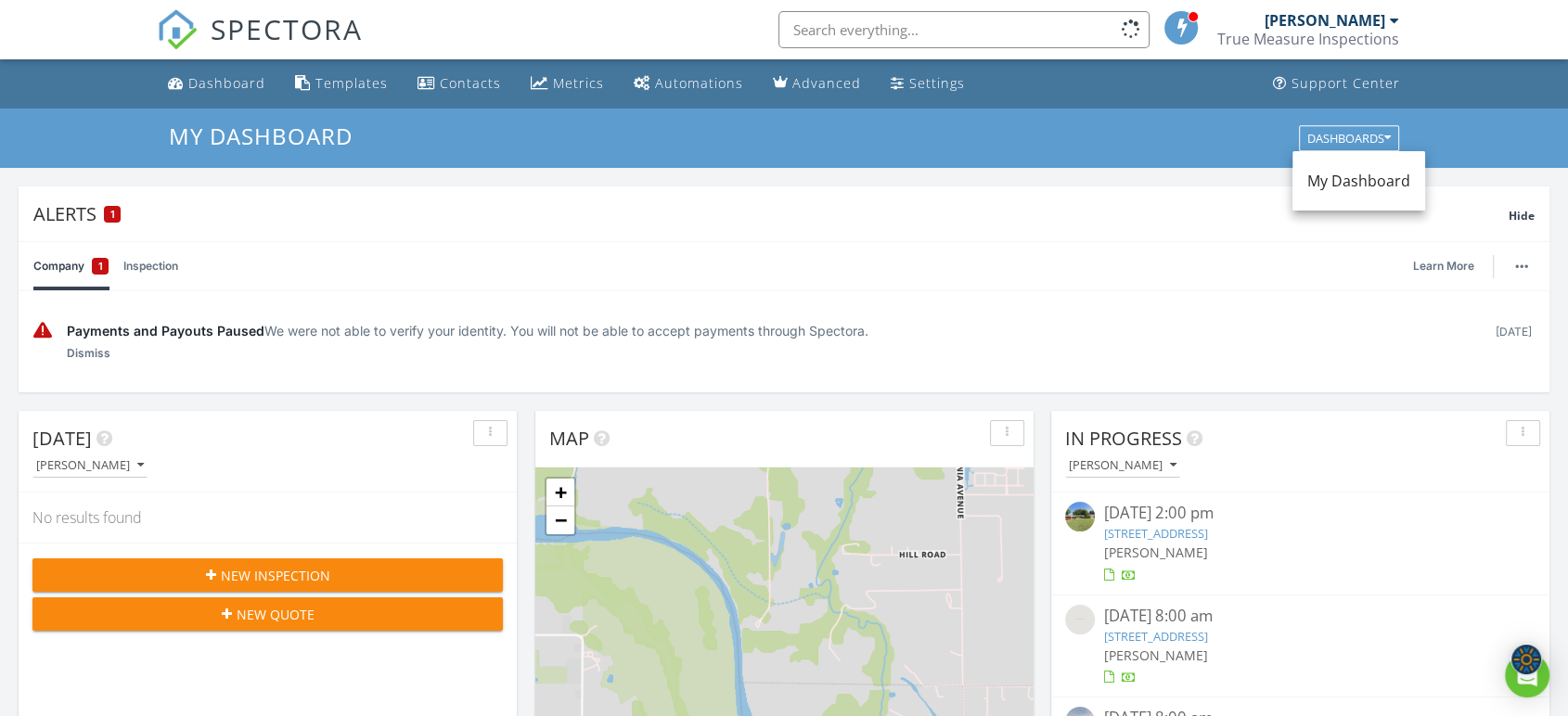
click at [1326, 33] on div "True Measure Inspections" at bounding box center [1307, 39] width 182 height 19
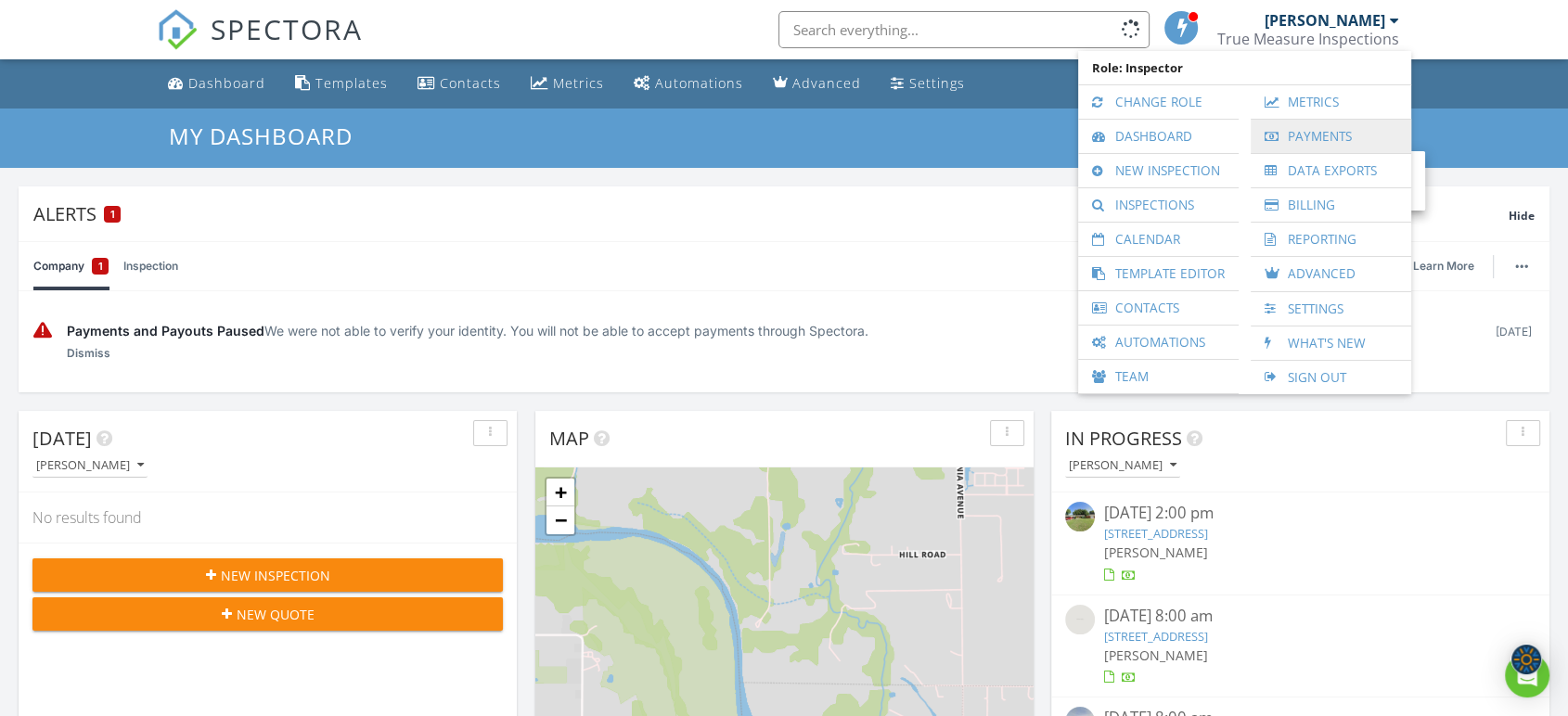
click at [1326, 142] on link "Payments" at bounding box center [1330, 136] width 142 height 33
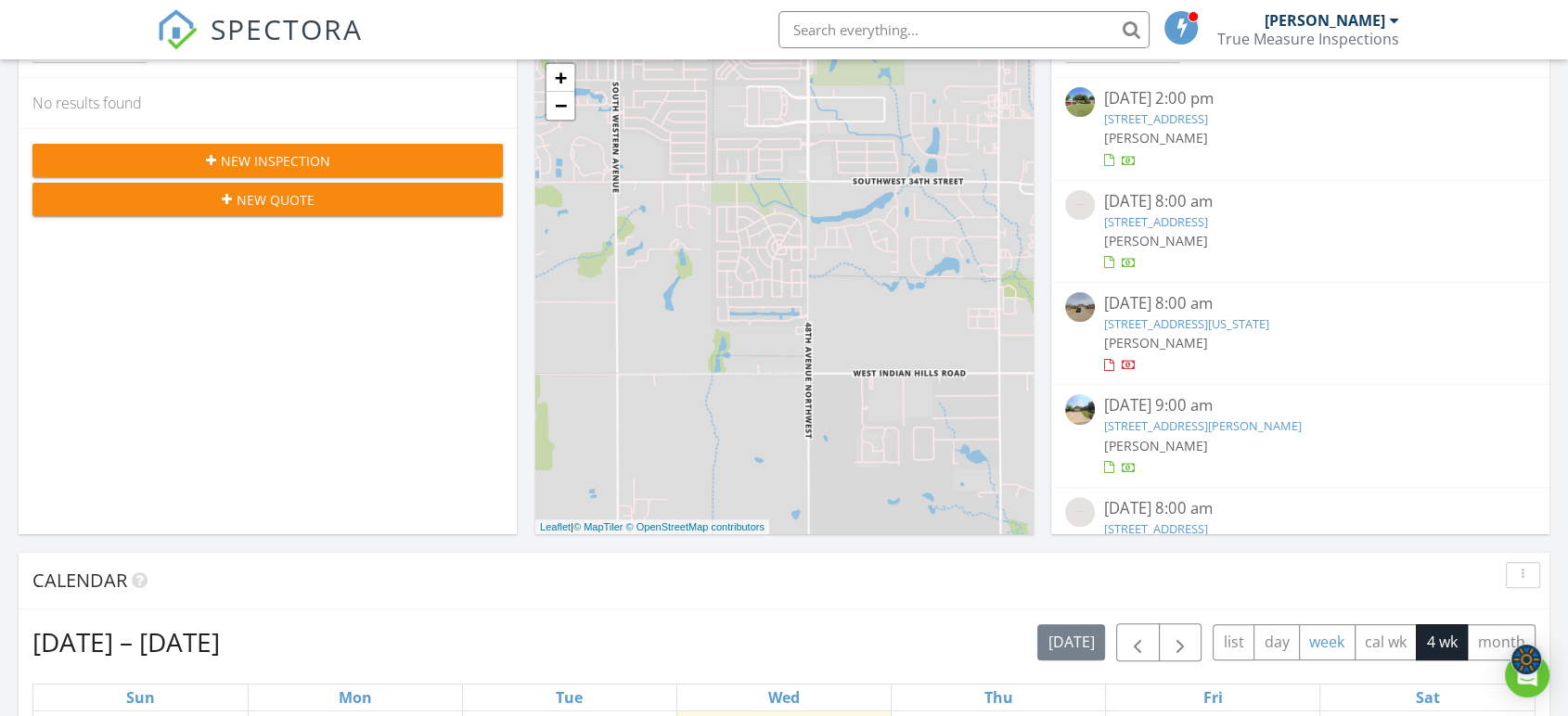
scroll to position [618, 0]
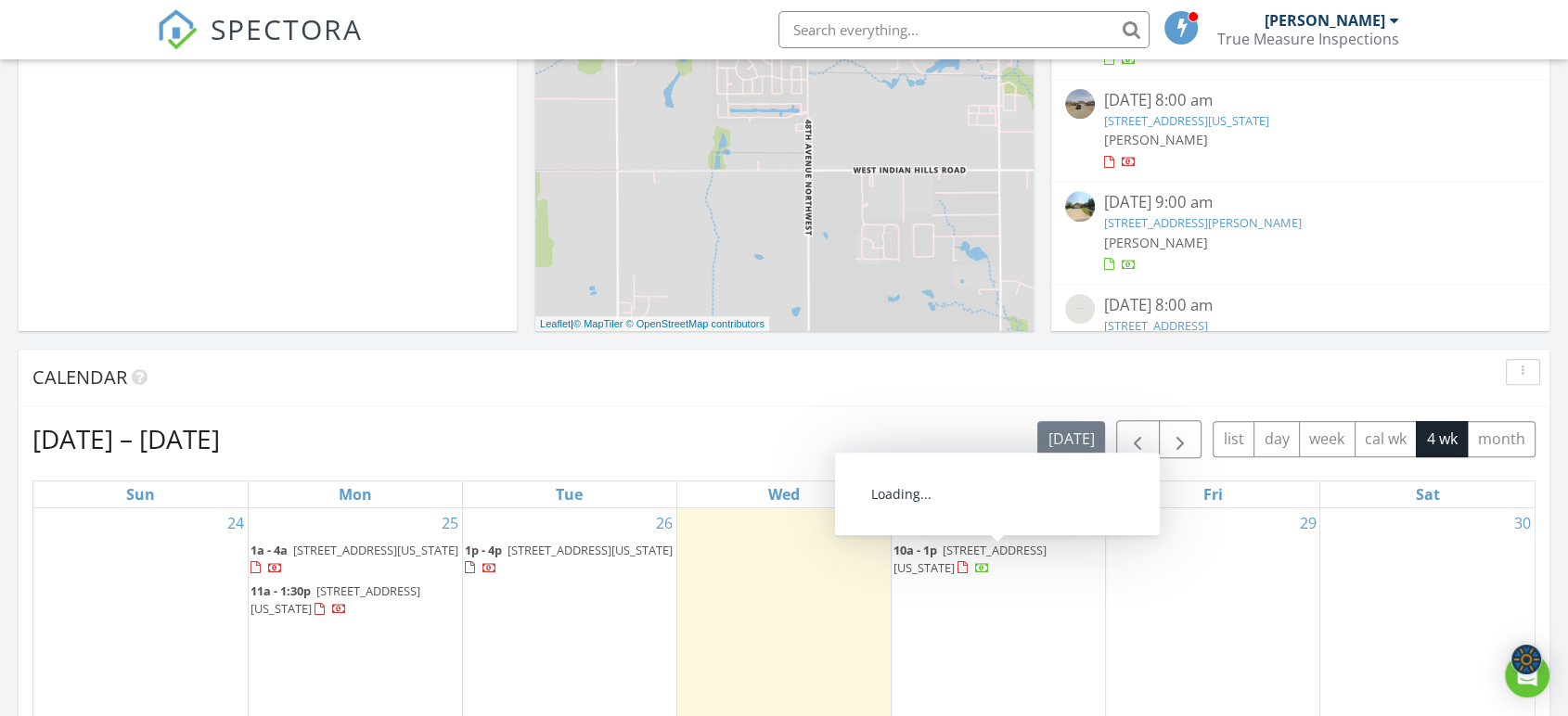
click at [995, 550] on span "17316 Toledo Dr, Oklahoma City 73170" at bounding box center [969, 559] width 153 height 34
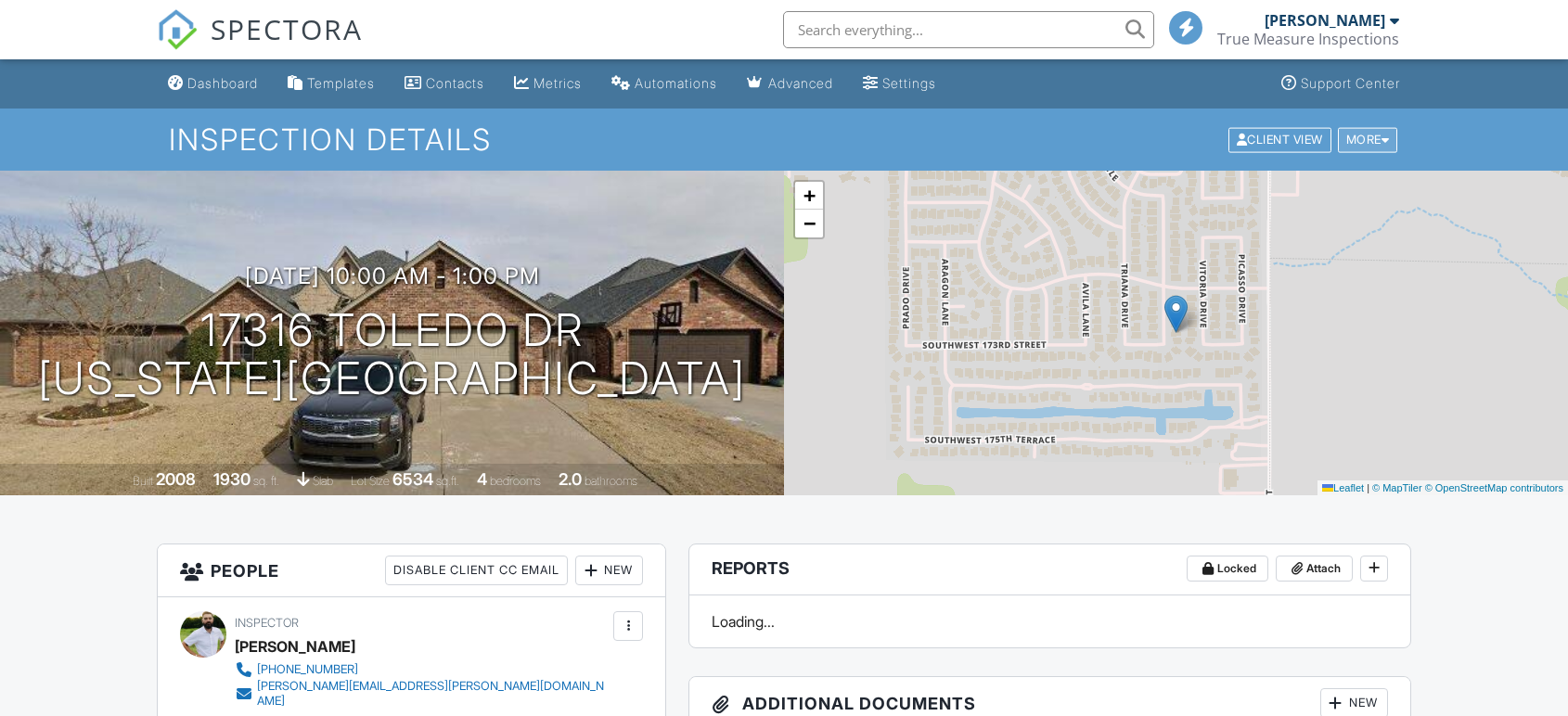
click at [1358, 141] on div "More" at bounding box center [1367, 140] width 60 height 25
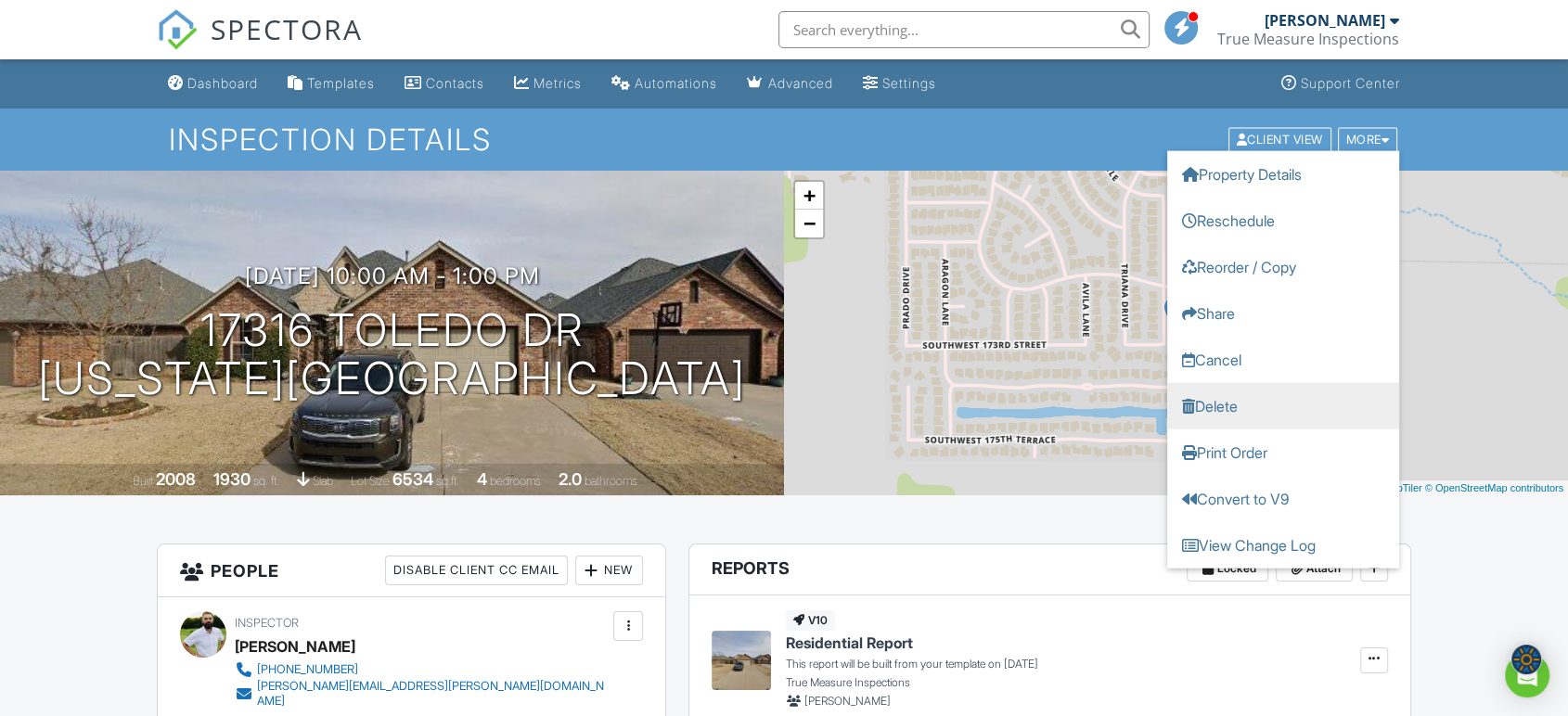
click at [1233, 392] on link "Delete" at bounding box center [1283, 405] width 232 height 47
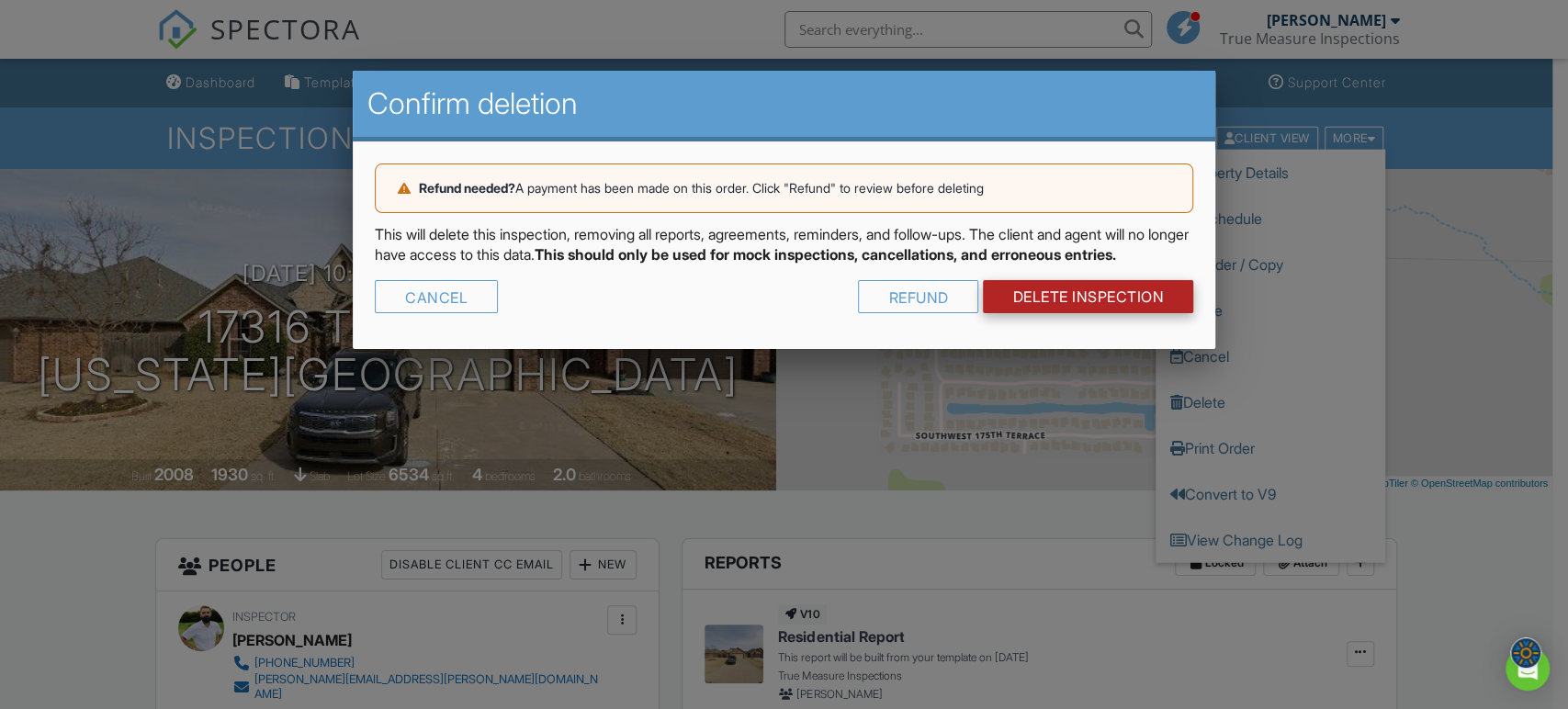
click at [1085, 314] on link "DELETE Inspection" at bounding box center [1088, 297] width 210 height 33
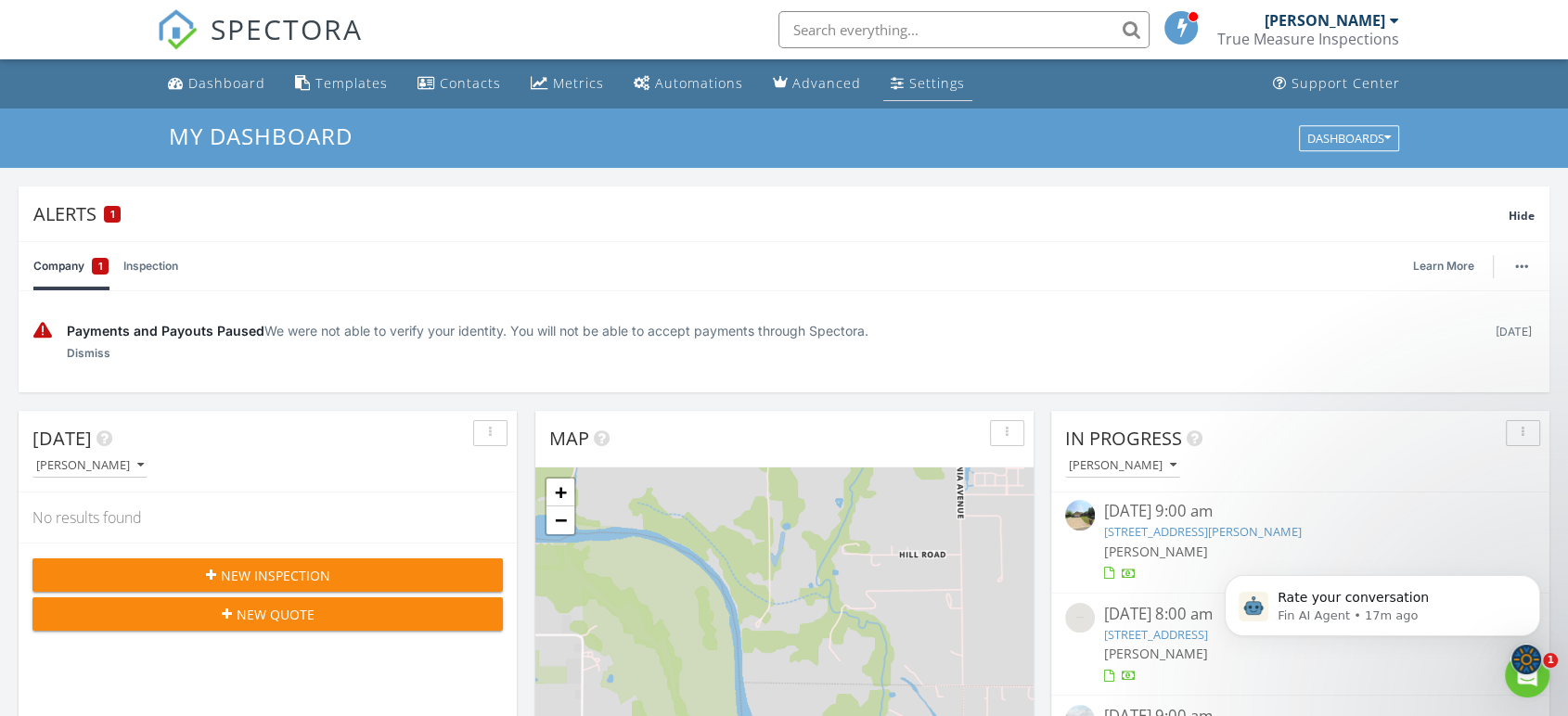
click at [944, 78] on div "Settings" at bounding box center [937, 83] width 56 height 18
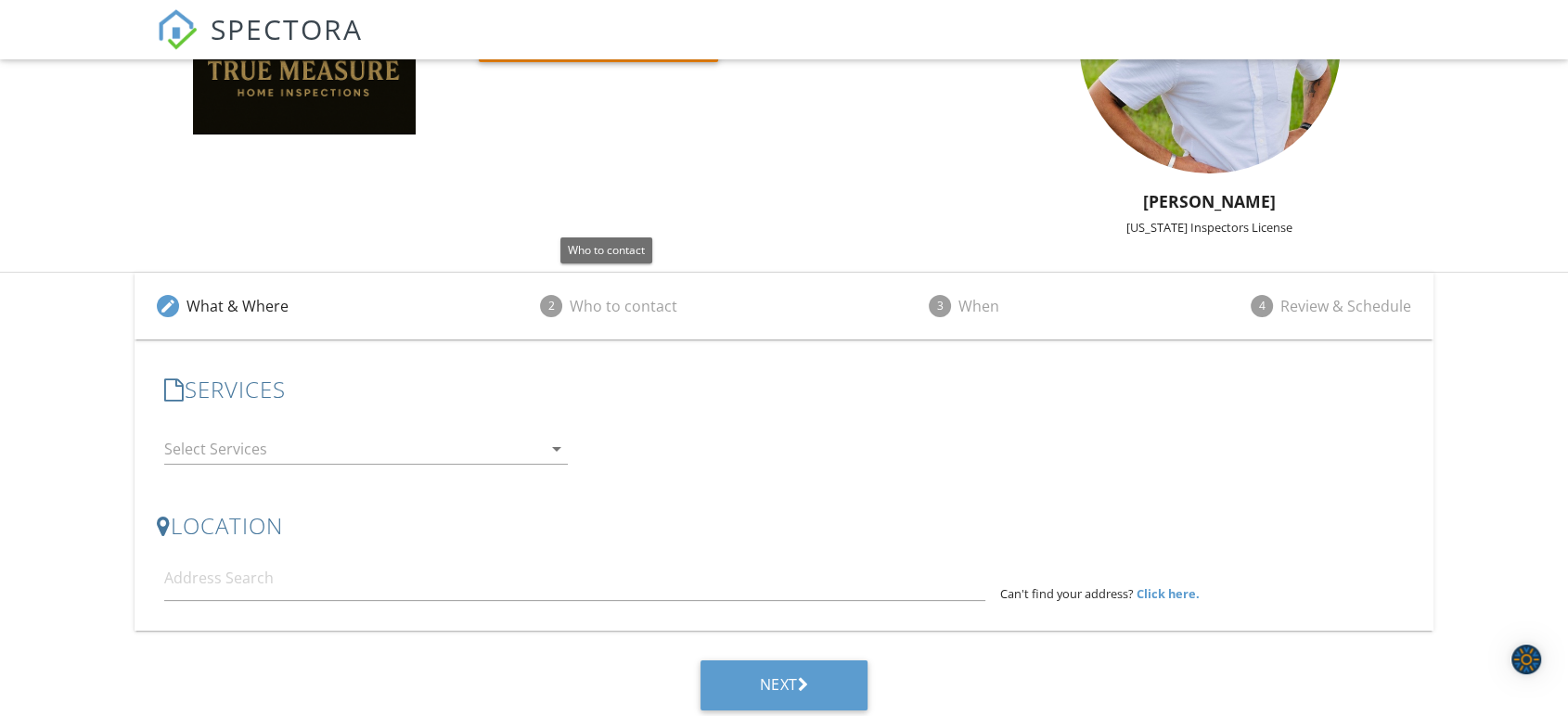
scroll to position [206, 0]
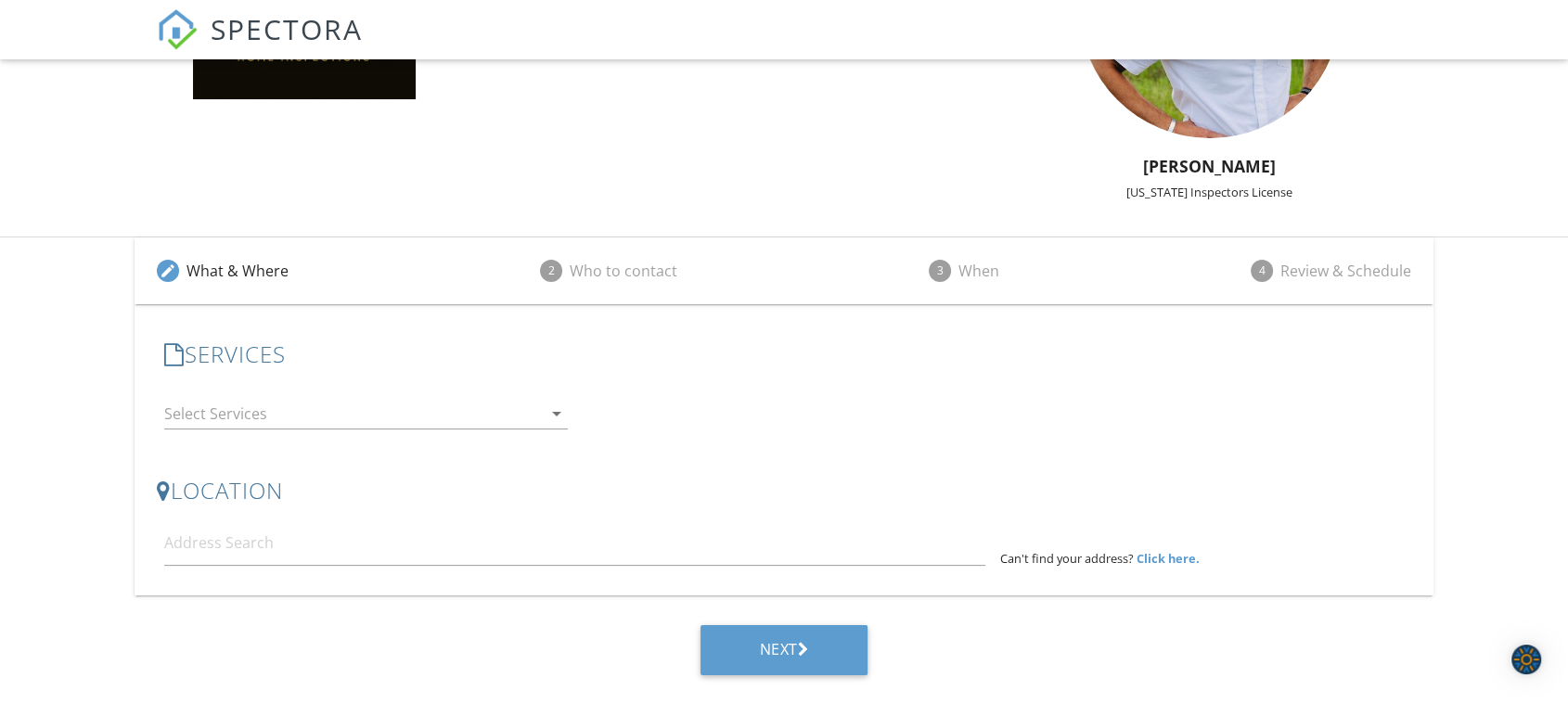
click at [485, 420] on div at bounding box center [353, 413] width 377 height 29
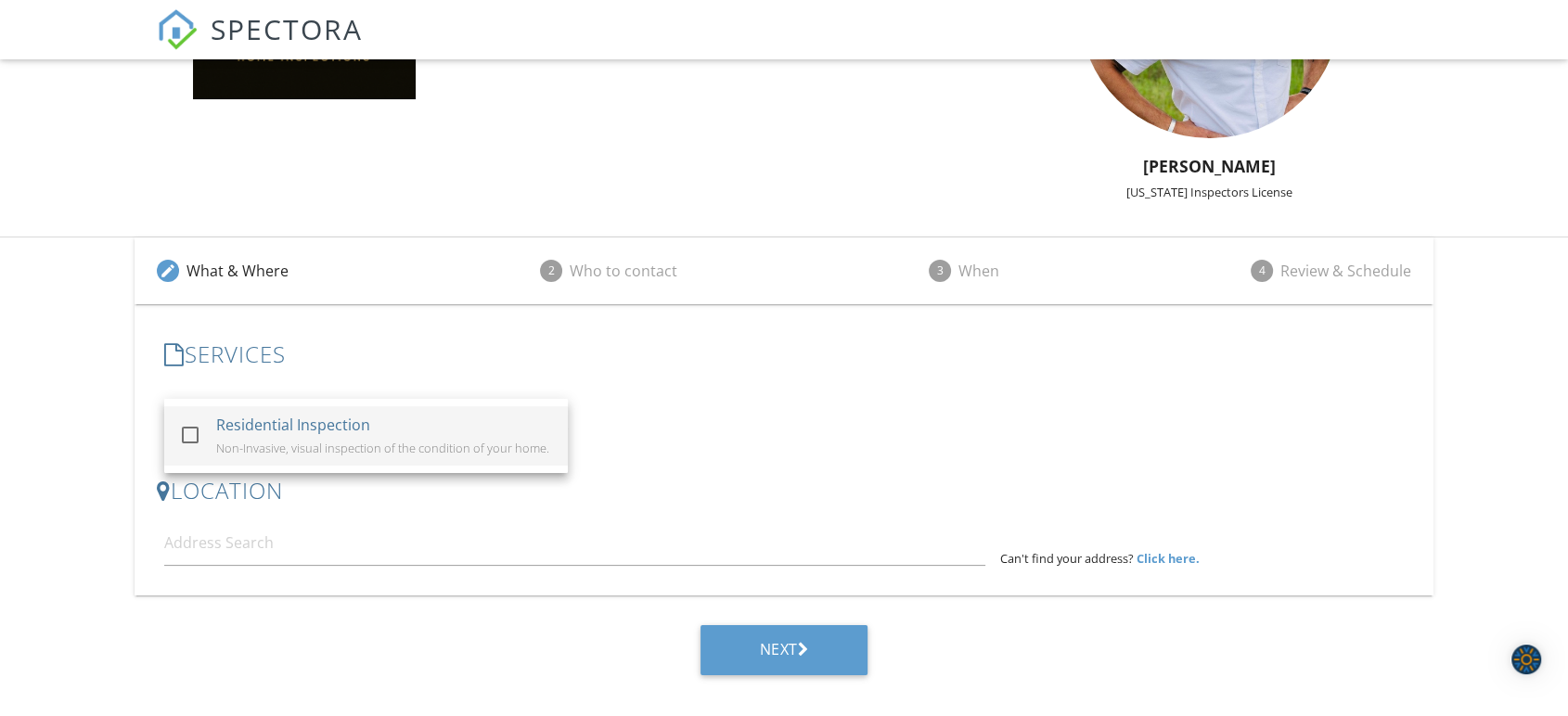
click at [436, 436] on div "Residential Inspection Non-Invasive, visual inspection of the condition of your…" at bounding box center [384, 435] width 337 height 59
click at [357, 514] on div "LOCATION Address Form Can't find your address? Click here." at bounding box center [784, 521] width 1254 height 88
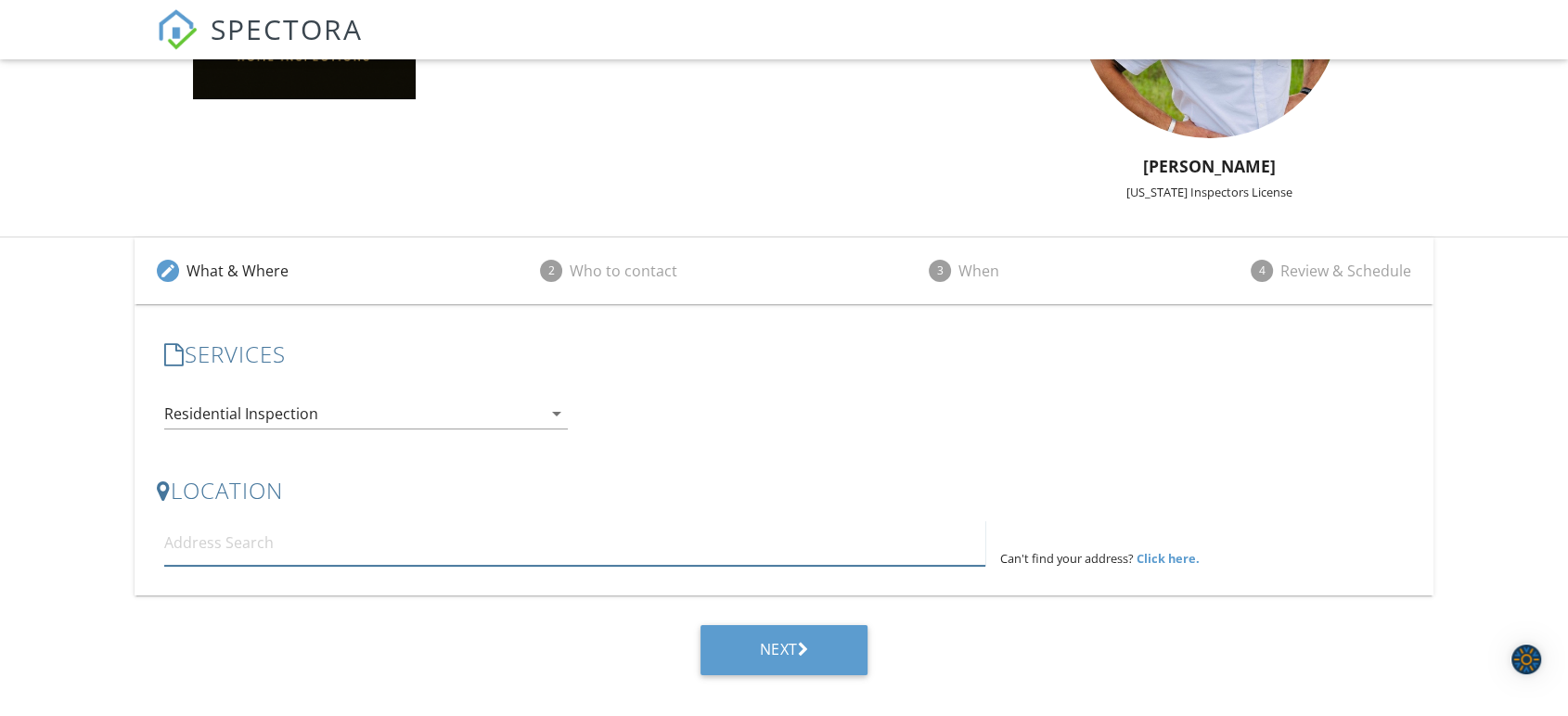
click at [384, 556] on input at bounding box center [574, 543] width 821 height 46
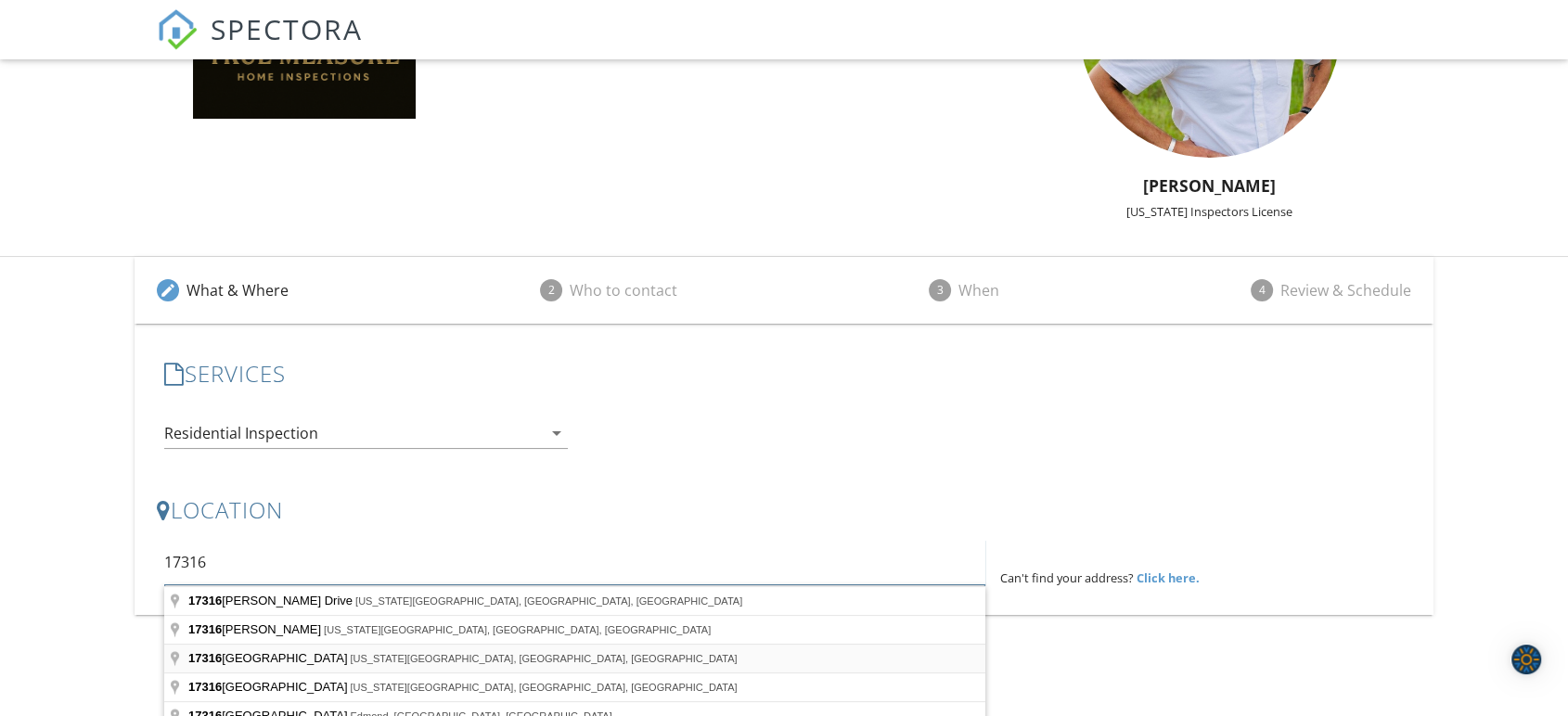
scroll to position [309, 0]
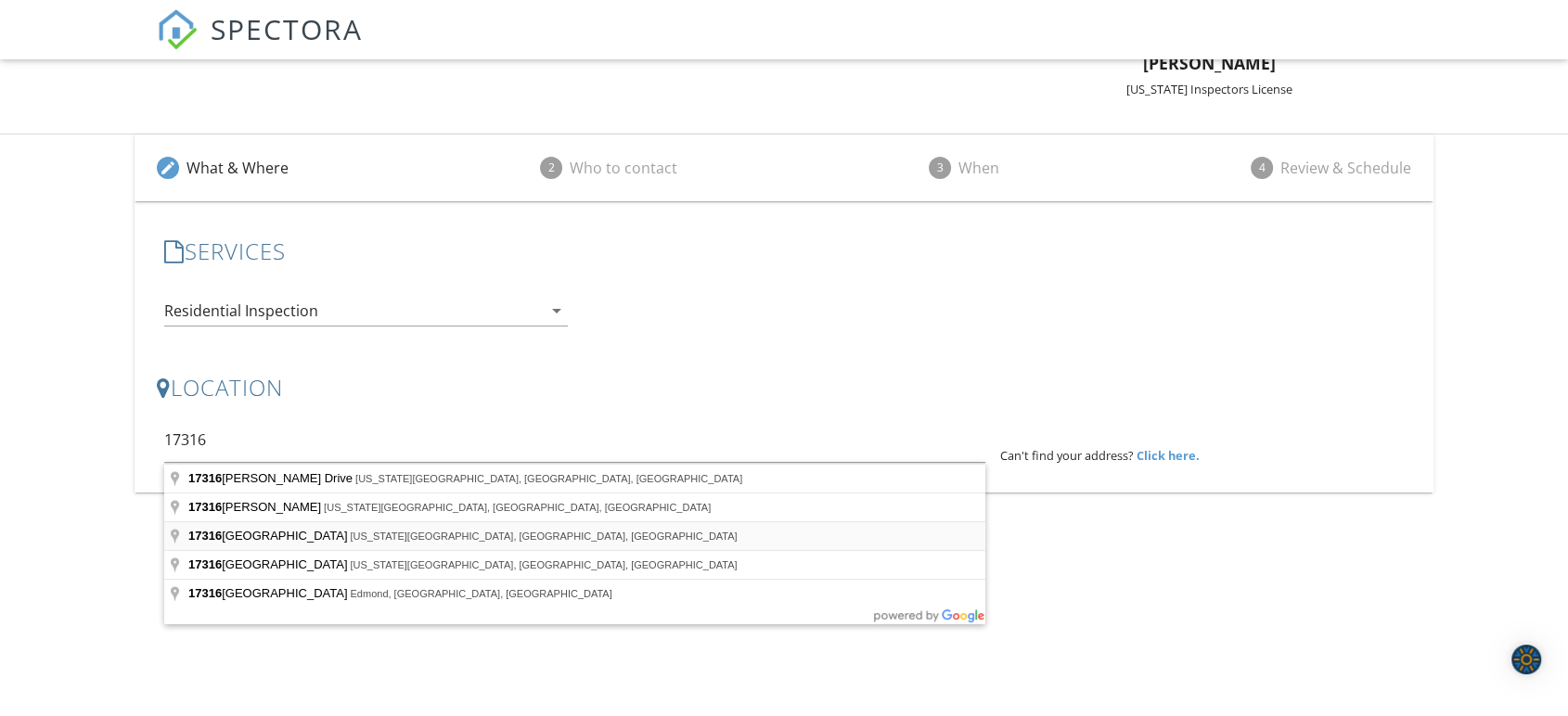
type input "17316 Toledo Drive, Oklahoma City, OK, USA"
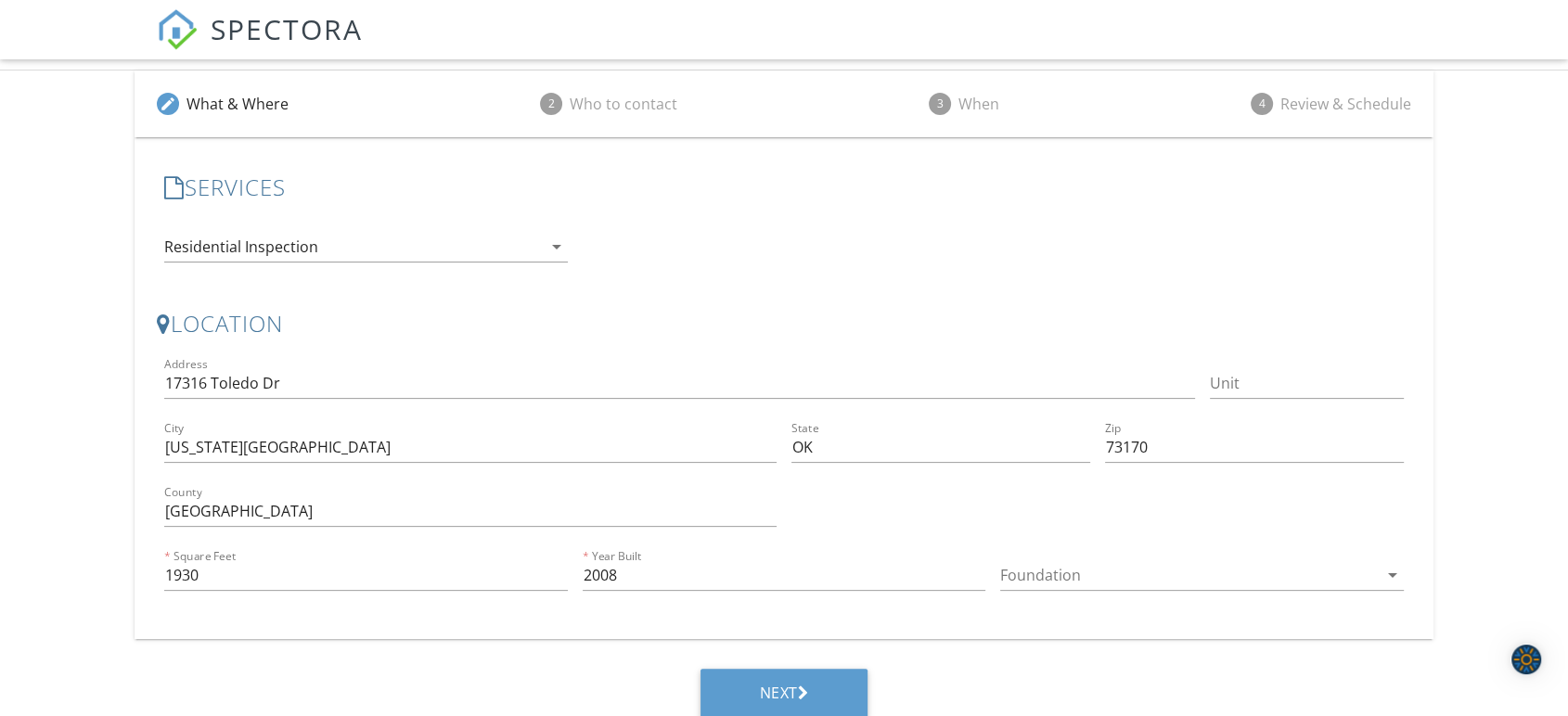
scroll to position [442, 0]
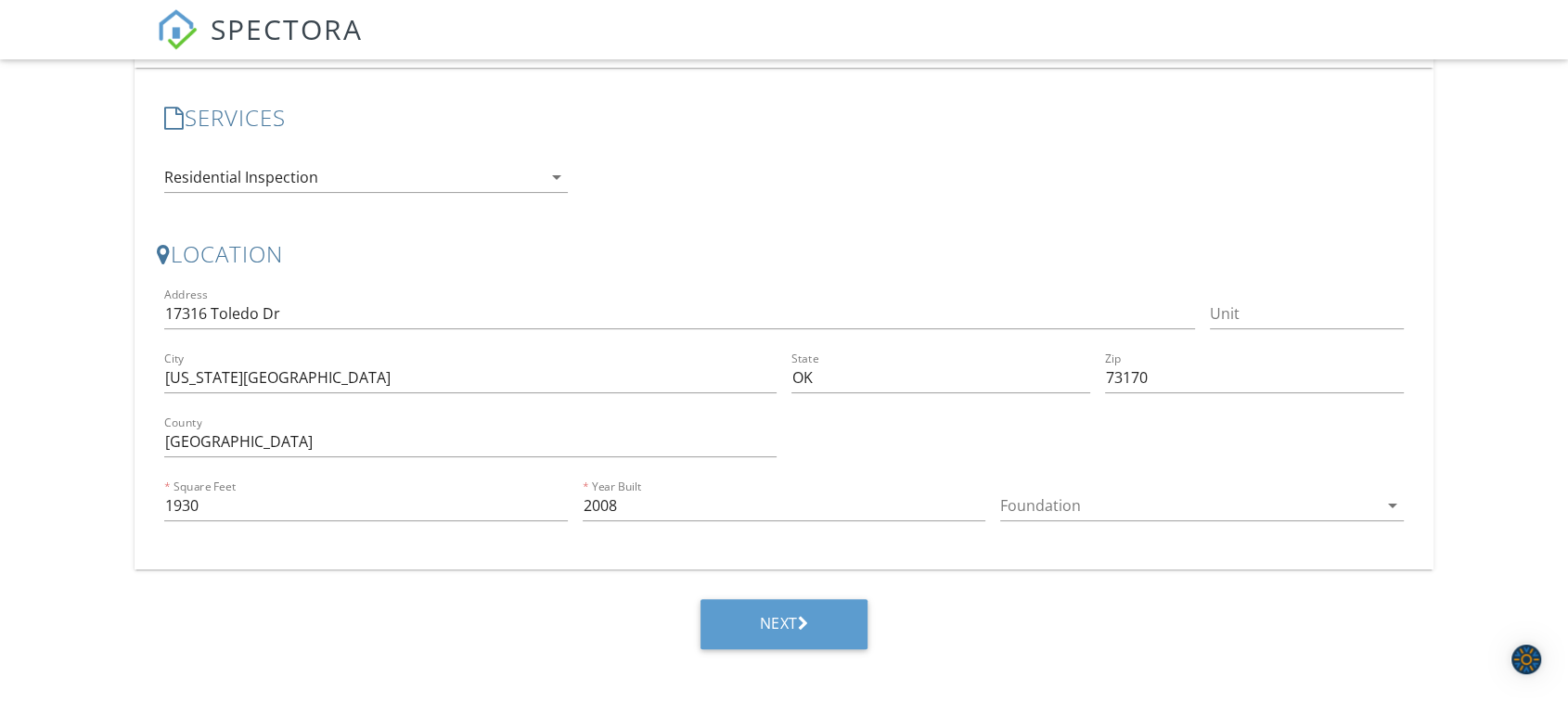
click at [1064, 515] on div at bounding box center [1189, 505] width 377 height 29
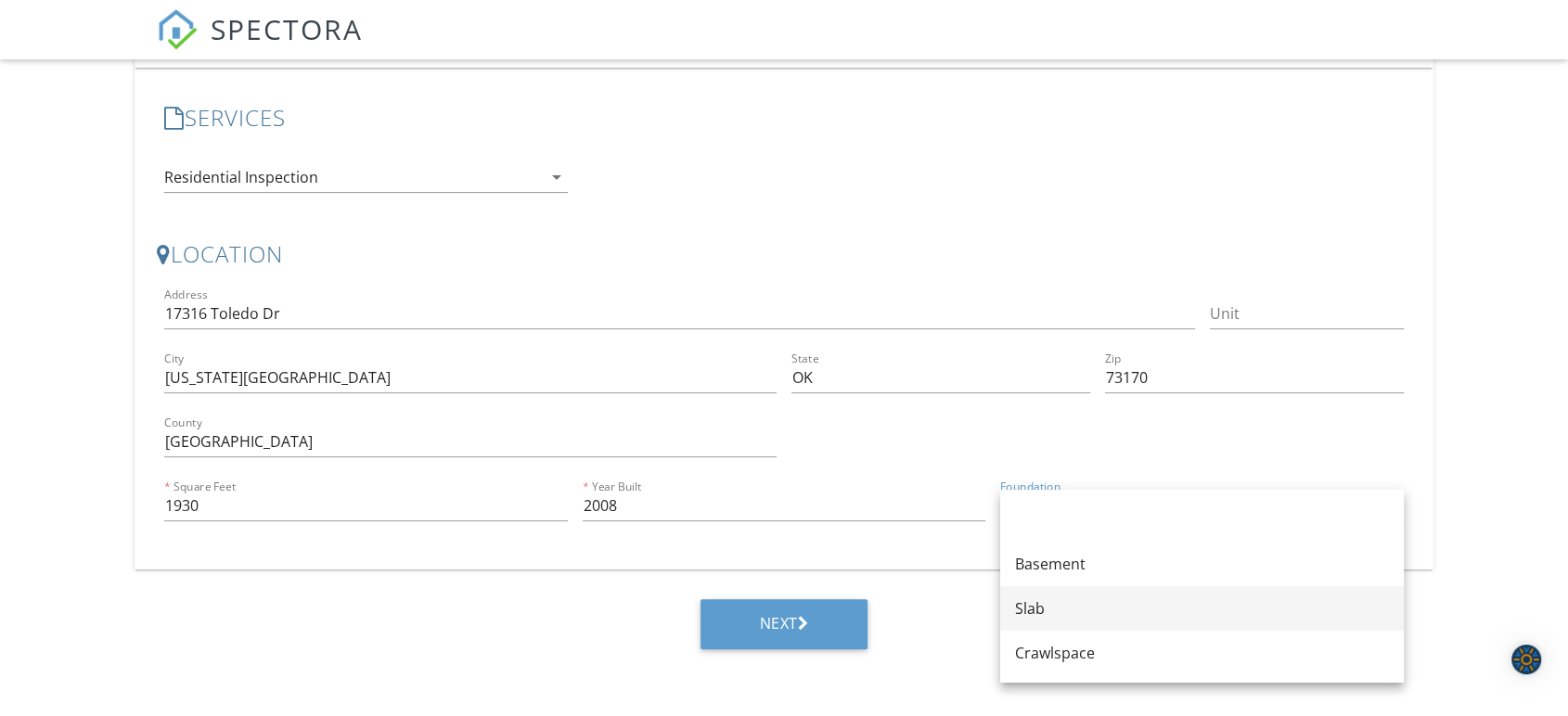
click at [1050, 609] on div "Slab" at bounding box center [1201, 608] width 374 height 22
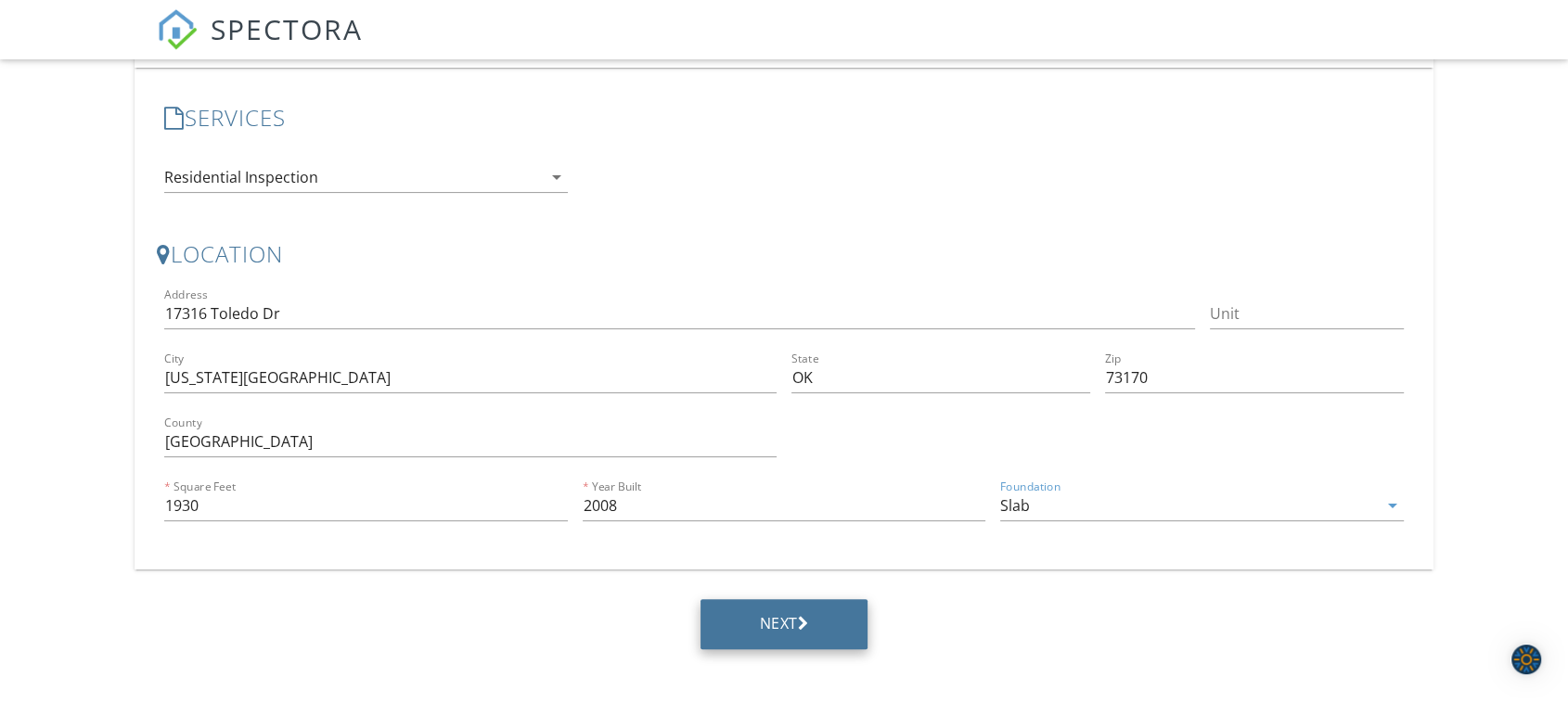
click at [802, 614] on div "Next" at bounding box center [784, 624] width 49 height 19
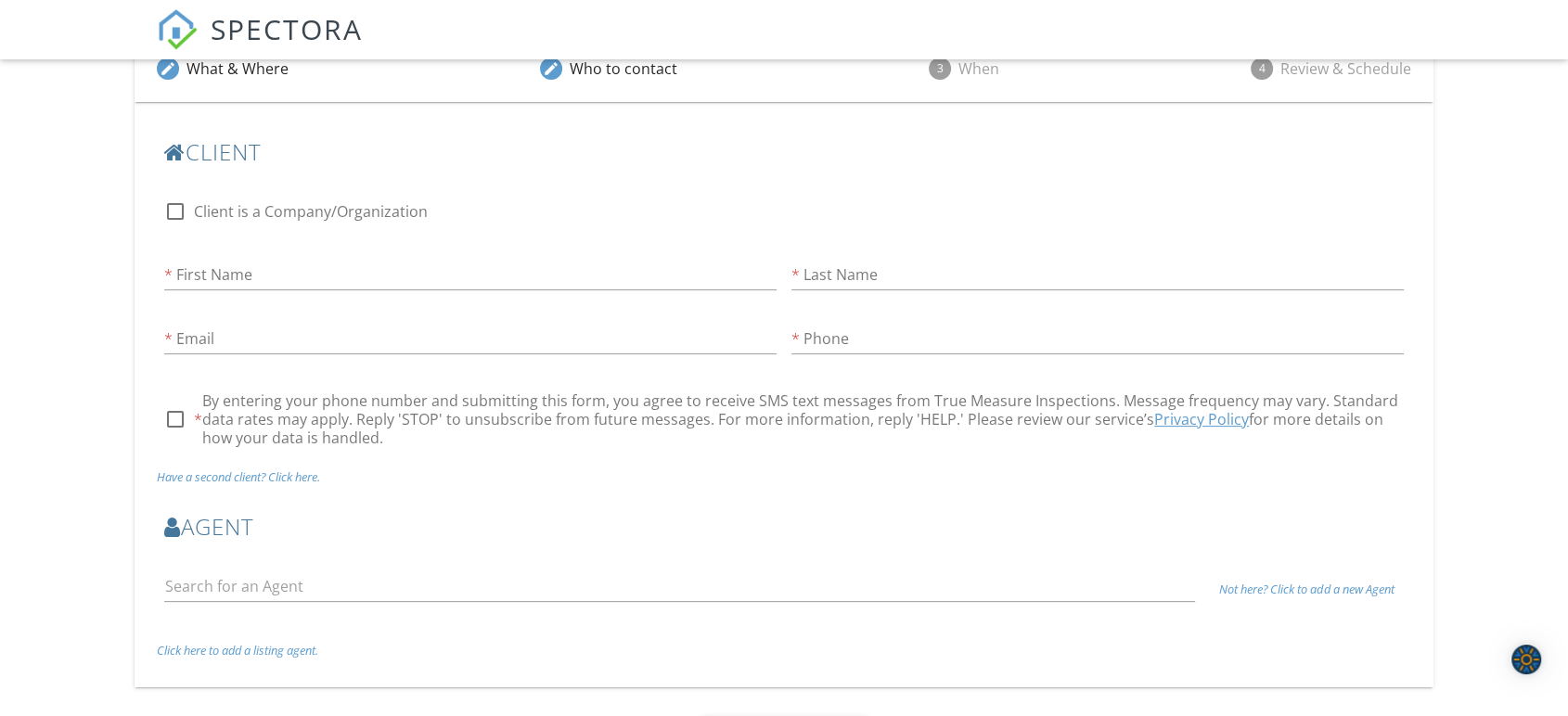
scroll to position [444, 0]
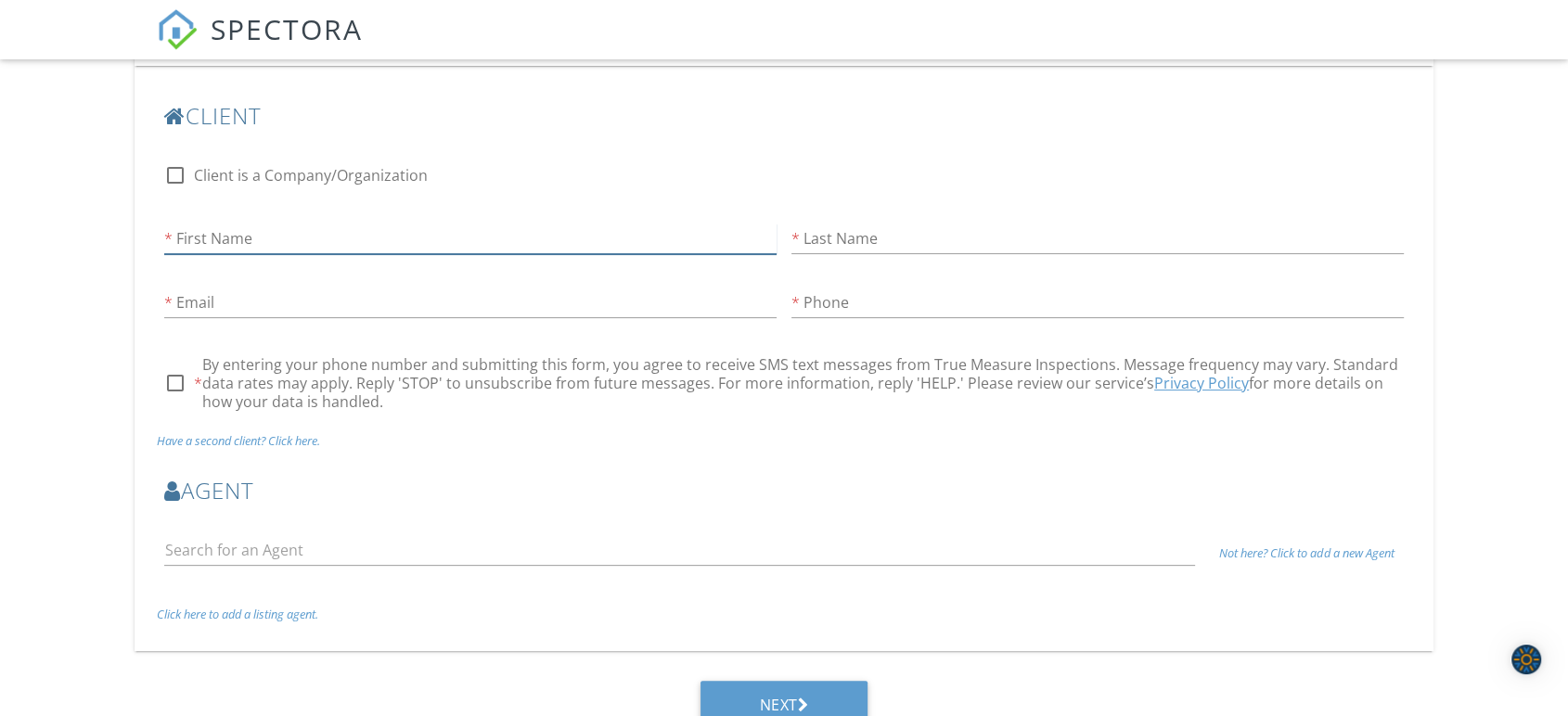
click at [534, 242] on input "First Name" at bounding box center [471, 239] width 612 height 30
type input "Gabbrielle"
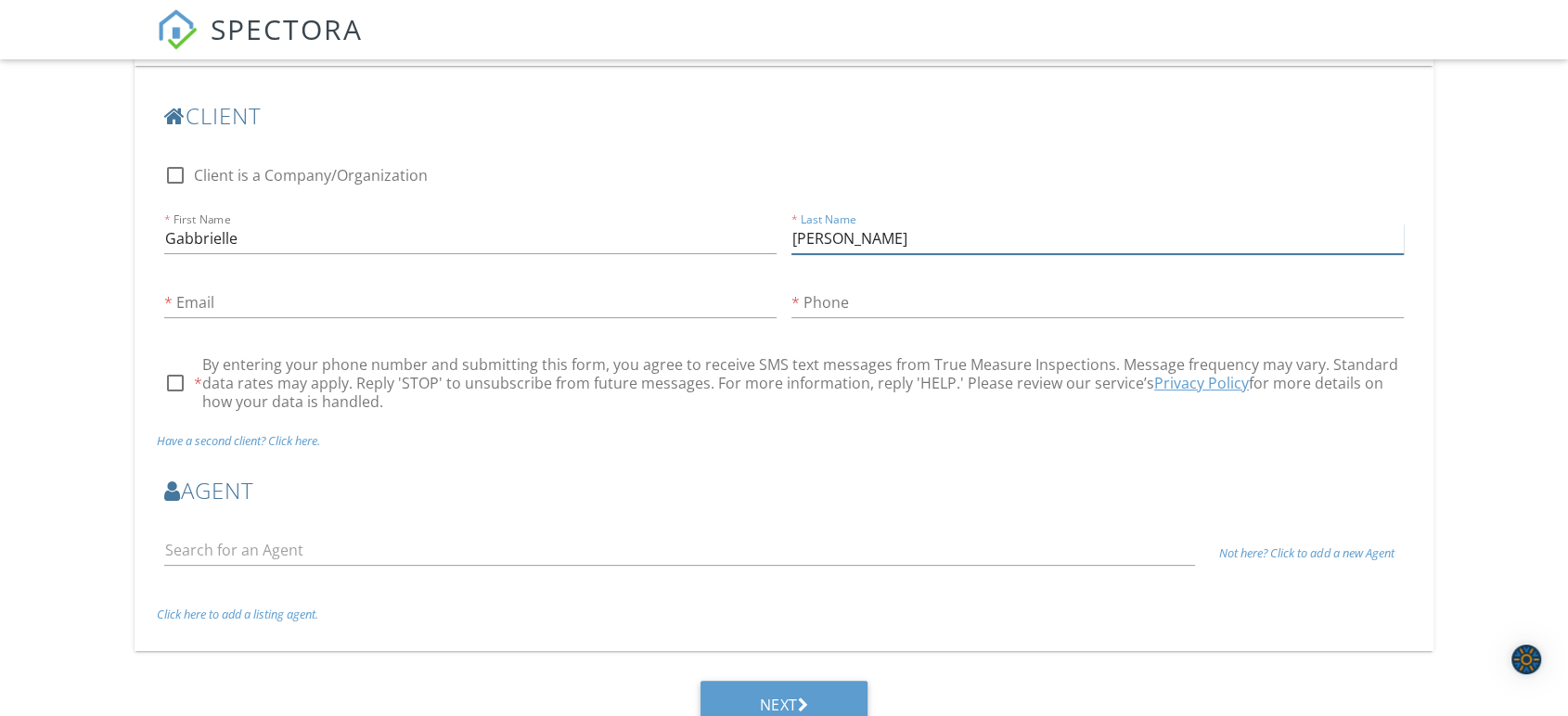
type input "Lum"
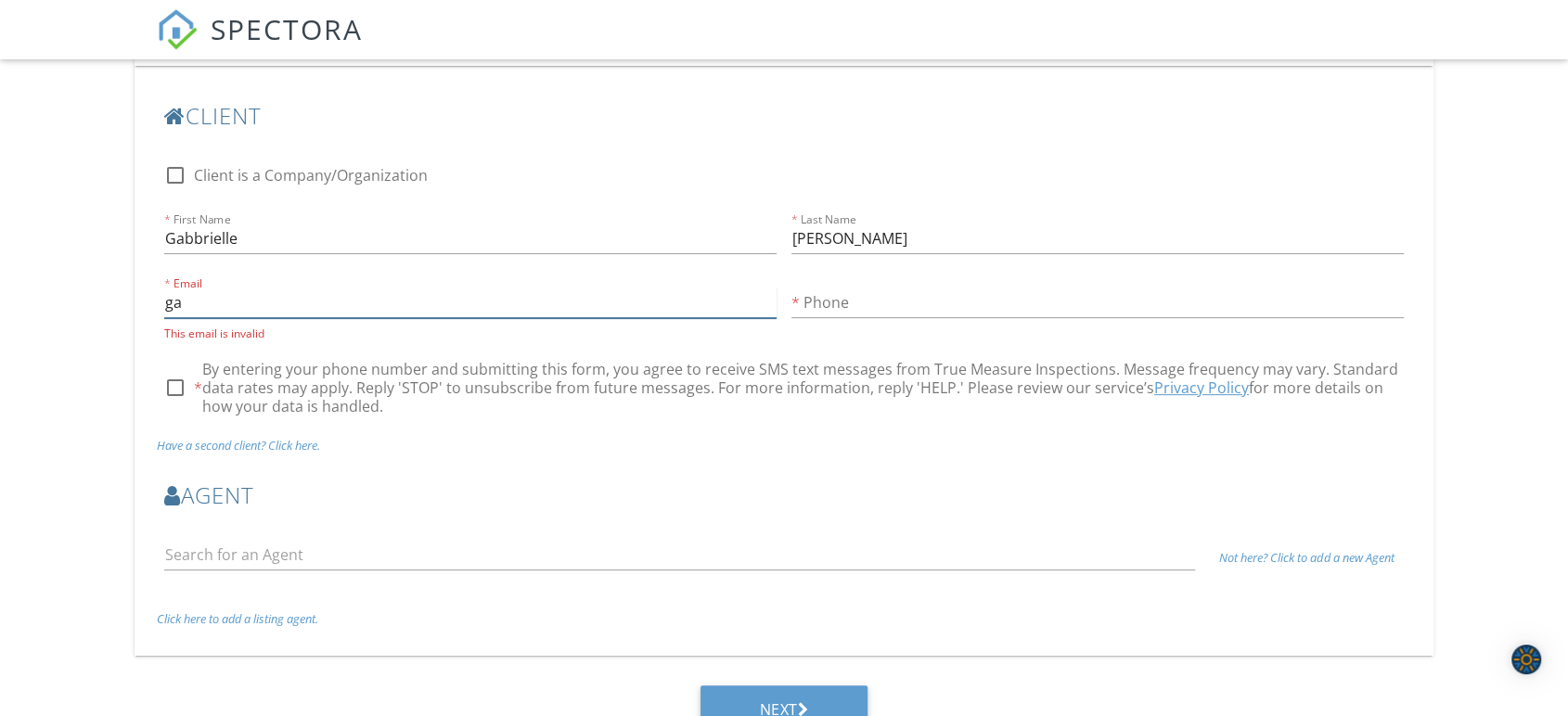
type input "g"
type input "gsnmae@gmail.com"
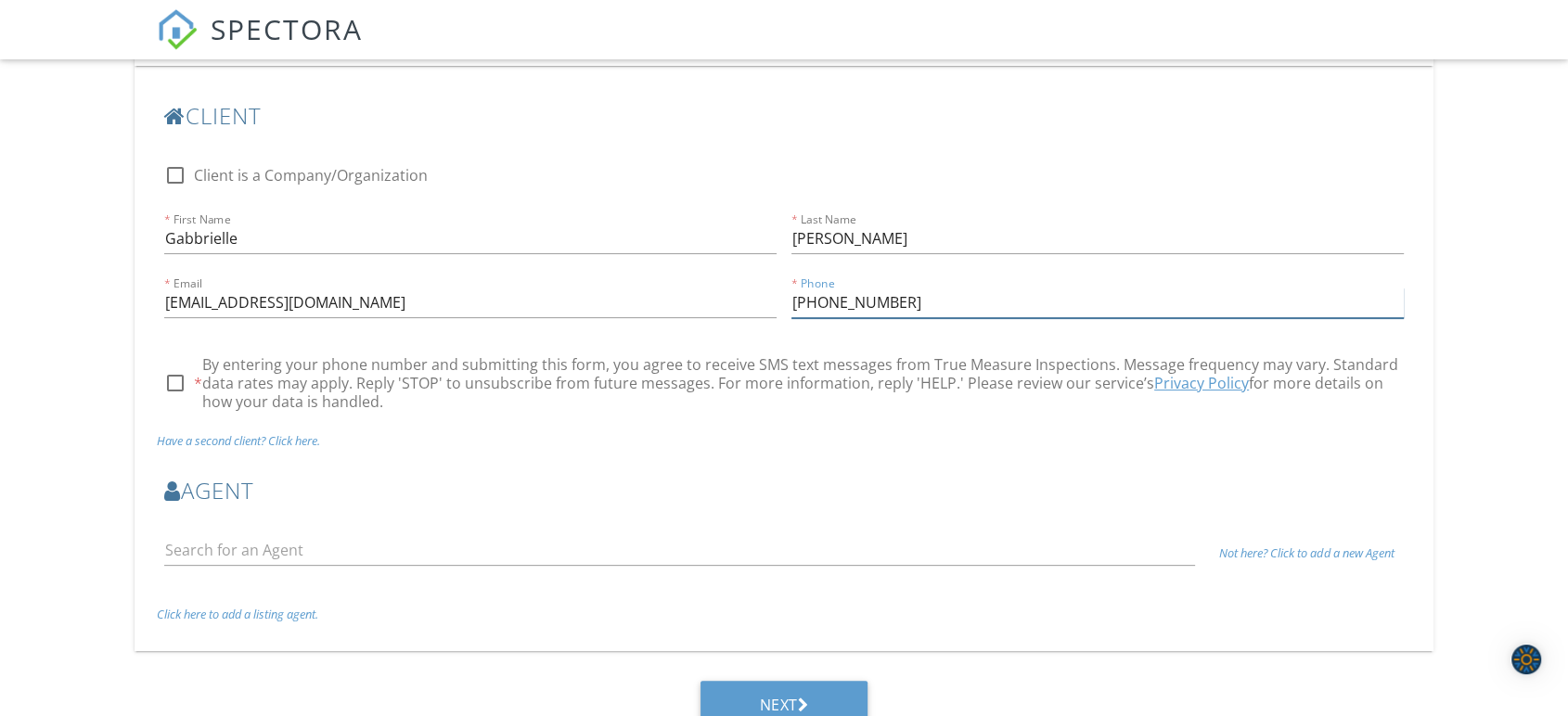
type input "920-650-0654"
click at [172, 381] on div at bounding box center [175, 382] width 31 height 31
checkbox input "true"
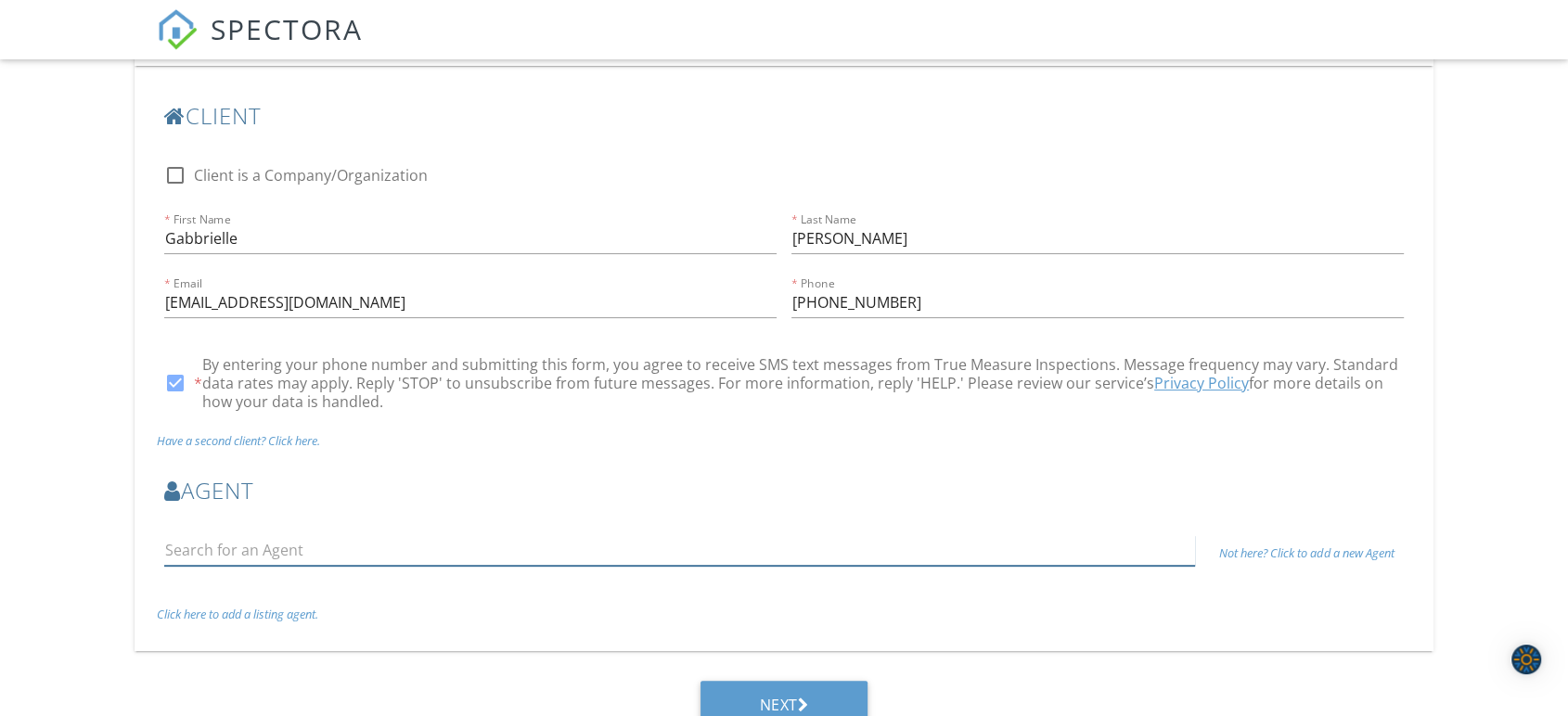
click at [218, 555] on input "text" at bounding box center [680, 551] width 1031 height 30
click at [417, 546] on input "text" at bounding box center [680, 551] width 1031 height 30
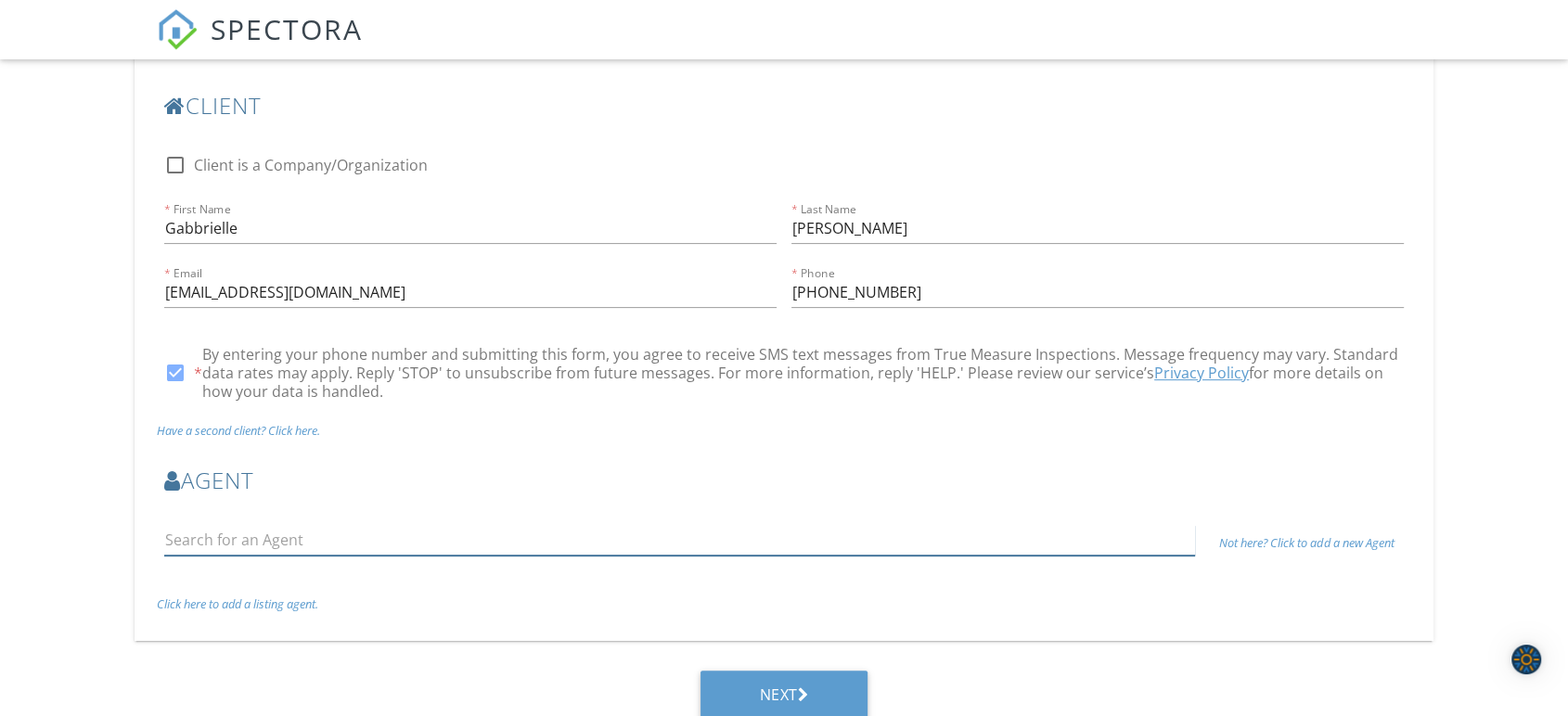
scroll to position [458, 0]
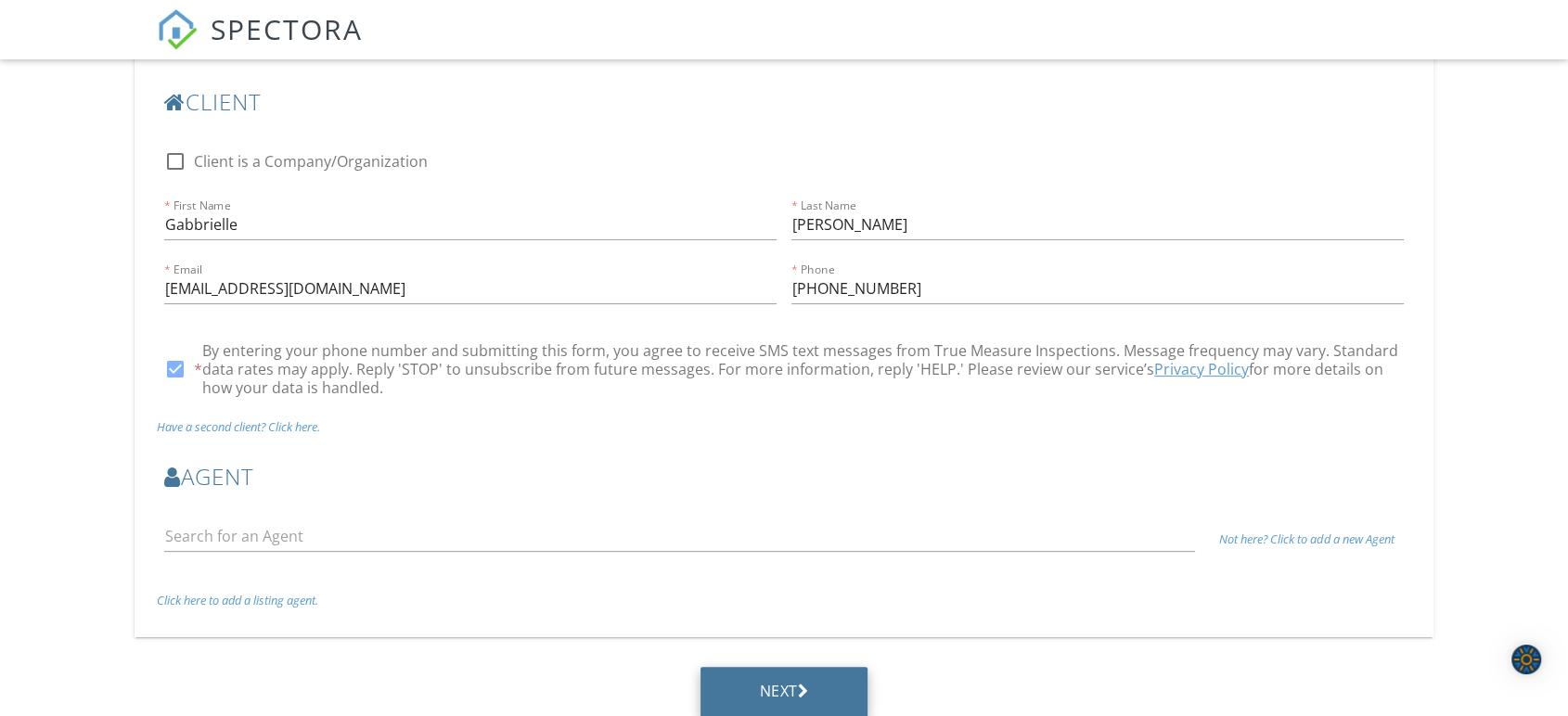
click at [798, 686] on div "Next" at bounding box center [784, 691] width 49 height 19
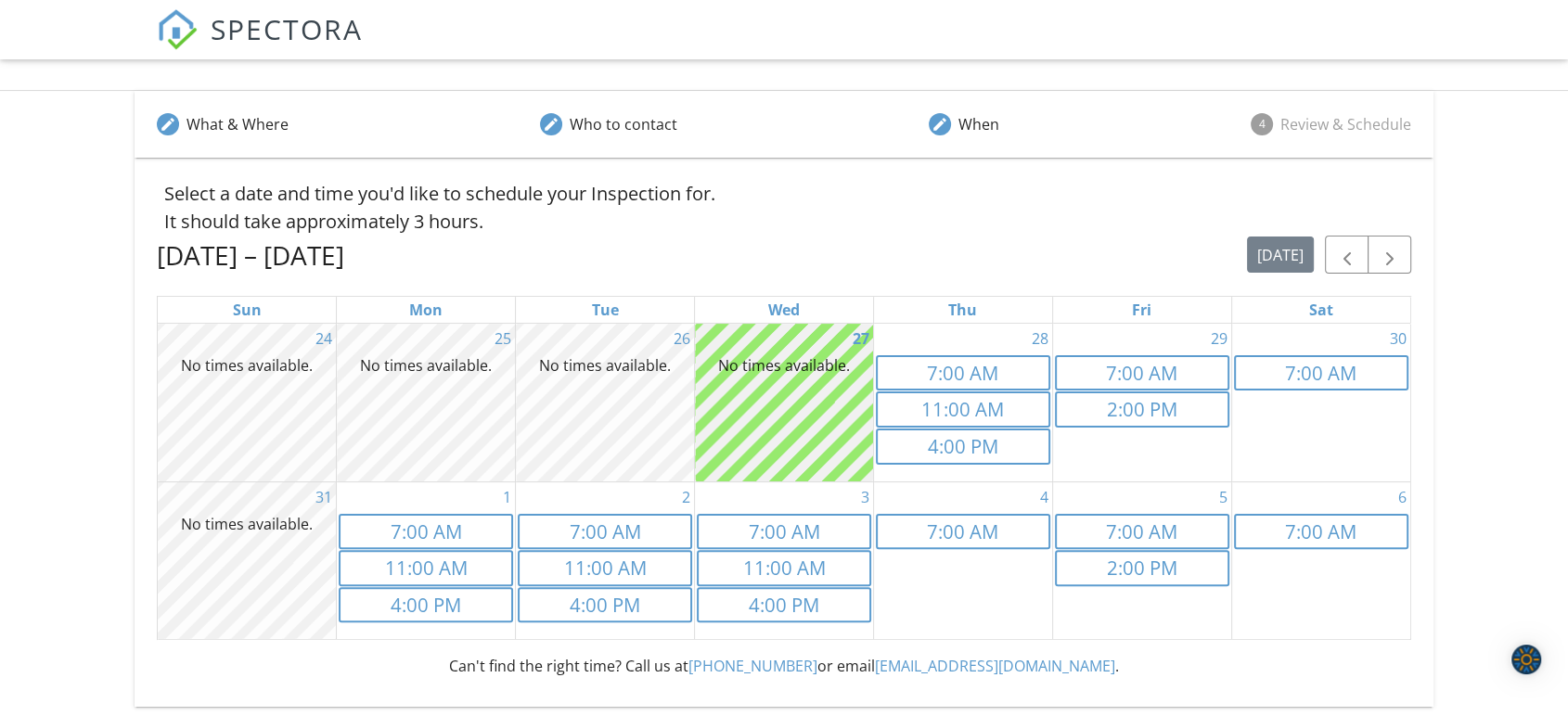
scroll to position [341, 0]
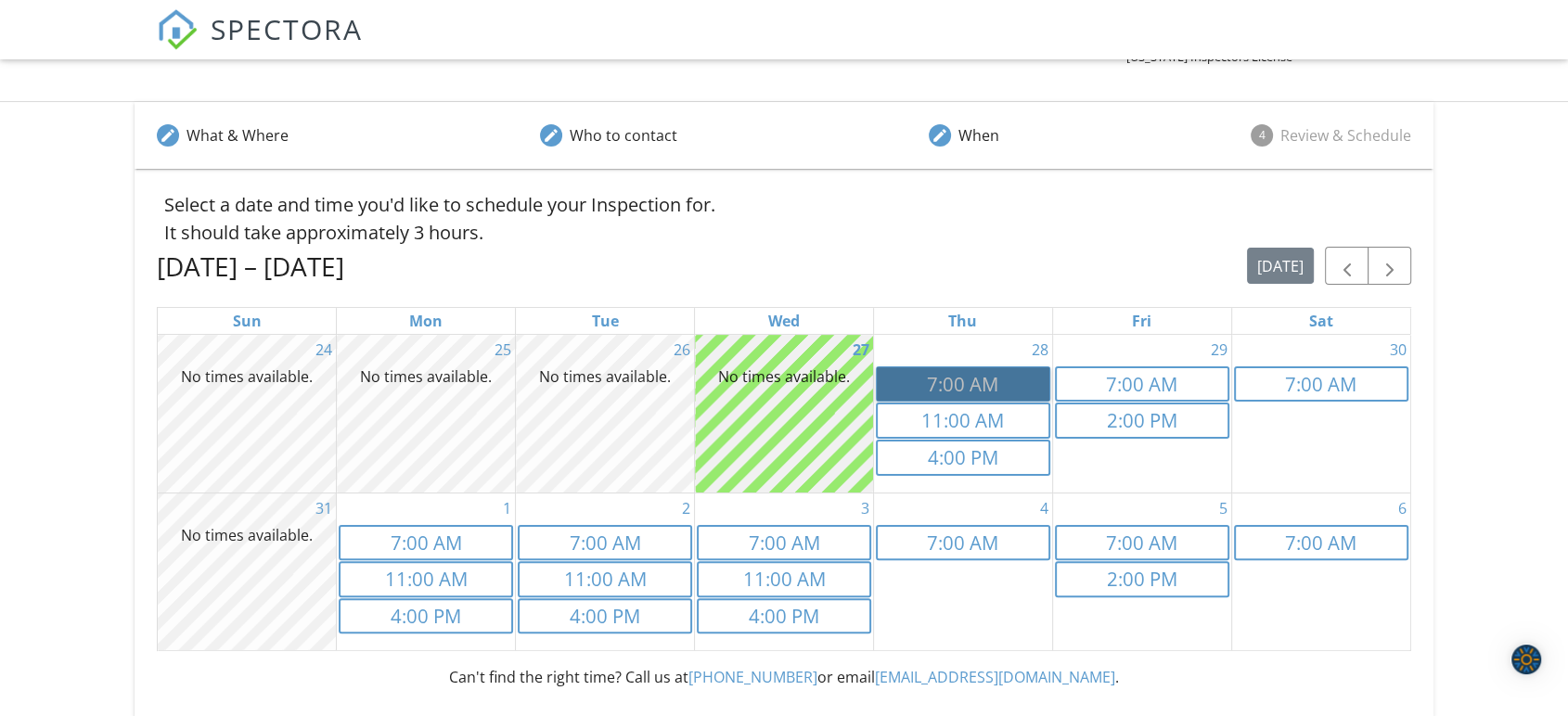
click at [961, 389] on link "7a 7:00 AM" at bounding box center [962, 384] width 174 height 36
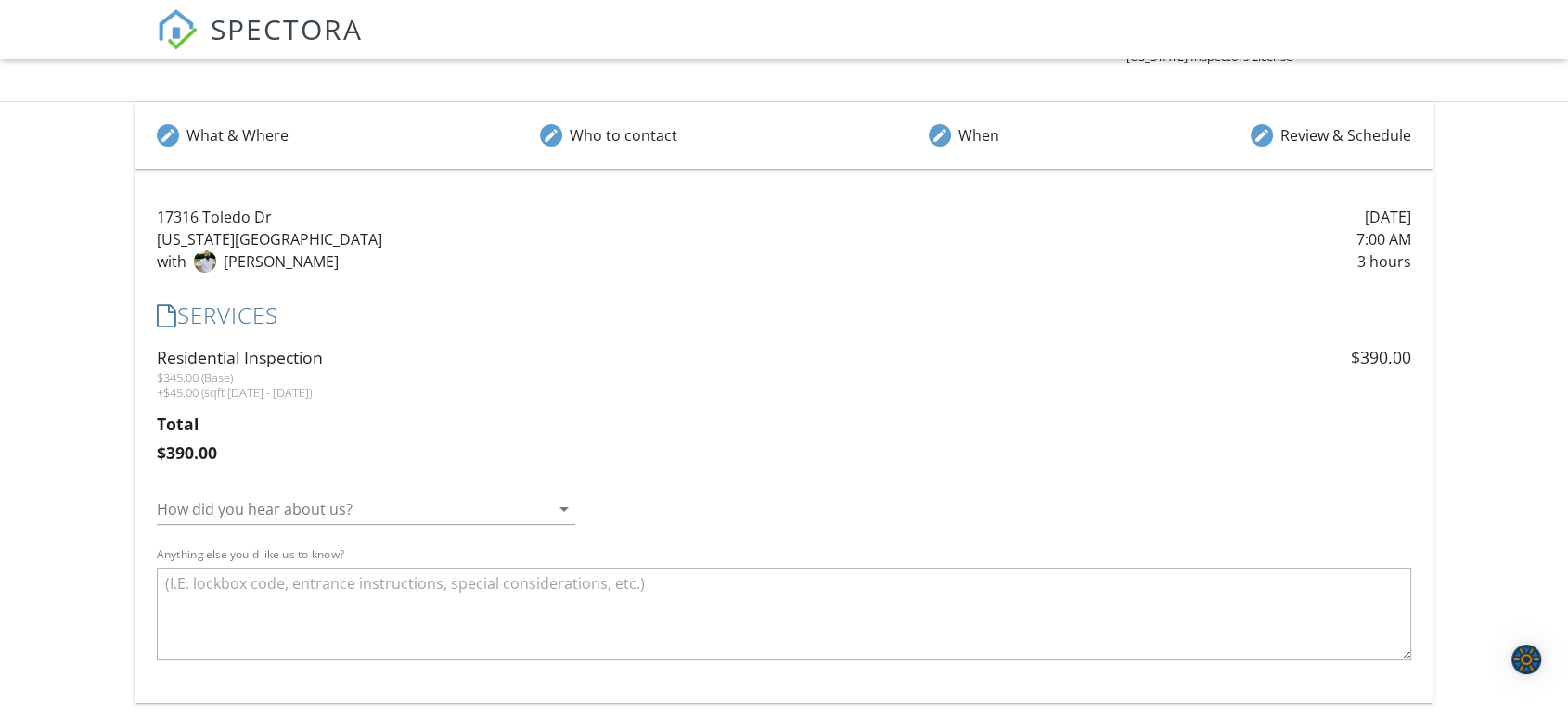
scroll to position [442, 0]
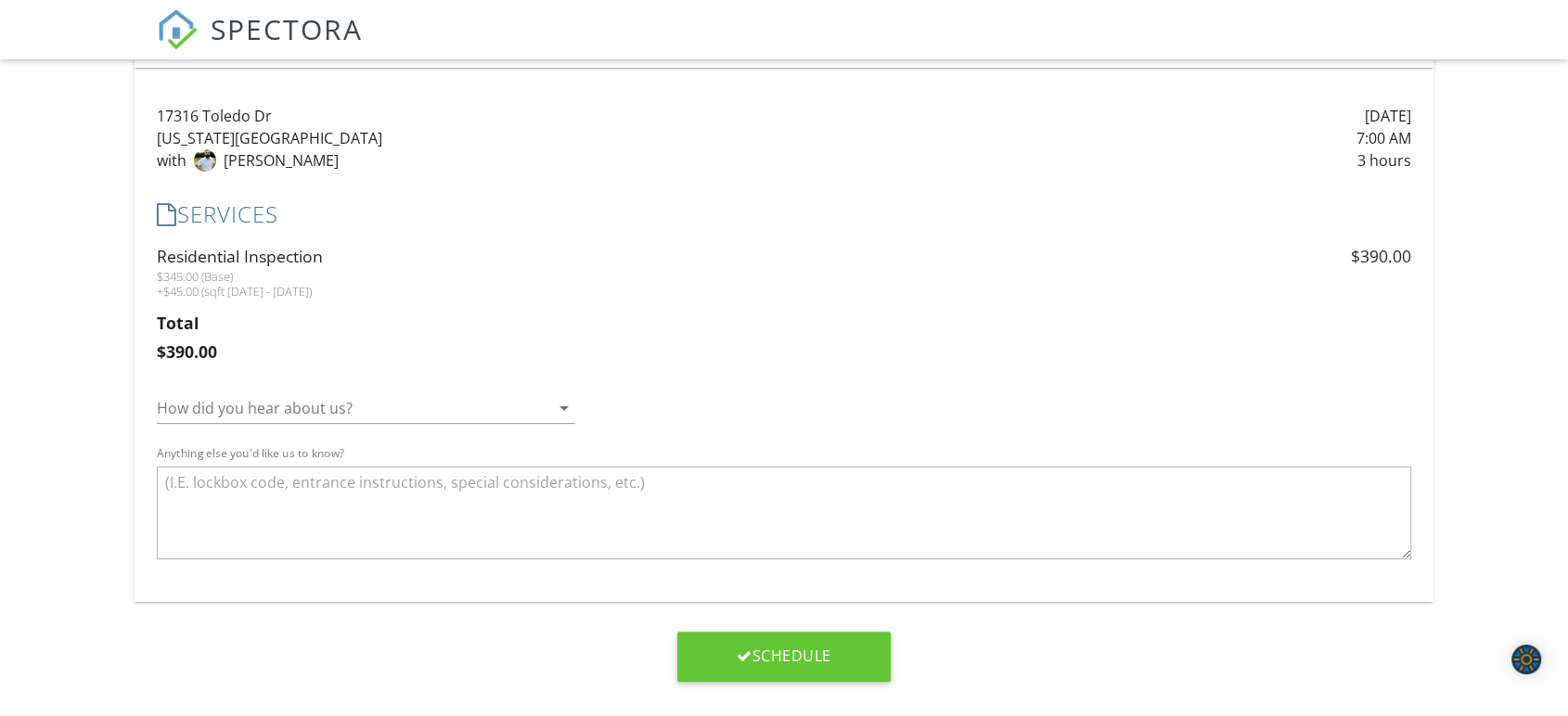
click at [421, 410] on div at bounding box center [353, 408] width 393 height 29
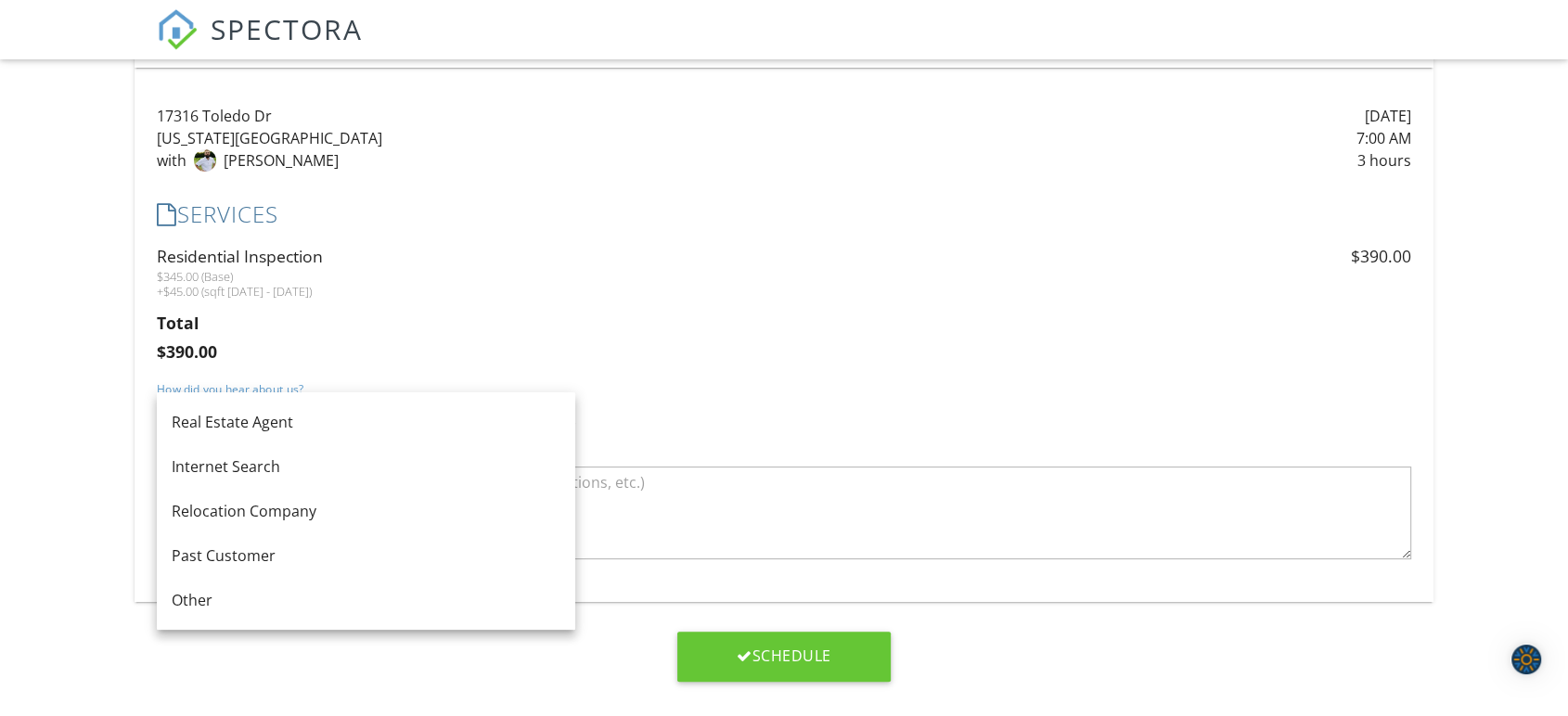
click at [493, 246] on div "Residential Inspection $345.00 (Base) +$45.00 (sqft 1500 - 2000)" at bounding box center [470, 271] width 627 height 54
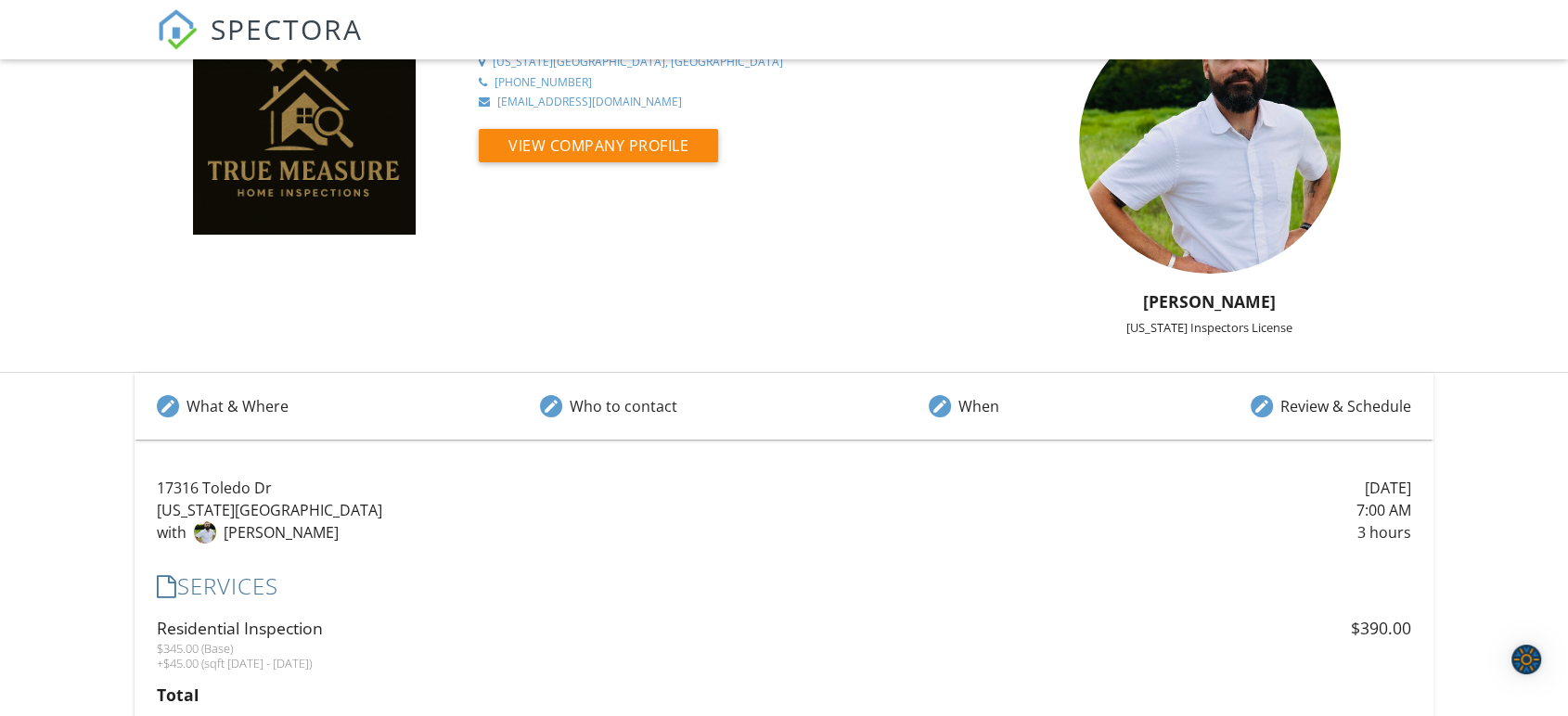
scroll to position [0, 0]
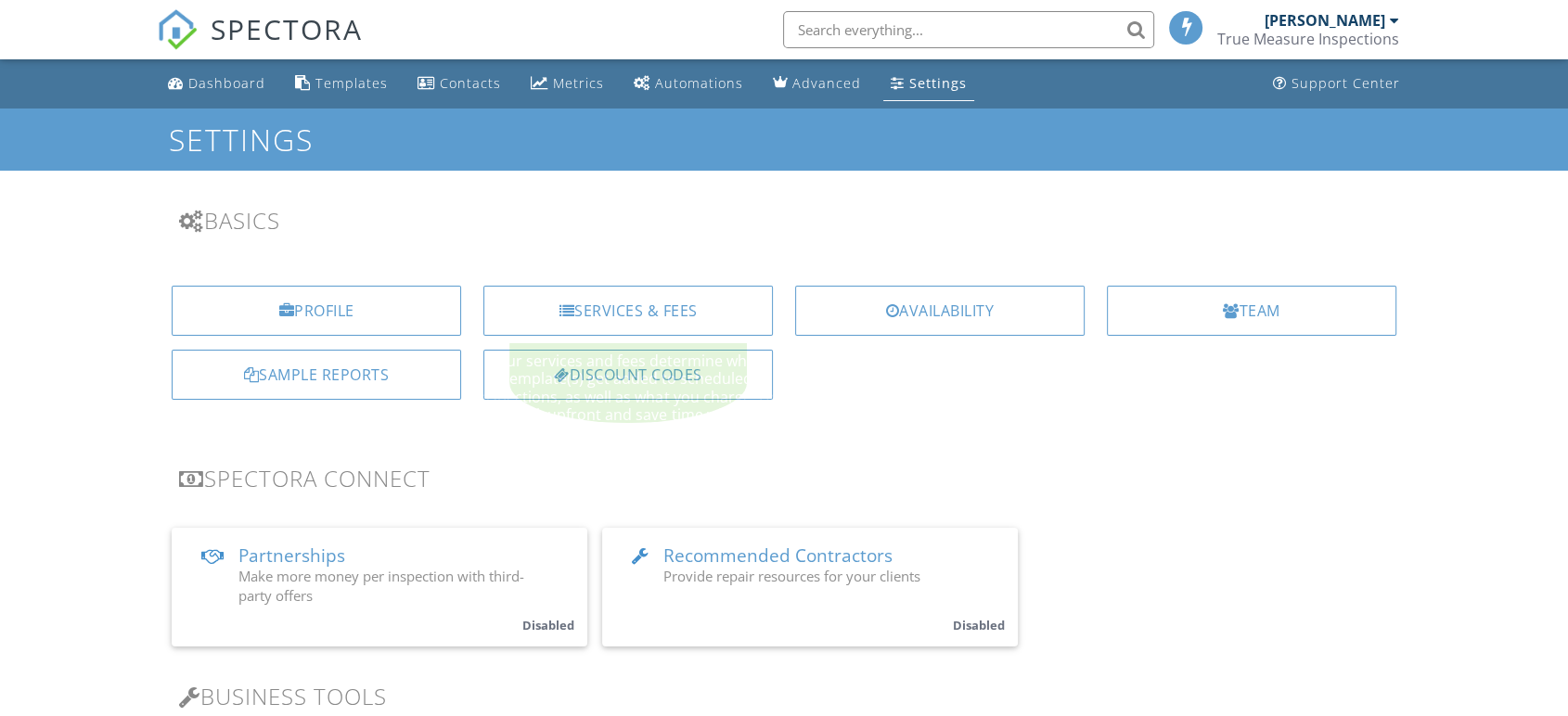
click at [691, 307] on div "Services & Fees" at bounding box center [628, 310] width 289 height 50
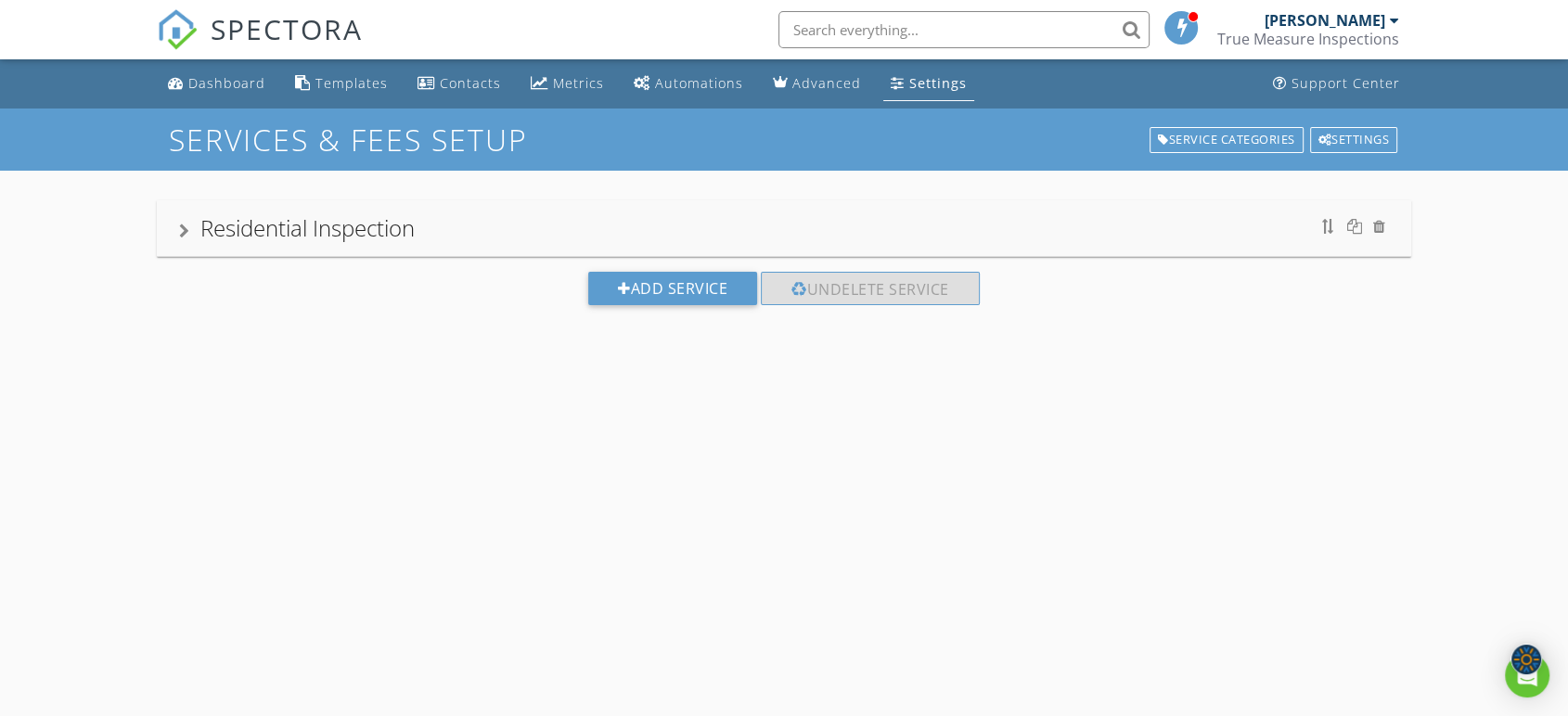
scroll to position [108, 0]
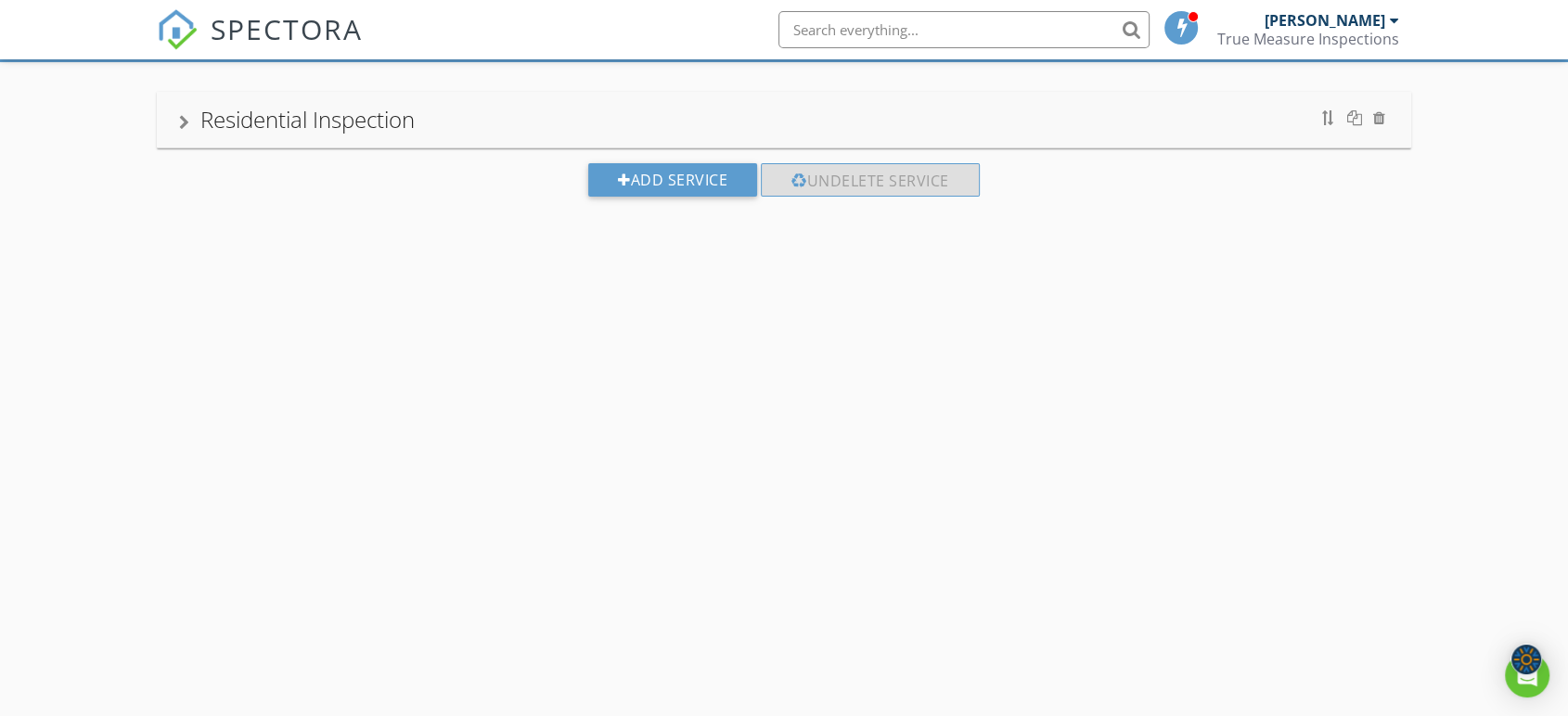
click at [648, 95] on div "Residential Inspection" at bounding box center [784, 120] width 1254 height 56
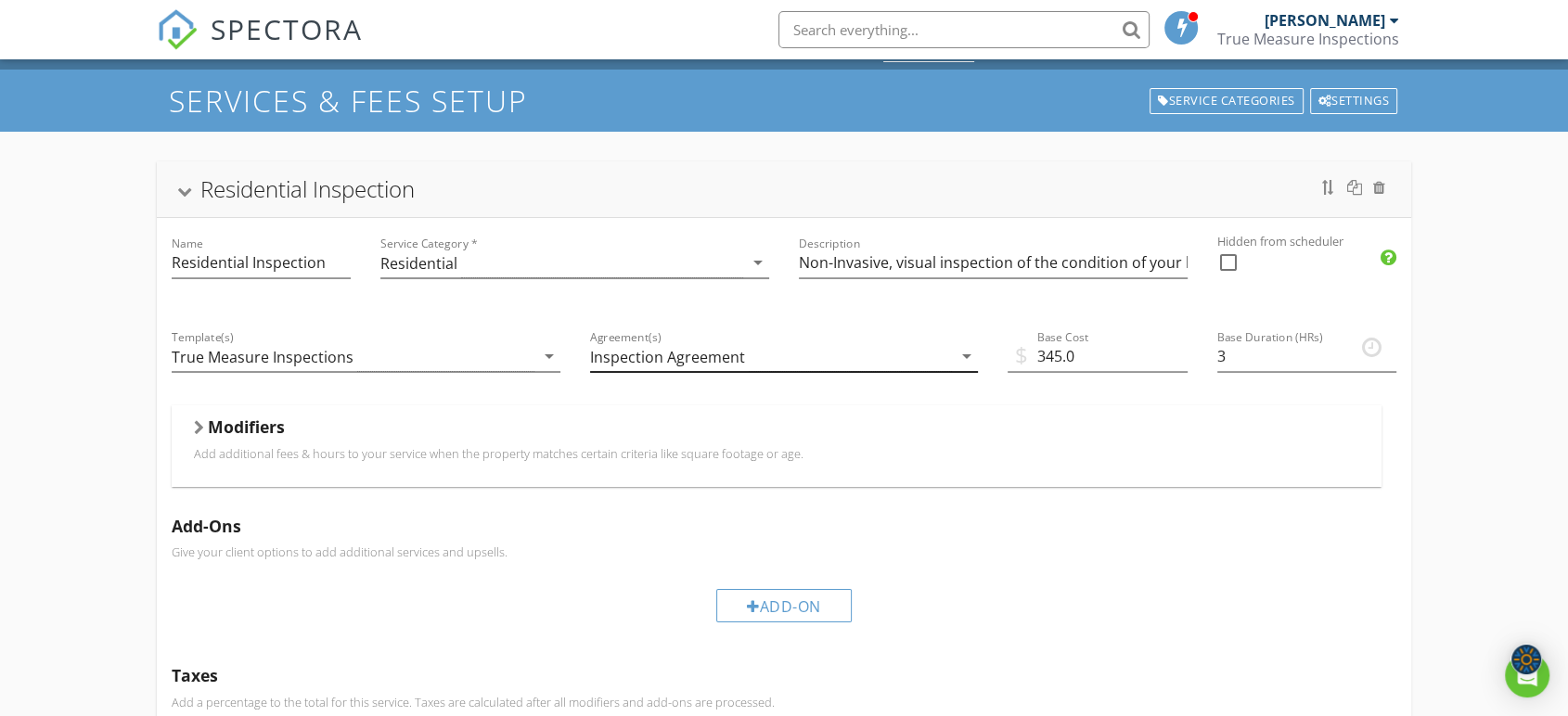
scroll to position [24, 0]
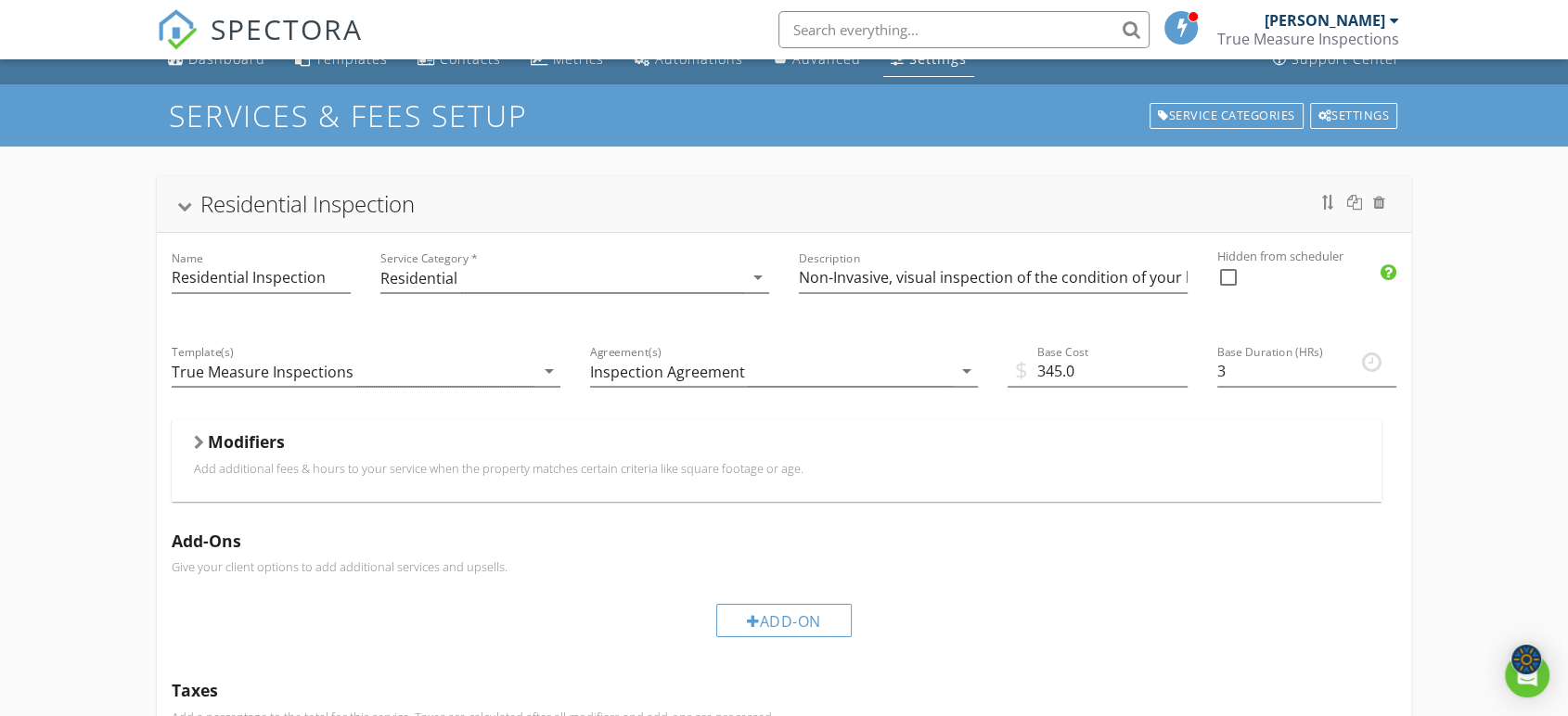
click at [678, 454] on div "Modifiers" at bounding box center [776, 446] width 1165 height 29
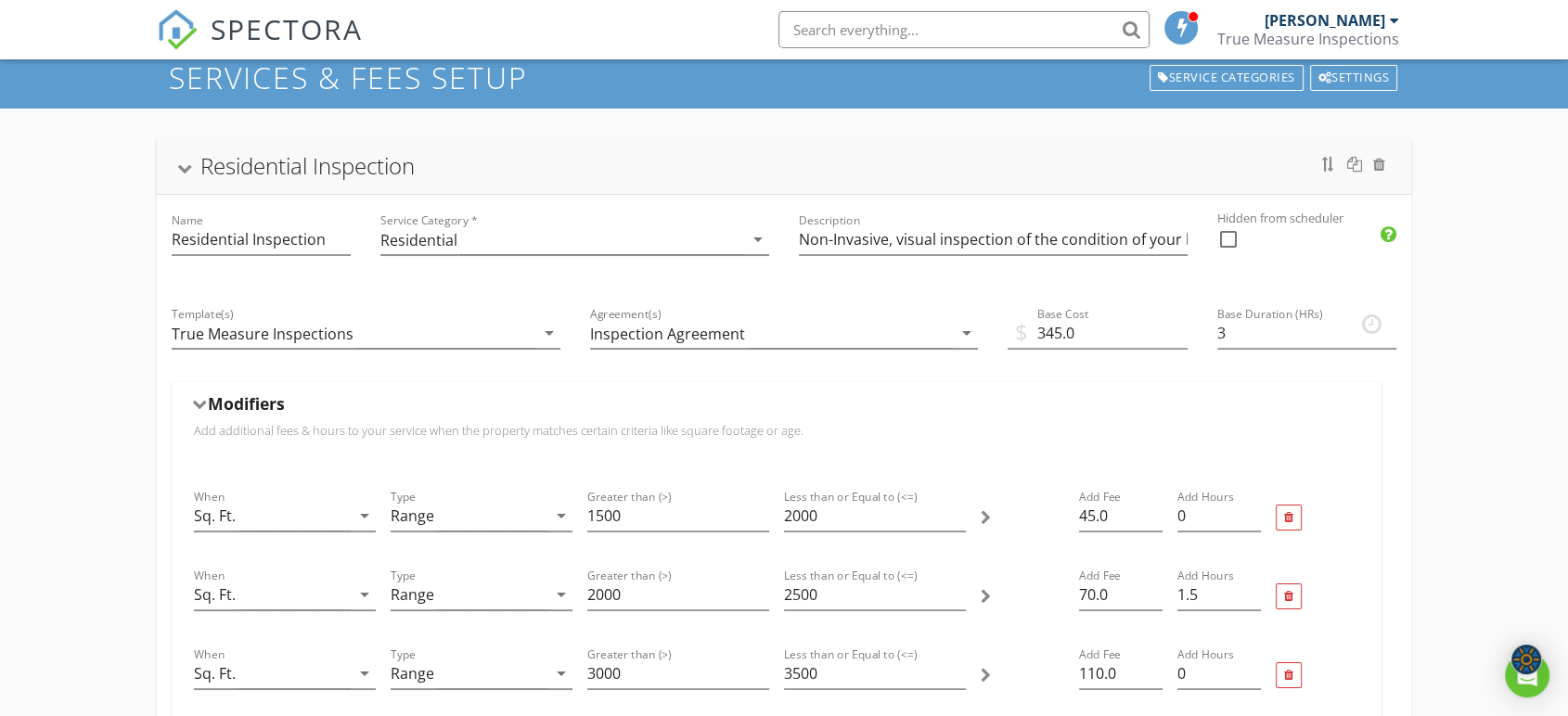
scroll to position [127, 0]
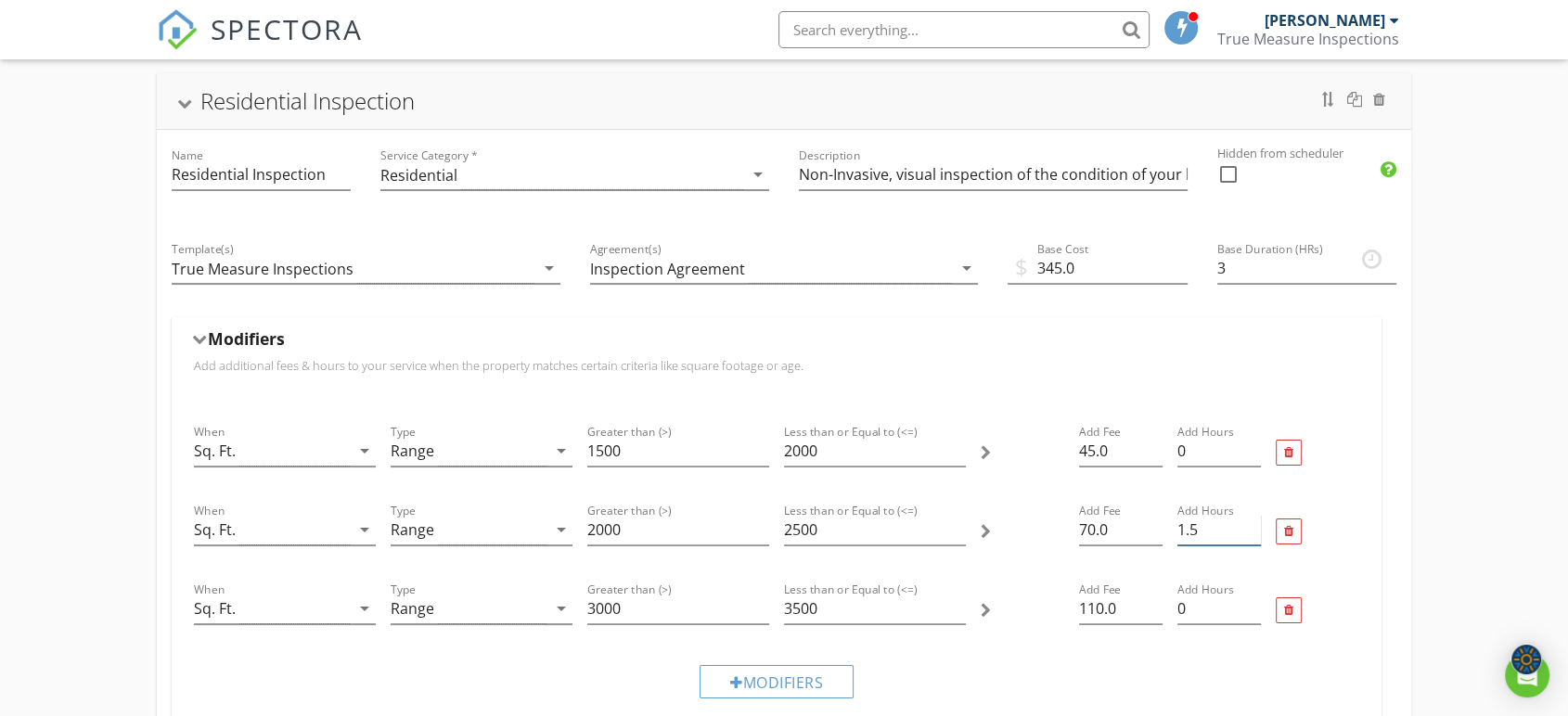
click at [1190, 533] on input "1.5" at bounding box center [1219, 530] width 84 height 30
click at [1258, 532] on input "1.25" at bounding box center [1219, 530] width 84 height 30
type input "1"
click at [1254, 533] on input "1" at bounding box center [1219, 530] width 84 height 30
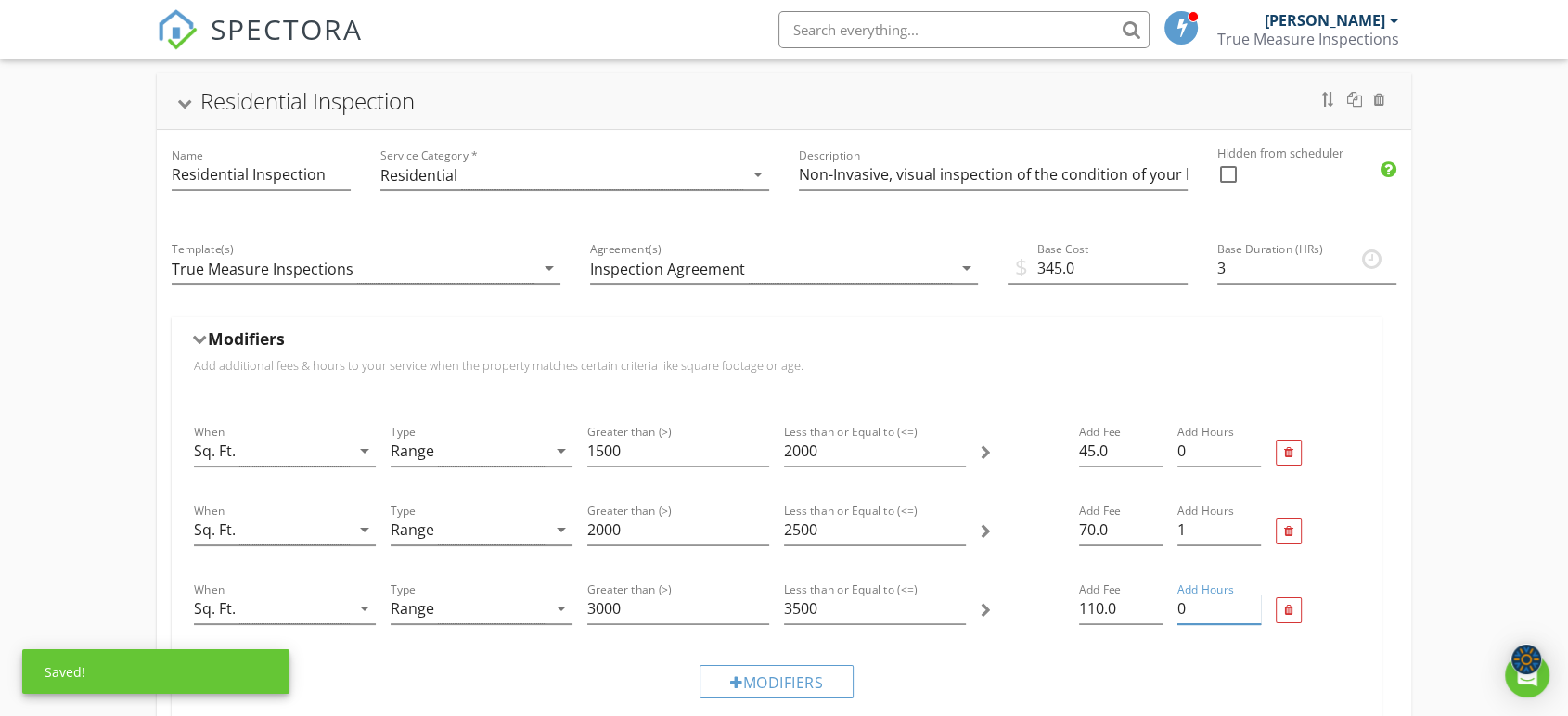
click at [1196, 610] on input "0" at bounding box center [1219, 609] width 84 height 30
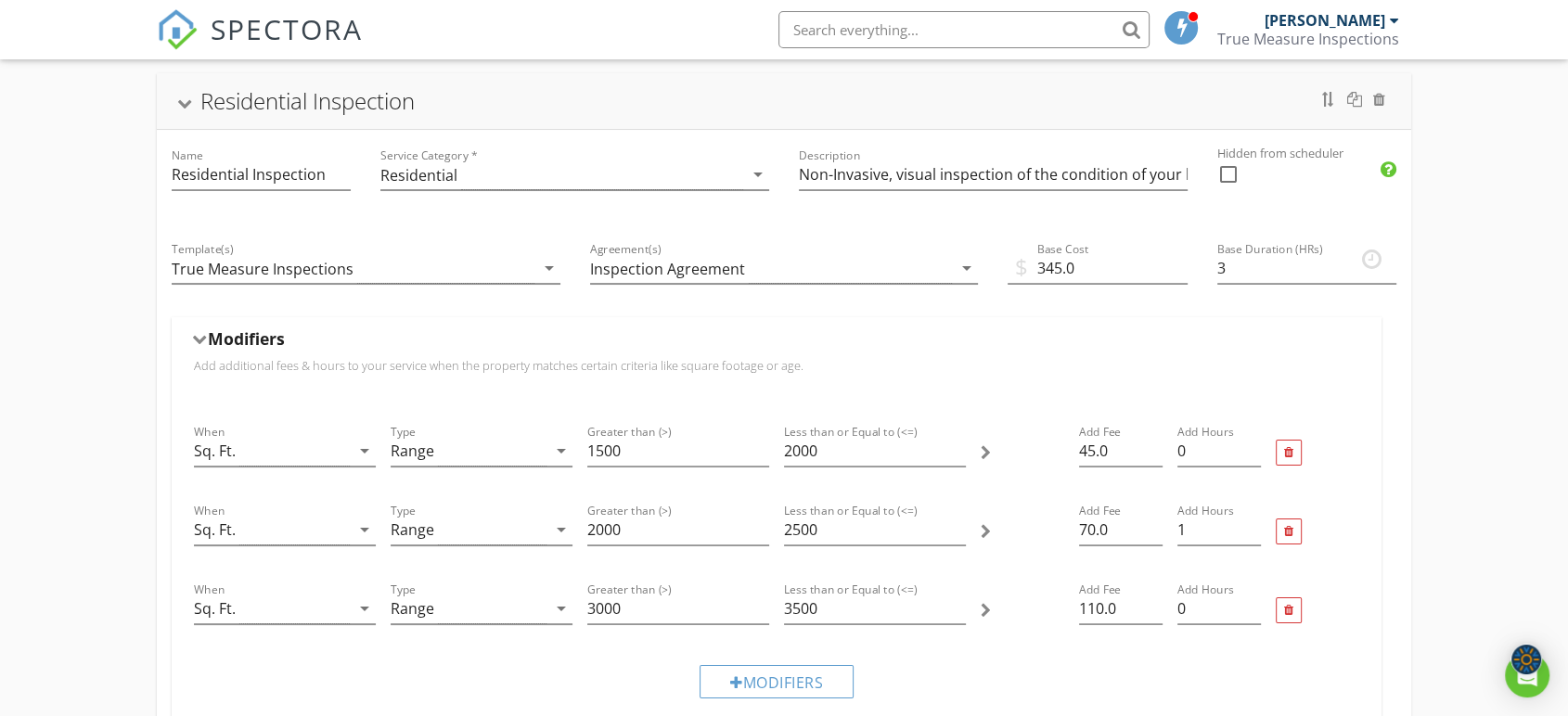
click at [1261, 599] on div "Add Hours 0" at bounding box center [1218, 610] width 98 height 79
click at [1249, 599] on input "0.25" at bounding box center [1219, 609] width 84 height 30
click at [1252, 599] on input "0.5" at bounding box center [1219, 609] width 84 height 30
click at [1252, 599] on input "0.75" at bounding box center [1219, 609] width 84 height 30
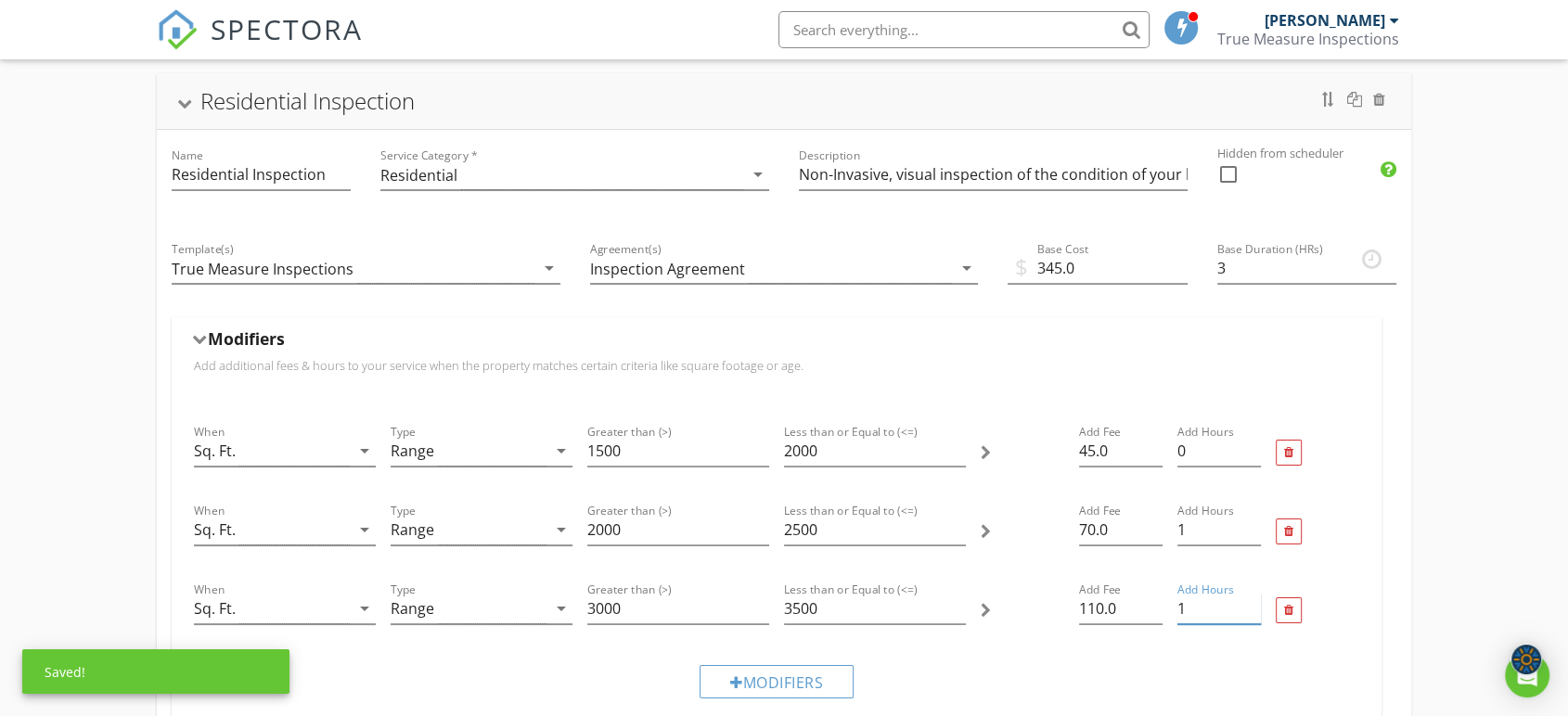
click at [1252, 599] on input "1" at bounding box center [1219, 609] width 84 height 30
click at [1252, 599] on input "1.25" at bounding box center [1219, 609] width 84 height 30
type input "1.5"
click at [1252, 599] on input "1.5" at bounding box center [1219, 609] width 84 height 30
click at [1347, 570] on div at bounding box center [1317, 532] width 98 height 79
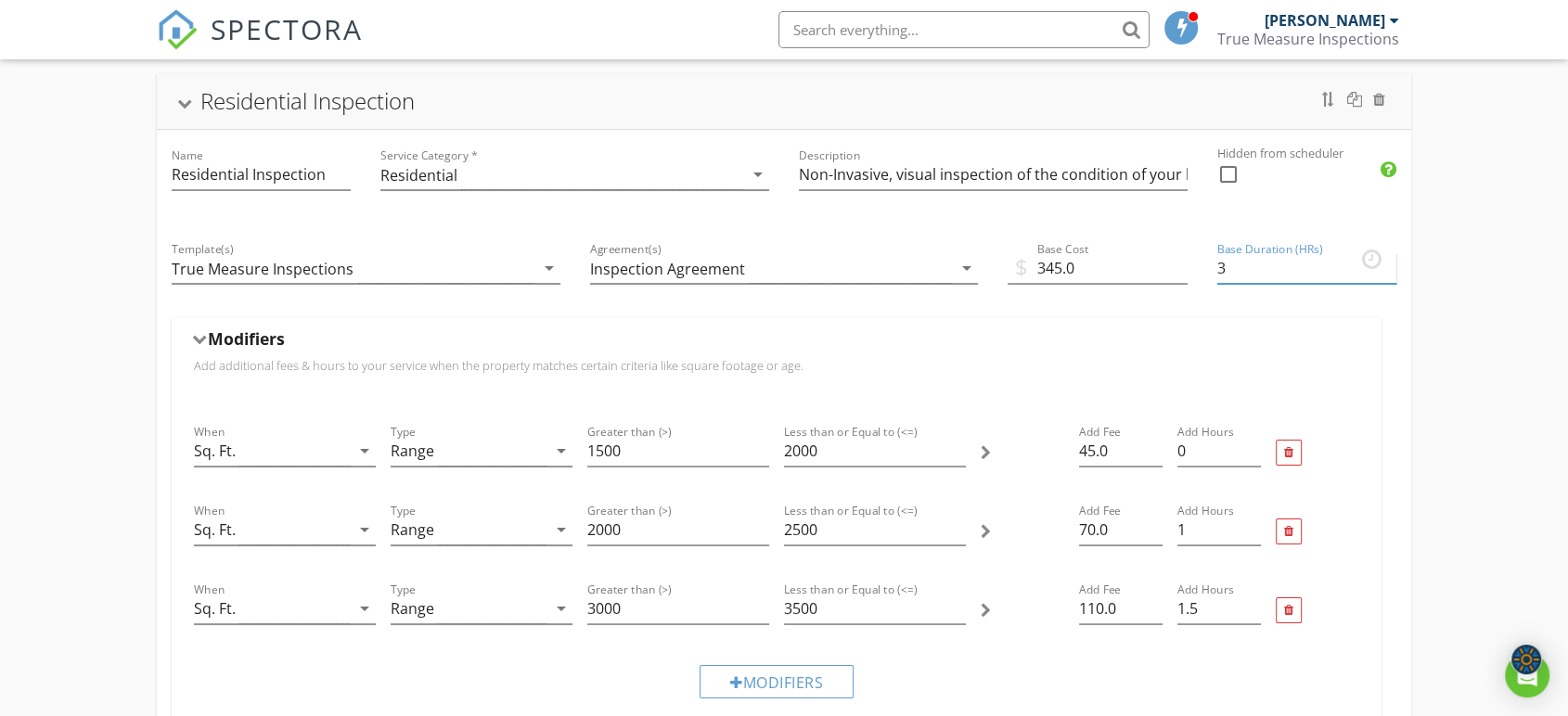
click at [1245, 280] on input "3" at bounding box center [1307, 268] width 179 height 30
click at [1253, 444] on input "0.25" at bounding box center [1219, 452] width 84 height 30
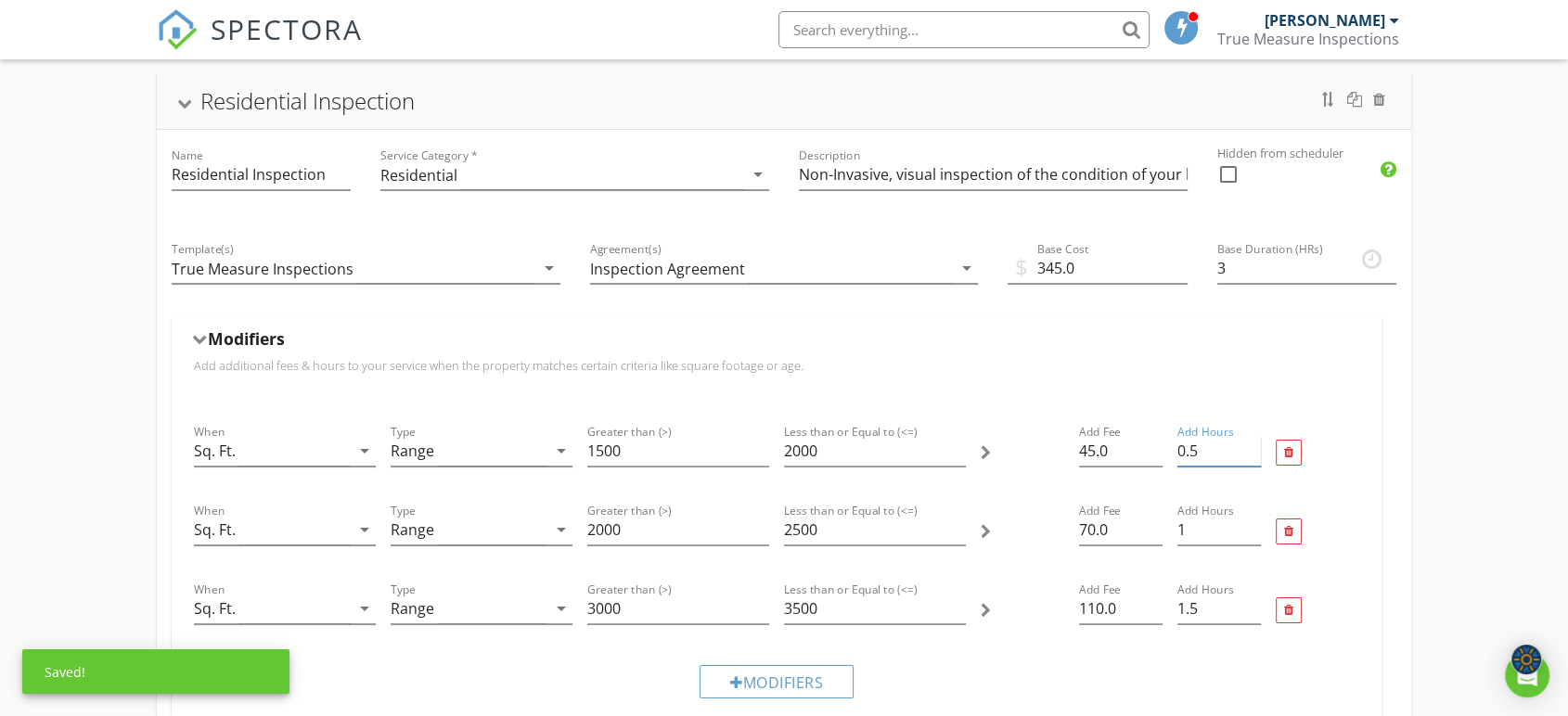
type input "0.5"
click at [1252, 442] on input "0.5" at bounding box center [1219, 452] width 84 height 30
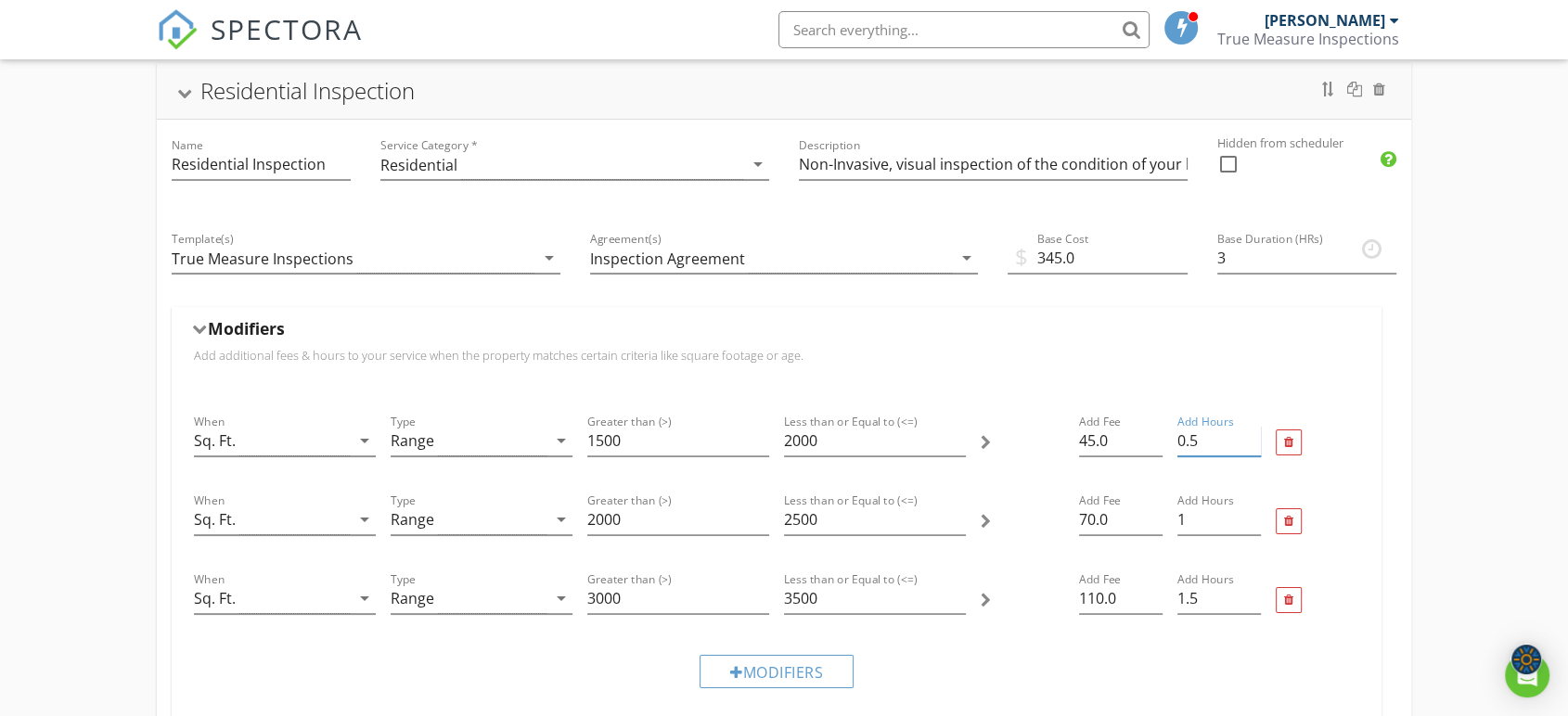
scroll to position [230, 0]
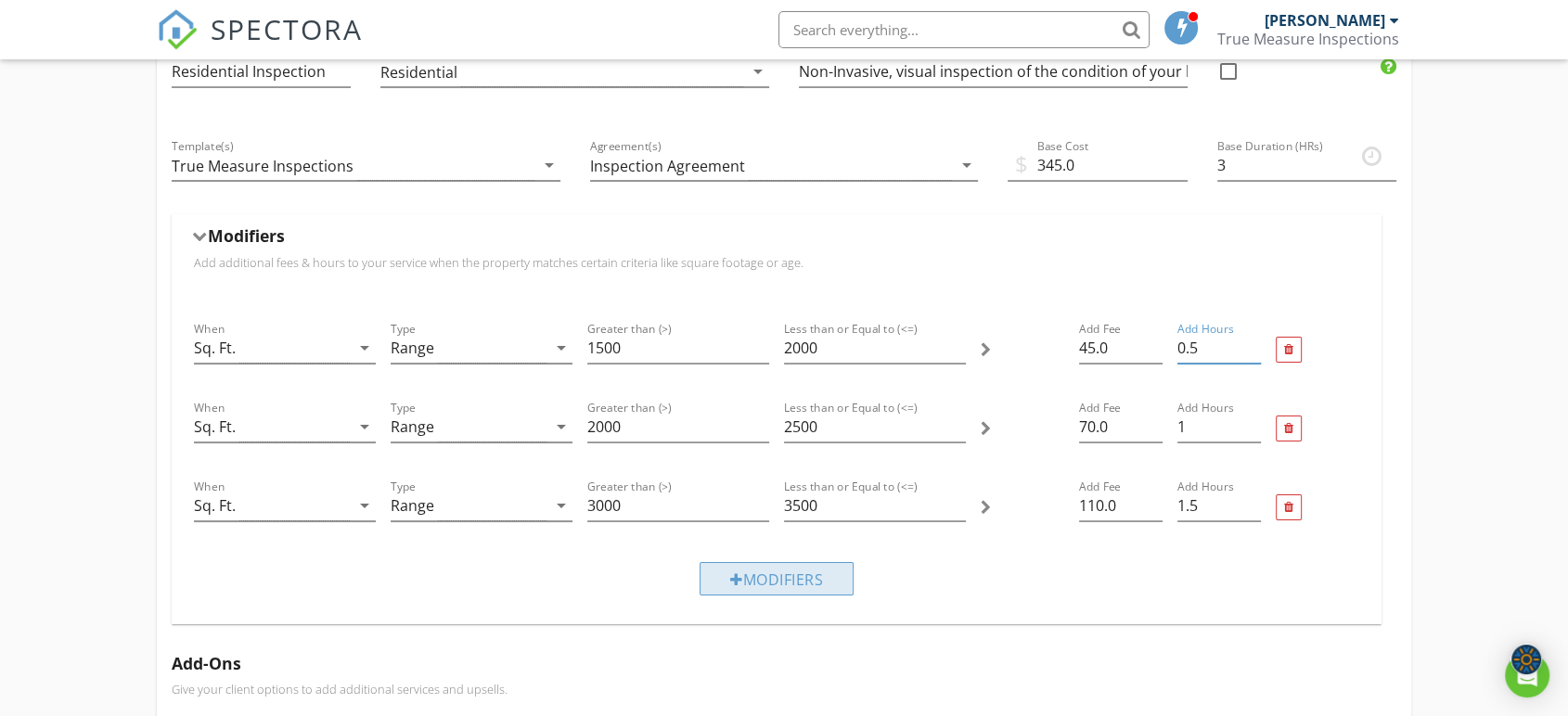
click at [742, 588] on div "Modifiers" at bounding box center [777, 578] width 154 height 33
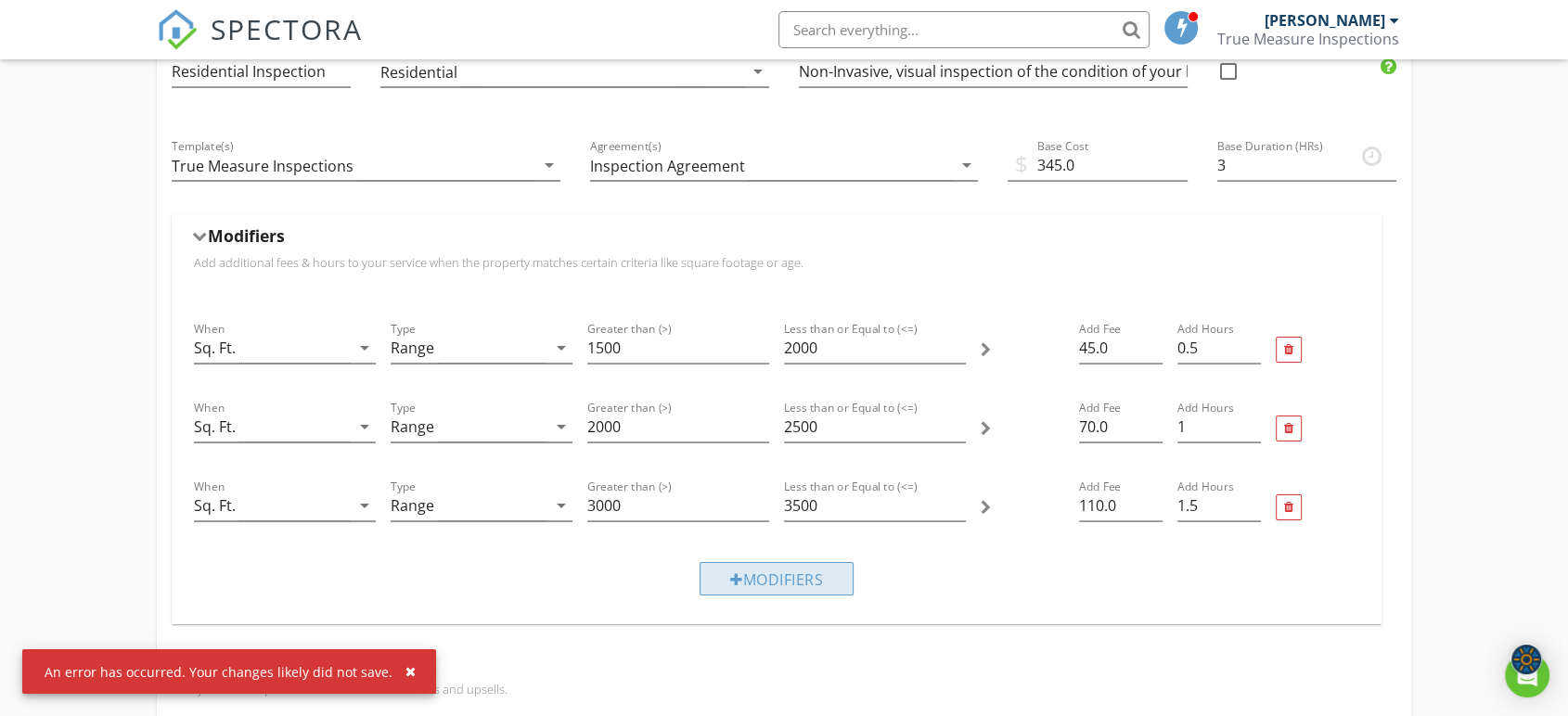
click at [765, 584] on div "Modifiers" at bounding box center [777, 578] width 154 height 33
click at [841, 491] on input "3500" at bounding box center [874, 506] width 182 height 30
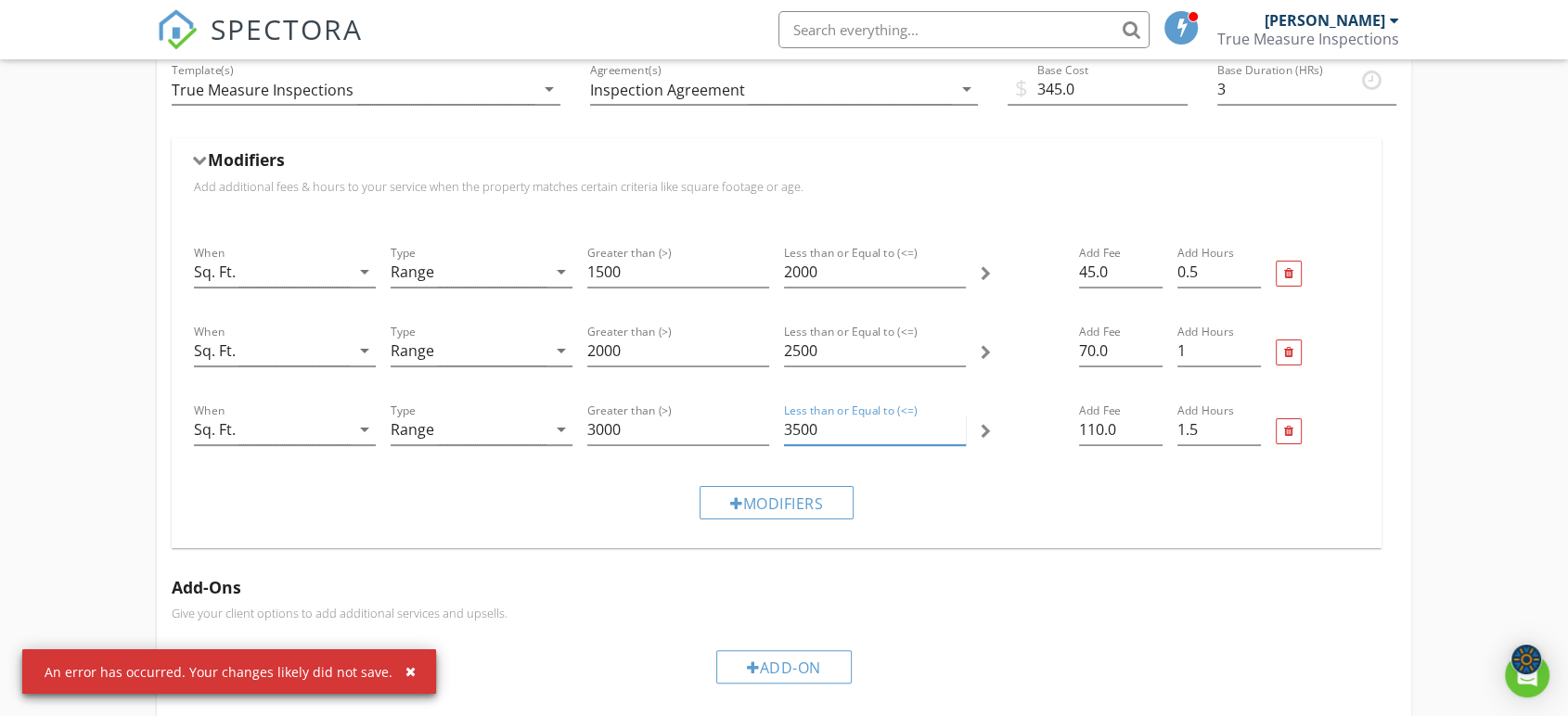
scroll to position [334, 0]
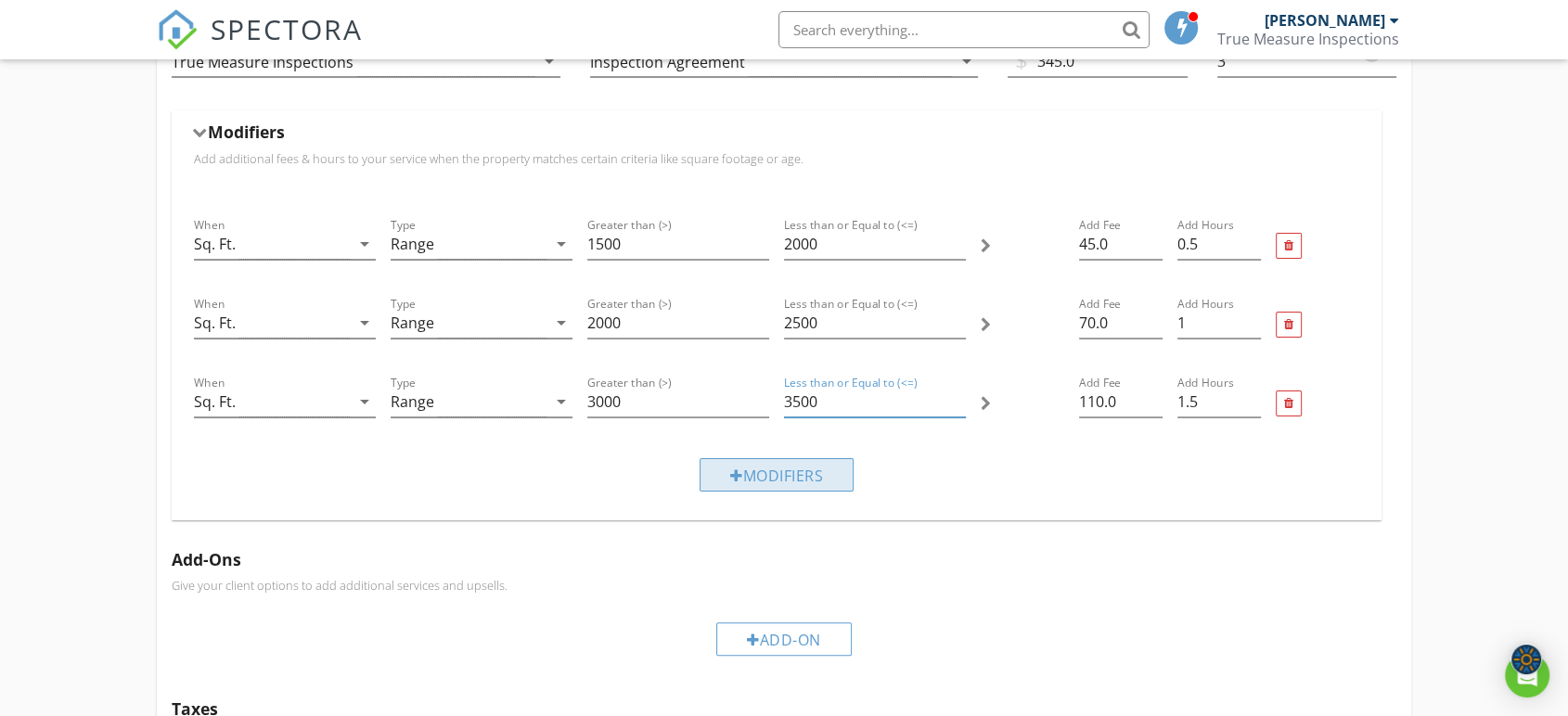
click at [821, 483] on div "Modifiers" at bounding box center [777, 474] width 154 height 33
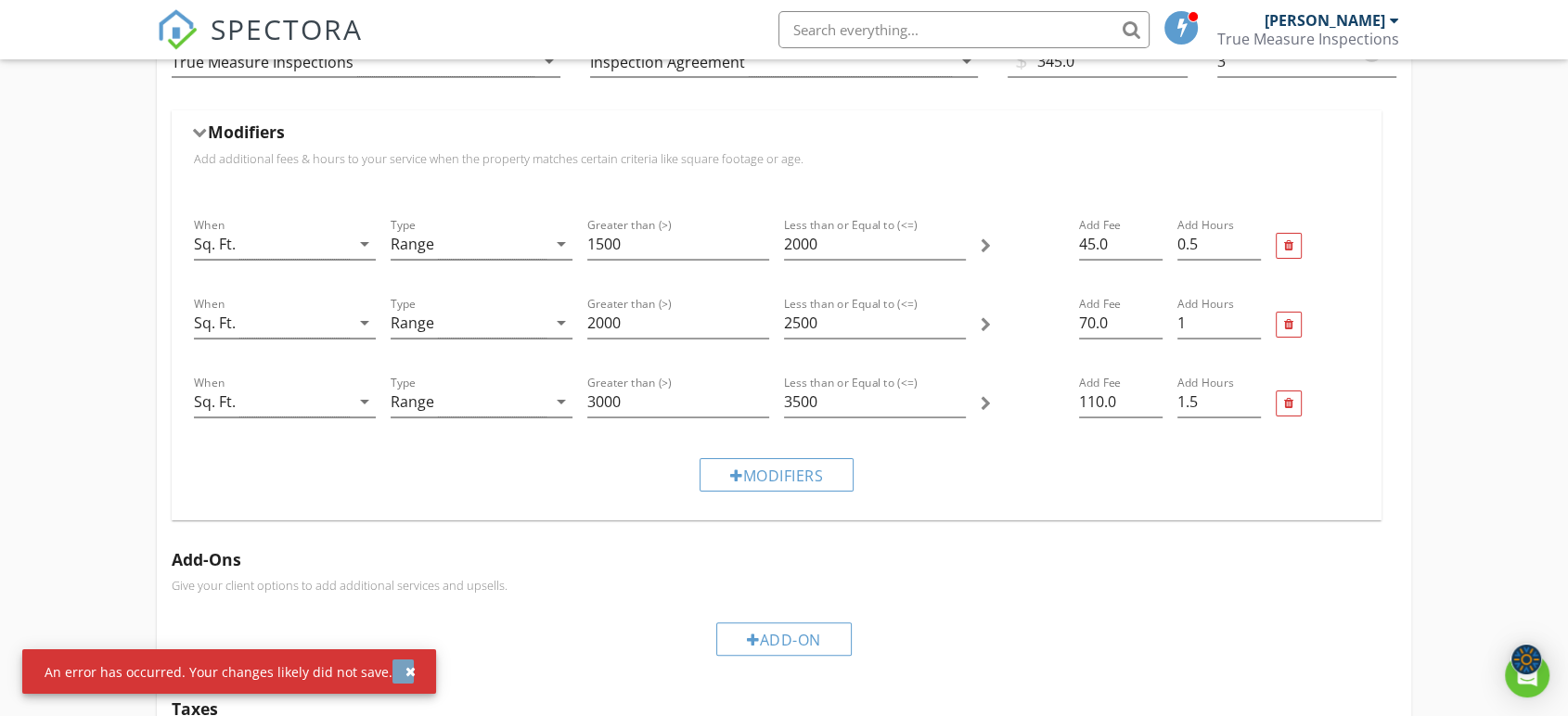
drag, startPoint x: 395, startPoint y: 668, endPoint x: 412, endPoint y: 666, distance: 17.1
click at [405, 668] on div "button" at bounding box center [410, 671] width 10 height 13
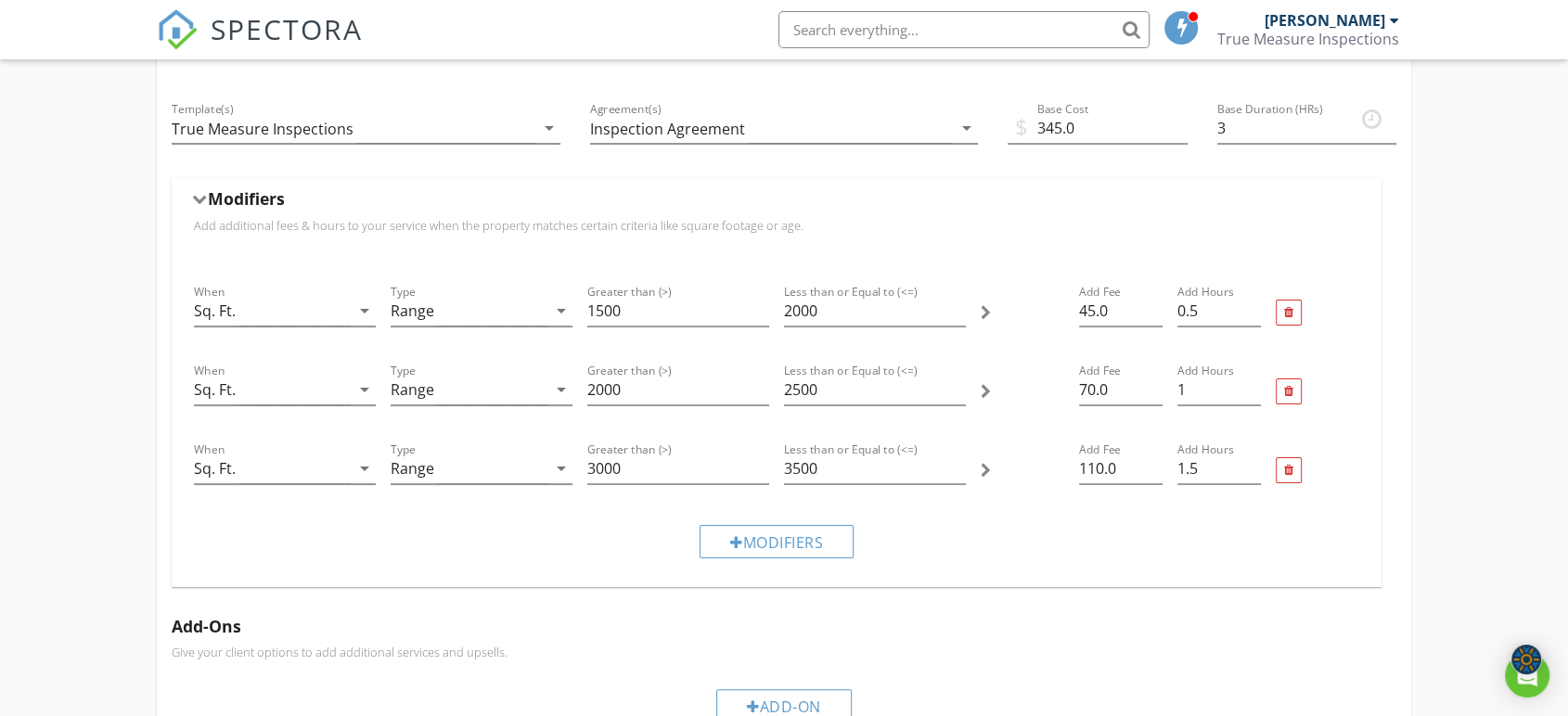
scroll to position [230, 0]
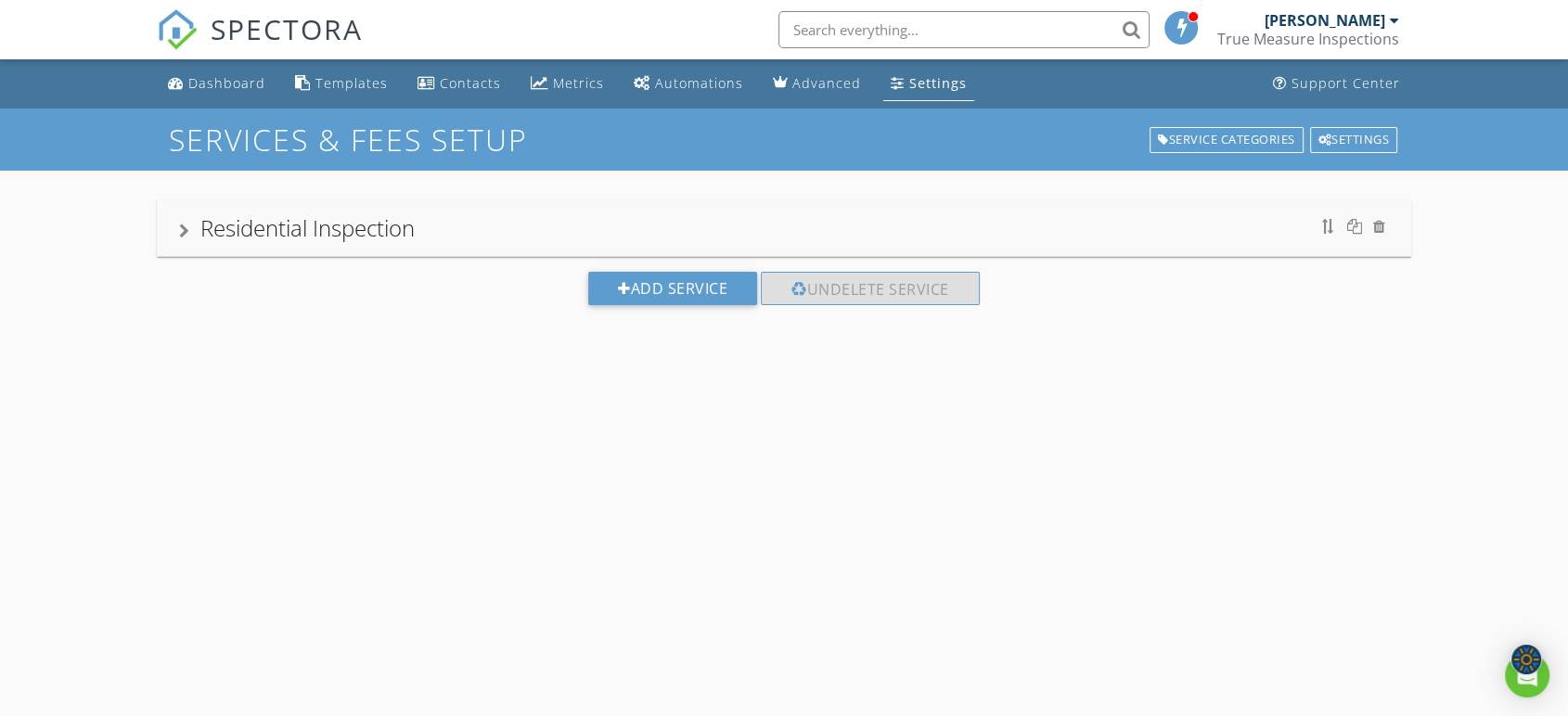
click at [661, 248] on div "Residential Inspection" at bounding box center [784, 228] width 1254 height 56
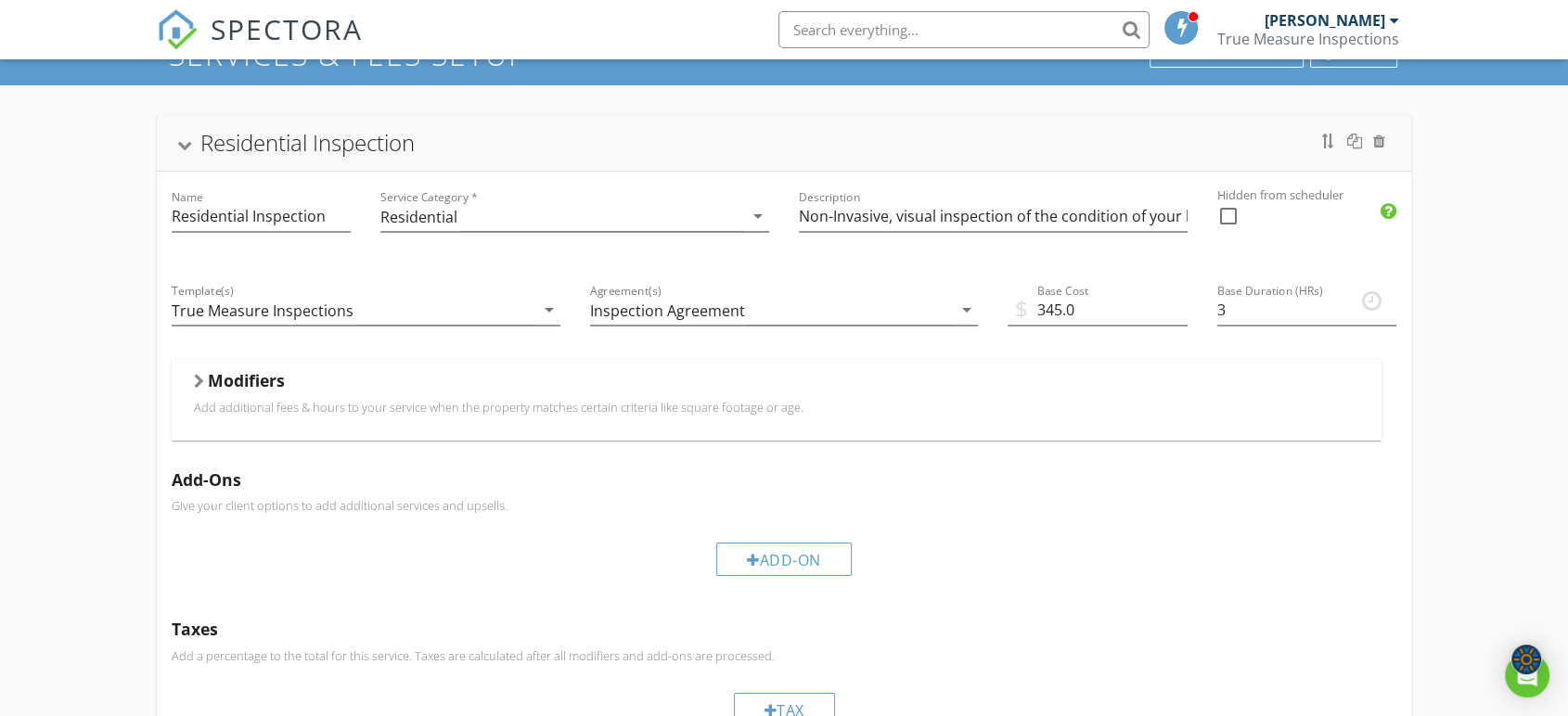
scroll to position [206, 0]
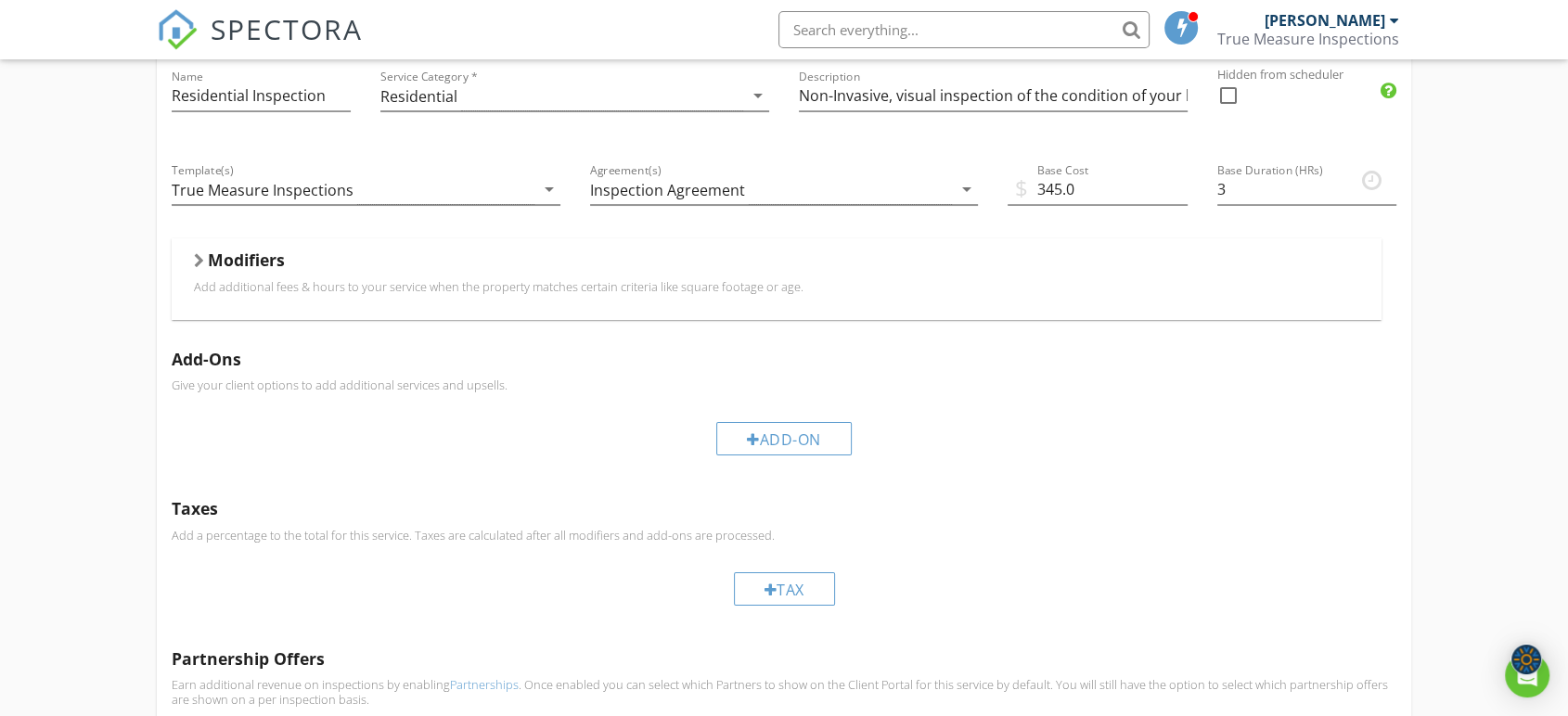
click at [721, 310] on div "Modifiers Add additional fees & hours to your service when the property matches…" at bounding box center [776, 279] width 1210 height 81
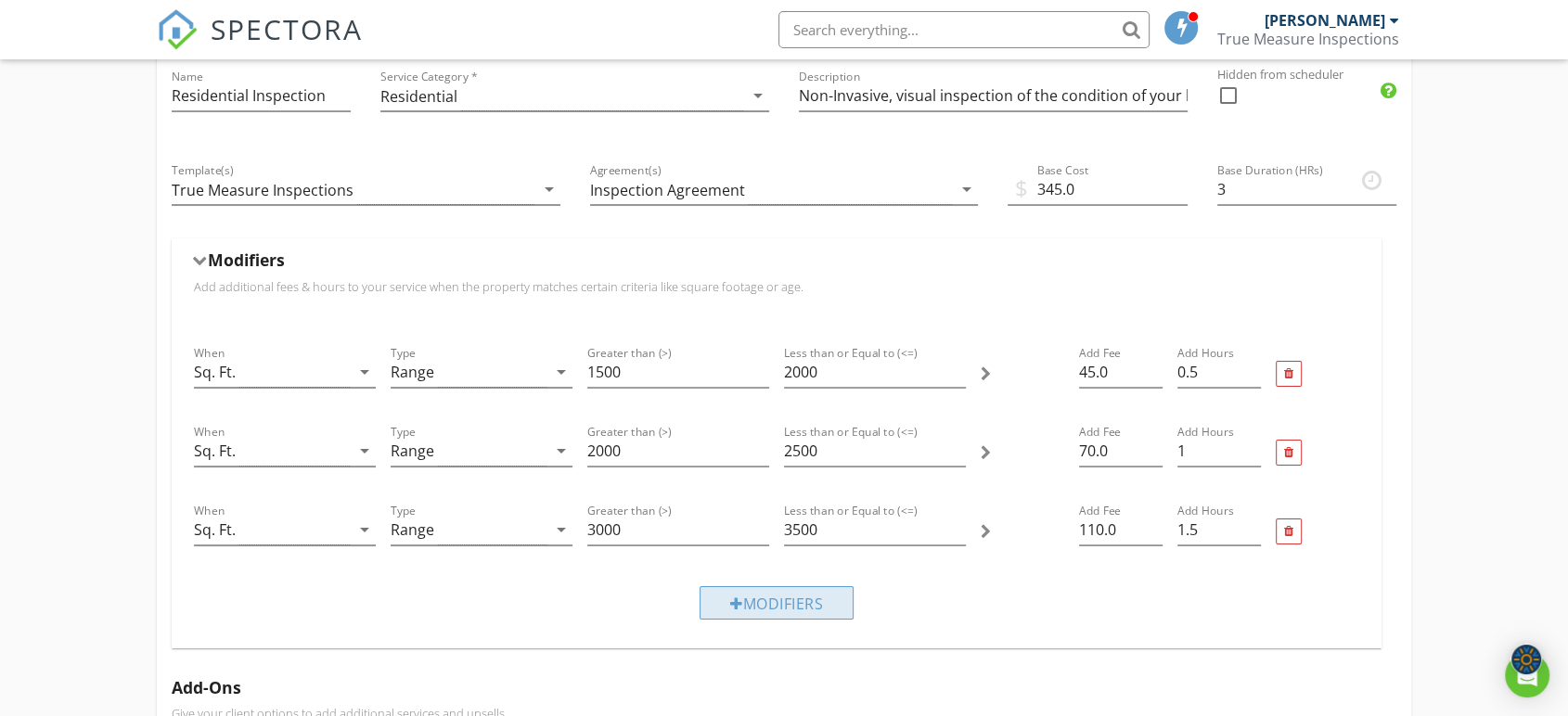
click at [765, 599] on div "Modifiers" at bounding box center [777, 603] width 154 height 33
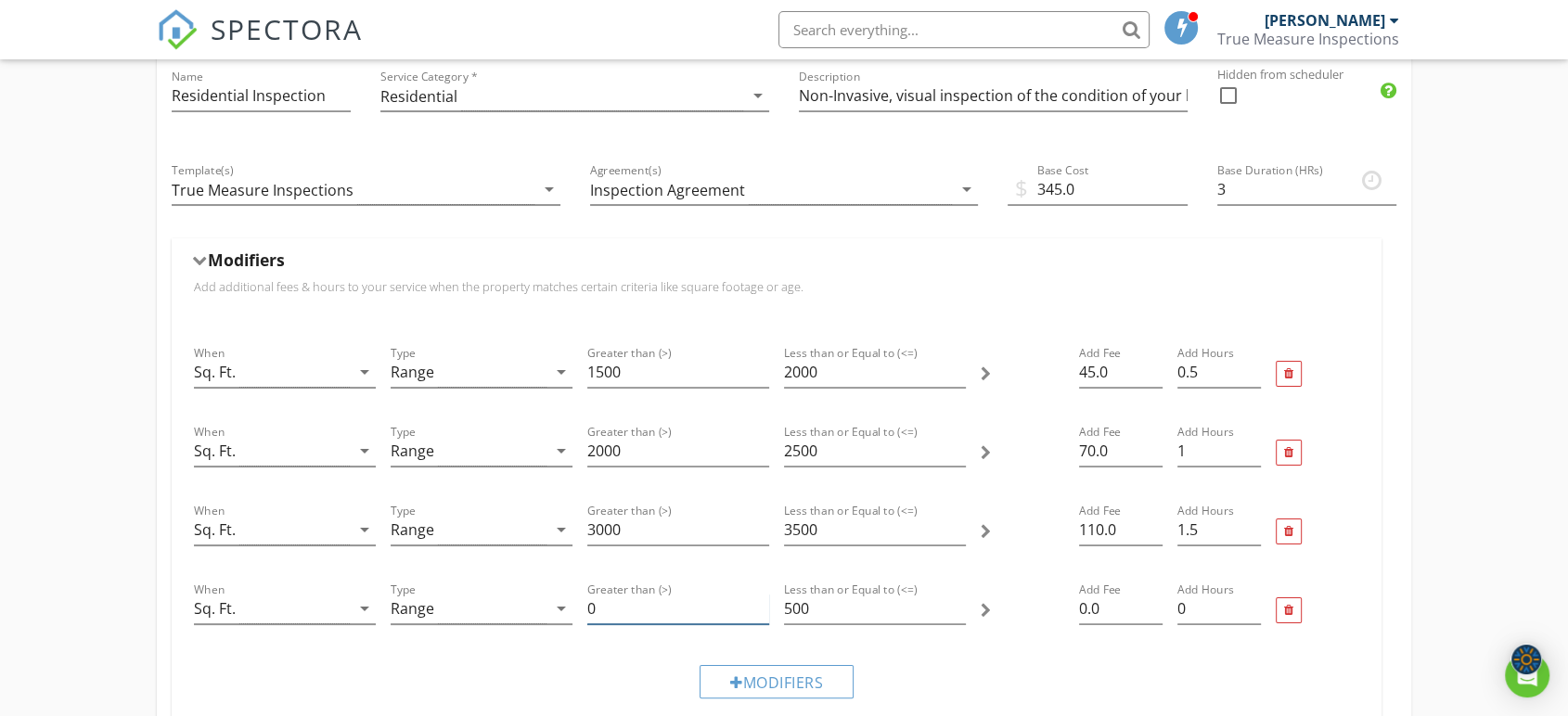
click at [650, 611] on input "0" at bounding box center [678, 609] width 182 height 30
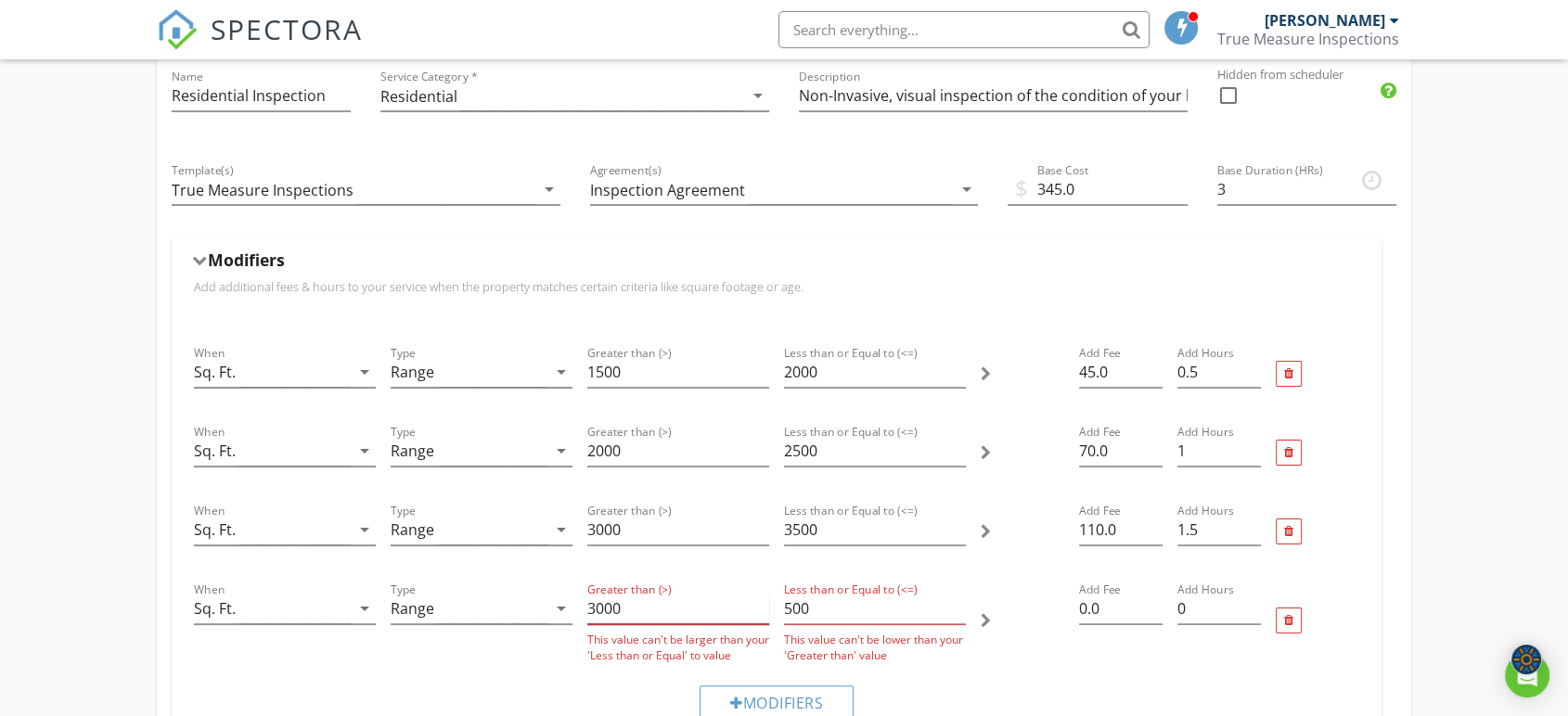
type input "3000"
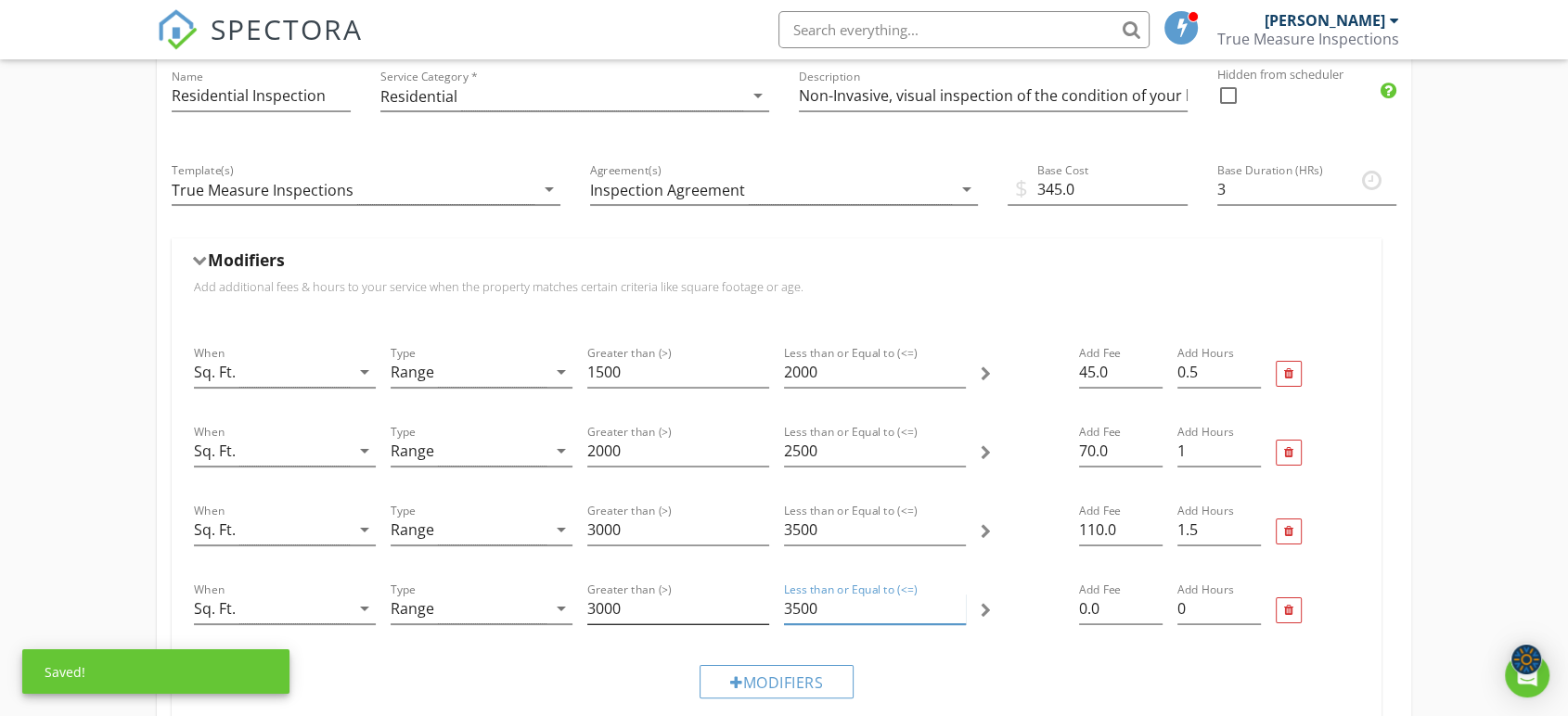
type input "3500"
type input "120"
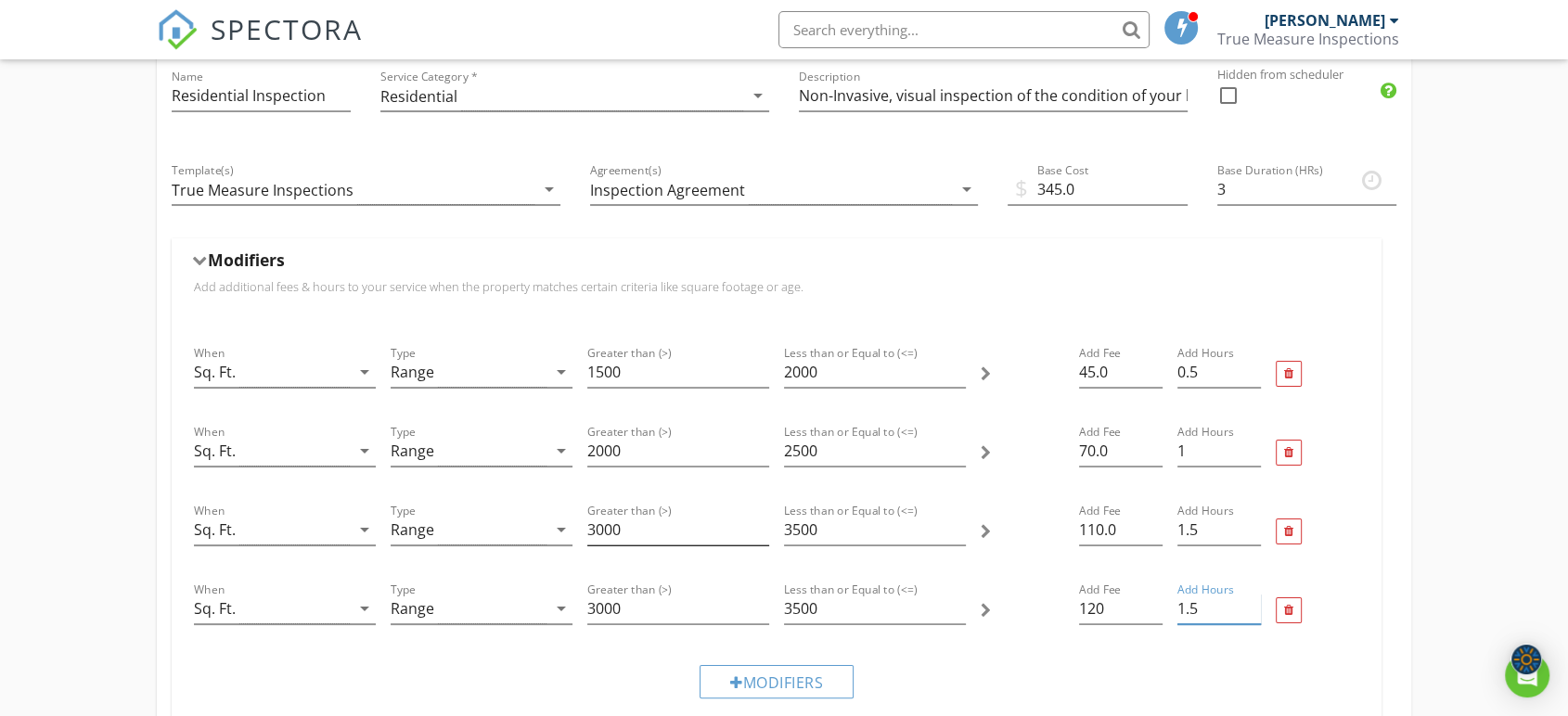
type input "1.5"
click at [595, 525] on input "3000" at bounding box center [678, 530] width 182 height 30
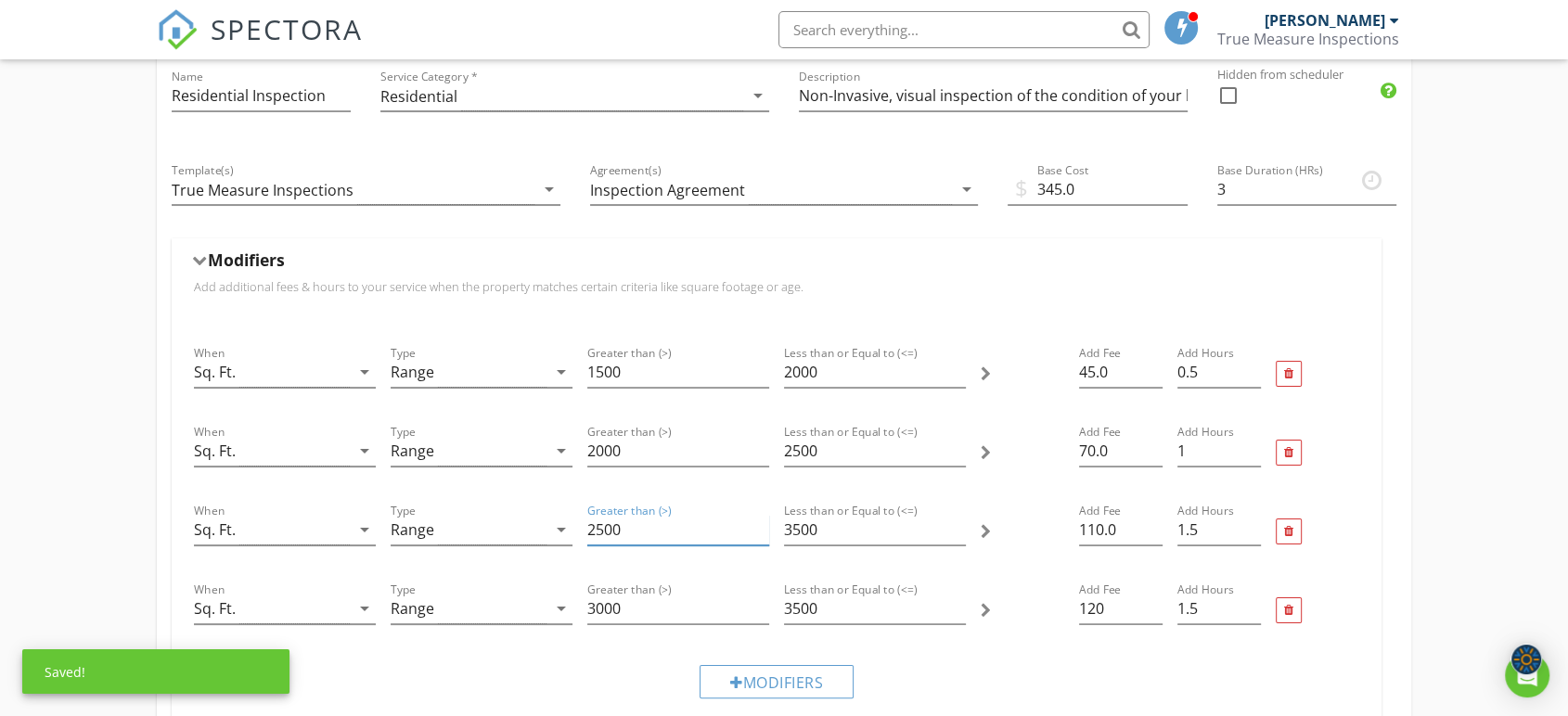
type input "2500"
type input "3000"
click at [615, 602] on input "3000" at bounding box center [678, 609] width 182 height 30
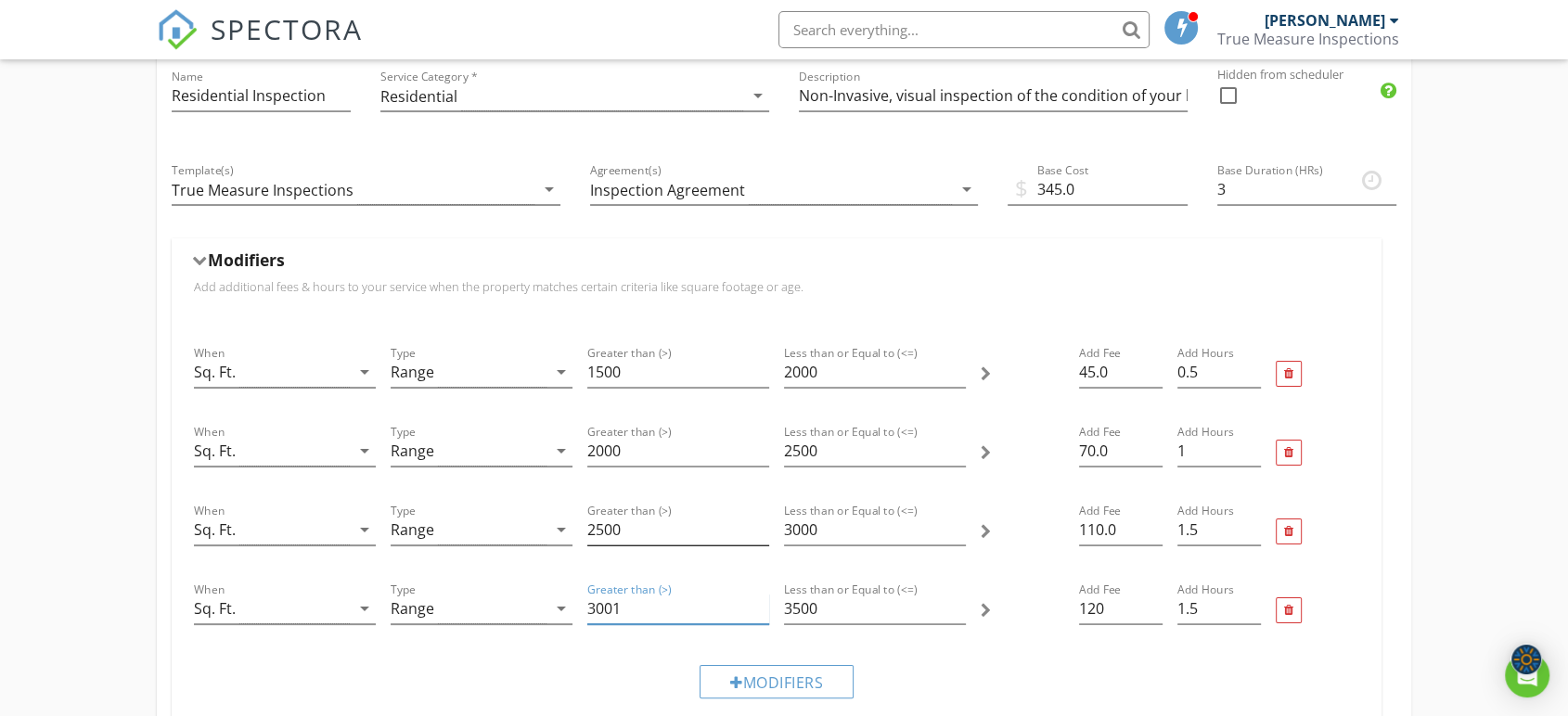
type input "3001"
click at [626, 532] on input "2500" at bounding box center [678, 530] width 182 height 30
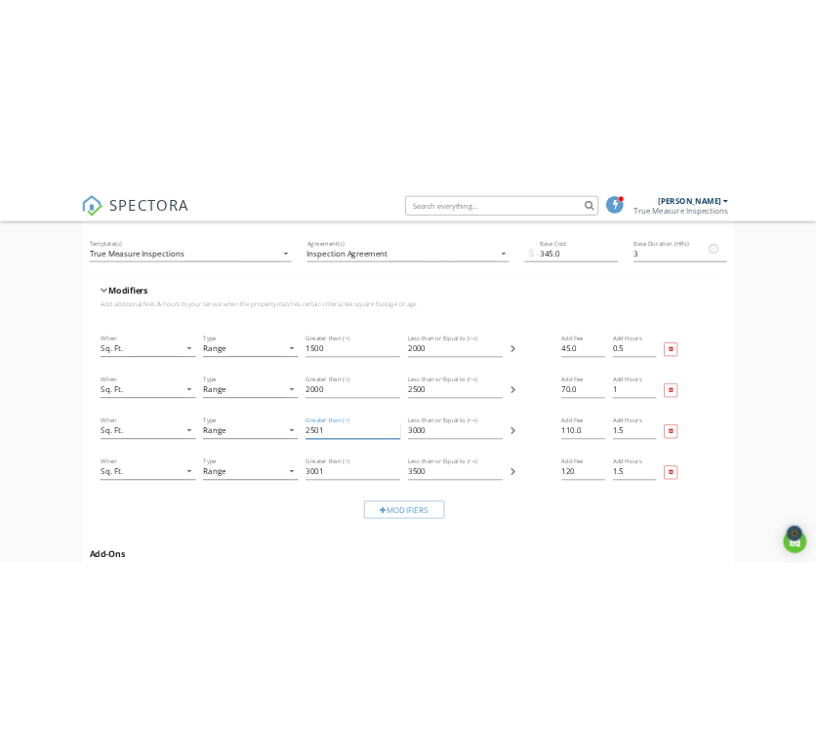
scroll to position [325, 0]
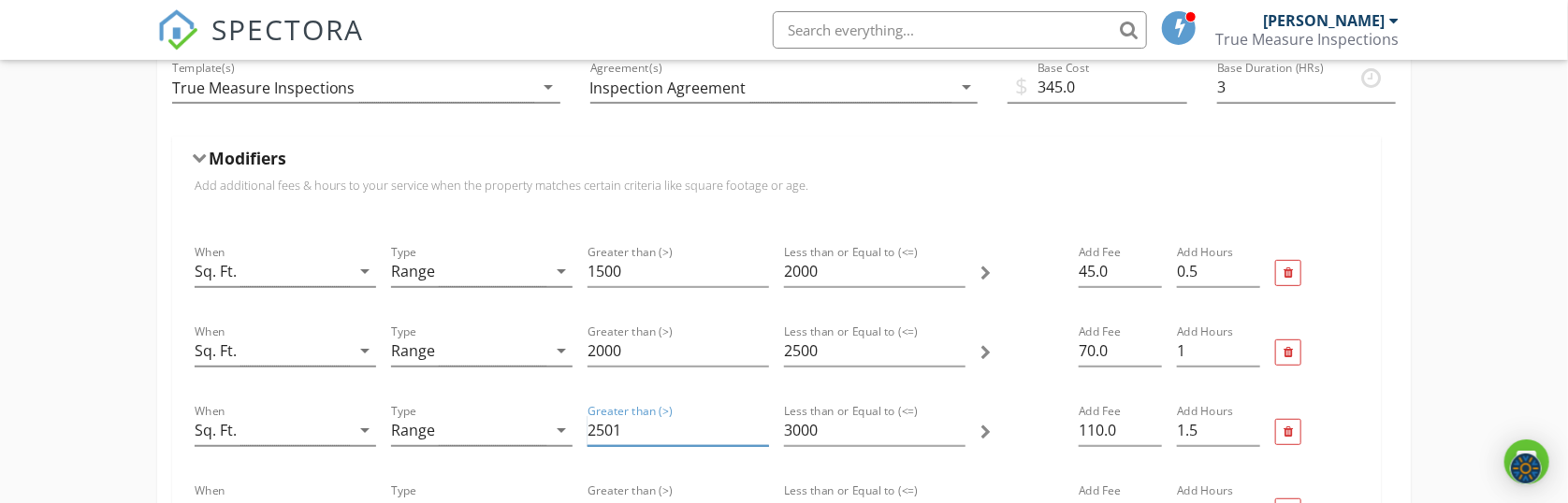
type input "2501"
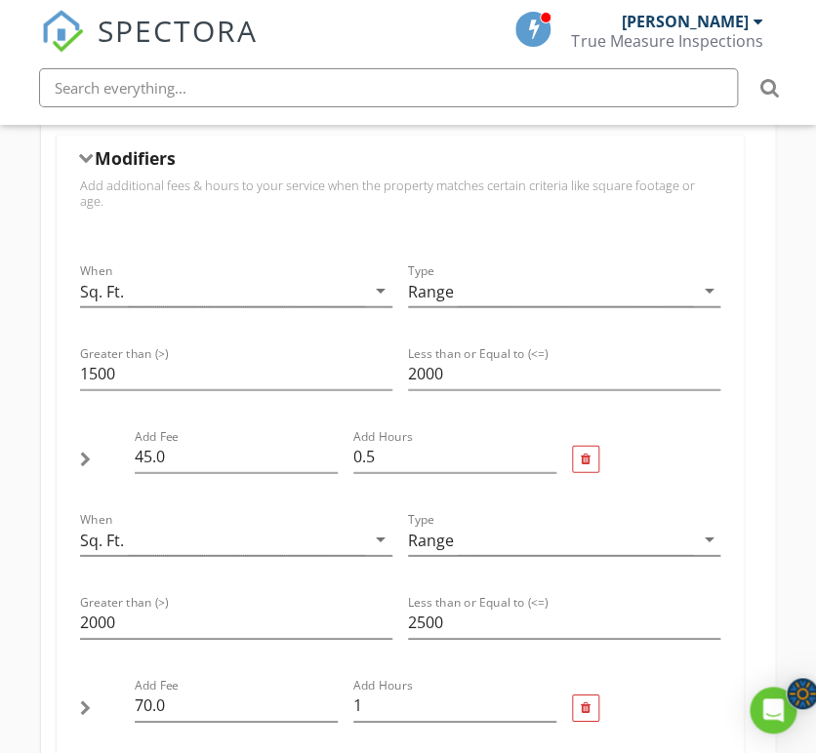
scroll to position [1084, 0]
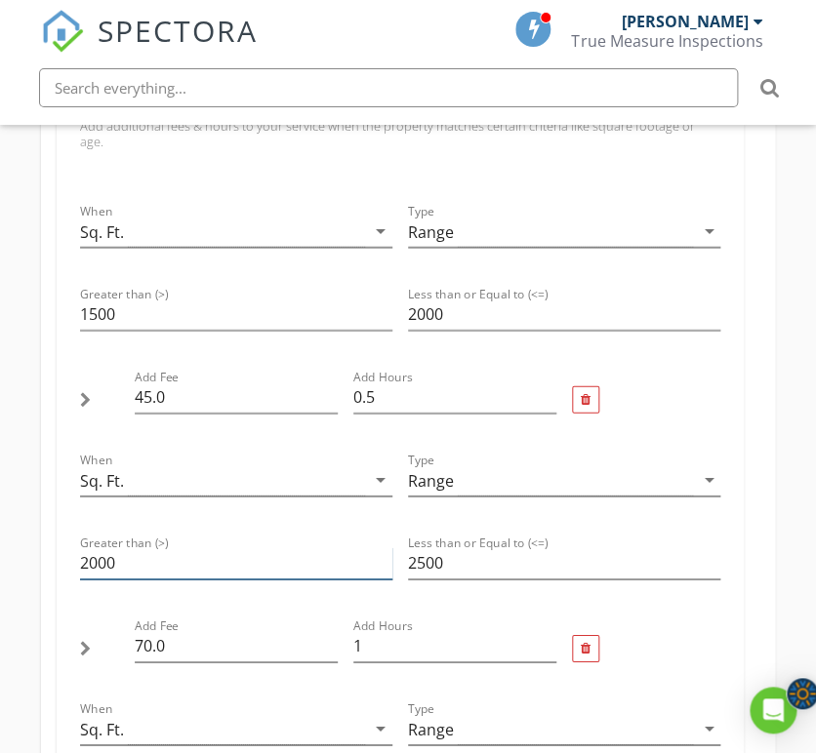
drag, startPoint x: 114, startPoint y: 487, endPoint x: 168, endPoint y: 499, distance: 54.9
click at [114, 547] on input "2000" at bounding box center [236, 563] width 312 height 32
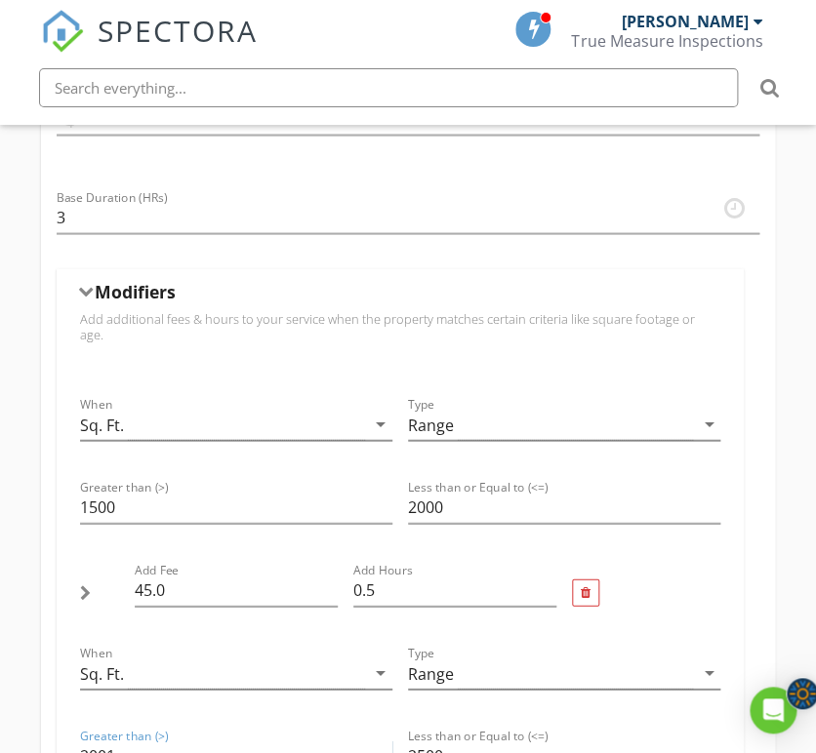
scroll to position [758, 0]
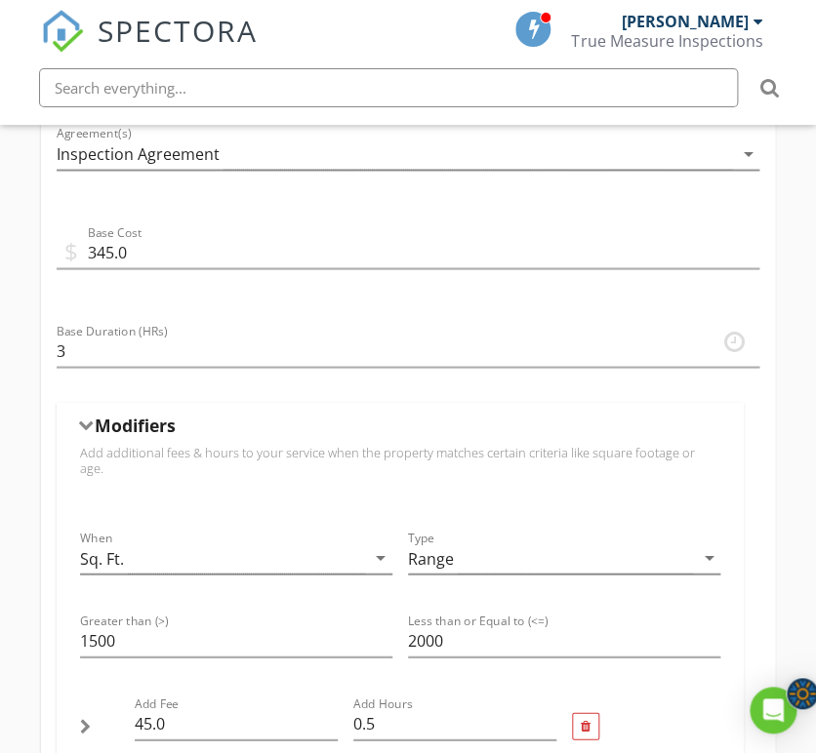
type input "2001"
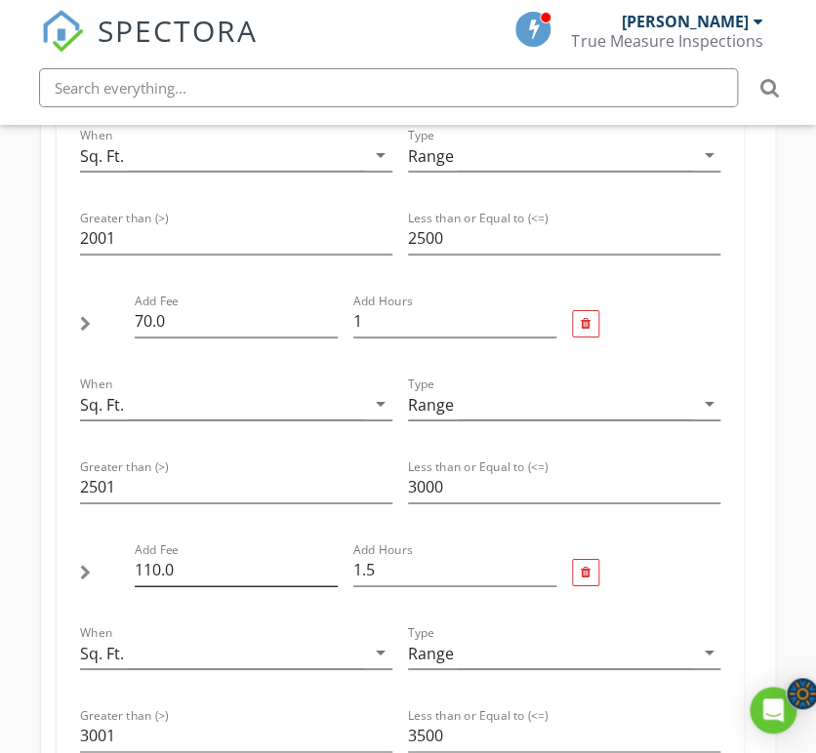
scroll to position [1517, 0]
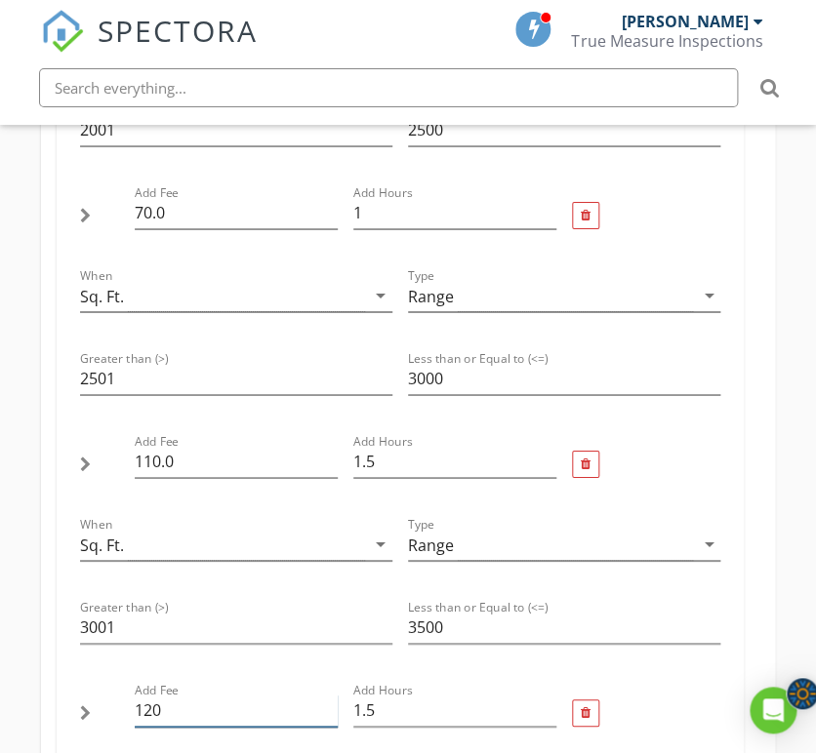
click at [152, 695] on input "120" at bounding box center [236, 711] width 203 height 32
type input "130"
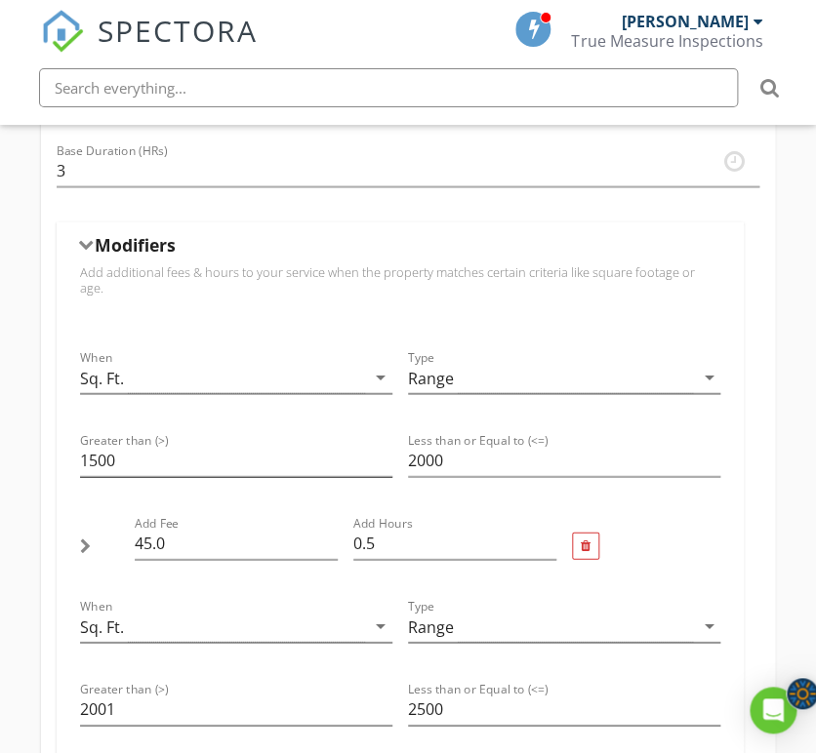
scroll to position [976, 0]
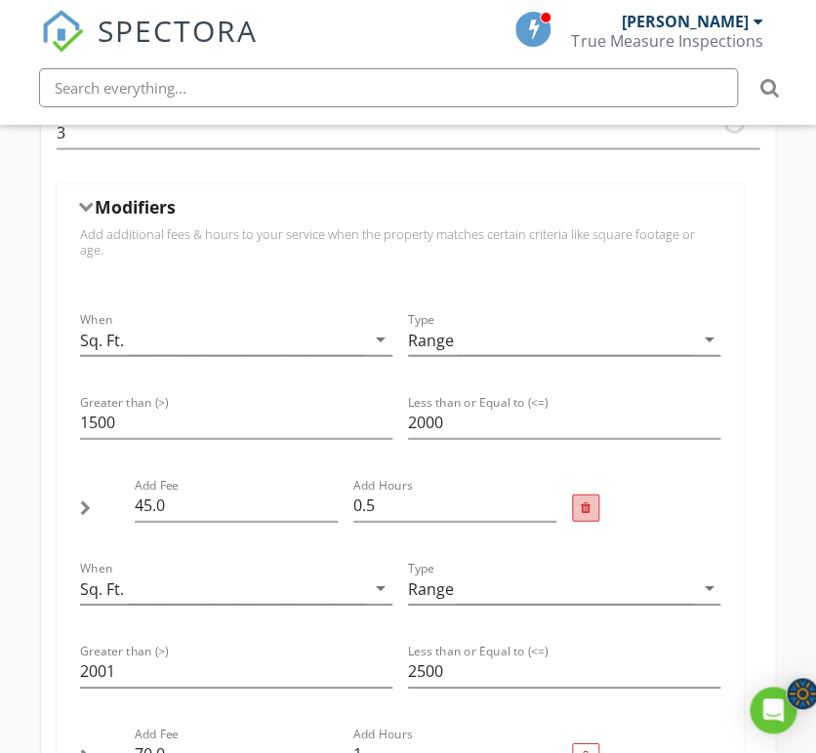
click at [577, 495] on div at bounding box center [585, 508] width 27 height 27
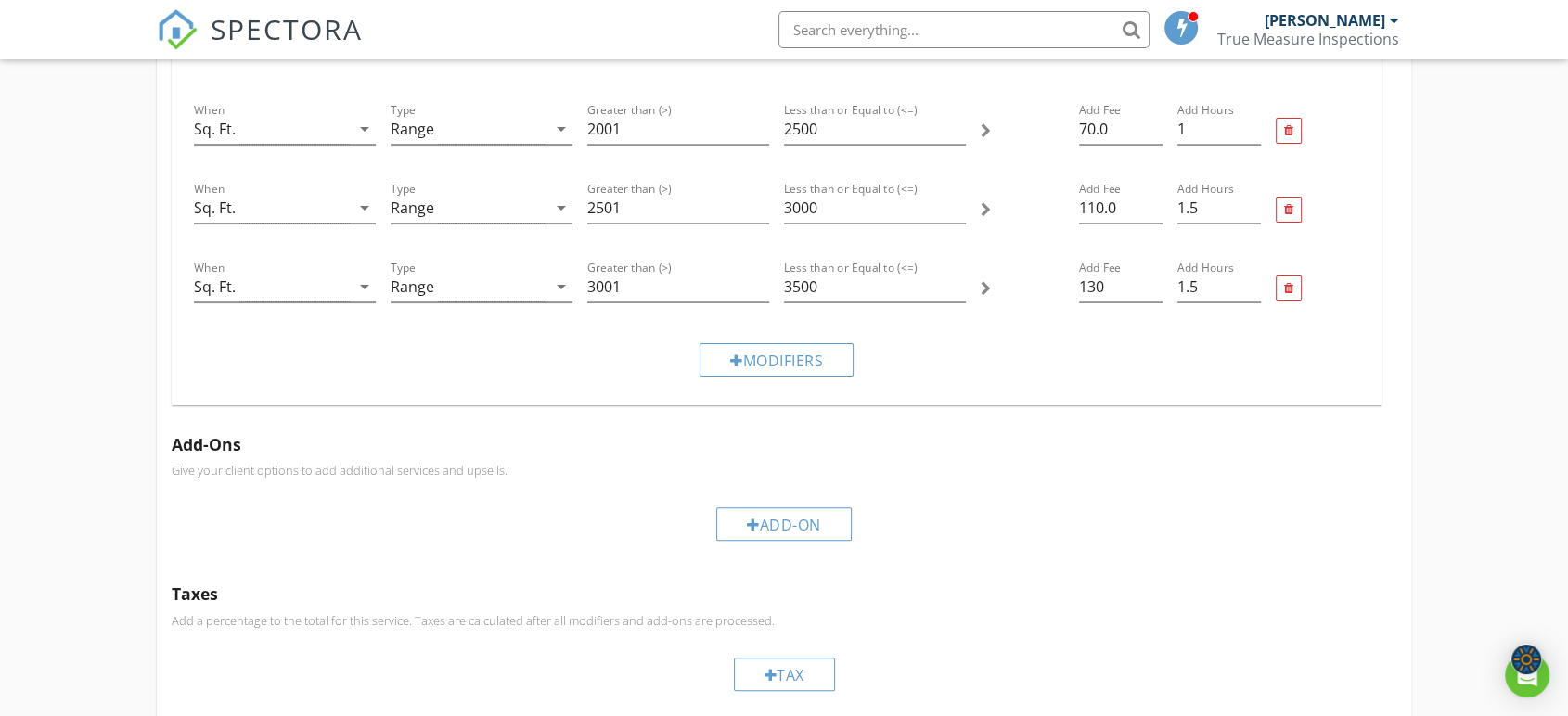
scroll to position [558, 0]
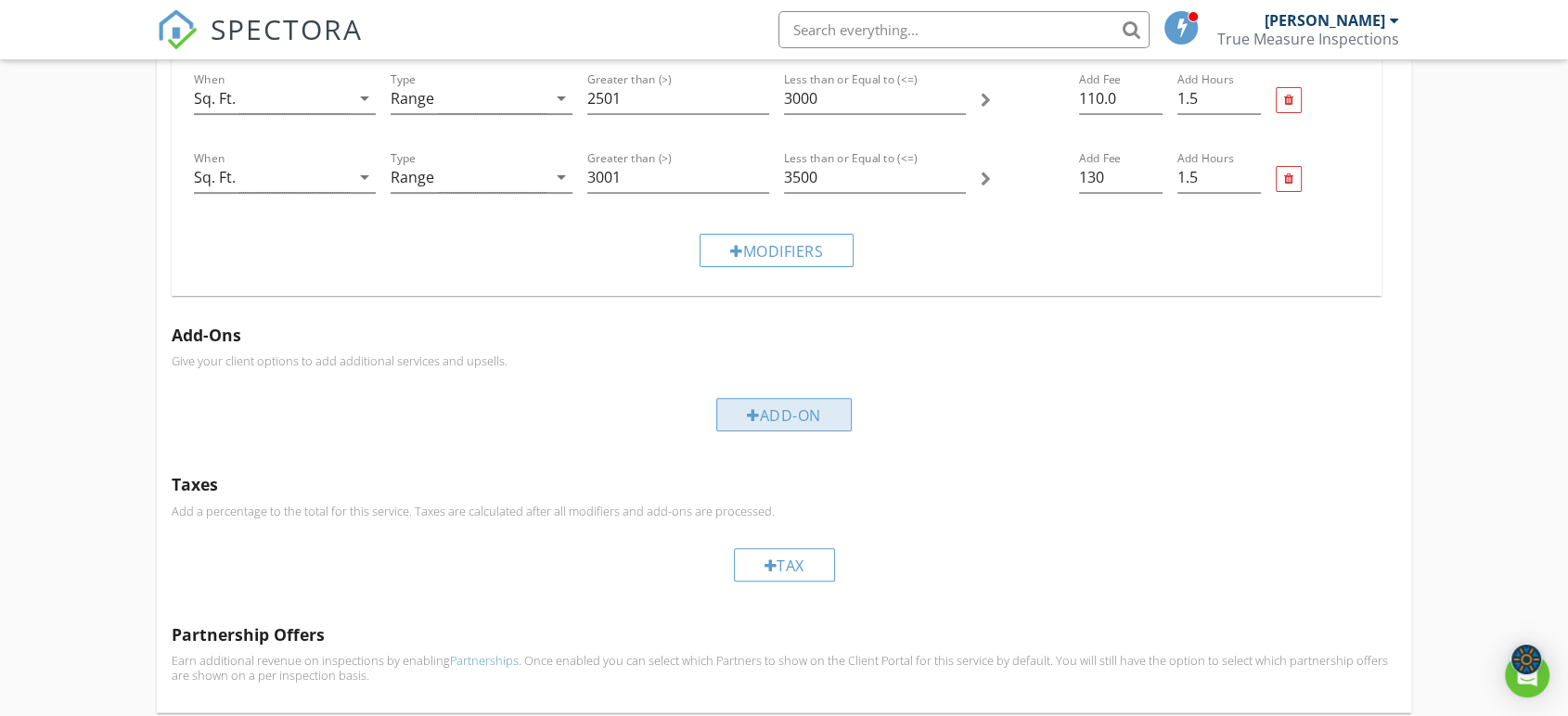
click at [777, 414] on div "Add-On" at bounding box center [784, 415] width 135 height 33
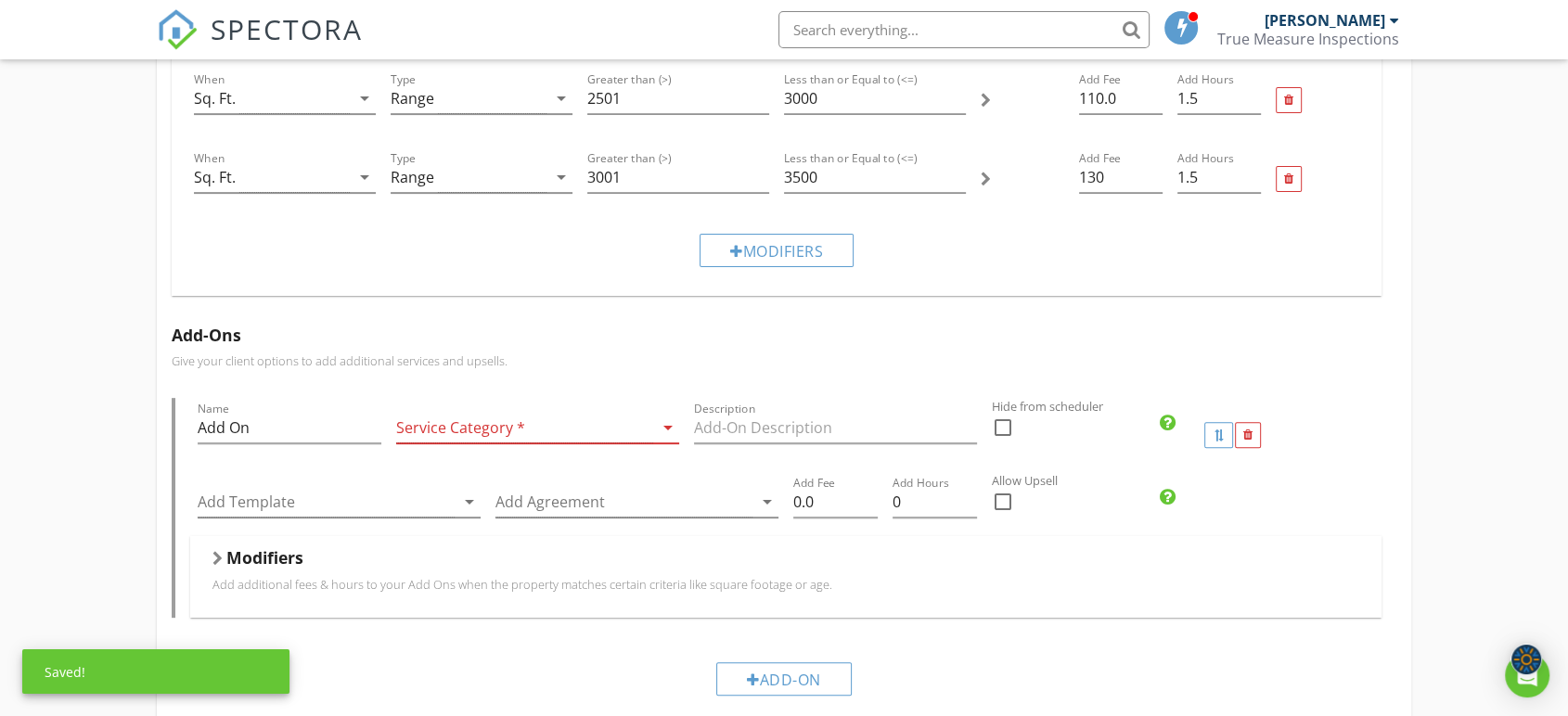
click at [608, 426] on div at bounding box center [525, 428] width 257 height 30
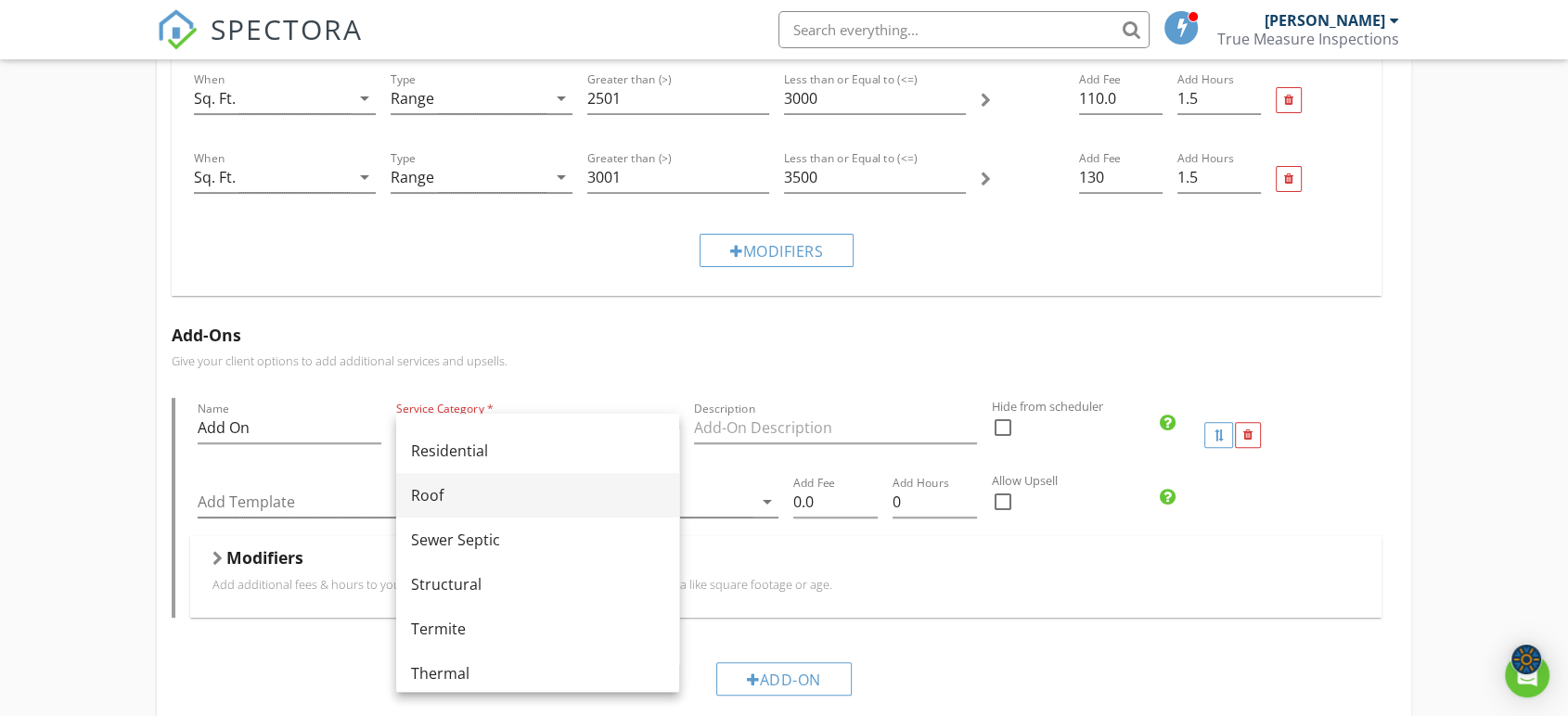
scroll to position [1031, 0]
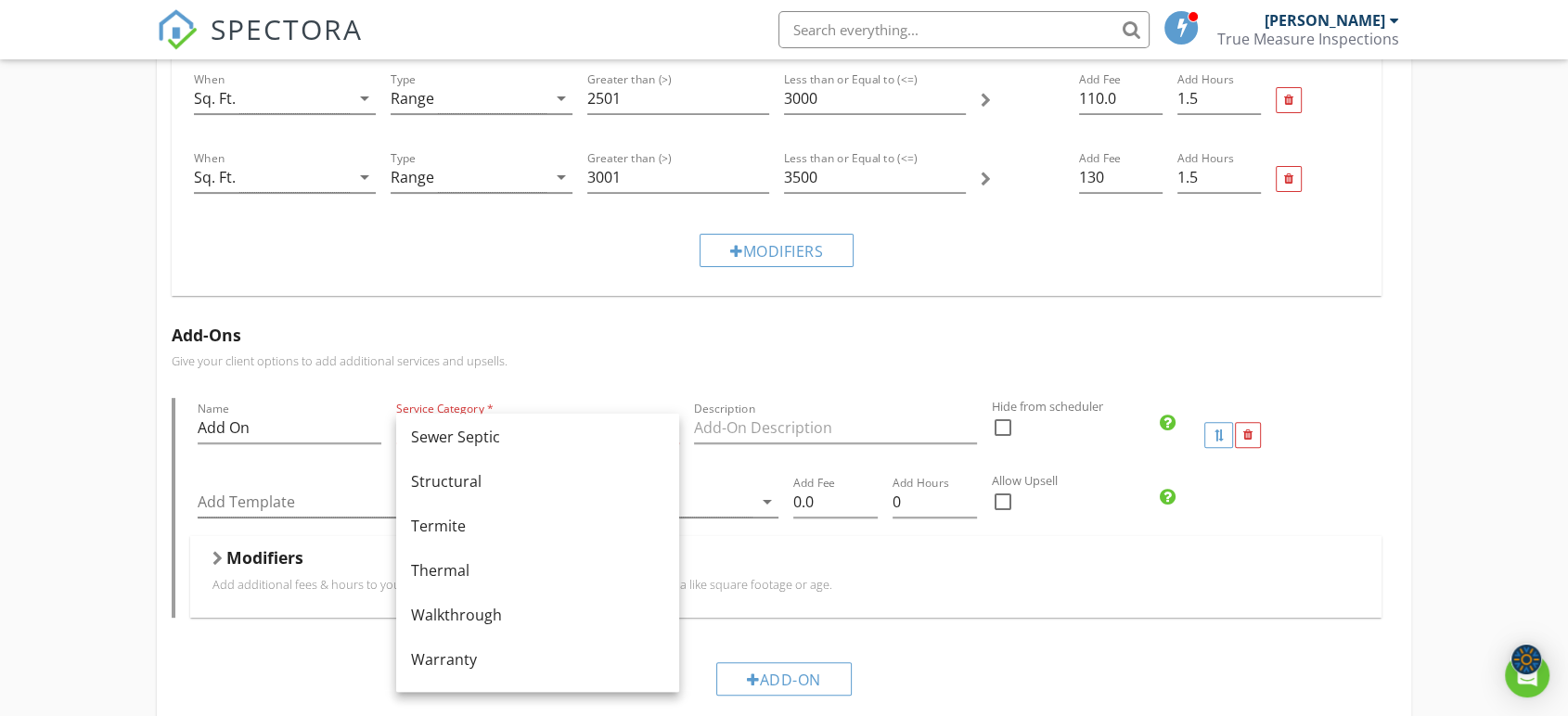
click at [838, 342] on h5 "Add-Ons" at bounding box center [784, 335] width 1225 height 19
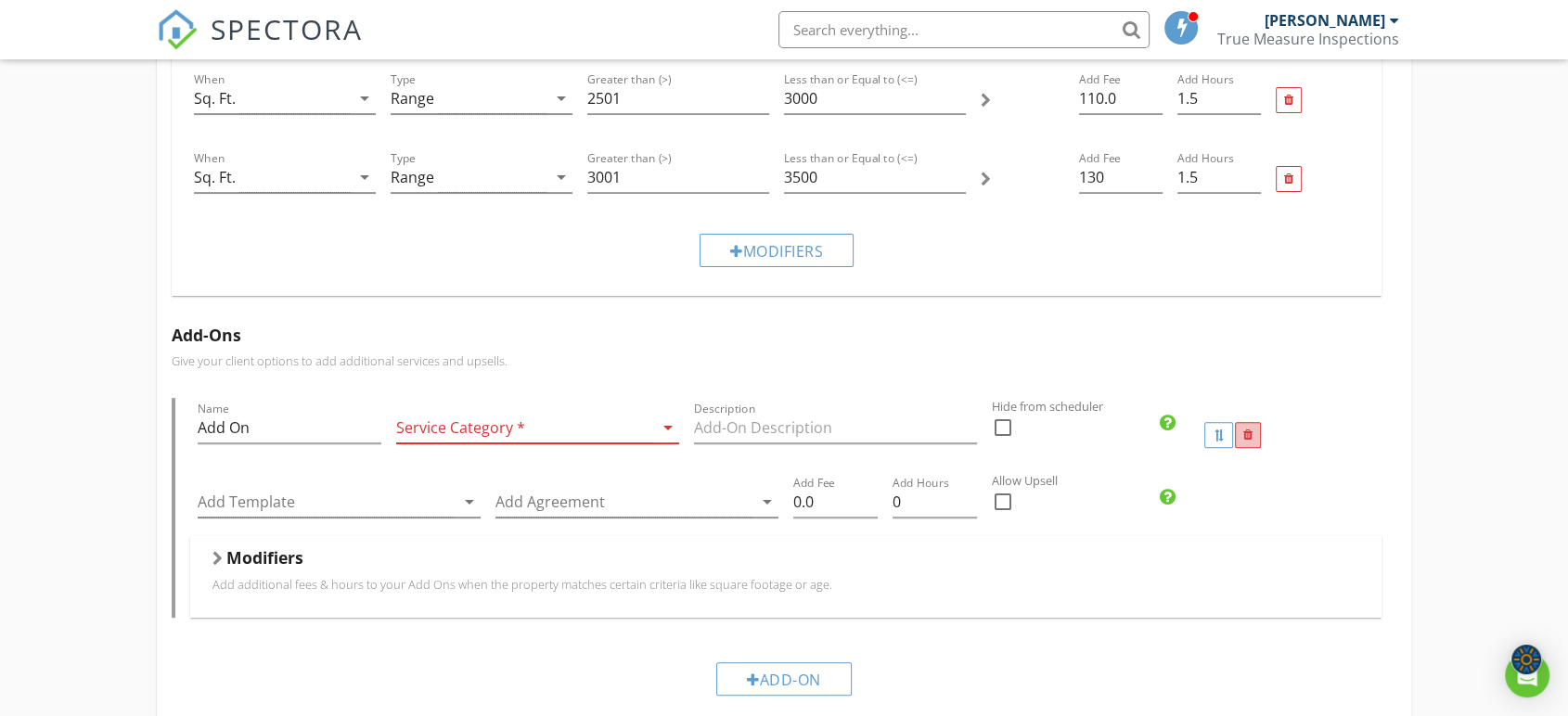
click at [1243, 435] on div at bounding box center [1248, 435] width 10 height 12
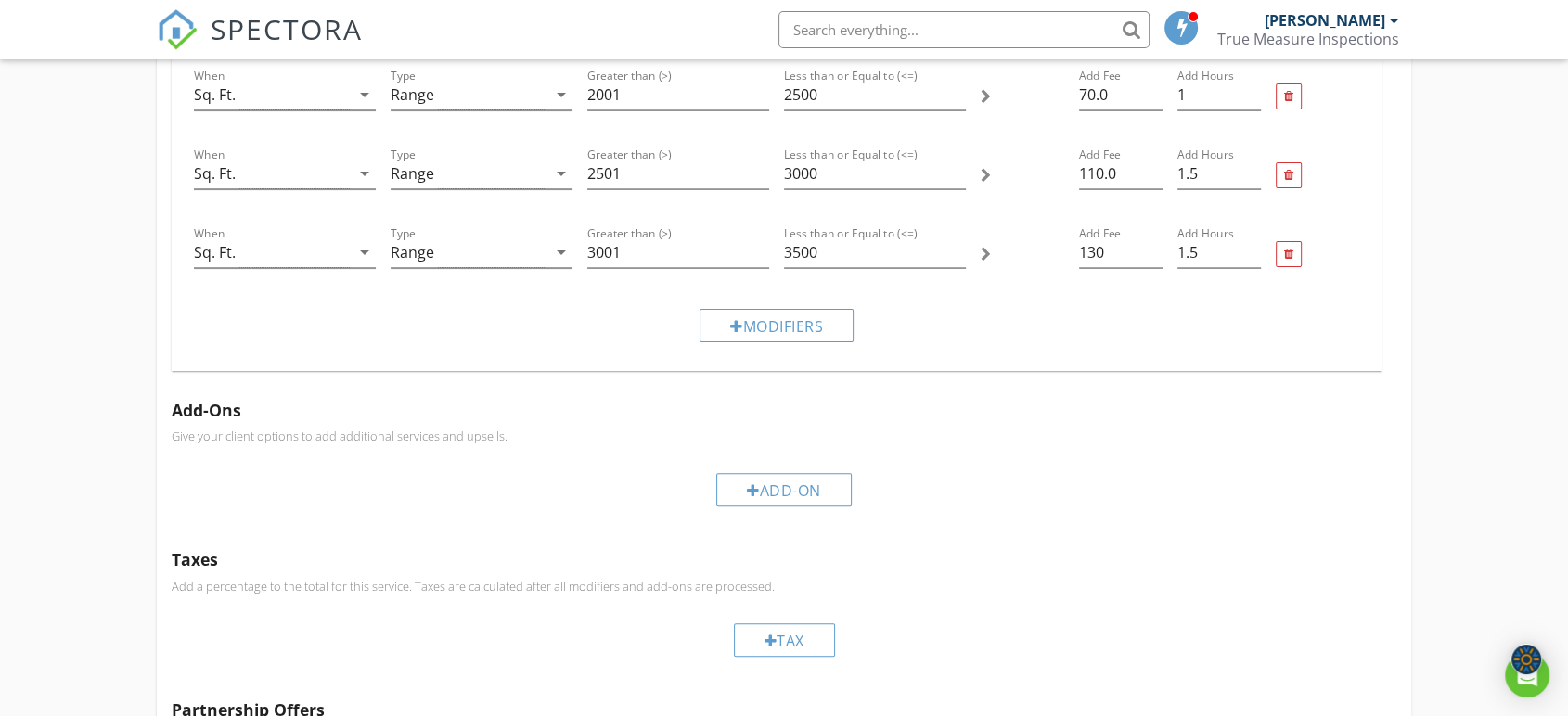
scroll to position [353, 0]
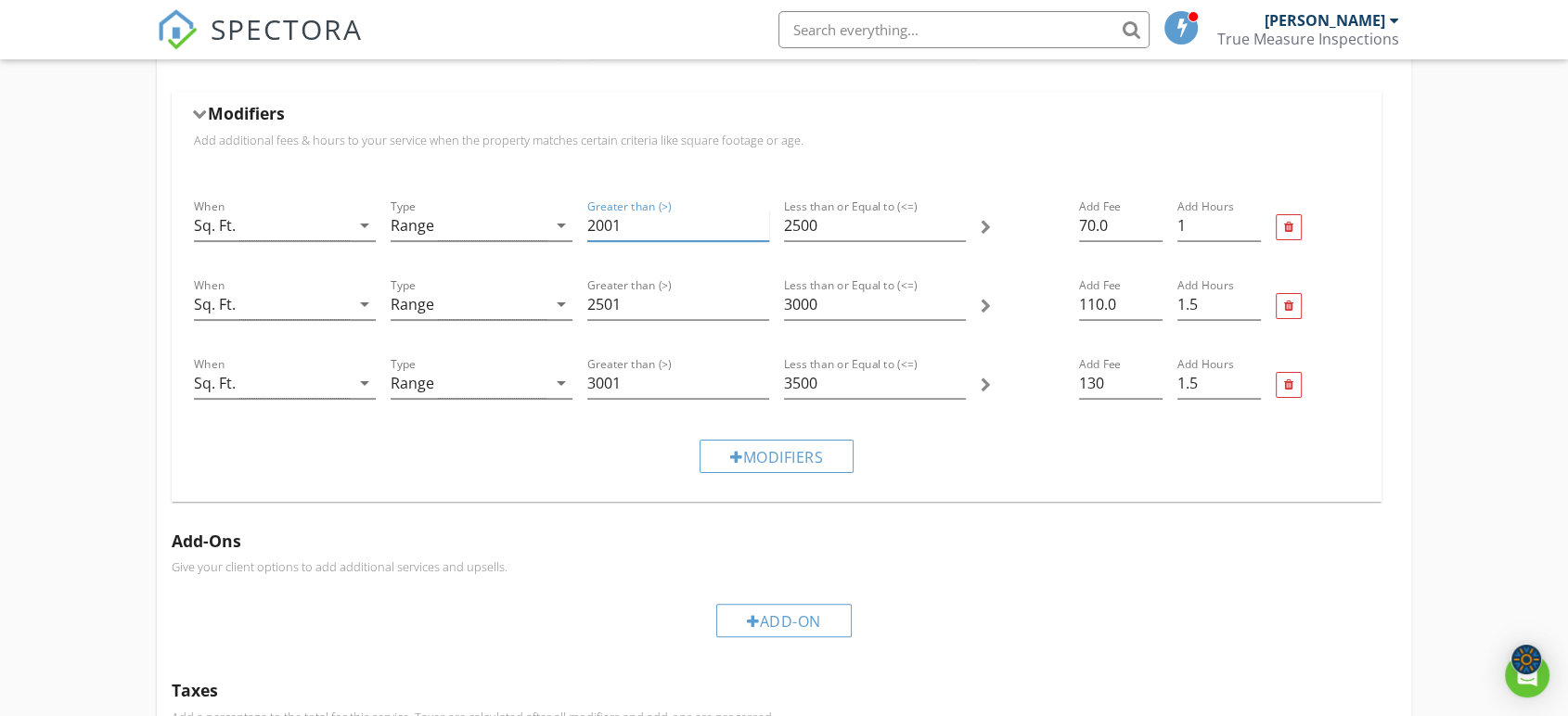
click at [632, 226] on input "2001" at bounding box center [678, 225] width 182 height 30
type input "2201"
click at [802, 225] on input "2500" at bounding box center [874, 225] width 182 height 30
type input "2800"
click at [617, 303] on input "2501" at bounding box center [678, 304] width 182 height 30
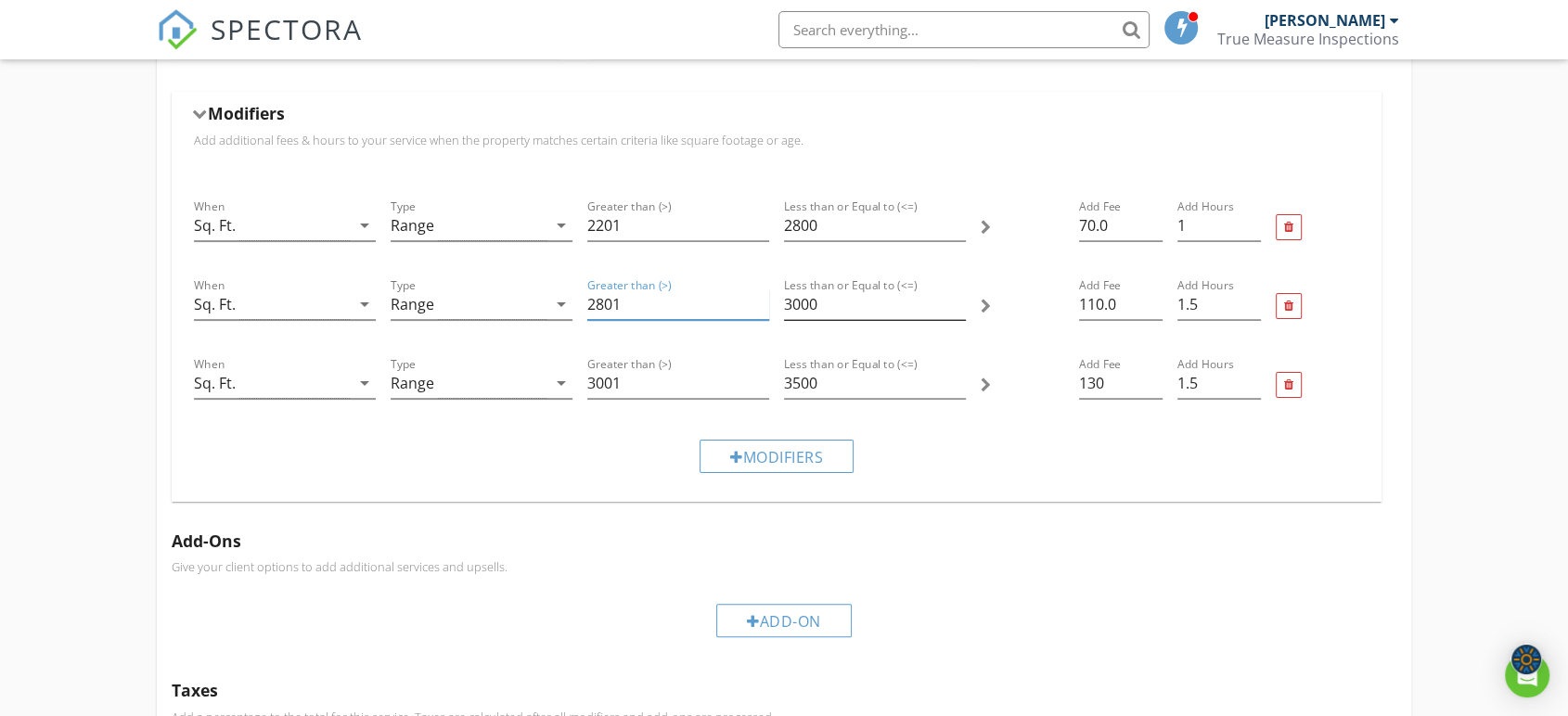
type input "2801"
click at [794, 302] on input "3000" at bounding box center [874, 304] width 182 height 30
type input "3500"
click at [1092, 308] on input "110.0" at bounding box center [1121, 304] width 84 height 30
type input "100.0"
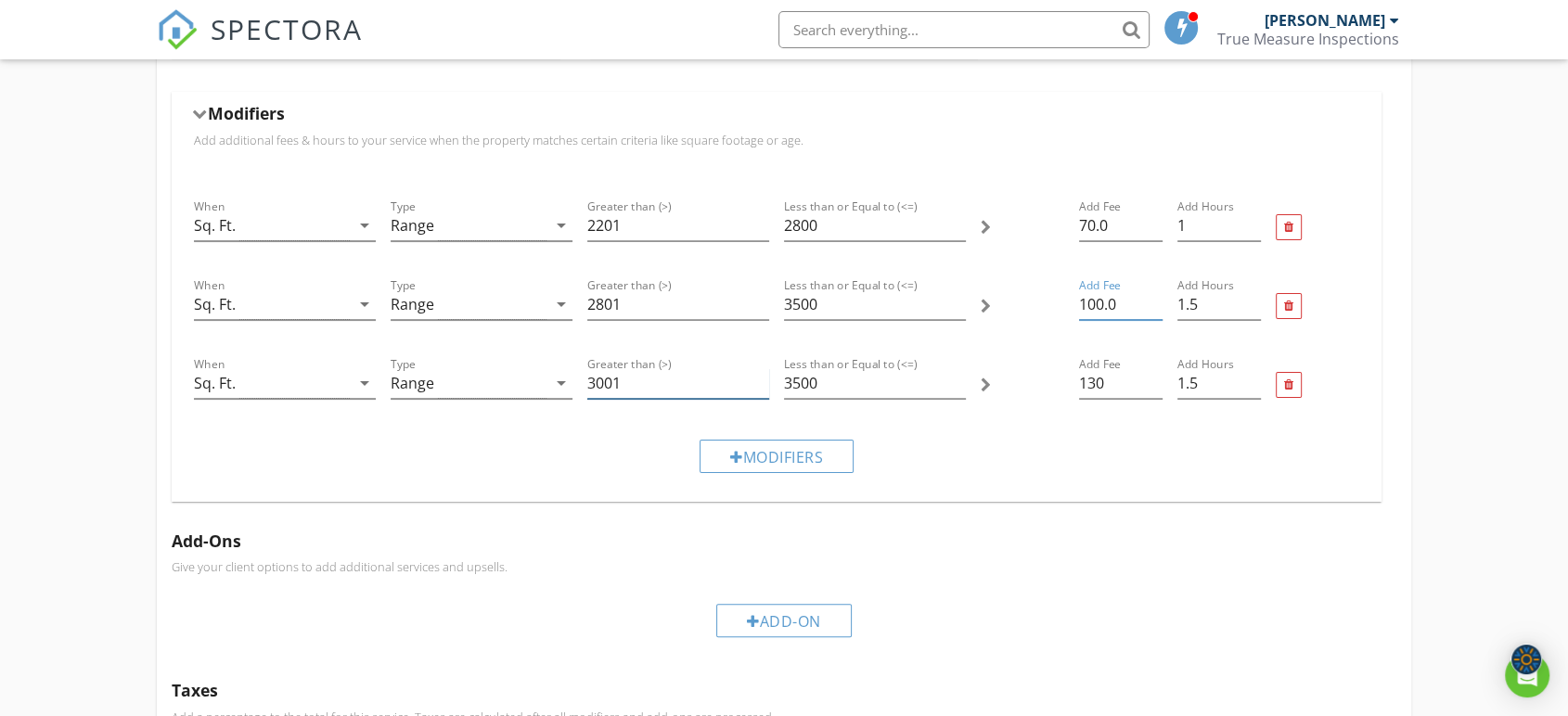
click at [590, 378] on input "3001" at bounding box center [678, 383] width 182 height 30
drag, startPoint x: 599, startPoint y: 381, endPoint x: 677, endPoint y: 435, distance: 94.9
click at [599, 384] on input "3001" at bounding box center [678, 383] width 182 height 30
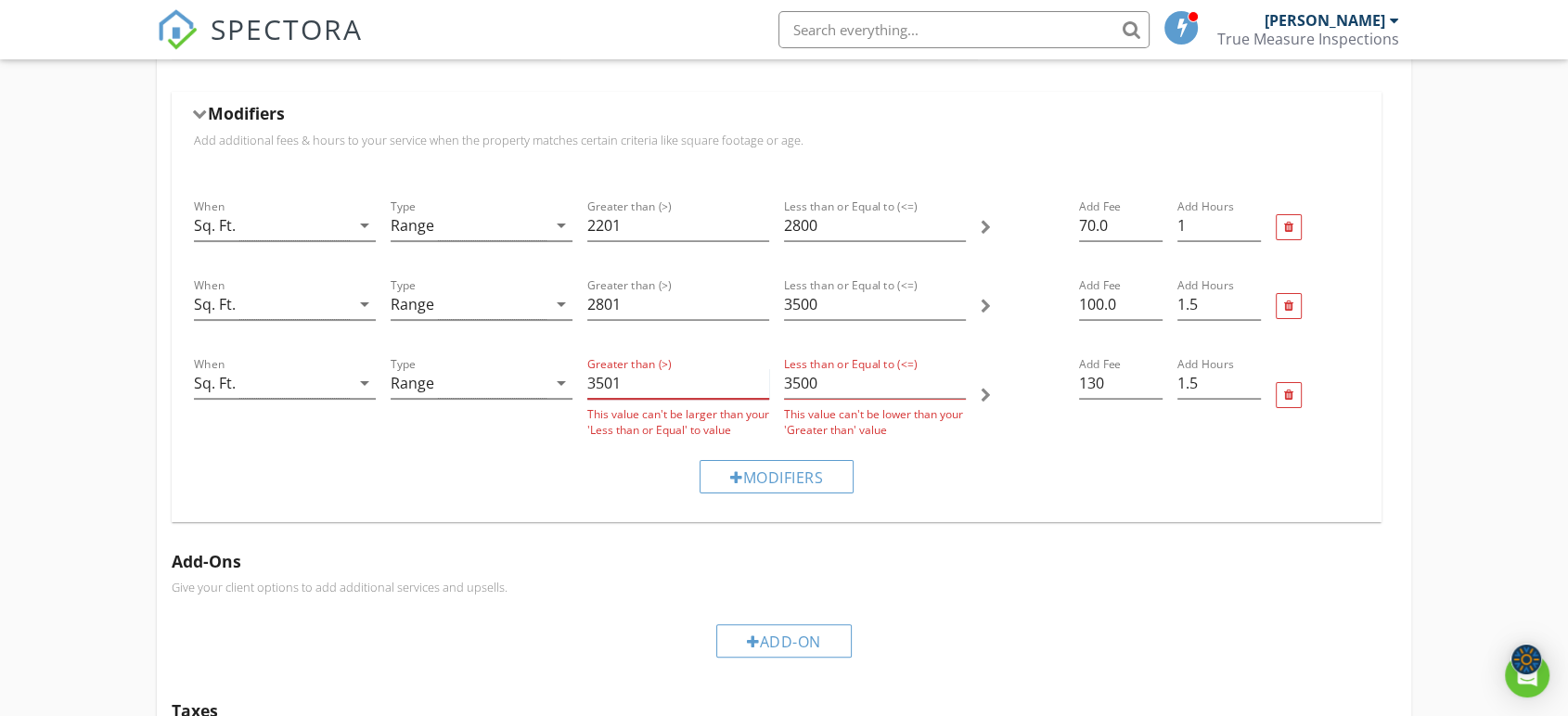
type input "3501"
click at [797, 384] on input "3500" at bounding box center [874, 383] width 182 height 30
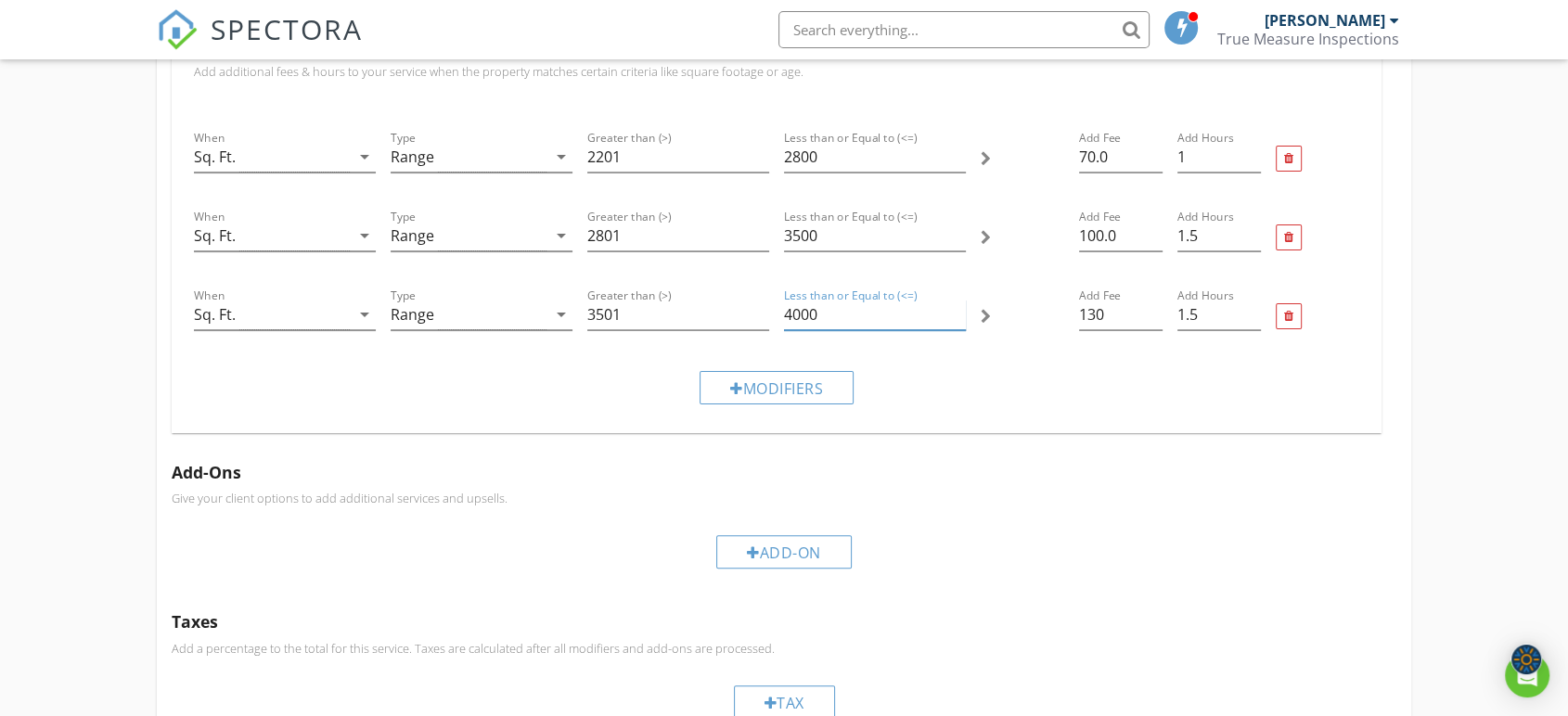
scroll to position [455, 0]
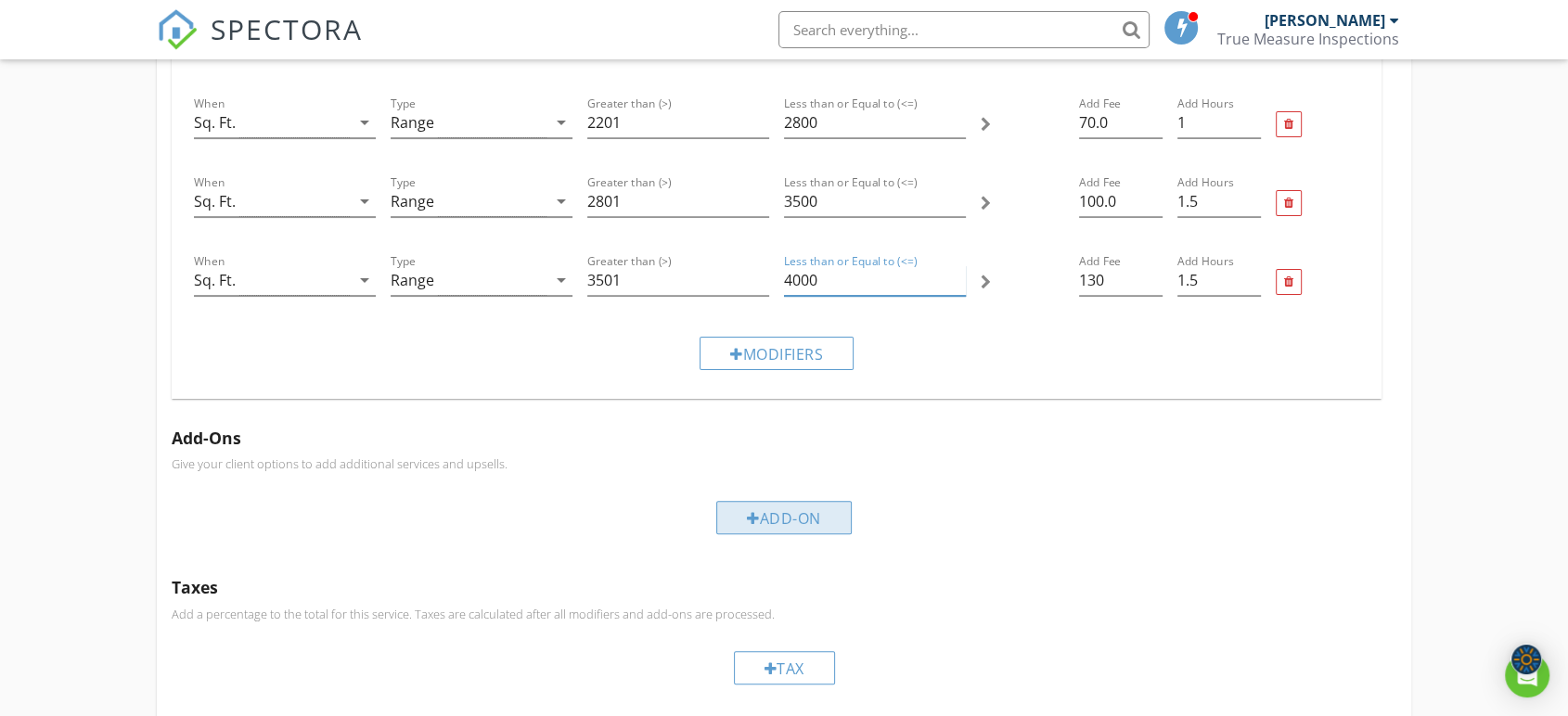
type input "4000"
click at [751, 511] on div "Add-On" at bounding box center [784, 517] width 135 height 33
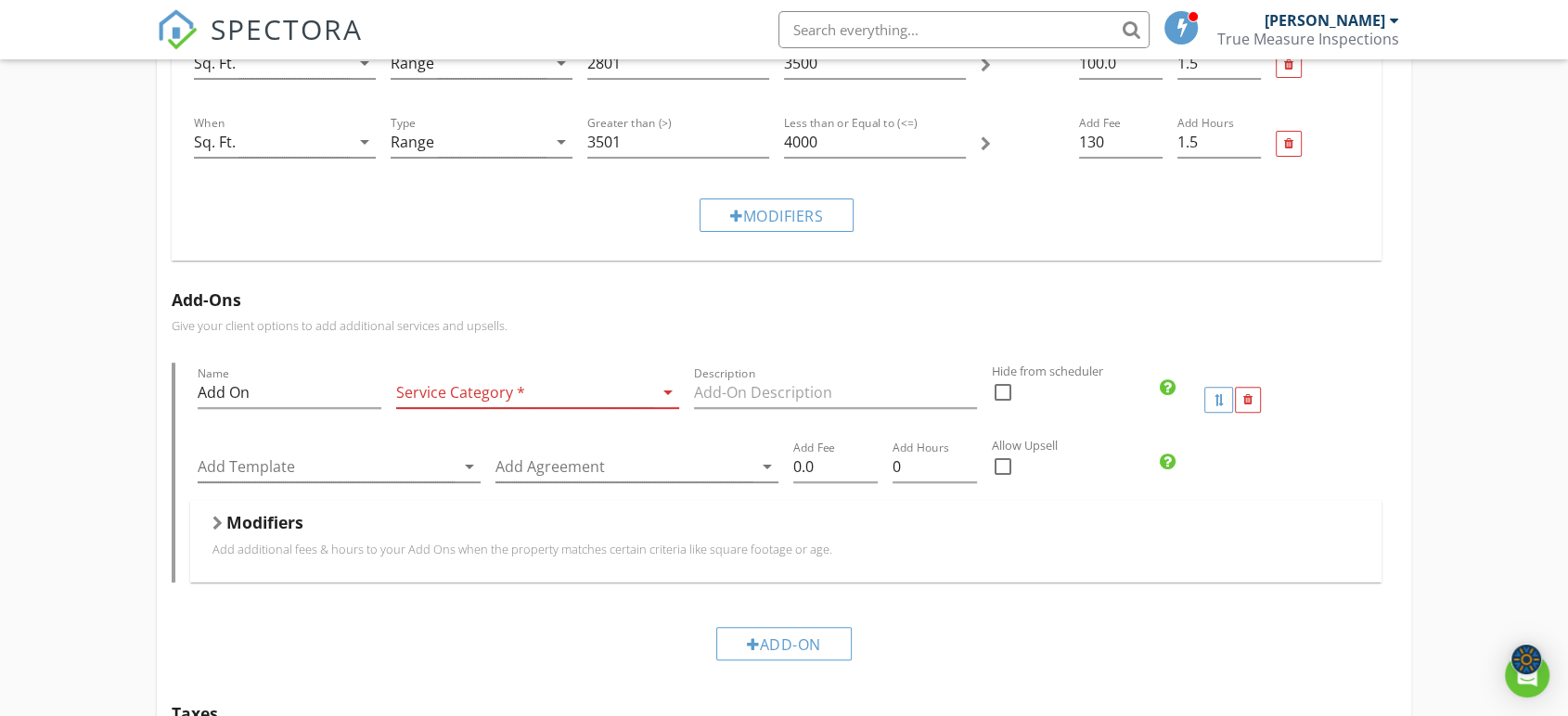
scroll to position [558, 0]
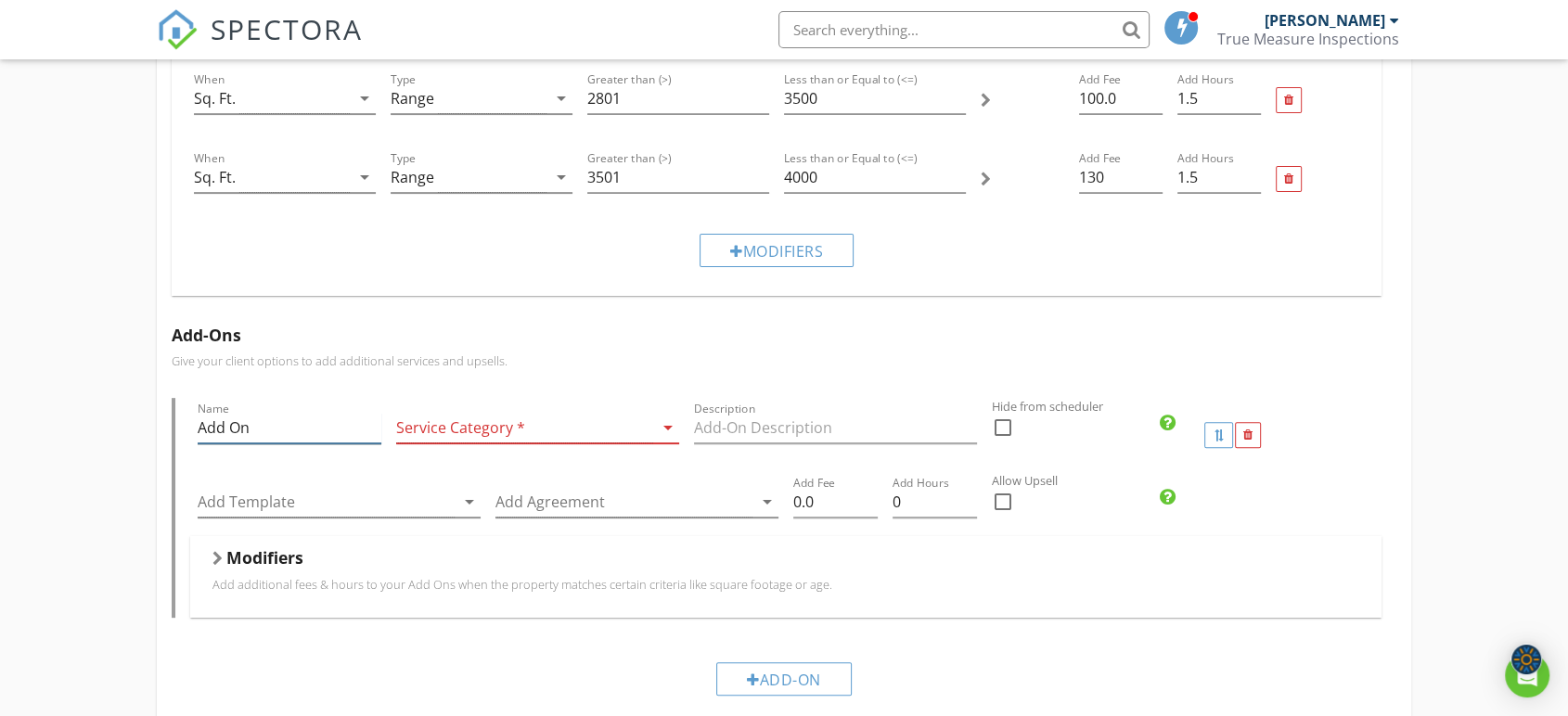
click at [299, 413] on input "Add On" at bounding box center [289, 428] width 184 height 30
drag, startPoint x: 276, startPoint y: 426, endPoint x: 206, endPoint y: 431, distance: 70.2
click at [206, 431] on input "Add On" at bounding box center [289, 428] width 184 height 30
click at [528, 435] on div at bounding box center [525, 428] width 257 height 30
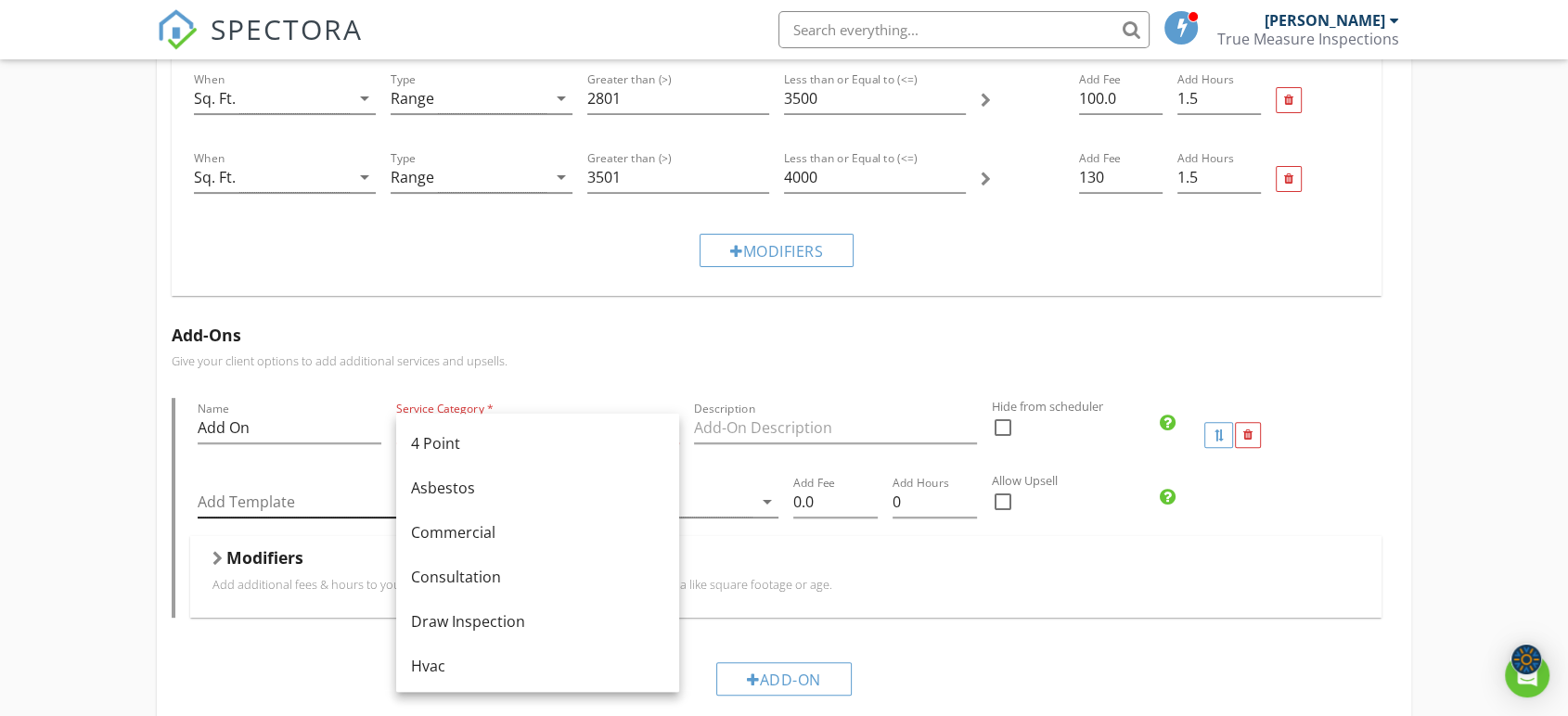
click at [339, 516] on div at bounding box center [326, 502] width 257 height 30
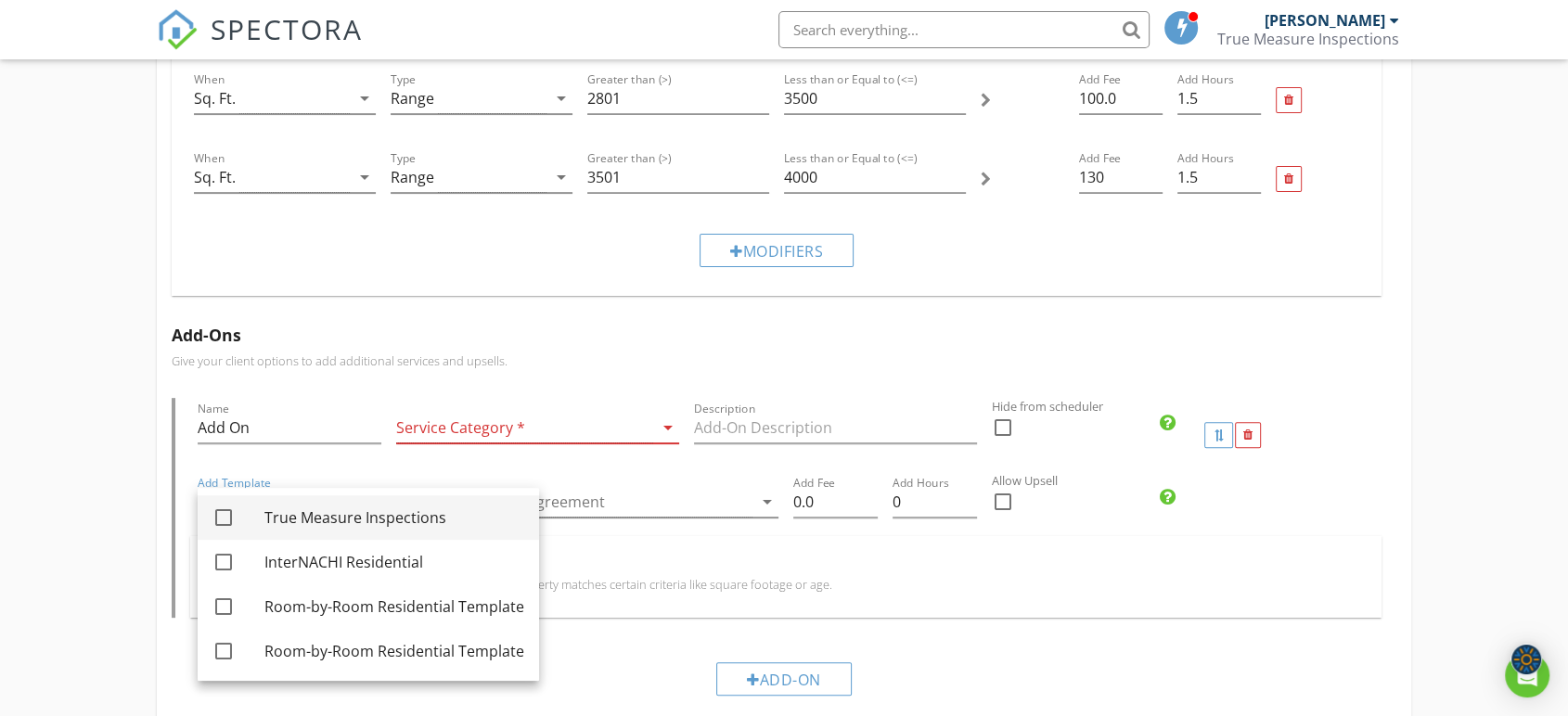
click at [344, 500] on div "True Measure Inspections" at bounding box center [394, 517] width 260 height 45
checkbox input "true"
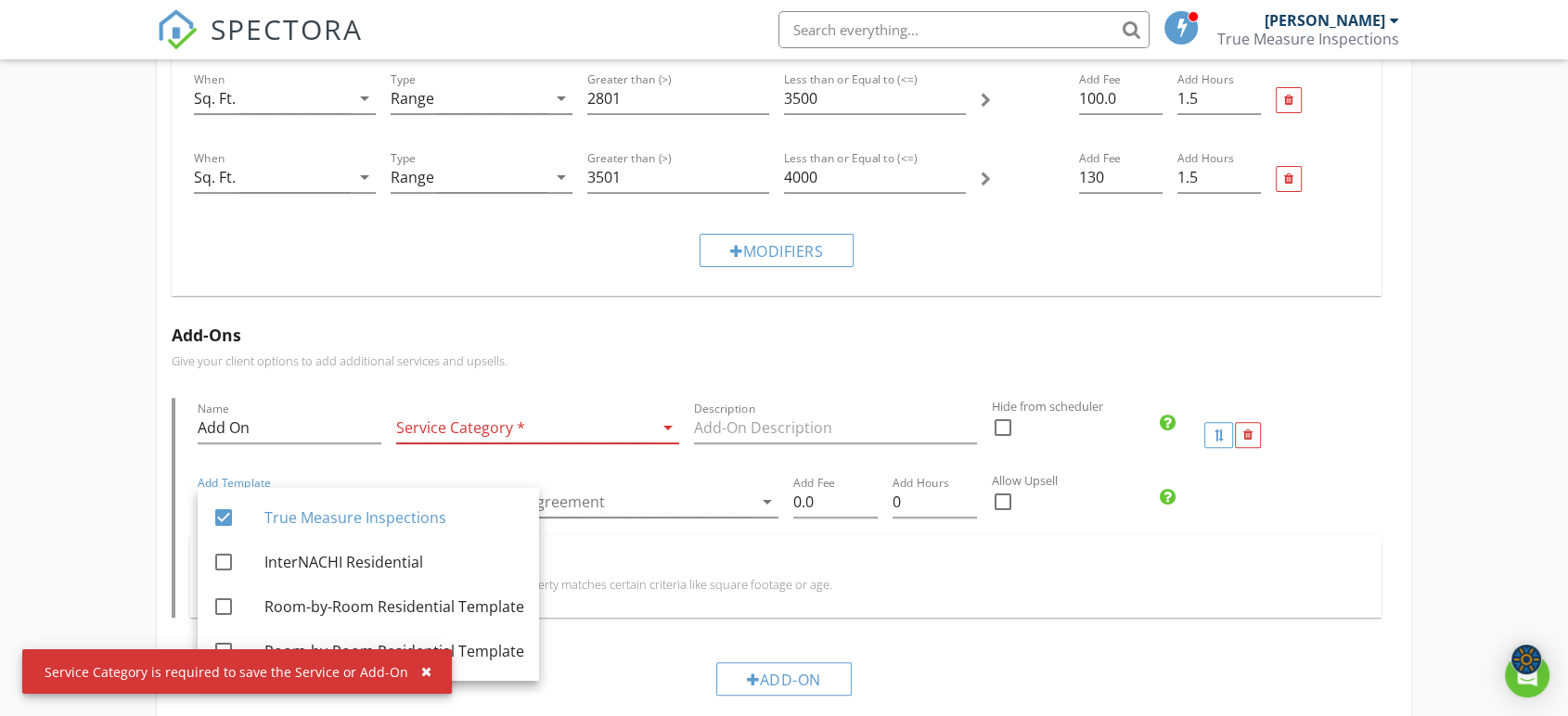
click at [644, 467] on div "Service Category * arrow_drop_down" at bounding box center [537, 435] width 298 height 74
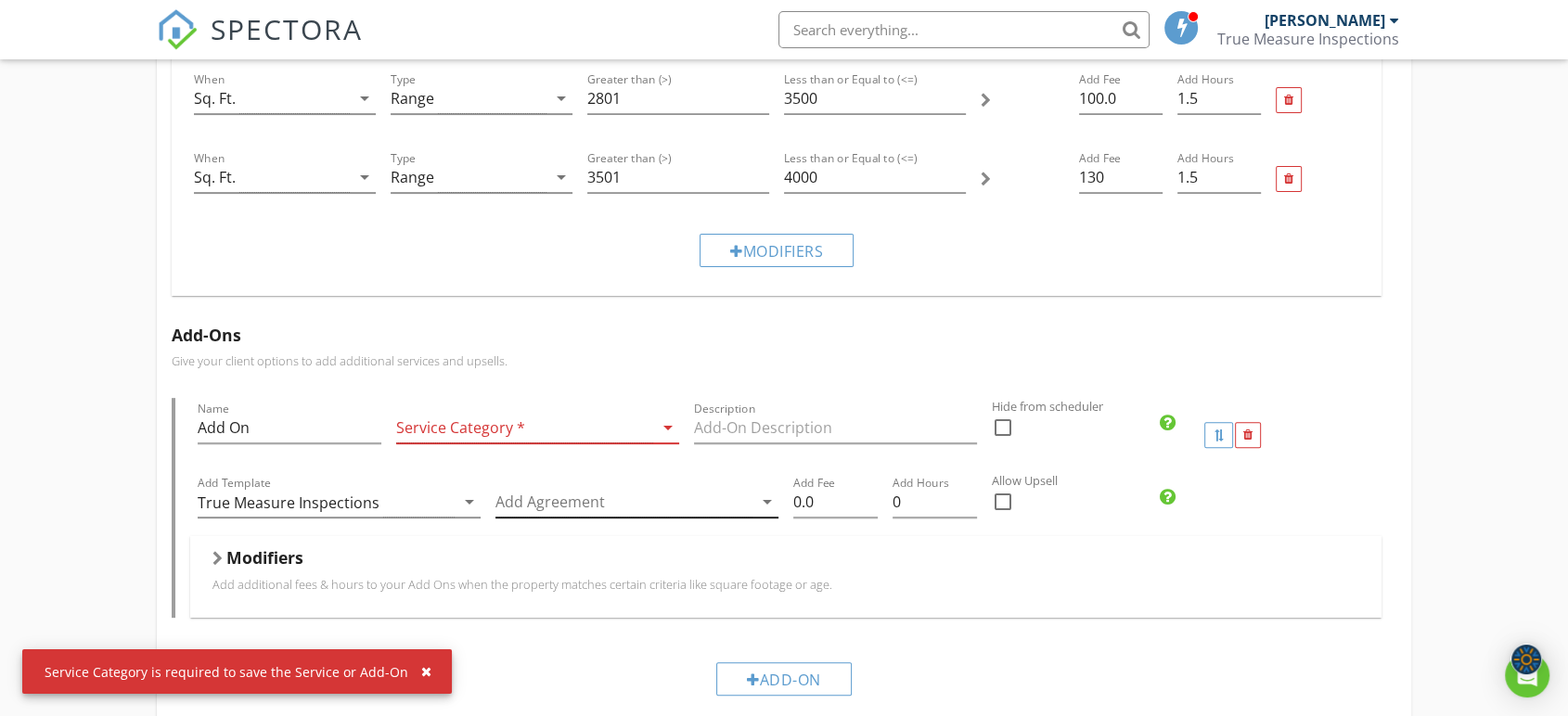
click at [637, 503] on div at bounding box center [624, 502] width 257 height 30
click at [622, 523] on div "Inspection Agreement" at bounding box center [663, 517] width 202 height 22
checkbox input "true"
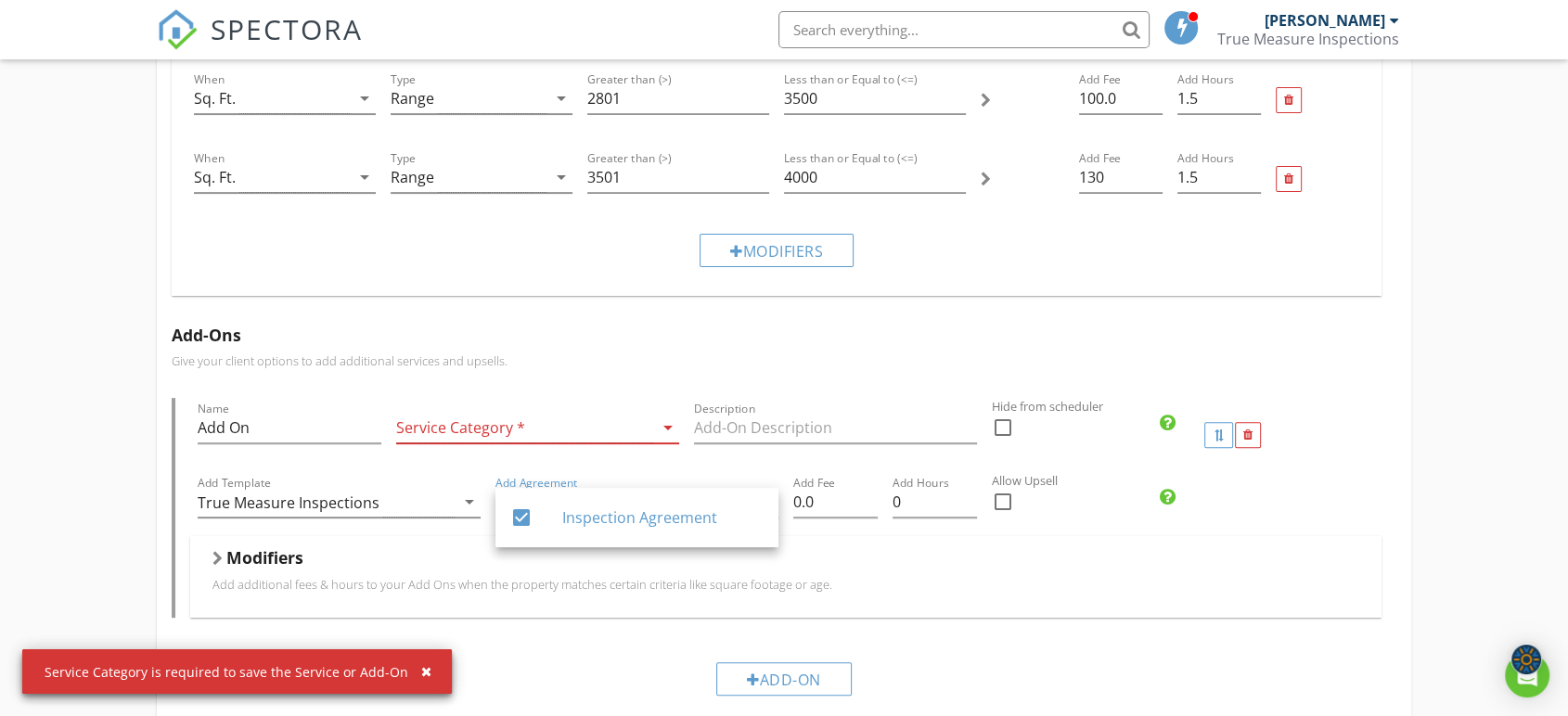
click at [610, 467] on div "Service Category * arrow_drop_down" at bounding box center [537, 435] width 298 height 74
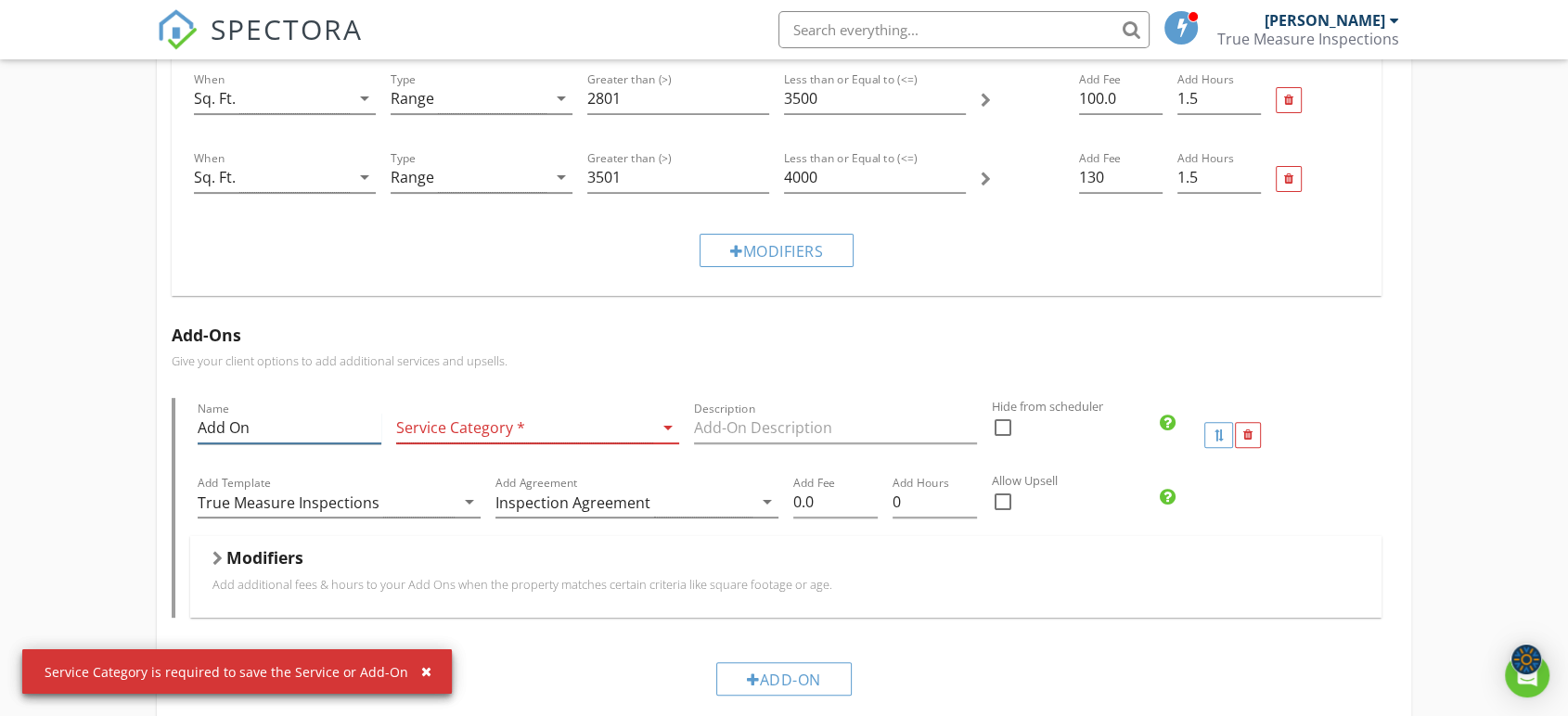
click at [329, 423] on input "Add On" at bounding box center [289, 428] width 184 height 30
drag, startPoint x: 203, startPoint y: 418, endPoint x: 149, endPoint y: 418, distance: 54.0
click at [149, 418] on div "Residential Inspection Name Residential Inspection Service Category * Residenti…" at bounding box center [784, 347] width 1568 height 1471
type input "Limited Scope"
click at [551, 429] on div at bounding box center [525, 428] width 257 height 30
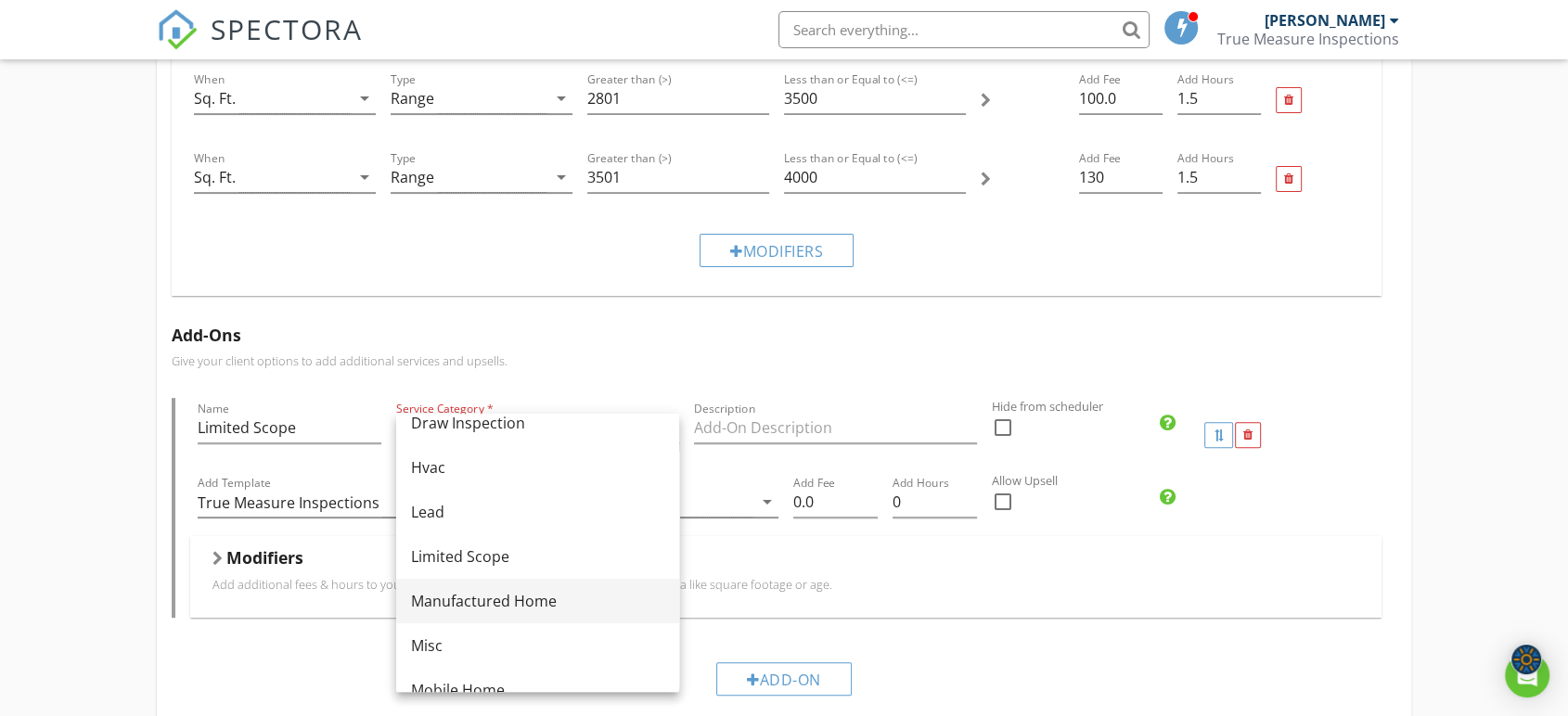
scroll to position [309, 0]
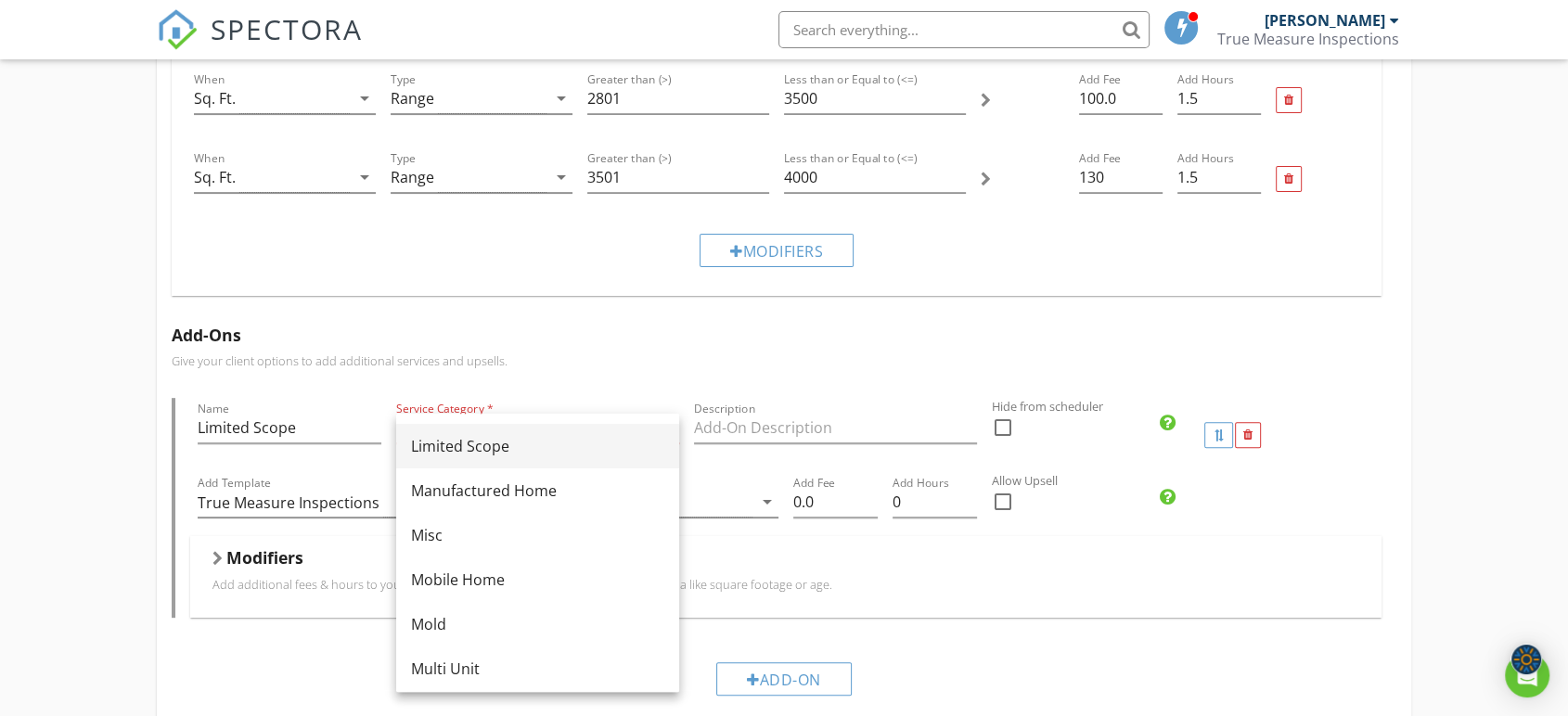
click at [497, 451] on div "Limited Scope" at bounding box center [537, 446] width 253 height 22
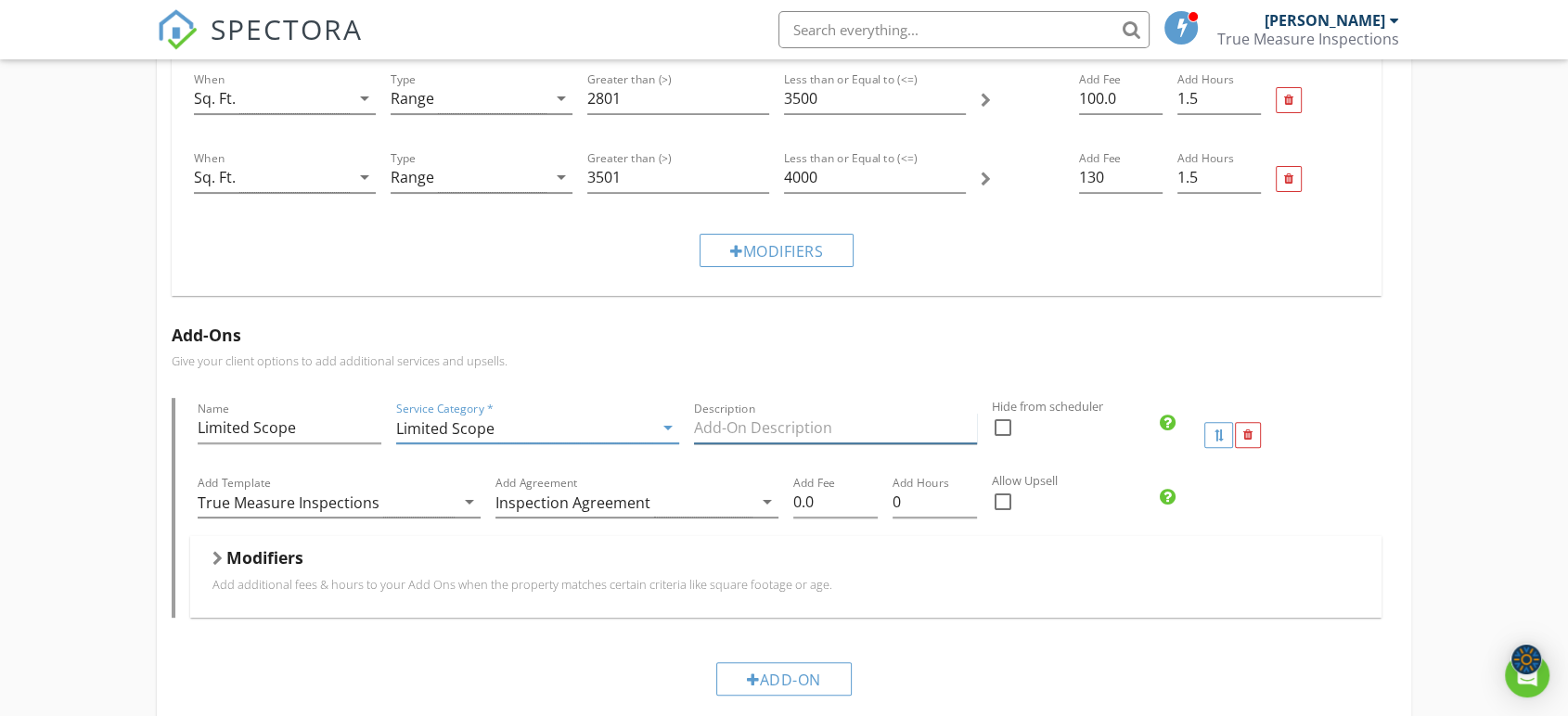
click at [918, 429] on input "Description" at bounding box center [836, 428] width 283 height 30
type input "Limited Scope of Waste water drain"
click at [868, 494] on input "0.01" at bounding box center [835, 502] width 85 height 30
click at [868, 494] on input "0.02" at bounding box center [835, 502] width 85 height 30
click at [868, 494] on input "0.03" at bounding box center [835, 502] width 85 height 30
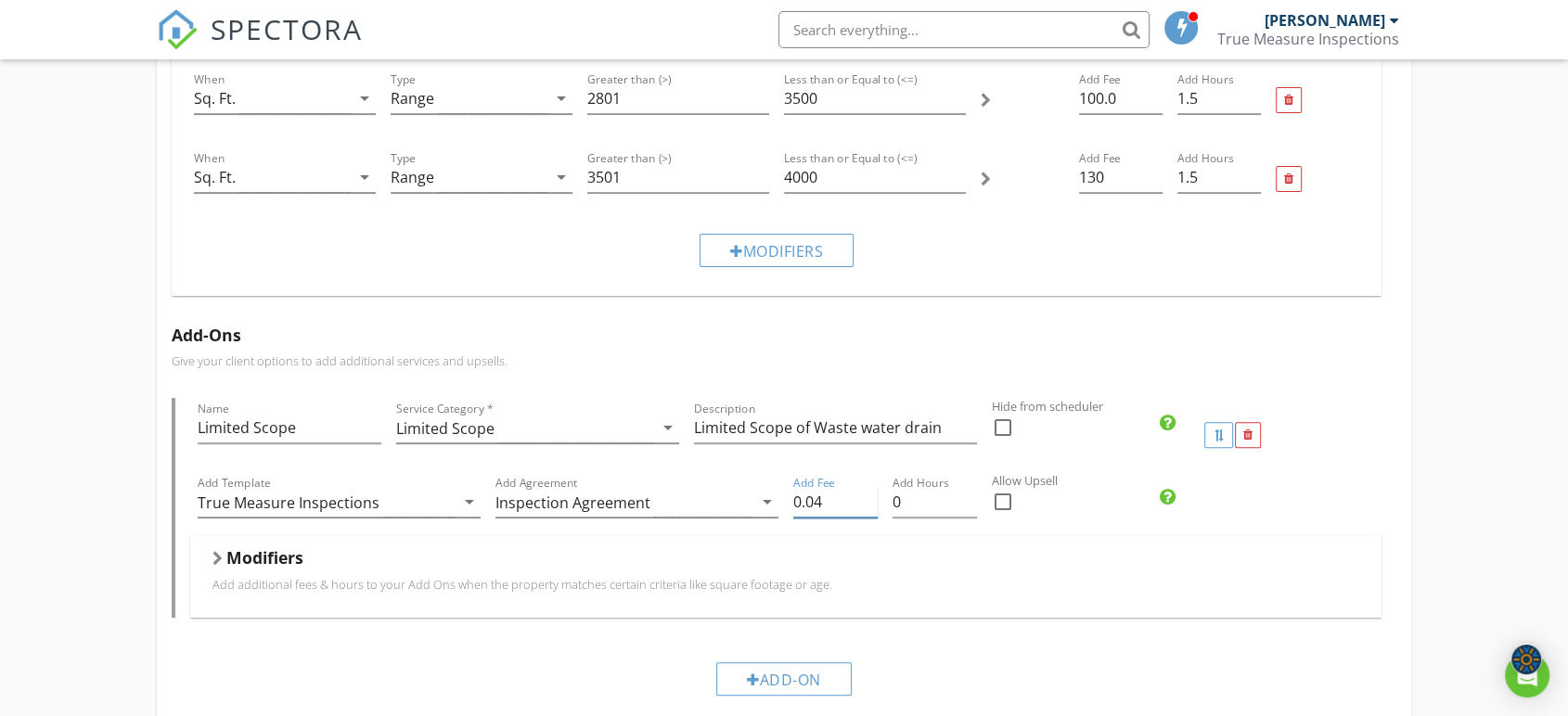
click at [868, 494] on input "0.04" at bounding box center [835, 502] width 85 height 30
click at [868, 494] on input "0.05" at bounding box center [835, 502] width 85 height 30
click at [868, 494] on input "0.06" at bounding box center [835, 502] width 85 height 30
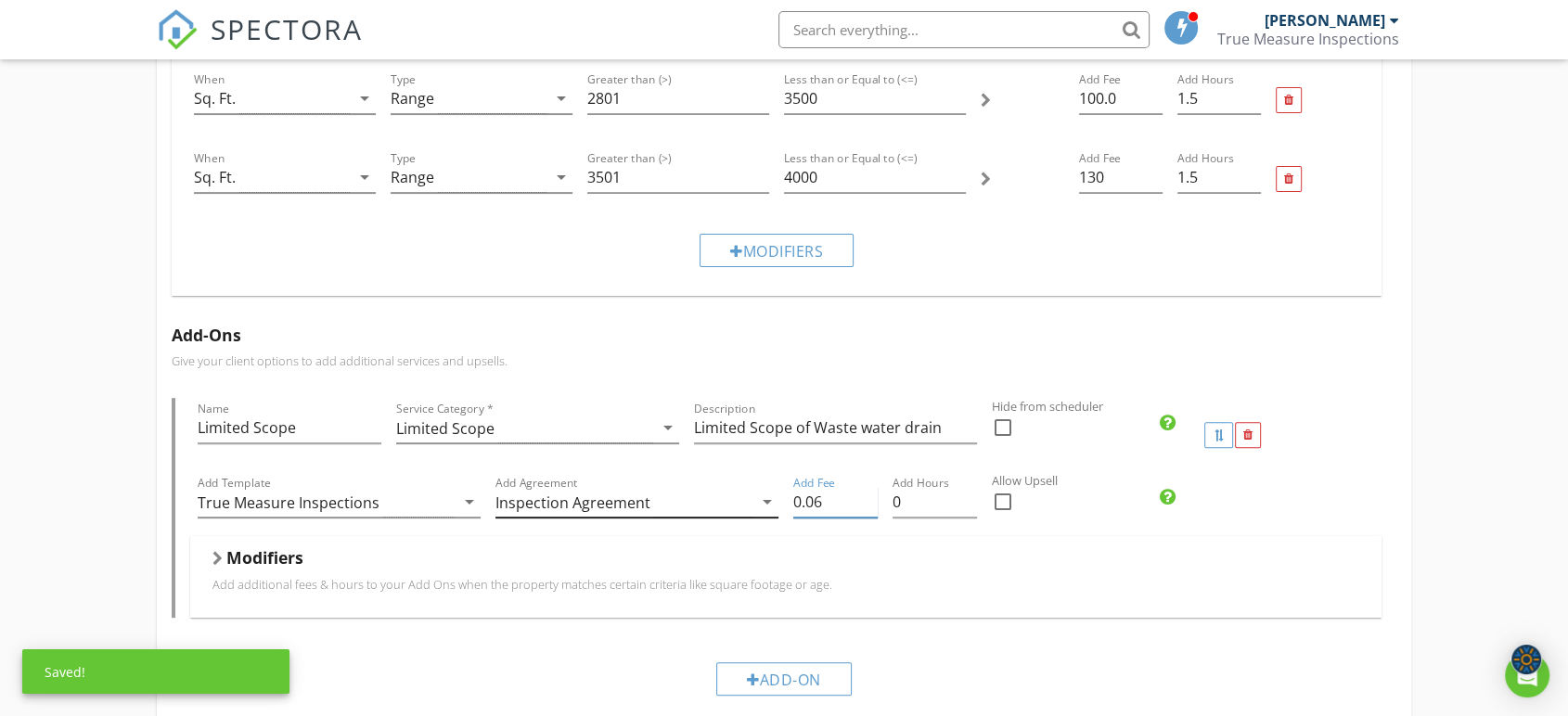
drag, startPoint x: 839, startPoint y: 503, endPoint x: 774, endPoint y: 509, distance: 65.3
click at [774, 509] on div "Add Template True Measure Inspections arrow_drop_down Add Agreement Inspection …" at bounding box center [785, 504] width 1191 height 64
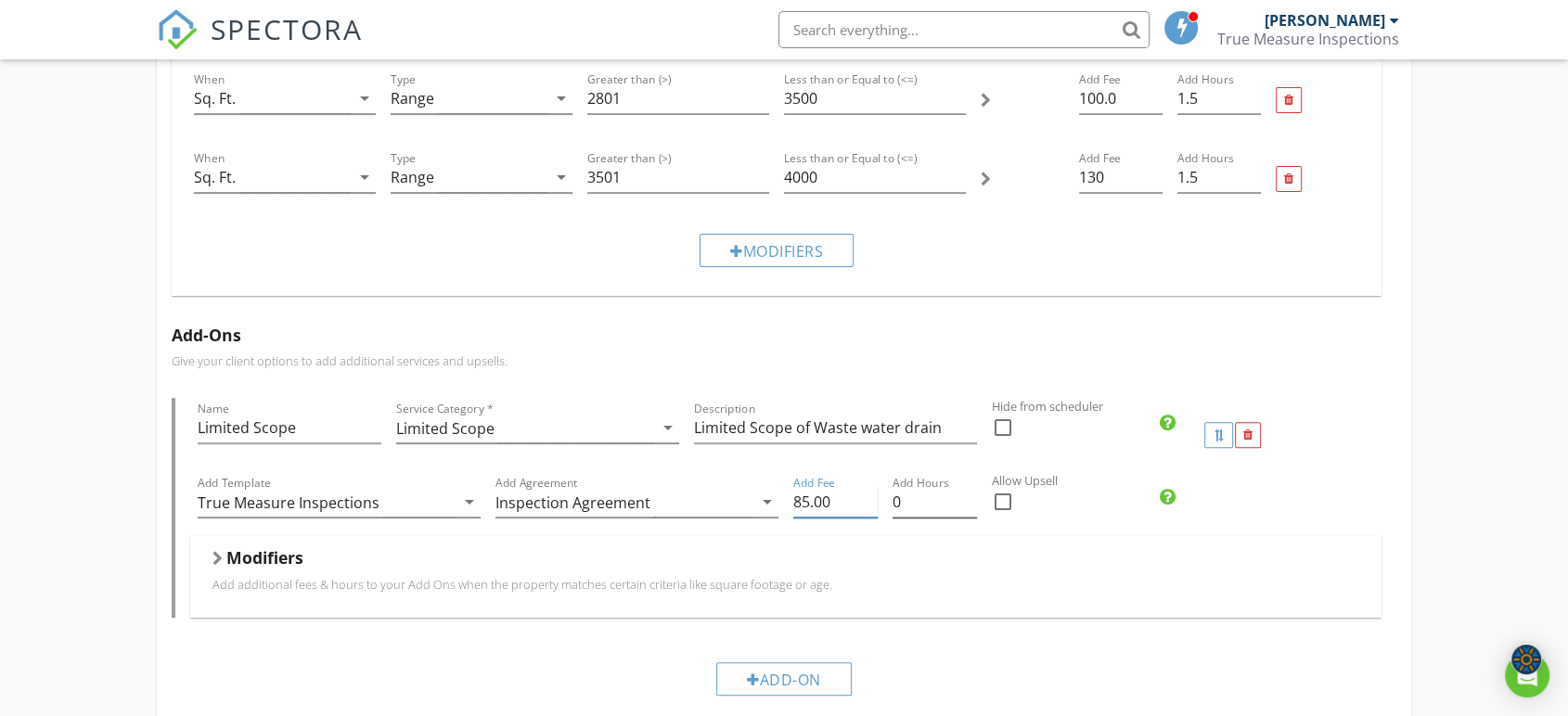
type input "85.00"
click at [967, 494] on input "0.25" at bounding box center [934, 502] width 85 height 30
type input "0.5"
click at [967, 495] on input "0.5" at bounding box center [934, 502] width 85 height 30
click at [1002, 505] on div at bounding box center [1002, 501] width 31 height 31
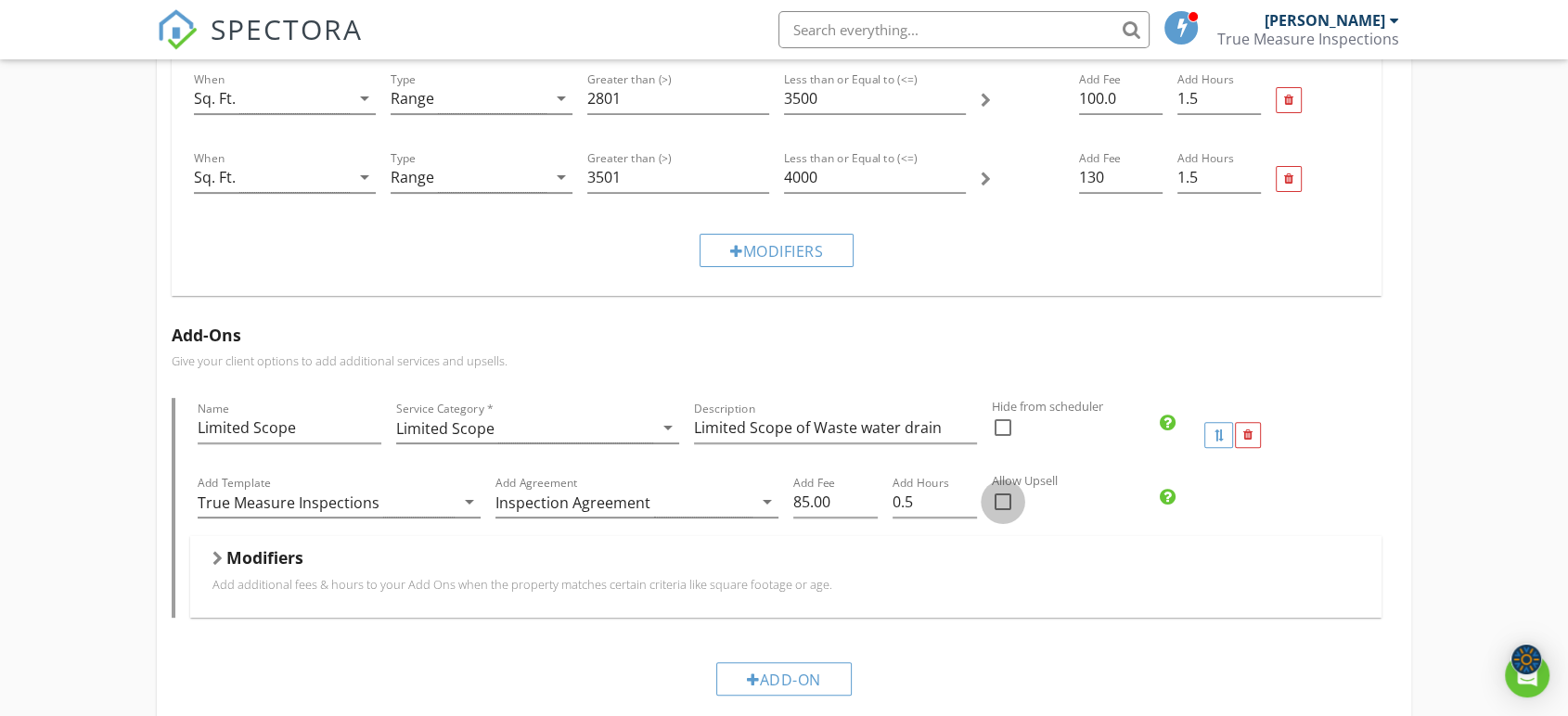
checkbox input "true"
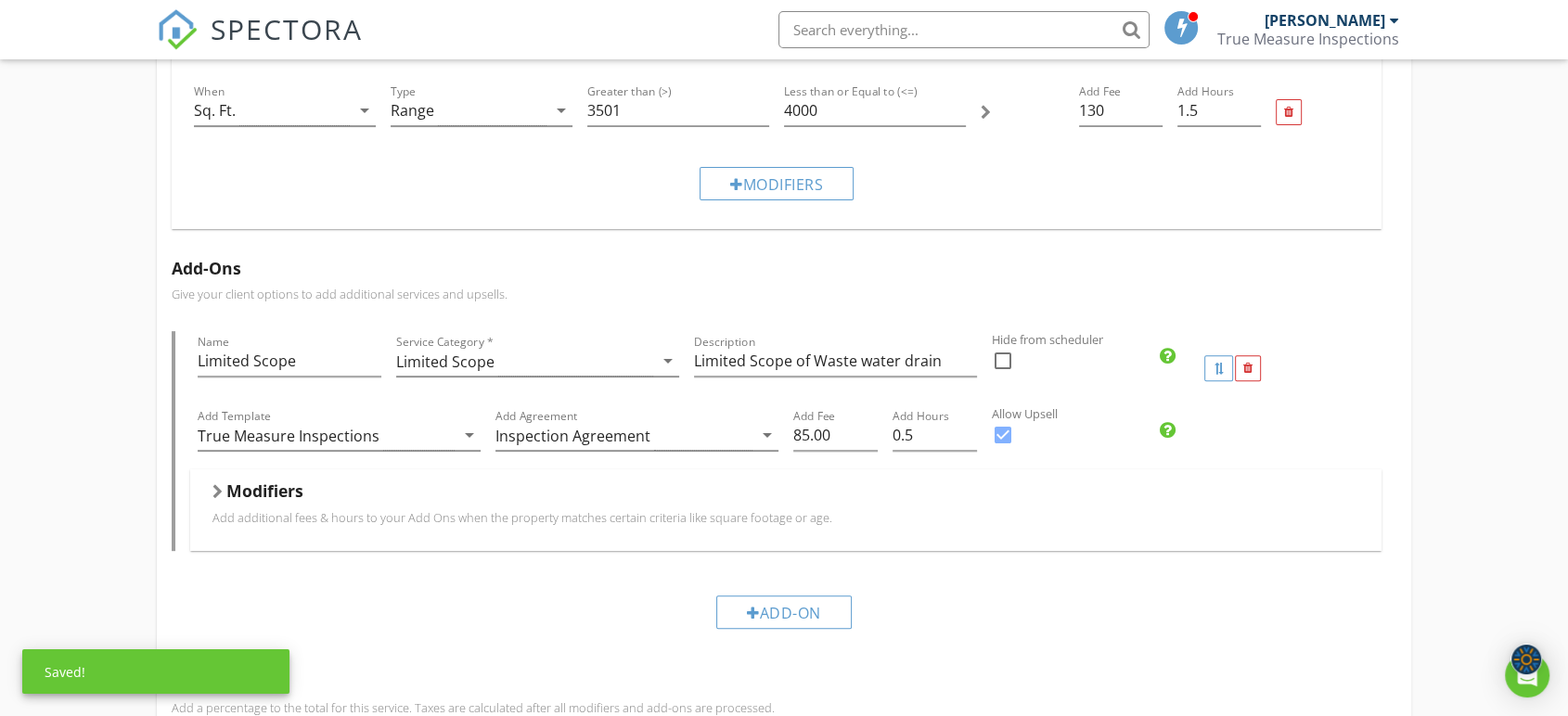
scroll to position [662, 0]
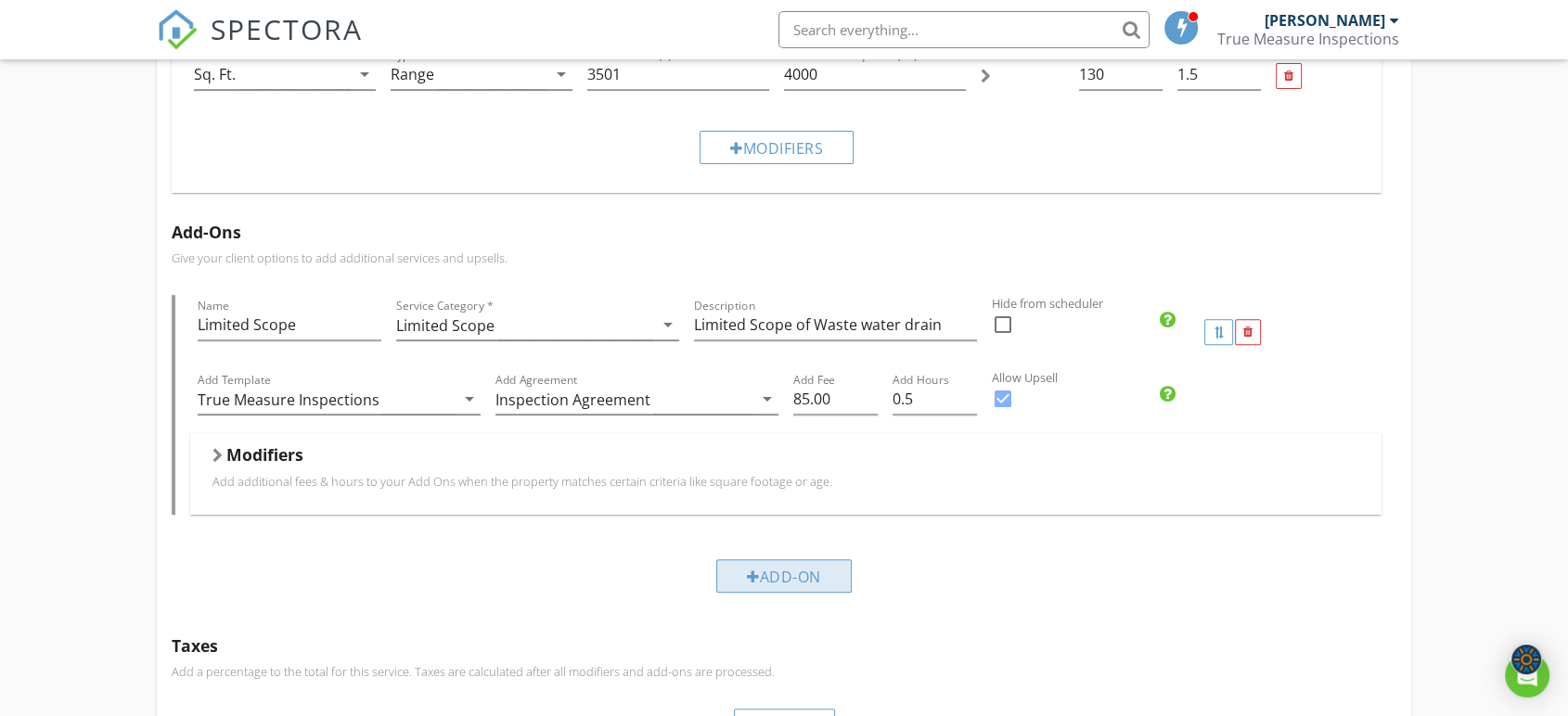
click at [806, 580] on div "Add-On" at bounding box center [784, 575] width 135 height 33
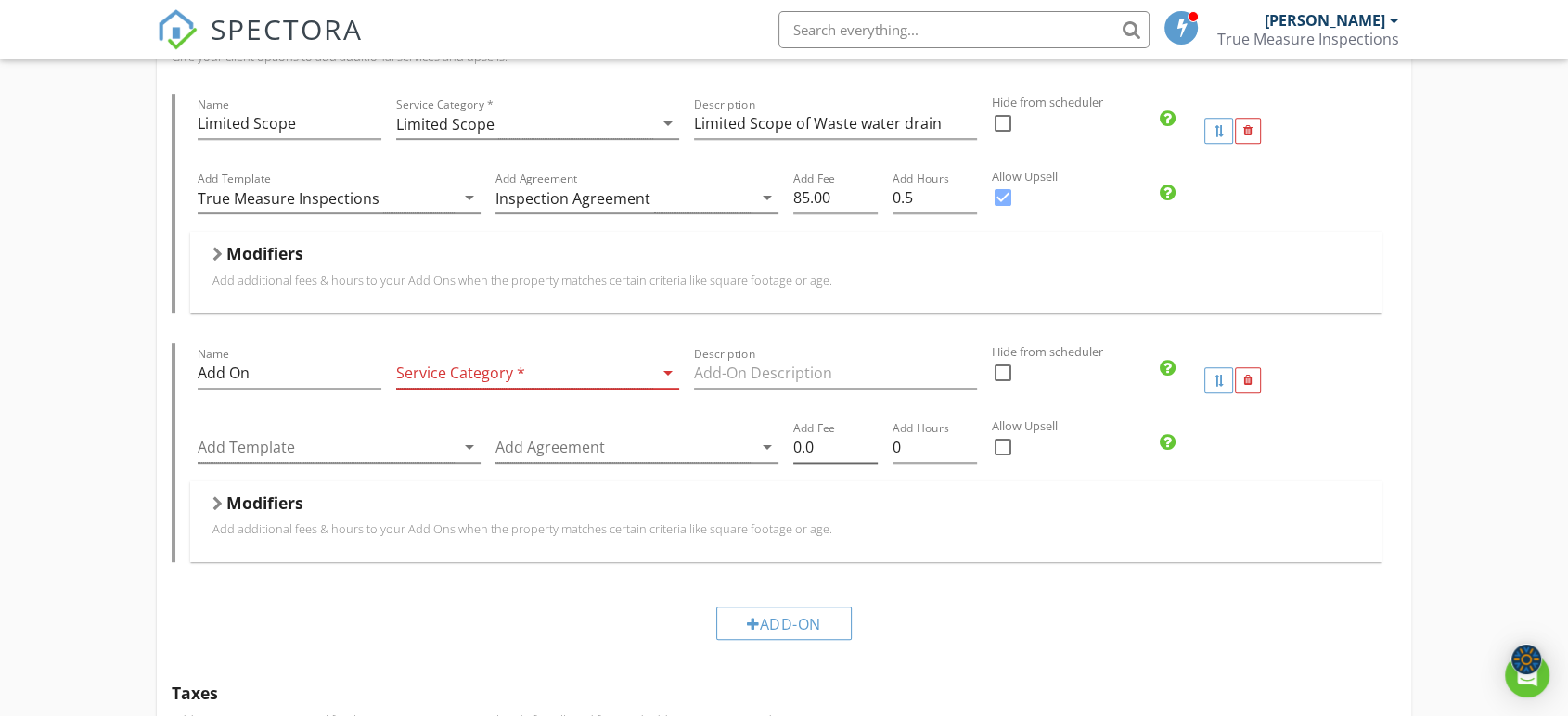
scroll to position [868, 0]
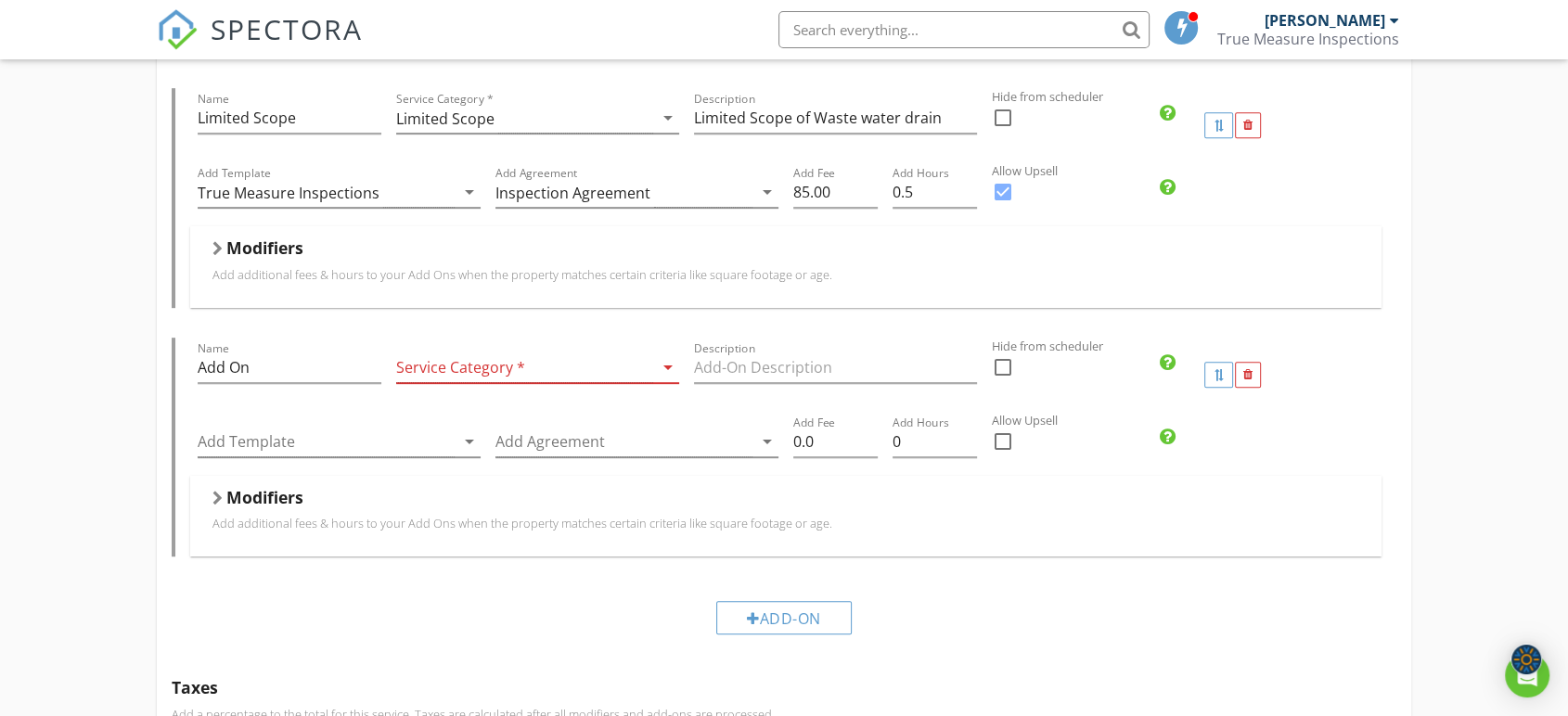
click at [527, 367] on div at bounding box center [525, 368] width 257 height 30
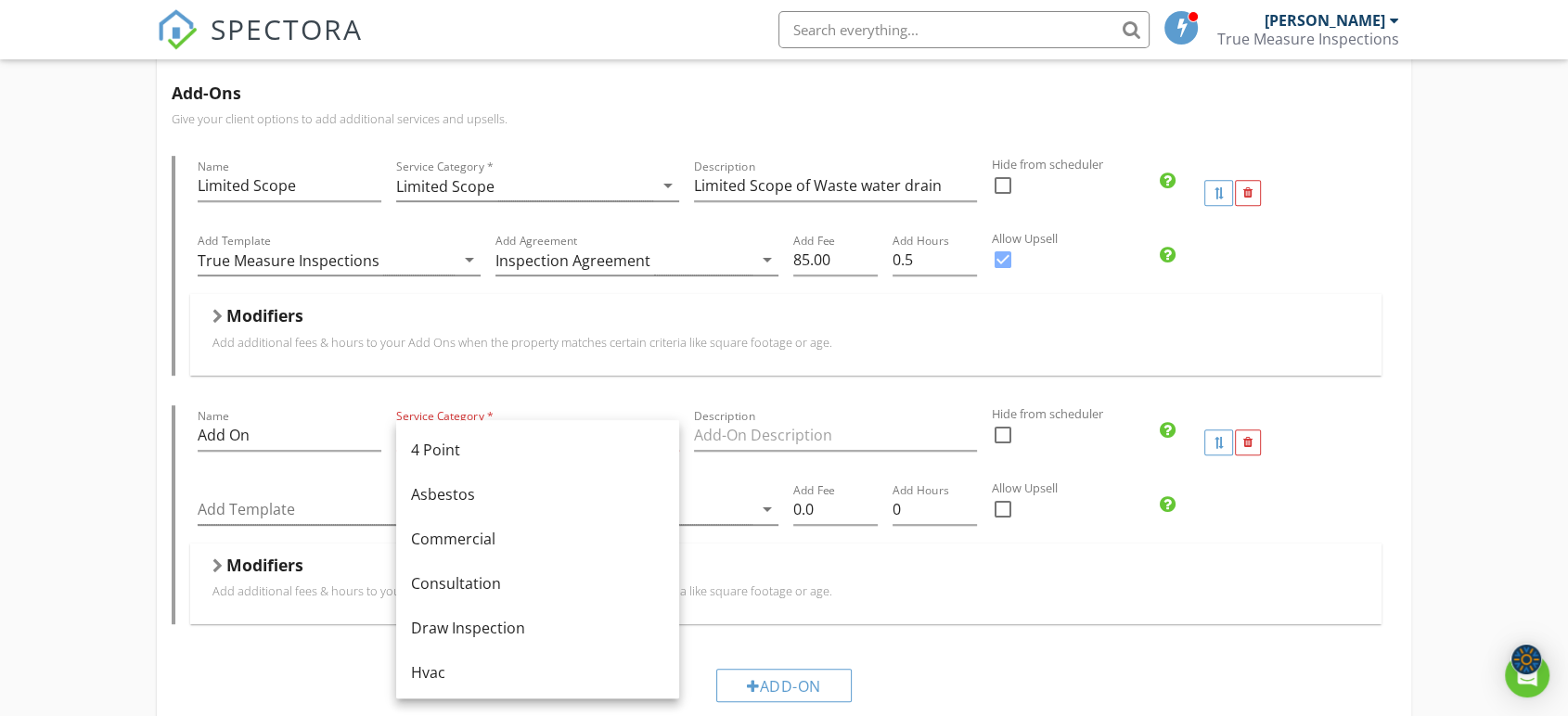
scroll to position [764, 0]
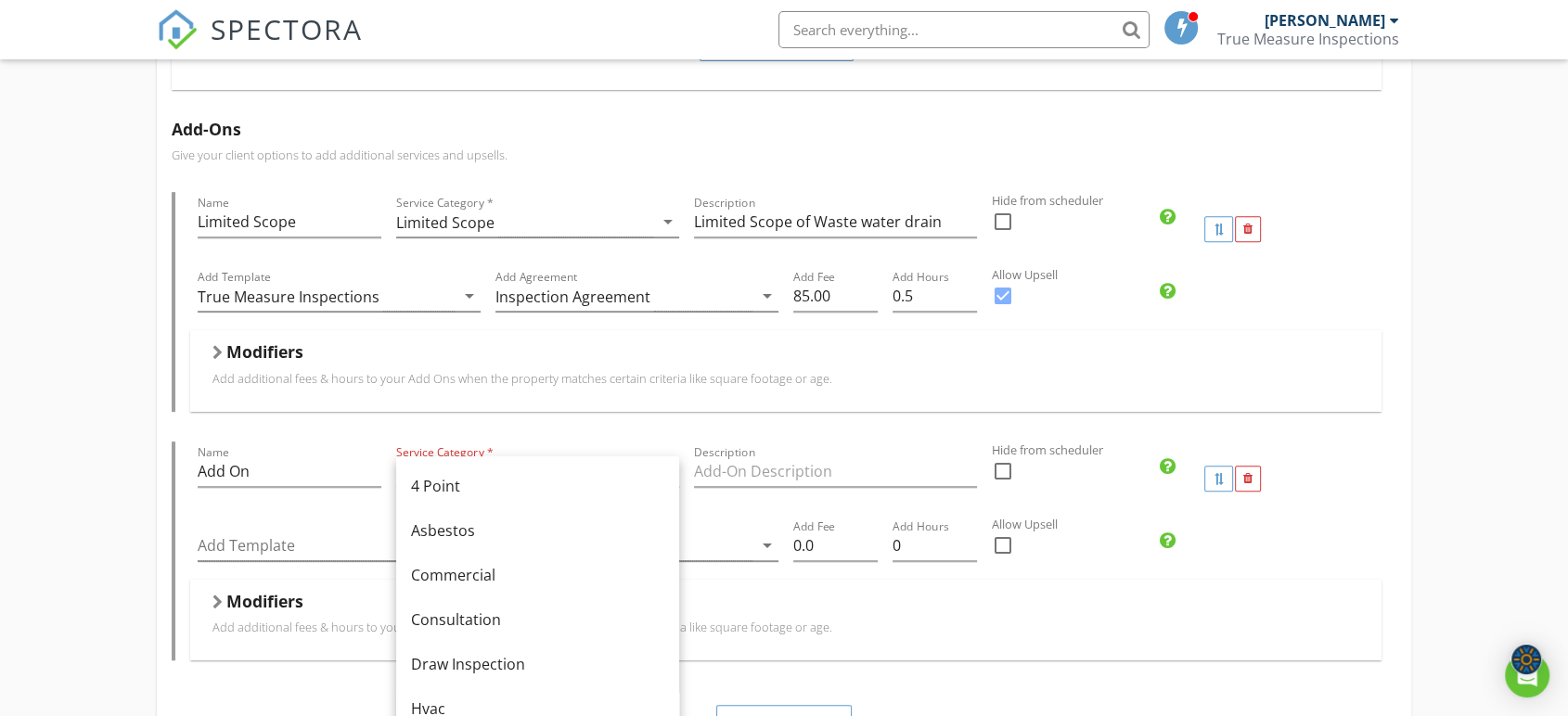
click at [1348, 376] on p "Add additional fees & hours to your Add Ons when the property matches certain c…" at bounding box center [785, 378] width 1147 height 15
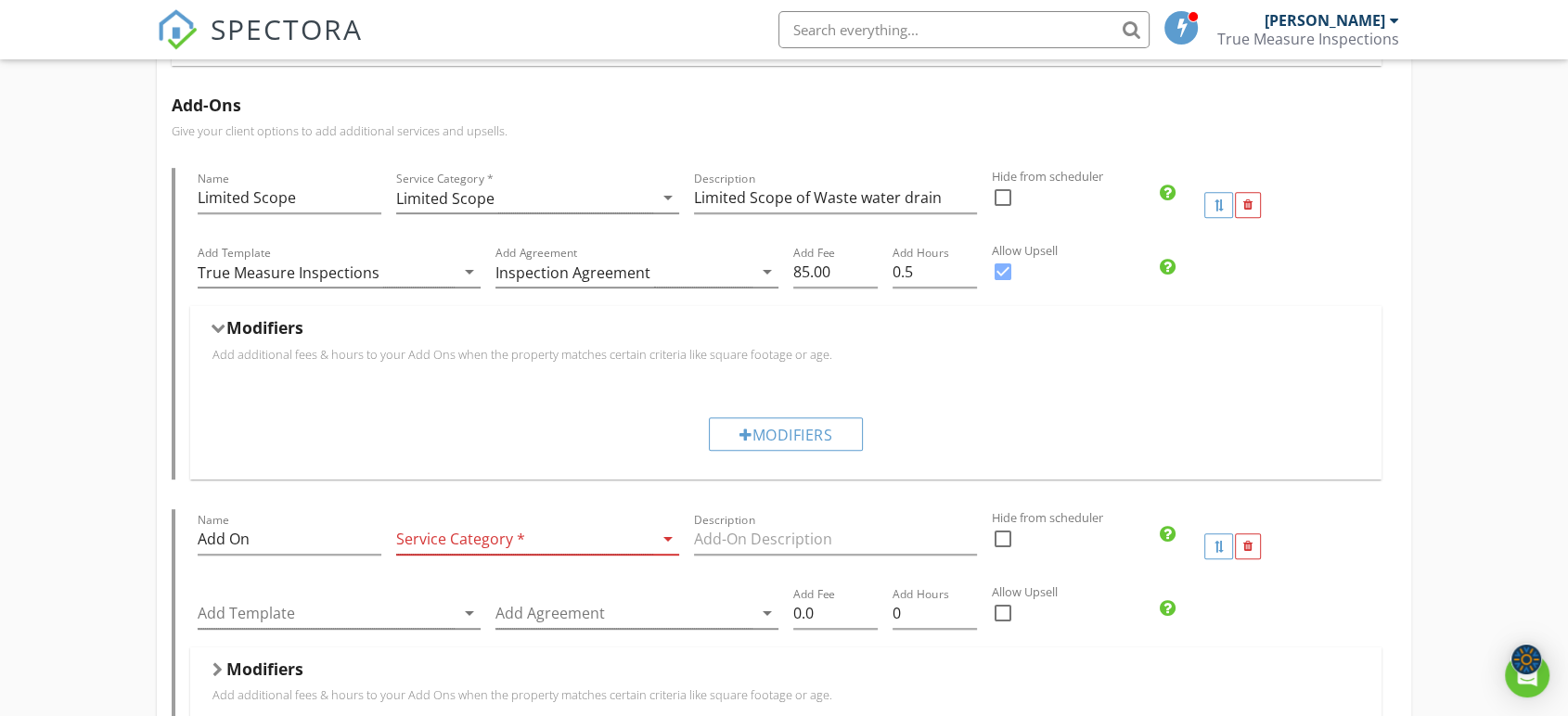
scroll to position [867, 0]
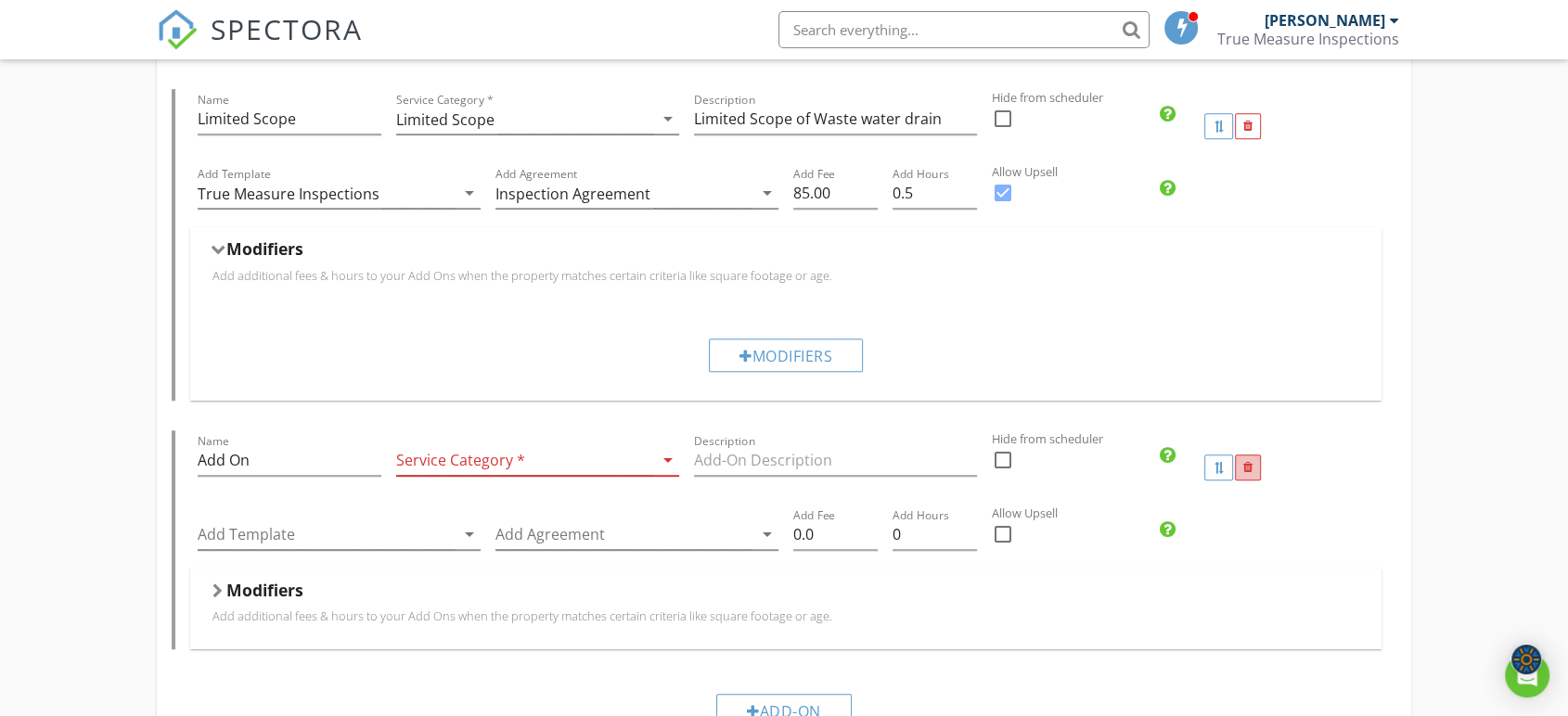
click at [1254, 470] on div at bounding box center [1247, 467] width 26 height 26
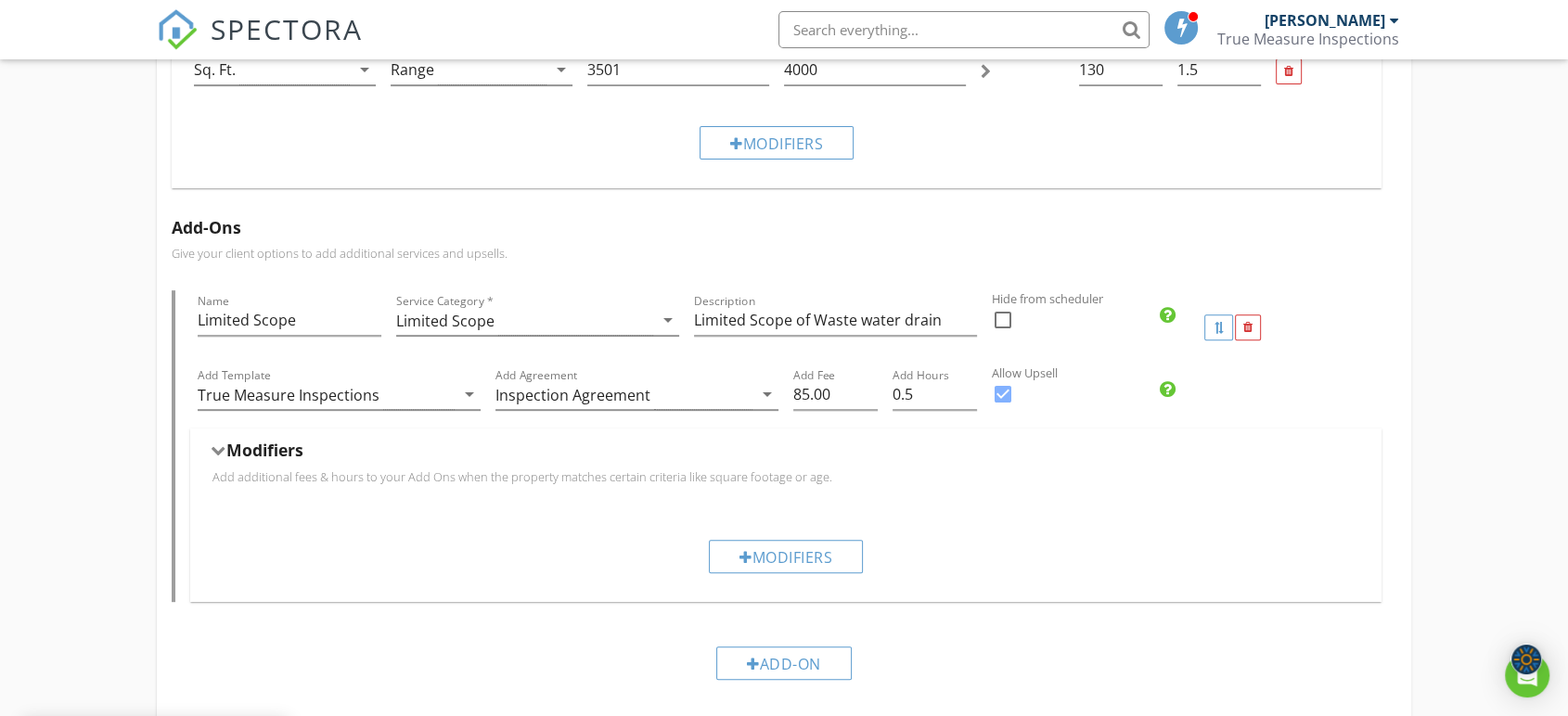
scroll to position [661, 0]
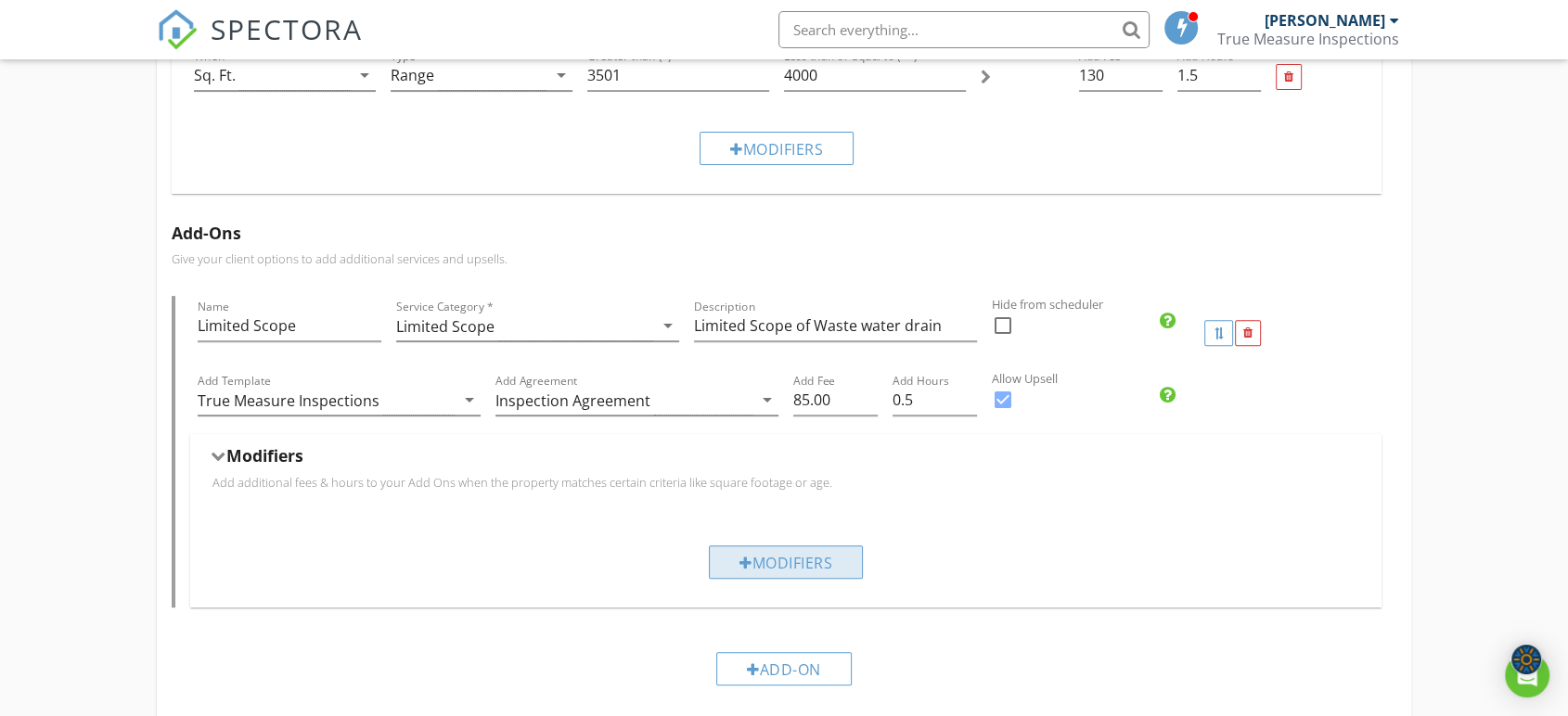
click at [813, 566] on div "Modifiers" at bounding box center [785, 562] width 154 height 33
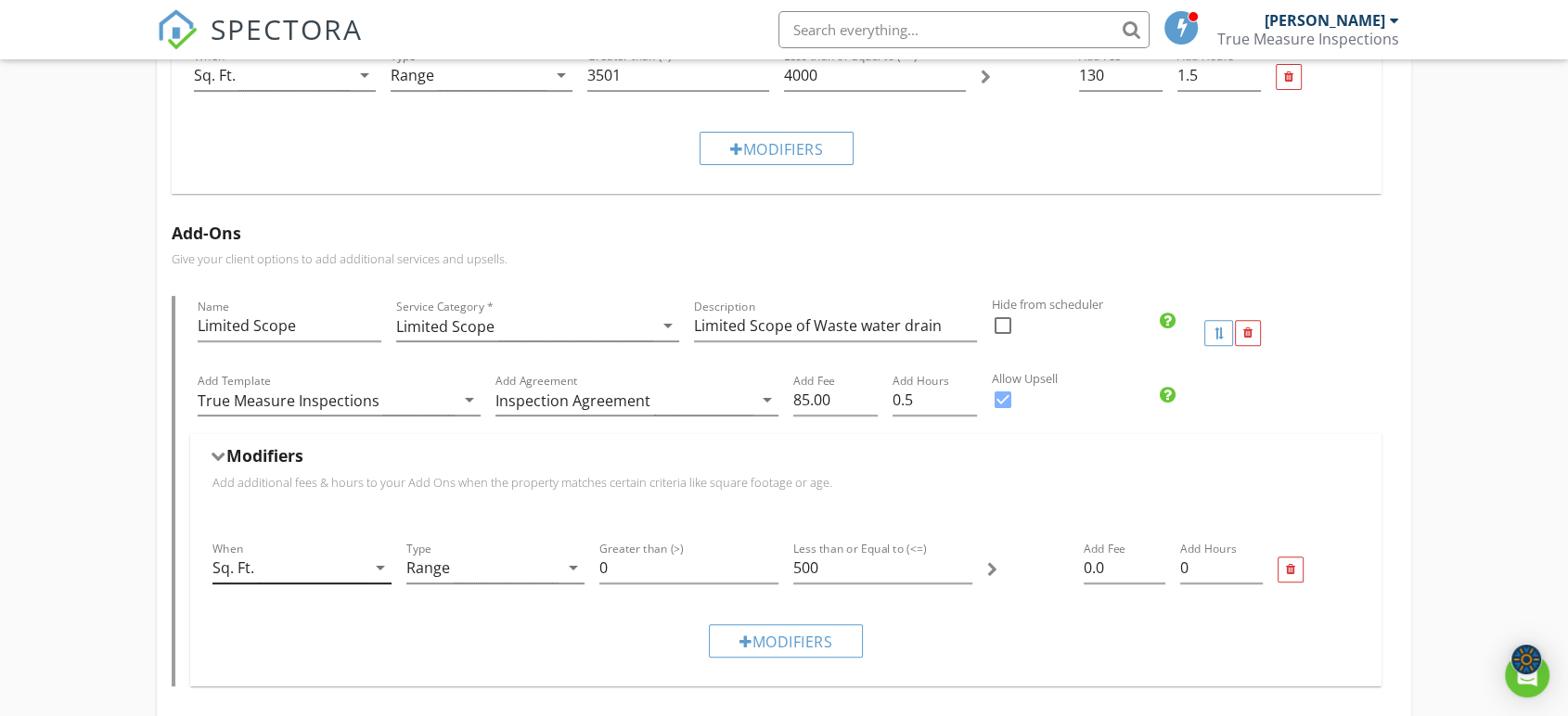
click at [357, 569] on div "Sq. Ft." at bounding box center [288, 568] width 153 height 30
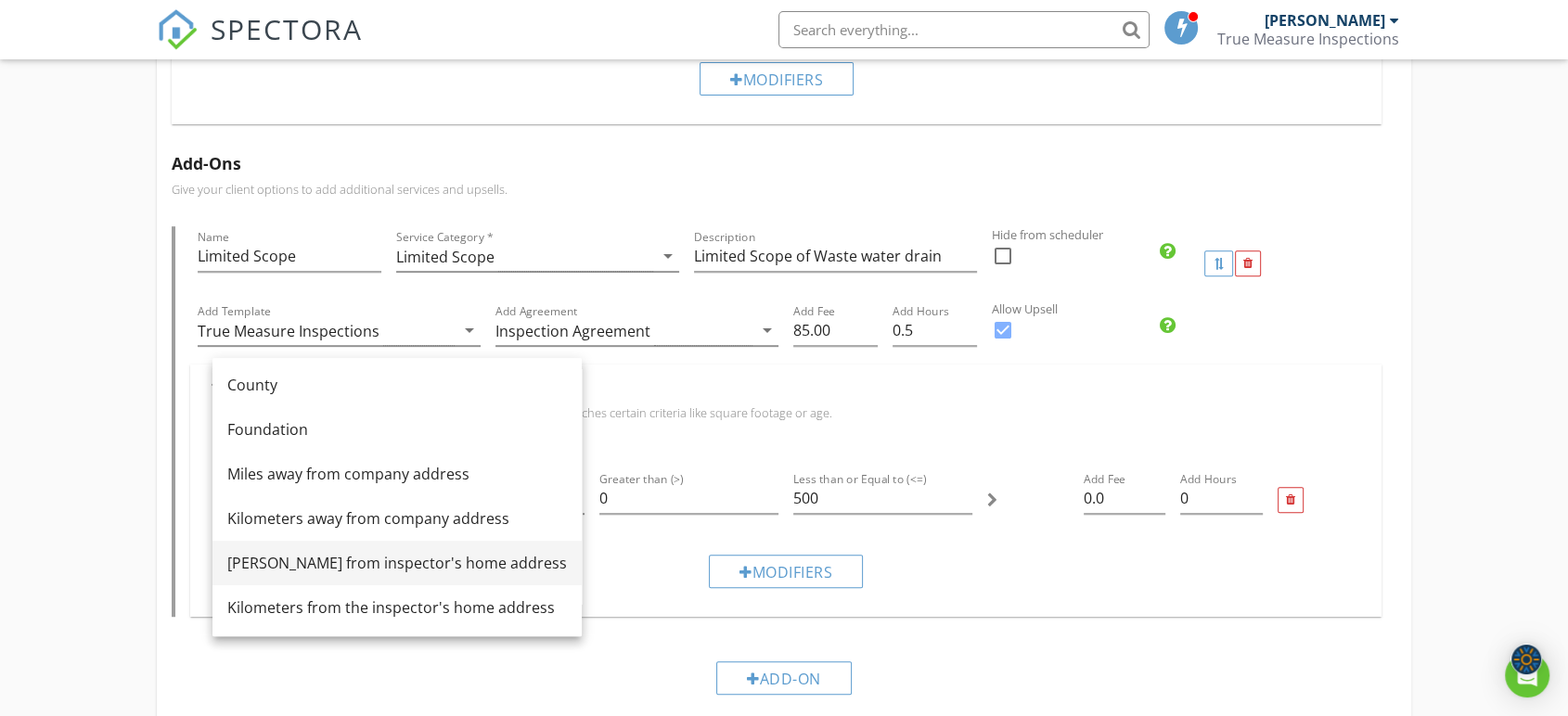
scroll to position [764, 0]
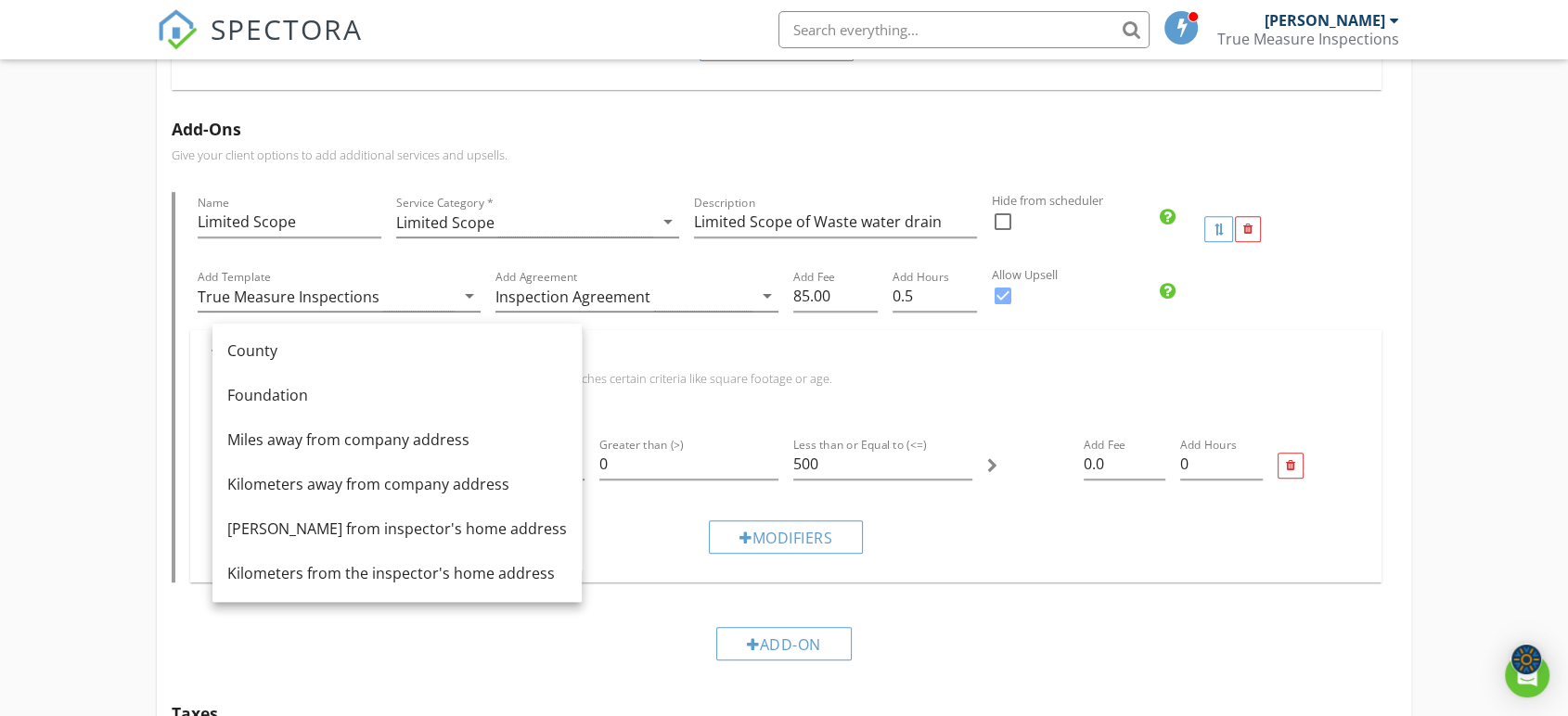
click at [460, 645] on div "Add-On" at bounding box center [784, 643] width 1225 height 62
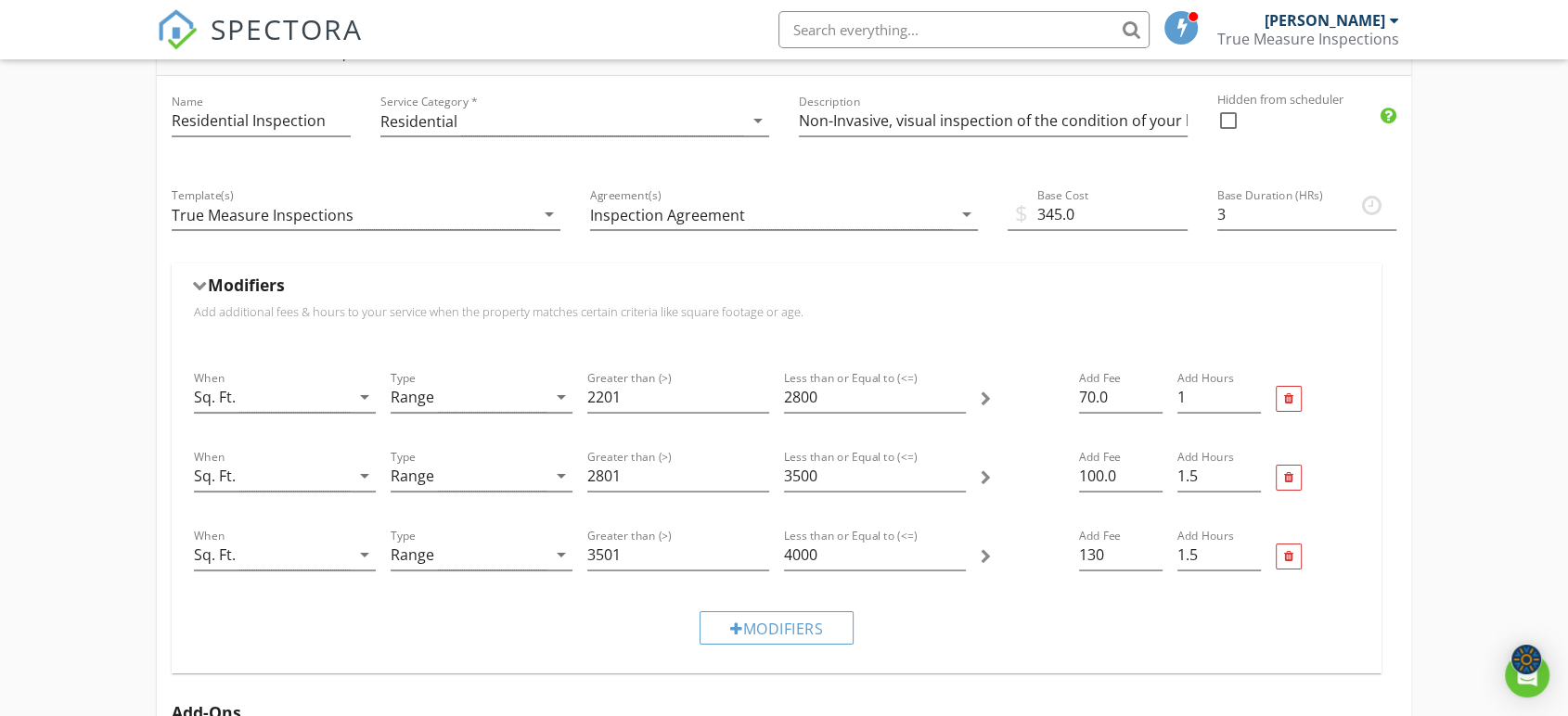
scroll to position [145, 0]
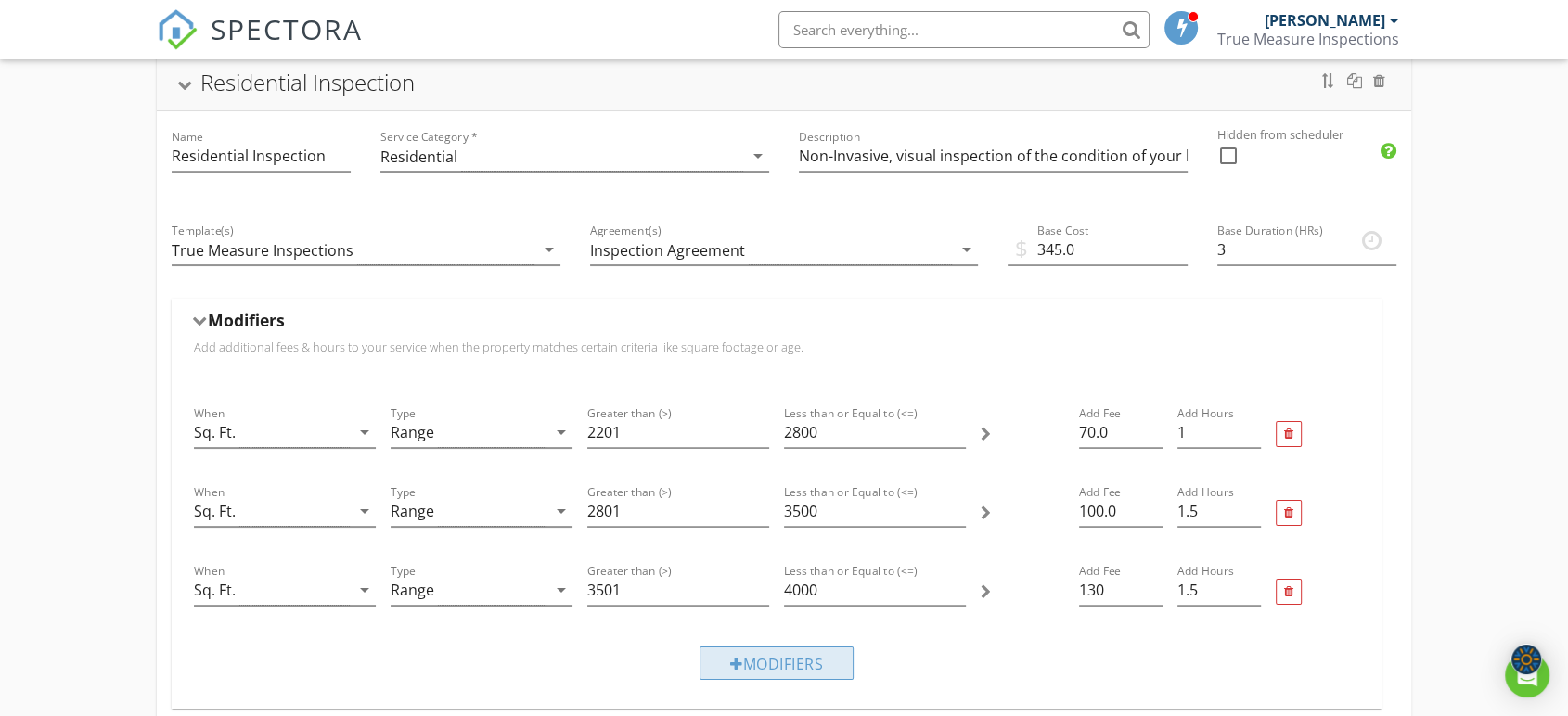
click at [816, 661] on div "Modifiers" at bounding box center [777, 663] width 154 height 33
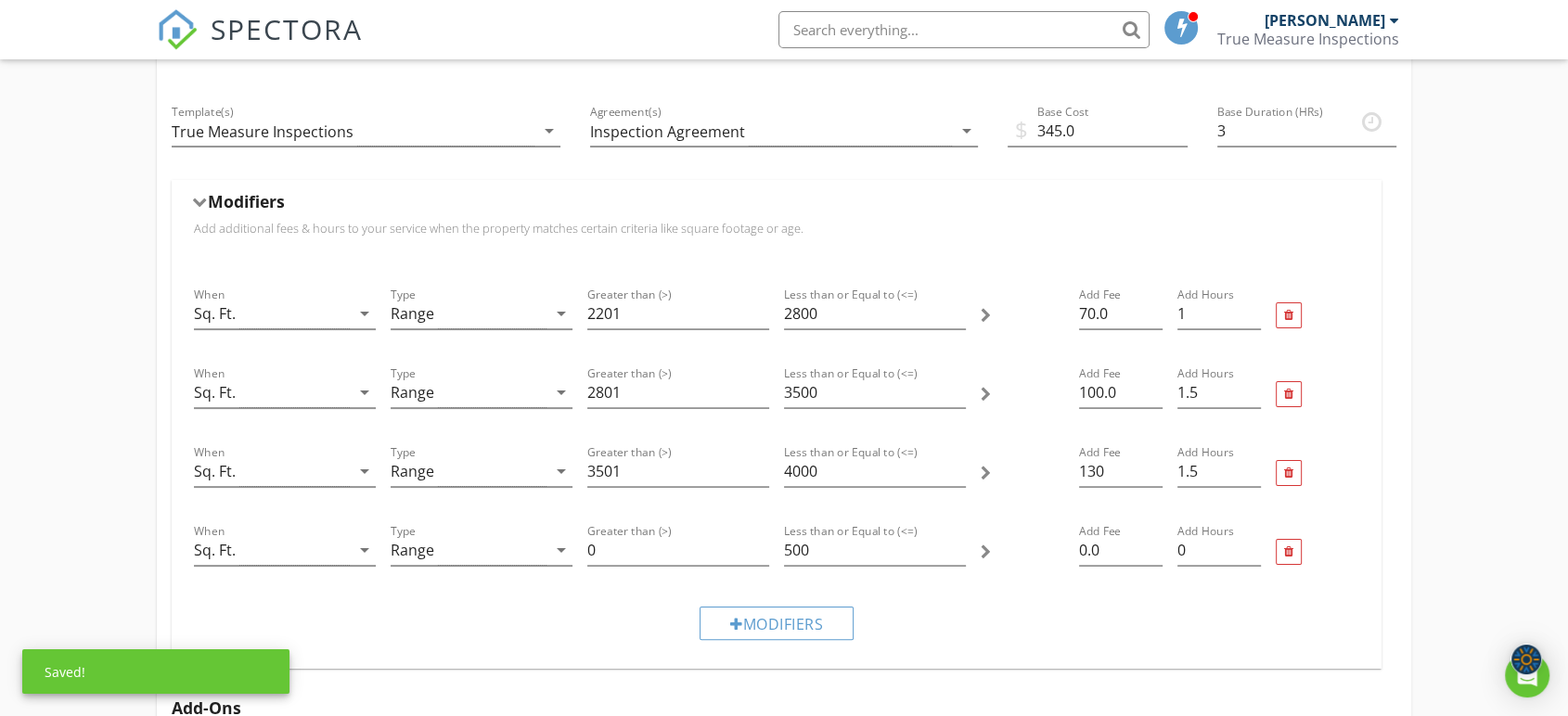
scroll to position [352, 0]
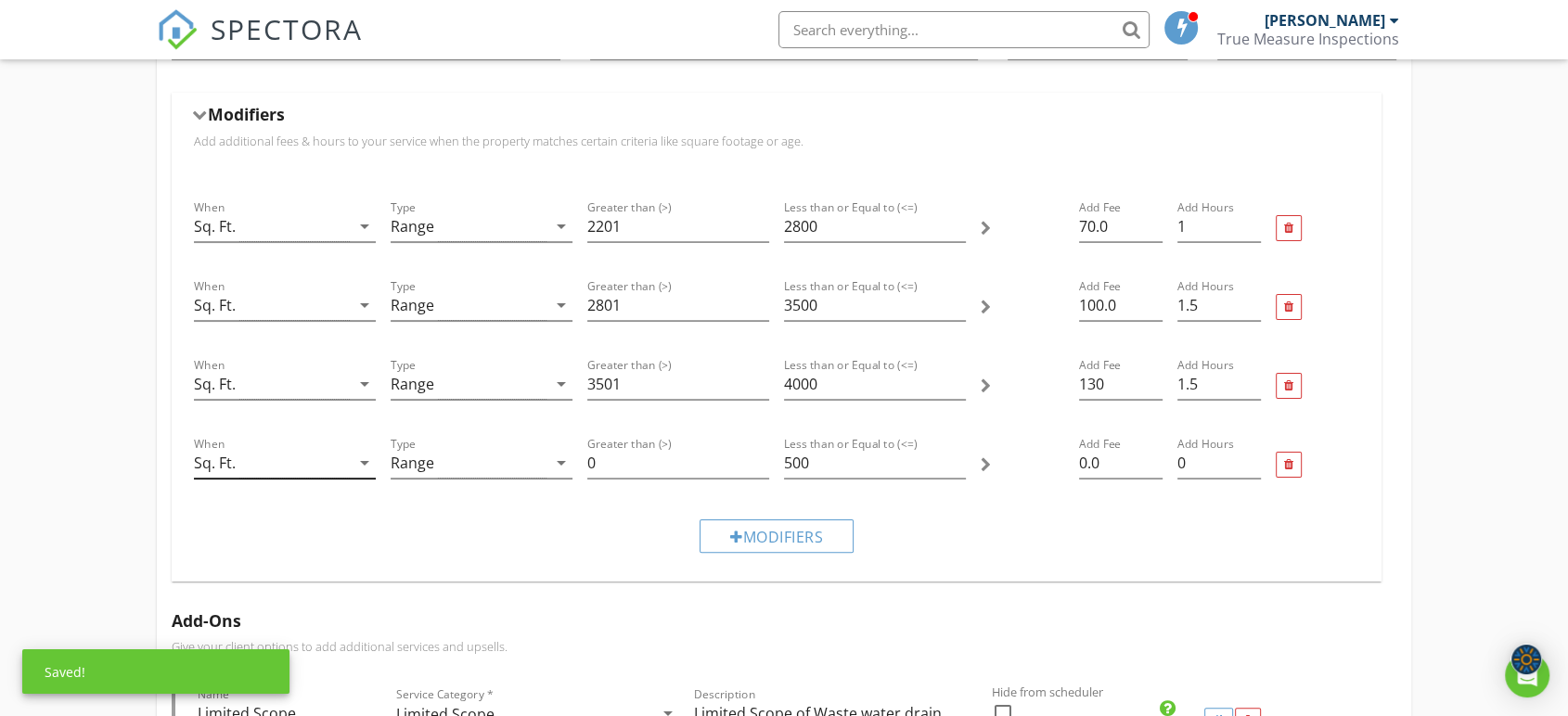
click at [300, 463] on div "Sq. Ft." at bounding box center [272, 463] width 156 height 30
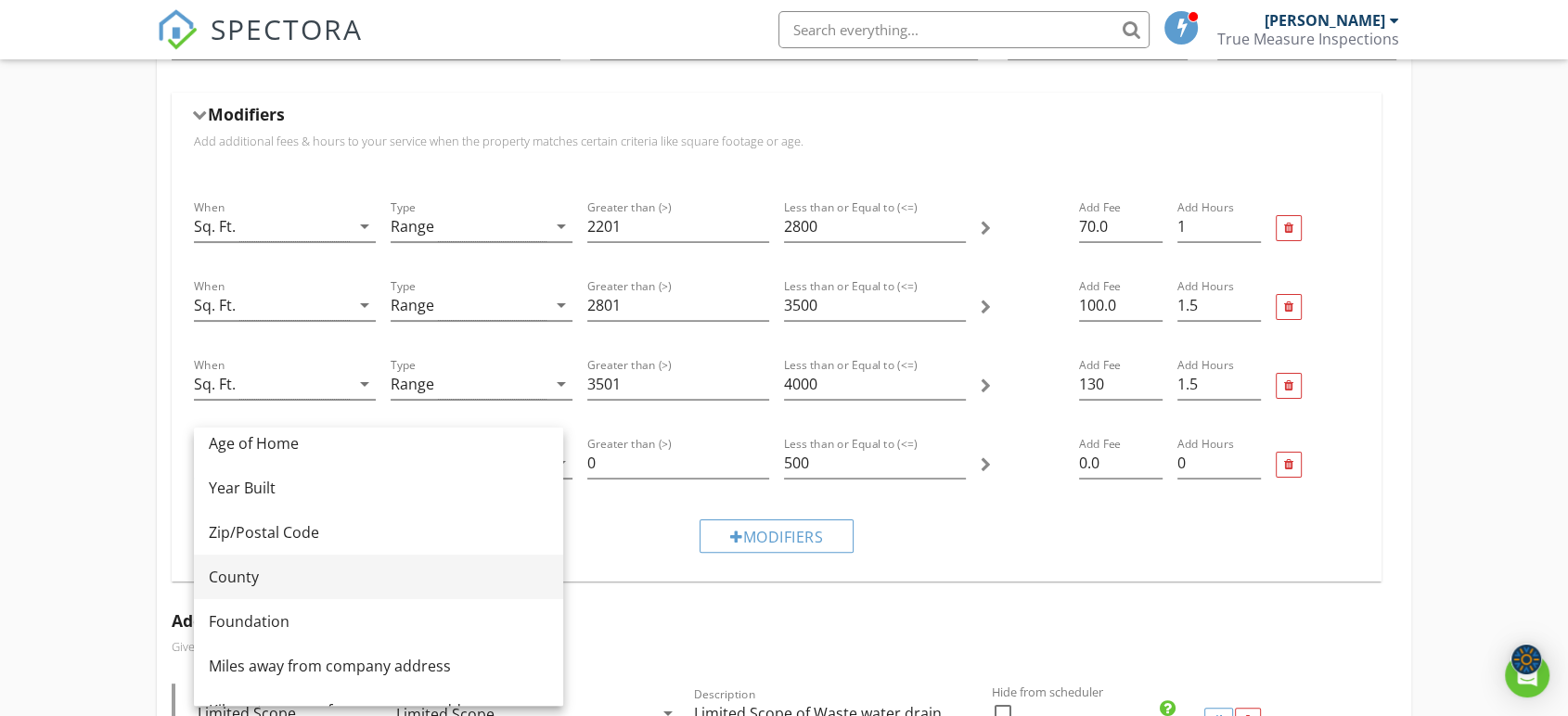
scroll to position [206, 0]
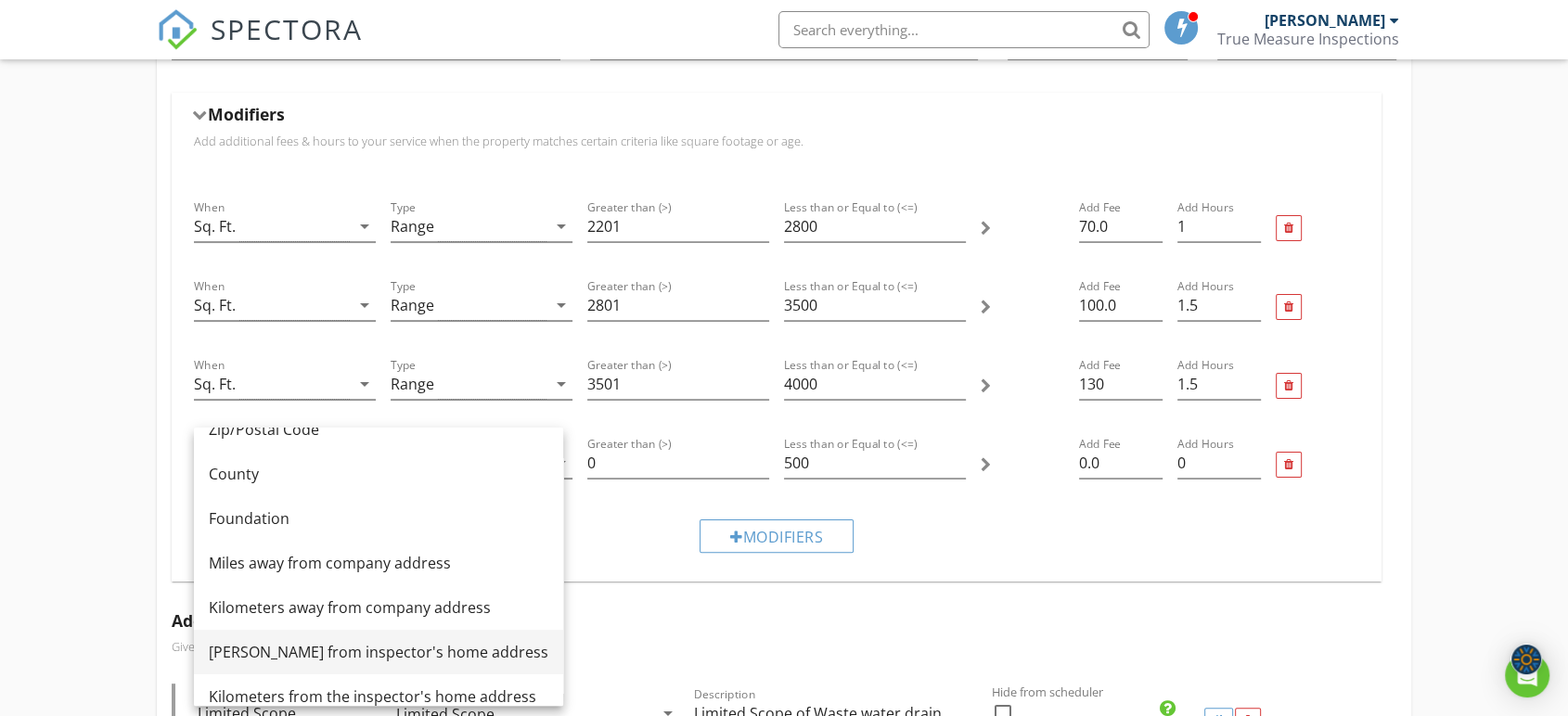
click at [394, 652] on div "[PERSON_NAME] from inspector's home address" at bounding box center [377, 651] width 339 height 22
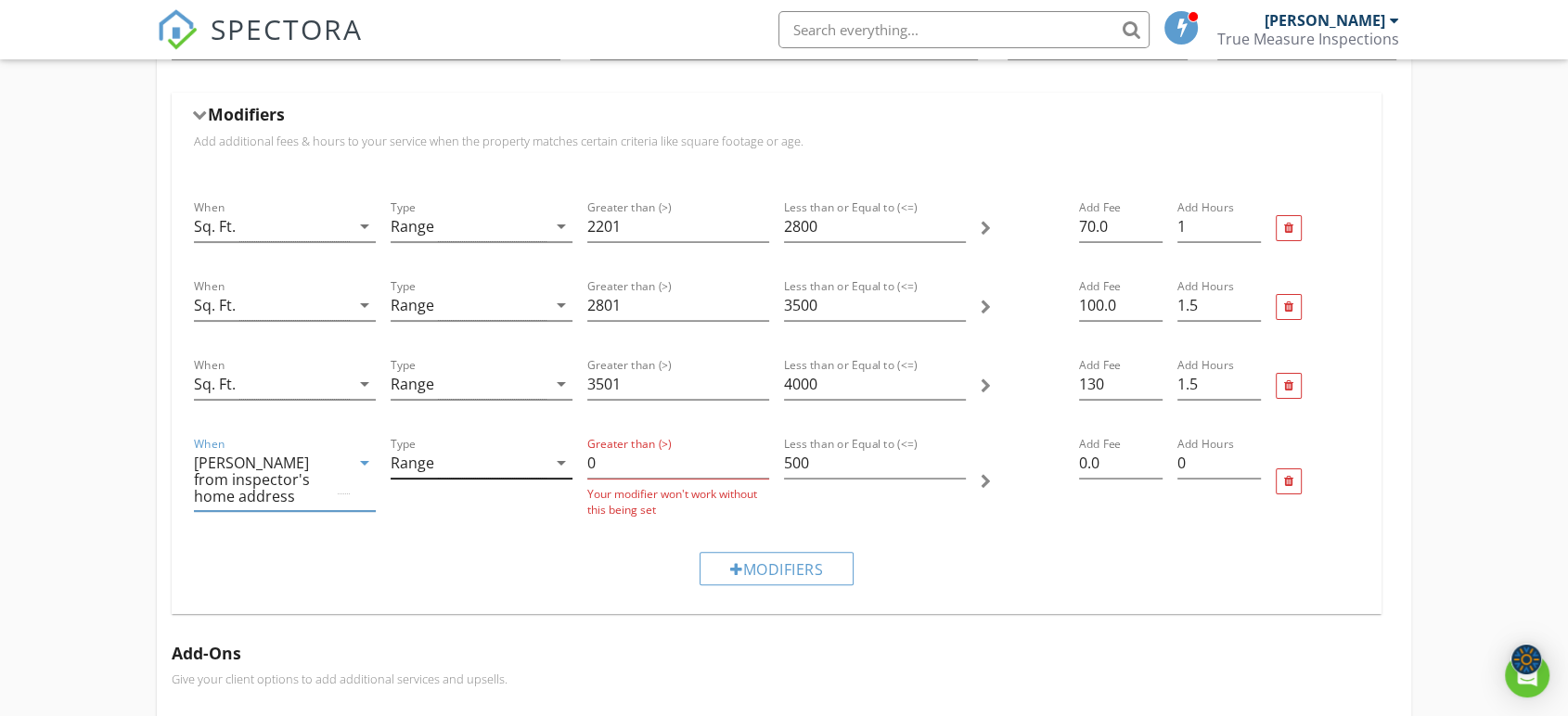
click at [560, 467] on icon "arrow_drop_down" at bounding box center [561, 462] width 22 height 22
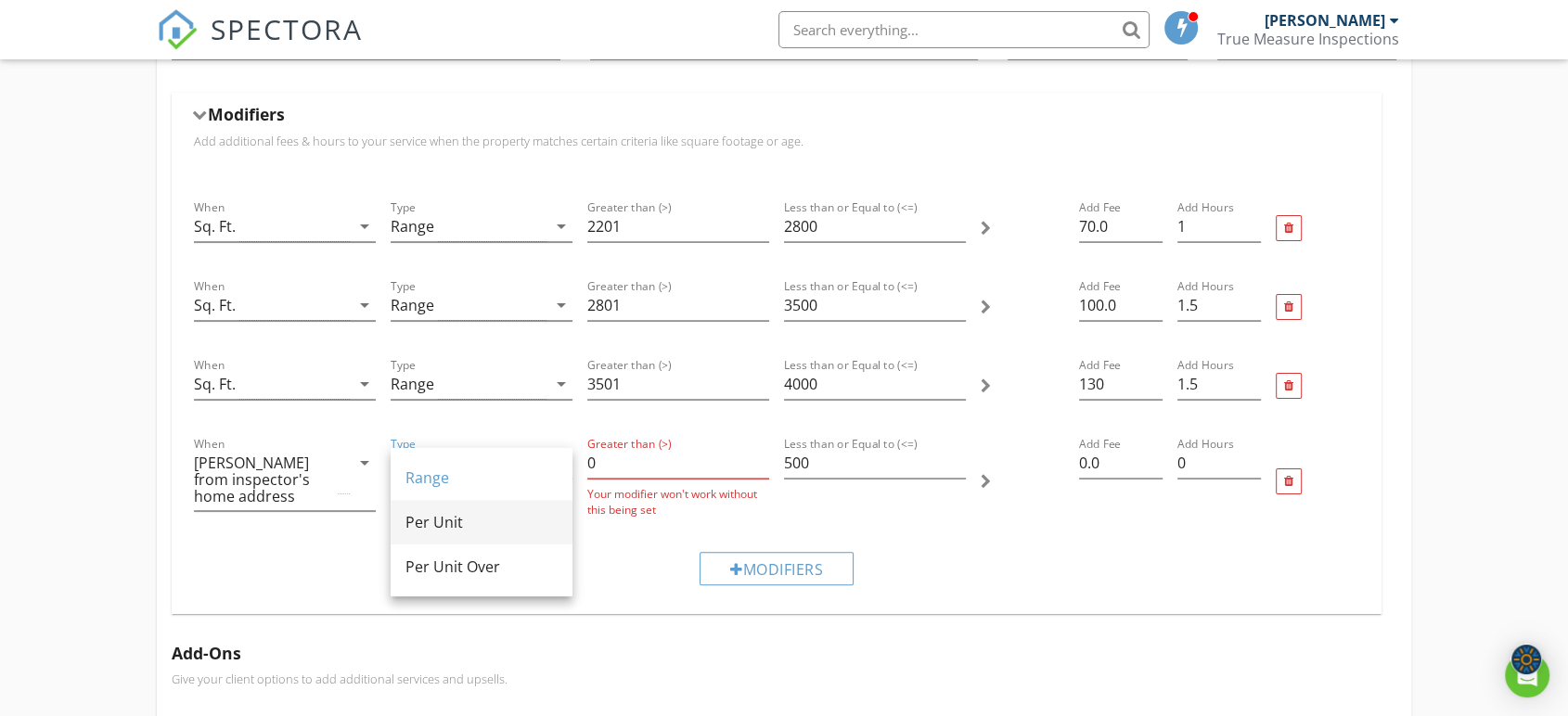
click at [518, 523] on div "Per Unit" at bounding box center [481, 522] width 152 height 22
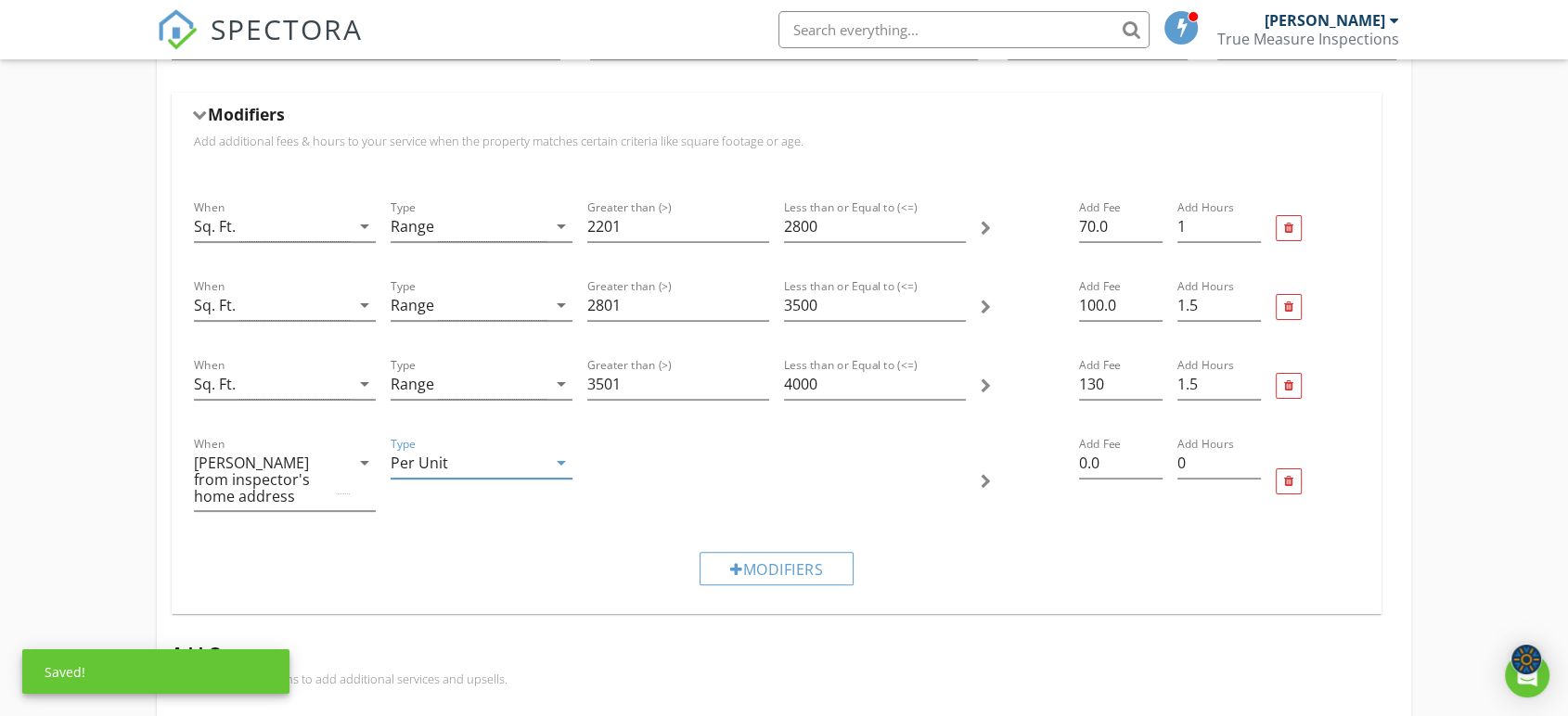
click at [992, 481] on div at bounding box center [1021, 481] width 98 height 111
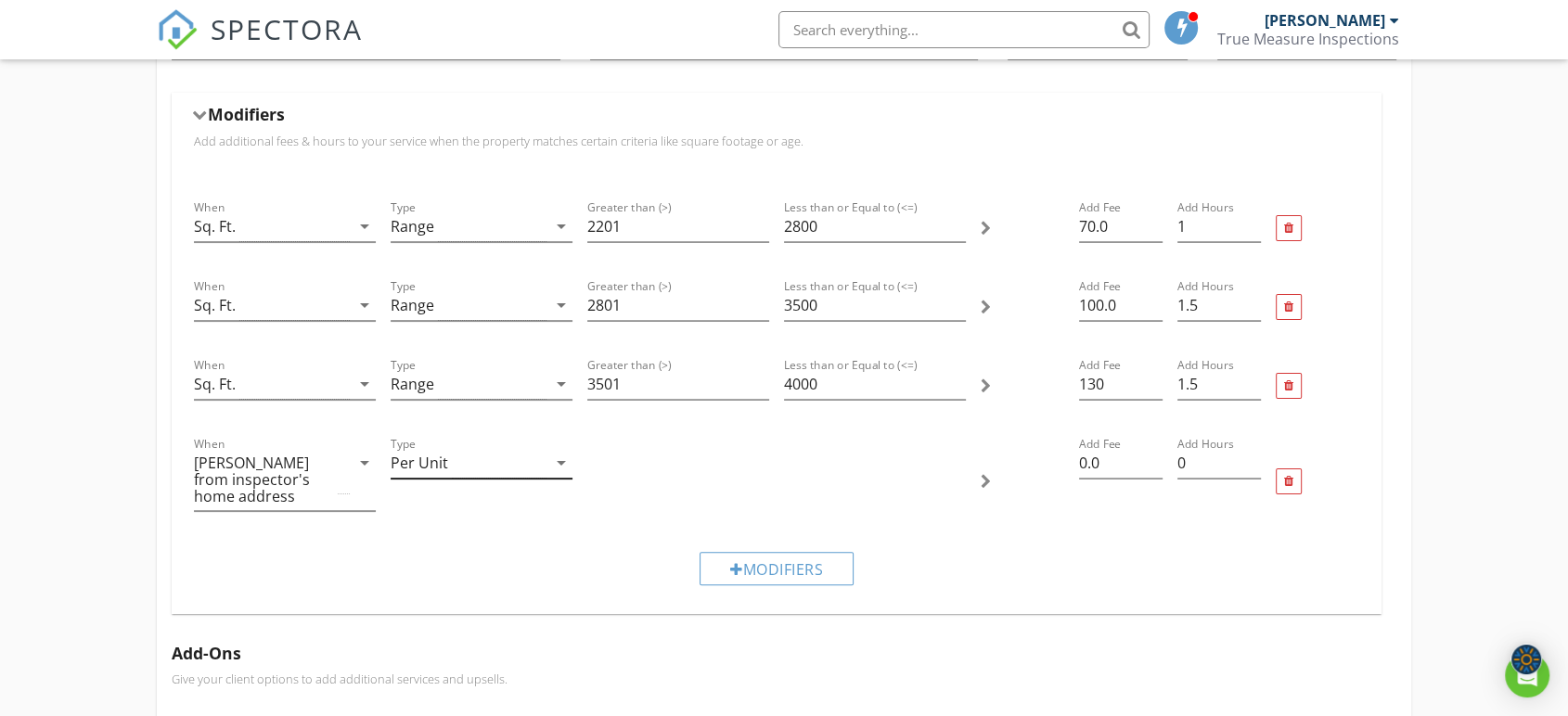
click at [532, 470] on div "Per Unit" at bounding box center [469, 463] width 156 height 30
click at [515, 479] on div "Range" at bounding box center [481, 477] width 152 height 22
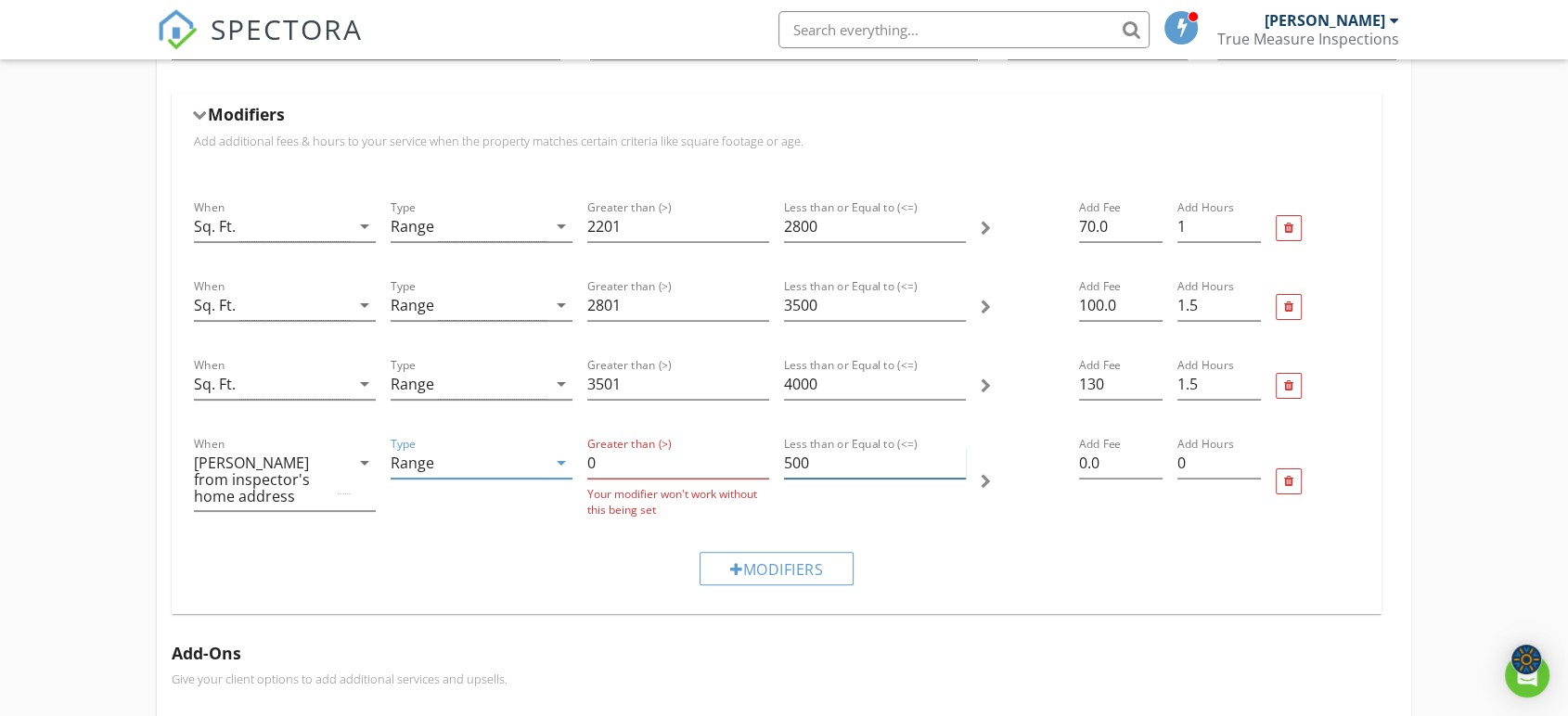
click at [834, 474] on input "500" at bounding box center [874, 463] width 182 height 30
click at [682, 461] on input "0" at bounding box center [678, 463] width 182 height 30
click at [759, 454] on input "1" at bounding box center [678, 463] width 182 height 30
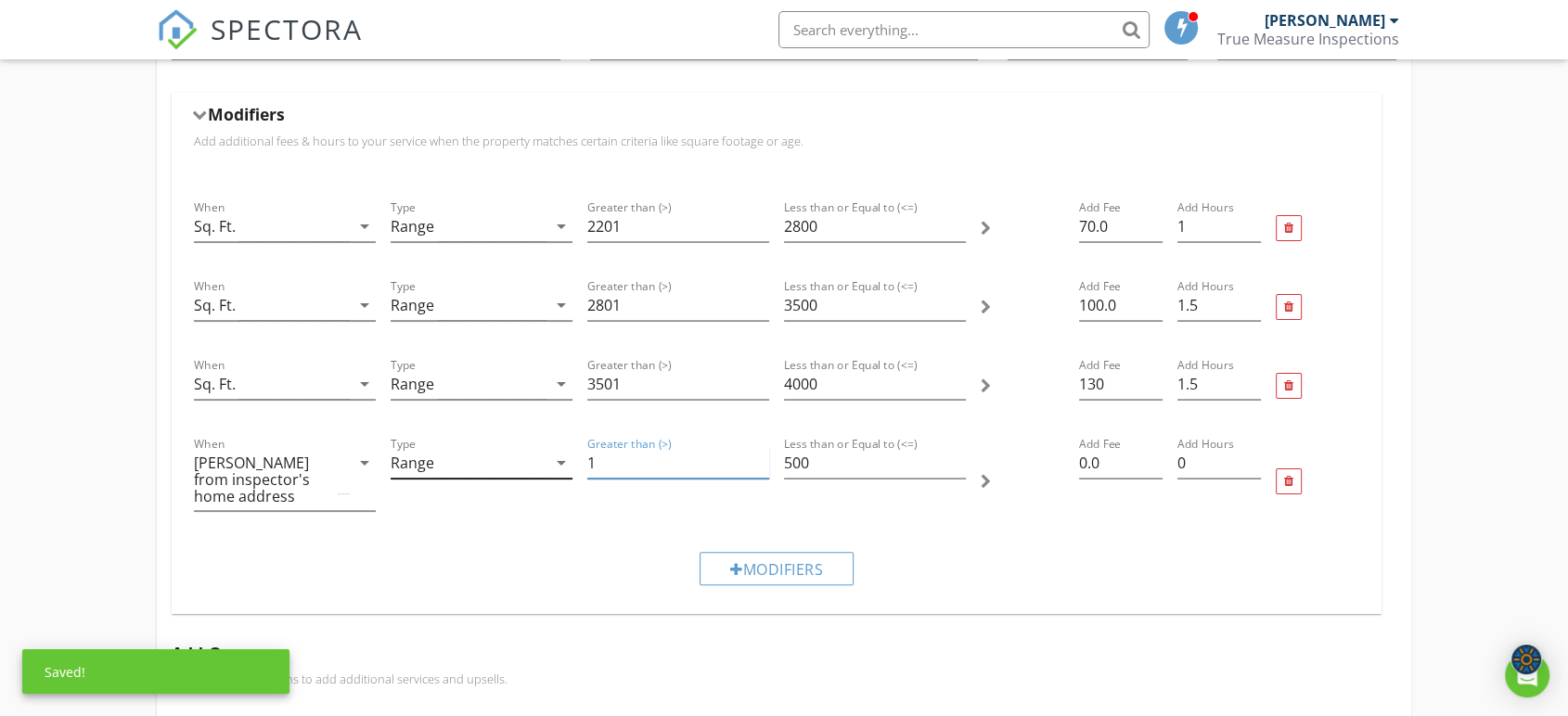
drag, startPoint x: 682, startPoint y: 461, endPoint x: 561, endPoint y: 464, distance: 121.0
click at [561, 464] on div "When [PERSON_NAME] from inspector's home address arrow_drop_down Type Range arr…" at bounding box center [776, 481] width 1180 height 111
type input "50"
click at [848, 471] on input "500" at bounding box center [874, 463] width 182 height 30
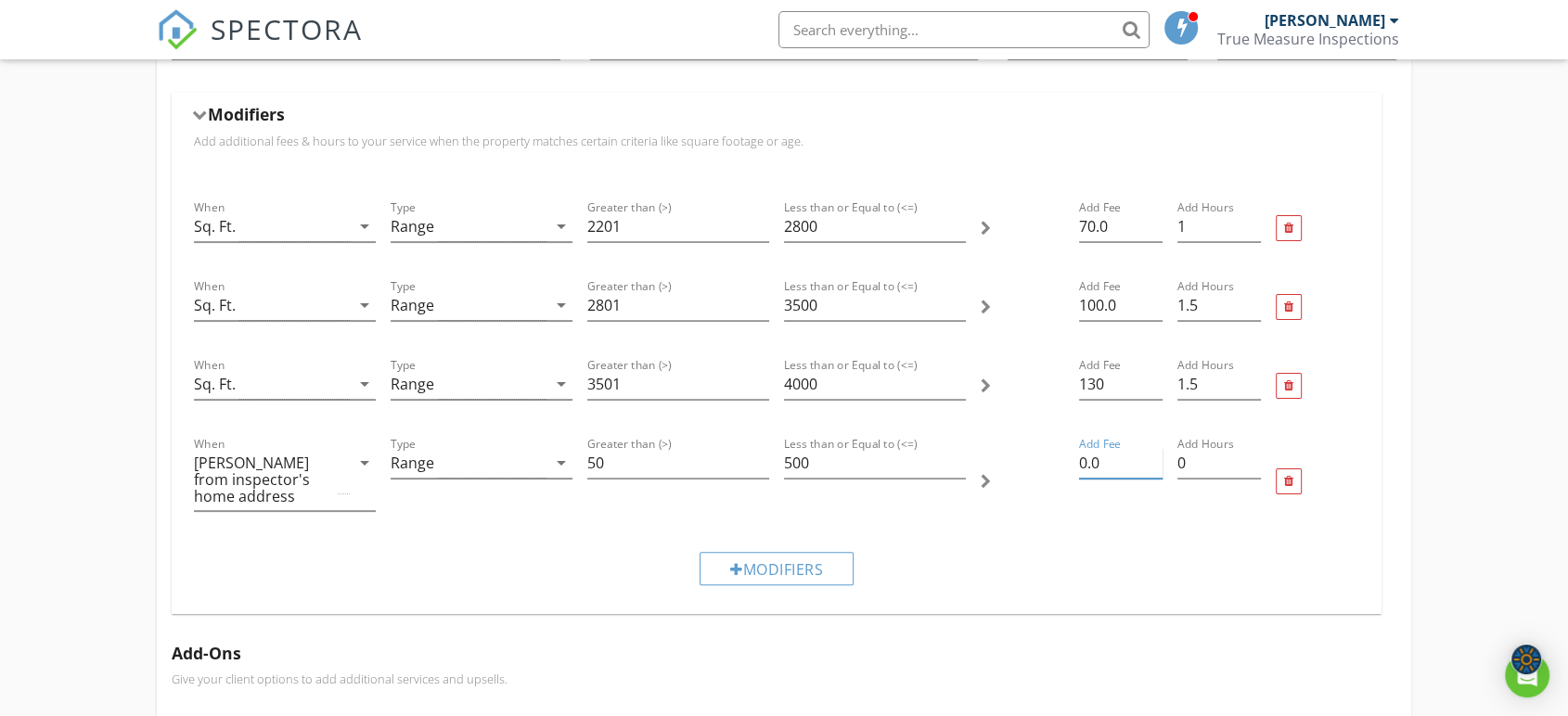
drag, startPoint x: 1102, startPoint y: 458, endPoint x: 1070, endPoint y: 464, distance: 32.6
click at [1070, 464] on div "When [PERSON_NAME] from inspector's home address arrow_drop_down Type Range arr…" at bounding box center [776, 481] width 1180 height 111
type input "45"
click at [1202, 462] on input "0" at bounding box center [1219, 463] width 84 height 30
click at [1254, 456] on input "0.25" at bounding box center [1219, 463] width 84 height 30
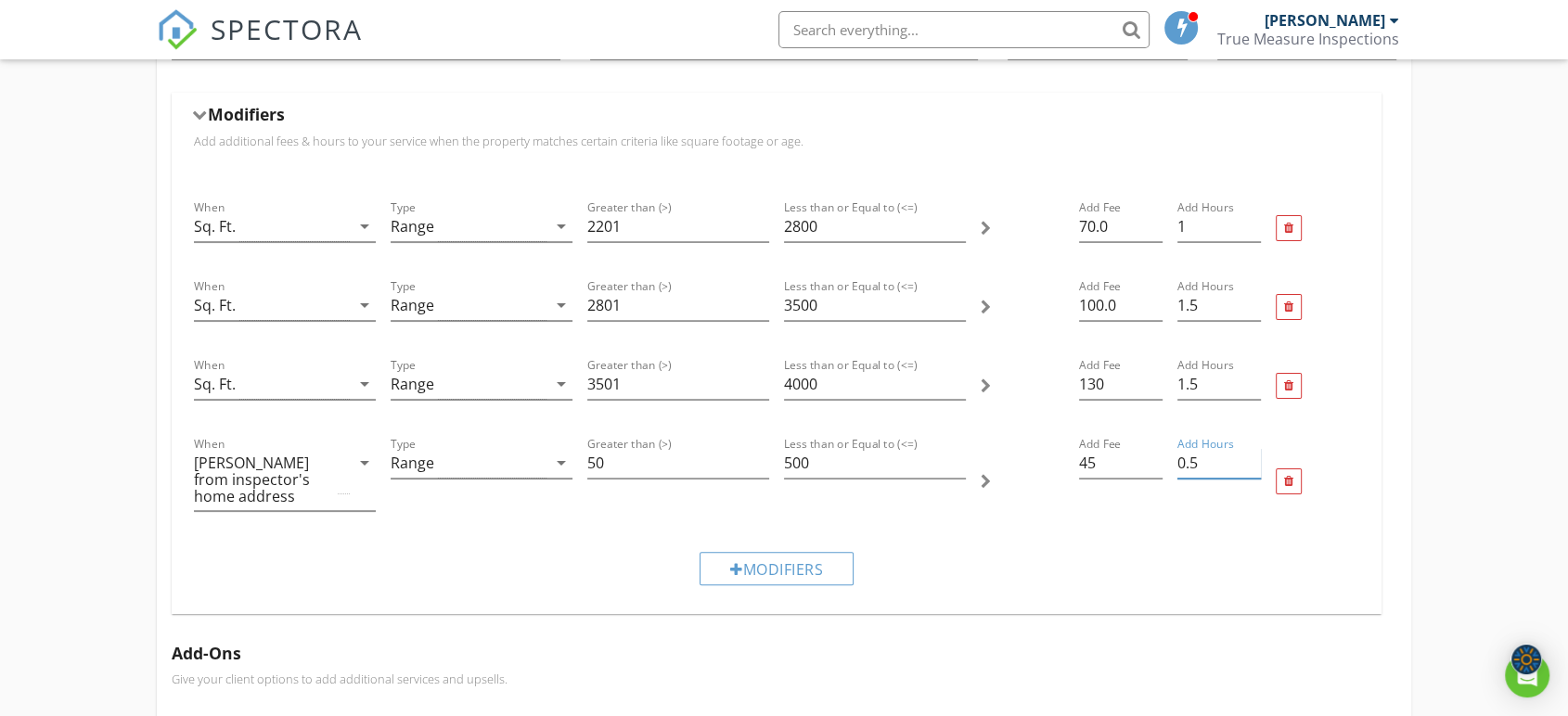
click at [1254, 456] on input "0.5" at bounding box center [1219, 463] width 84 height 30
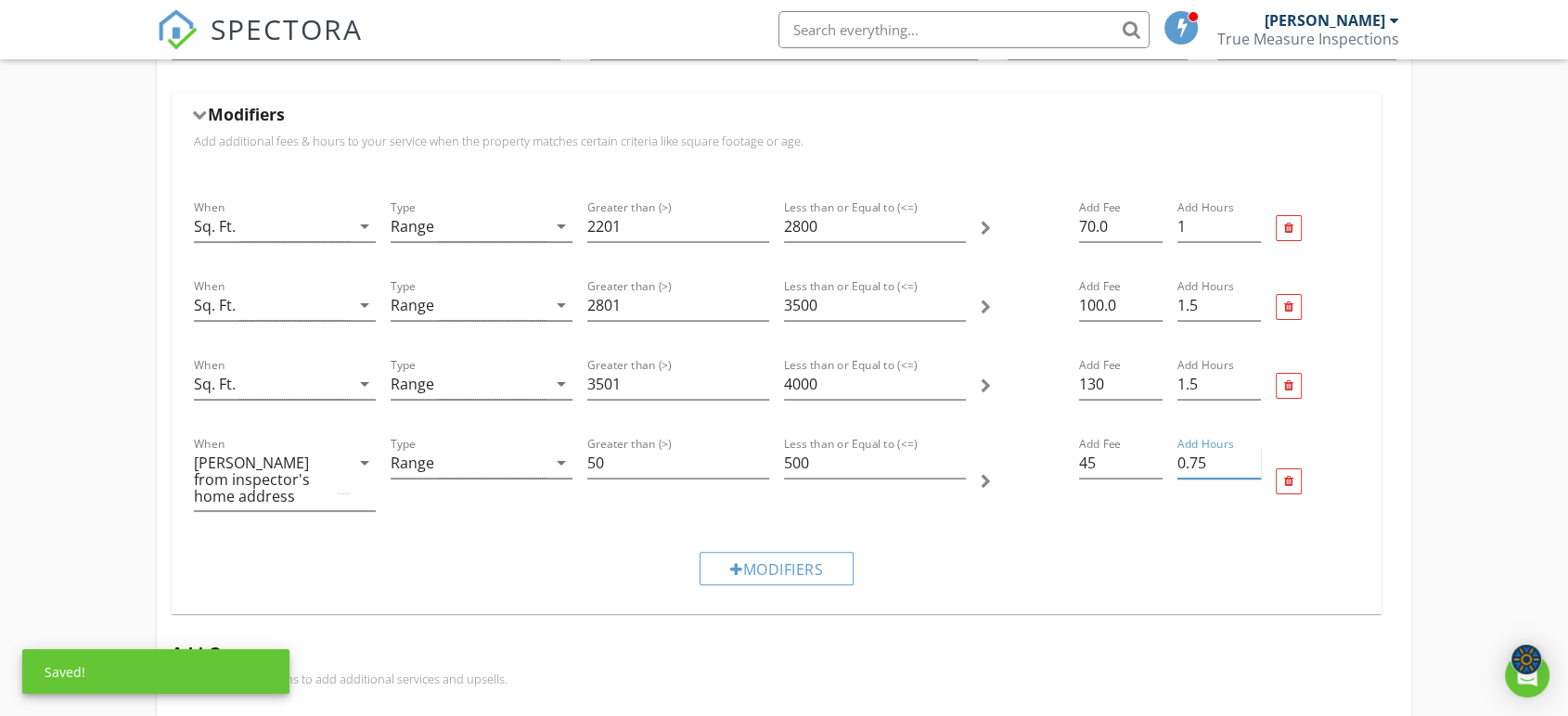
type input "0.75"
click at [1254, 454] on input "0.75" at bounding box center [1219, 463] width 84 height 30
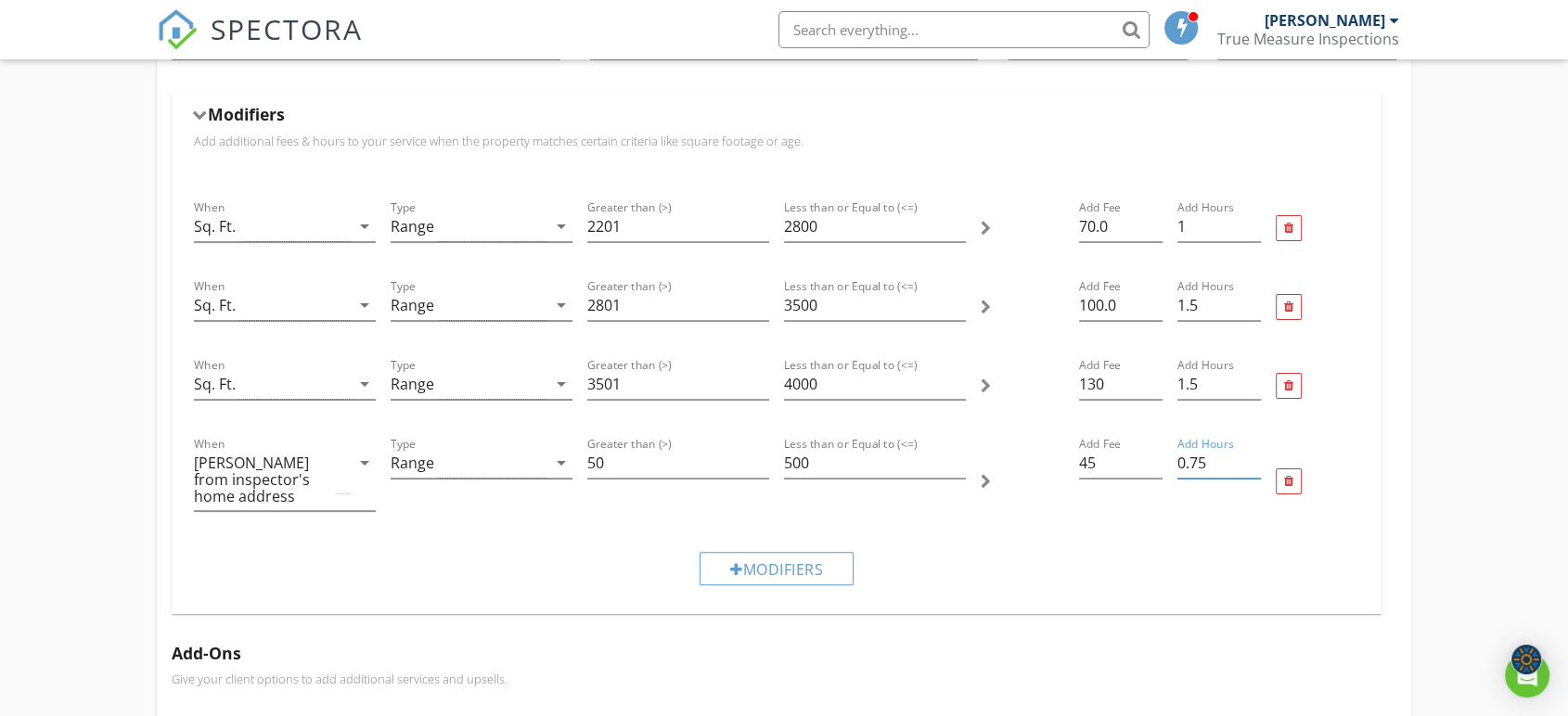
click at [948, 546] on div "Modifiers" at bounding box center [776, 568] width 1180 height 62
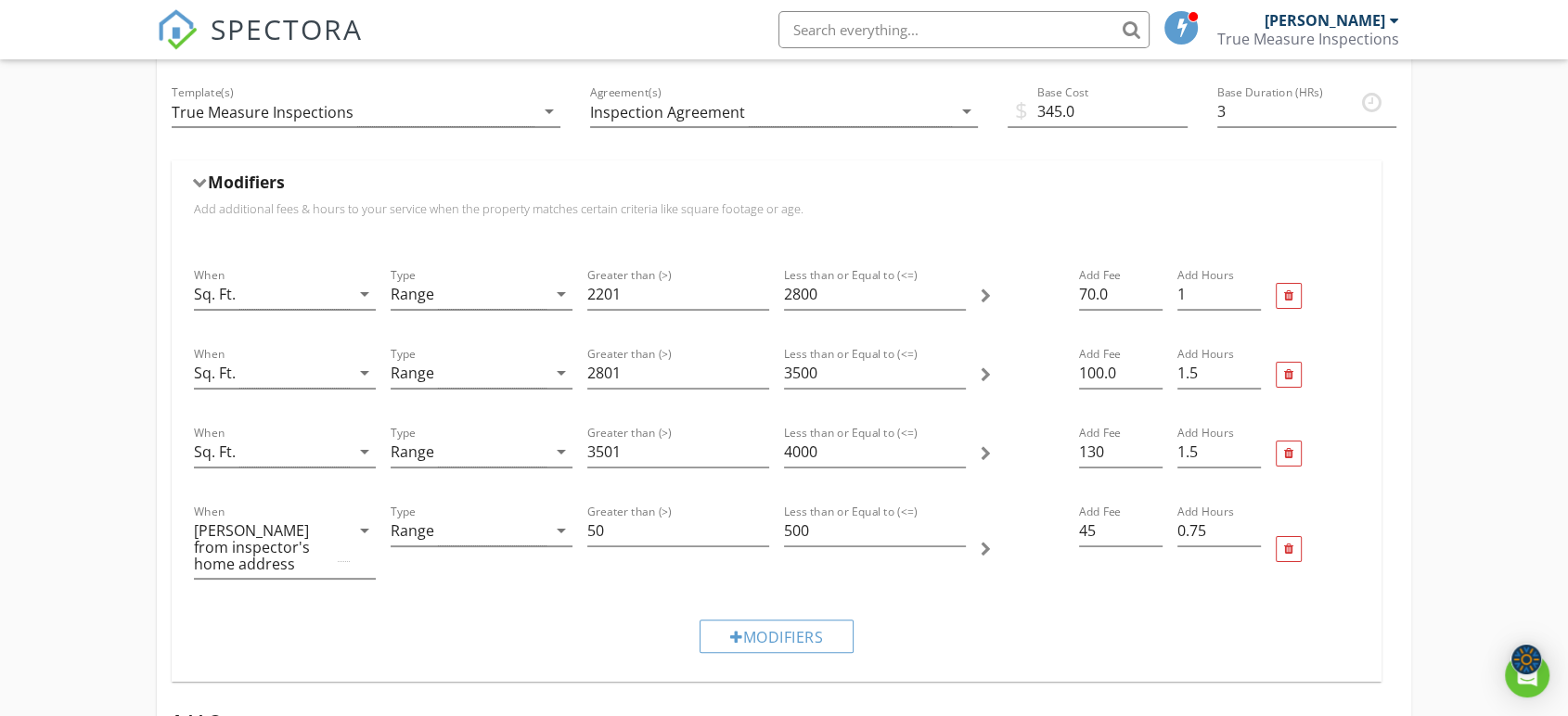
scroll to position [248, 0]
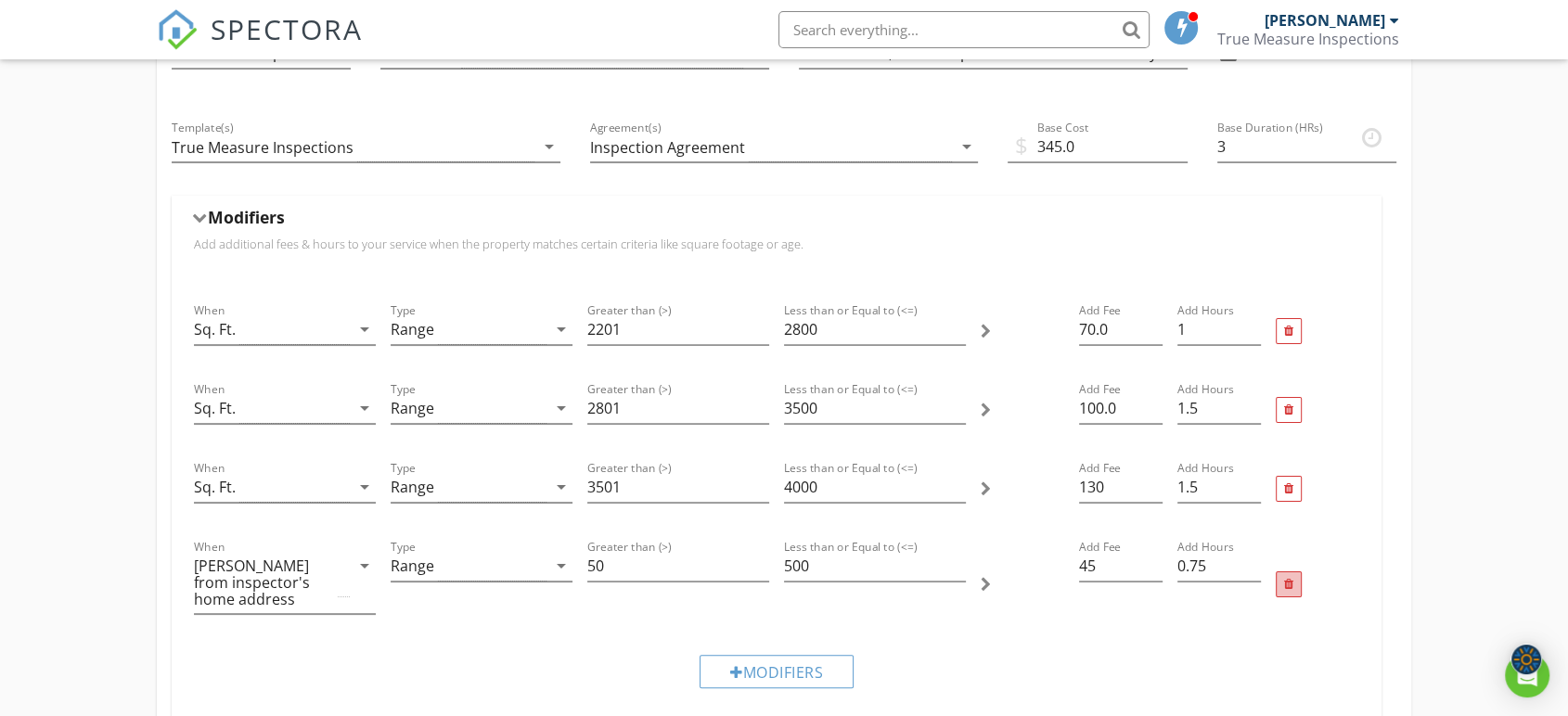
click at [1288, 584] on div at bounding box center [1288, 585] width 10 height 12
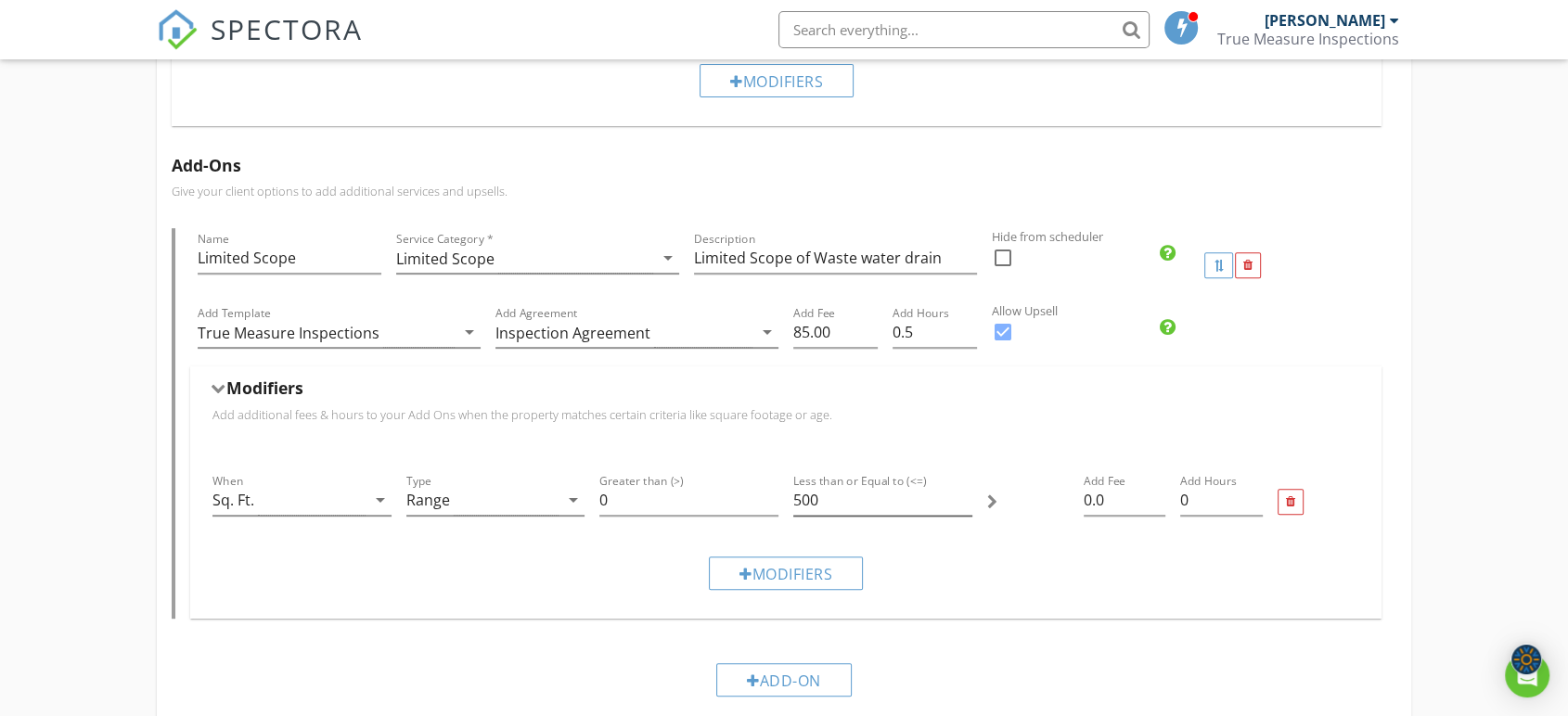
scroll to position [764, 0]
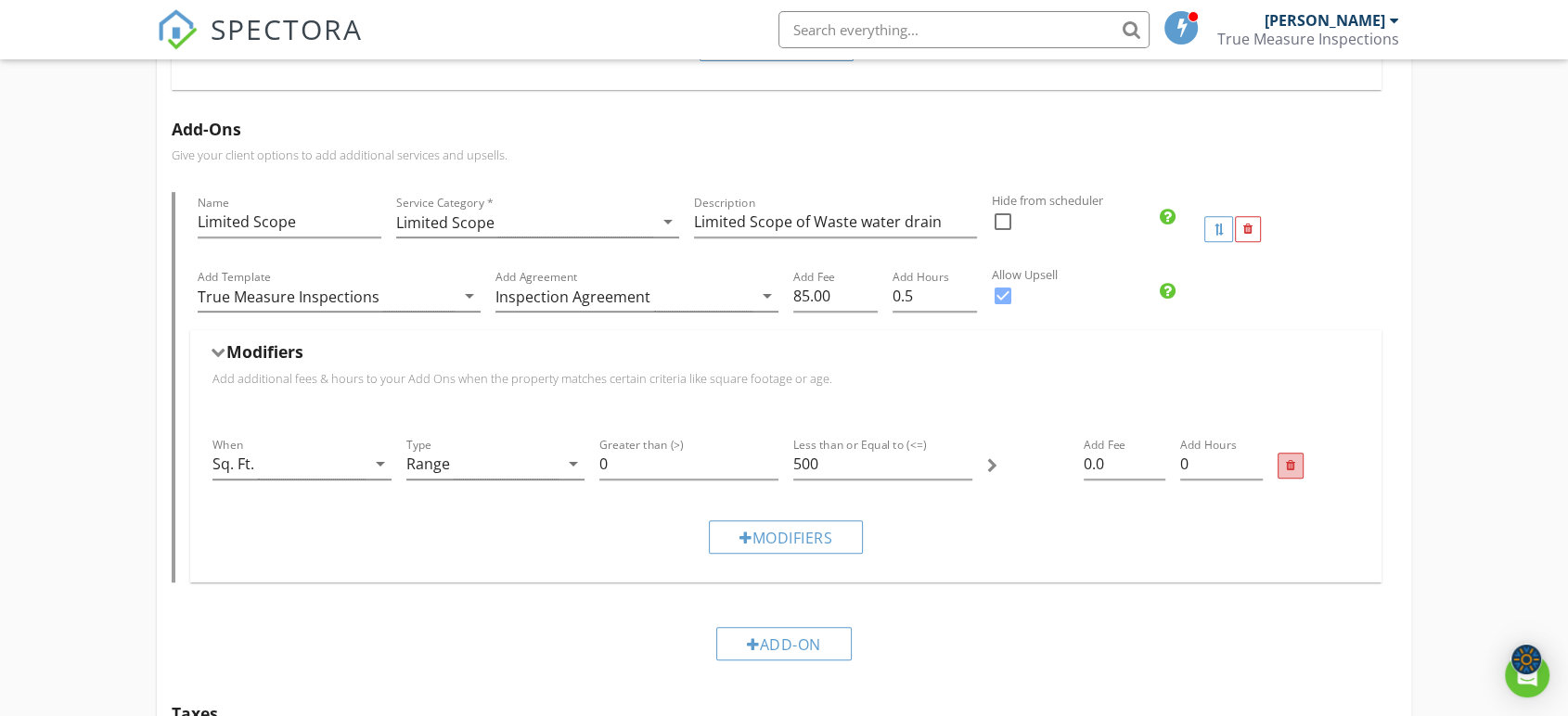
click at [1292, 462] on div at bounding box center [1290, 466] width 10 height 12
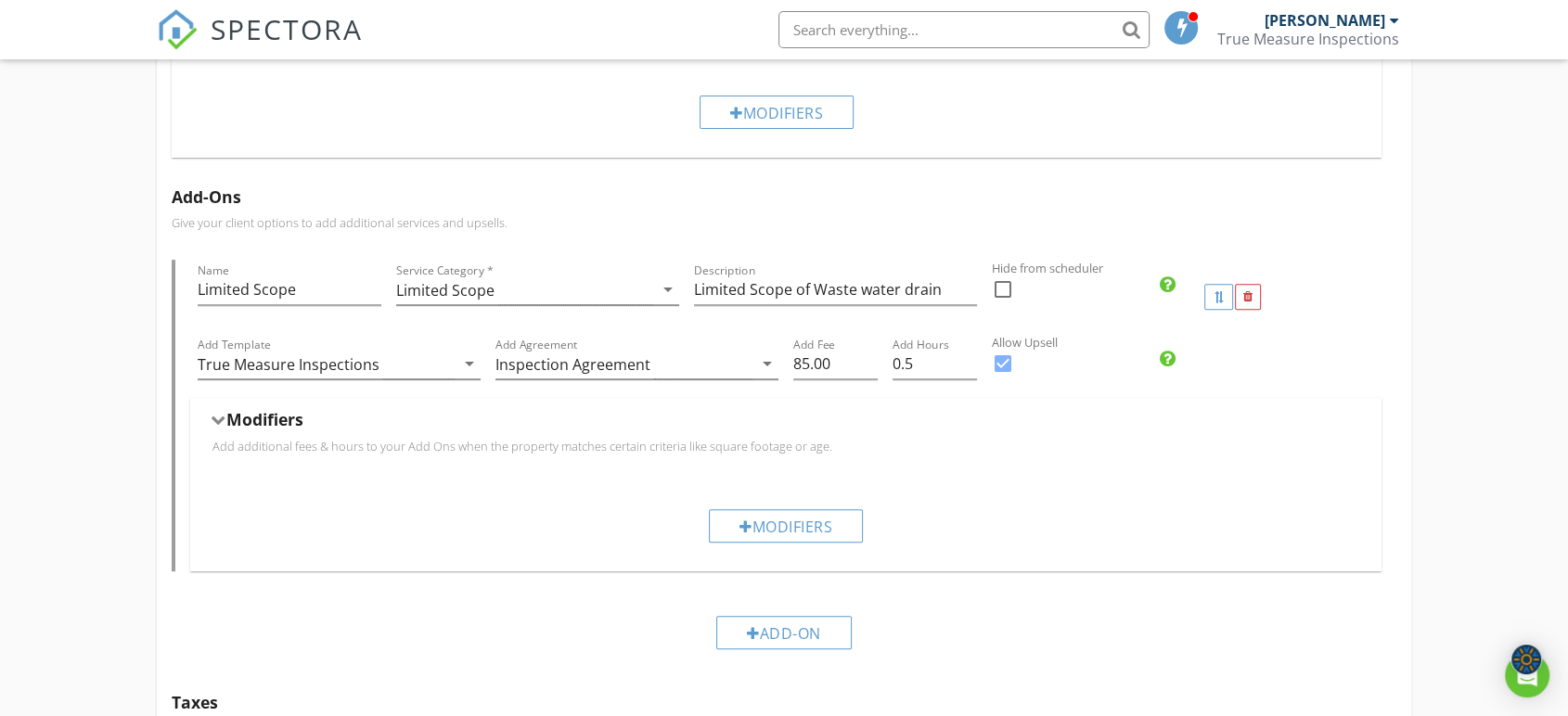
scroll to position [661, 0]
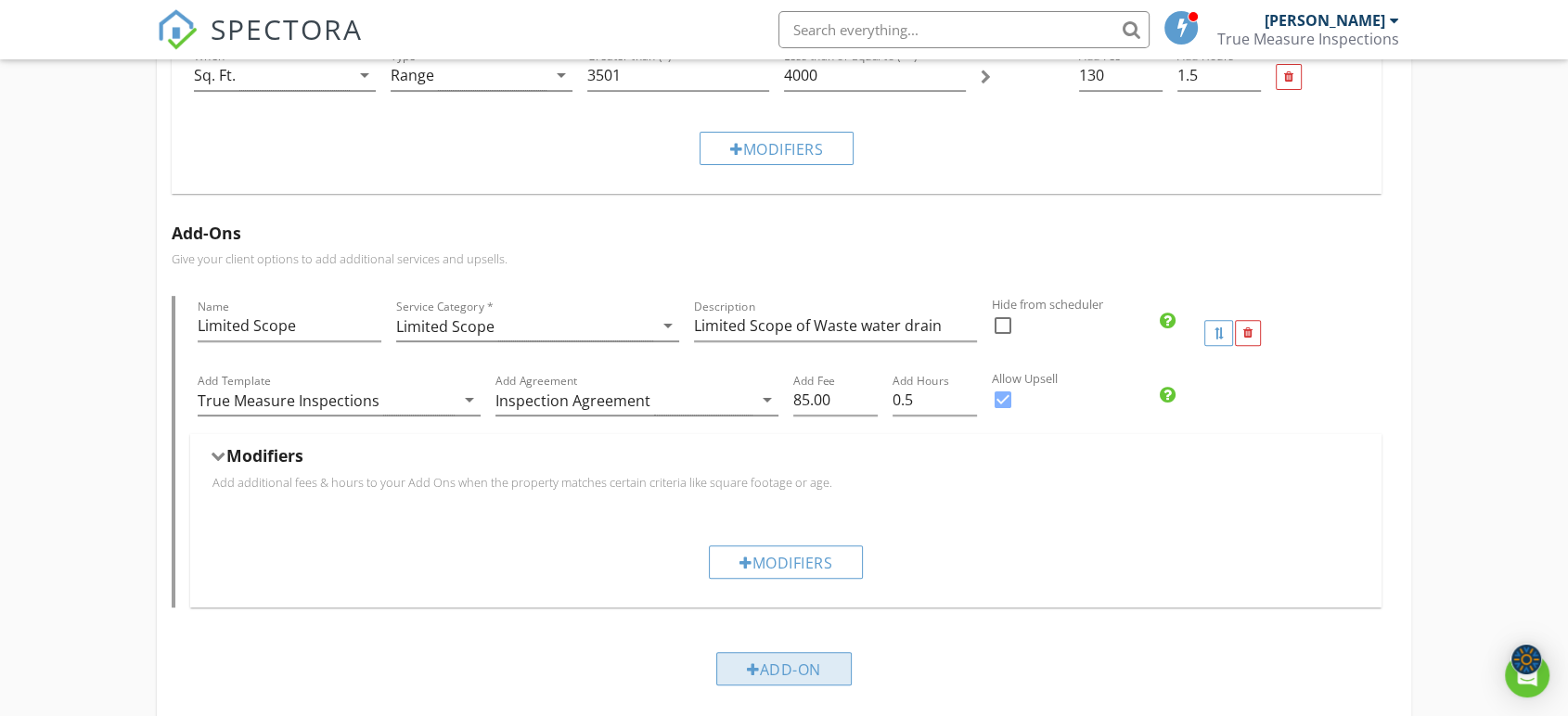
click at [809, 673] on div "Add-On" at bounding box center [784, 668] width 135 height 33
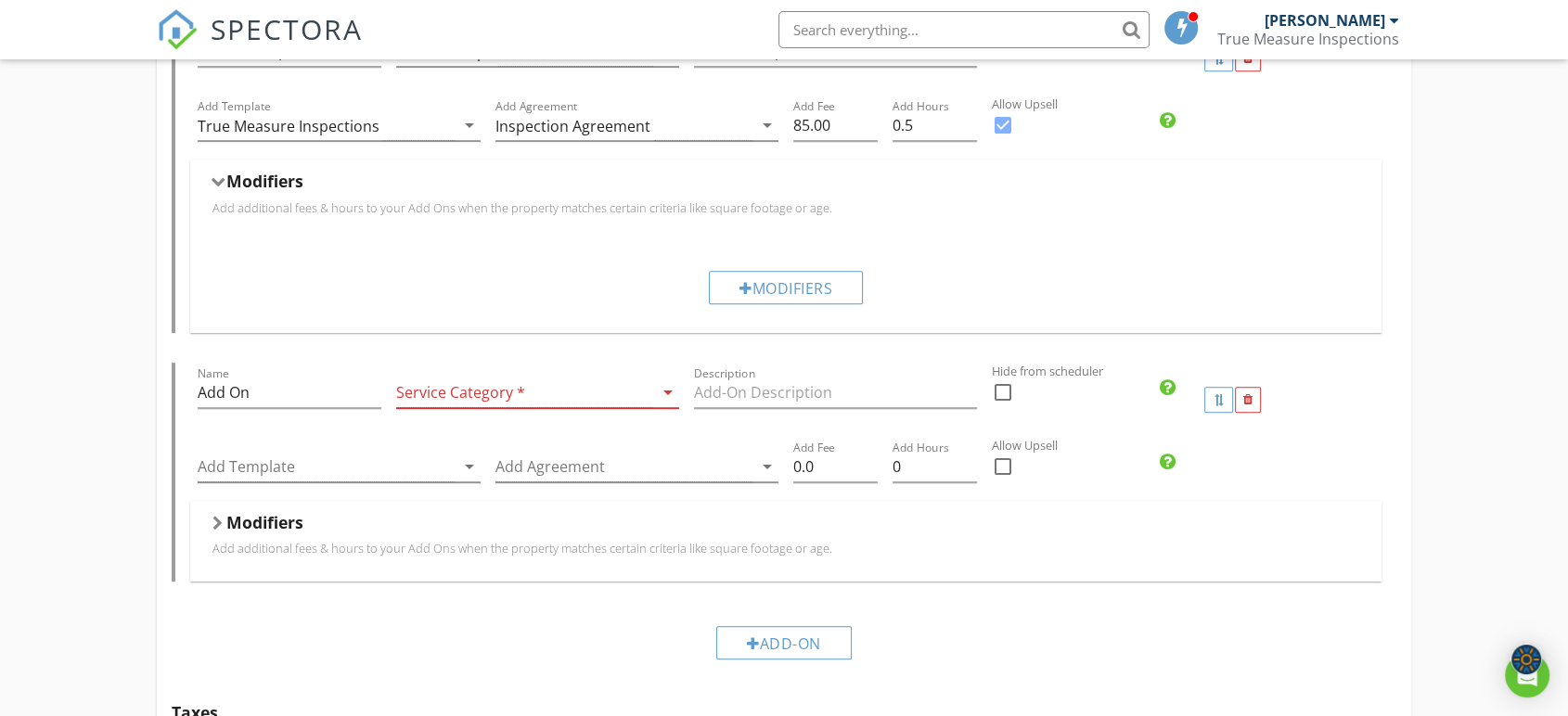
scroll to position [970, 0]
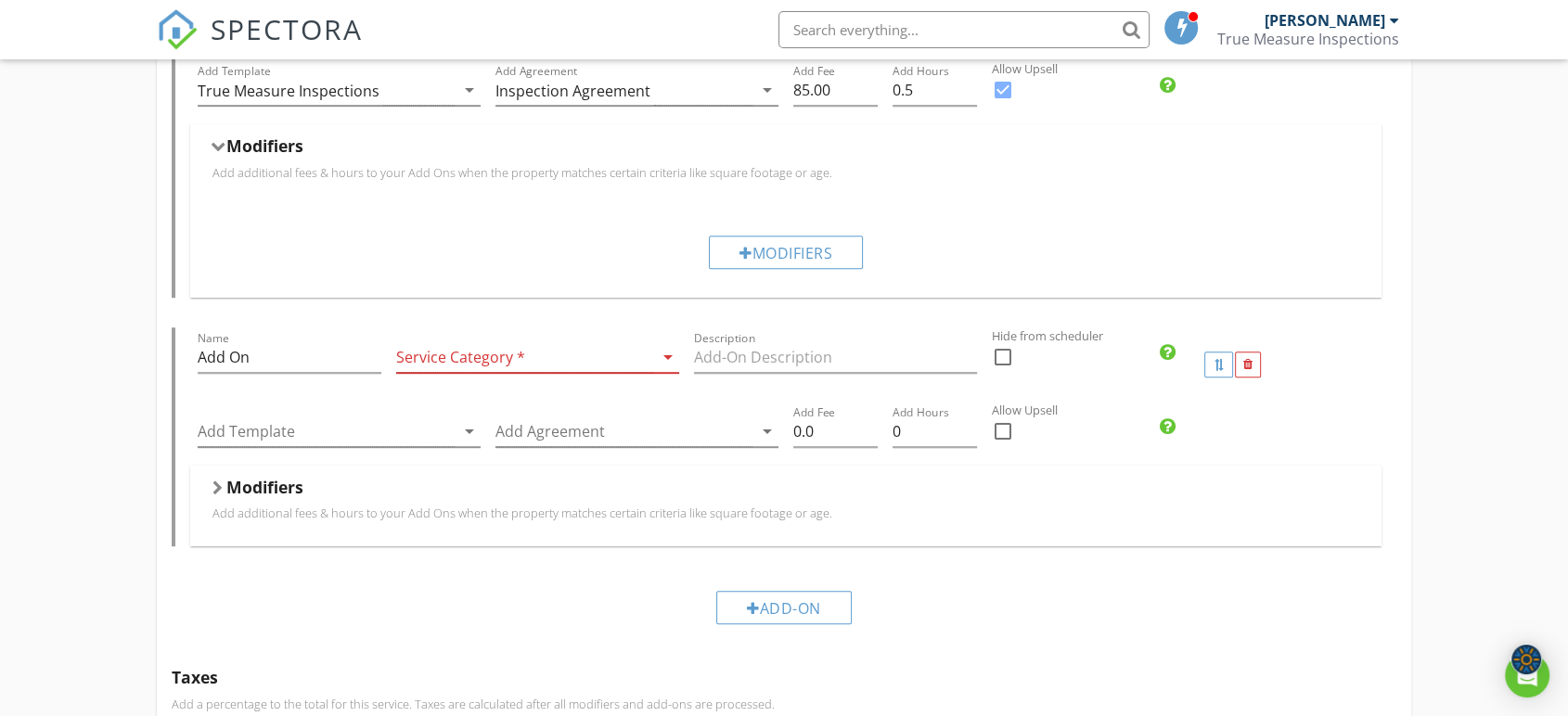
click at [997, 430] on div at bounding box center [1002, 431] width 31 height 31
checkbox input "true"
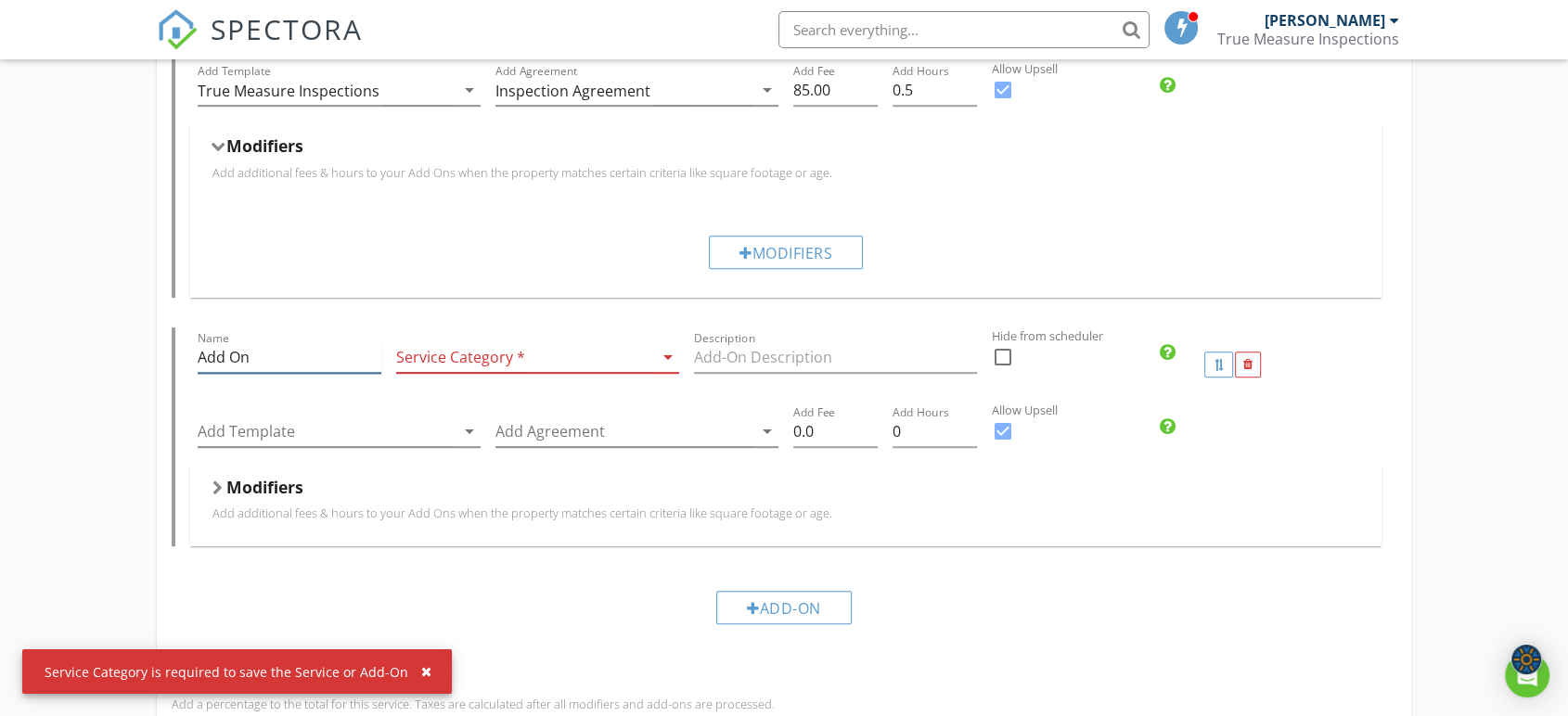
click at [282, 366] on input "Add On" at bounding box center [289, 358] width 184 height 30
drag, startPoint x: 305, startPoint y: 359, endPoint x: 129, endPoint y: 357, distance: 176.0
click at [132, 355] on div "Residential Inspection Name Residential Inspection Service Category * Residenti…" at bounding box center [784, 106] width 1568 height 1812
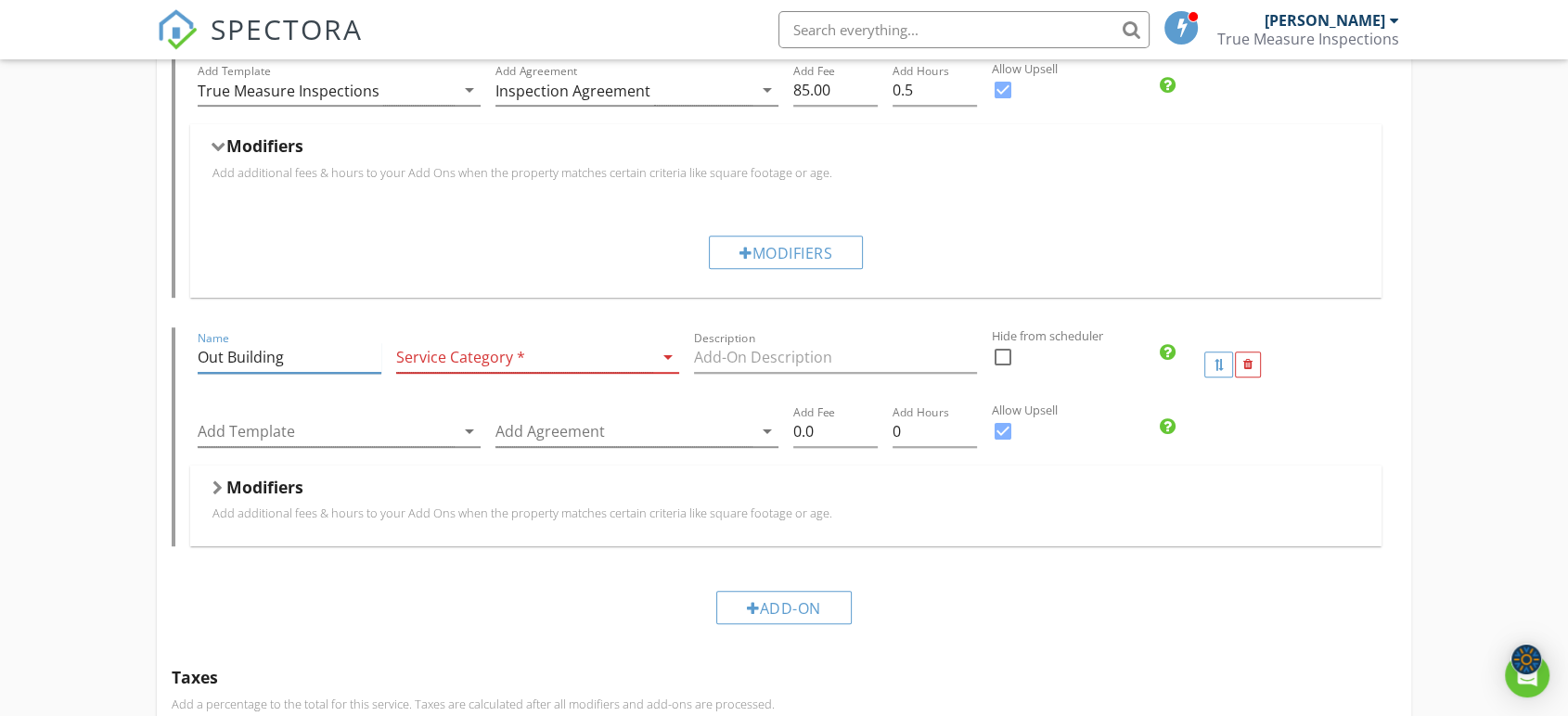
type input "Out Building"
click at [518, 370] on div at bounding box center [525, 358] width 257 height 30
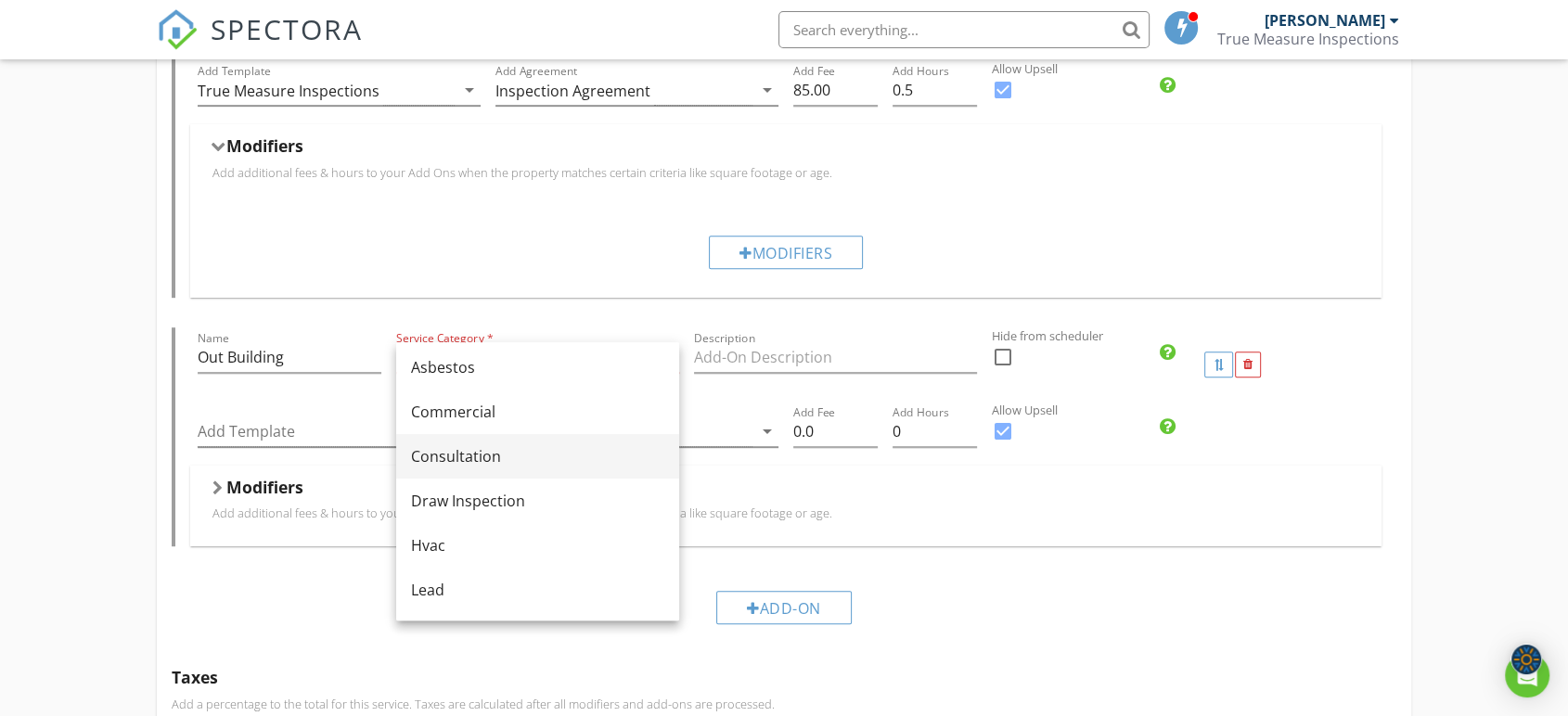
scroll to position [0, 0]
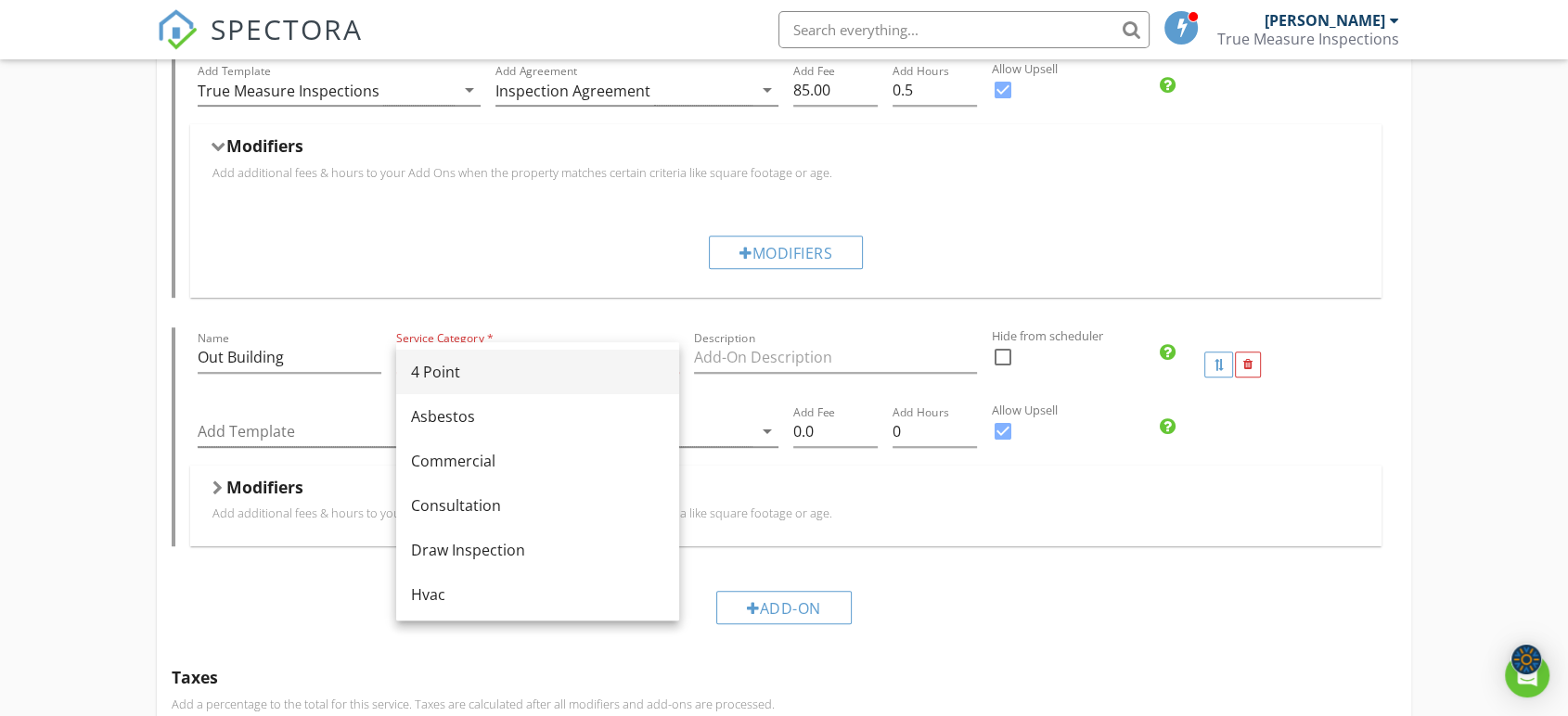
click at [530, 374] on div "4 Point" at bounding box center [537, 371] width 253 height 22
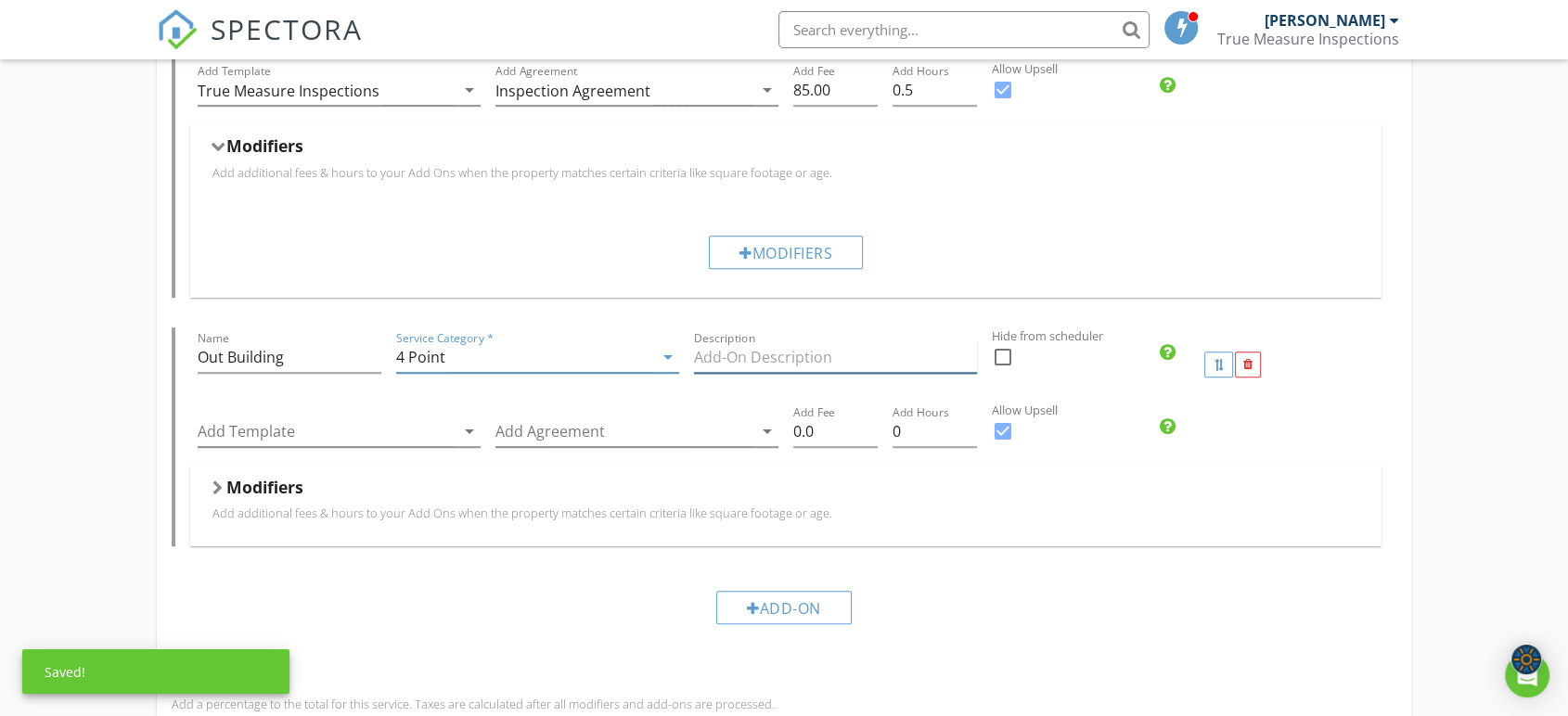
click at [789, 360] on input "Description" at bounding box center [836, 358] width 283 height 30
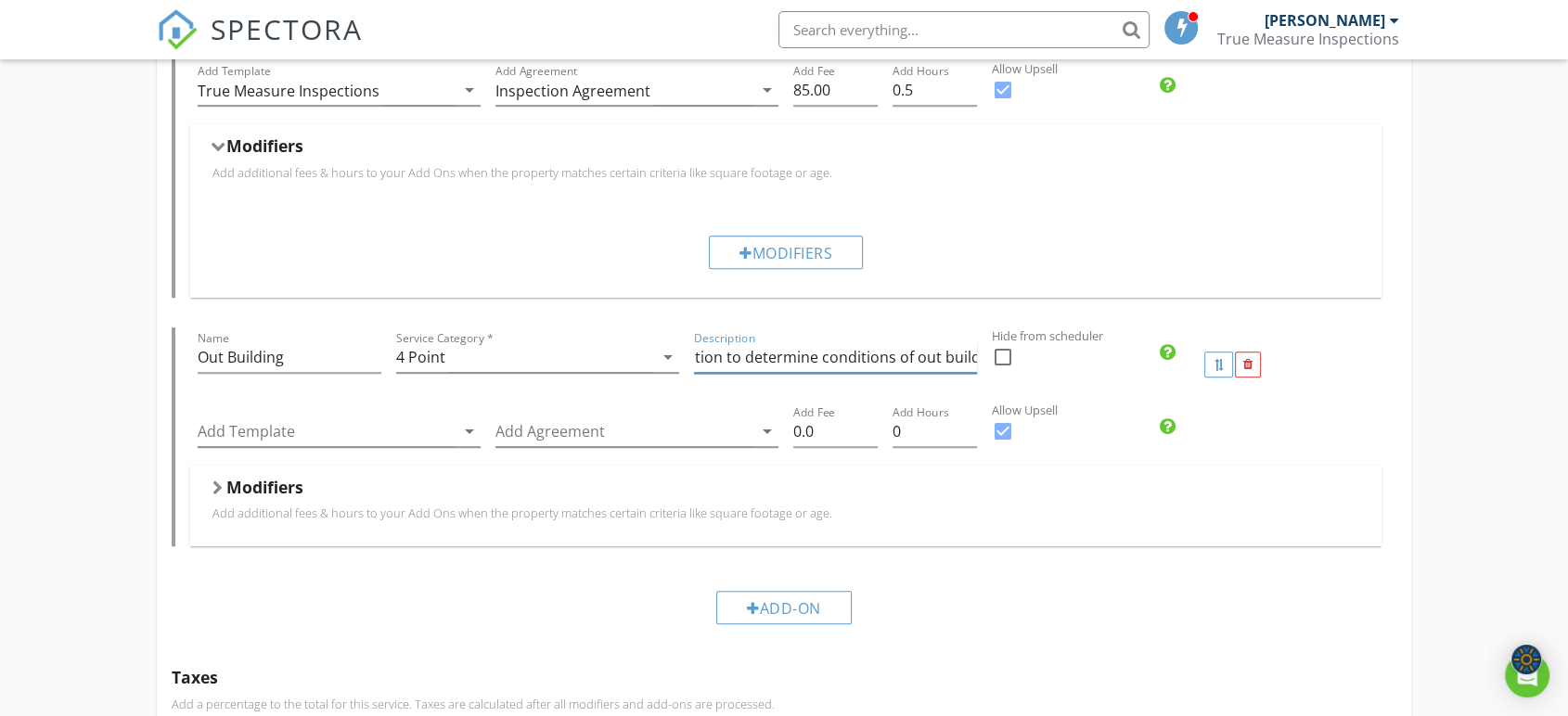
scroll to position [0, 107]
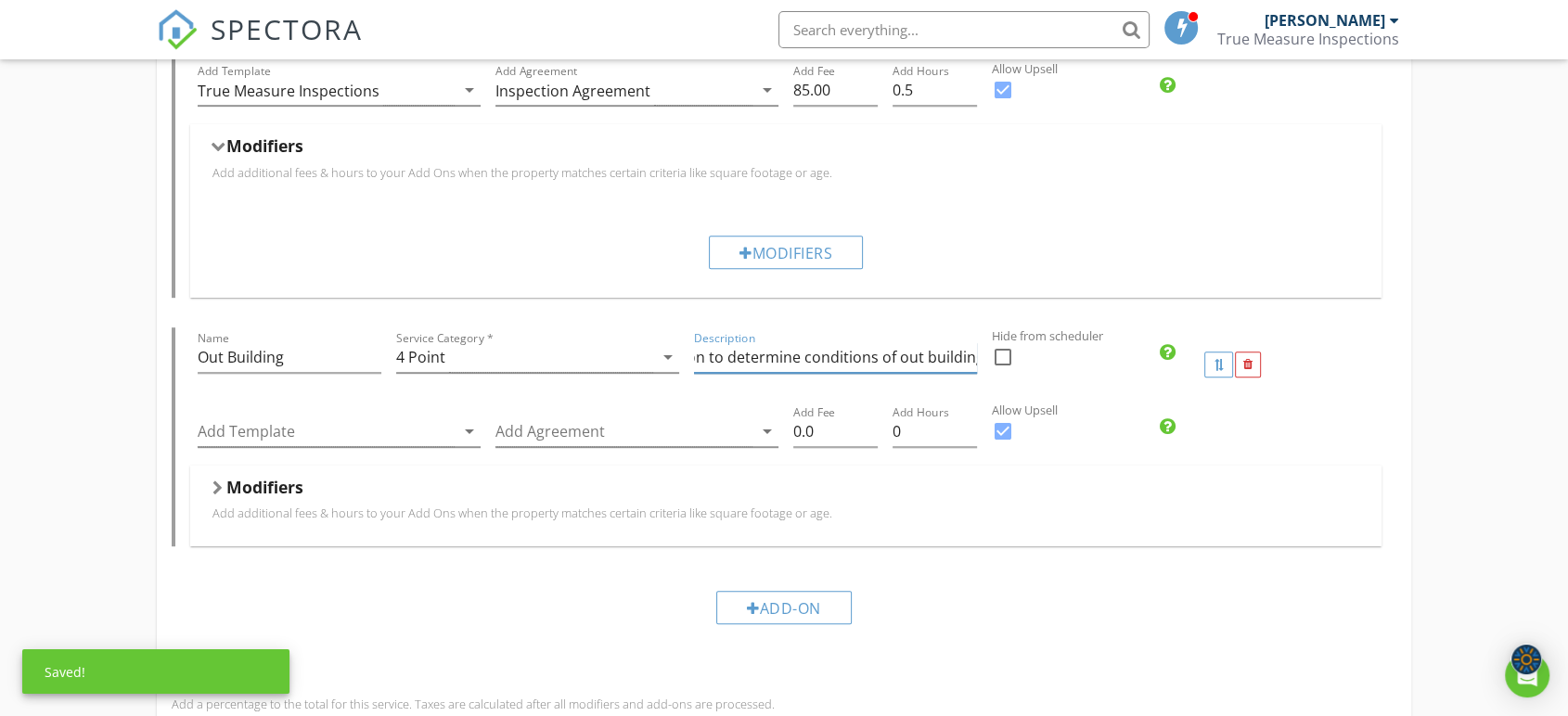
type input "Visual inspection to determine conditions of out building"
click at [816, 396] on div "Description Visual inspection to determine conditions of out building" at bounding box center [835, 364] width 298 height 74
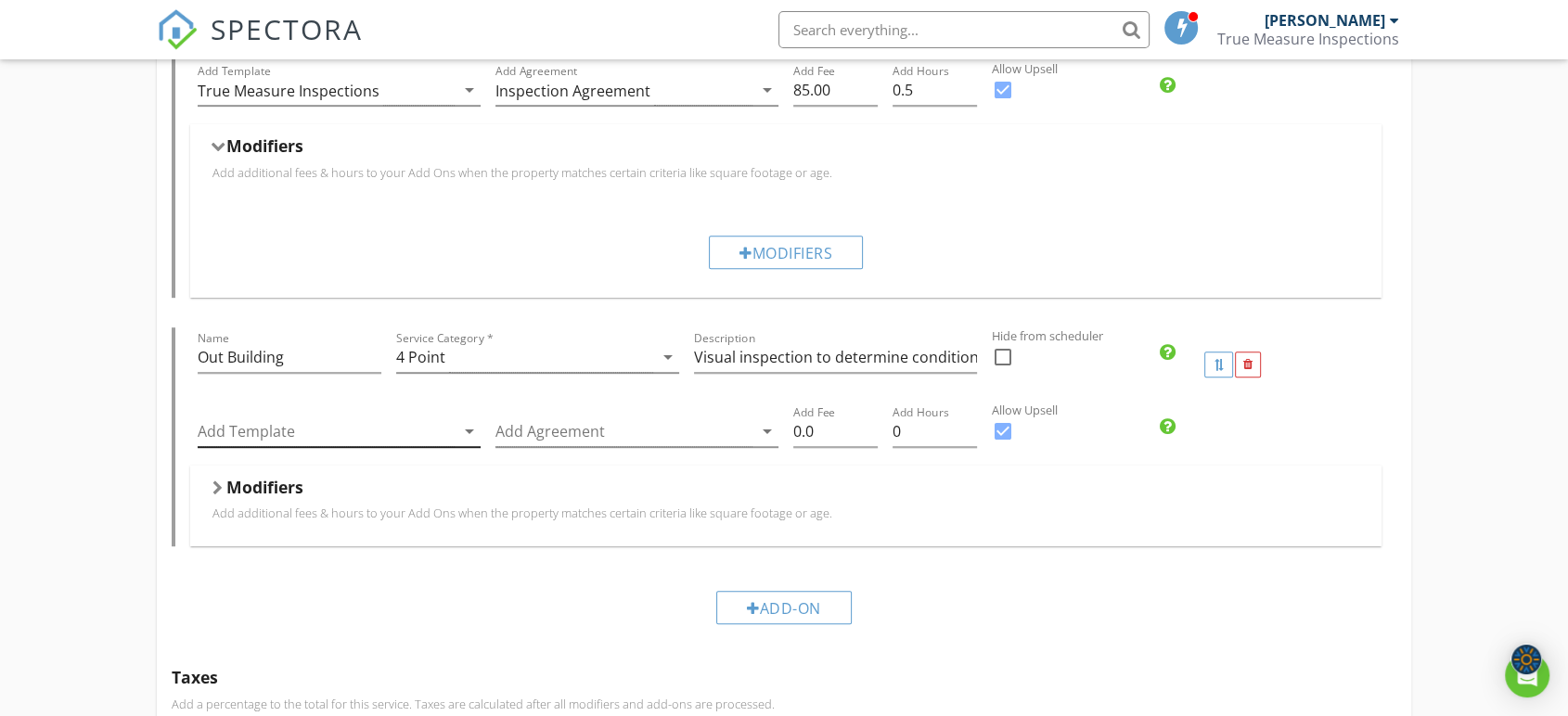
click at [374, 436] on div at bounding box center [326, 432] width 257 height 30
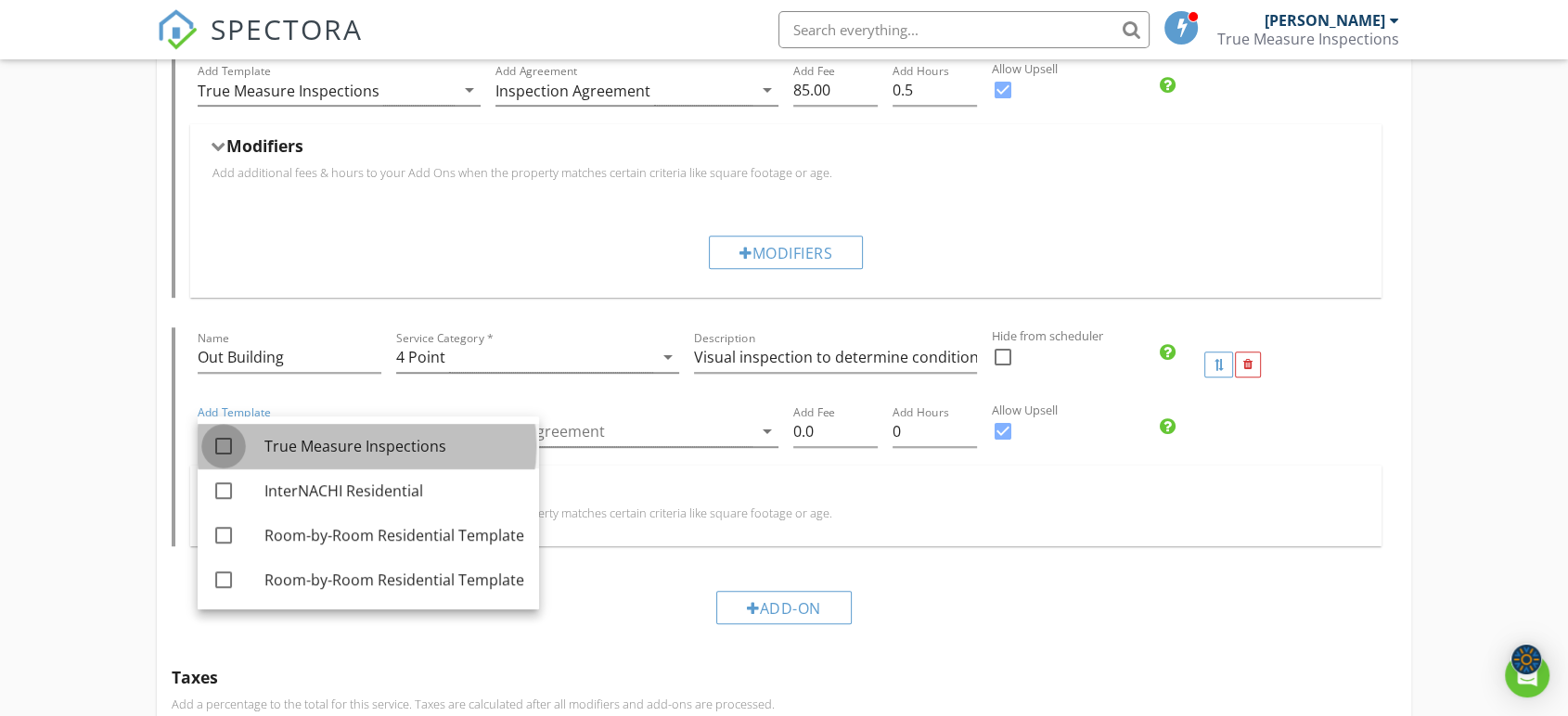
click at [219, 446] on div at bounding box center [223, 446] width 31 height 31
checkbox input "true"
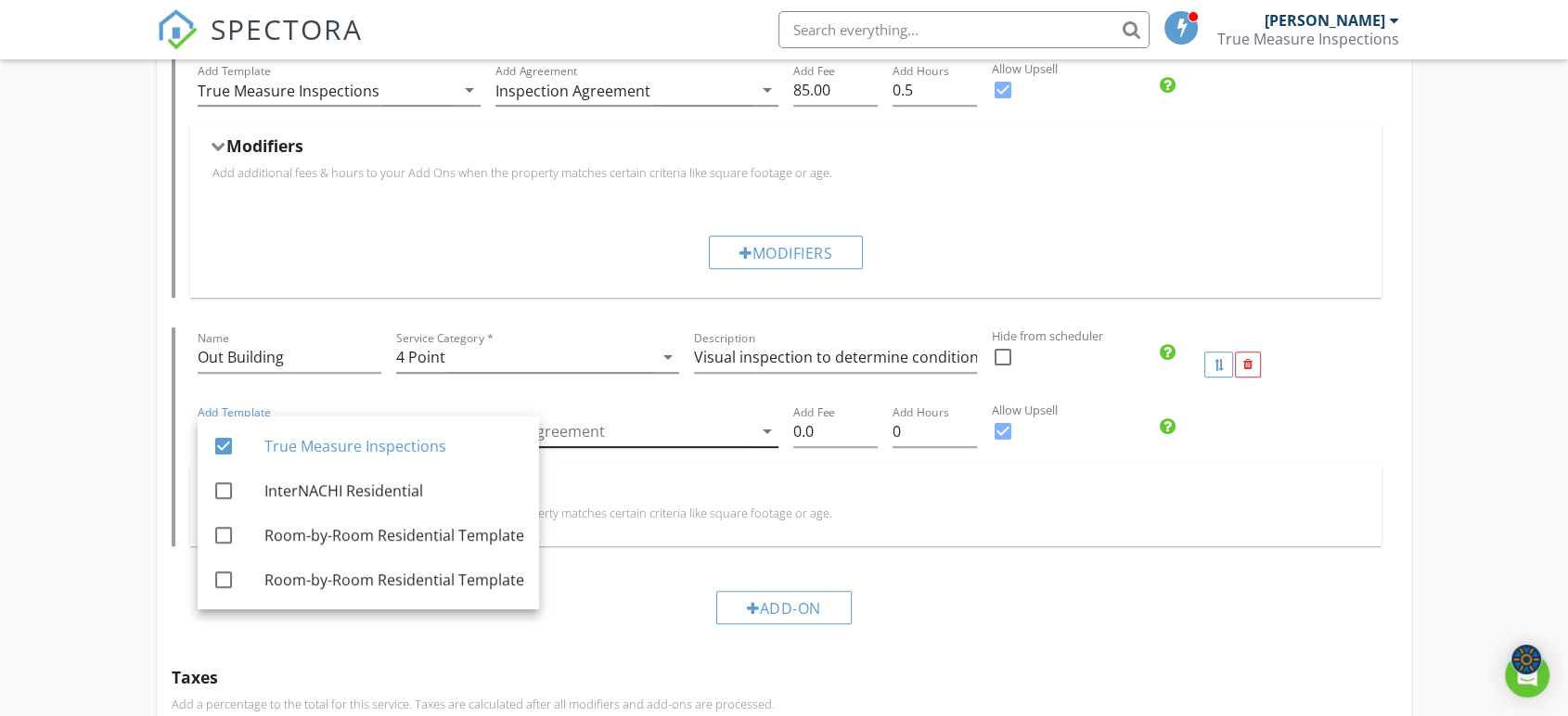
click at [630, 436] on div at bounding box center [624, 432] width 257 height 30
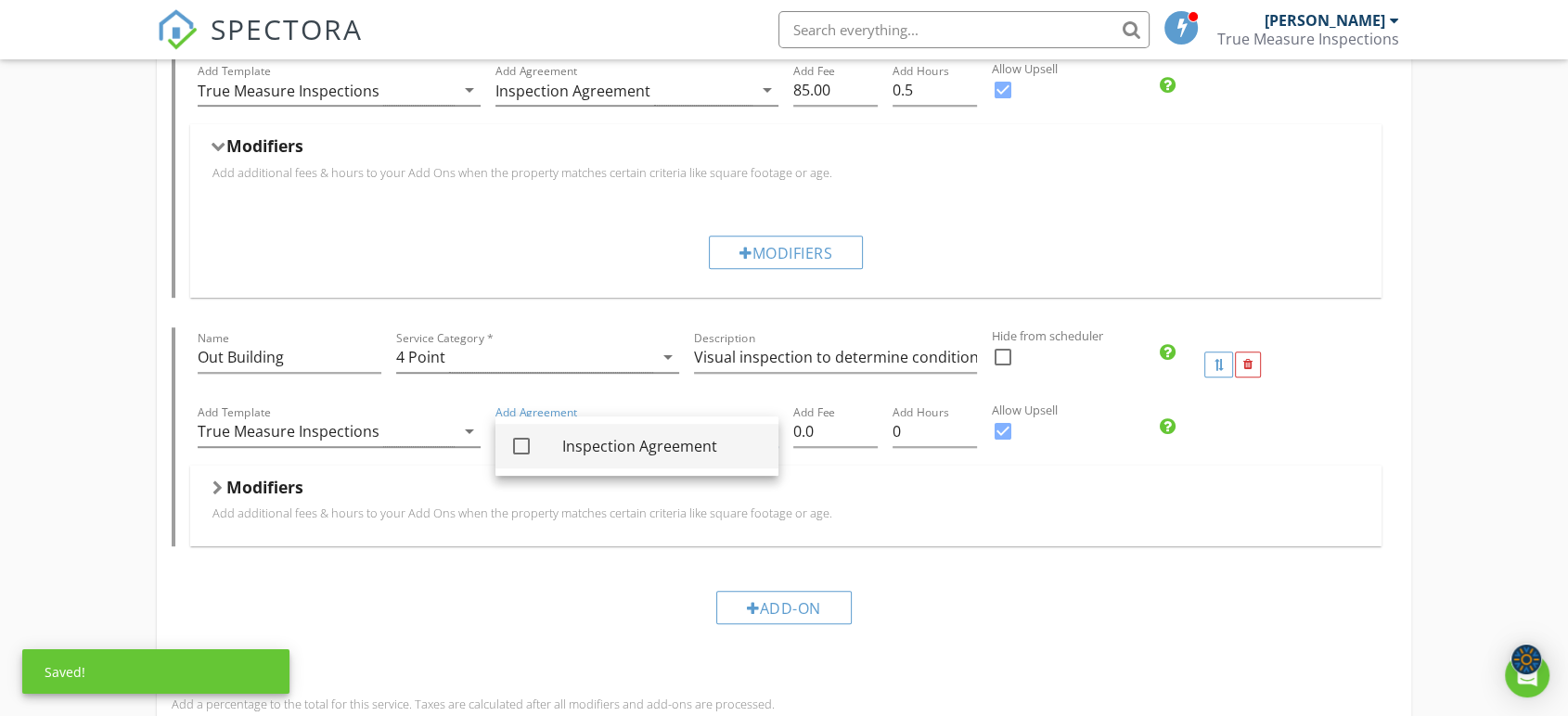
click at [623, 453] on div "Inspection Agreement" at bounding box center [663, 446] width 202 height 22
checkbox input "true"
click at [854, 439] on input "0.0" at bounding box center [835, 432] width 85 height 30
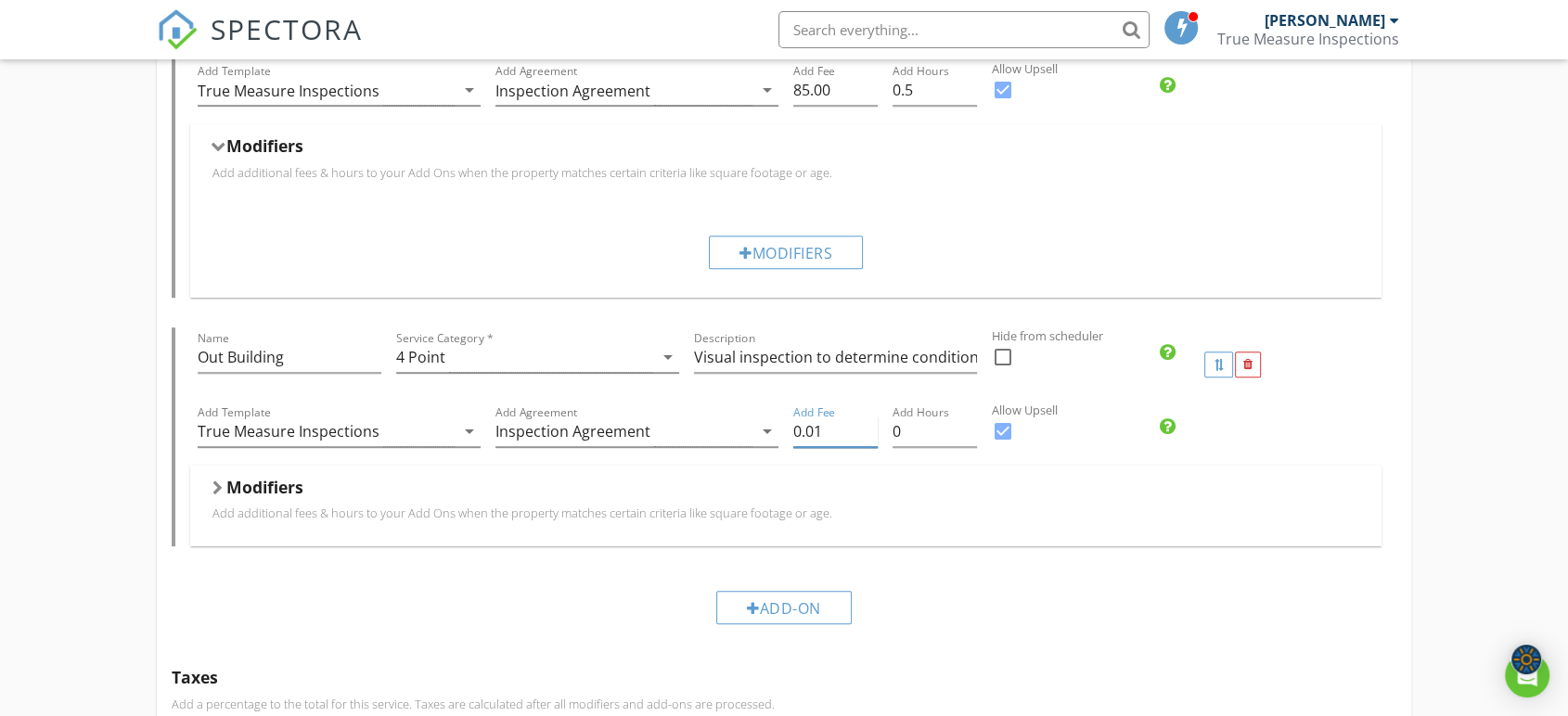
click at [872, 427] on input "0.01" at bounding box center [835, 432] width 85 height 30
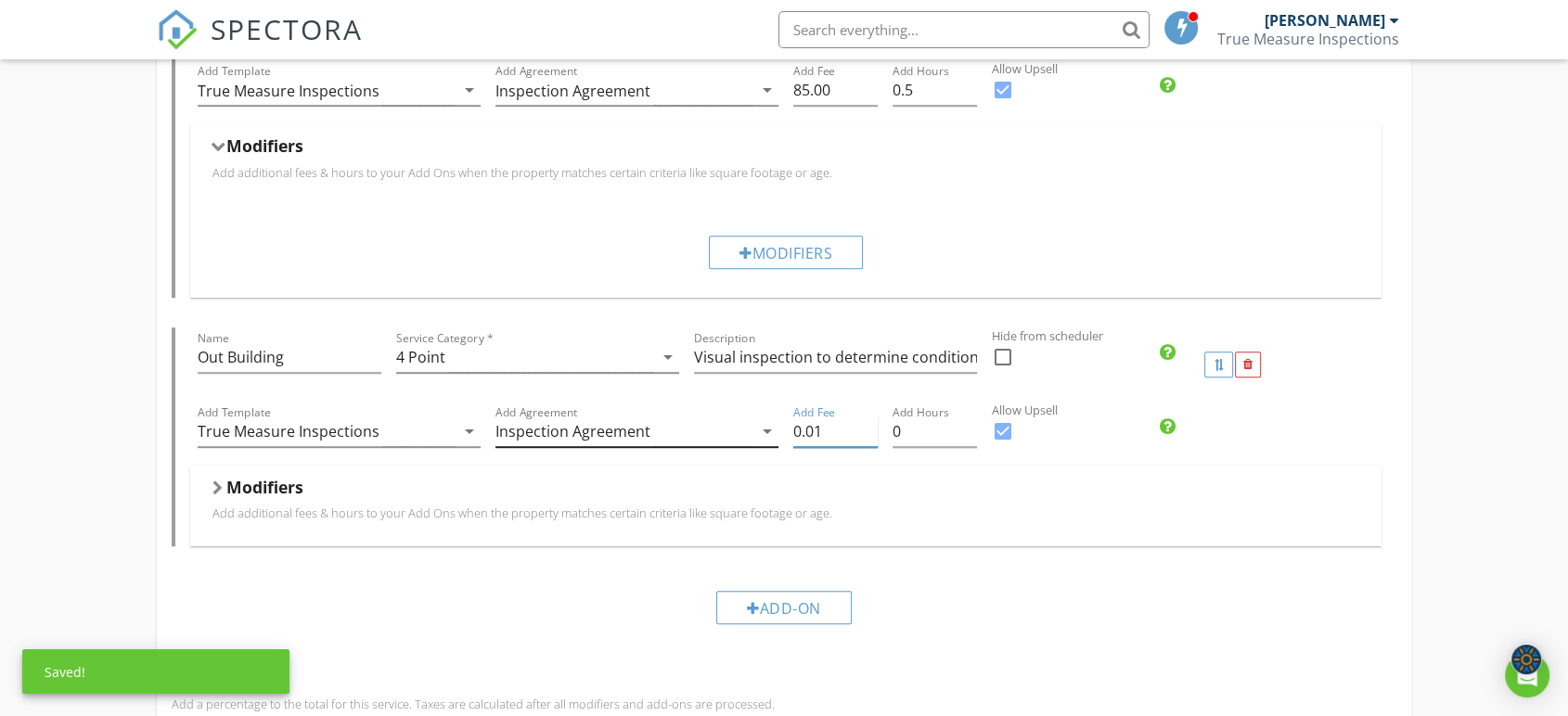
drag, startPoint x: 842, startPoint y: 432, endPoint x: 737, endPoint y: 438, distance: 105.2
click at [737, 438] on div "Add Template True Measure Inspections arrow_drop_down Add Agreement Inspection …" at bounding box center [785, 433] width 1191 height 64
type input "50"
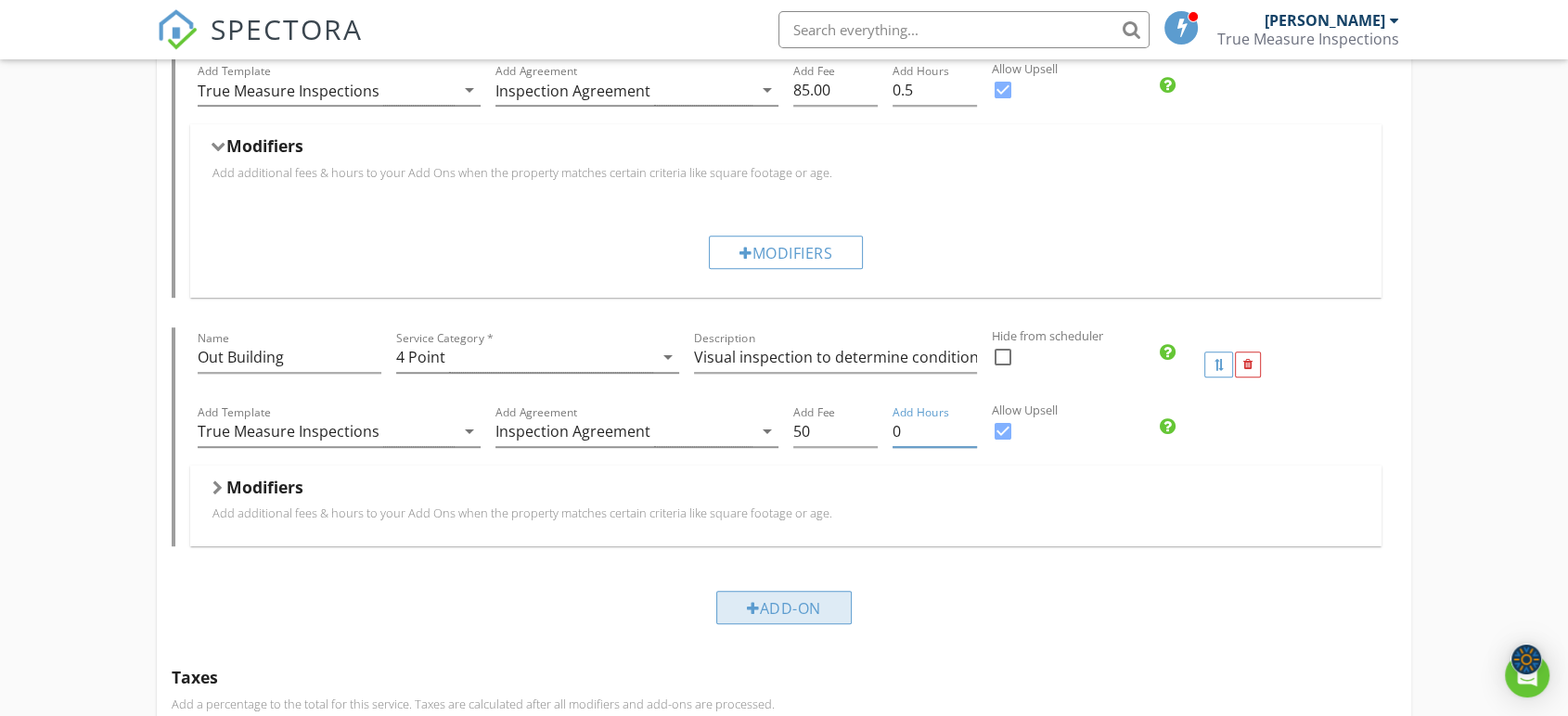
click at [776, 606] on div "Add-On" at bounding box center [784, 607] width 135 height 33
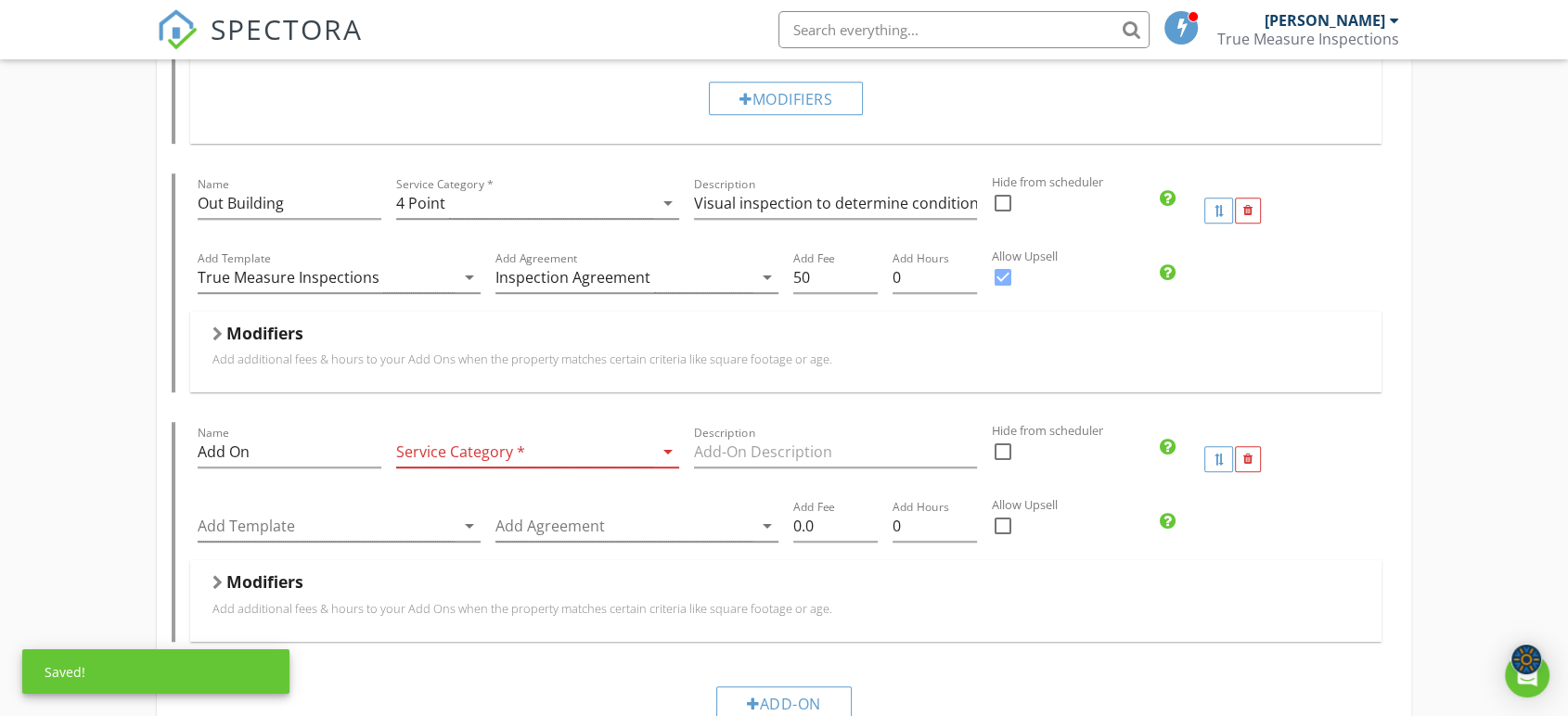
scroll to position [1176, 0]
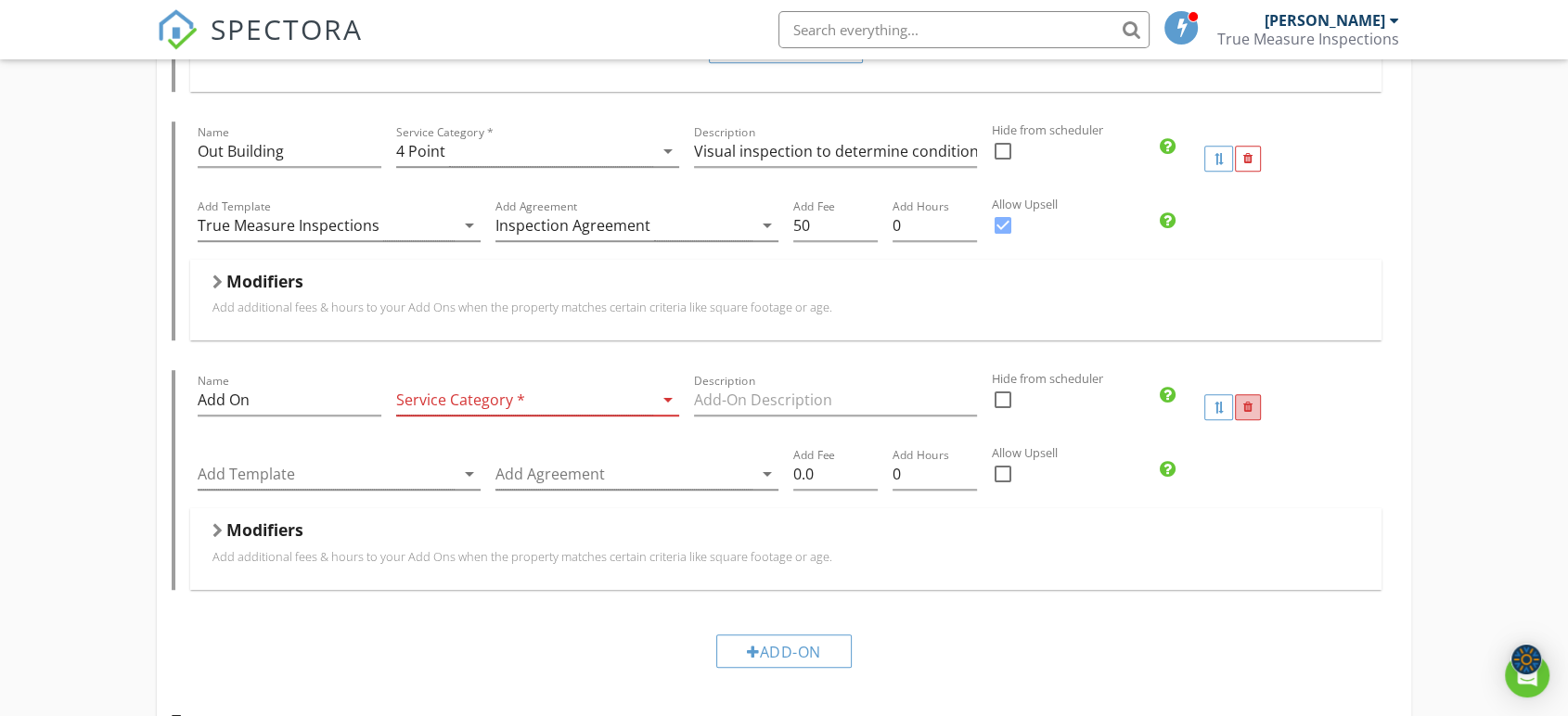
click at [1255, 403] on div at bounding box center [1247, 407] width 26 height 26
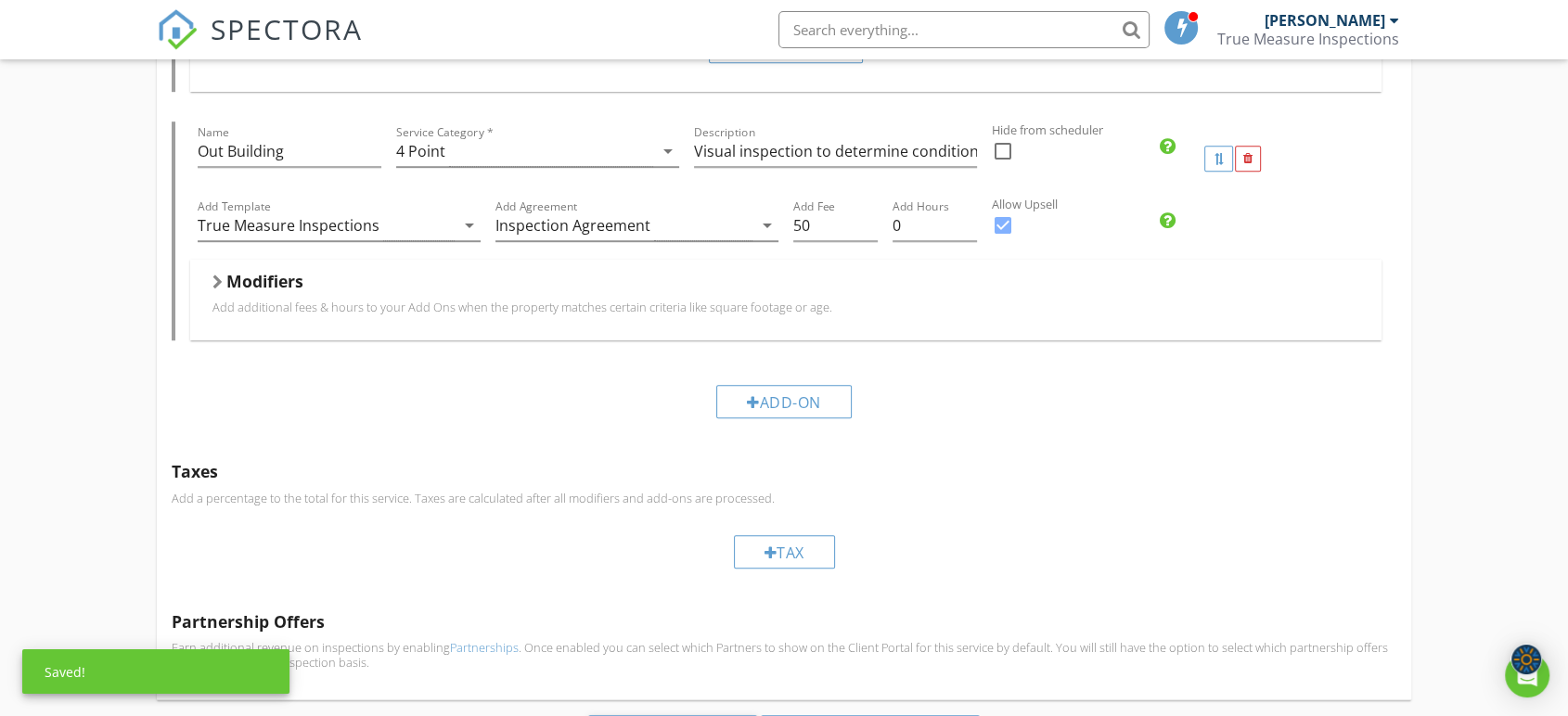
click at [460, 287] on div "Modifiers" at bounding box center [785, 285] width 1147 height 29
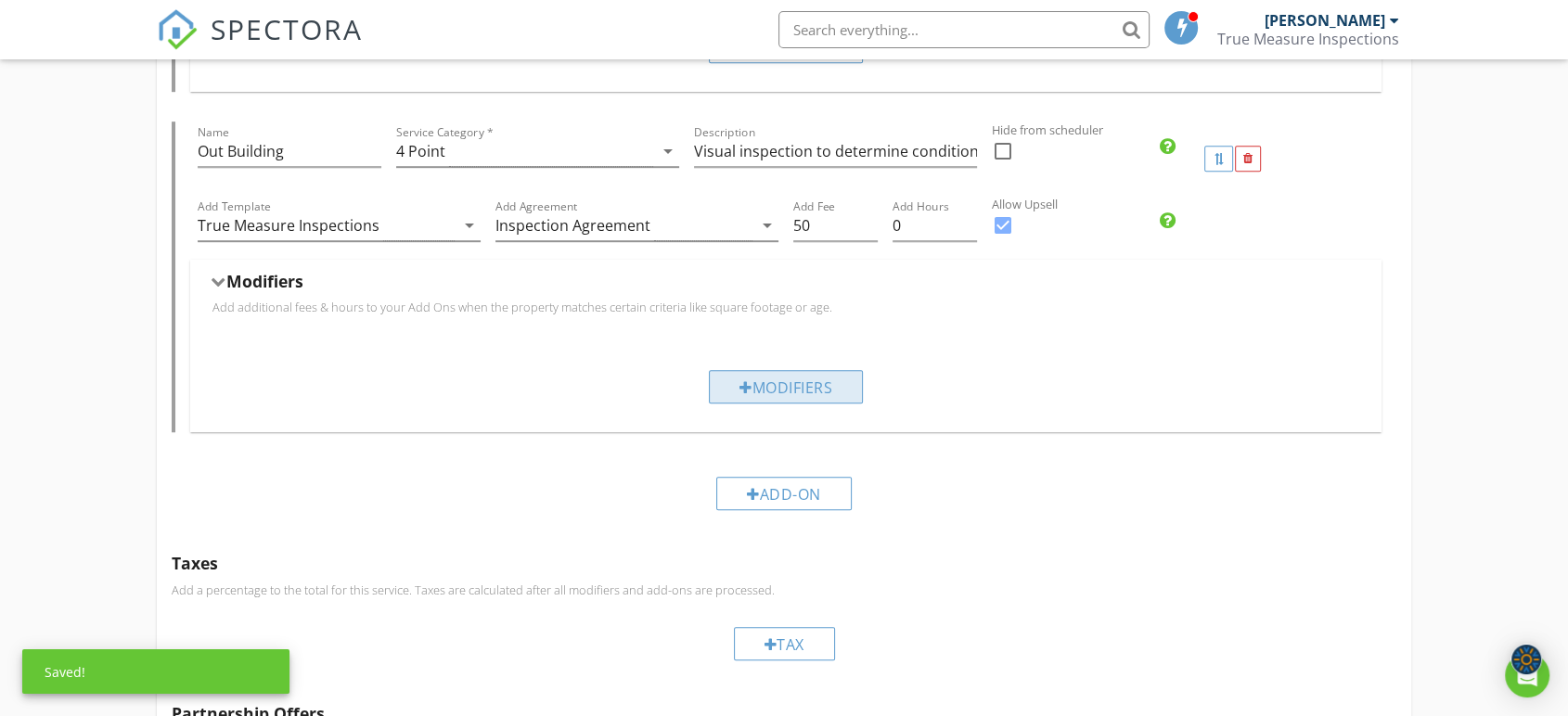
click at [787, 397] on div "Modifiers" at bounding box center [785, 386] width 154 height 33
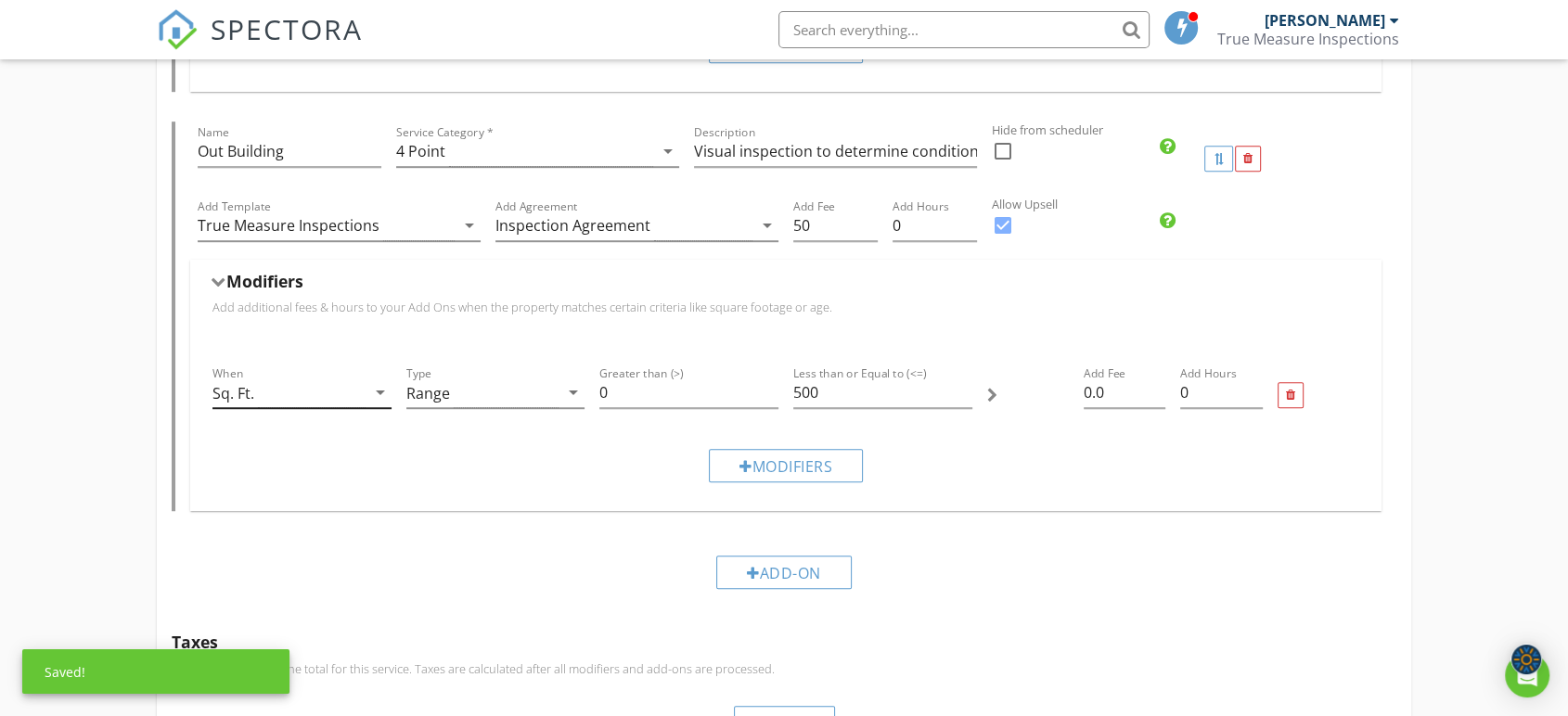
click at [294, 397] on div "Sq. Ft." at bounding box center [288, 393] width 153 height 30
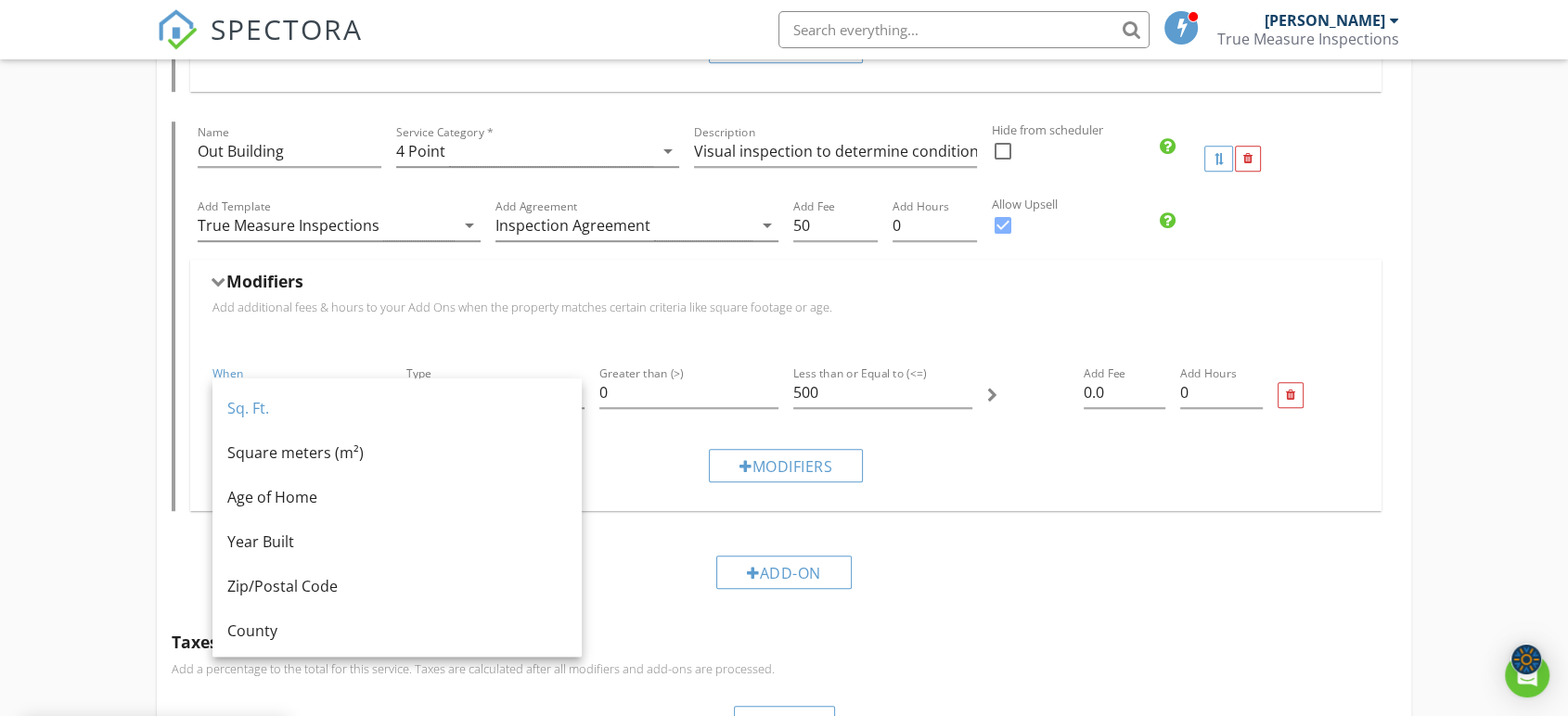
click at [608, 329] on div "Modifiers Add additional fees & hours to your Add Ons when the property matches…" at bounding box center [785, 300] width 1147 height 58
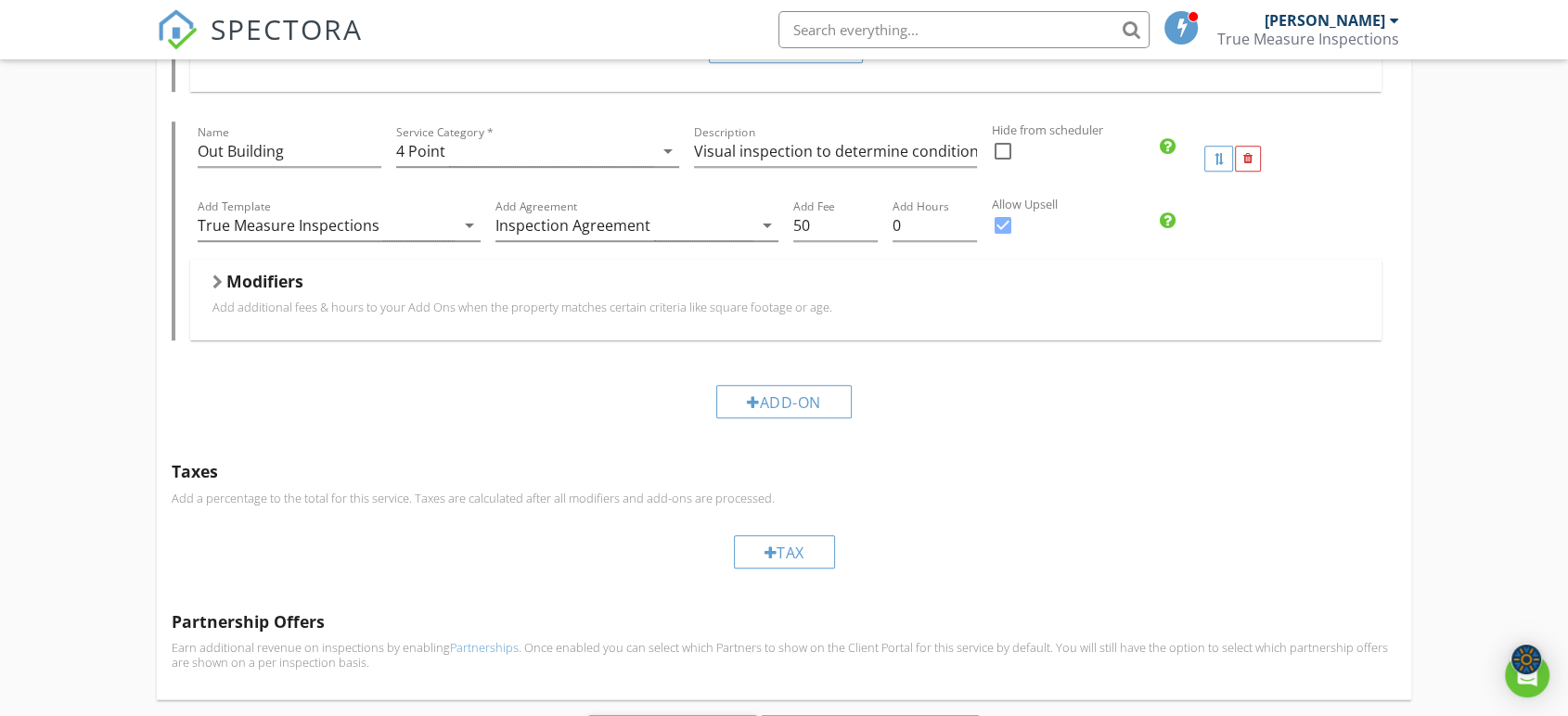
click at [703, 310] on p "Add additional fees & hours to your Add Ons when the property matches certain c…" at bounding box center [785, 307] width 1147 height 15
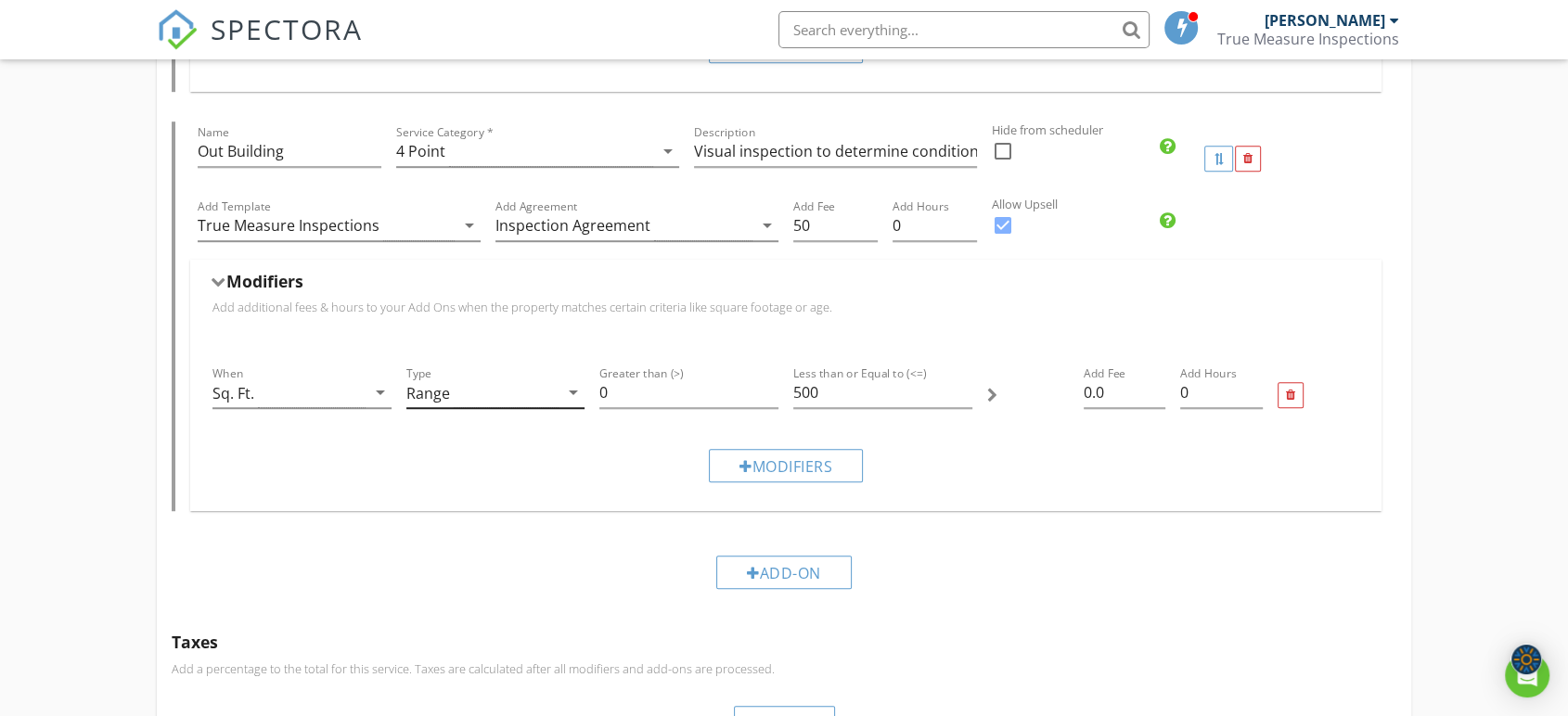
click at [499, 393] on div "Range" at bounding box center [482, 393] width 153 height 30
click at [702, 319] on div "Modifiers Add additional fees & hours to your Add Ons when the property matches…" at bounding box center [785, 300] width 1147 height 58
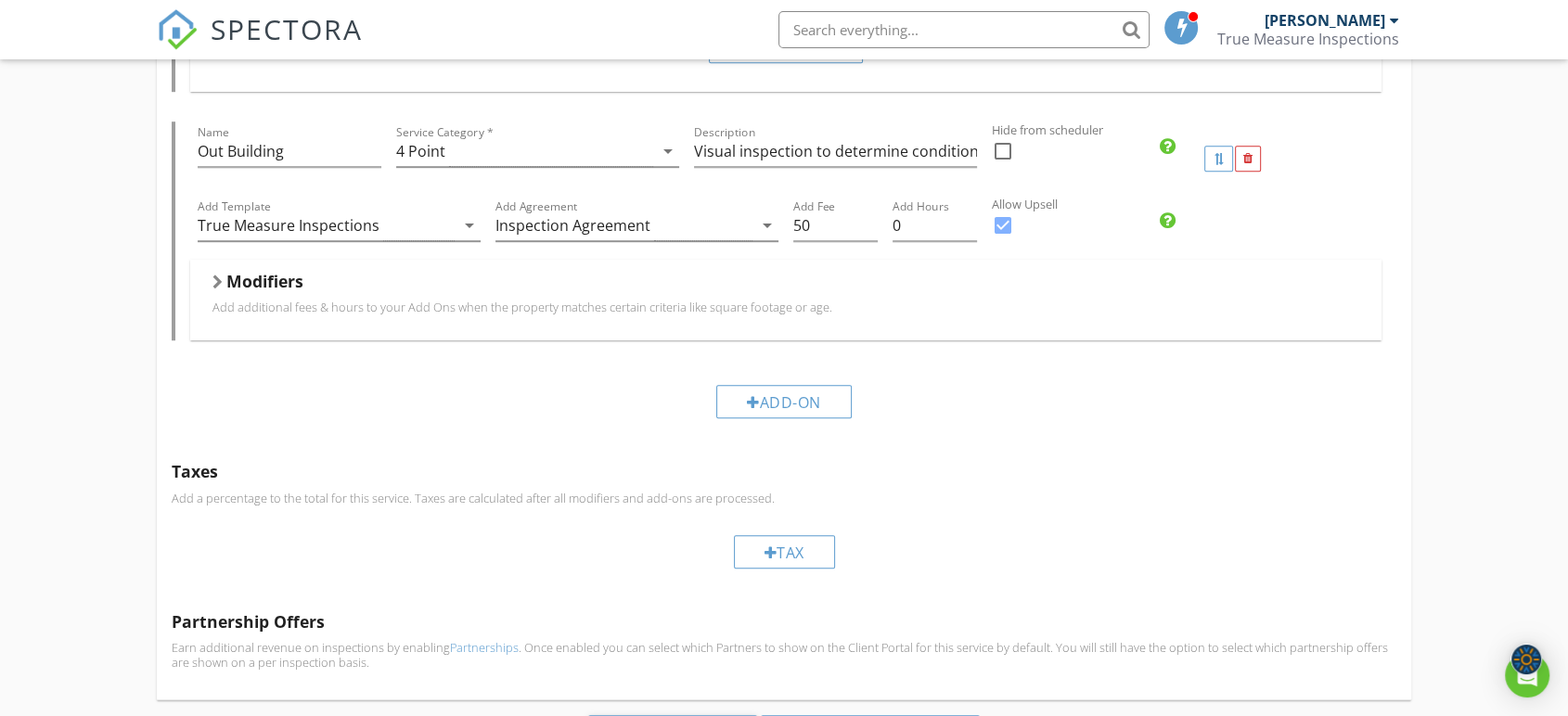
drag, startPoint x: 783, startPoint y: 299, endPoint x: 784, endPoint y: 308, distance: 9.1
click at [784, 300] on div "Modifiers Add additional fees & hours to your Add Ons when the property matches…" at bounding box center [785, 300] width 1147 height 58
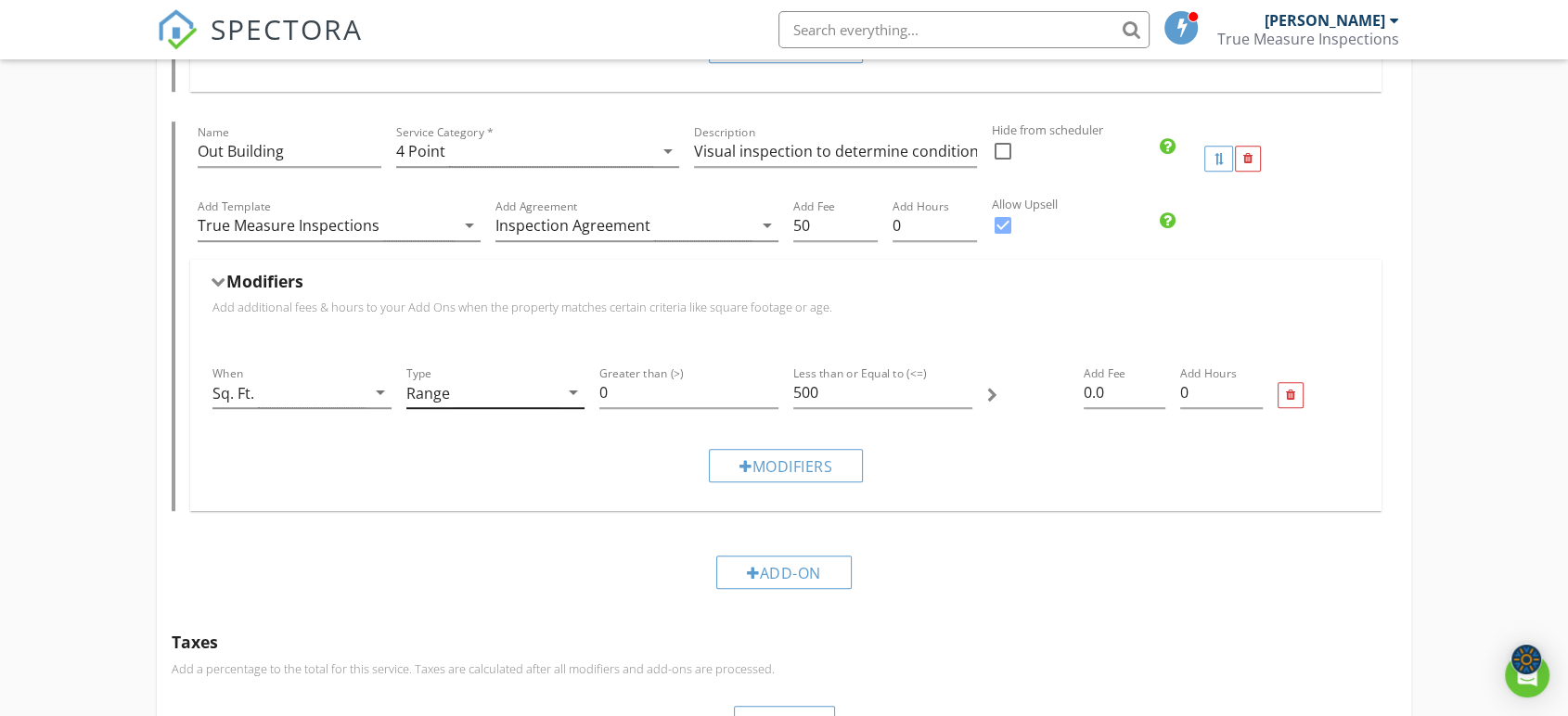
click at [571, 388] on icon "arrow_drop_down" at bounding box center [572, 392] width 22 height 22
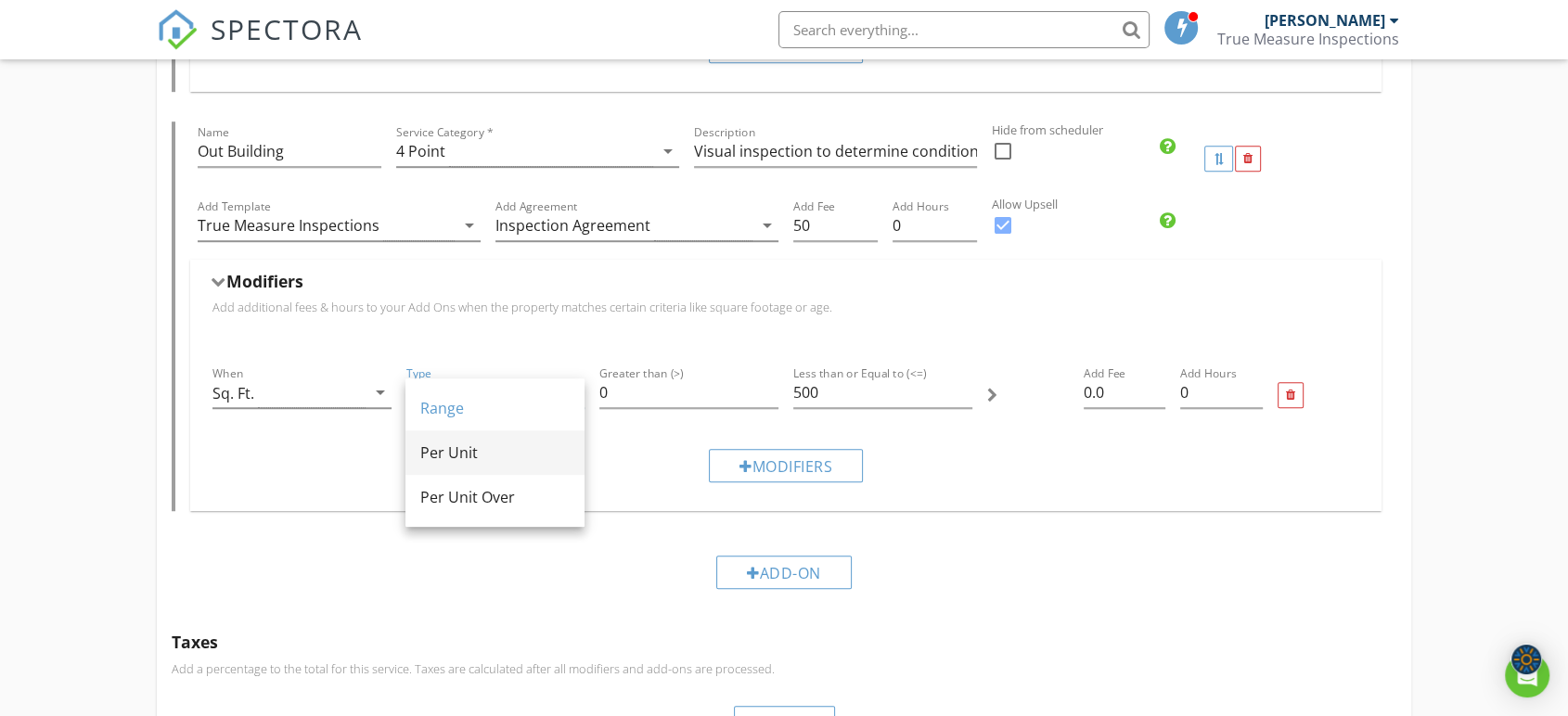
click at [545, 443] on div "Per Unit" at bounding box center [494, 452] width 149 height 22
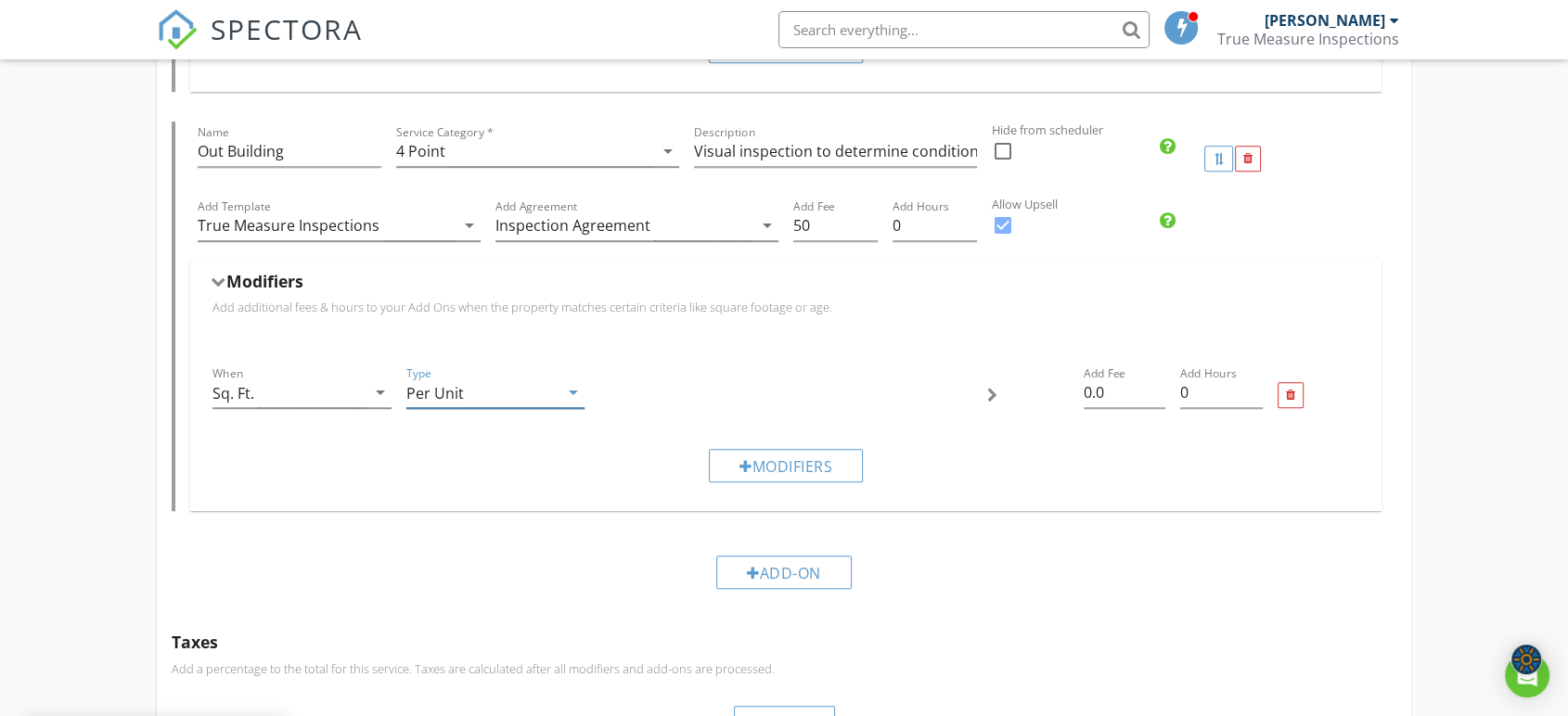
click at [564, 392] on icon "arrow_drop_down" at bounding box center [572, 392] width 22 height 22
click at [537, 411] on div "Range" at bounding box center [494, 408] width 149 height 22
click at [707, 390] on input "0" at bounding box center [688, 393] width 179 height 30
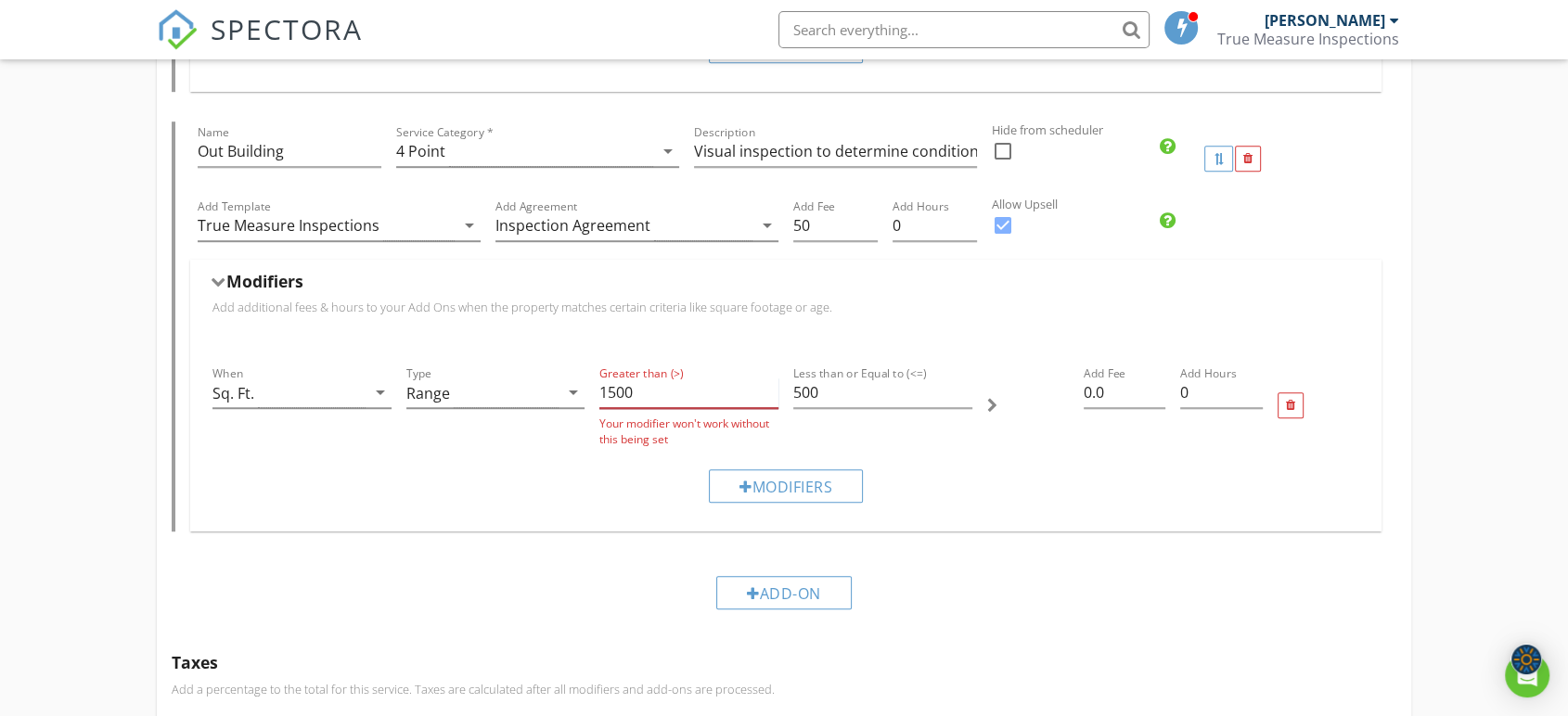
type input "1500"
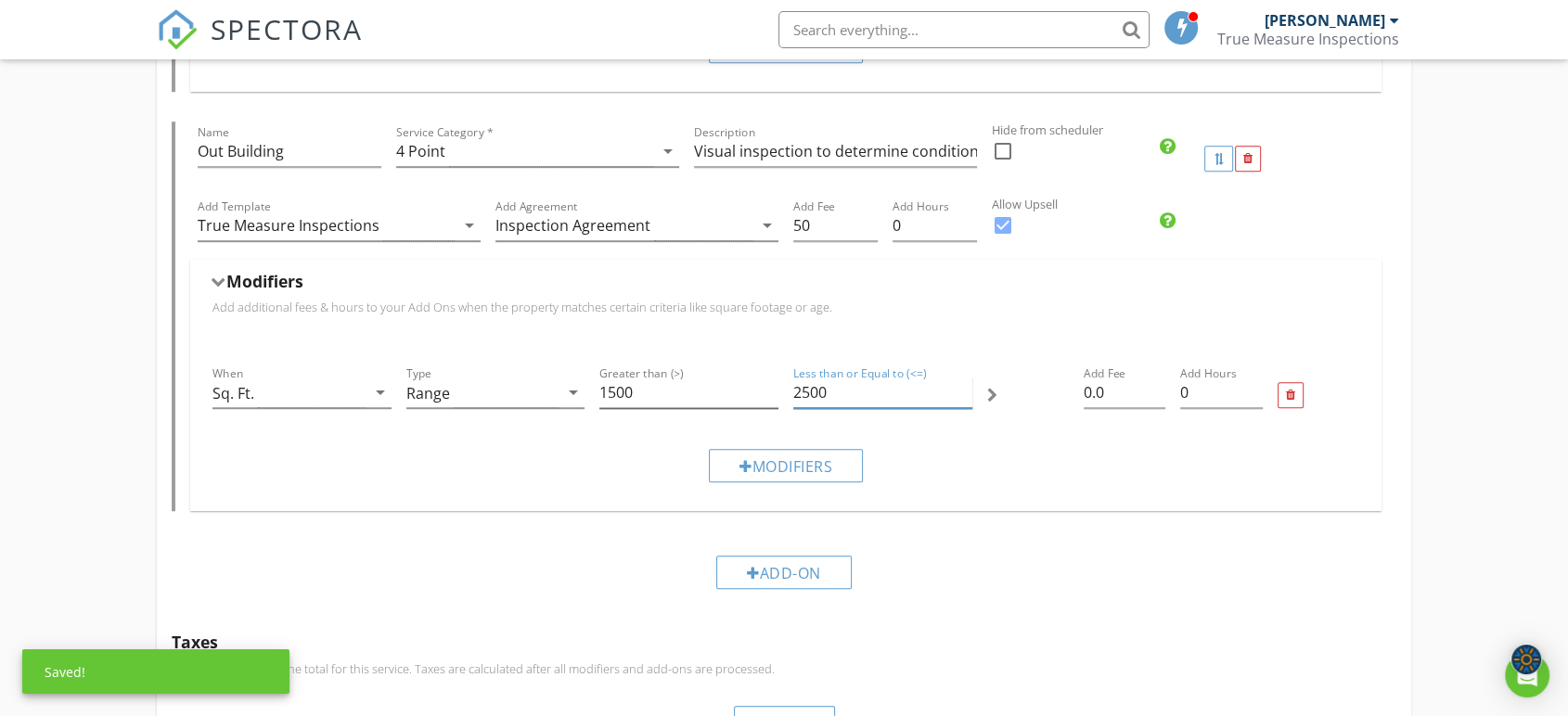
type input "2500"
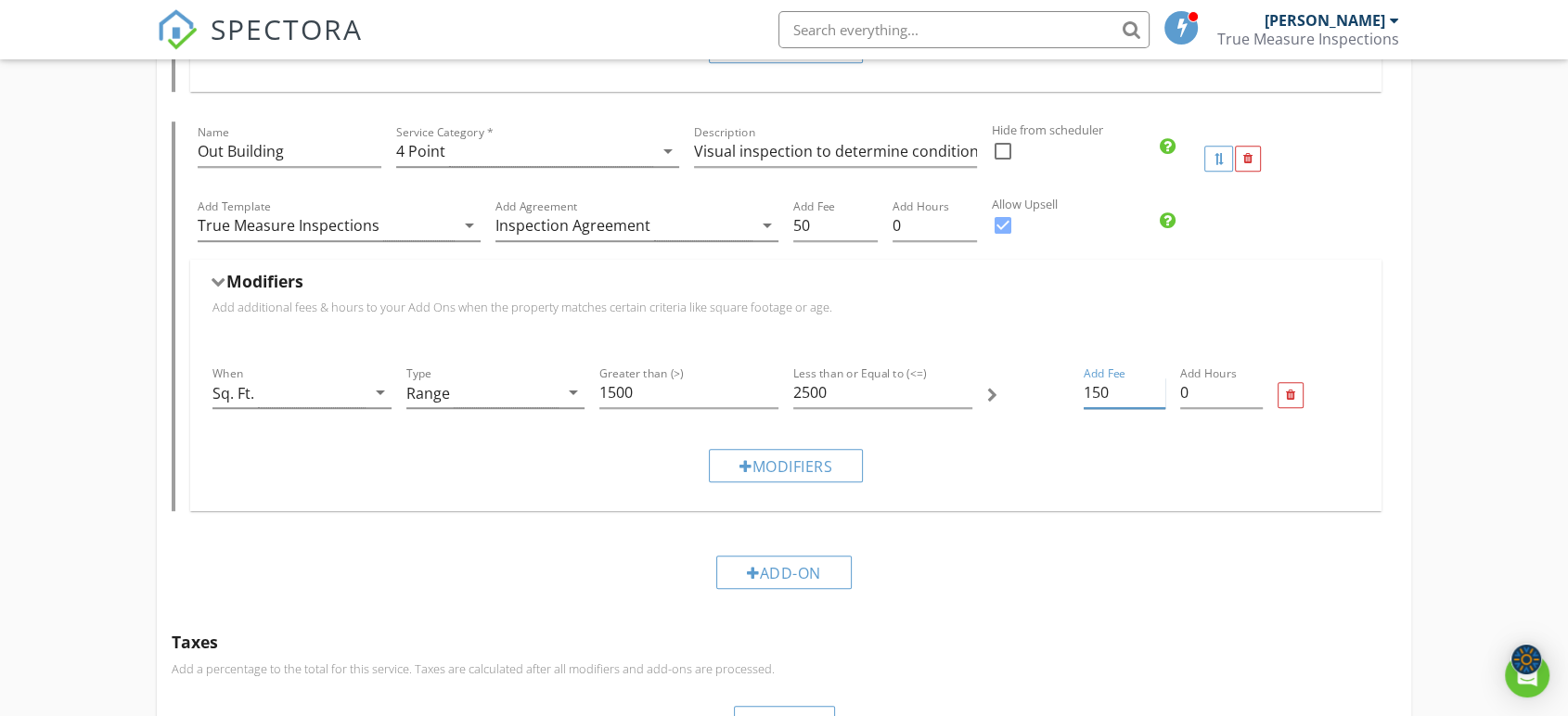
type input "150"
click at [637, 358] on div "Greater than (>) 1500" at bounding box center [688, 395] width 194 height 79
click at [638, 389] on input "1500" at bounding box center [688, 393] width 179 height 30
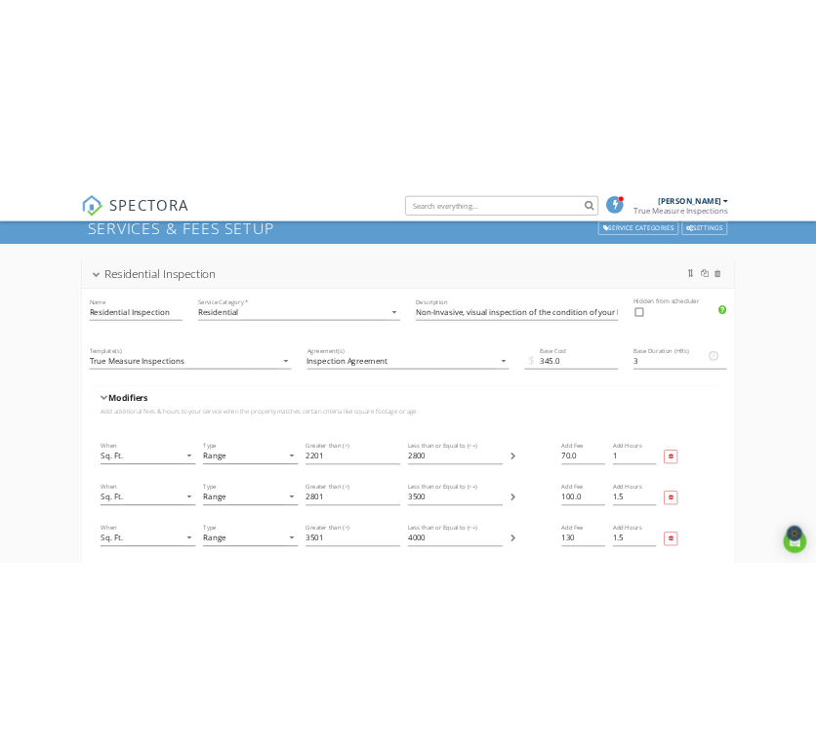
scroll to position [108, 0]
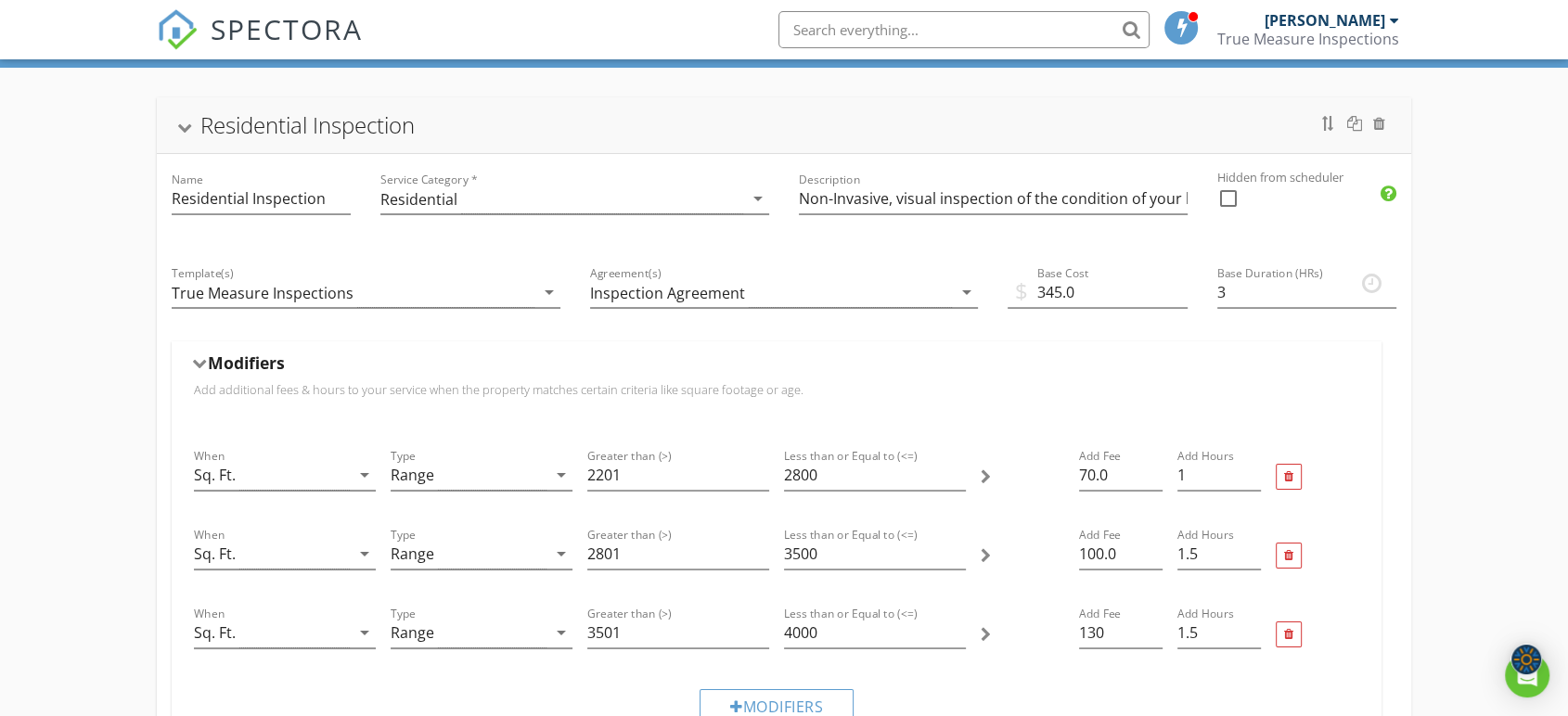
type input "1501"
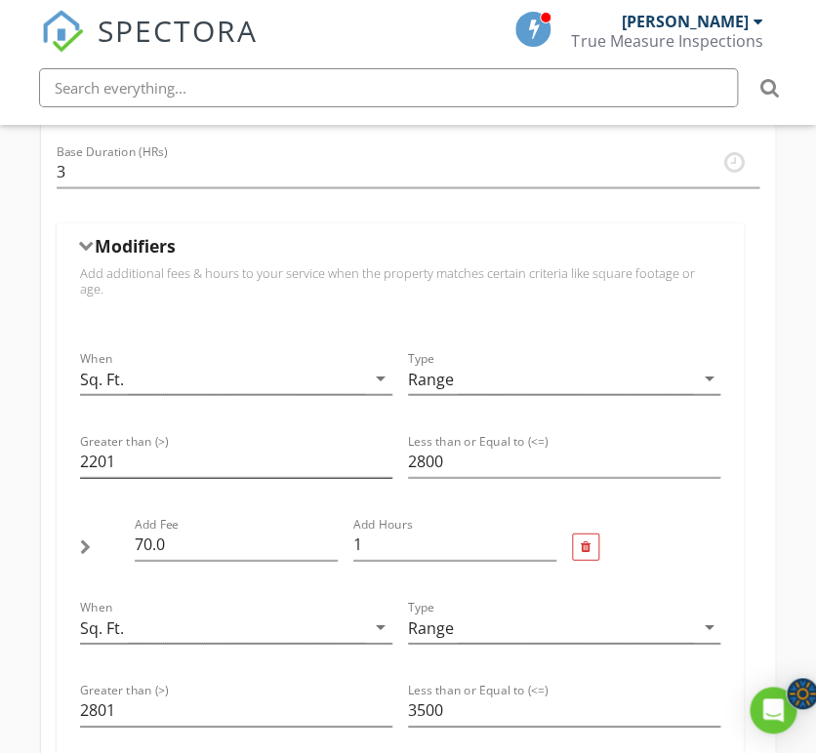
scroll to position [976, 0]
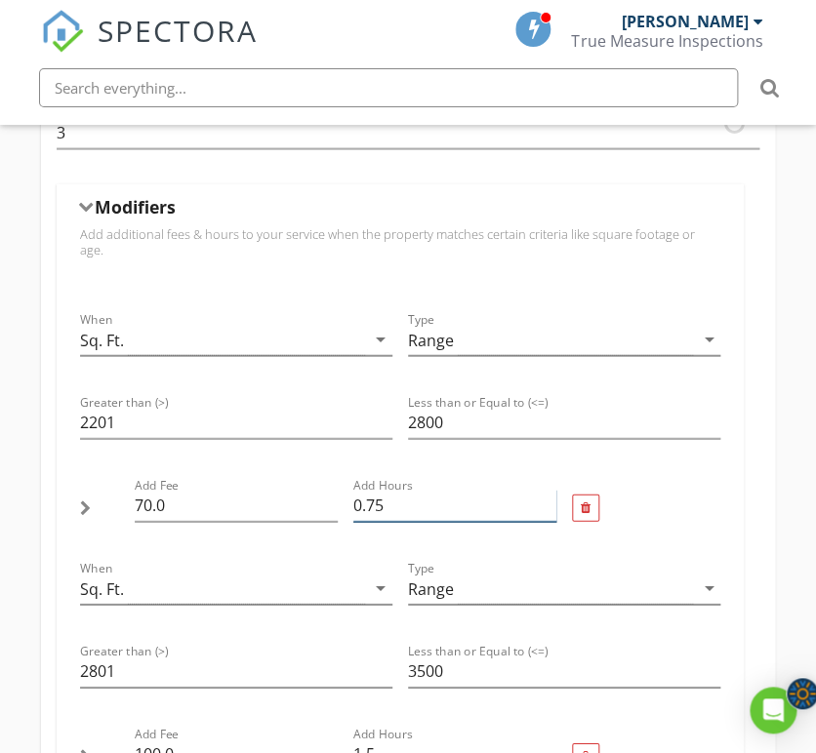
click at [548, 490] on input "0.75" at bounding box center [454, 506] width 203 height 32
type input "0.5"
click at [548, 490] on input "0.5" at bounding box center [454, 506] width 203 height 32
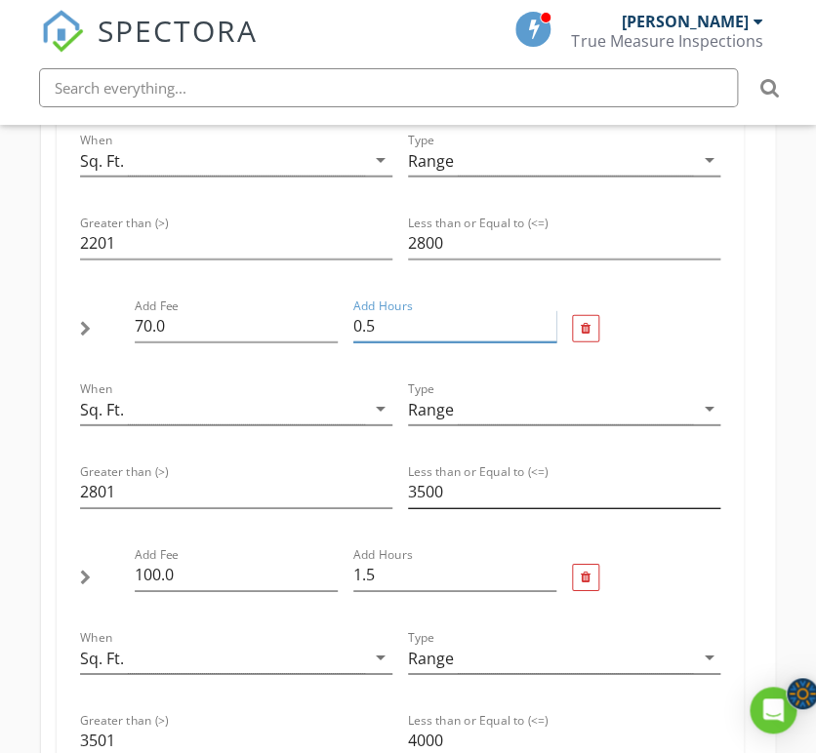
scroll to position [1192, 0]
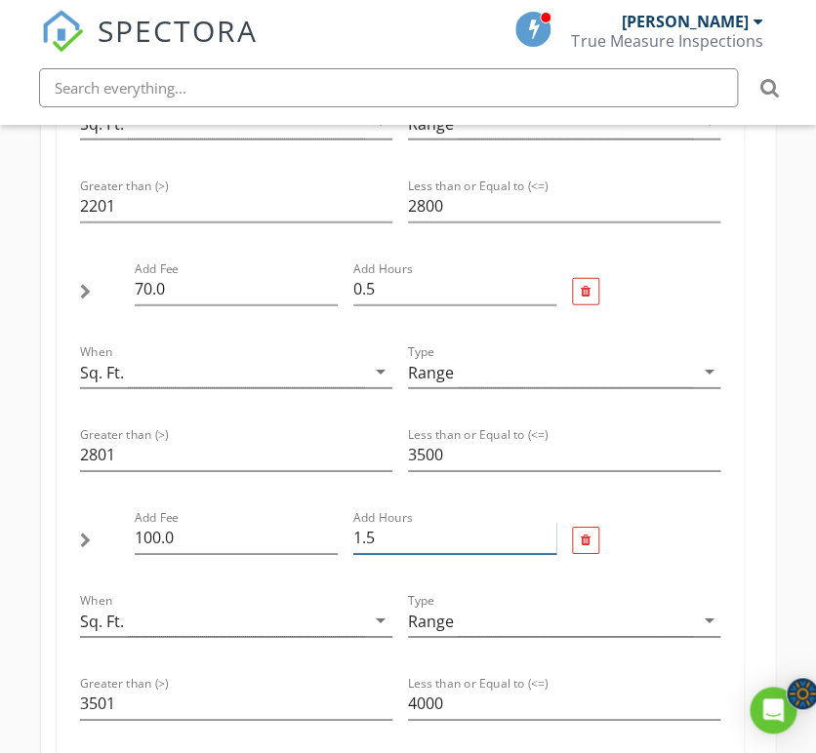
click at [383, 522] on input "1.5" at bounding box center [454, 538] width 203 height 32
click at [550, 522] on input "1.25" at bounding box center [454, 538] width 203 height 32
click at [548, 522] on input "1" at bounding box center [454, 538] width 203 height 32
click at [548, 522] on input "0.75" at bounding box center [454, 538] width 203 height 32
type input "1"
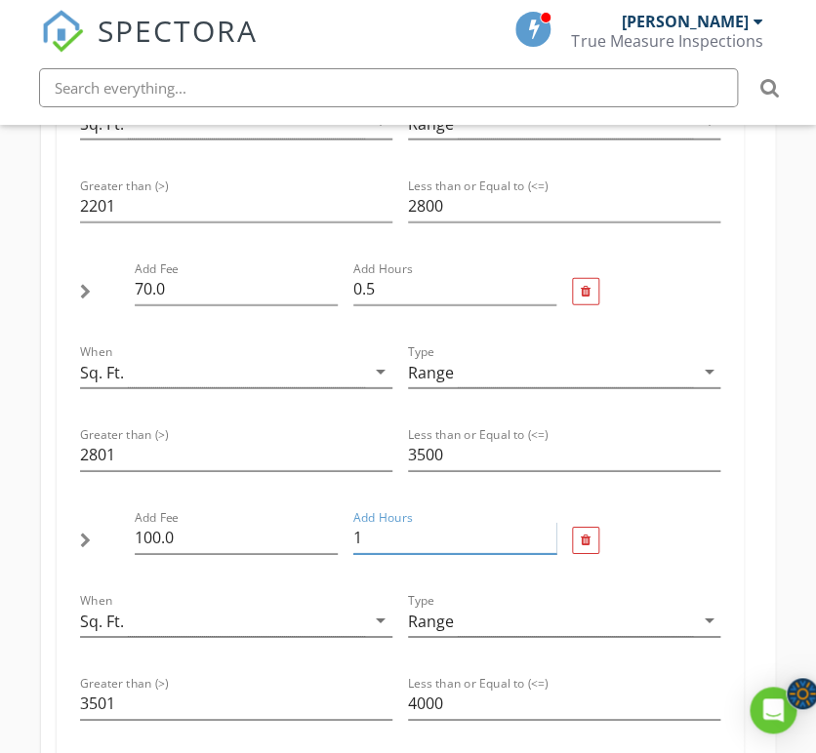
click at [549, 522] on input "1" at bounding box center [454, 538] width 203 height 32
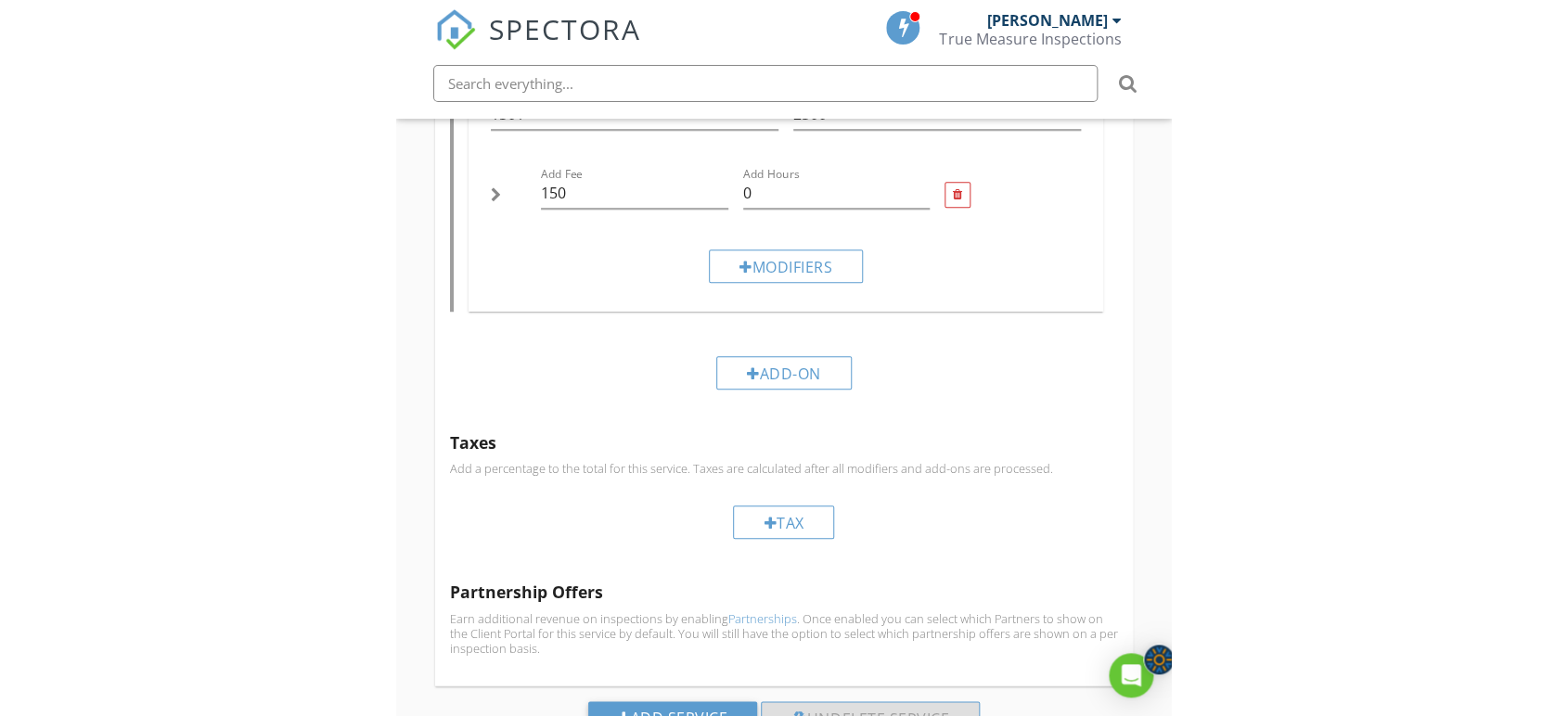
scroll to position [1439, 0]
